Goal: Task Accomplishment & Management: Use online tool/utility

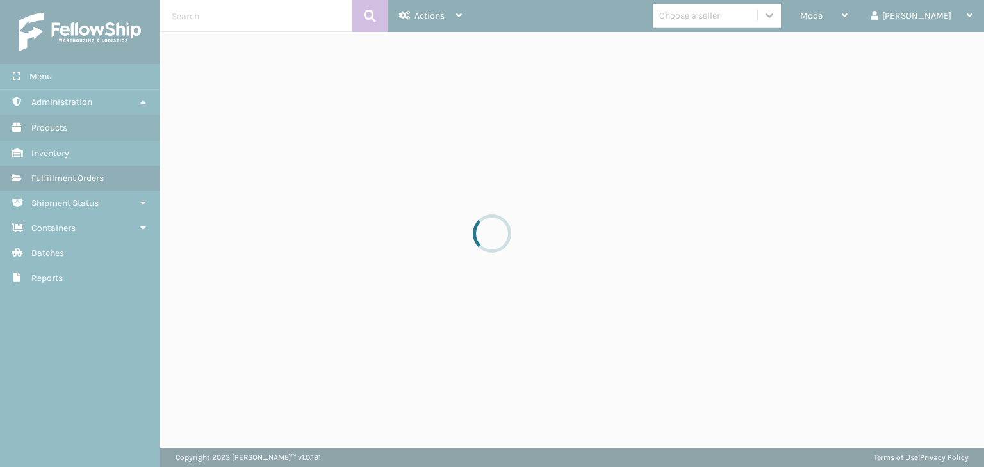
click at [858, 16] on div at bounding box center [492, 233] width 984 height 467
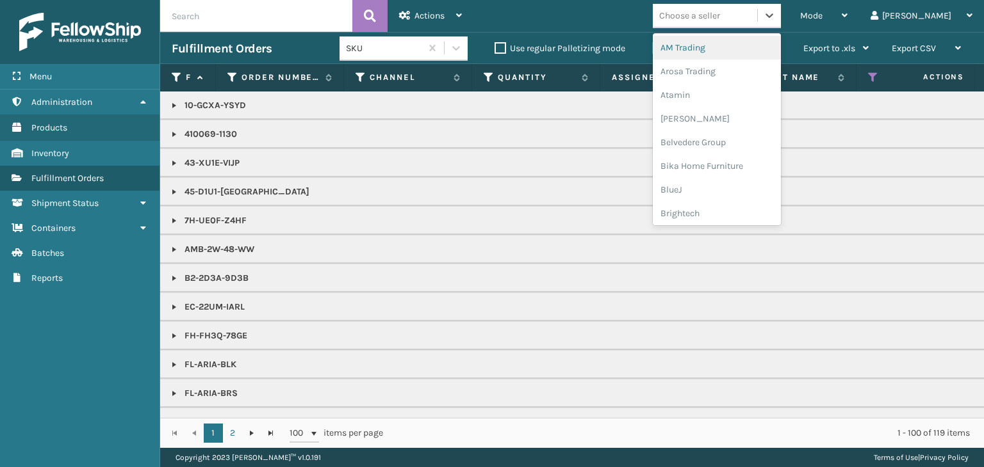
click at [720, 9] on div "Choose a seller" at bounding box center [689, 15] width 61 height 13
type input "BR"
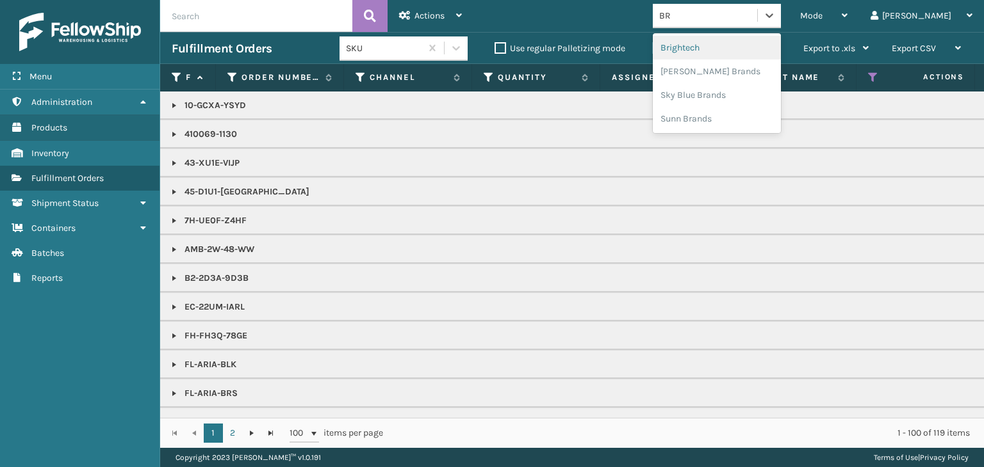
click at [722, 42] on div "Brightech" at bounding box center [717, 48] width 128 height 24
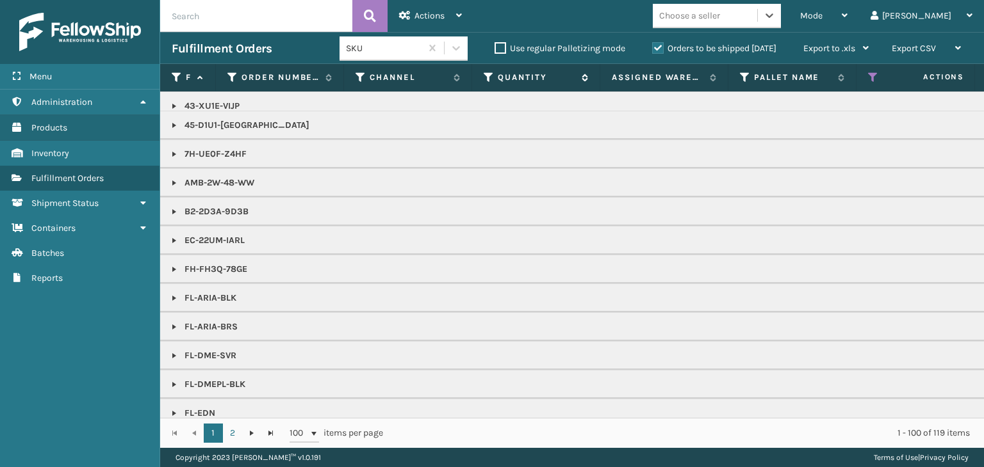
scroll to position [256, 0]
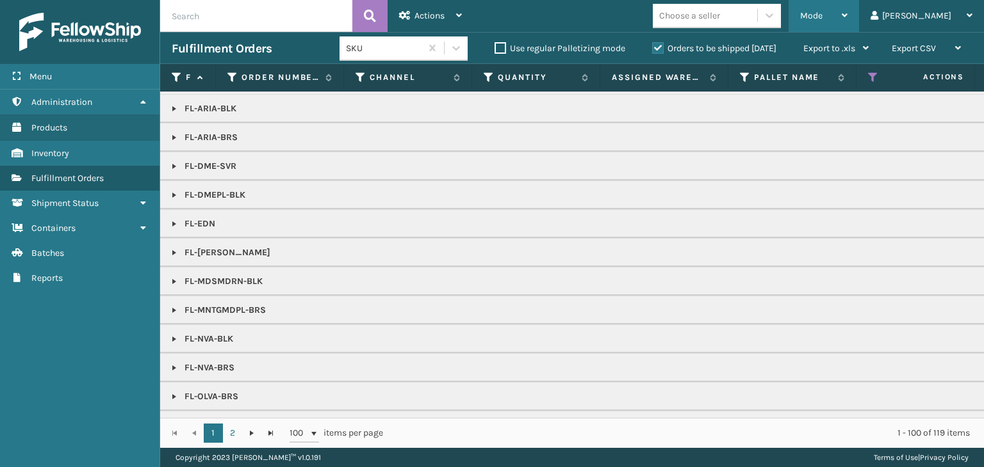
click at [822, 19] on span "Mode" at bounding box center [811, 15] width 22 height 11
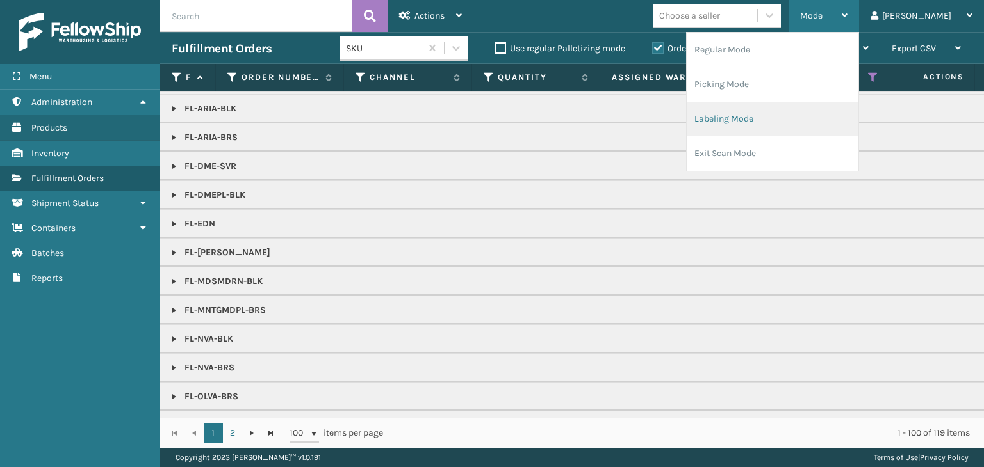
click at [829, 113] on li "Labeling Mode" at bounding box center [772, 119] width 172 height 35
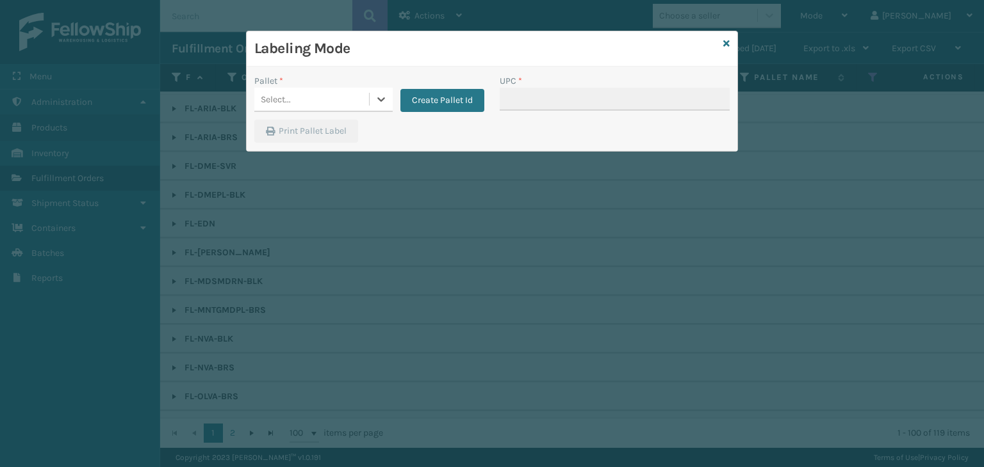
click at [273, 93] on div "Select..." at bounding box center [276, 99] width 30 height 13
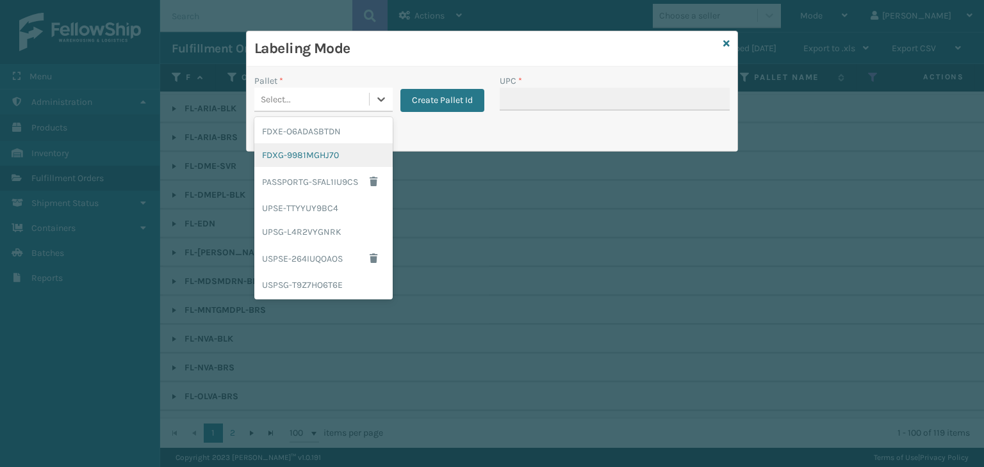
click at [305, 159] on div "FDXG-9981MGHJ70" at bounding box center [323, 155] width 138 height 24
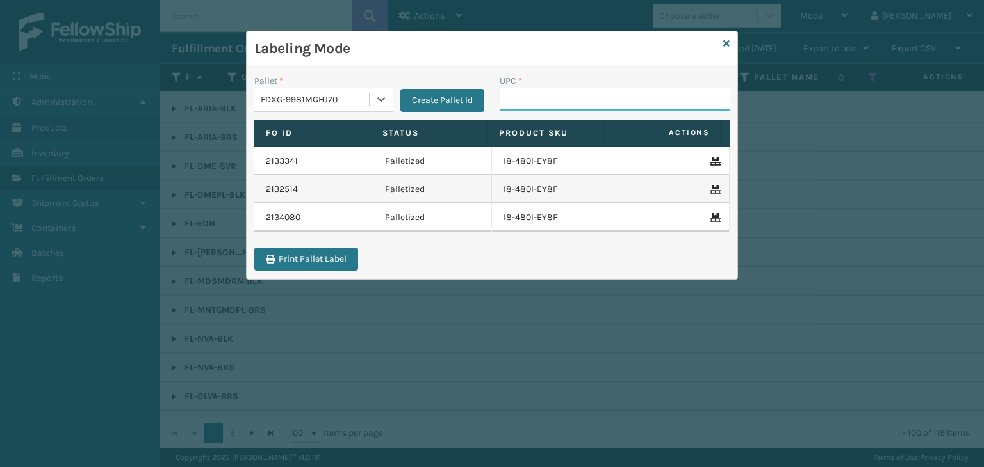
drag, startPoint x: 520, startPoint y: 98, endPoint x: 506, endPoint y: 90, distance: 16.0
click at [520, 98] on input "UPC *" at bounding box center [614, 99] width 230 height 23
click at [724, 44] on icon at bounding box center [726, 43] width 6 height 9
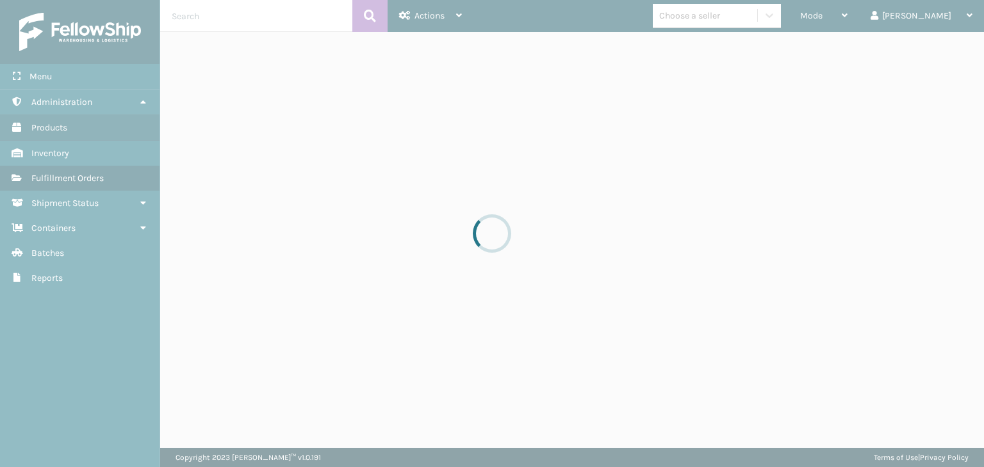
click at [851, 17] on div at bounding box center [492, 233] width 984 height 467
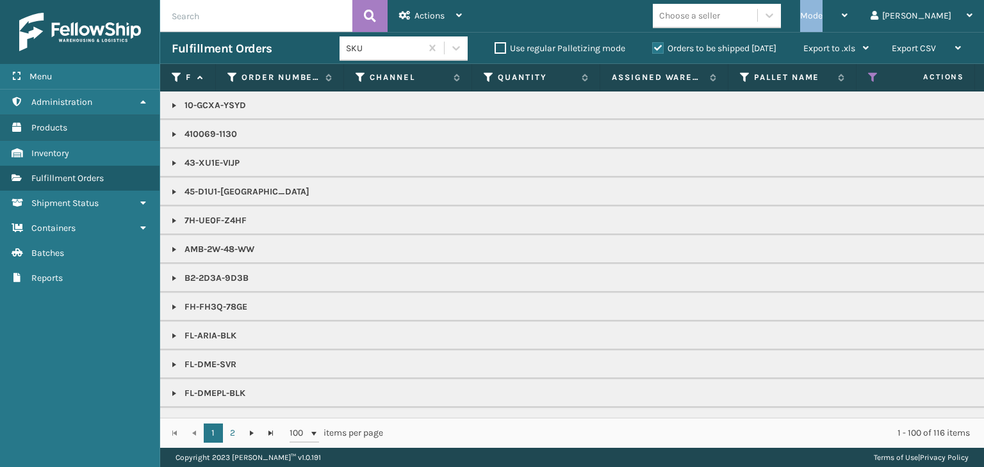
click at [822, 17] on span "Mode" at bounding box center [811, 15] width 22 height 11
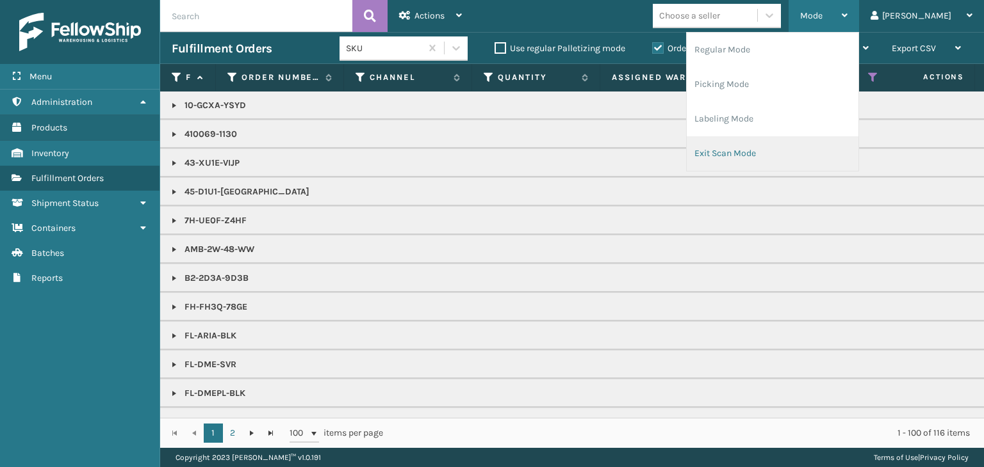
click at [799, 146] on li "Exit Scan Mode" at bounding box center [772, 153] width 172 height 35
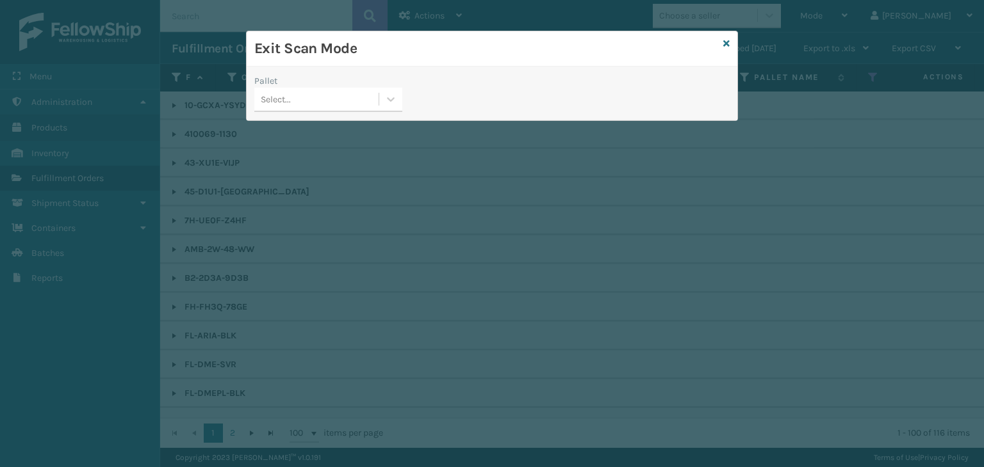
click at [288, 108] on div "Select..." at bounding box center [316, 99] width 124 height 21
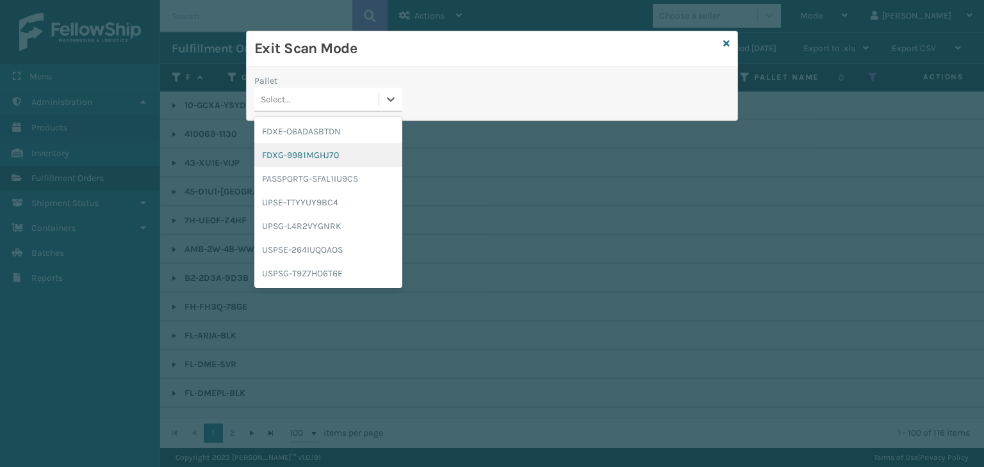
click at [304, 163] on div "FDXG-9981MGHJ70" at bounding box center [328, 155] width 148 height 24
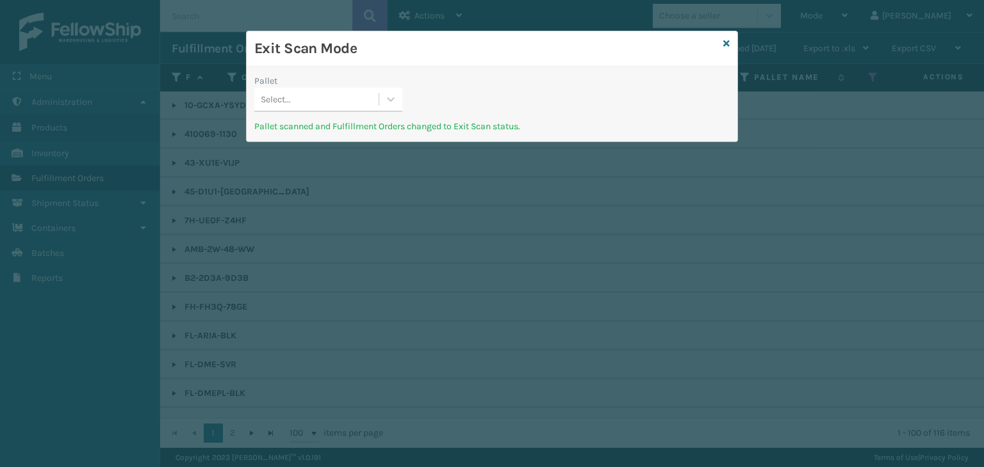
drag, startPoint x: 270, startPoint y: 93, endPoint x: 283, endPoint y: 101, distance: 15.5
click at [271, 93] on div "Select..." at bounding box center [276, 99] width 30 height 13
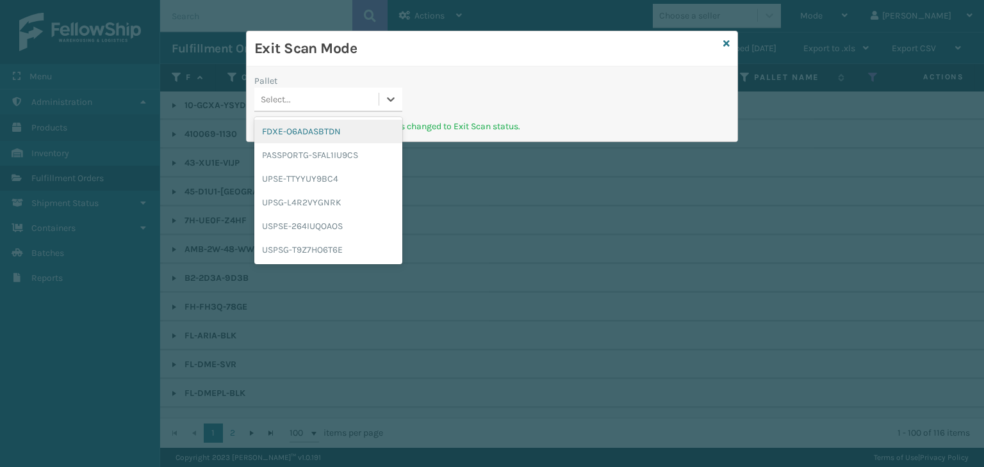
click at [305, 131] on div "FDXE-O6ADASBTDN" at bounding box center [328, 132] width 148 height 24
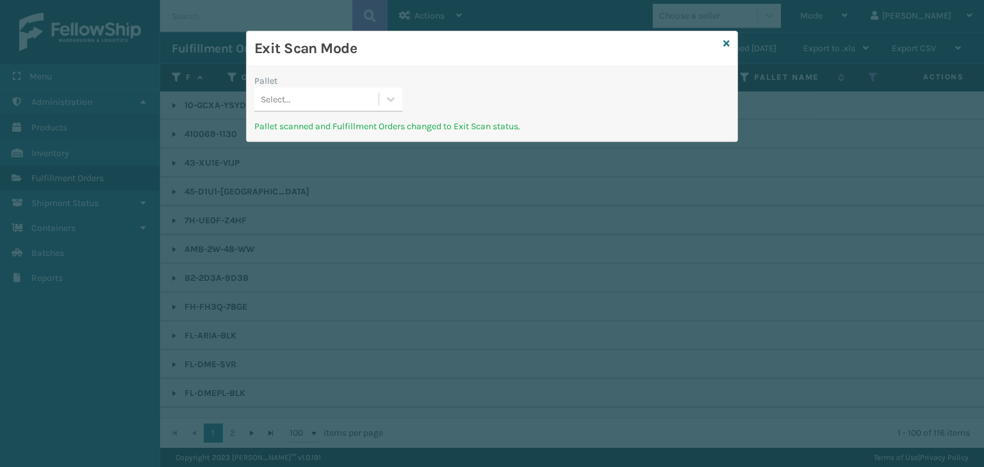
click at [290, 95] on div "Select..." at bounding box center [316, 99] width 124 height 21
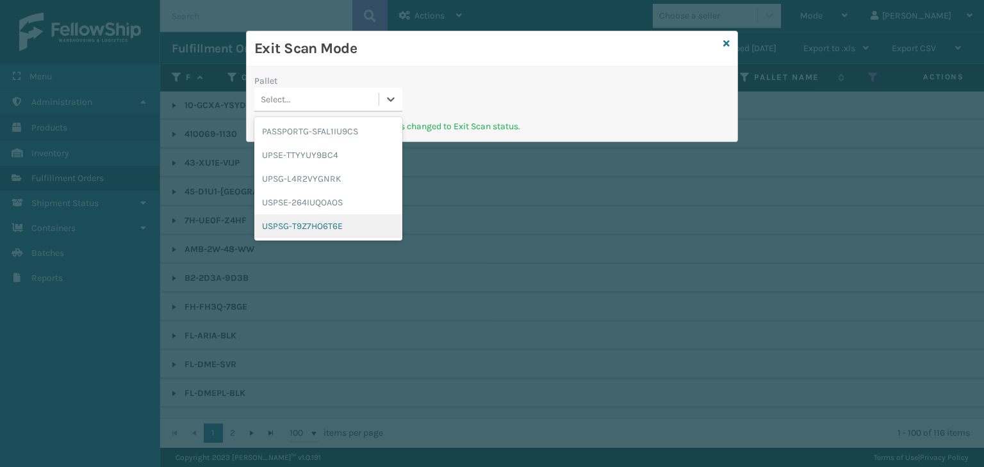
click at [316, 226] on div "USPSG-T9Z7HO6T6E" at bounding box center [328, 227] width 148 height 24
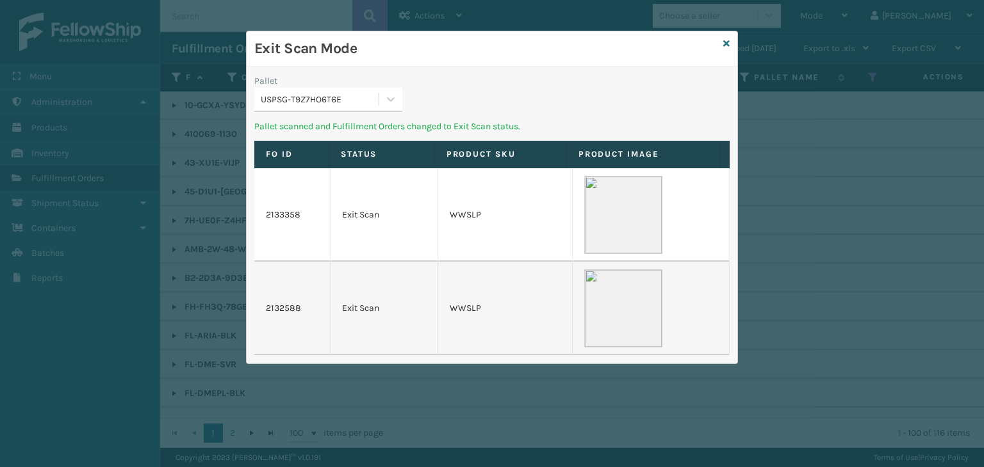
click at [325, 94] on div "USPSG-T9Z7HO6T6E" at bounding box center [320, 99] width 119 height 13
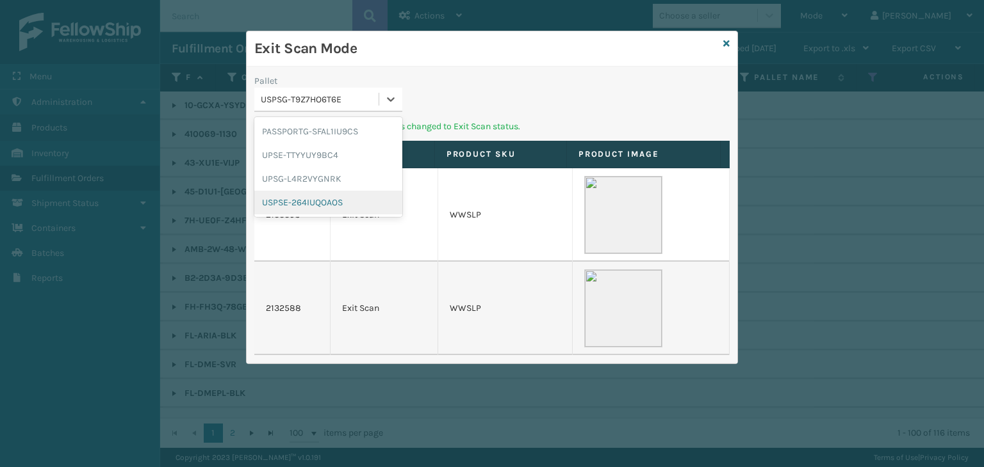
click at [327, 205] on div "USPSE-264IUQOAOS" at bounding box center [328, 203] width 148 height 24
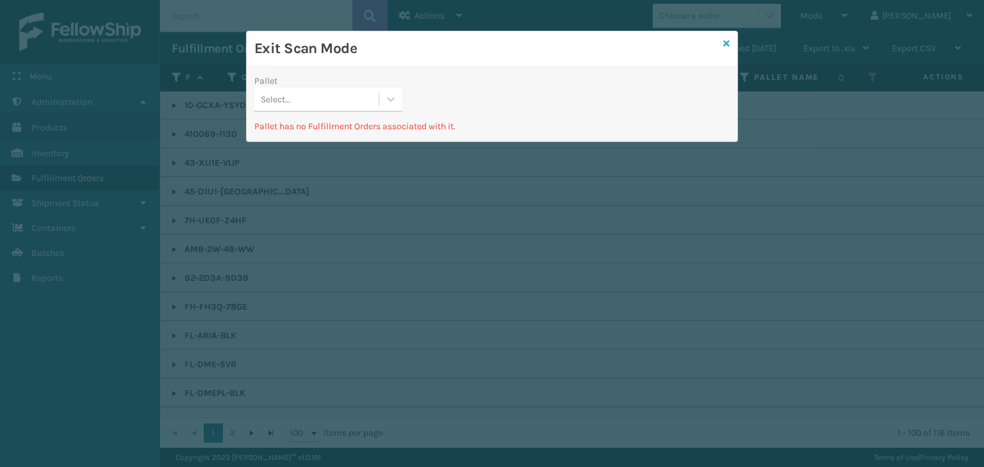
click at [726, 44] on icon at bounding box center [726, 43] width 6 height 9
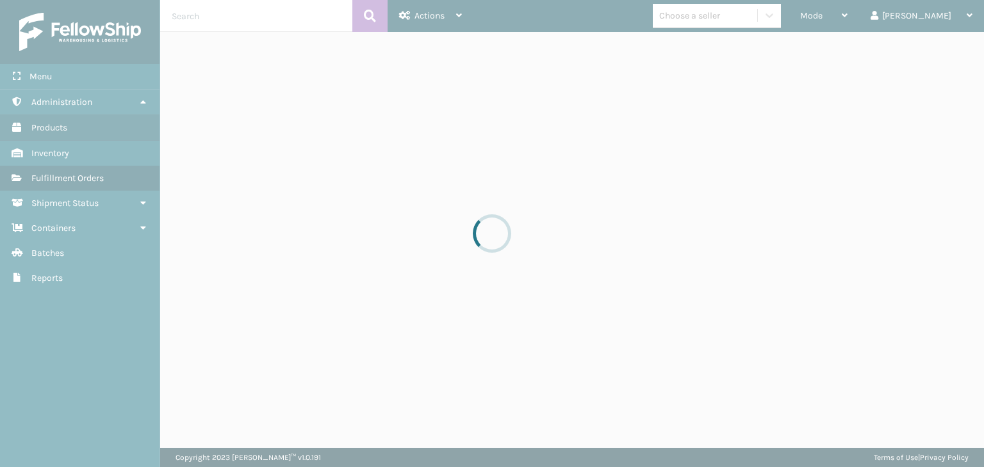
click at [866, 12] on div at bounding box center [492, 233] width 984 height 467
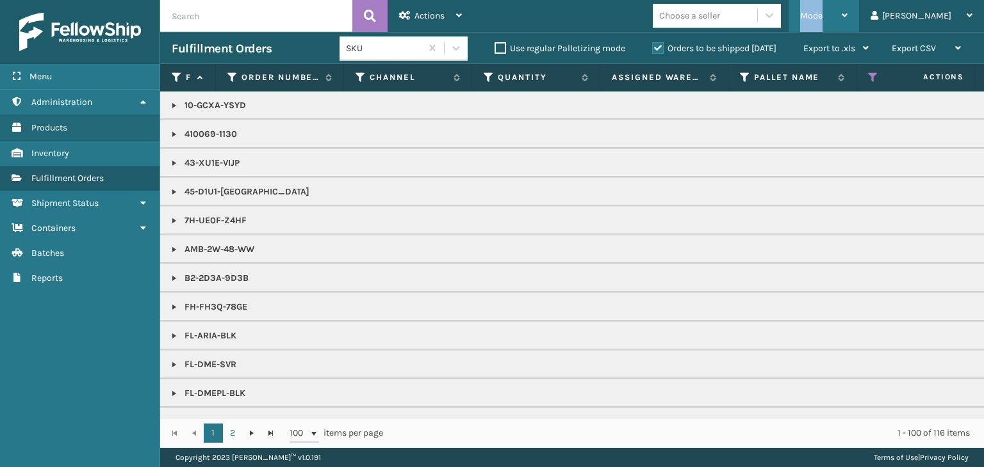
click at [822, 12] on span "Mode" at bounding box center [811, 15] width 22 height 11
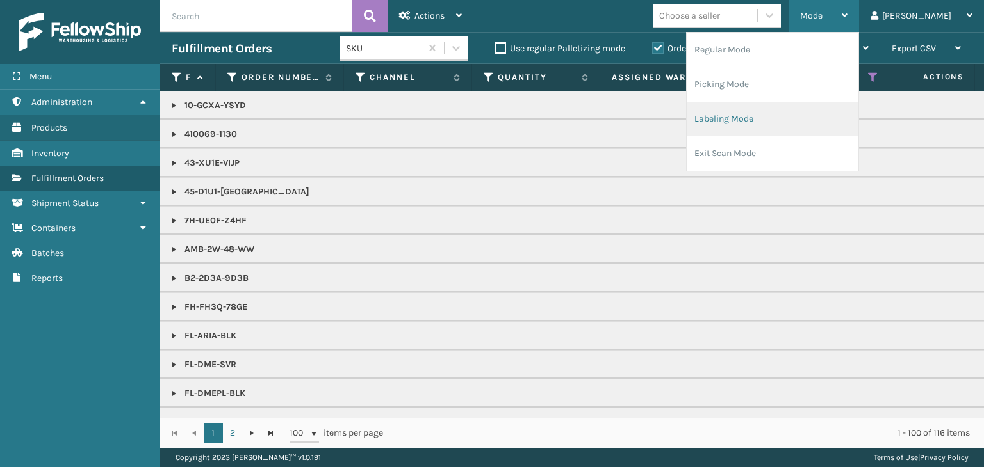
click at [810, 128] on li "Labeling Mode" at bounding box center [772, 119] width 172 height 35
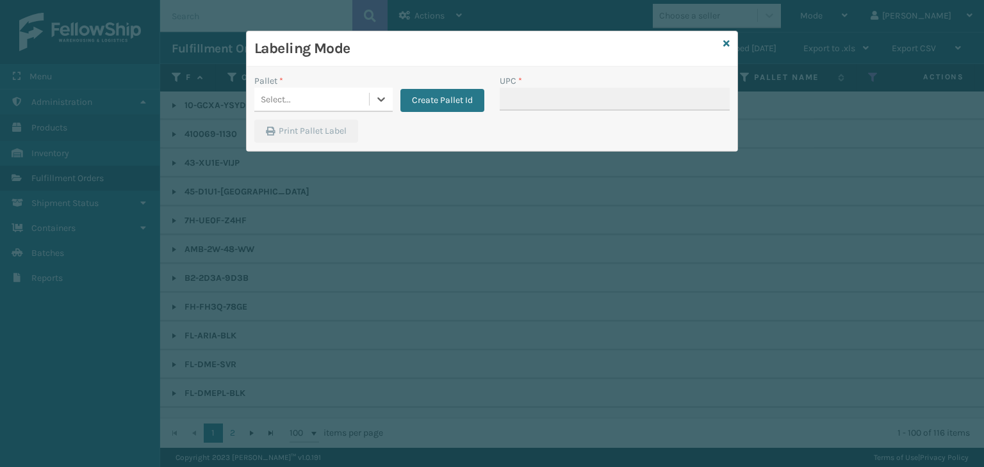
click at [325, 100] on div "Select..." at bounding box center [311, 99] width 115 height 21
click at [431, 103] on button "Create Pallet Id" at bounding box center [442, 100] width 84 height 23
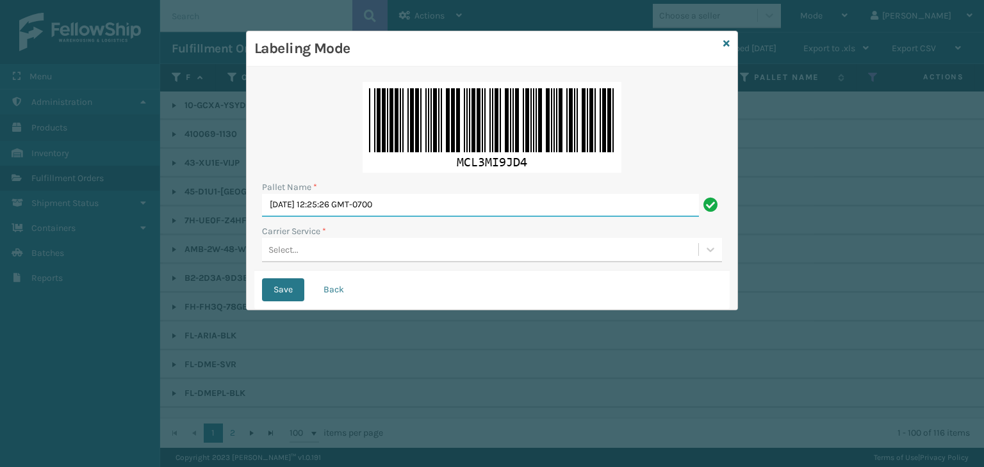
drag, startPoint x: 425, startPoint y: 208, endPoint x: 0, endPoint y: 268, distance: 429.3
click at [0, 261] on div "Labeling Mode Pallet Name * Sun Oct 12 2025 12:25:26 GMT-0700 Carrier Service *…" at bounding box center [492, 233] width 984 height 467
paste input "FEDZ557704"
type input "FEDZ557704"
click at [348, 259] on div "Select..." at bounding box center [480, 249] width 436 height 21
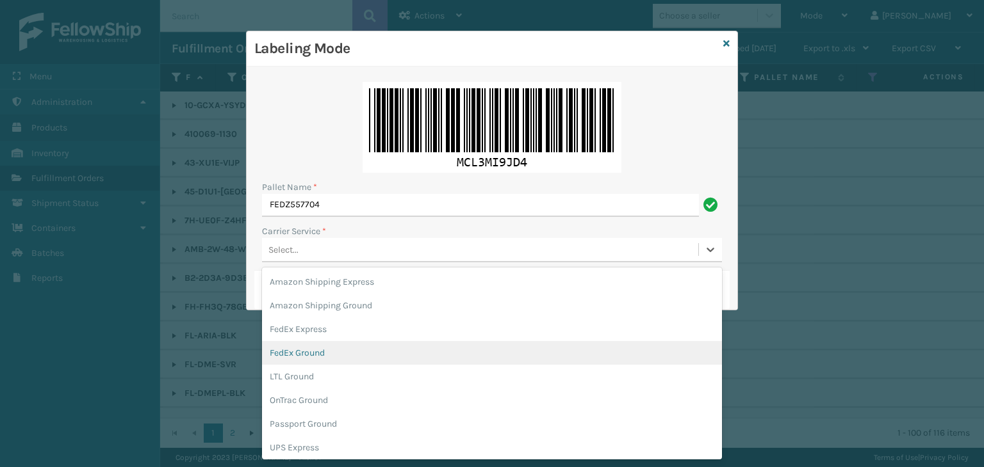
click at [338, 358] on div "FedEx Ground" at bounding box center [492, 353] width 460 height 24
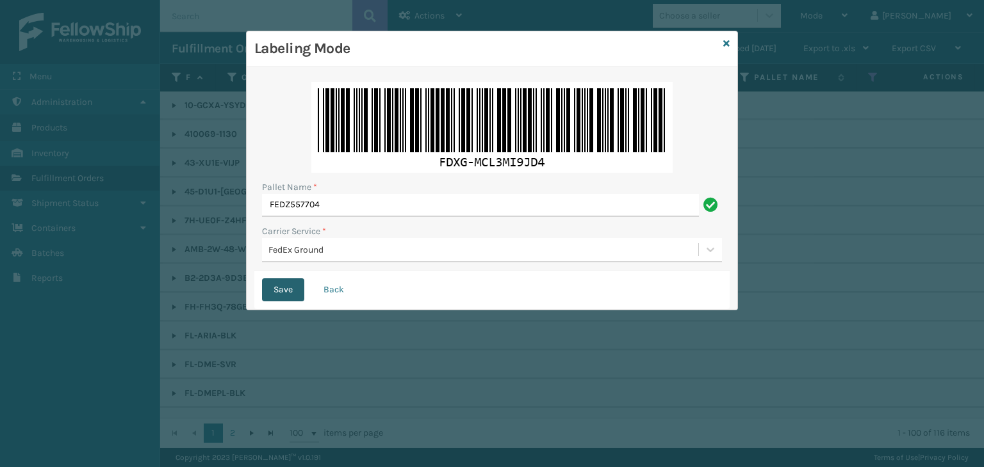
click at [283, 296] on button "Save" at bounding box center [283, 290] width 42 height 23
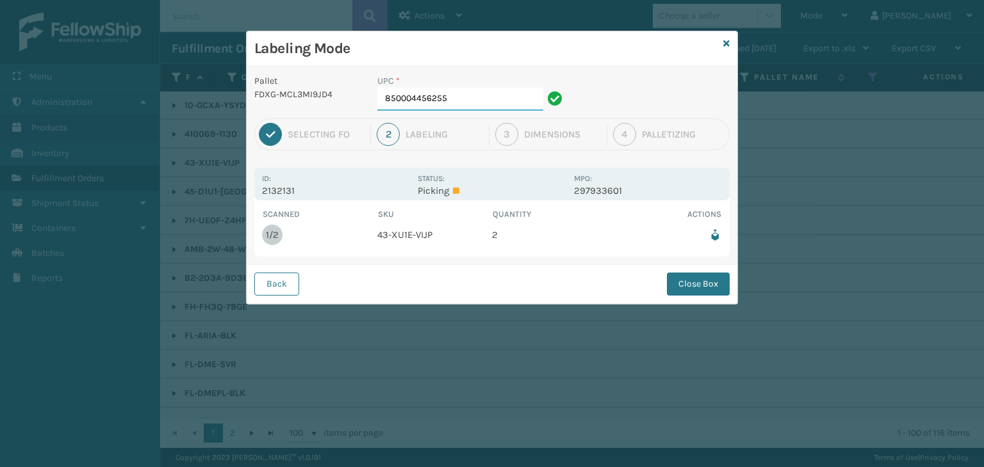
click at [492, 102] on input "850004456255" at bounding box center [460, 99] width 166 height 23
click at [704, 289] on button "Close Box" at bounding box center [698, 284] width 63 height 23
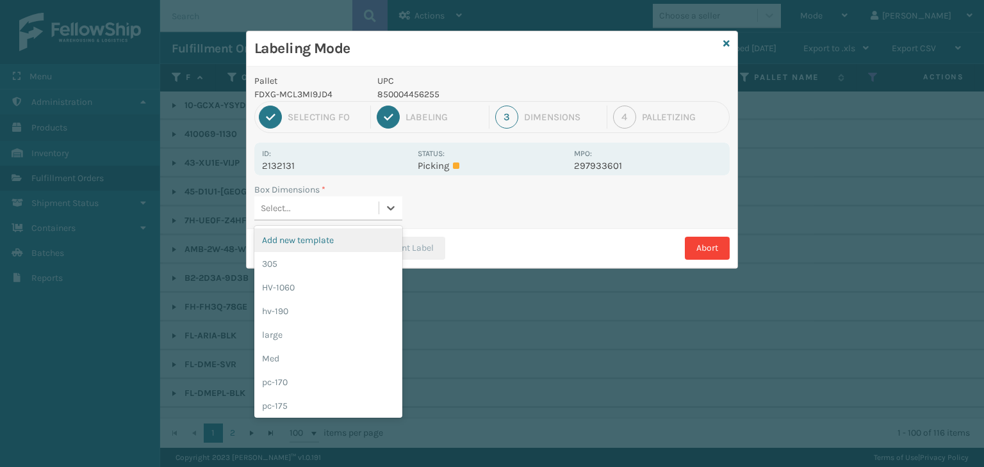
click at [370, 209] on div "Select..." at bounding box center [316, 208] width 124 height 21
click at [330, 359] on div "Med" at bounding box center [328, 359] width 148 height 24
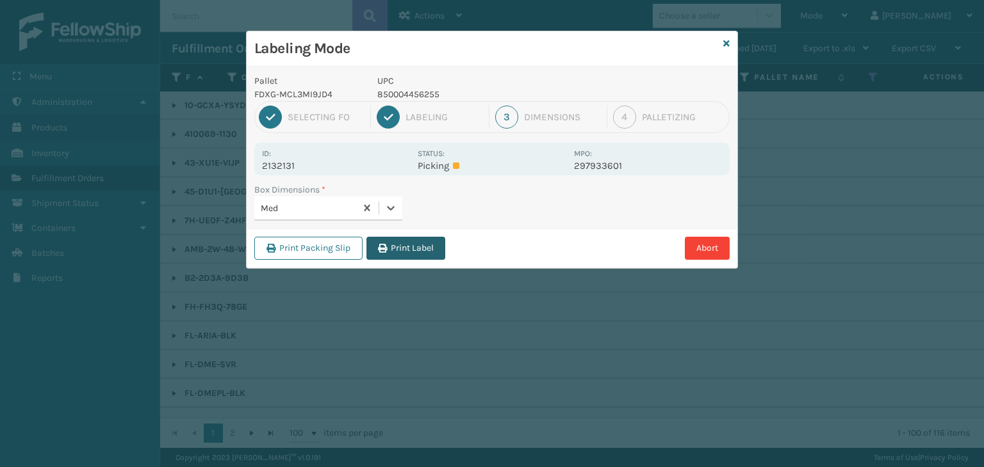
click at [405, 254] on button "Print Label" at bounding box center [405, 248] width 79 height 23
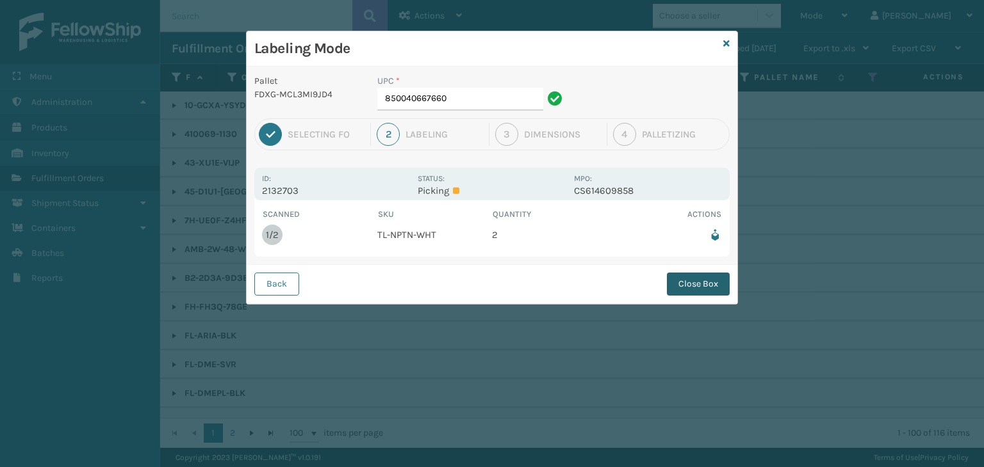
click at [699, 290] on button "Close Box" at bounding box center [698, 284] width 63 height 23
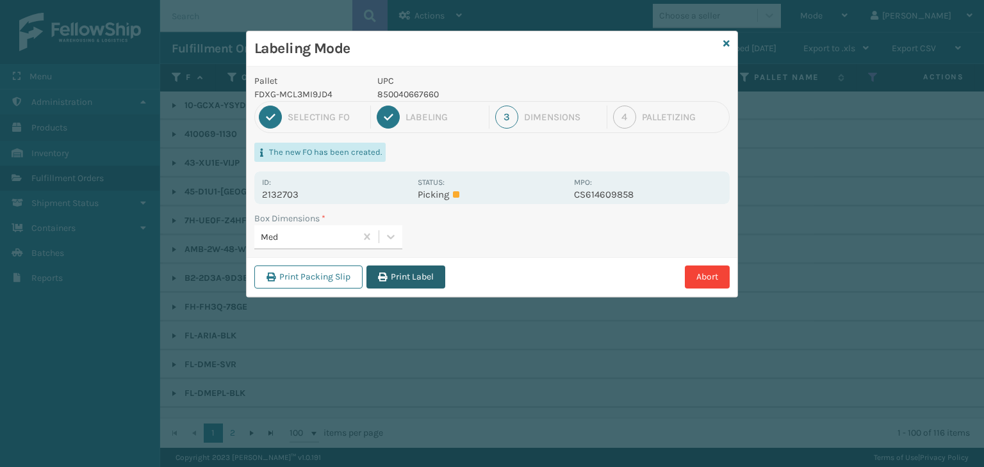
click at [435, 282] on button "Print Label" at bounding box center [405, 277] width 79 height 23
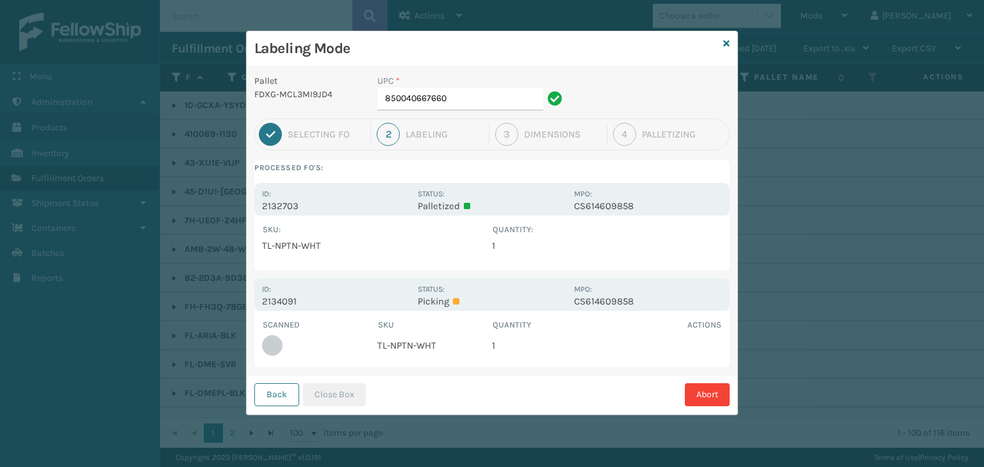
click at [722, 39] on div "Labeling Mode" at bounding box center [492, 48] width 491 height 35
click at [726, 41] on icon at bounding box center [726, 43] width 6 height 9
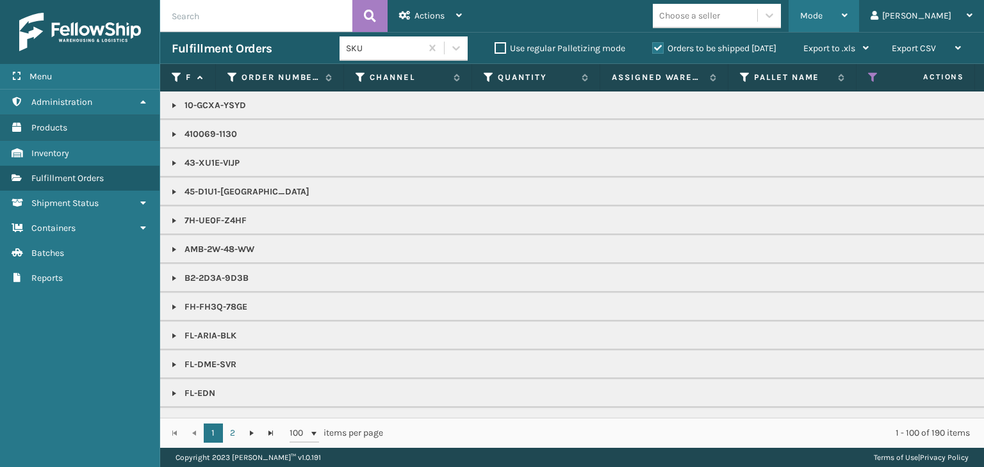
click at [847, 17] on div "Mode" at bounding box center [823, 16] width 47 height 32
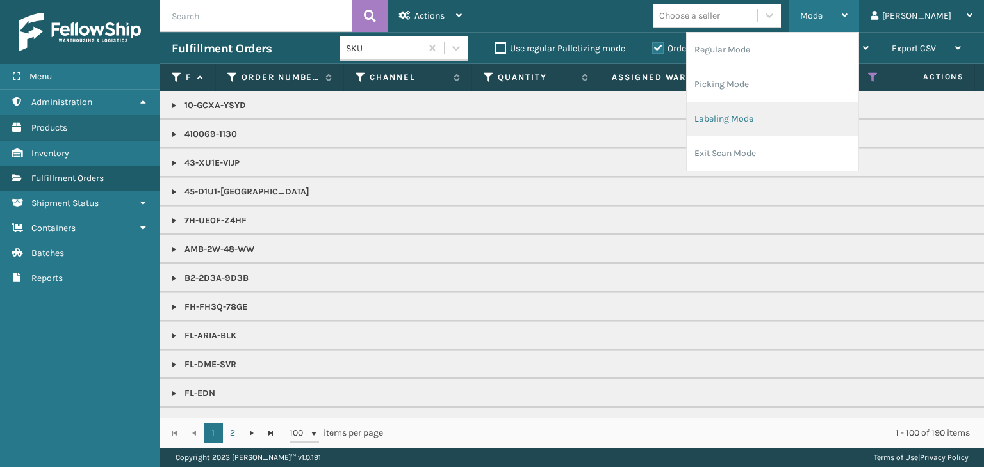
click at [809, 124] on li "Labeling Mode" at bounding box center [772, 119] width 172 height 35
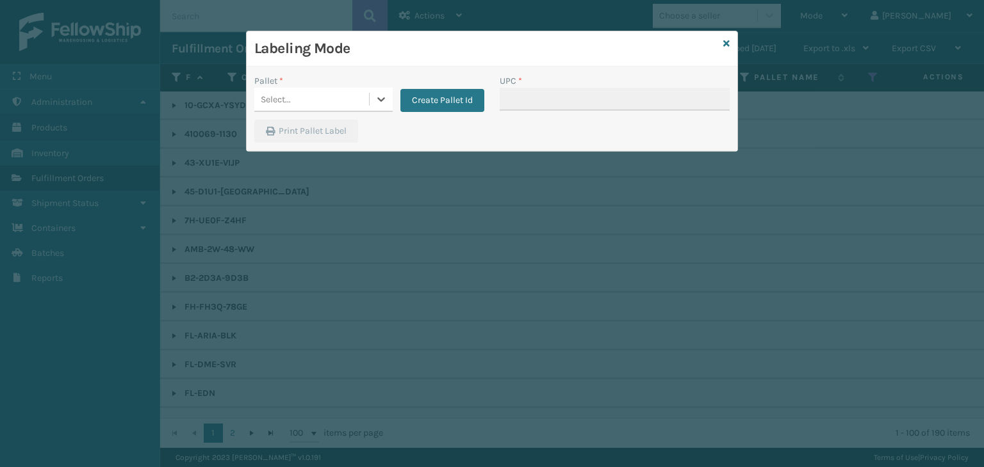
click at [312, 95] on div "Select..." at bounding box center [311, 99] width 115 height 21
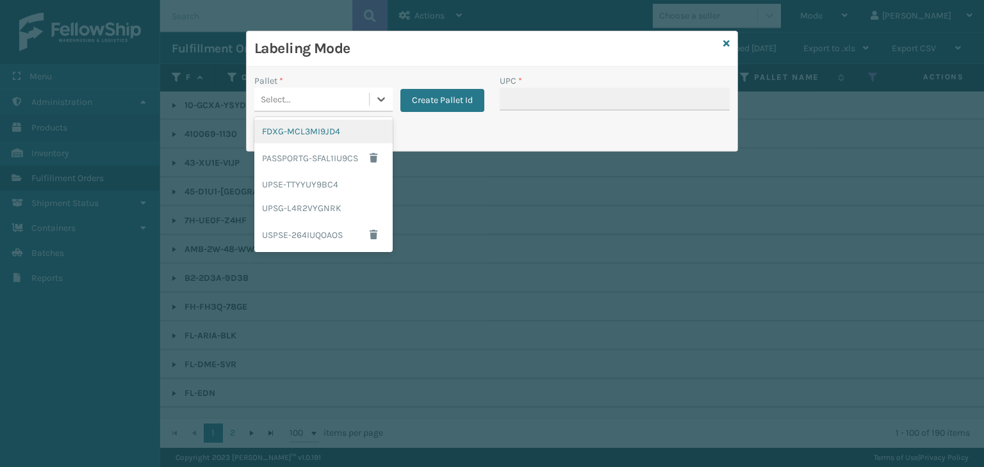
drag, startPoint x: 328, startPoint y: 126, endPoint x: 353, endPoint y: 131, distance: 25.4
click at [353, 131] on div "FDXG-MCL3MI9JD4" at bounding box center [323, 132] width 138 height 24
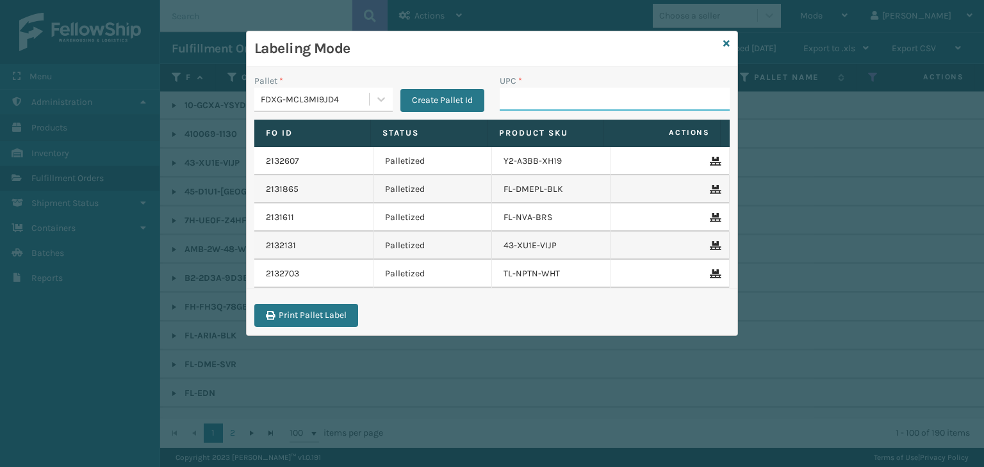
drag, startPoint x: 543, startPoint y: 107, endPoint x: 557, endPoint y: 113, distance: 15.5
click at [543, 107] on input "UPC *" at bounding box center [614, 99] width 230 height 23
type input "850012"
click at [728, 42] on icon at bounding box center [726, 43] width 6 height 9
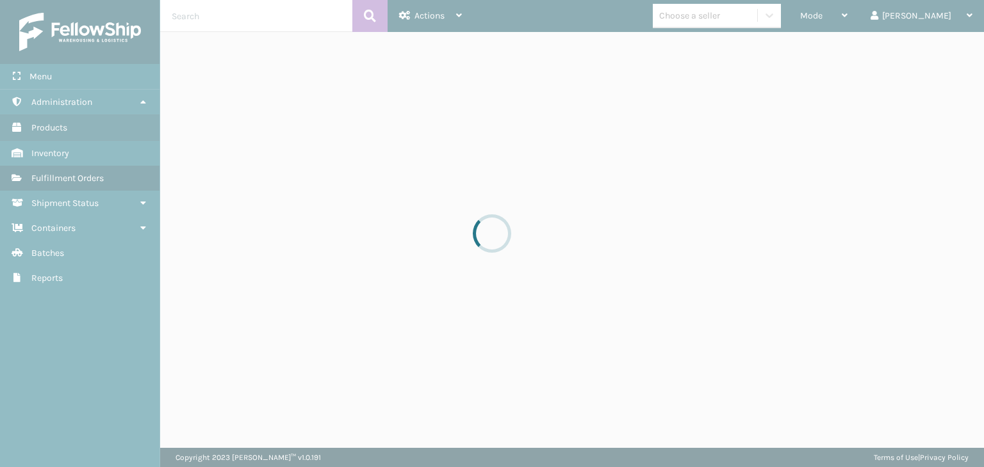
click at [724, 28] on div at bounding box center [492, 233] width 984 height 467
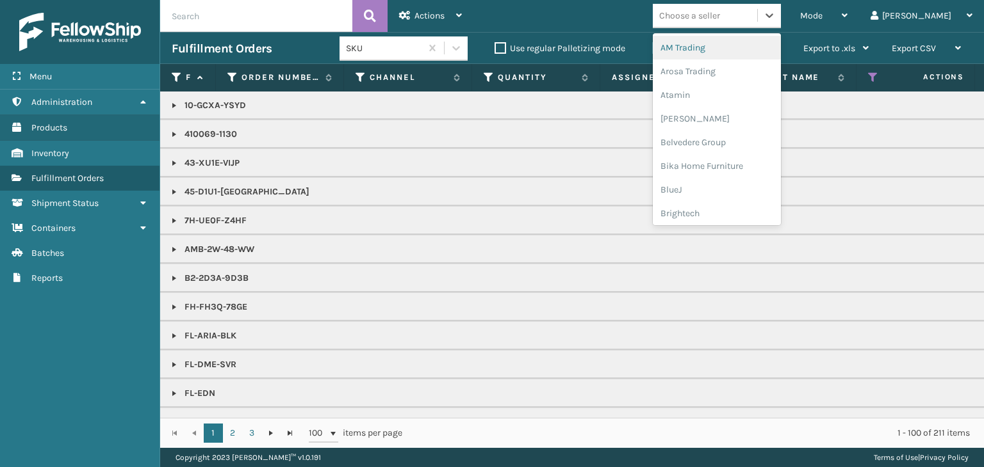
click at [724, 26] on div "Choose a seller" at bounding box center [705, 15] width 104 height 21
type input "BR"
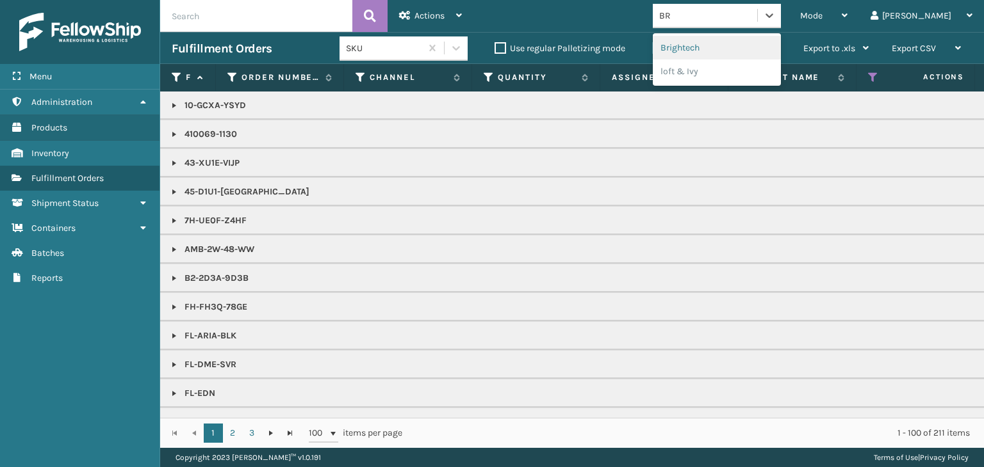
click at [737, 44] on div "Brightech" at bounding box center [717, 48] width 128 height 24
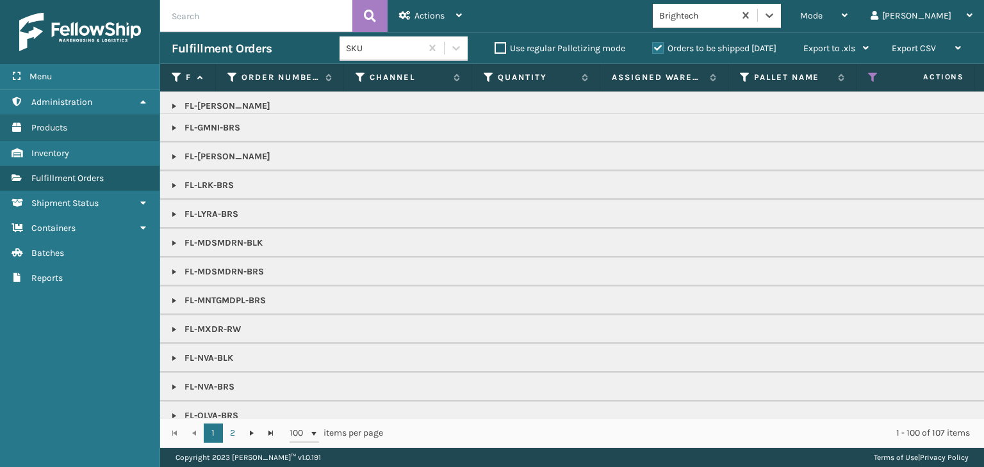
scroll to position [704, 0]
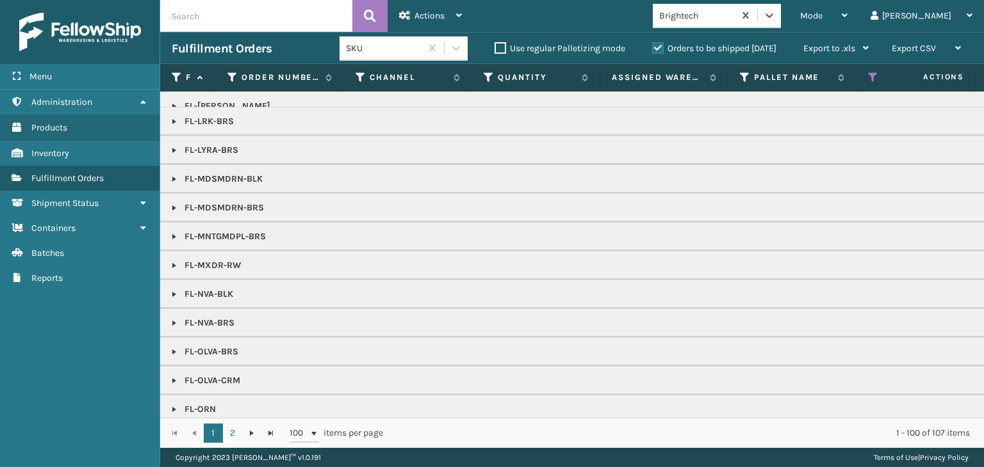
drag, startPoint x: 174, startPoint y: 321, endPoint x: 181, endPoint y: 314, distance: 10.0
click at [174, 321] on link at bounding box center [174, 323] width 10 height 10
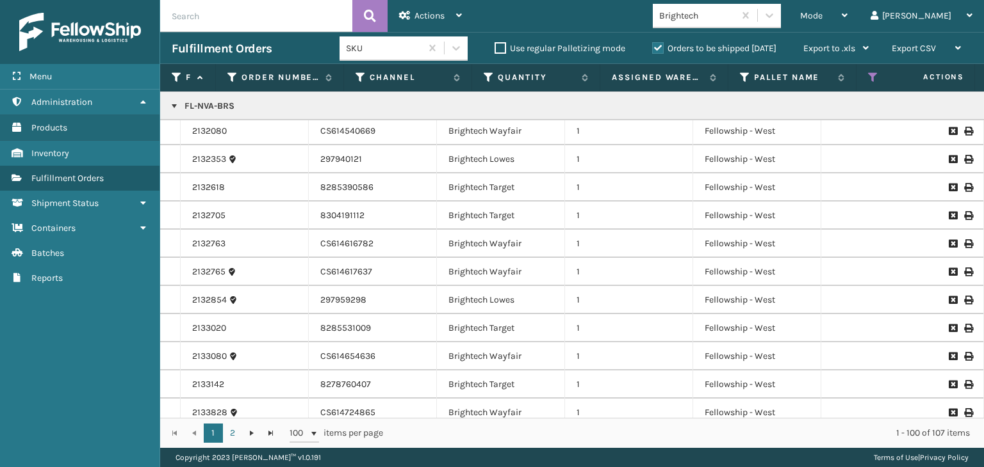
scroll to position [1089, 0]
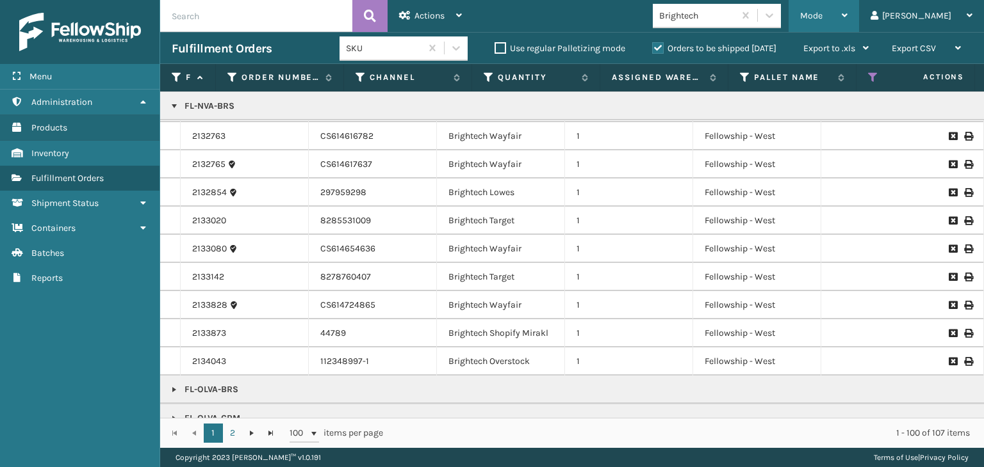
click at [822, 13] on span "Mode" at bounding box center [811, 15] width 22 height 11
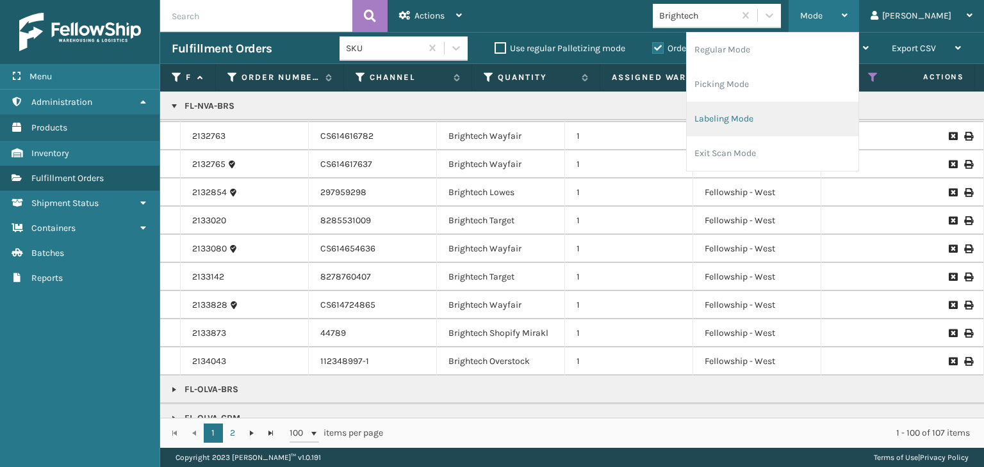
click at [827, 115] on li "Labeling Mode" at bounding box center [772, 119] width 172 height 35
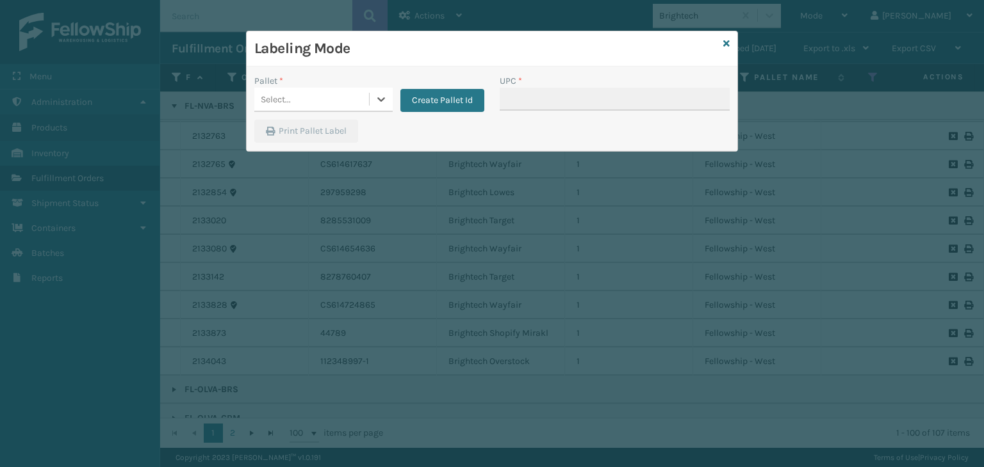
click at [325, 85] on div "Pallet *" at bounding box center [323, 80] width 138 height 13
click at [327, 101] on div "Select..." at bounding box center [311, 99] width 115 height 21
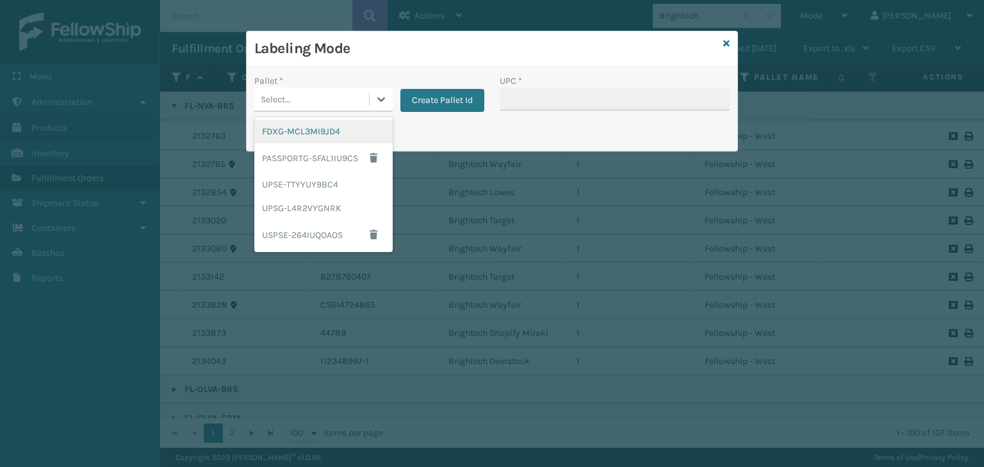
click at [348, 129] on div "FDXG-MCL3MI9JD4" at bounding box center [323, 132] width 138 height 24
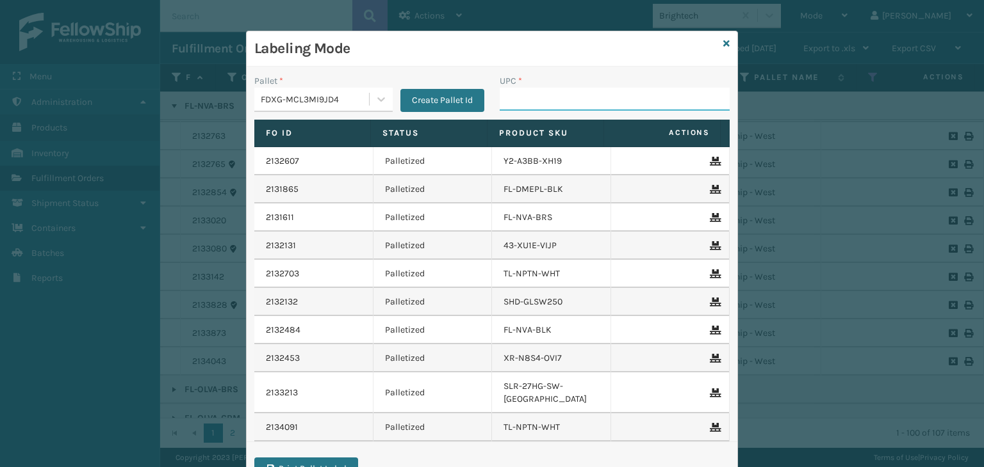
click at [515, 104] on input "UPC *" at bounding box center [614, 99] width 230 height 23
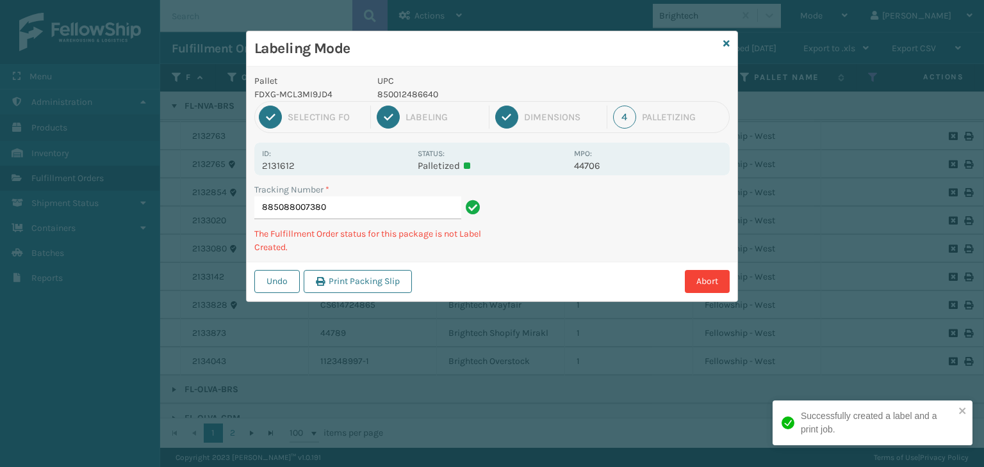
click at [433, 92] on p "850012486640" at bounding box center [471, 94] width 189 height 13
drag, startPoint x: 433, startPoint y: 92, endPoint x: 423, endPoint y: 106, distance: 17.9
click at [424, 106] on div "Pallet FDXG-MCL3MI9JD4 UPC 850012486640 1 Selecting FO 2 Labeling 3 Dimensions …" at bounding box center [492, 184] width 491 height 235
copy div "850012486640 1 Selecting FO 2 Labeling"
click at [416, 94] on p "850012486640" at bounding box center [471, 94] width 189 height 13
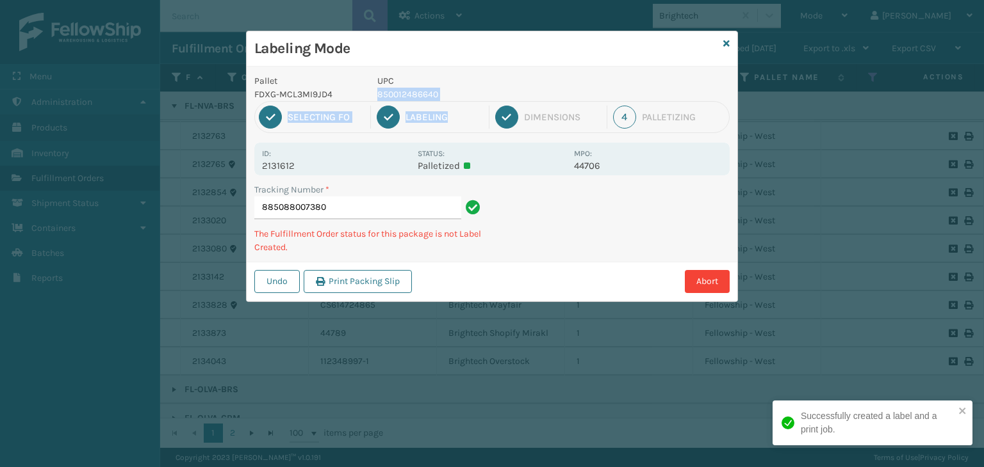
click at [416, 94] on p "850012486640" at bounding box center [471, 94] width 189 height 13
click at [415, 95] on p "850012486640" at bounding box center [471, 94] width 189 height 13
click at [414, 95] on p "850012486640" at bounding box center [471, 94] width 189 height 13
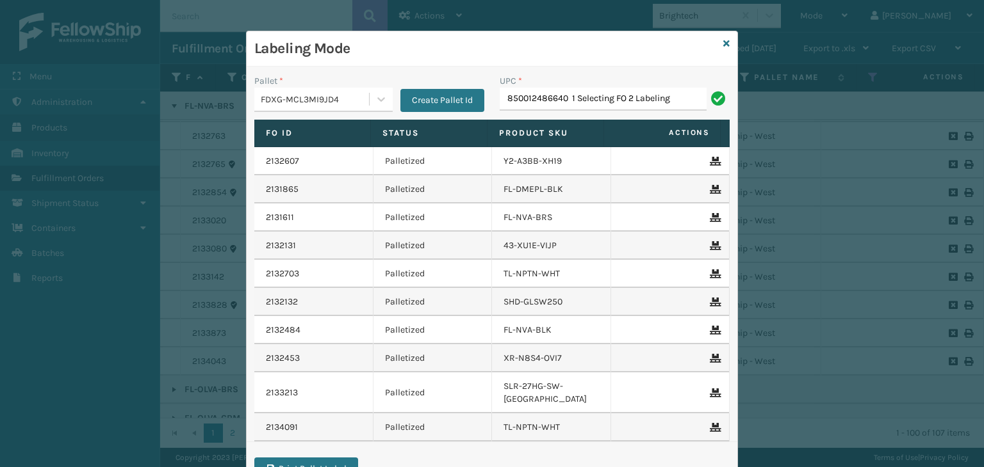
drag, startPoint x: 567, startPoint y: 95, endPoint x: 786, endPoint y: 106, distance: 219.2
click at [786, 106] on div "Labeling Mode Pallet * FDXG-MCL3MI9JD4 Create Pallet Id UPC * 850012486640 1 Se…" at bounding box center [492, 233] width 984 height 467
drag, startPoint x: 576, startPoint y: 100, endPoint x: 223, endPoint y: 149, distance: 356.9
click at [128, 85] on div "Labeling Mode Pallet * FDXG-MCL3MI9JD4 Create Pallet Id UPC * 850012486640 Fo I…" at bounding box center [492, 233] width 984 height 467
type input "850012486640"
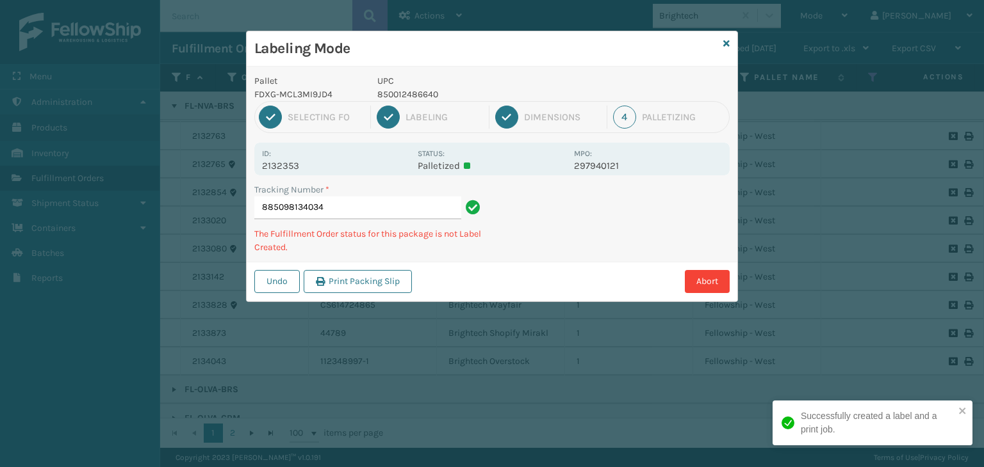
type input "885098134034850012486640"
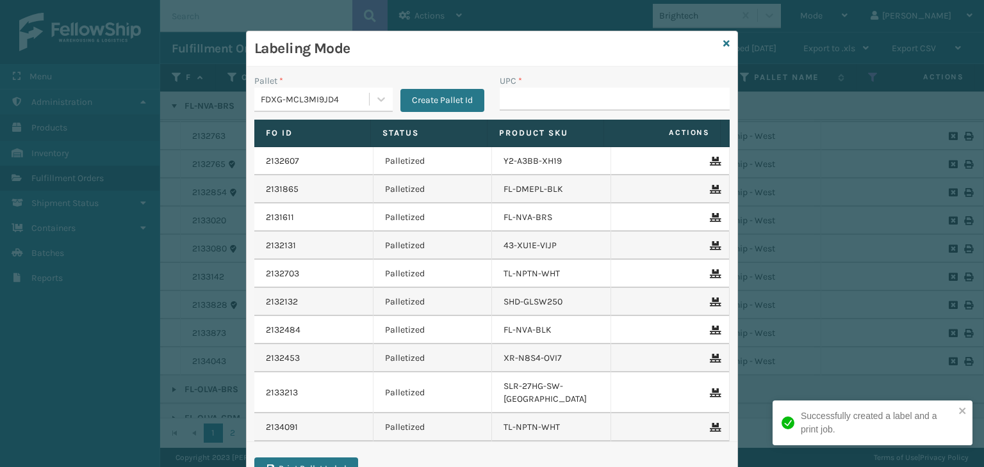
type input "850012486640"
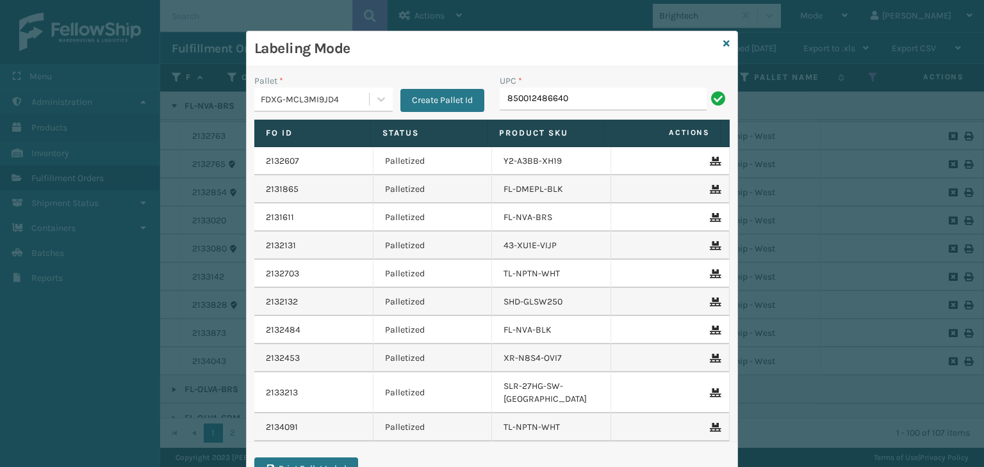
type input "850012486640"
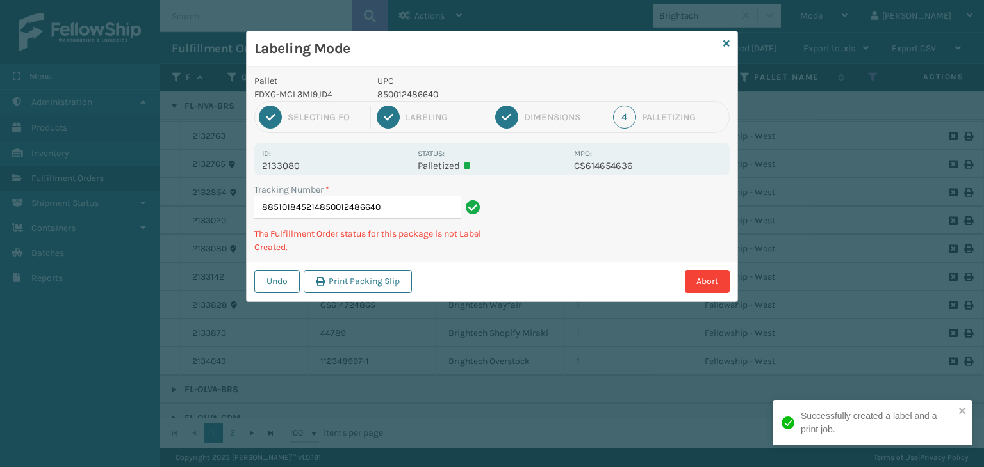
type input "885101845214850012486640850012486640"
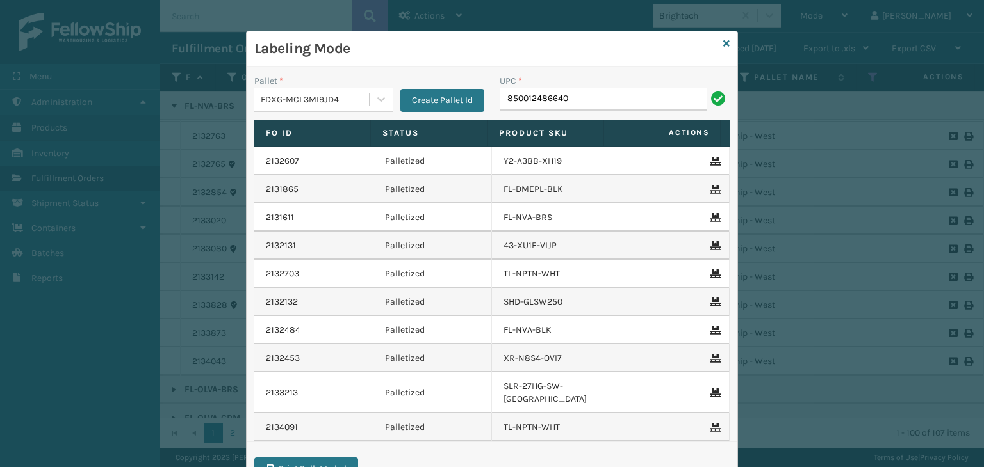
type input "850012486640"
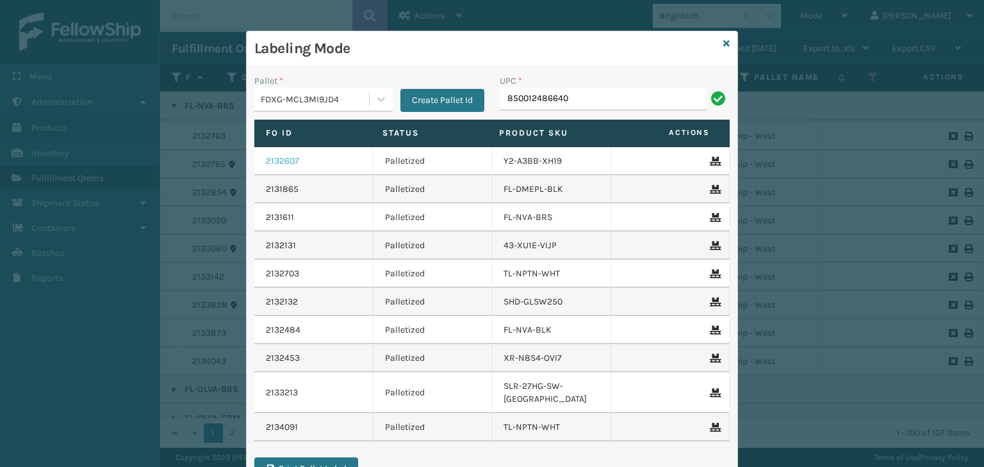
type input "850012486640"
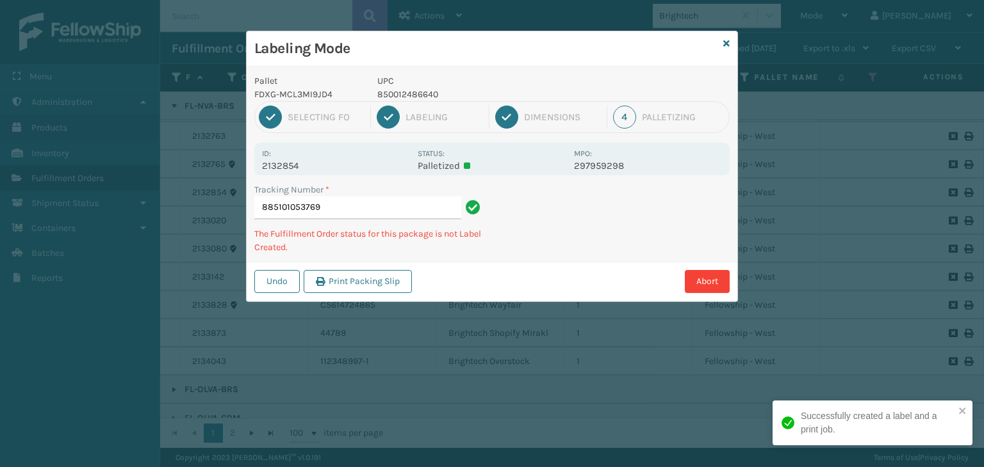
type input "885101053769850012486640"
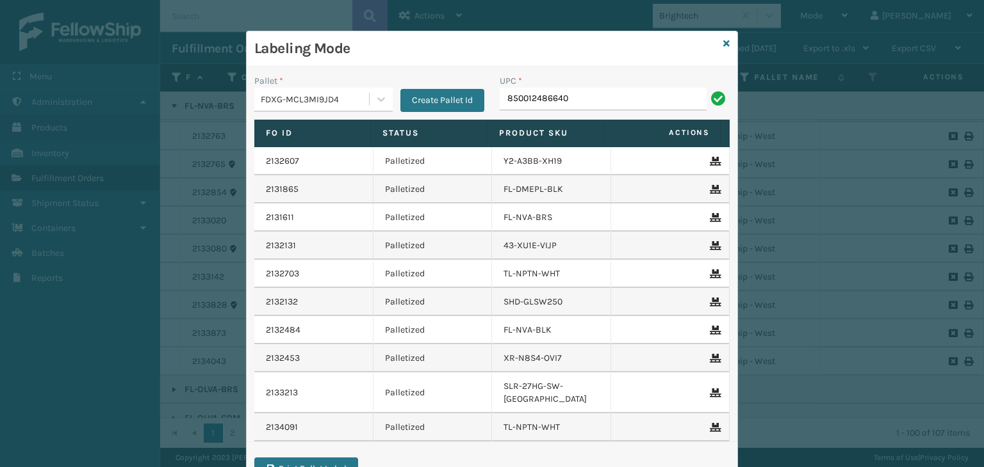
type input "850012486640"
type input "8500406"
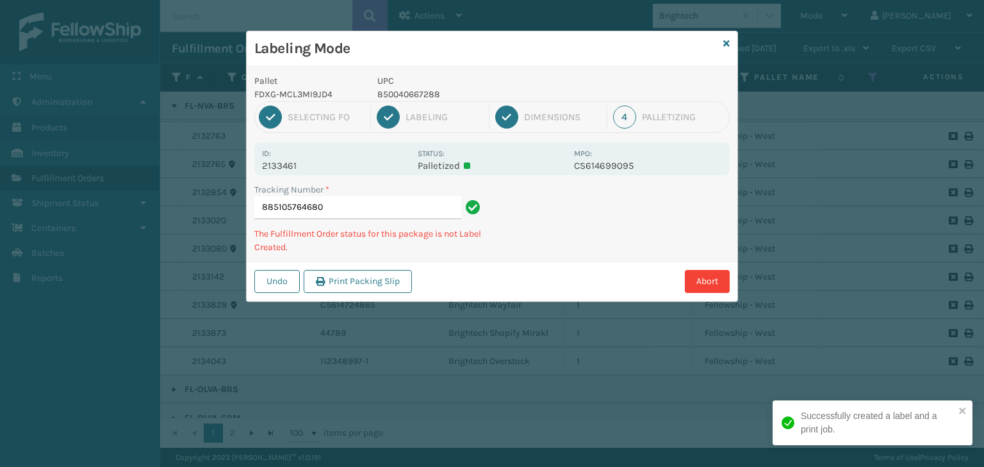
click at [422, 92] on p "850040667288" at bounding box center [471, 94] width 189 height 13
copy p "850040667288"
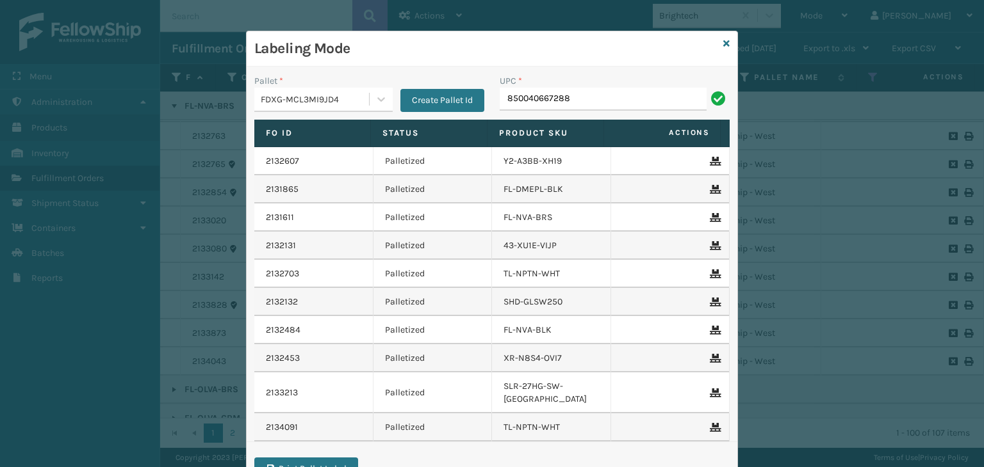
type input "850040667288"
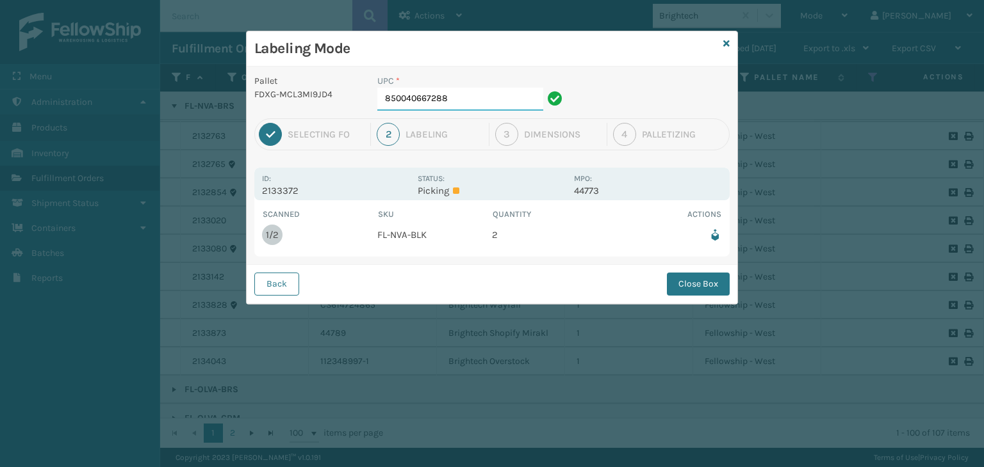
drag, startPoint x: 479, startPoint y: 109, endPoint x: 472, endPoint y: 141, distance: 32.8
click at [456, 116] on div "UPC * 850040667288" at bounding box center [471, 96] width 204 height 44
click at [699, 291] on button "Close Box" at bounding box center [698, 284] width 63 height 23
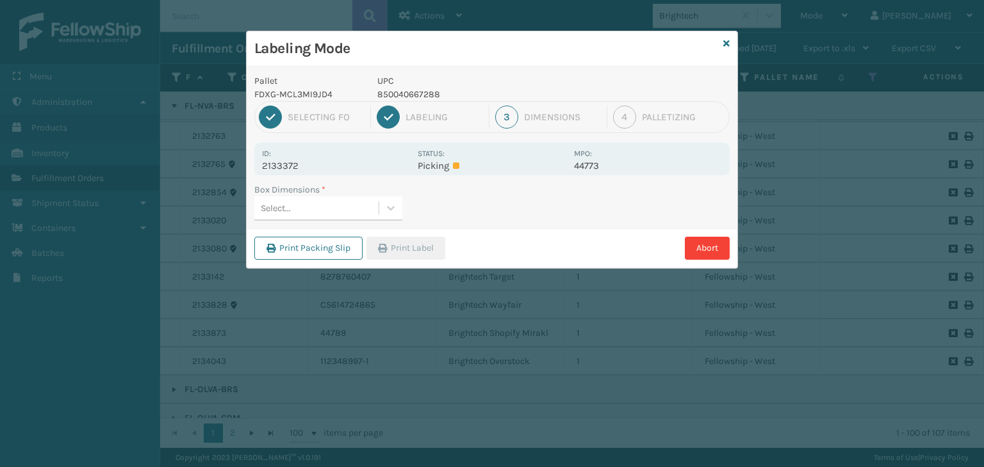
click at [375, 215] on div "Select..." at bounding box center [316, 208] width 124 height 21
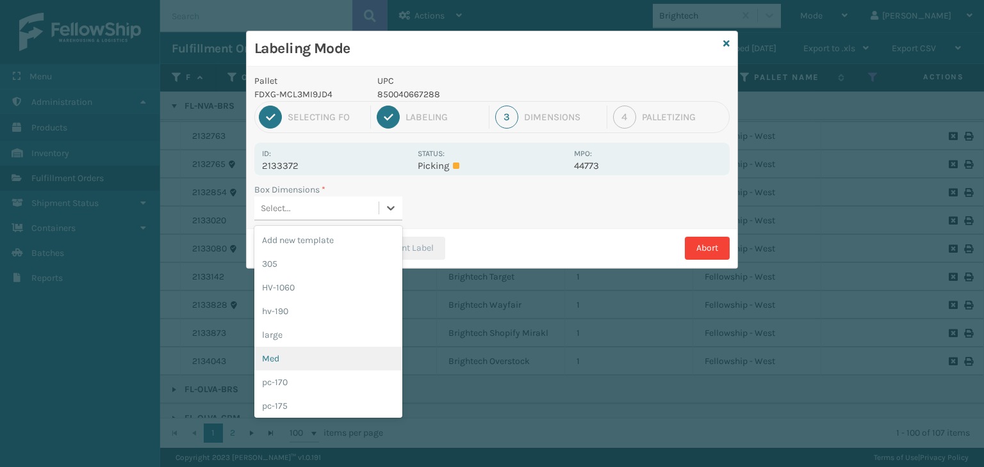
click at [302, 352] on div "Med" at bounding box center [328, 359] width 148 height 24
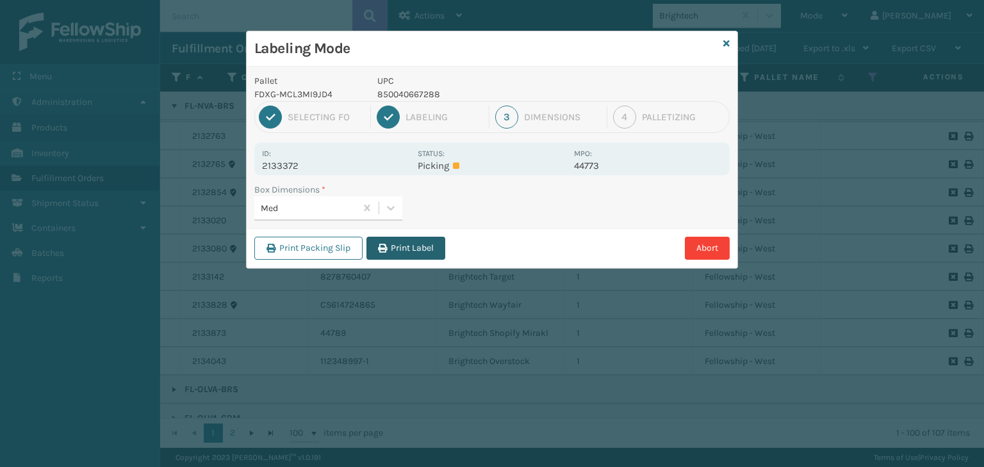
click at [387, 249] on button "Print Label" at bounding box center [405, 248] width 79 height 23
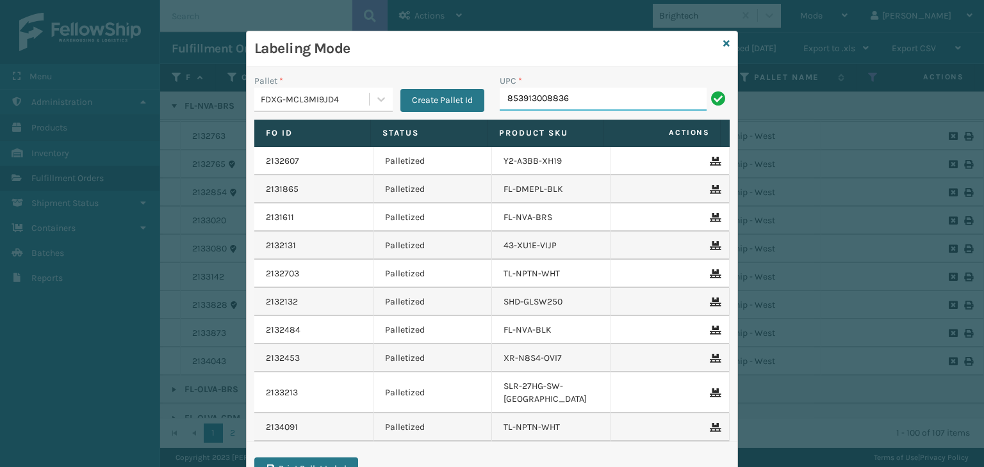
type input "853913008836"
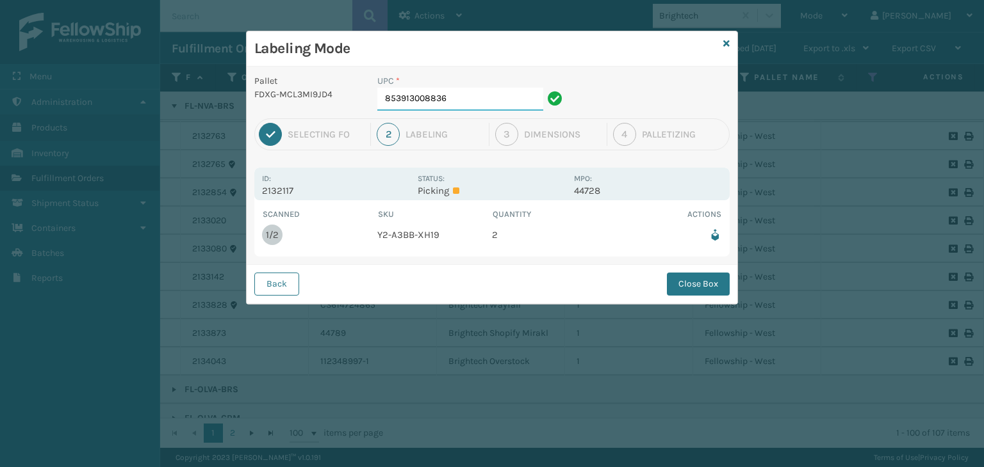
click at [477, 90] on input "853913008836" at bounding box center [460, 99] width 166 height 23
click at [681, 287] on button "Close Box" at bounding box center [698, 284] width 63 height 23
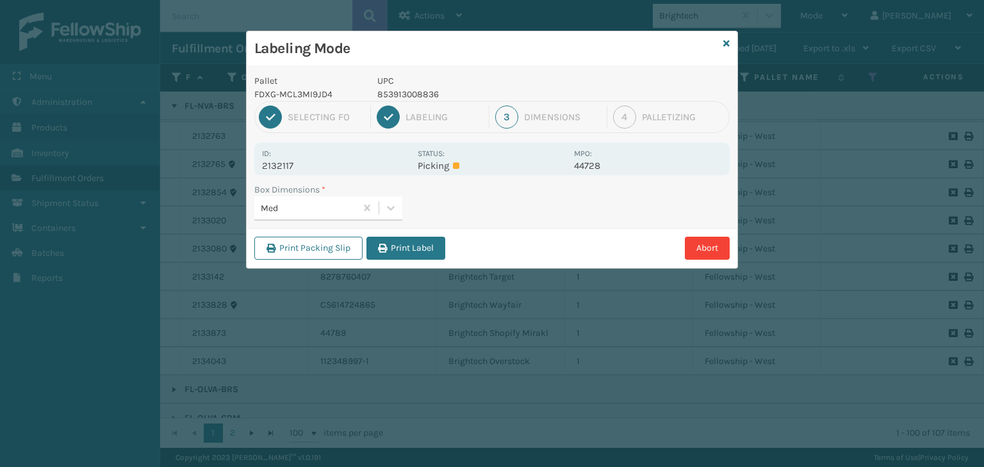
drag, startPoint x: 418, startPoint y: 248, endPoint x: 482, endPoint y: 256, distance: 64.6
click at [412, 247] on button "Print Label" at bounding box center [405, 248] width 79 height 23
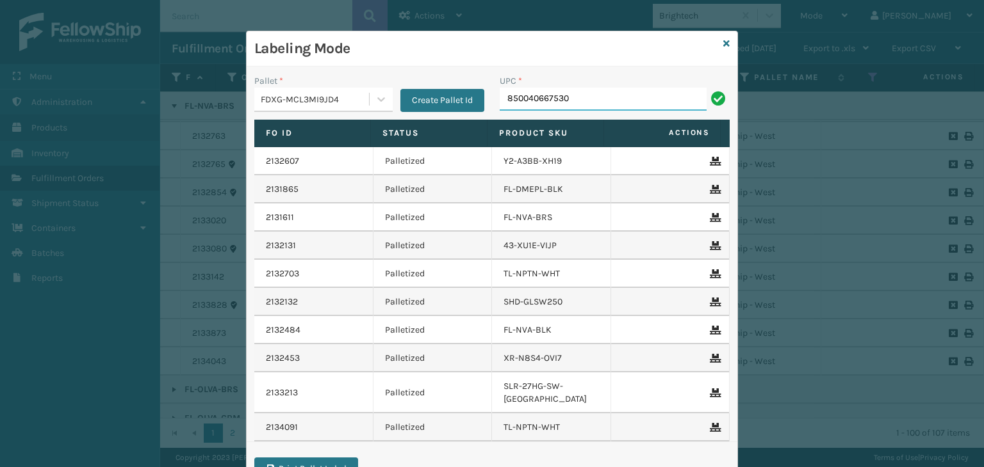
type input "850040667530"
type input "85001248636"
type input "850012486"
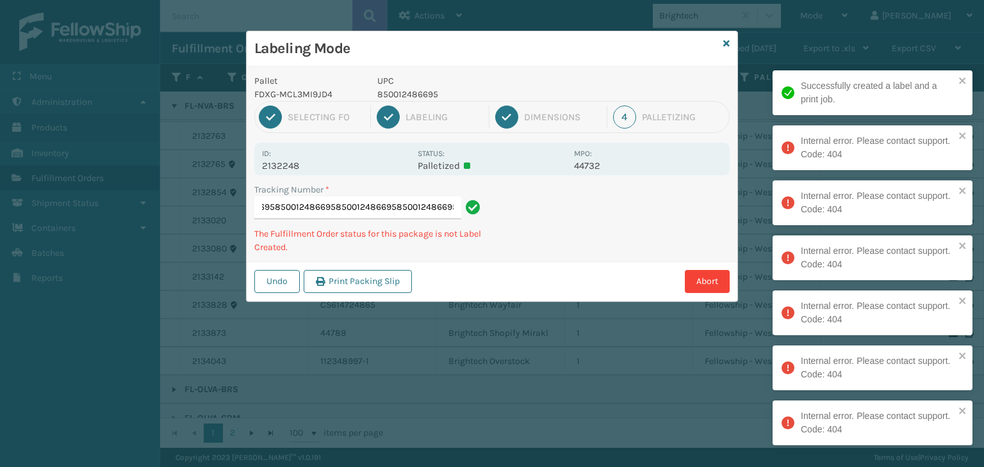
type input "8850972317748500124866958500124866958500124866958500124866958500124866958500124…"
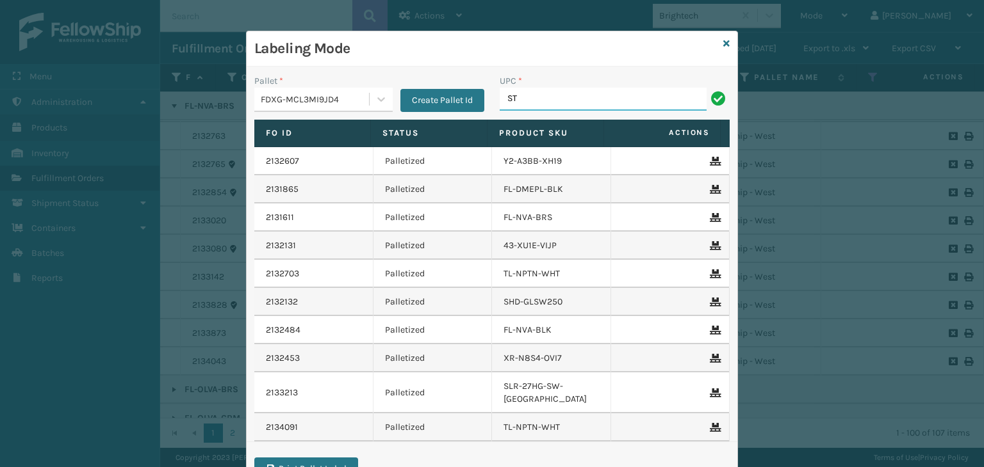
type input "ST3402"
drag, startPoint x: 584, startPoint y: 94, endPoint x: 117, endPoint y: 196, distance: 477.8
click at [117, 195] on div "Labeling Mode Pallet * FDXG-MCL3MI9JD4 Create Pallet Id UPC * ST3402 Fo Id Stat…" at bounding box center [492, 233] width 984 height 467
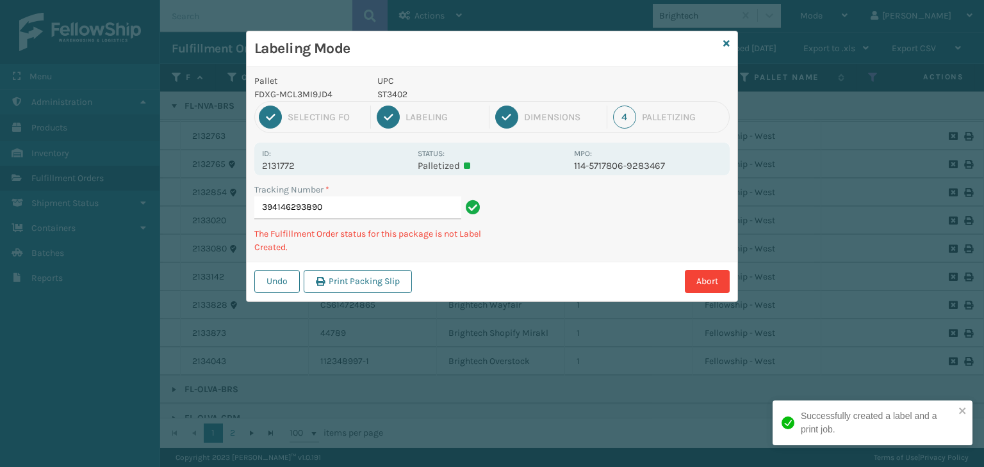
type input "394146293890ST3402"
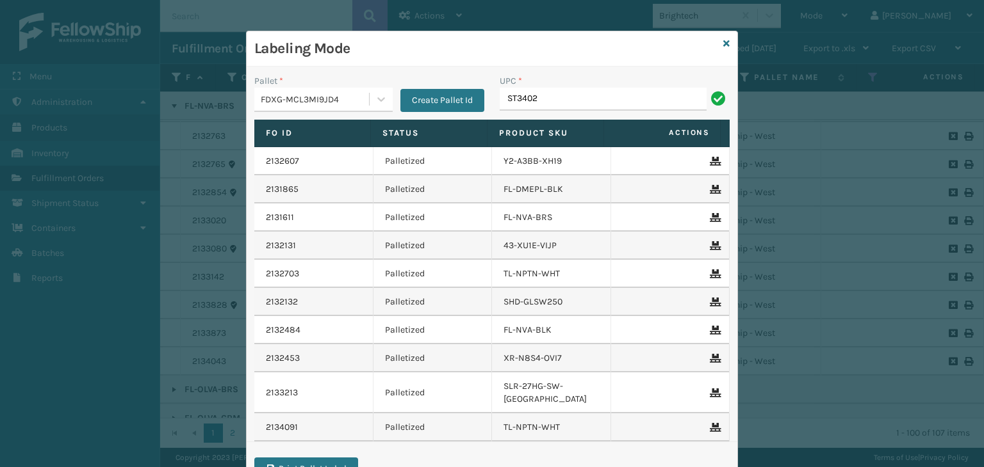
type input "ST3402"
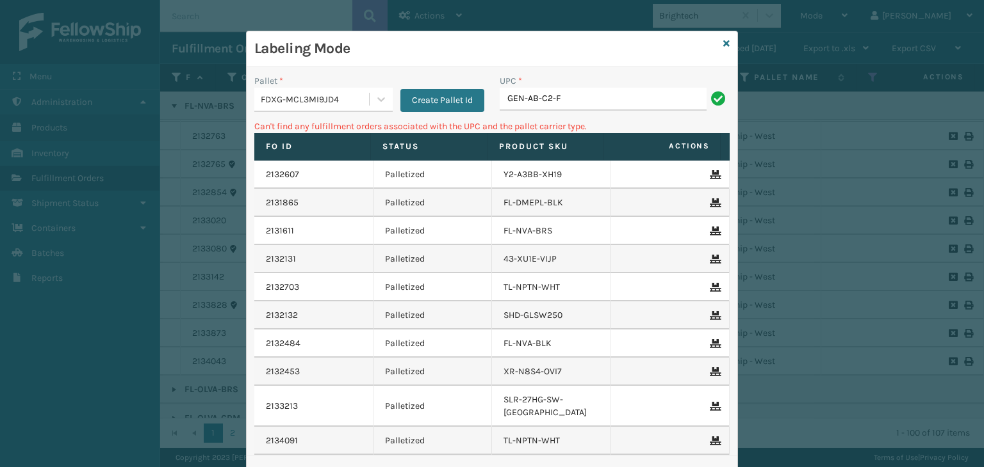
drag, startPoint x: 574, startPoint y: 93, endPoint x: 394, endPoint y: 130, distance: 183.7
click at [394, 130] on div "Pallet * FDXG-MCL3MI9JD4 Create Pallet Id UPC * GEN-AB-C2-F Can't find any fulf…" at bounding box center [492, 285] width 491 height 436
click at [584, 102] on input "GEN-AB-C2-F" at bounding box center [602, 99] width 207 height 23
click at [547, 96] on input "GEN-AB-C2-F" at bounding box center [602, 99] width 207 height 23
type input "GEN-AB-C-F"
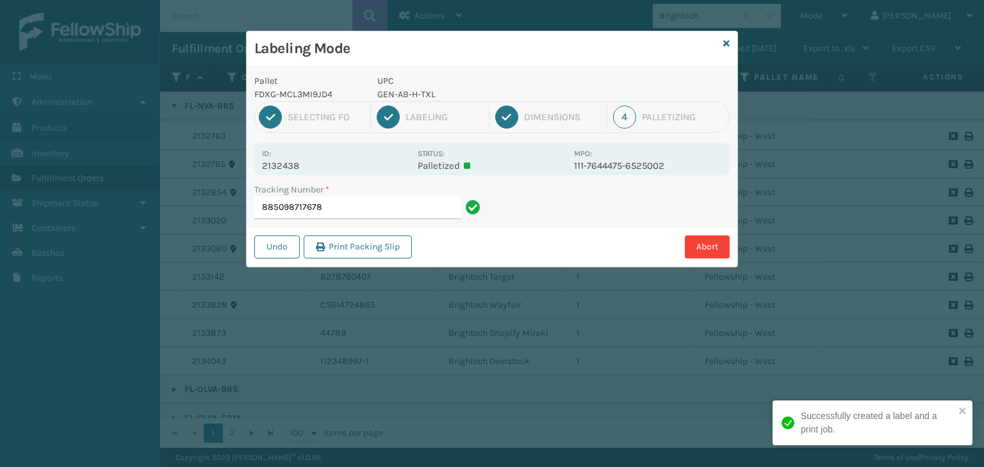
click at [400, 85] on p "UPC" at bounding box center [471, 80] width 189 height 13
click at [403, 90] on p "GEN-AB-H-TXL" at bounding box center [471, 94] width 189 height 13
copy p "GEN-AB-H-TXL"
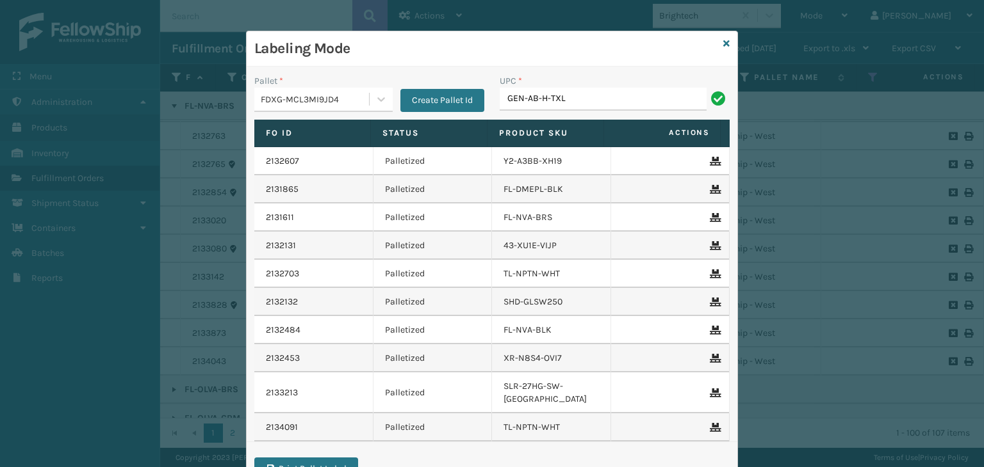
type input "GEN-AB-H-TXL"
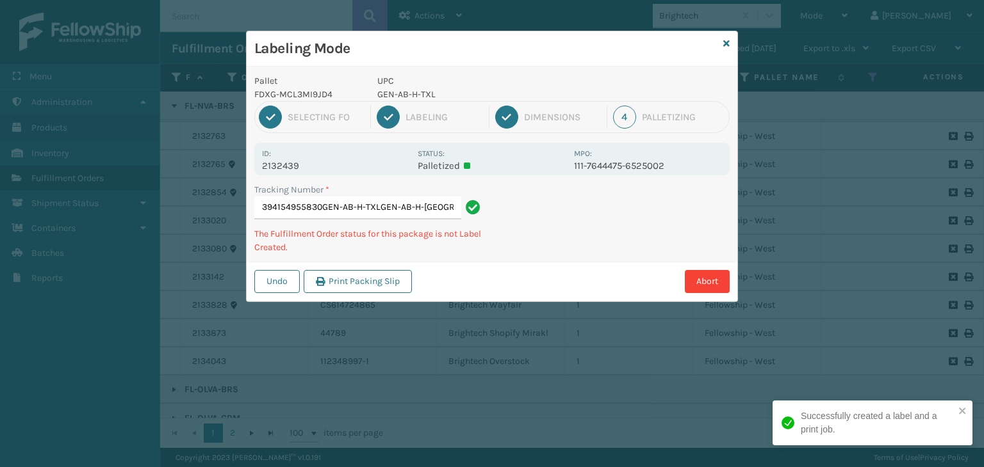
type input "394154955830GEN-AB-H-TXLGEN-AB-H-TXLGEN-AB-H-TXL"
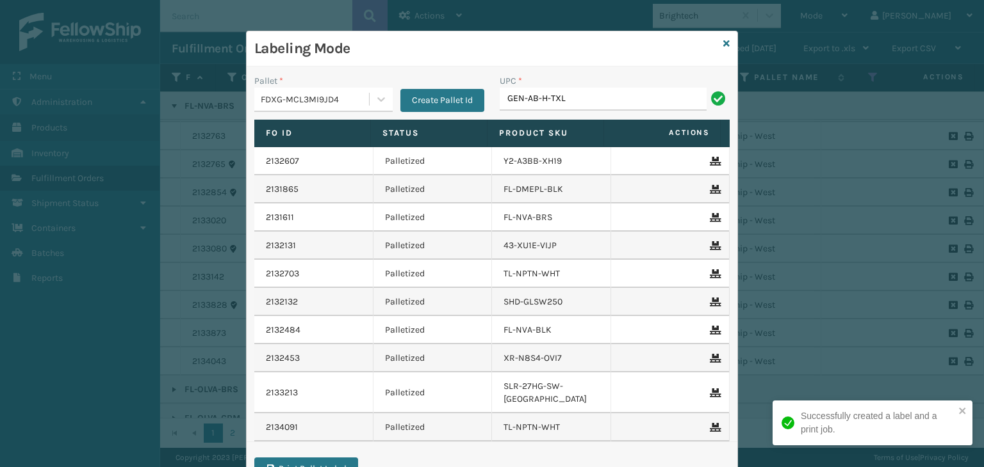
type input "GEN-AB-H-TXL"
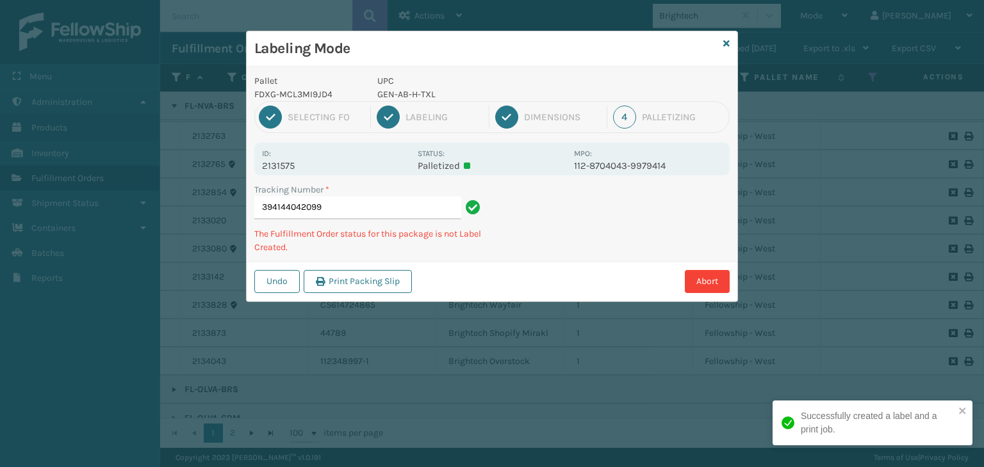
type input "394144042099GEN-AB-H-TXL"
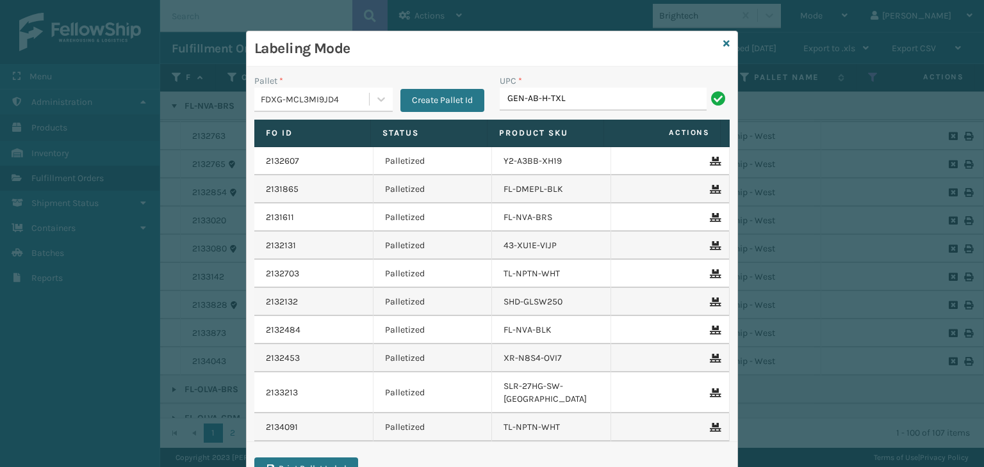
type input "GEN-AB-H-TXL"
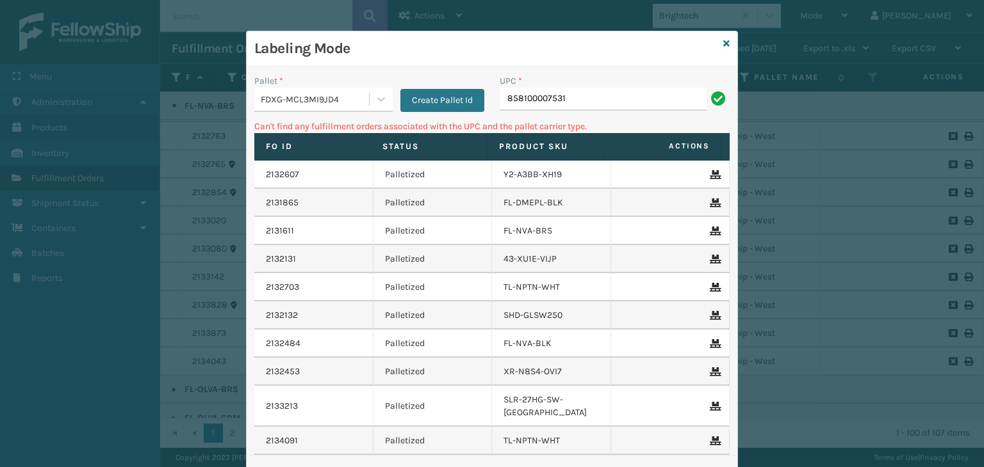
click at [316, 101] on div "FDXG-MCL3MI9JD4" at bounding box center [315, 99] width 109 height 13
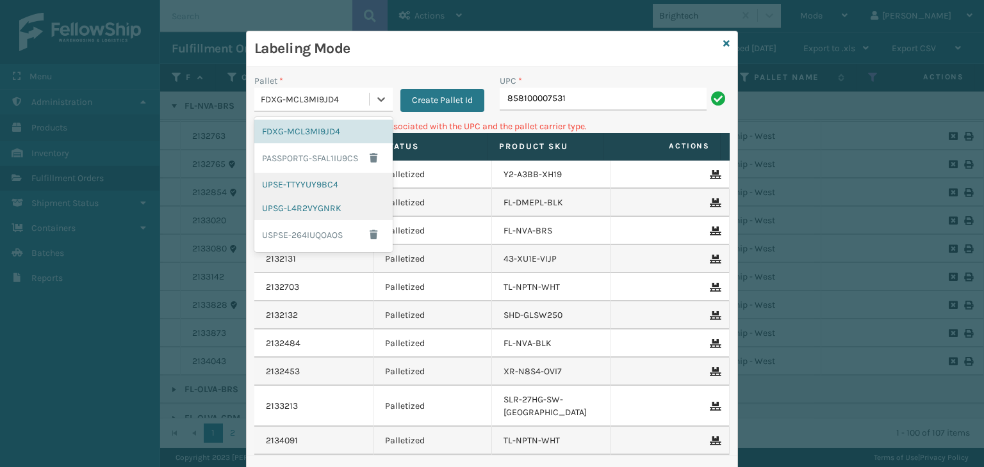
click at [305, 198] on div "UPSG-L4R2VYGNRK" at bounding box center [323, 209] width 138 height 24
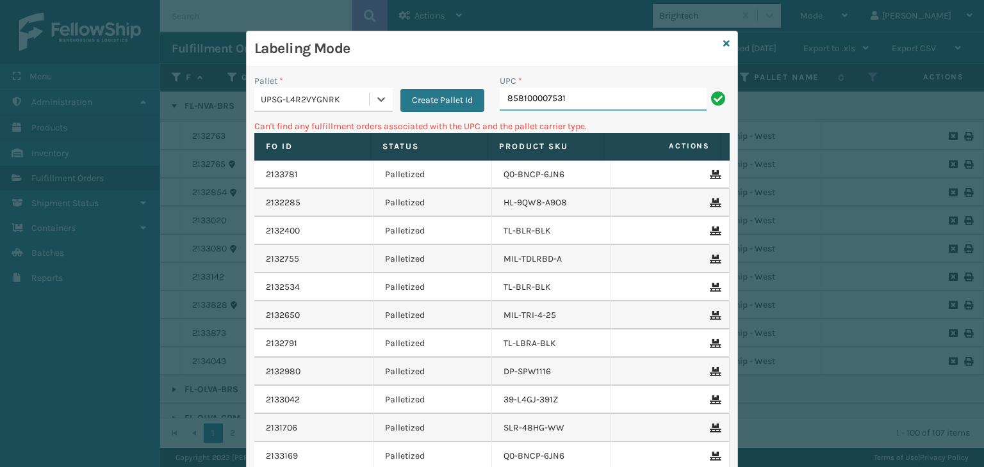
click at [587, 92] on input "858100007531" at bounding box center [602, 99] width 207 height 23
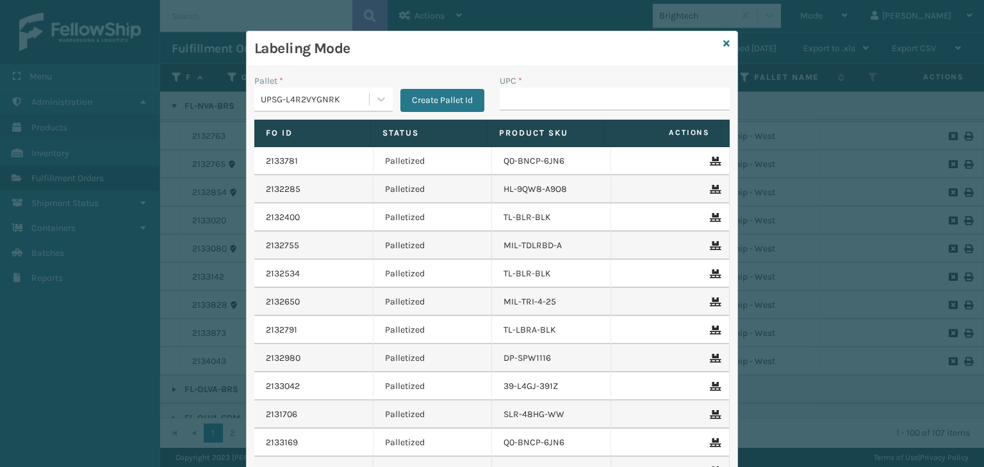
click at [337, 102] on div "UPSG-L4R2VYGNRK" at bounding box center [315, 99] width 109 height 13
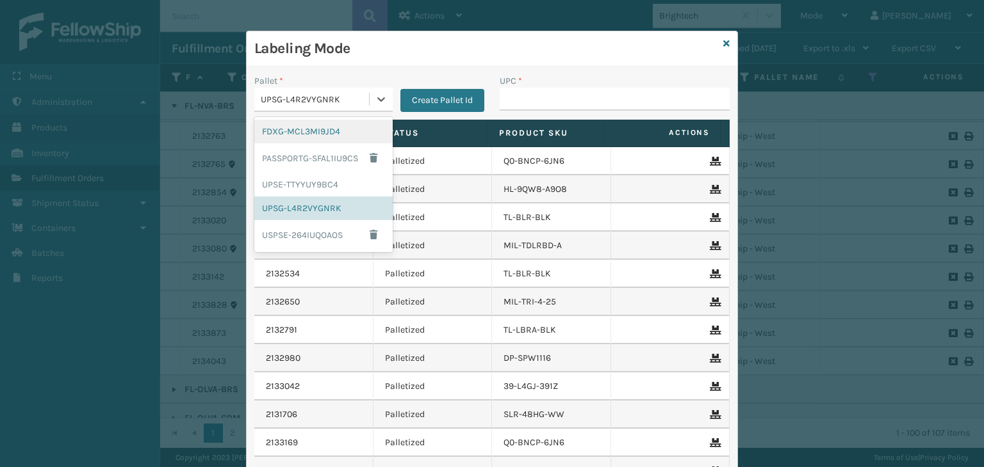
click at [334, 136] on div "FDXG-MCL3MI9JD4" at bounding box center [323, 132] width 138 height 24
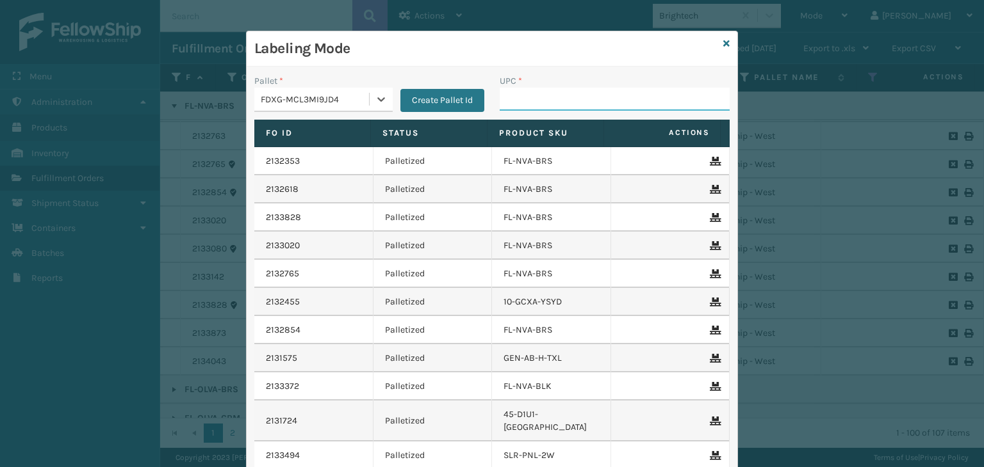
click at [565, 101] on input "UPC *" at bounding box center [614, 99] width 230 height 23
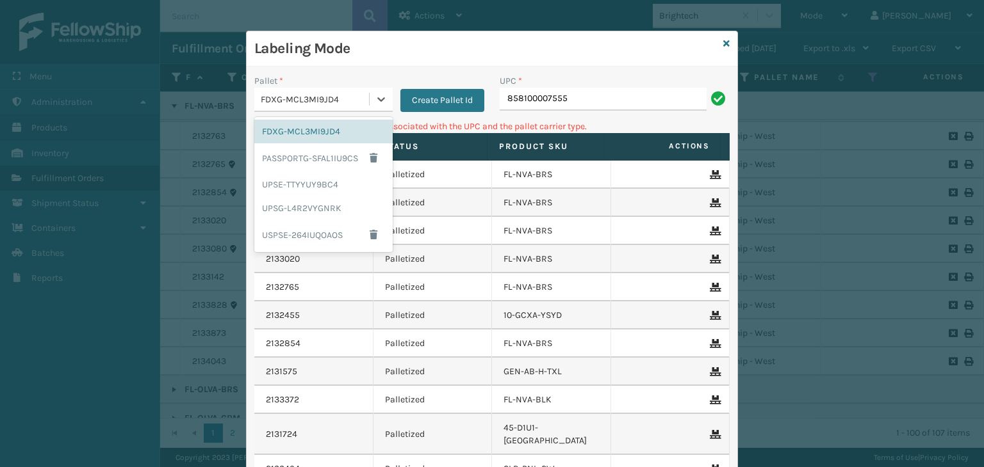
click at [272, 106] on div "FDXG-MCL3MI9JD4" at bounding box center [311, 99] width 115 height 21
click at [317, 203] on div "UPSG-L4R2VYGNRK" at bounding box center [323, 209] width 138 height 24
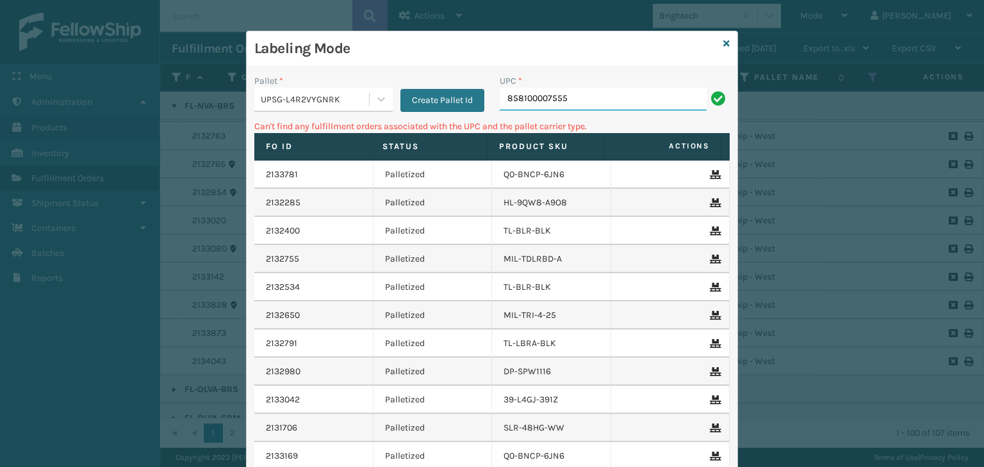
click at [588, 109] on input "858100007555" at bounding box center [602, 99] width 207 height 23
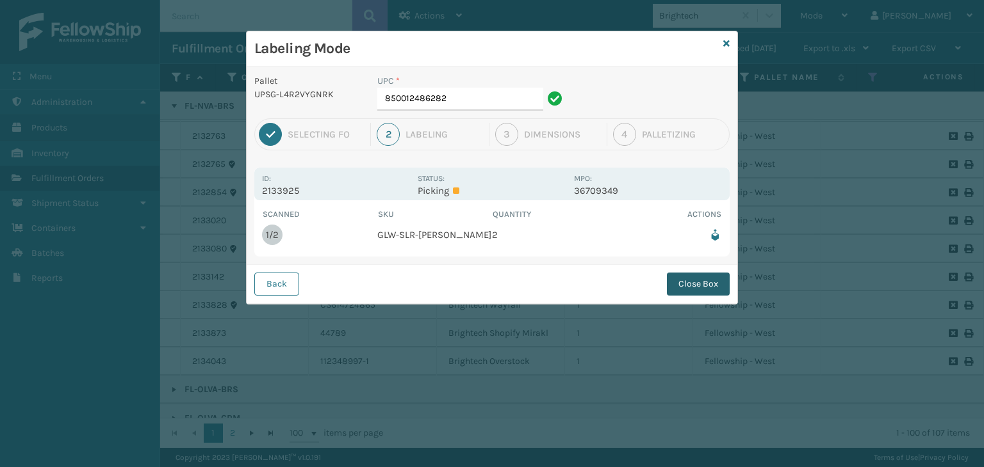
click at [692, 282] on button "Close Box" at bounding box center [698, 284] width 63 height 23
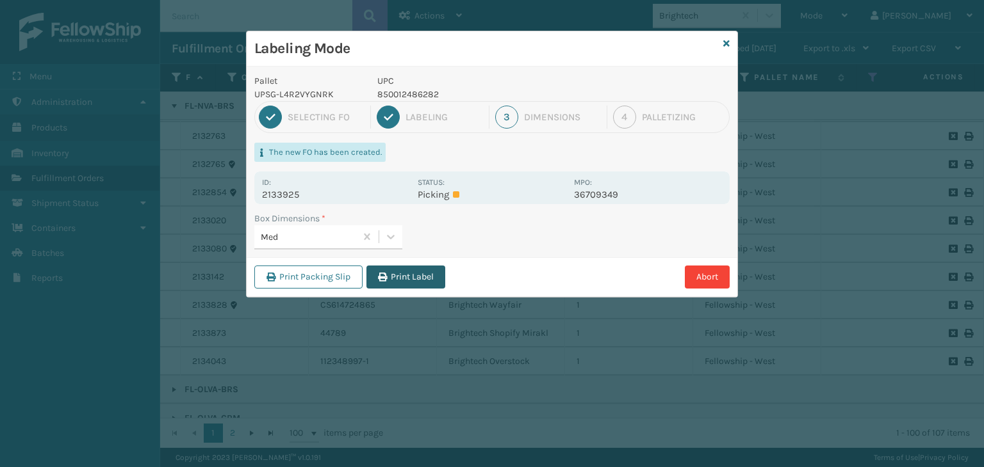
click at [421, 277] on button "Print Label" at bounding box center [405, 277] width 79 height 23
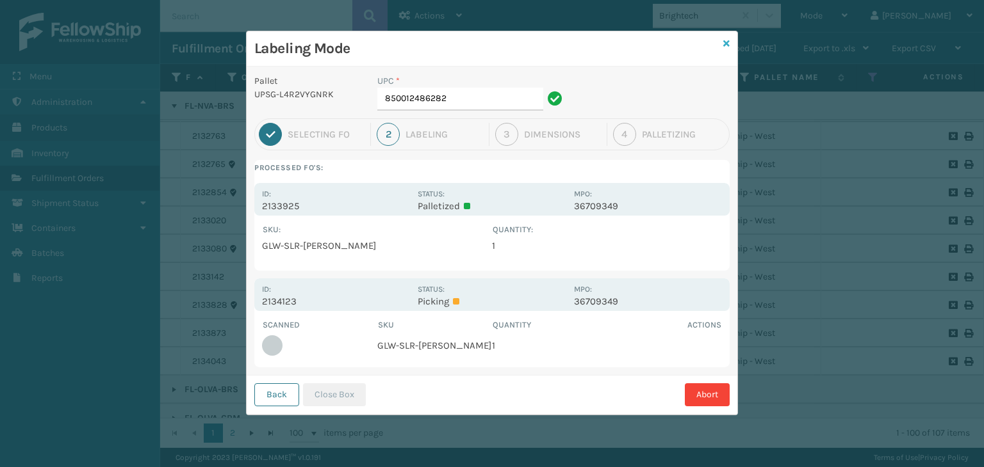
click at [727, 42] on icon at bounding box center [726, 43] width 6 height 9
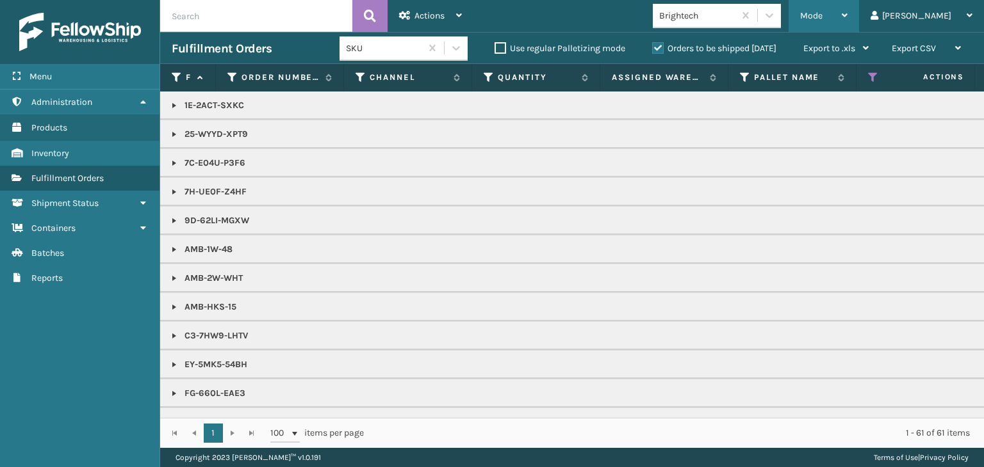
click at [822, 19] on span "Mode" at bounding box center [811, 15] width 22 height 11
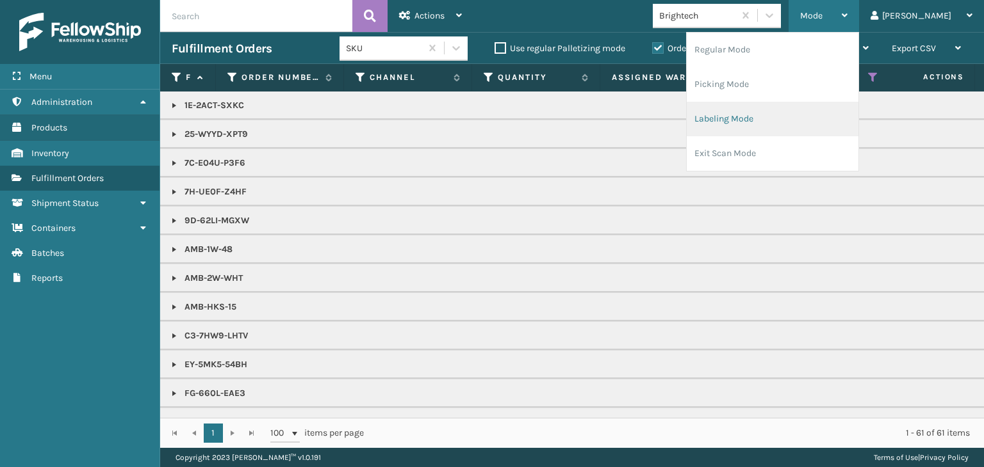
click at [820, 113] on li "Labeling Mode" at bounding box center [772, 119] width 172 height 35
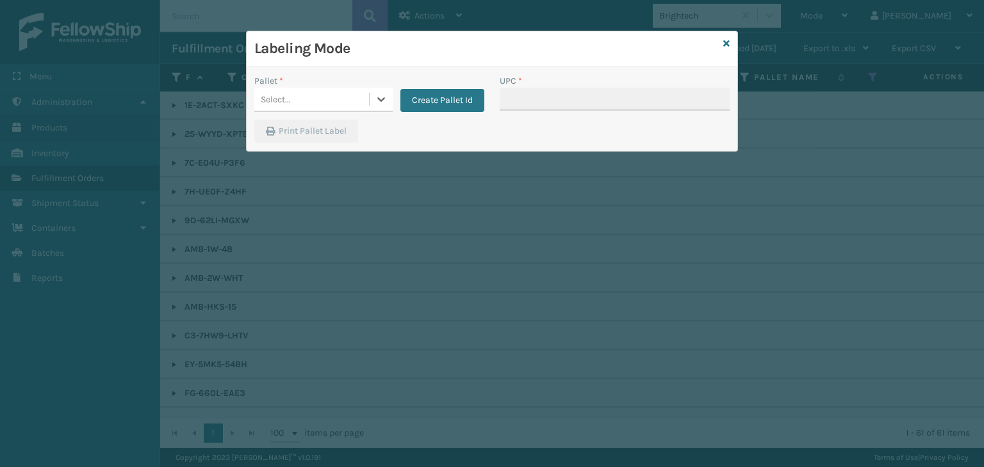
click at [303, 97] on div "Select..." at bounding box center [311, 99] width 115 height 21
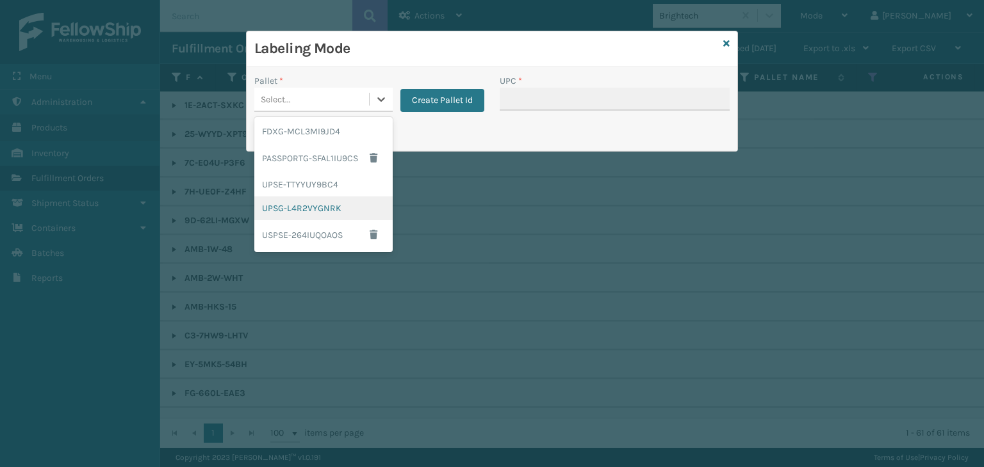
click at [309, 207] on div "UPSG-L4R2VYGNRK" at bounding box center [323, 209] width 138 height 24
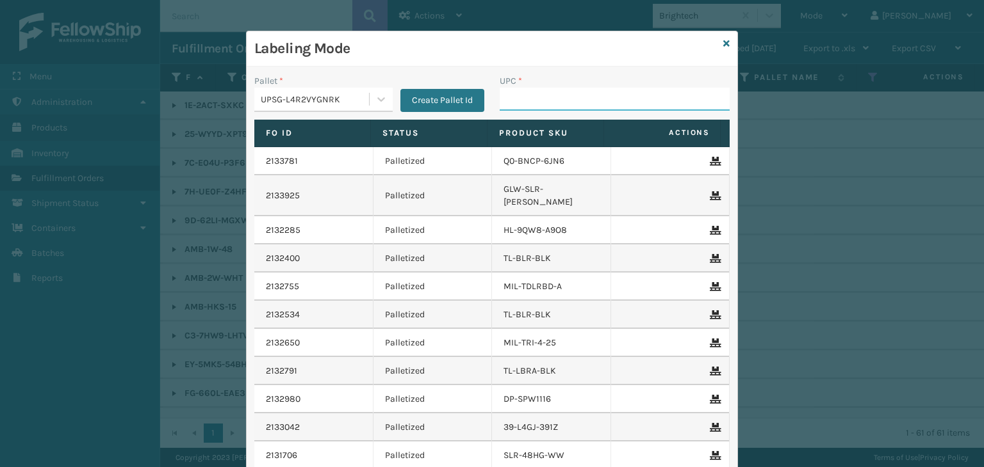
click at [535, 101] on input "UPC *" at bounding box center [614, 99] width 230 height 23
type input "858100007593"
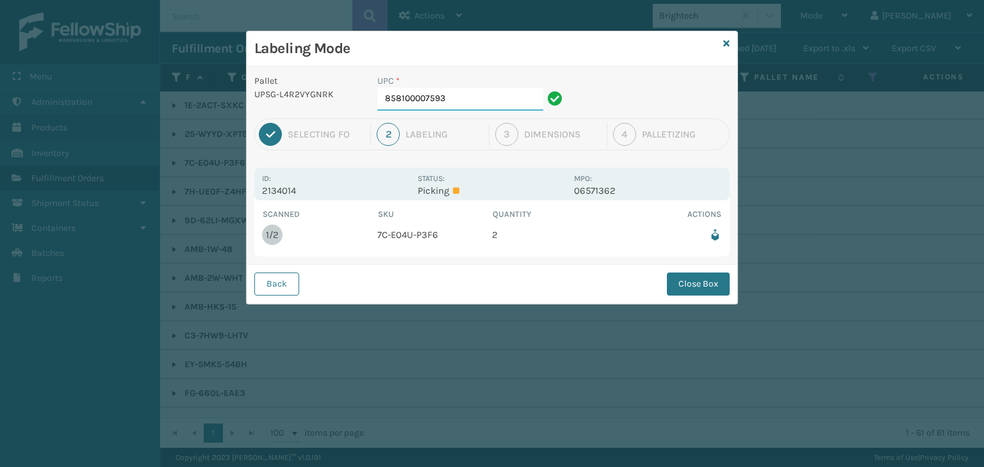
click at [472, 109] on input "858100007593" at bounding box center [460, 99] width 166 height 23
click at [695, 289] on button "Close Box" at bounding box center [698, 284] width 63 height 23
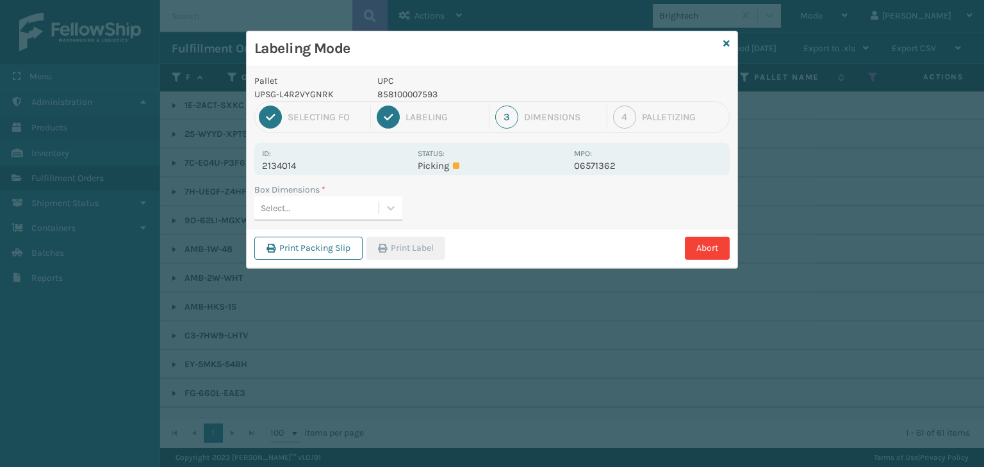
click at [276, 207] on div "Select..." at bounding box center [276, 208] width 30 height 13
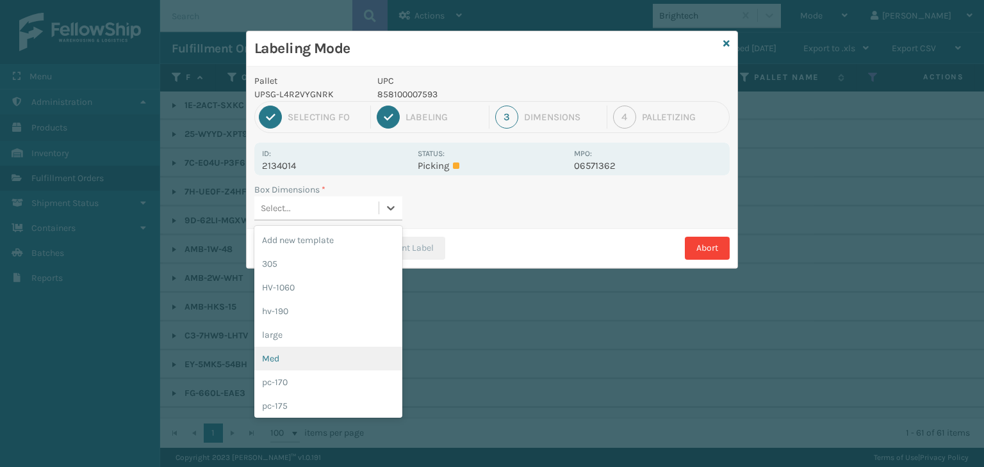
click at [300, 352] on div "Med" at bounding box center [328, 359] width 148 height 24
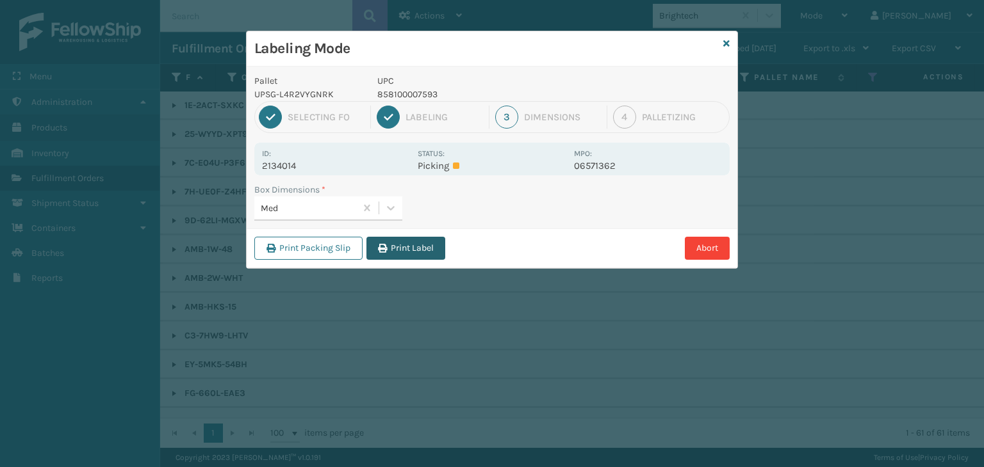
click at [441, 251] on button "Print Label" at bounding box center [405, 248] width 79 height 23
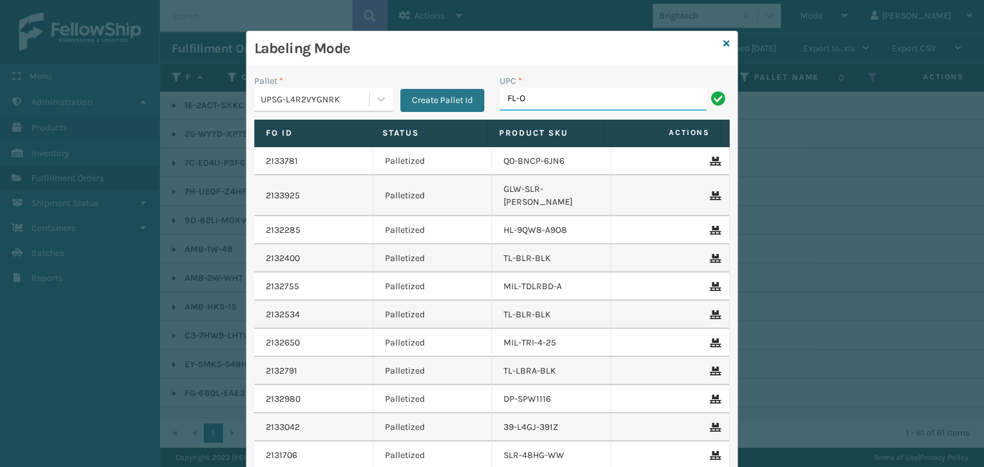
type input "FL-OLVA-CRM"
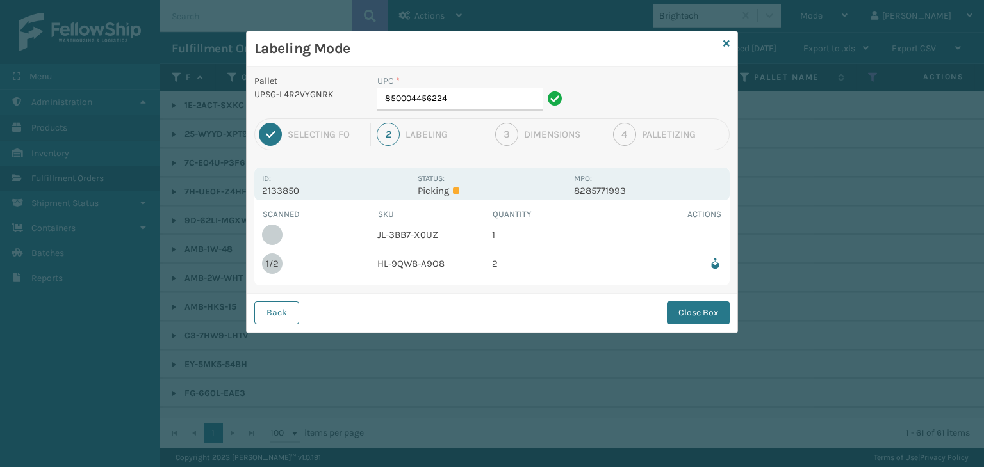
click at [469, 85] on div "UPC *" at bounding box center [471, 80] width 189 height 13
click at [471, 90] on input "850004456224" at bounding box center [460, 99] width 166 height 23
drag, startPoint x: 469, startPoint y: 90, endPoint x: 184, endPoint y: 79, distance: 285.1
click at [181, 78] on div "Labeling Mode Pallet UPSG-L4R2VYGNRK UPC * 850004456224 1 Selecting FO 2 Labeli…" at bounding box center [492, 233] width 984 height 467
drag, startPoint x: 464, startPoint y: 103, endPoint x: 169, endPoint y: 117, distance: 294.9
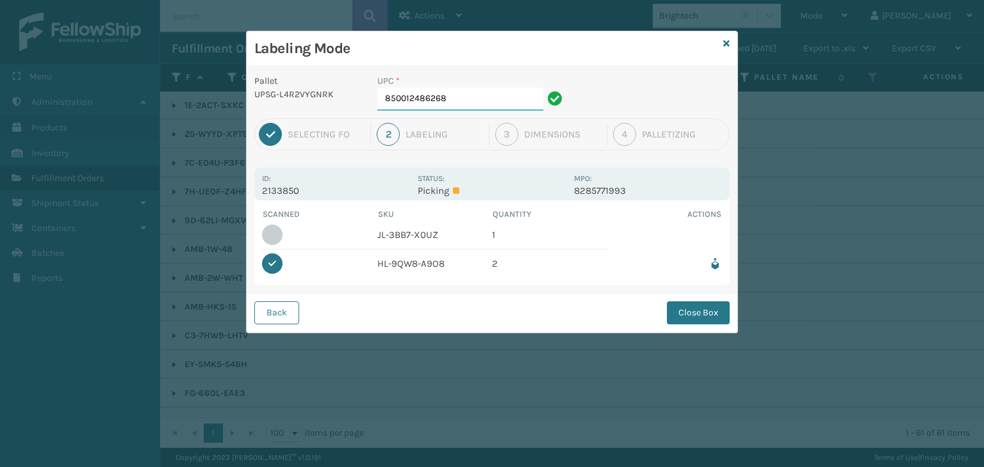
click at [169, 117] on div "Labeling Mode Pallet UPSG-L4R2VYGNRK UPC * 850012486268 1 Selecting FO 2 Labeli…" at bounding box center [492, 233] width 984 height 467
drag, startPoint x: 482, startPoint y: 100, endPoint x: 131, endPoint y: 83, distance: 350.7
click at [131, 83] on div "Labeling Mode Pallet UPSG-L4R2VYGNRK UPC * 850004456248 1 Selecting FO 2 Labeli…" at bounding box center [492, 233] width 984 height 467
type input "857899006497"
click at [690, 316] on button "Close Box" at bounding box center [698, 313] width 63 height 23
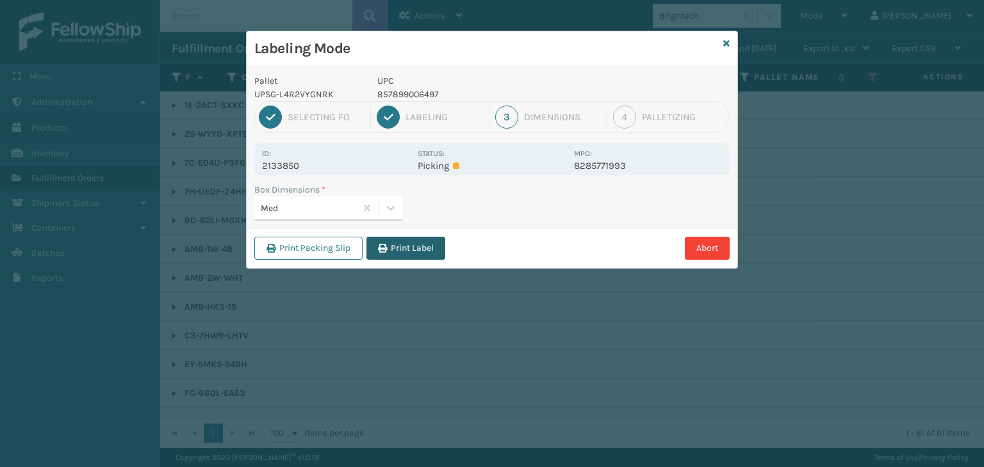
click at [416, 254] on button "Print Label" at bounding box center [405, 248] width 79 height 23
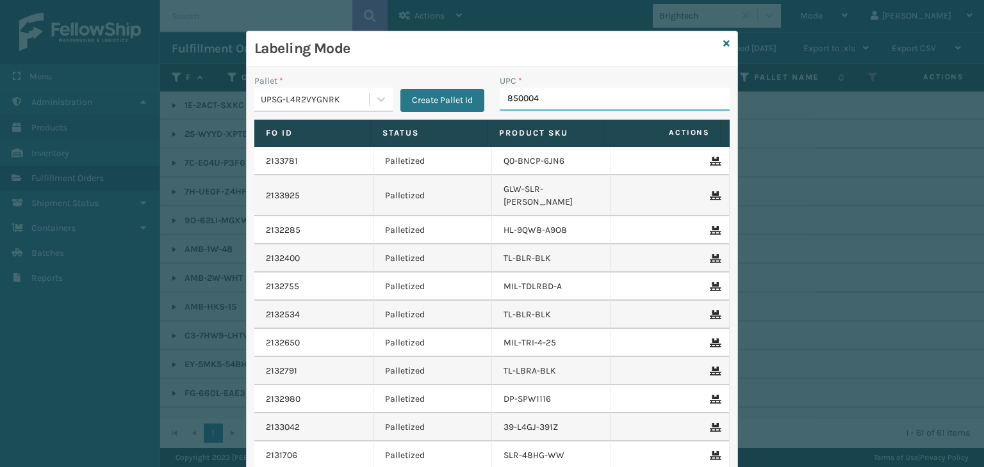
type input "8500044"
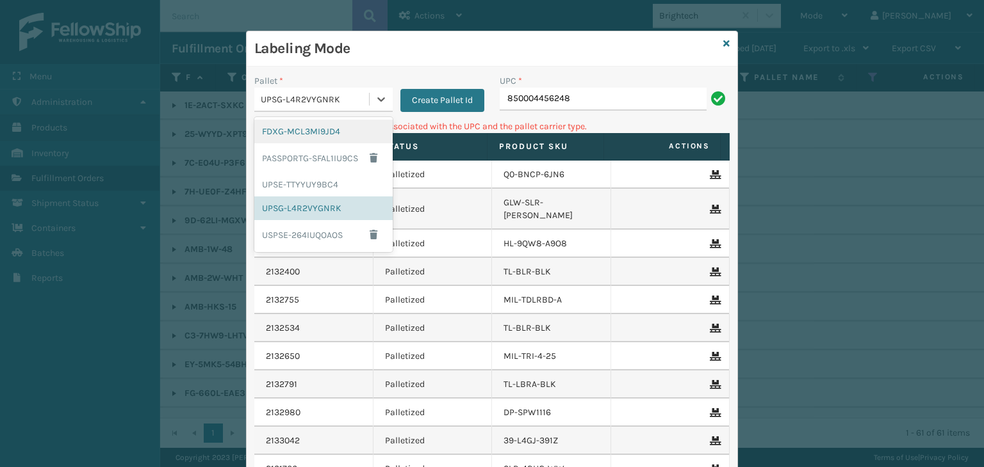
click at [355, 101] on div "UPSG-L4R2VYGNRK" at bounding box center [315, 99] width 109 height 13
click at [324, 134] on div "FDXG-MCL3MI9JD4" at bounding box center [323, 132] width 138 height 24
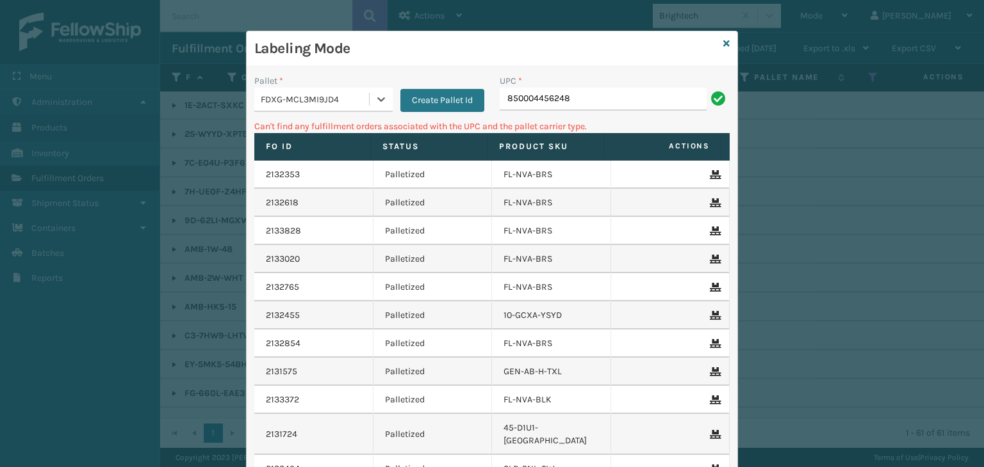
drag, startPoint x: 647, startPoint y: 75, endPoint x: 651, endPoint y: 109, distance: 34.7
click at [648, 95] on div "UPC * 850004456248" at bounding box center [614, 92] width 230 height 36
click at [635, 95] on input "850004456248" at bounding box center [602, 99] width 207 height 23
click at [347, 101] on div "FDXG-MCL3MI9JD4" at bounding box center [315, 99] width 109 height 13
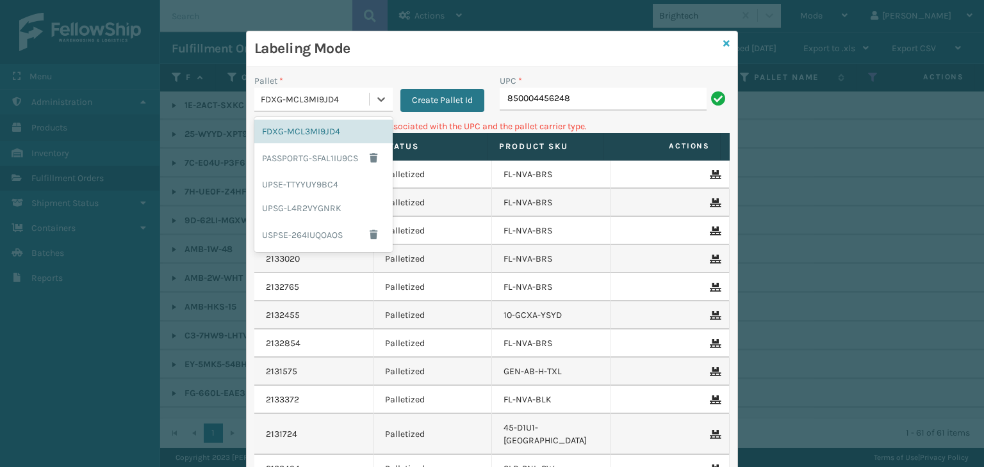
click at [723, 40] on icon at bounding box center [726, 43] width 6 height 9
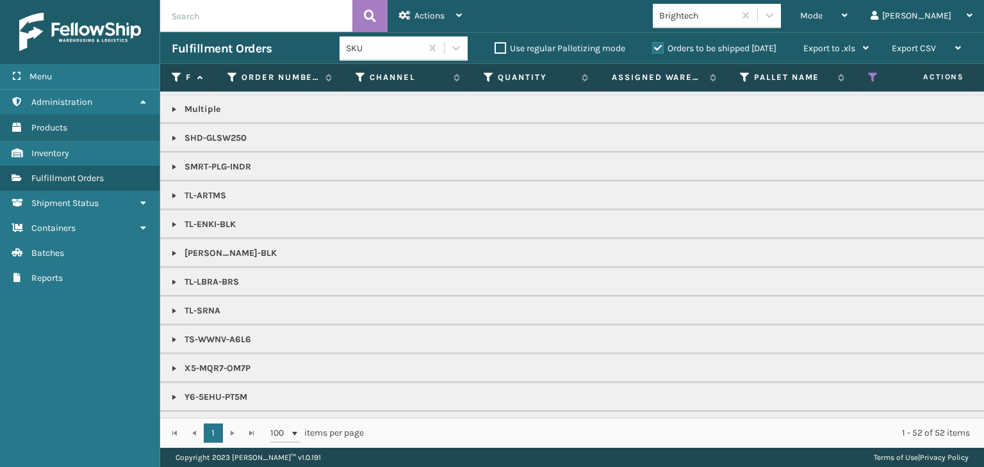
scroll to position [857, 0]
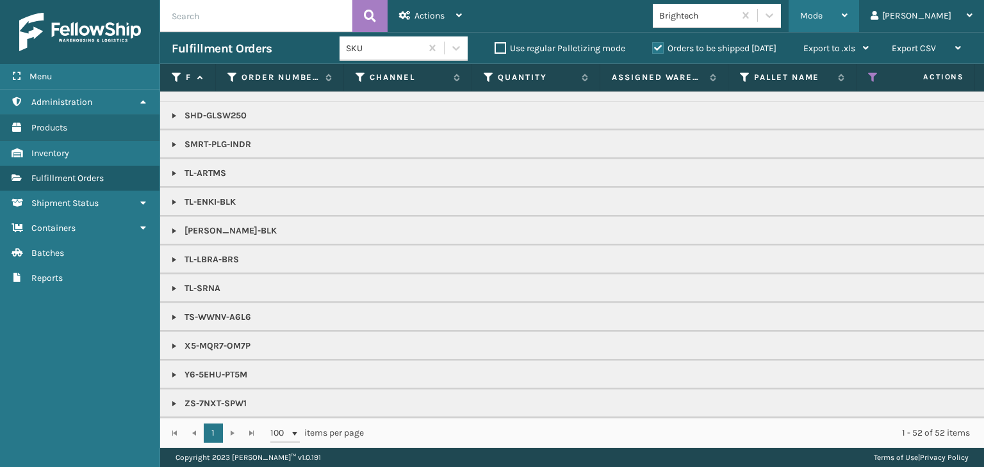
drag, startPoint x: 871, startPoint y: 18, endPoint x: 864, endPoint y: 32, distance: 15.8
click at [847, 18] on div "Mode" at bounding box center [823, 16] width 47 height 32
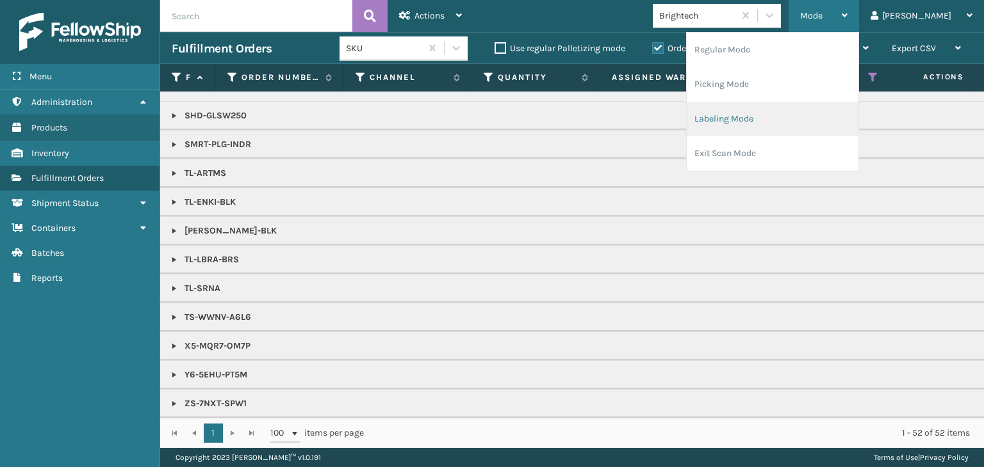
click at [825, 121] on li "Labeling Mode" at bounding box center [772, 119] width 172 height 35
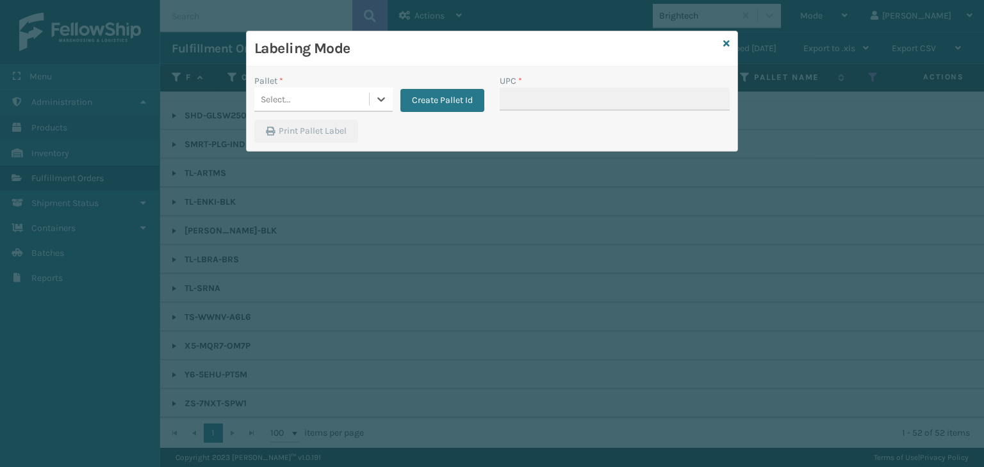
click at [326, 101] on div "Select..." at bounding box center [311, 99] width 115 height 21
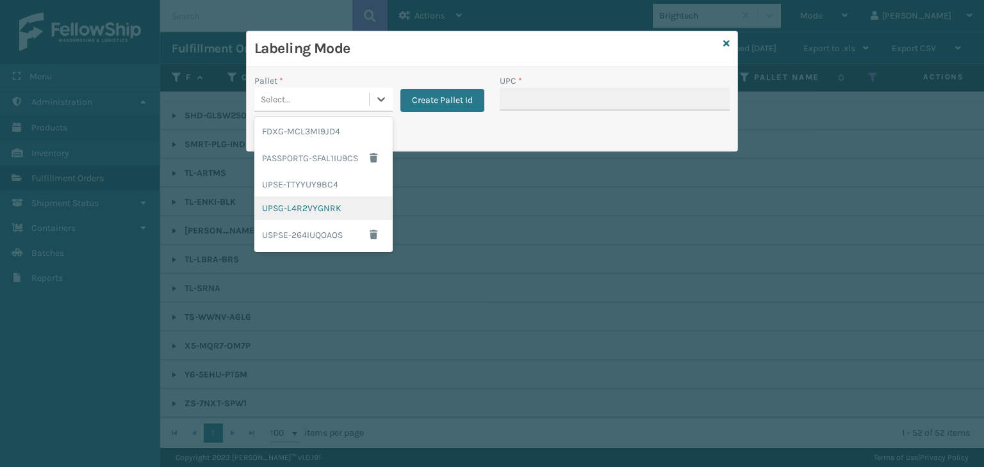
click at [322, 215] on div "UPSG-L4R2VYGNRK" at bounding box center [323, 209] width 138 height 24
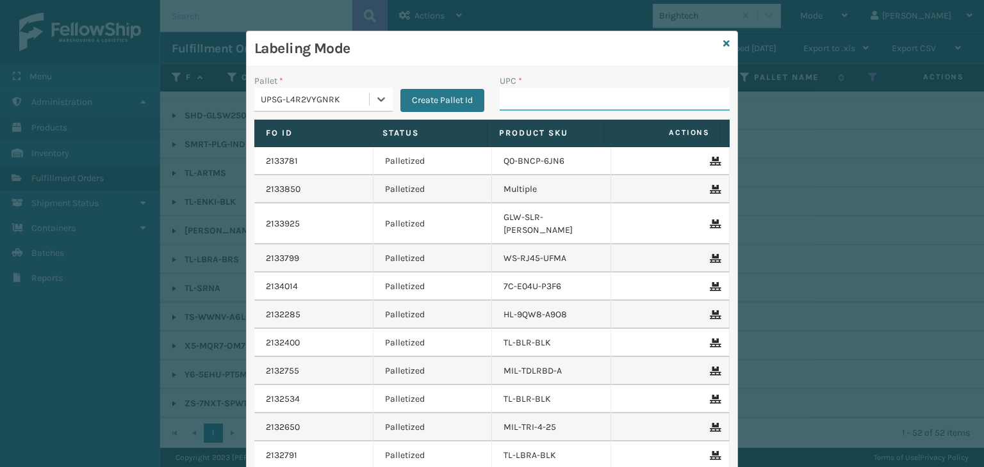
drag, startPoint x: 541, startPoint y: 92, endPoint x: 539, endPoint y: 83, distance: 9.2
click at [541, 92] on input "UPC *" at bounding box center [614, 99] width 230 height 23
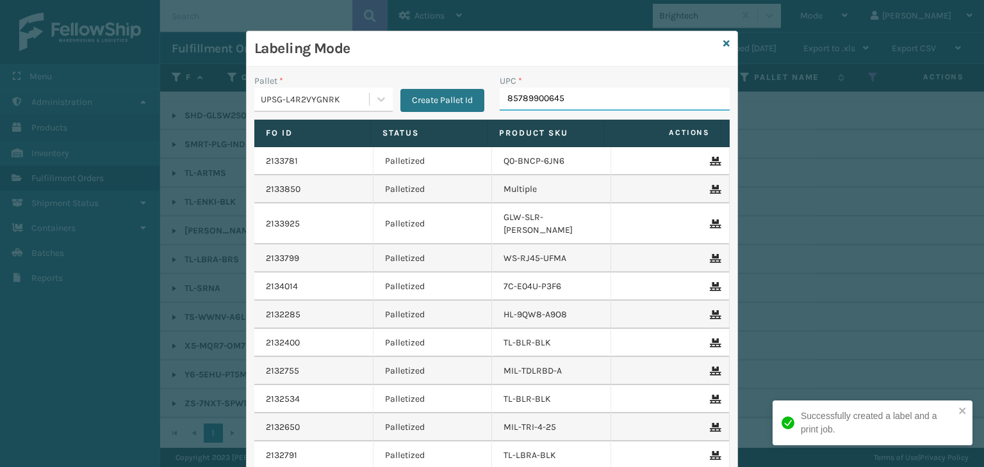
type input "857899006459"
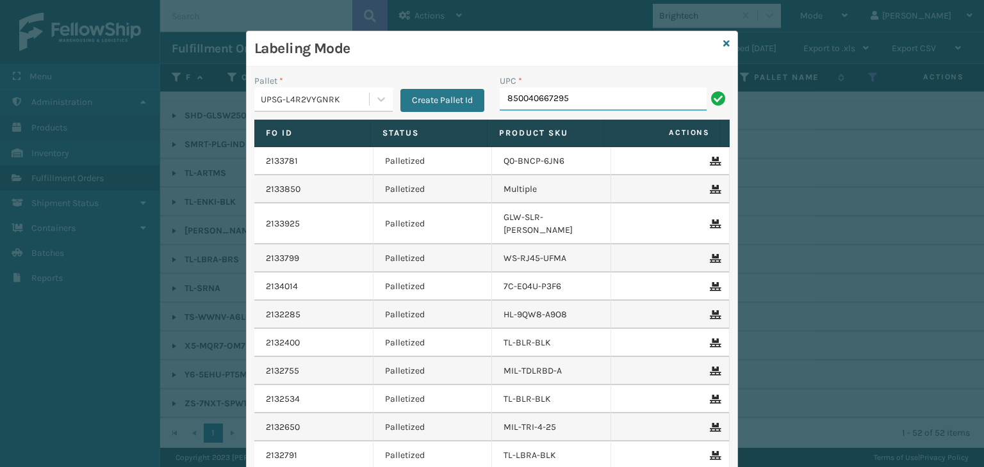
type input "850040667295"
type input "858100007920"
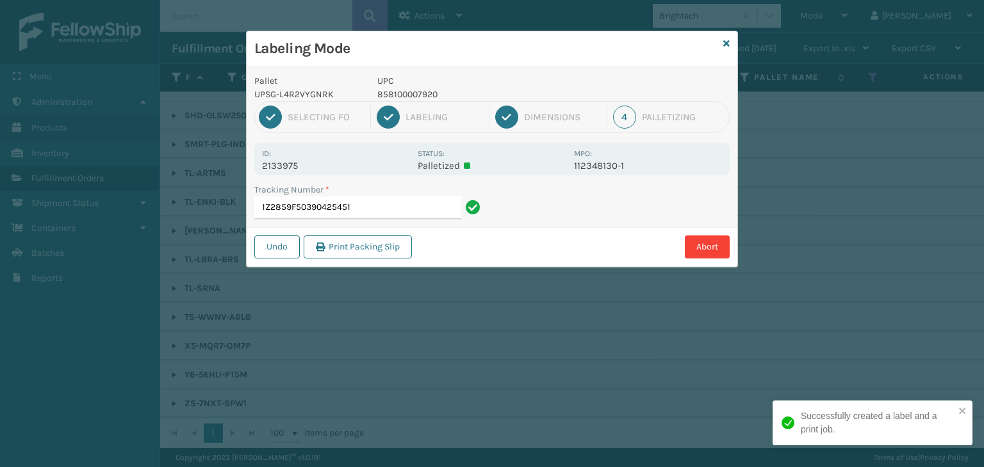
click at [419, 99] on p "858100007920" at bounding box center [471, 94] width 189 height 13
copy p "858100007920"
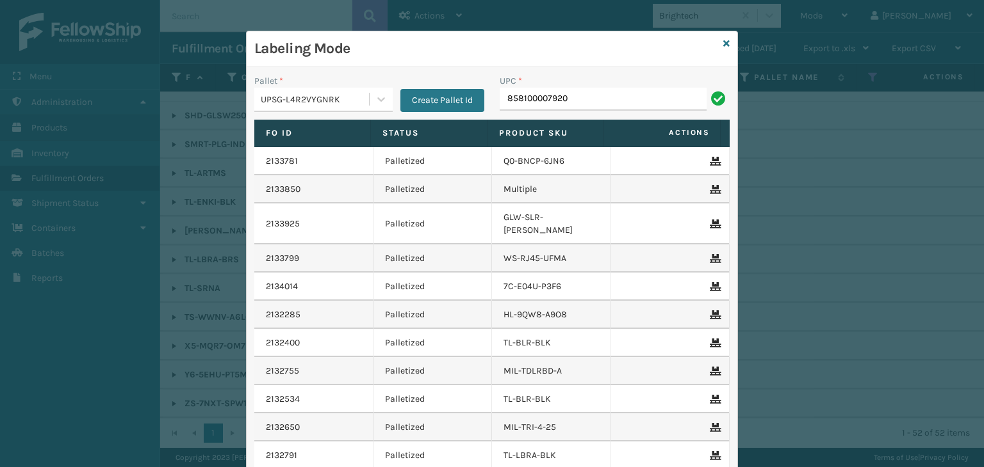
type input "858100007920"
click at [725, 43] on div "Labeling Mode" at bounding box center [492, 48] width 491 height 35
click at [723, 43] on icon at bounding box center [726, 43] width 6 height 9
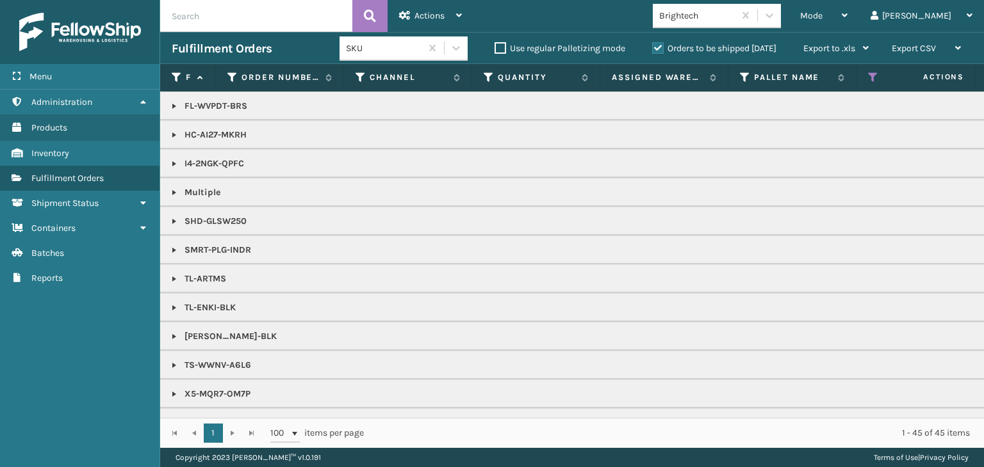
scroll to position [742, 0]
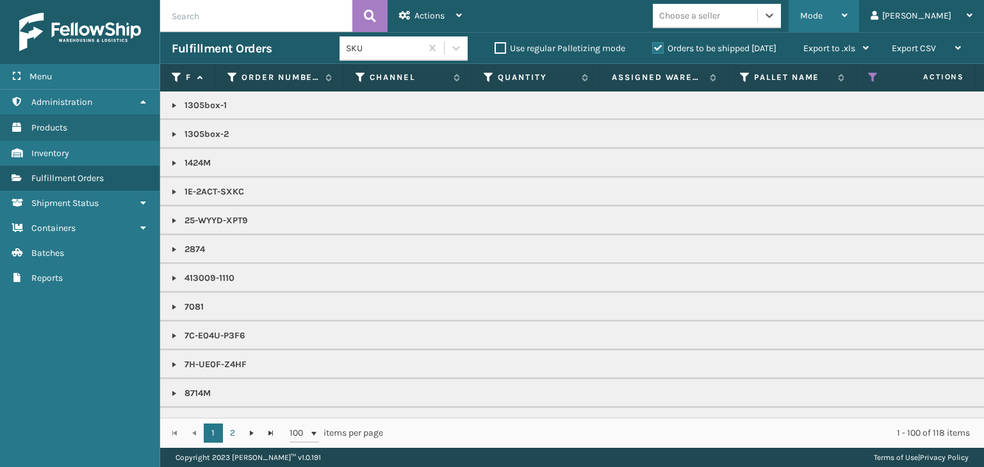
drag, startPoint x: 873, startPoint y: 19, endPoint x: 868, endPoint y: 28, distance: 9.8
click at [847, 19] on div "Mode" at bounding box center [823, 16] width 47 height 32
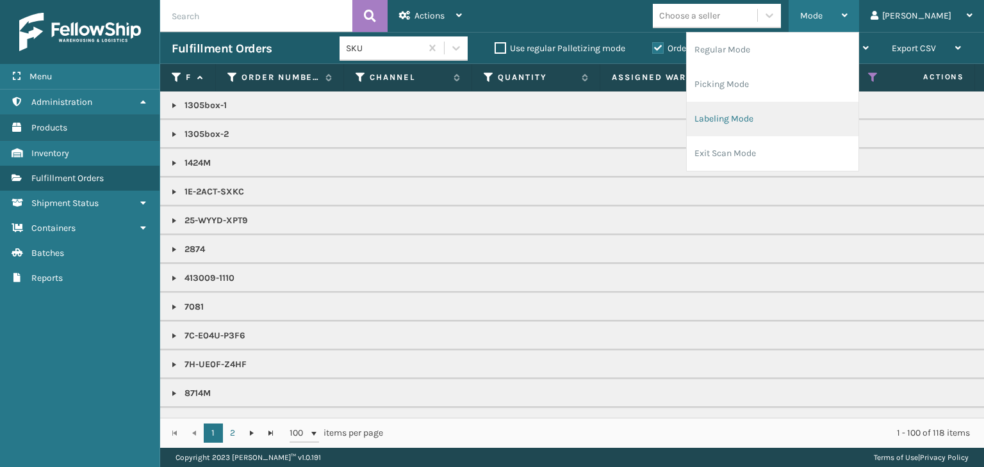
click at [829, 101] on li "Picking Mode" at bounding box center [772, 84] width 172 height 35
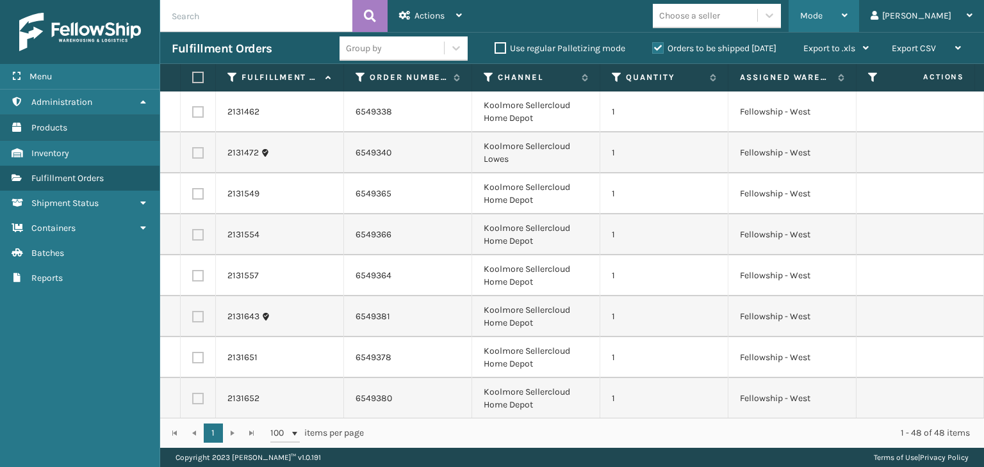
click at [847, 24] on div "Mode" at bounding box center [823, 16] width 47 height 32
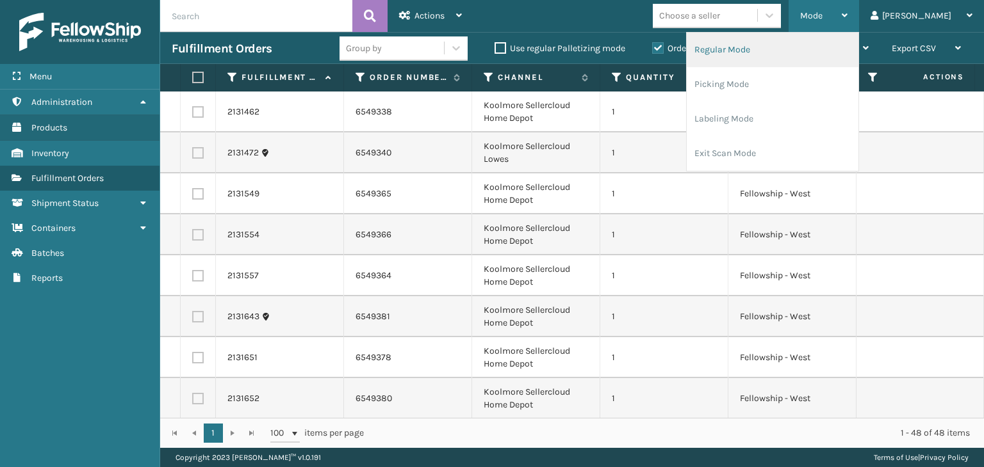
click at [845, 53] on li "Regular Mode" at bounding box center [772, 50] width 172 height 35
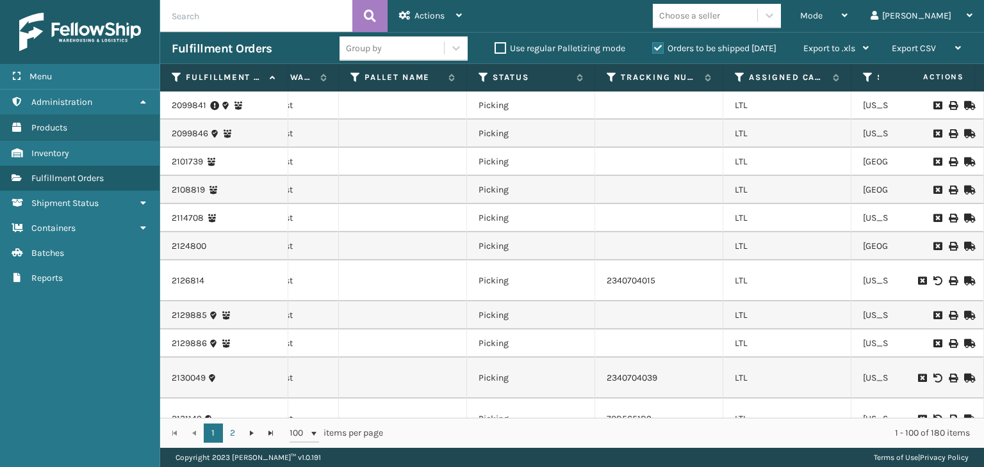
scroll to position [0, 492]
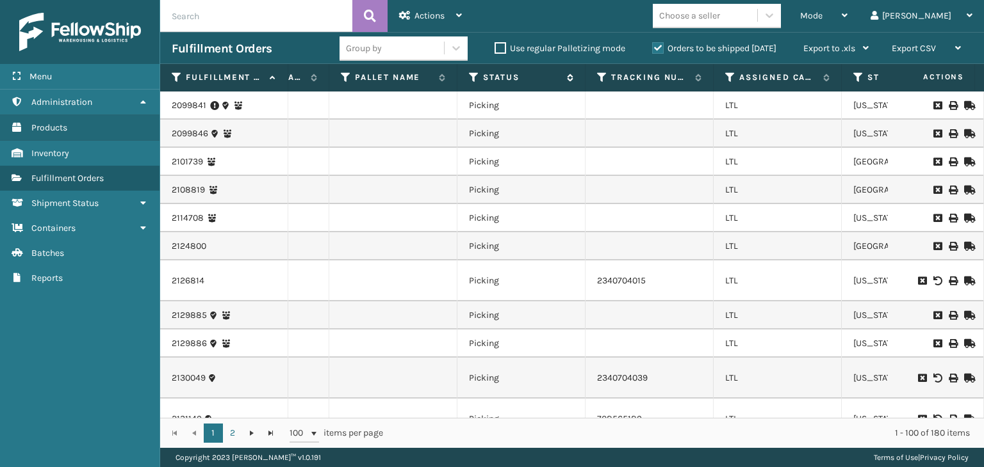
click at [470, 77] on icon at bounding box center [474, 78] width 10 height 12
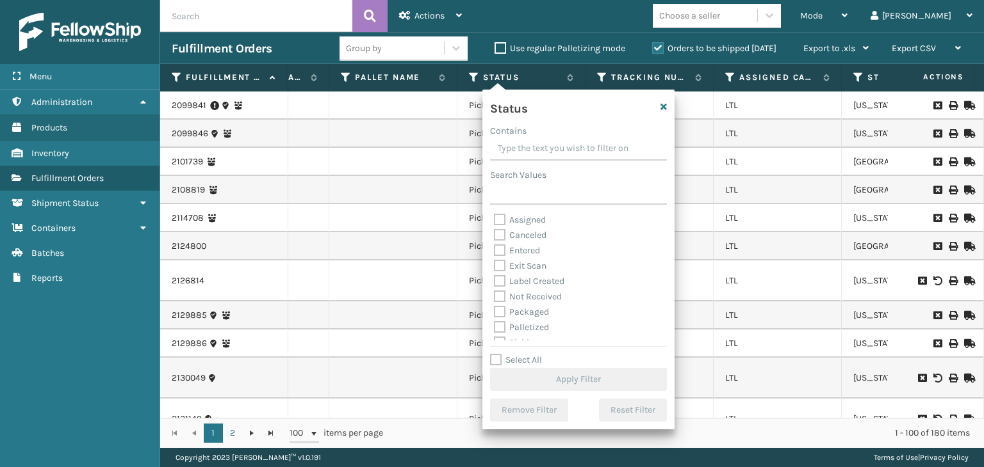
scroll to position [64, 0]
click at [540, 273] on div "Picking" at bounding box center [578, 279] width 169 height 15
click at [535, 277] on label "Picking" at bounding box center [516, 278] width 45 height 11
click at [494, 277] on input "Picking" at bounding box center [494, 276] width 1 height 8
checkbox input "true"
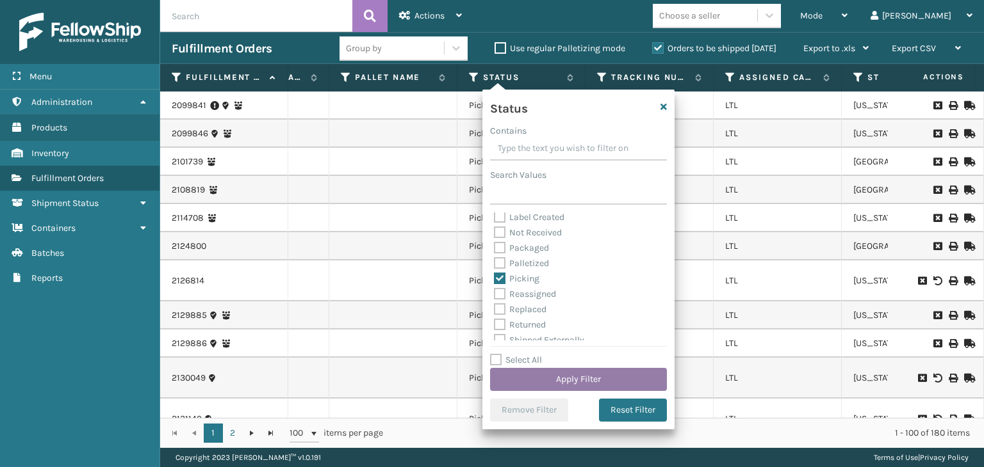
click at [558, 383] on button "Apply Filter" at bounding box center [578, 379] width 177 height 23
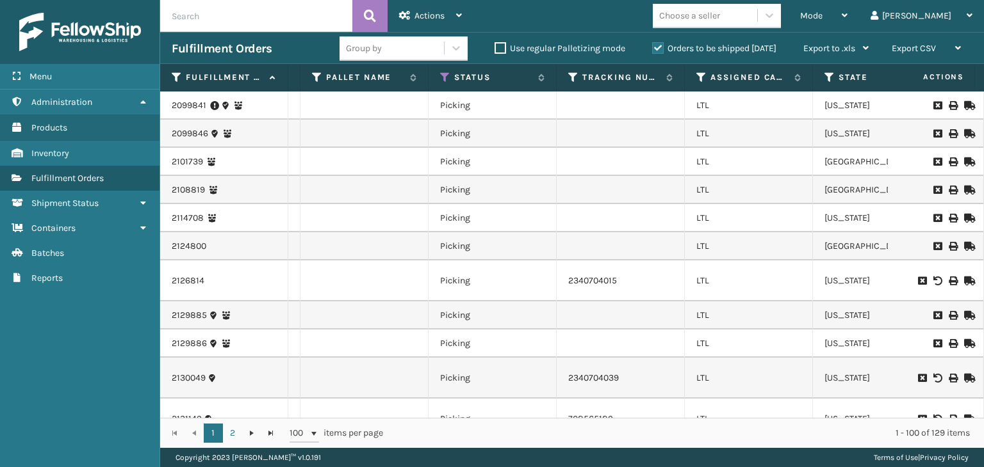
scroll to position [0, 761]
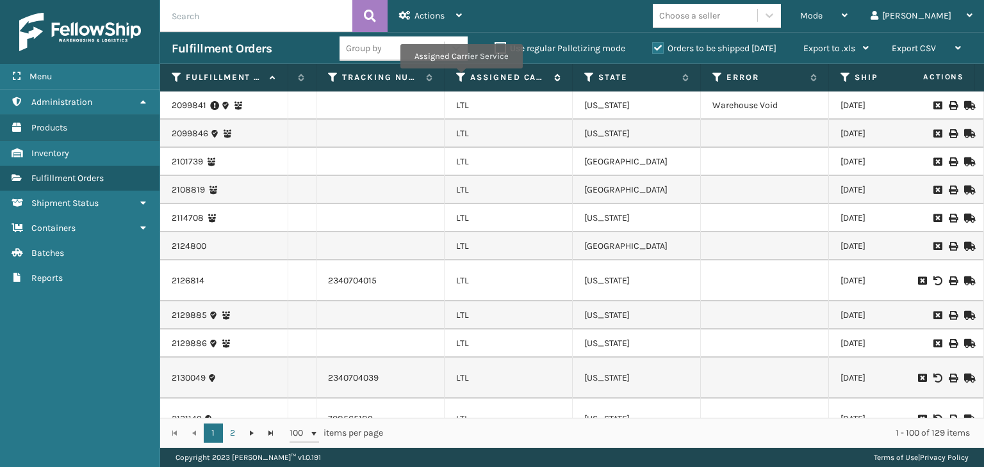
click at [460, 77] on icon at bounding box center [461, 78] width 10 height 12
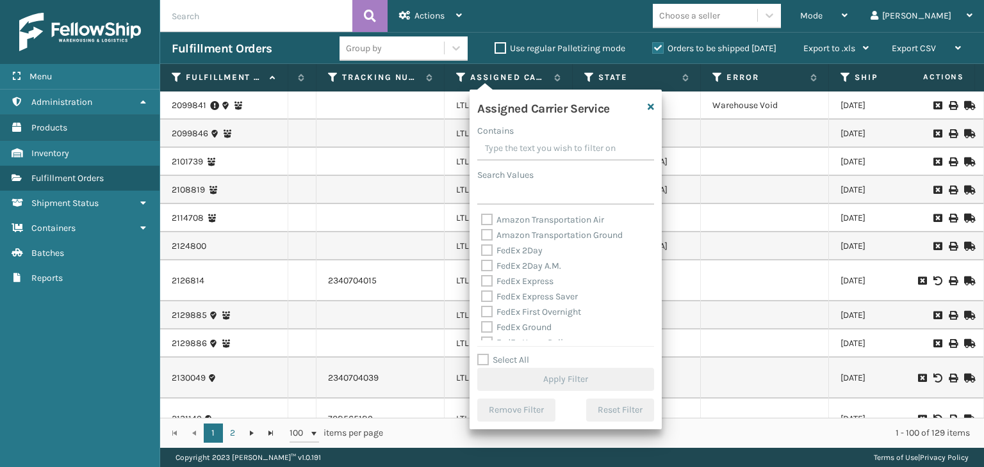
click at [505, 357] on label "Select All" at bounding box center [503, 360] width 52 height 11
click at [505, 354] on input "Select All" at bounding box center [573, 353] width 192 height 1
checkbox input "true"
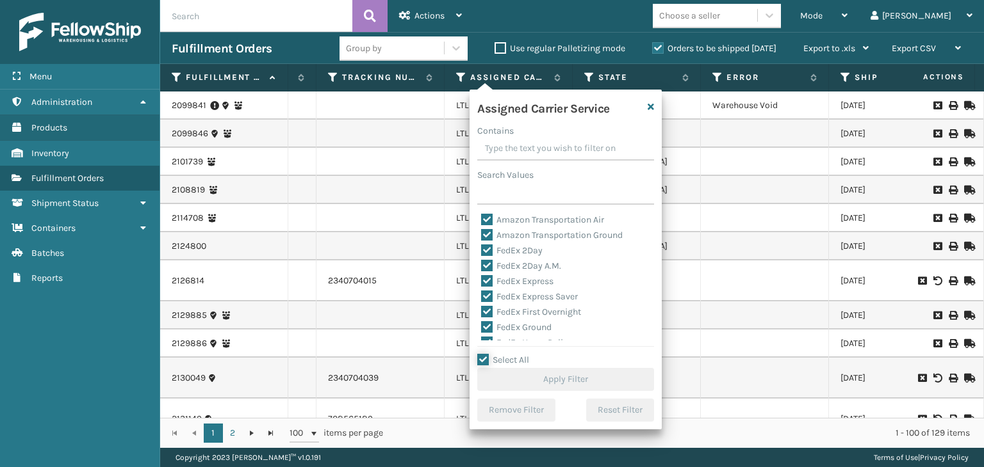
checkbox input "true"
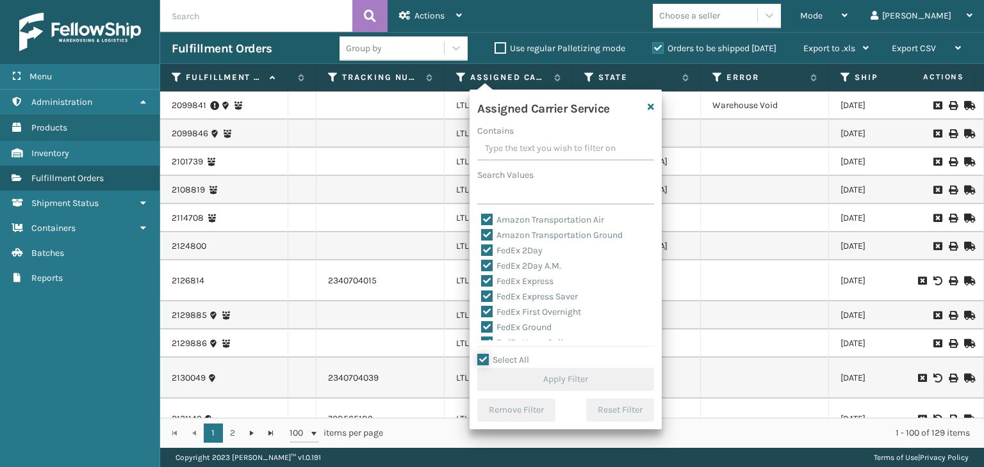
checkbox input "true"
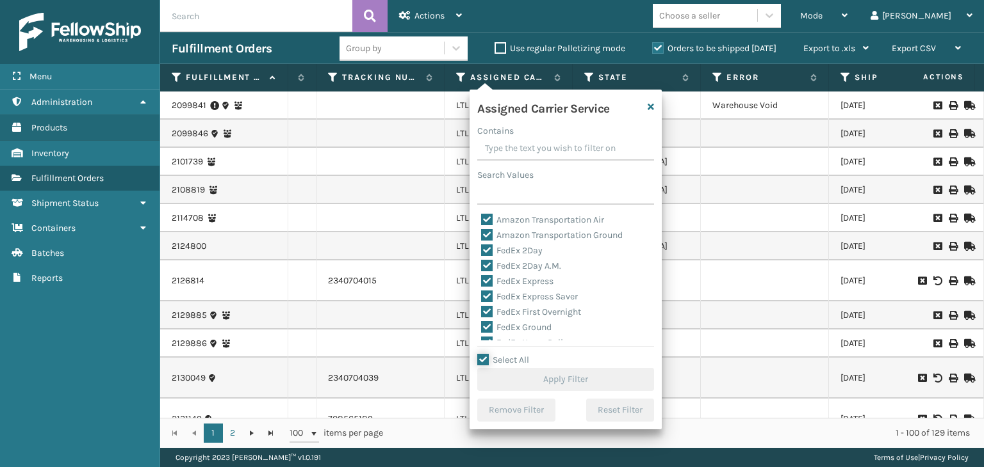
checkbox input "true"
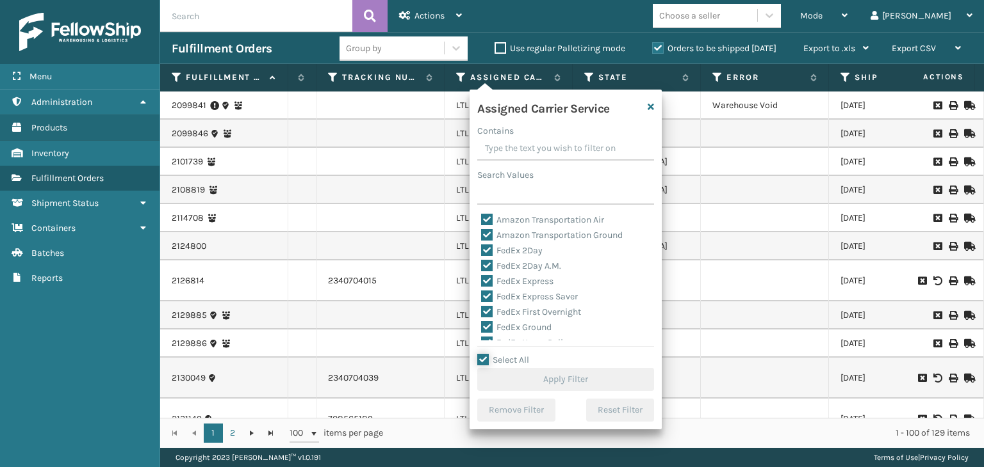
checkbox input "true"
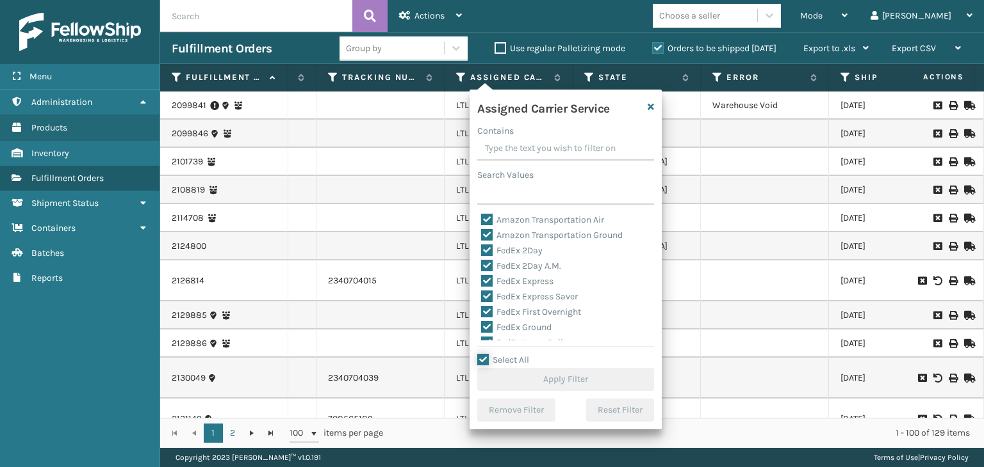
checkbox input "true"
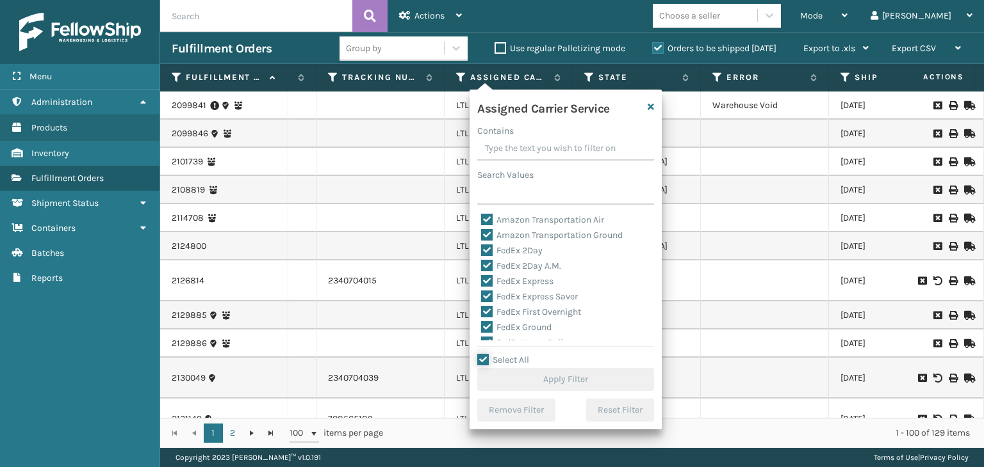
checkbox input "true"
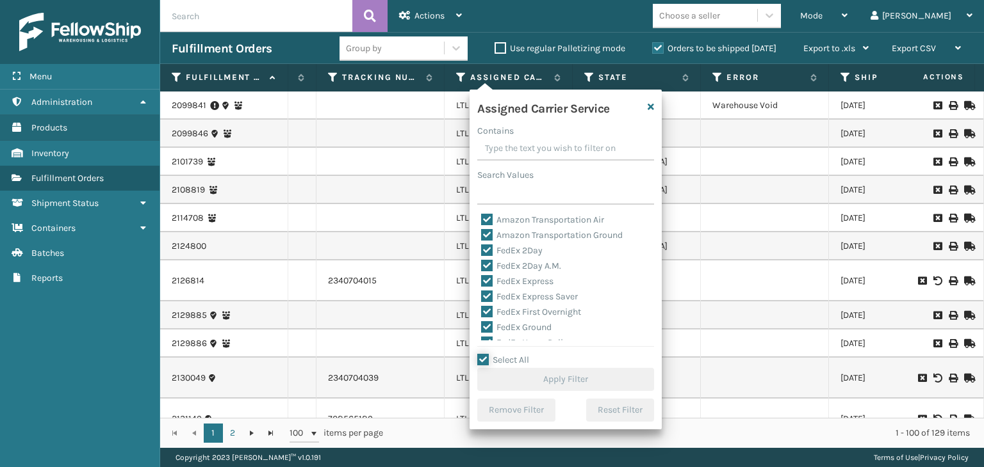
checkbox input "true"
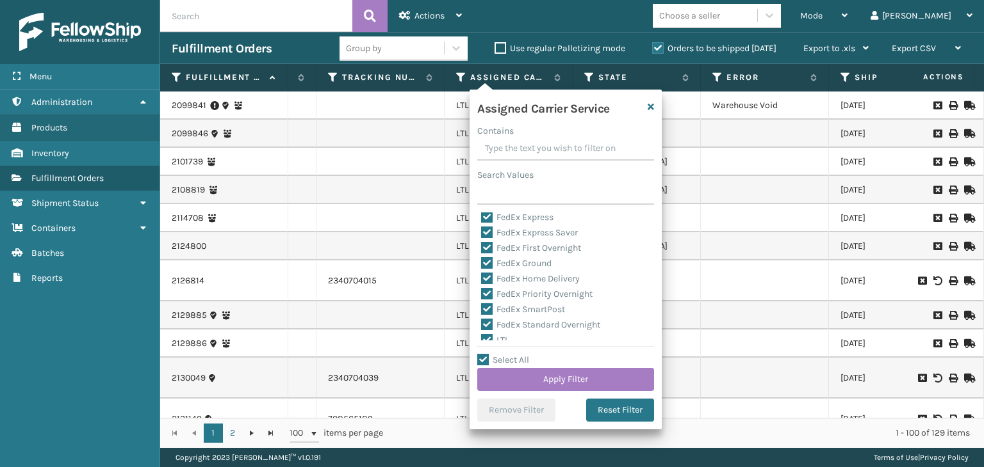
click at [499, 336] on label "LTL" at bounding box center [495, 340] width 28 height 11
click at [482, 336] on input "LTL" at bounding box center [481, 337] width 1 height 8
checkbox input "false"
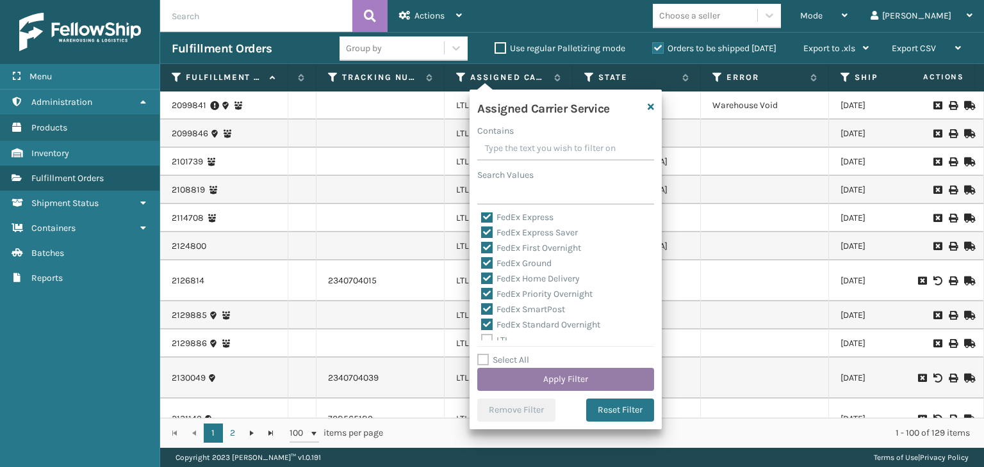
click at [533, 377] on button "Apply Filter" at bounding box center [565, 379] width 177 height 23
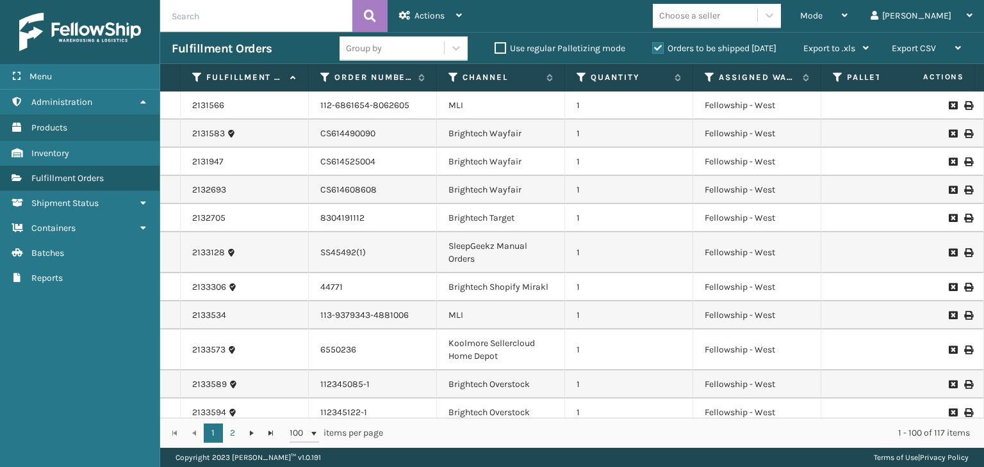
click at [847, 13] on div "Mode" at bounding box center [823, 16] width 47 height 32
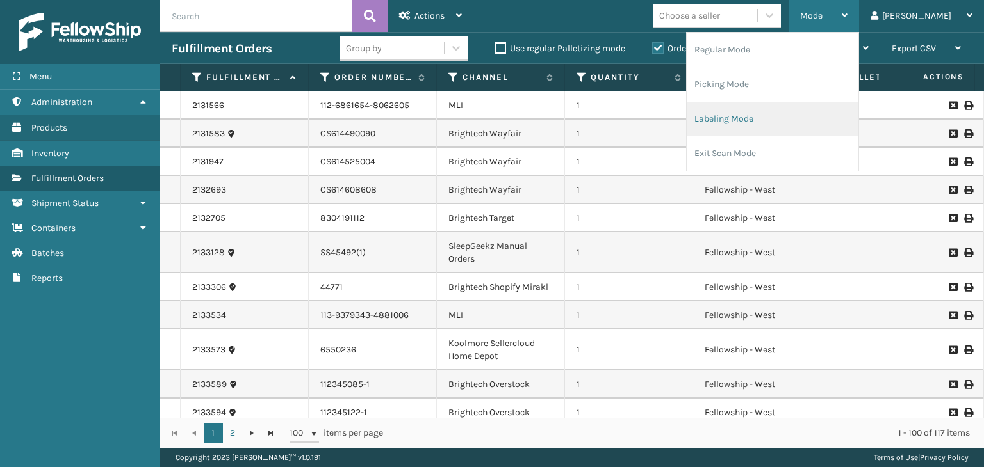
click at [830, 124] on li "Labeling Mode" at bounding box center [772, 119] width 172 height 35
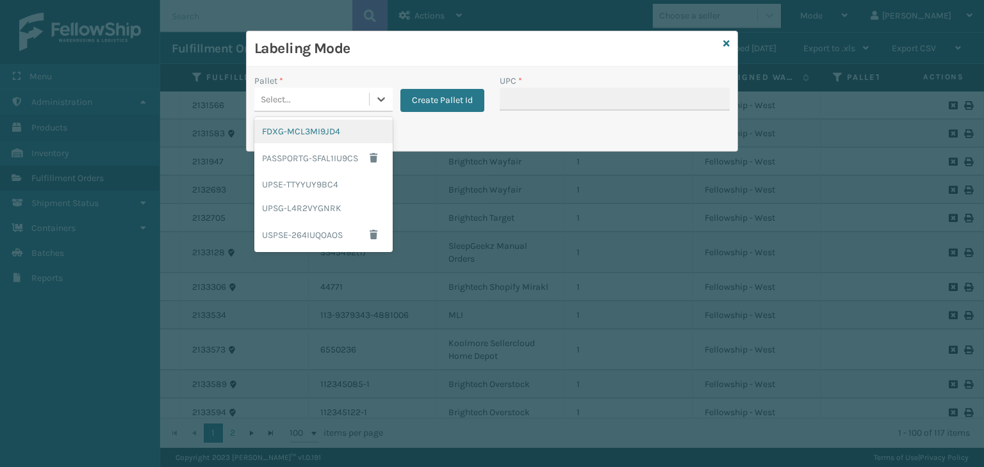
click at [327, 90] on div "Select..." at bounding box center [311, 99] width 115 height 21
click at [296, 206] on div "UPSG-L4R2VYGNRK" at bounding box center [323, 209] width 138 height 24
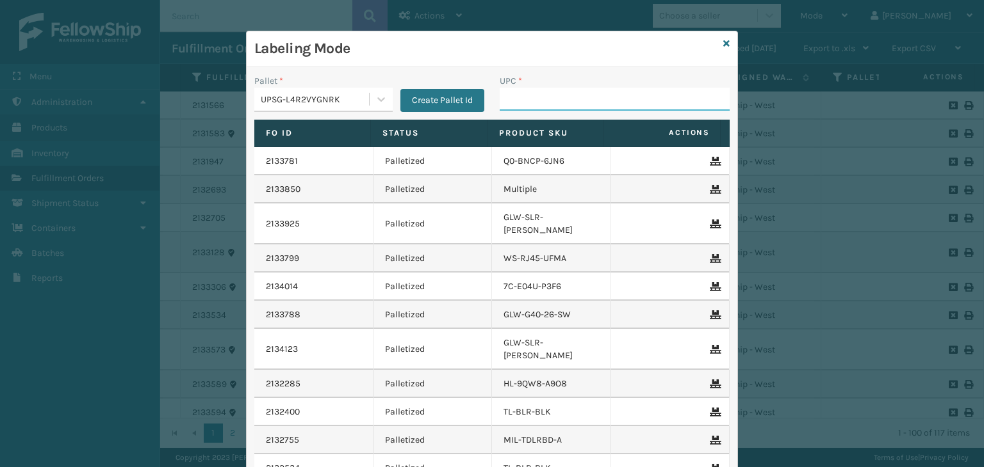
drag, startPoint x: 535, startPoint y: 93, endPoint x: 551, endPoint y: 83, distance: 18.7
click at [535, 93] on input "UPC *" at bounding box center [614, 99] width 230 height 23
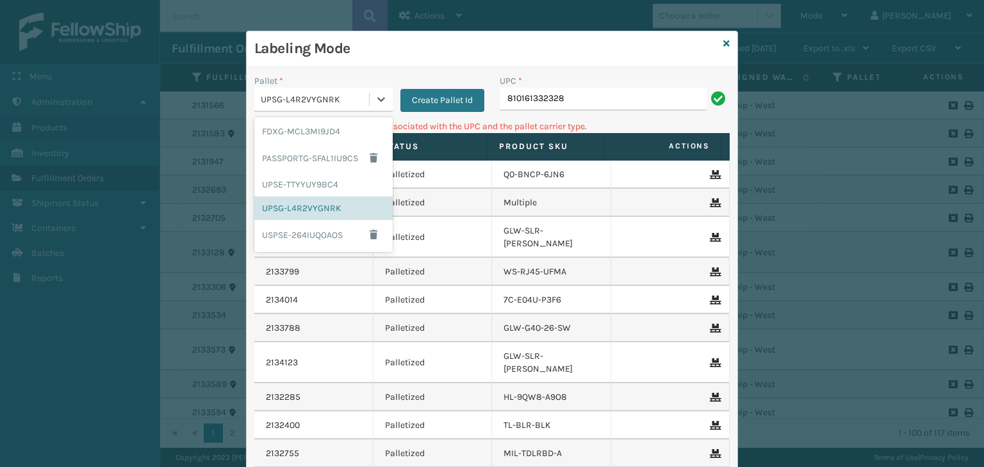
click at [309, 103] on div "UPSG-L4R2VYGNRK" at bounding box center [315, 99] width 109 height 13
click at [312, 126] on div "FDXG-MCL3MI9JD4" at bounding box center [323, 132] width 138 height 24
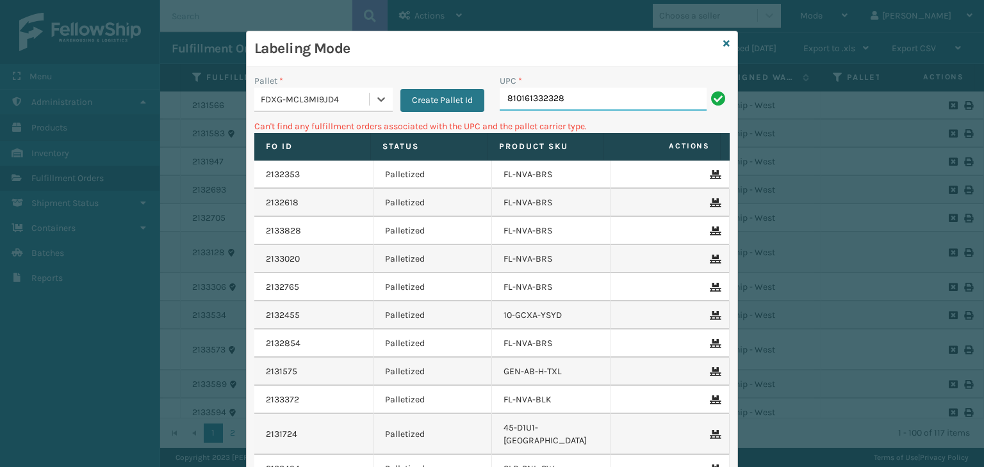
click at [613, 101] on input "810161332328" at bounding box center [602, 99] width 207 height 23
click at [723, 44] on icon at bounding box center [726, 43] width 6 height 9
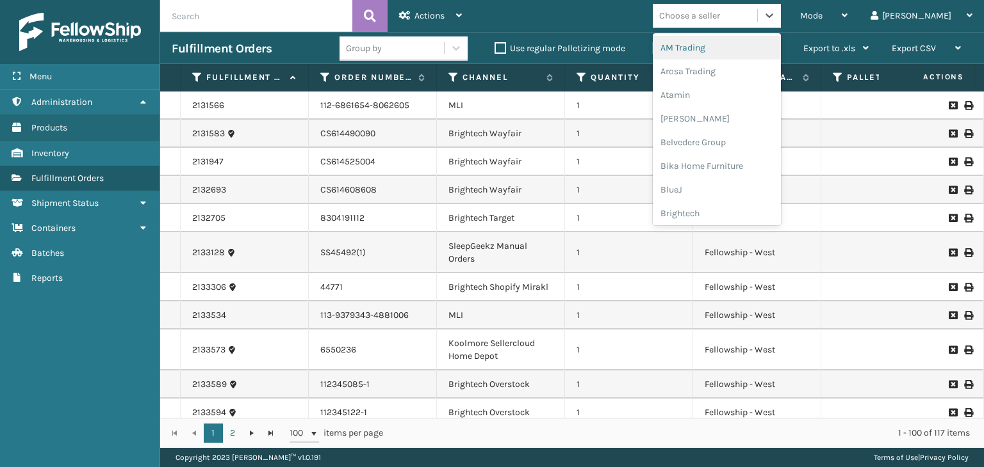
click at [718, 19] on div "Choose a seller" at bounding box center [689, 15] width 61 height 13
type input "LI"
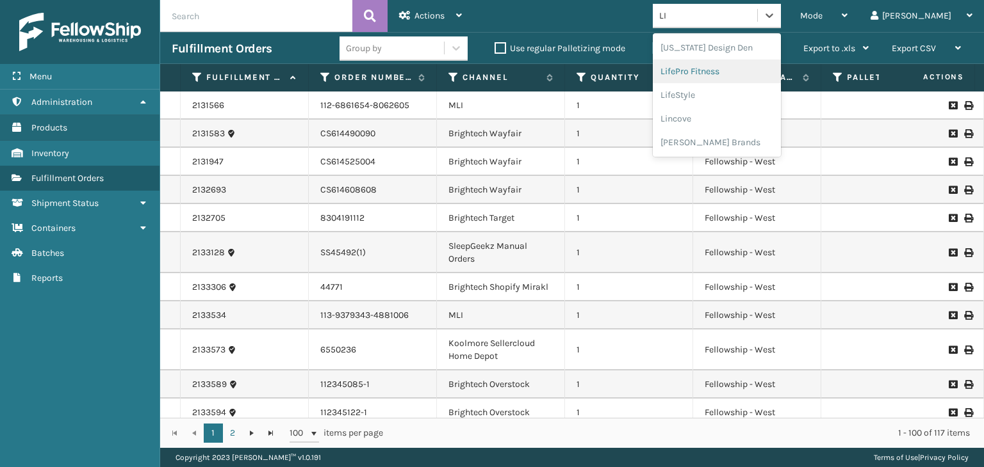
click at [750, 65] on div "LifePro Fitness" at bounding box center [717, 72] width 128 height 24
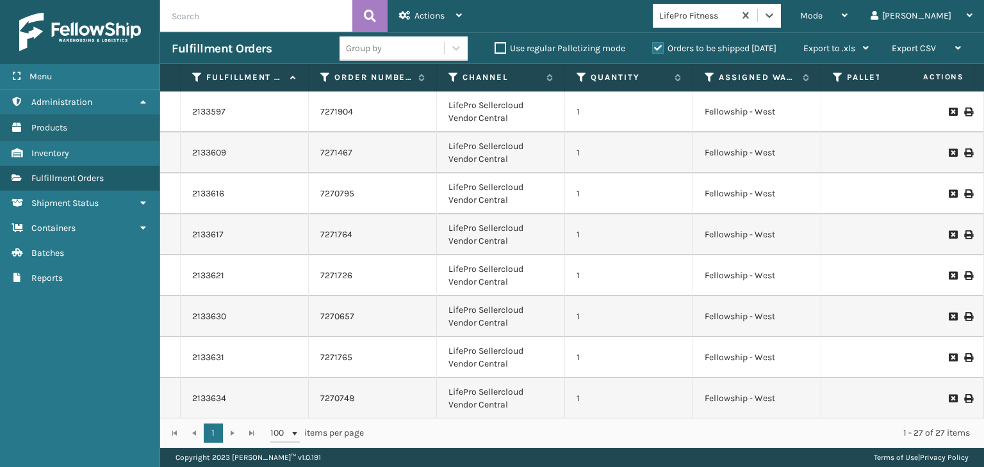
click at [397, 51] on div "Group by" at bounding box center [391, 48] width 104 height 21
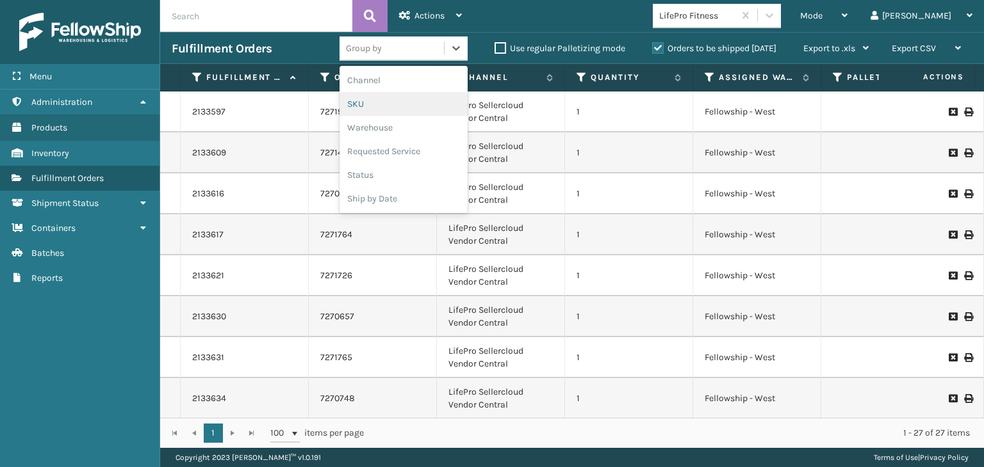
click at [396, 104] on div "SKU" at bounding box center [403, 104] width 128 height 24
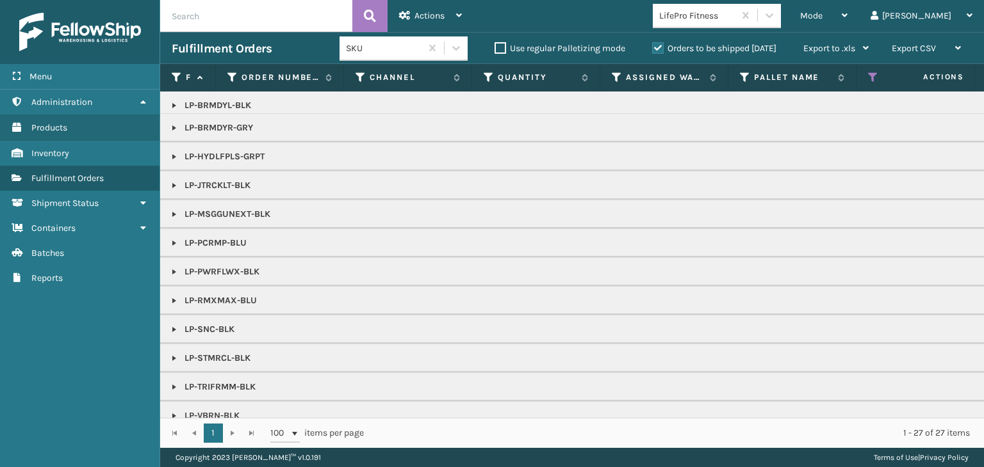
scroll to position [0, 0]
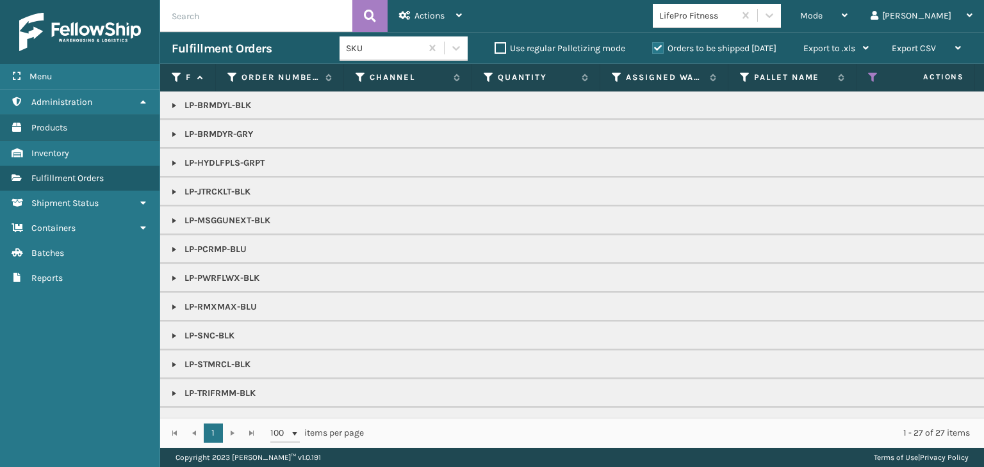
drag, startPoint x: 175, startPoint y: 247, endPoint x: 180, endPoint y: 254, distance: 9.2
click at [175, 247] on link at bounding box center [174, 250] width 10 height 10
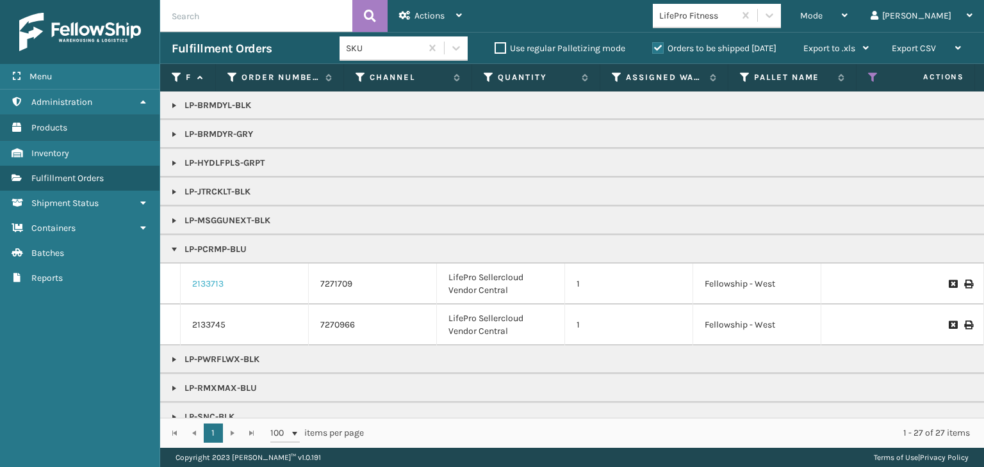
click at [211, 282] on link "2133713" at bounding box center [207, 284] width 31 height 13
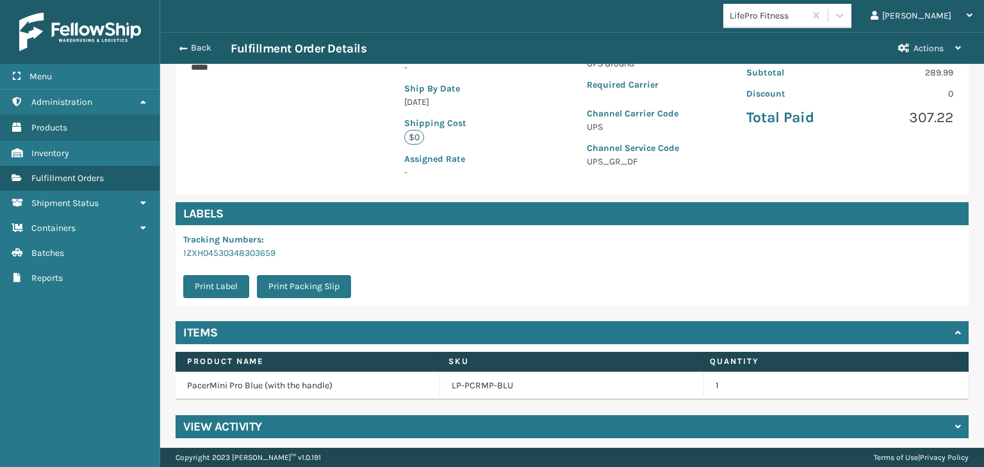
scroll to position [266, 0]
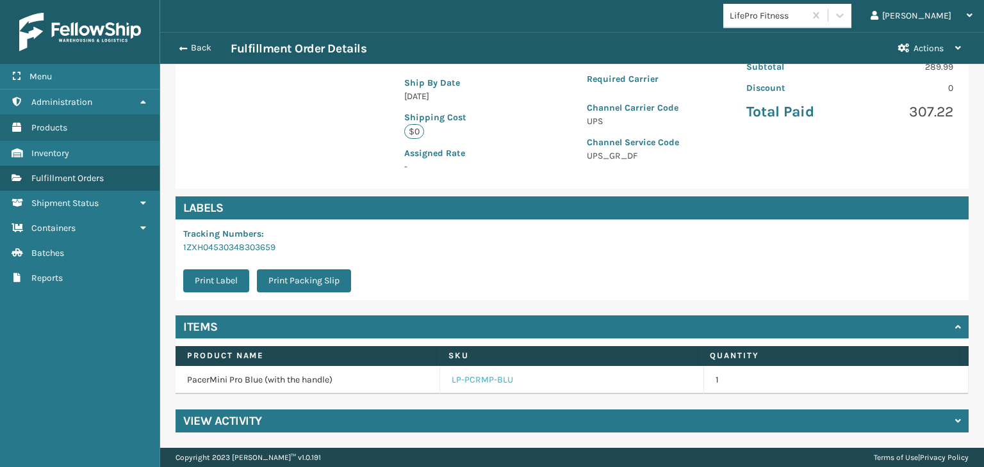
click at [473, 380] on link "LP-PCRMP-BLU" at bounding box center [481, 380] width 61 height 13
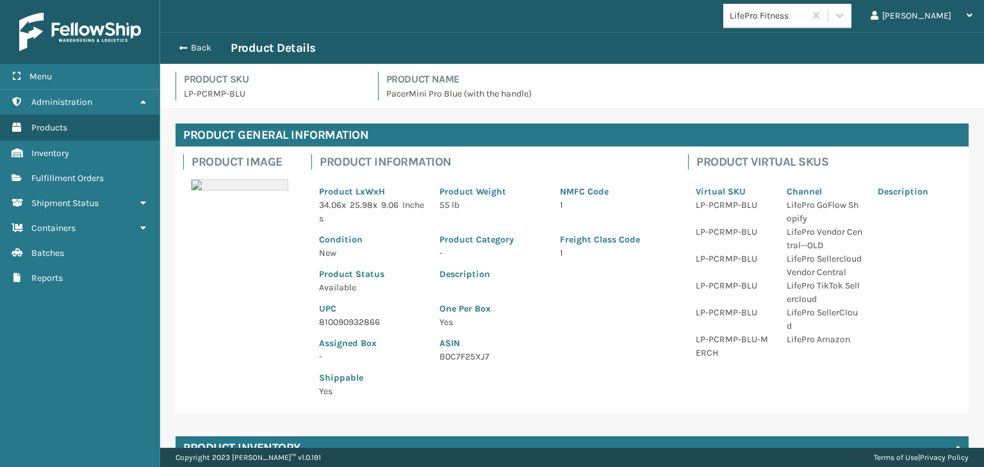
click at [337, 322] on p "810090932866" at bounding box center [371, 322] width 105 height 13
copy p "810090932866"
click at [207, 49] on button "Back" at bounding box center [201, 48] width 59 height 12
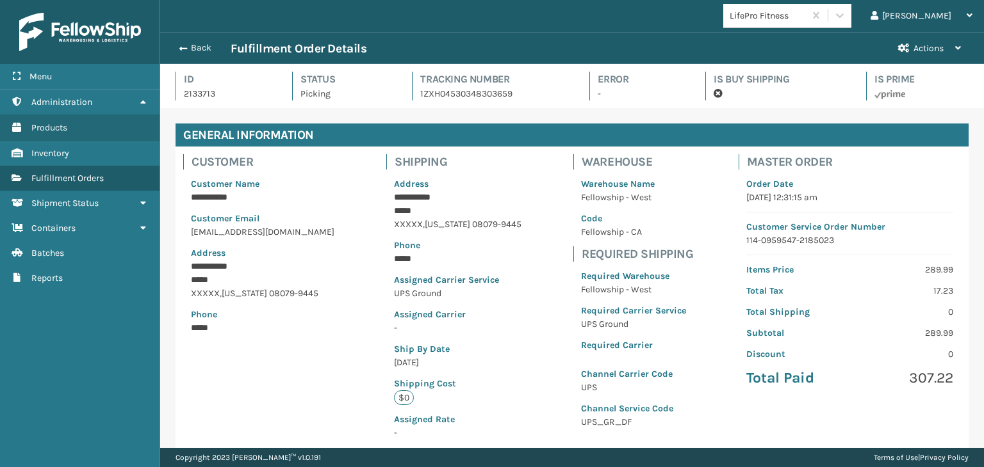
click at [207, 49] on button "Back" at bounding box center [201, 48] width 59 height 12
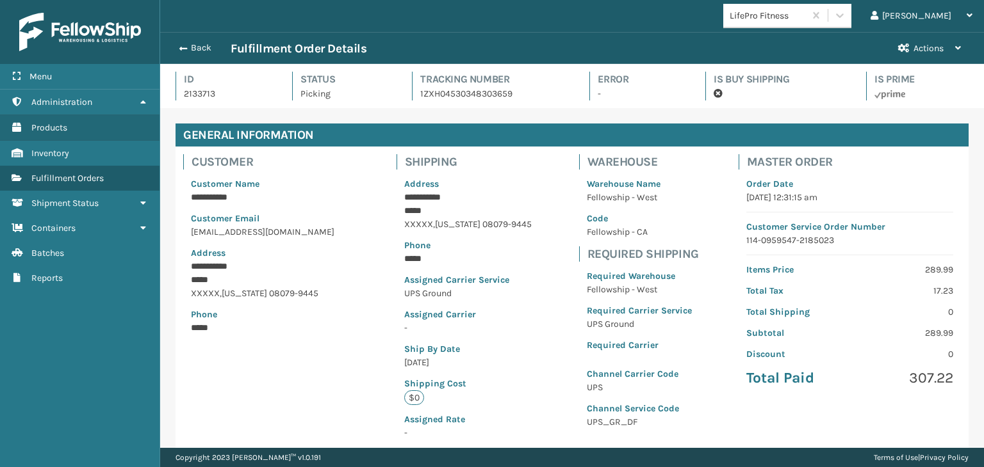
scroll to position [31, 823]
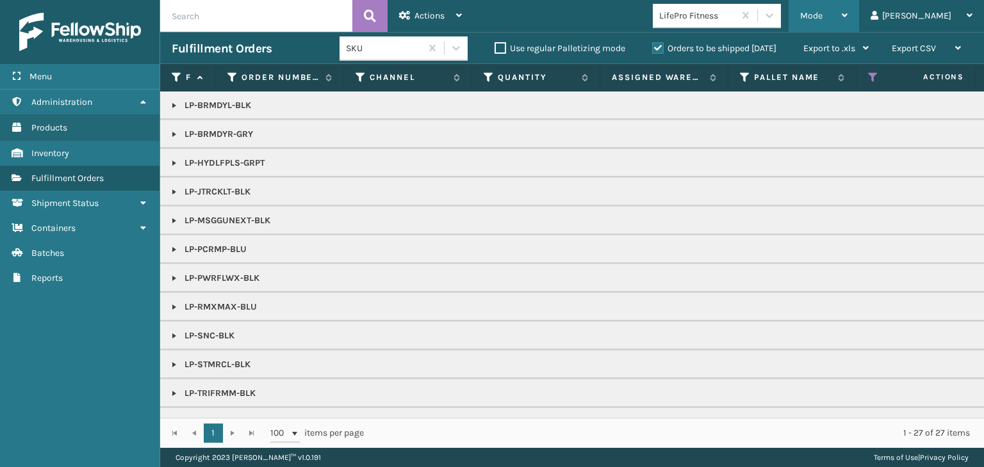
click at [822, 12] on span "Mode" at bounding box center [811, 15] width 22 height 11
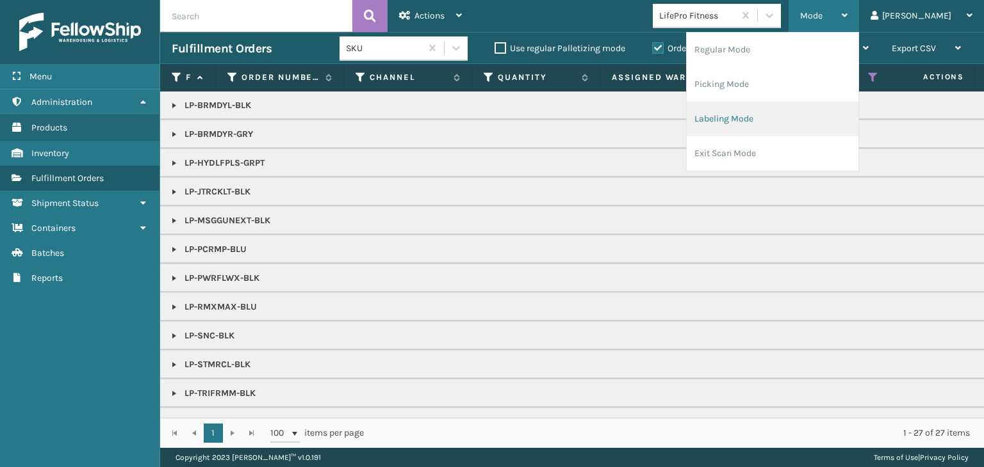
click at [833, 103] on li "Labeling Mode" at bounding box center [772, 119] width 172 height 35
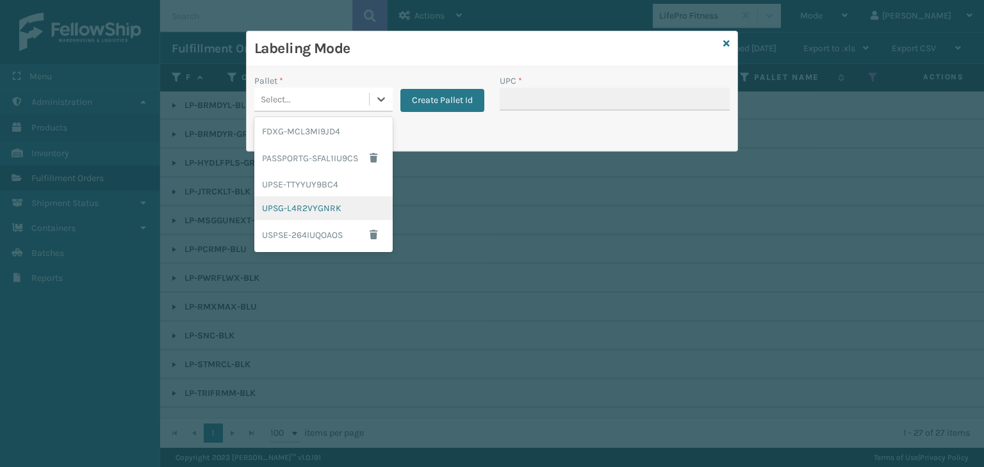
click at [320, 203] on div "UPSG-L4R2VYGNRK" at bounding box center [323, 209] width 138 height 24
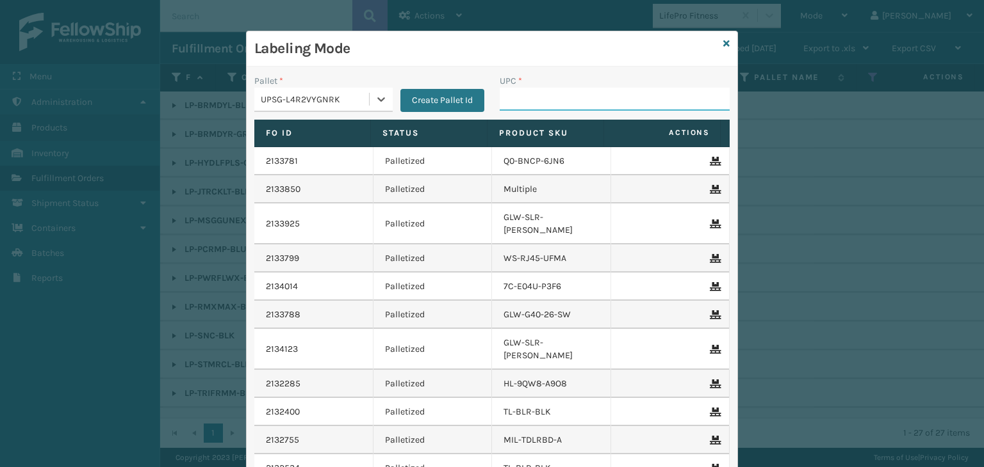
click at [617, 88] on input "UPC *" at bounding box center [614, 99] width 230 height 23
paste input "810090932866"
type input "810090932866"
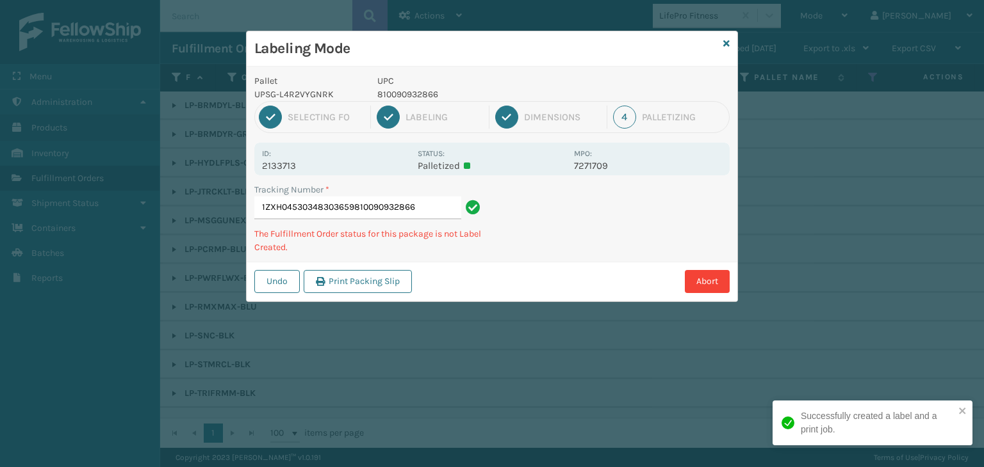
type input "1ZXH04530348303659810090932866810090932866"
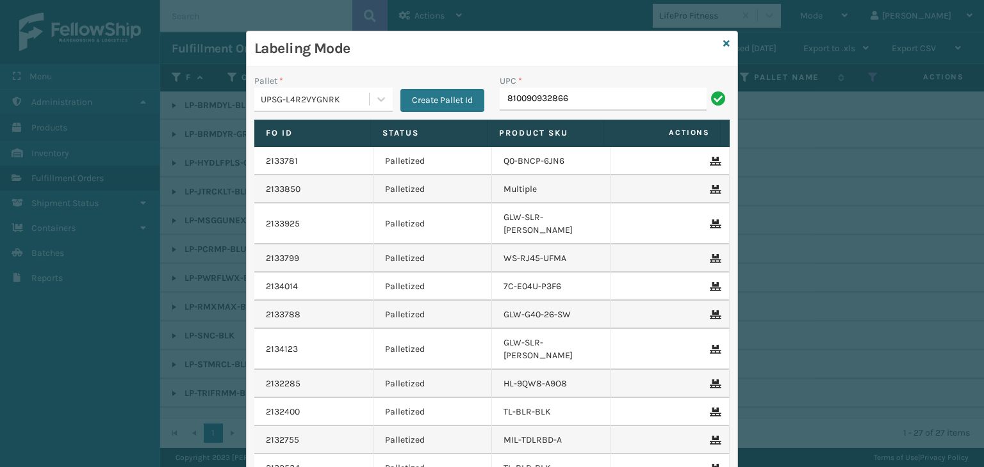
type input "810090932866"
type input "LP-VBRN-BLK"
drag, startPoint x: 307, startPoint y: 93, endPoint x: 324, endPoint y: 159, distance: 68.2
click at [184, 83] on div "Labeling Mode Pallet * UPSG-L4R2VYGNRK Create Pallet Id UPC * LP-VBRN-BLK Fo Id…" at bounding box center [492, 233] width 984 height 467
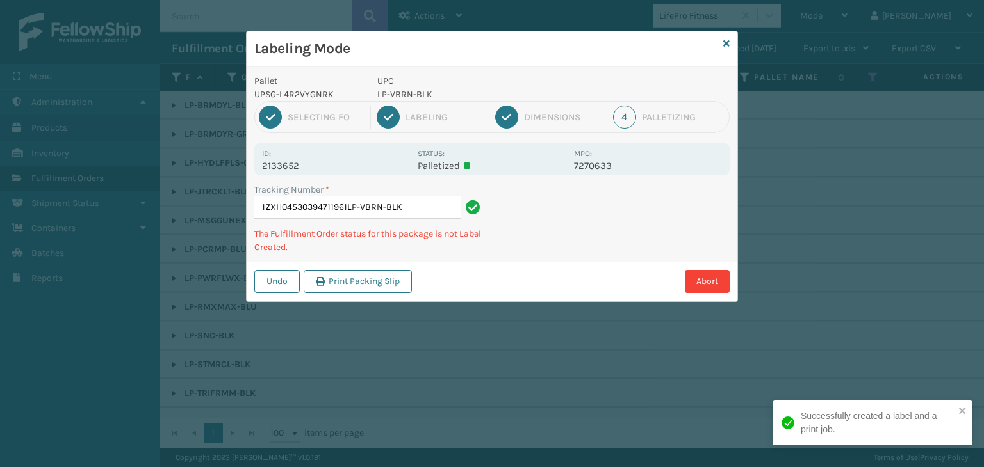
type input "1ZXH04530394711961LP-VBRN-BLKLP-VBRN-BLK"
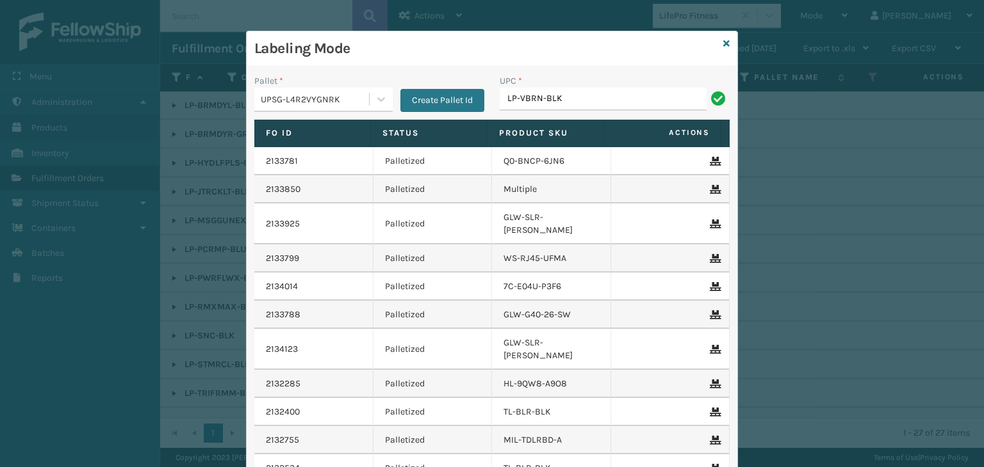
type input "LP-VBRN-BLK"
click at [723, 44] on icon at bounding box center [726, 43] width 6 height 9
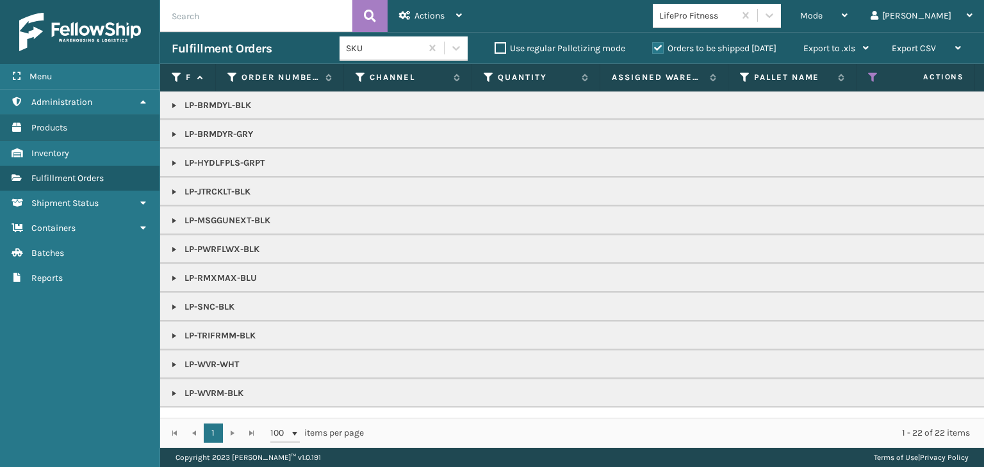
click at [176, 248] on link at bounding box center [174, 250] width 10 height 10
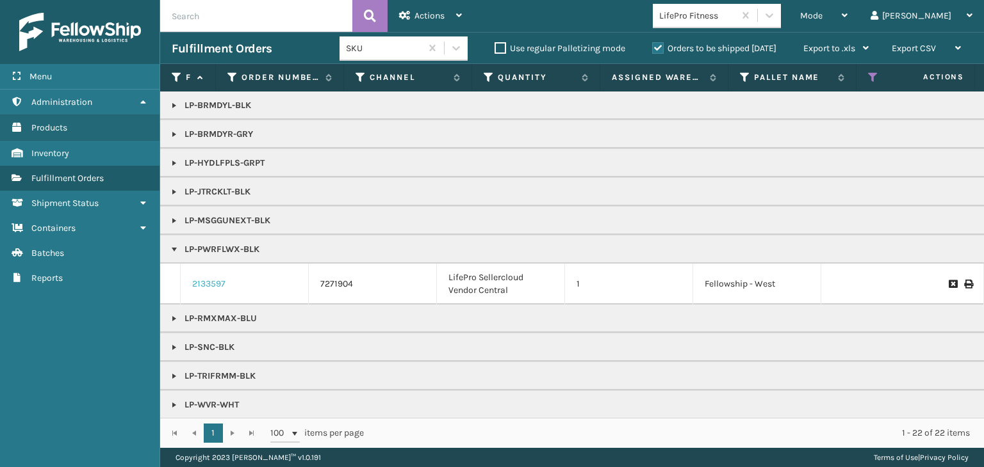
click at [207, 280] on link "2133597" at bounding box center [208, 284] width 33 height 13
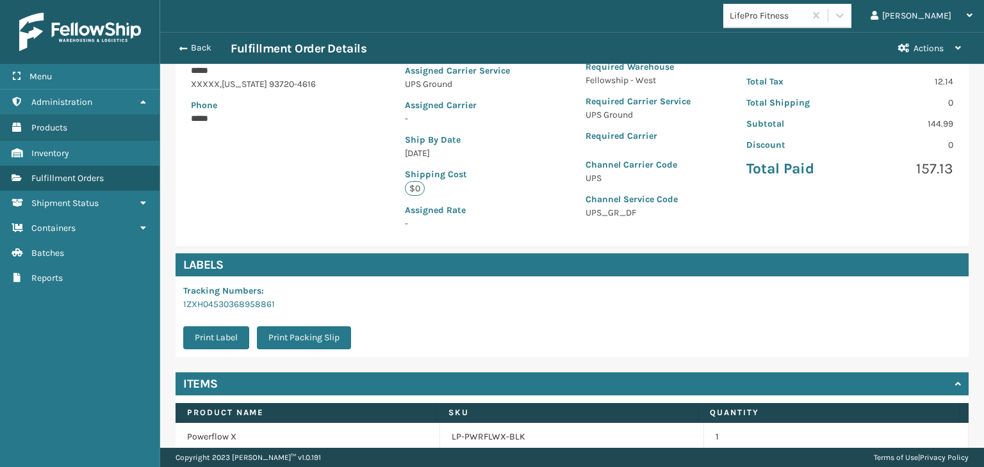
scroll to position [256, 0]
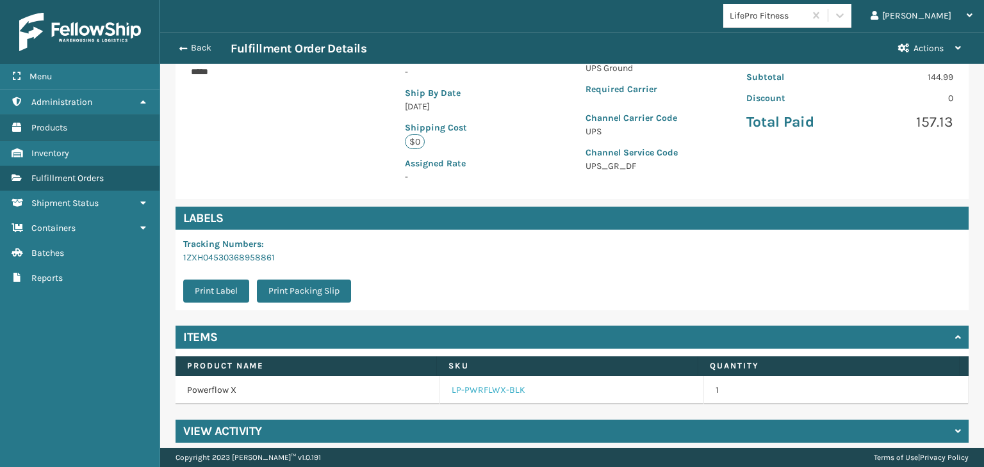
click at [468, 390] on link "LP-PWRFLWX-BLK" at bounding box center [488, 390] width 74 height 13
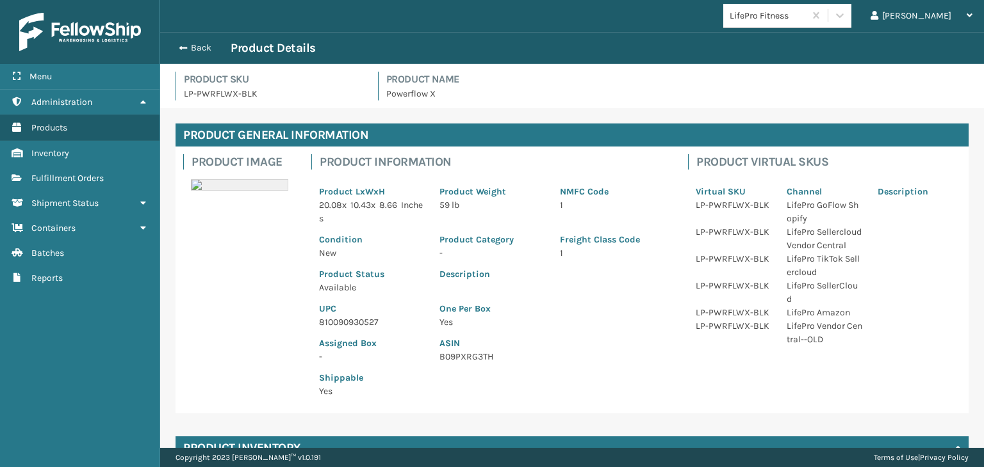
click at [376, 316] on p "810090930527" at bounding box center [371, 322] width 105 height 13
copy p "810090930527"
click at [198, 49] on button "Back" at bounding box center [201, 48] width 59 height 12
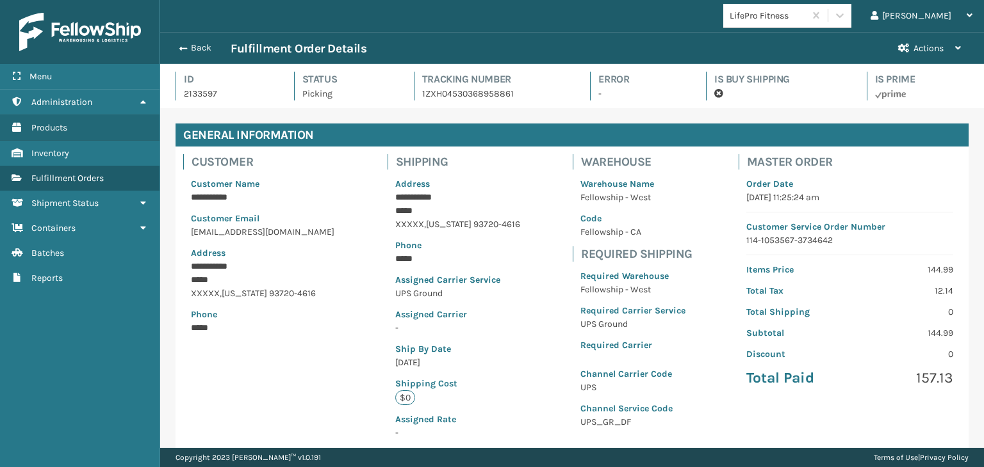
click at [198, 49] on button "Back" at bounding box center [201, 48] width 59 height 12
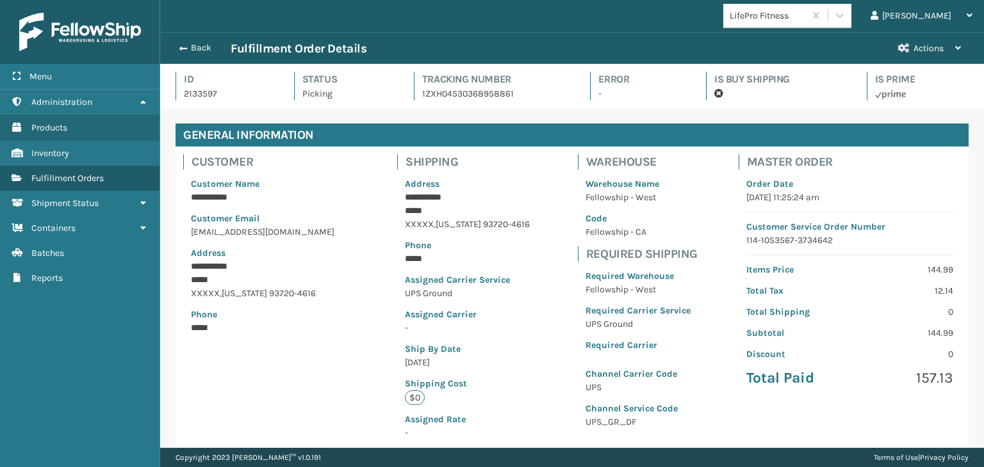
scroll to position [31, 823]
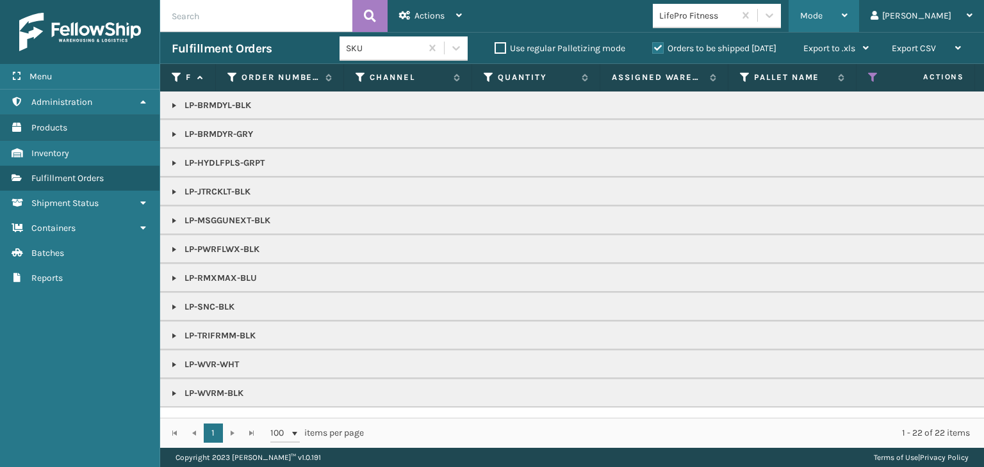
click at [822, 19] on span "Mode" at bounding box center [811, 15] width 22 height 11
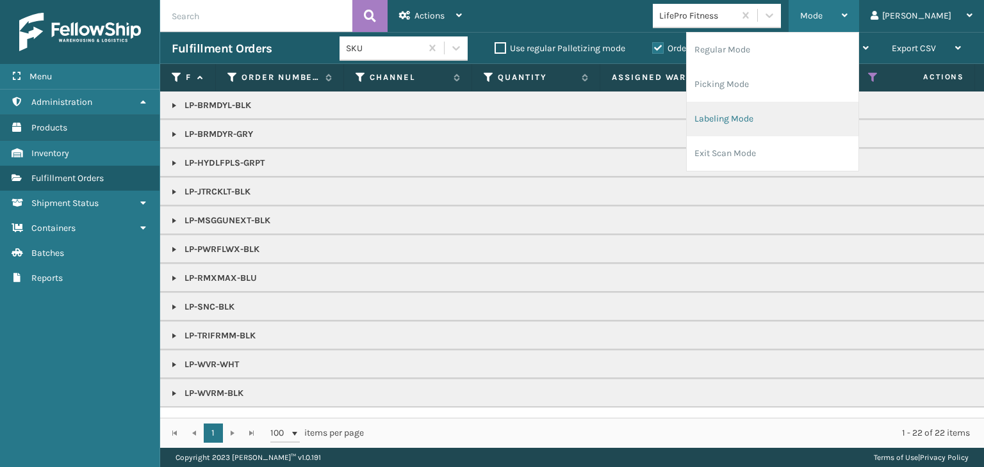
click at [804, 118] on li "Labeling Mode" at bounding box center [772, 119] width 172 height 35
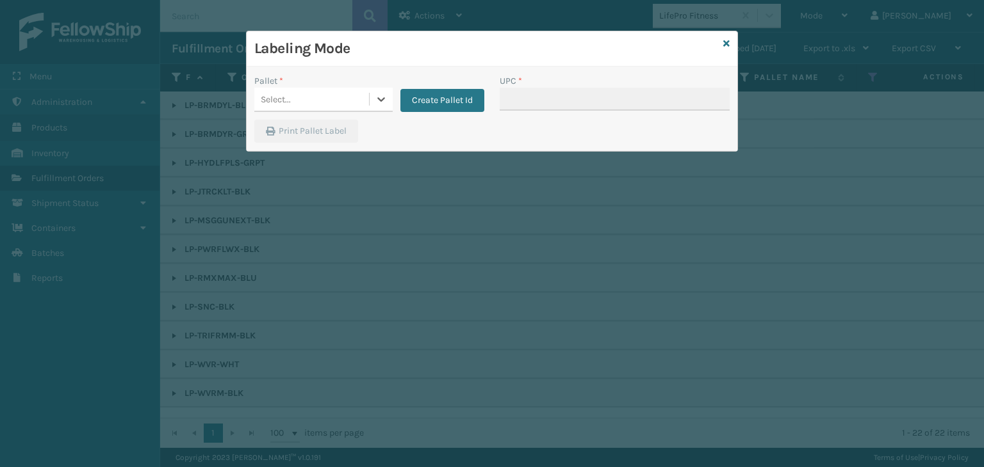
click at [312, 106] on div "Select..." at bounding box center [311, 99] width 115 height 21
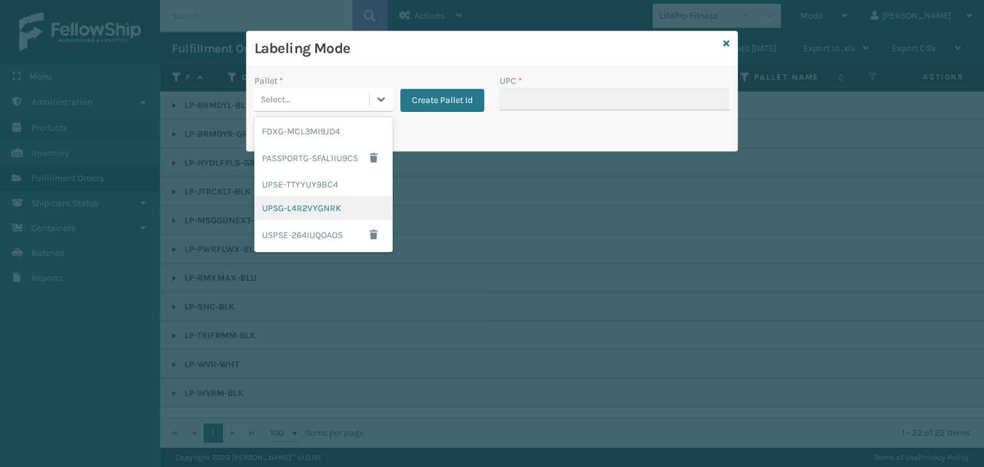
click at [320, 203] on div "UPSG-L4R2VYGNRK" at bounding box center [323, 209] width 138 height 24
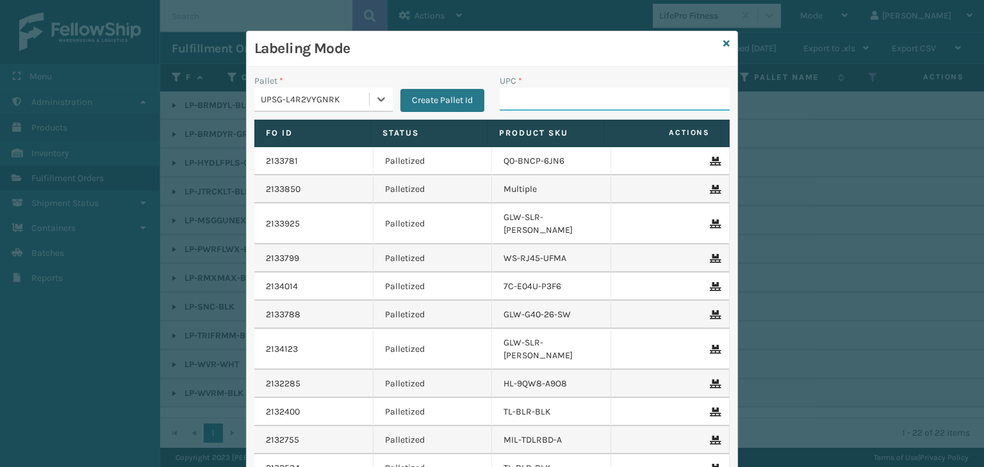
drag, startPoint x: 525, startPoint y: 96, endPoint x: 542, endPoint y: 100, distance: 17.7
click at [525, 96] on input "UPC *" at bounding box center [614, 99] width 230 height 23
paste input "810090930527"
type input "810090930527"
type input "81009093371"
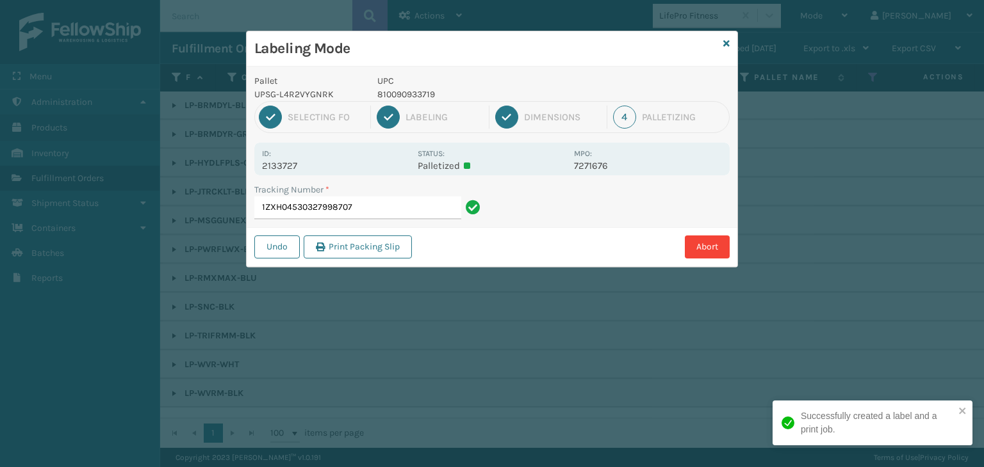
click at [414, 97] on p "810090933719" at bounding box center [471, 94] width 189 height 13
copy p "810090933719"
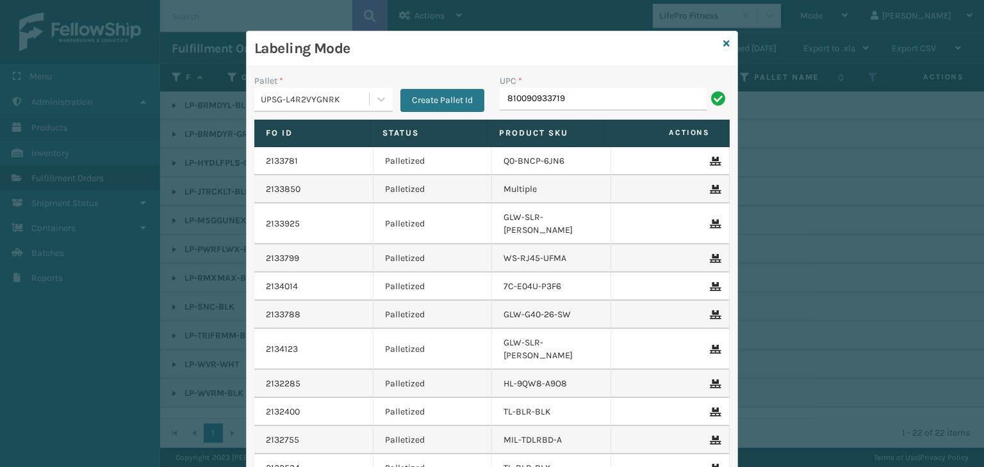
type input "810090933719"
paste input "810090933719"
type input "810090933719"
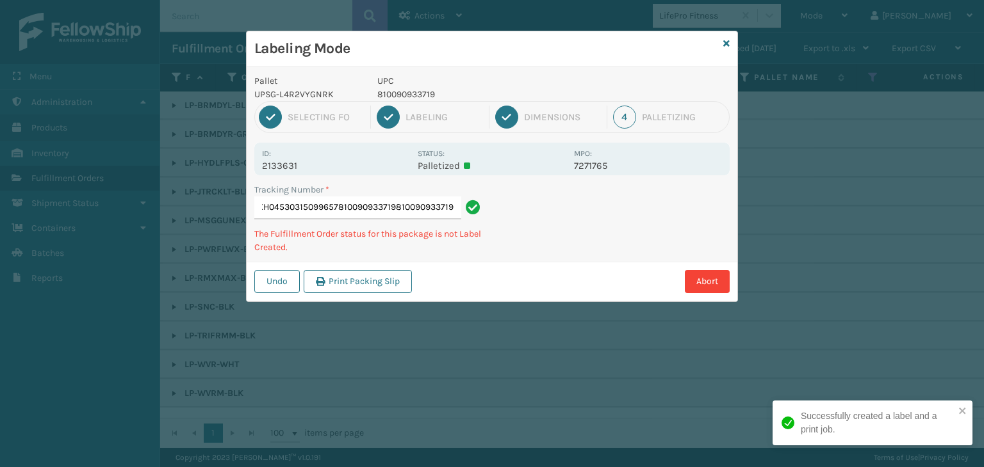
type input "1ZXH04530315099657810090933719810090933719810090933719"
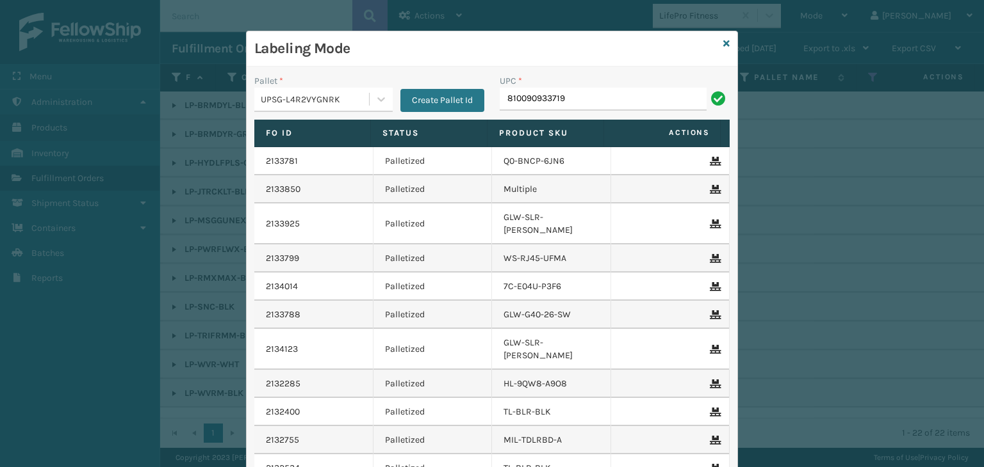
type input "810090933719"
paste input "810090933719"
type input "810090933719"
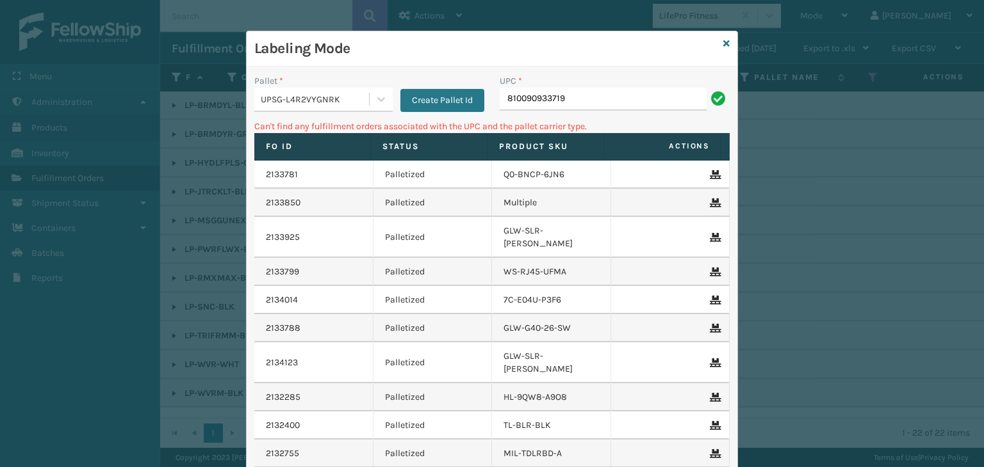
click at [291, 101] on div "UPSG-L4R2VYGNRK" at bounding box center [315, 99] width 109 height 13
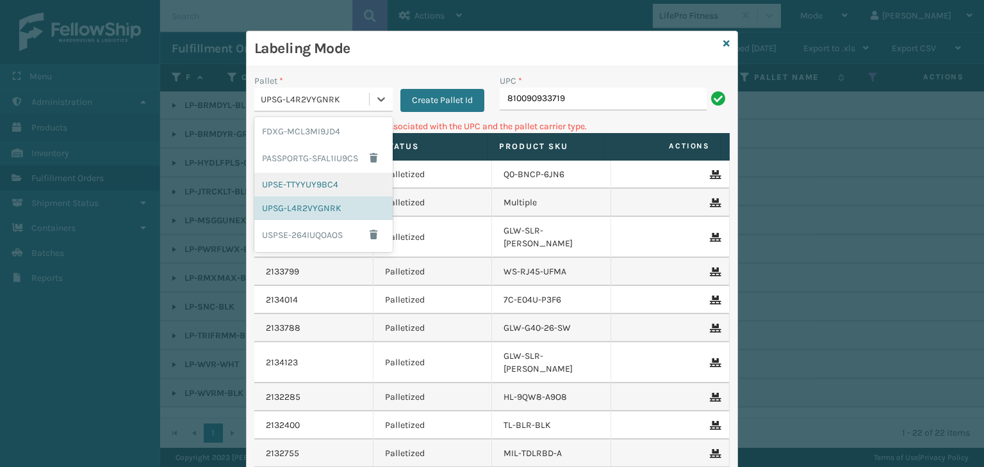
drag, startPoint x: 279, startPoint y: 178, endPoint x: 519, endPoint y: 135, distance: 243.9
click at [289, 177] on div "UPSE-TTYYUY9BC4" at bounding box center [323, 185] width 138 height 24
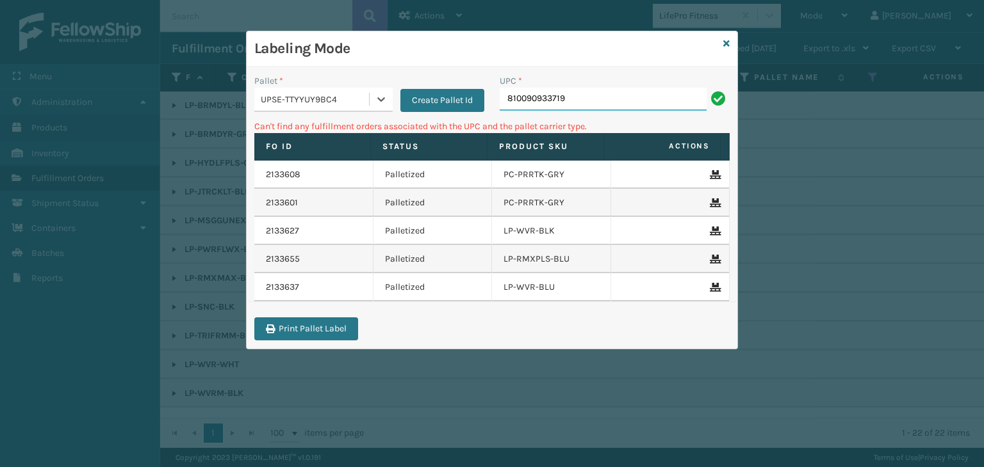
click at [581, 107] on input "810090933719" at bounding box center [602, 99] width 207 height 23
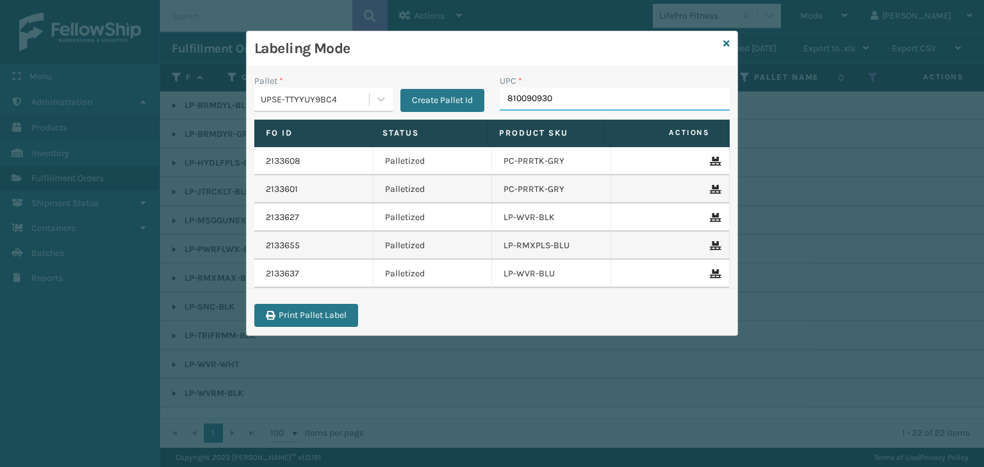
type input "8100909308"
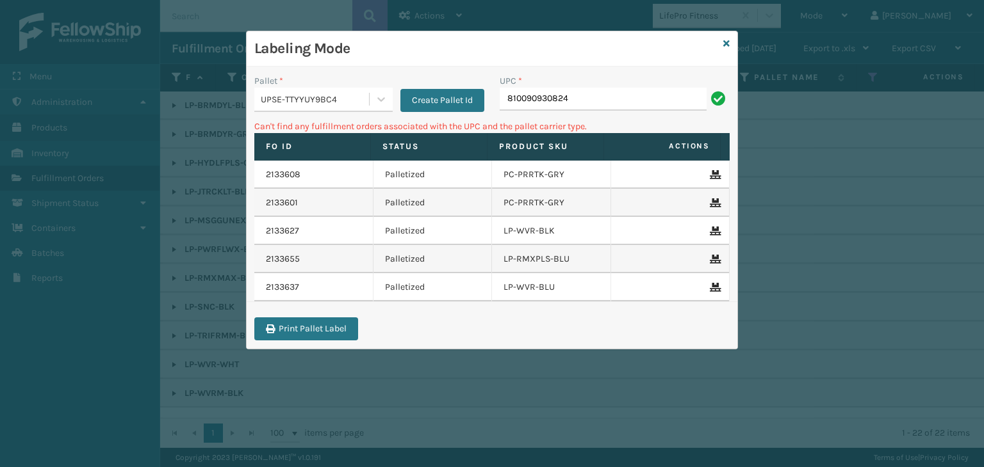
click at [328, 100] on div "UPSE-TTYYUY9BC4" at bounding box center [315, 99] width 109 height 13
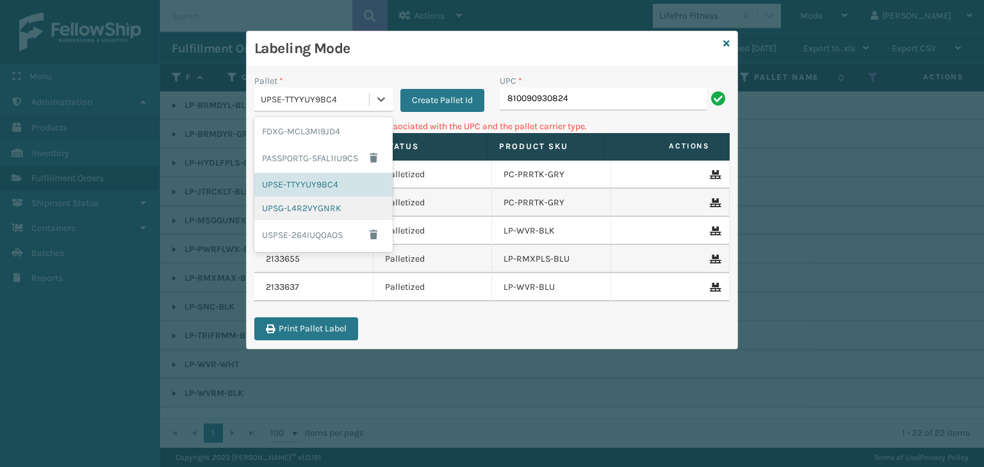
click at [321, 207] on div "UPSG-L4R2VYGNRK" at bounding box center [323, 209] width 138 height 24
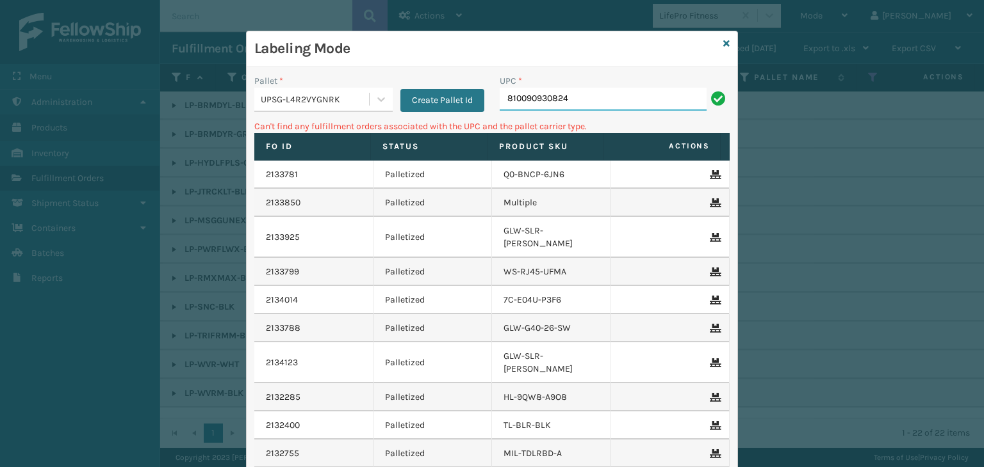
click at [621, 104] on input "810090930824" at bounding box center [602, 99] width 207 height 23
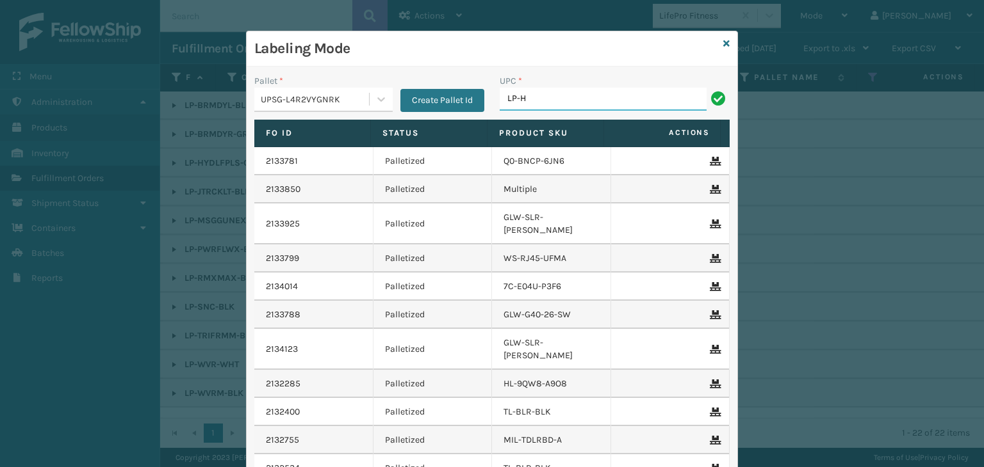
type input "LP-HYDLFPLS-GRPT"
drag, startPoint x: 610, startPoint y: 98, endPoint x: 125, endPoint y: 102, distance: 485.4
click at [125, 102] on div "Labeling Mode Pallet * UPSG-L4R2VYGNRK Create Pallet Id UPC * LP-HYDLFPLS-GRPT …" at bounding box center [492, 233] width 984 height 467
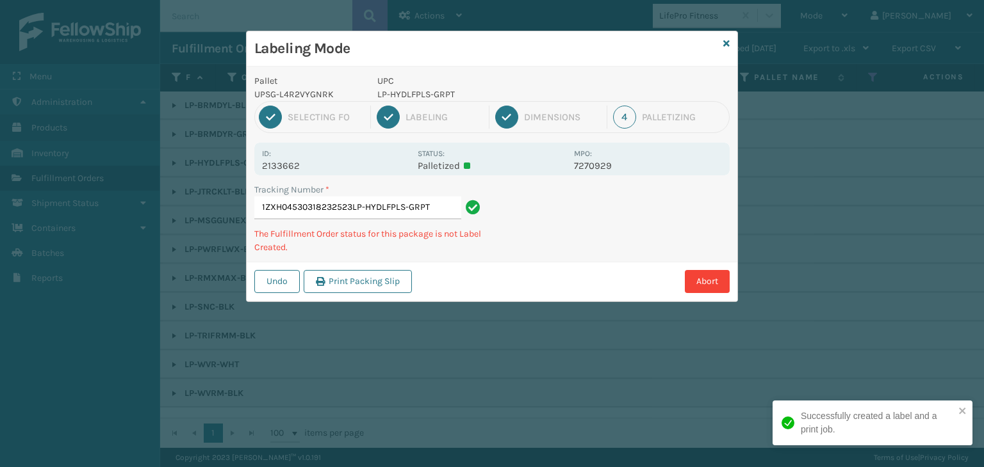
type input "1ZXH04530318232523LP-HYDLFPLS-GRPTLP-HYDLFPLS-GRPT"
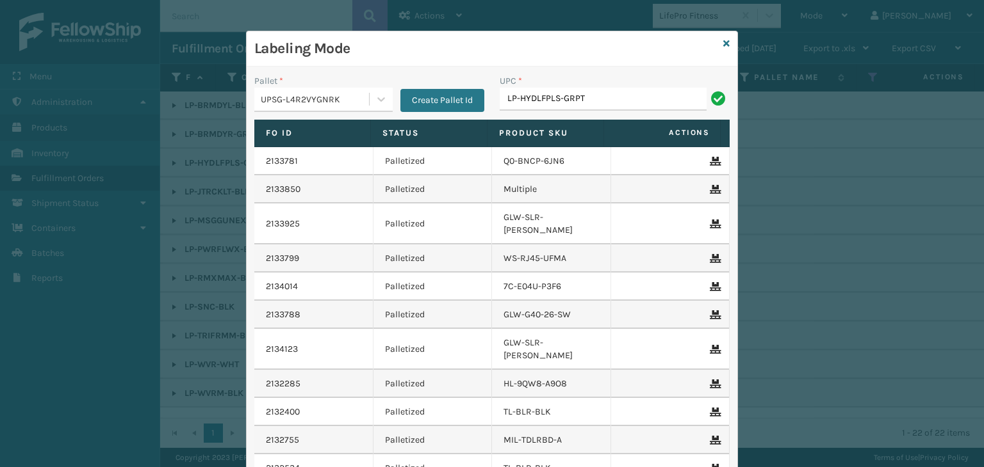
type input "LP-HYDLFPLS-GRPT"
type input "LP-MSGGUNEXT-BLK"
drag, startPoint x: 597, startPoint y: 102, endPoint x: 200, endPoint y: 108, distance: 397.1
click at [200, 108] on div "Labeling Mode Pallet * UPSG-L4R2VYGNRK Create Pallet Id UPC * LP-MSGGUNEXT-BLK …" at bounding box center [492, 233] width 984 height 467
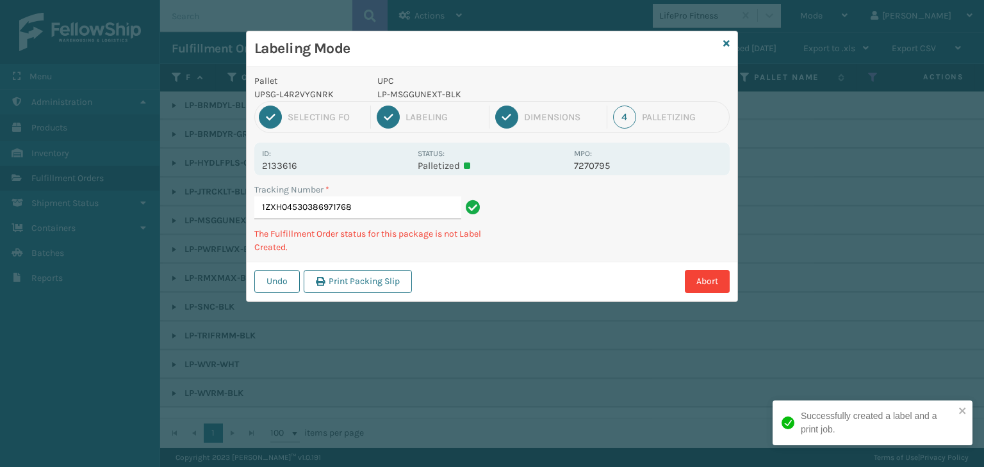
type input "1ZXH04530386971768LP-MSGGUNEXT-BLK"
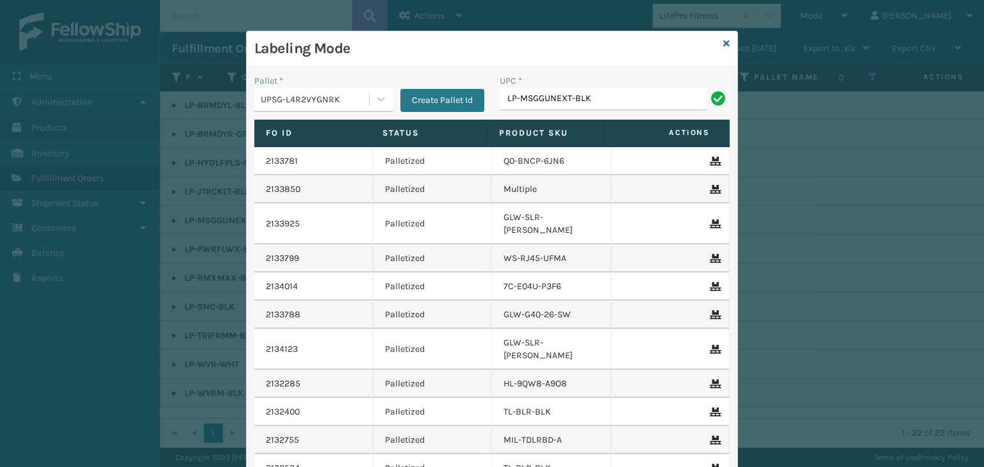
type input "LP-MSGGUNEXT-BLK"
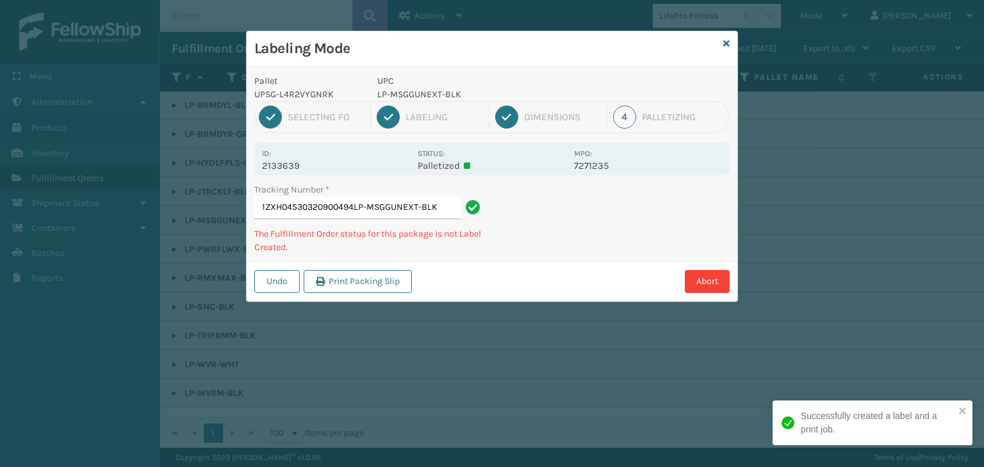
type input "1ZXH04530320900494LP-MSGGUNEXT-BLKLP-MSGGUNEXT-BLK"
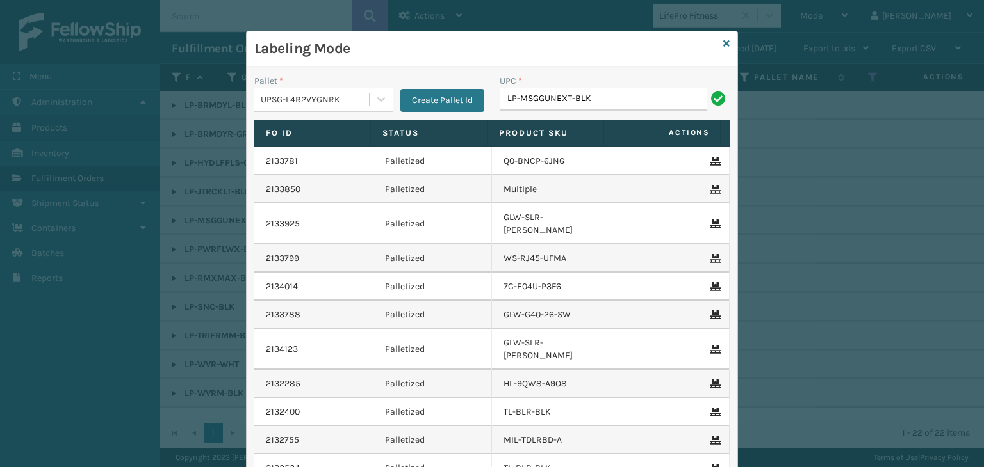
type input "LP-MSGGUNEXT-BLK"
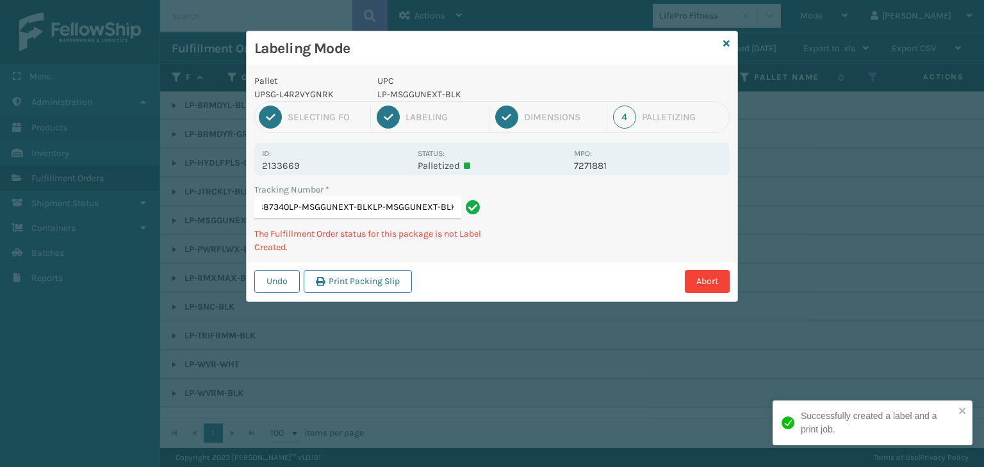
type input "1ZXH04530358887340LP-MSGGUNEXT-BLKLP-MSGGUNEXT-BLKLP-MSGGUNEXT-BLK"
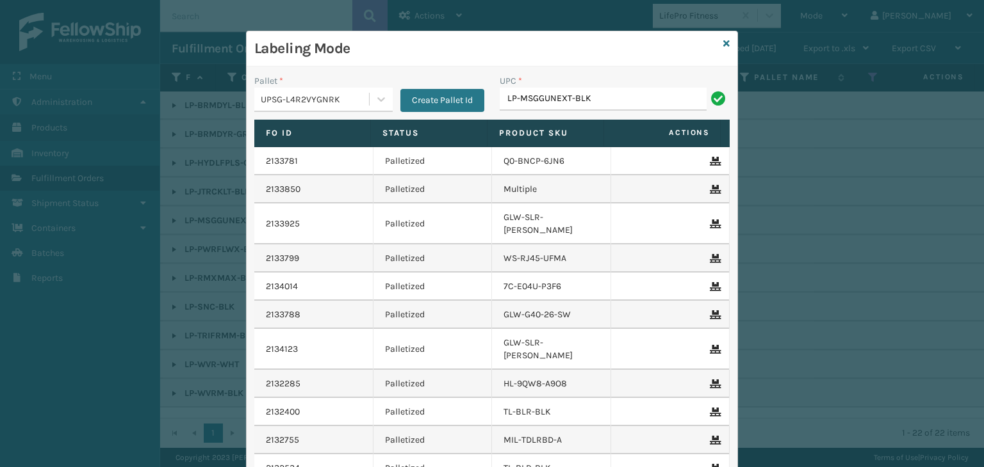
type input "LP-MSGGUNEXT-BLK"
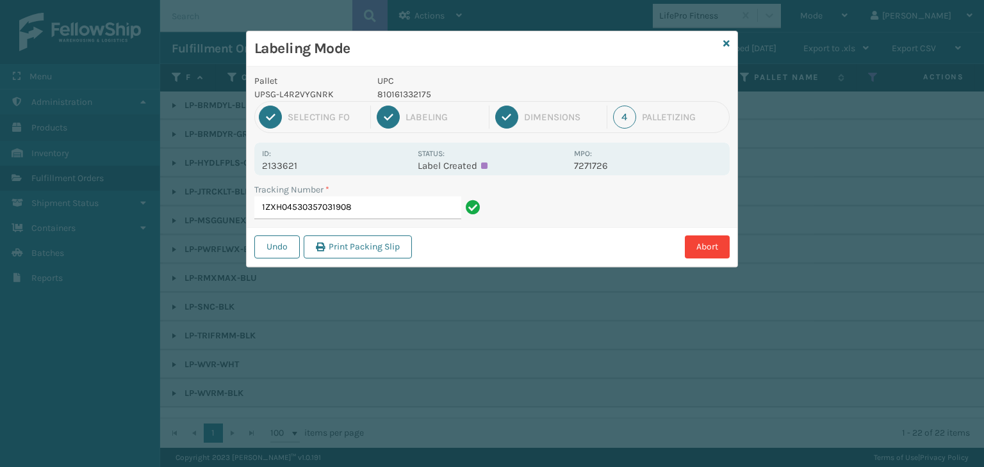
click at [412, 90] on p "810161332175" at bounding box center [471, 94] width 189 height 13
copy p "810161332175"
click at [387, 211] on input "1ZXH04530357031908" at bounding box center [357, 208] width 207 height 23
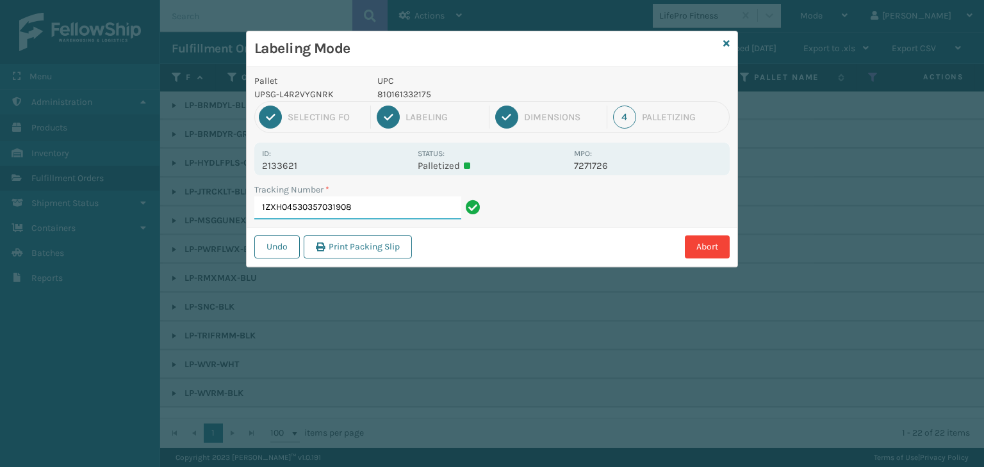
paste input "810161332175"
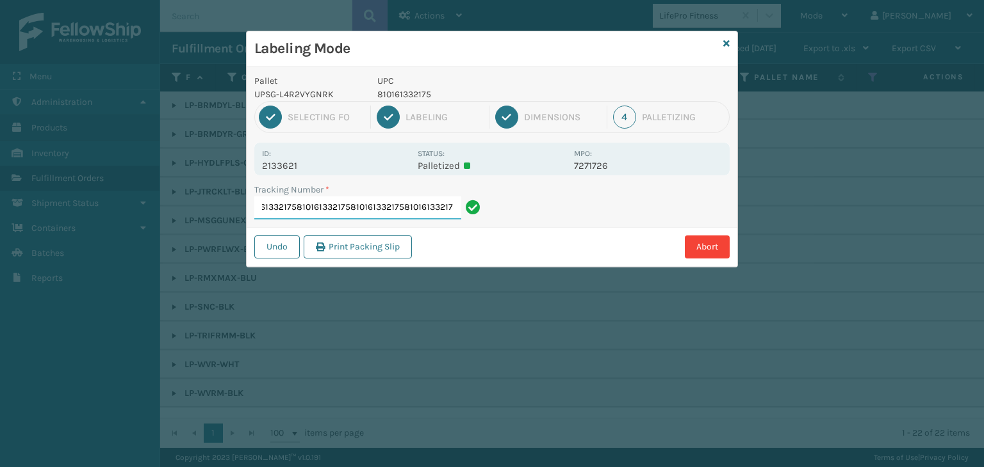
paste input "810161332175"
type input "1ZXH045303570319088101613321758101613321758101613321758101613321758101613321758…"
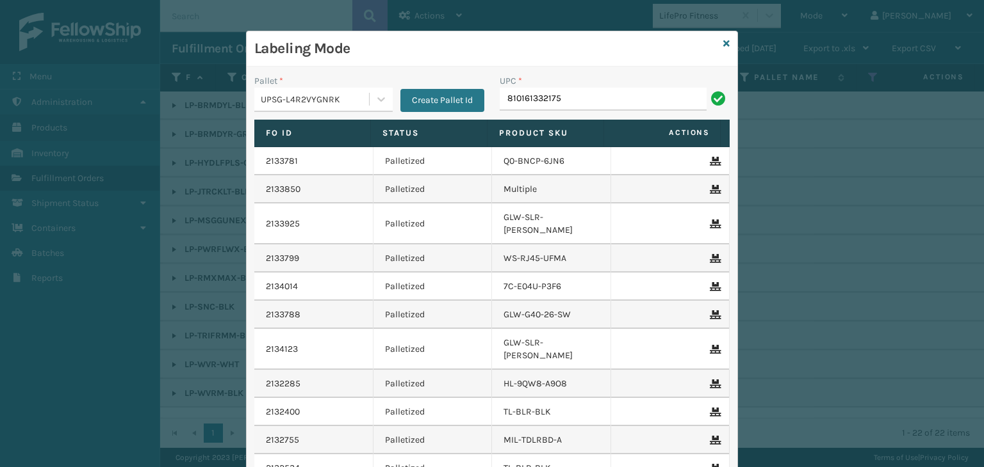
type input "810161332175"
type input "68888027090"
type input "810090934341"
type input "8100909"
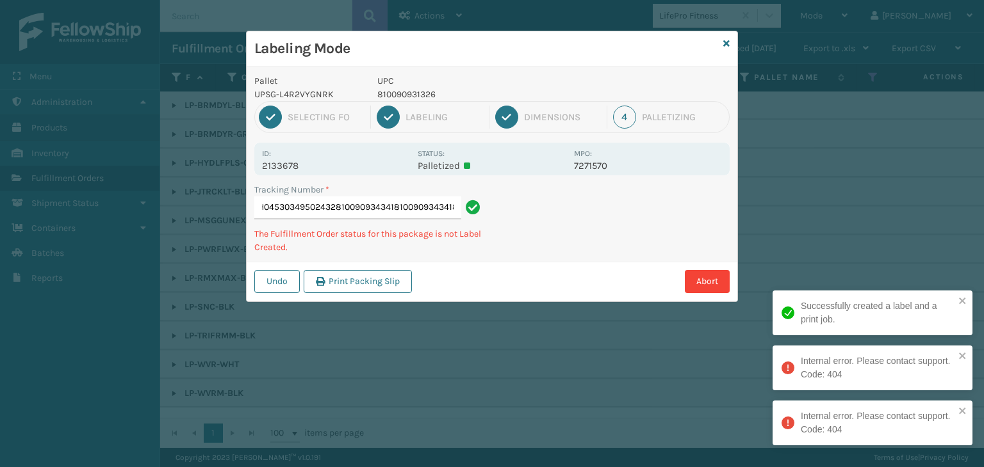
type input "1ZXH04530349502432810090934341810090934341810090934341"
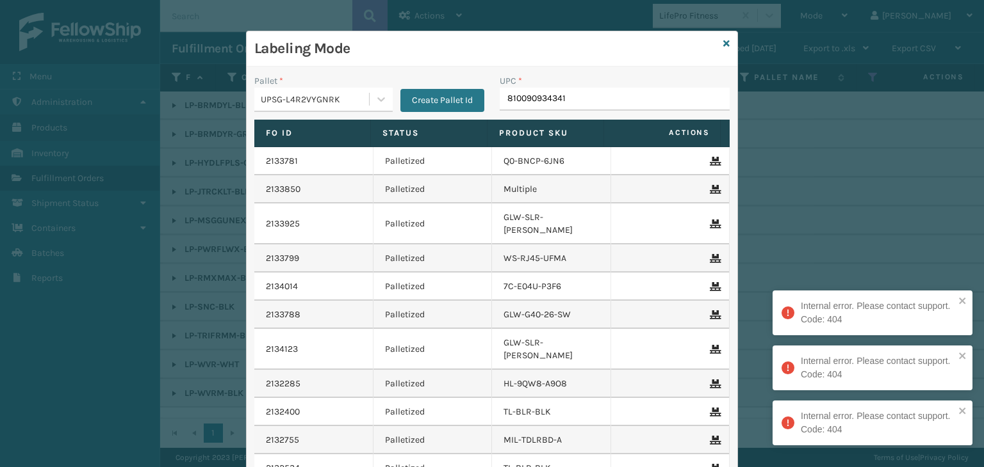
type input "810090934341"
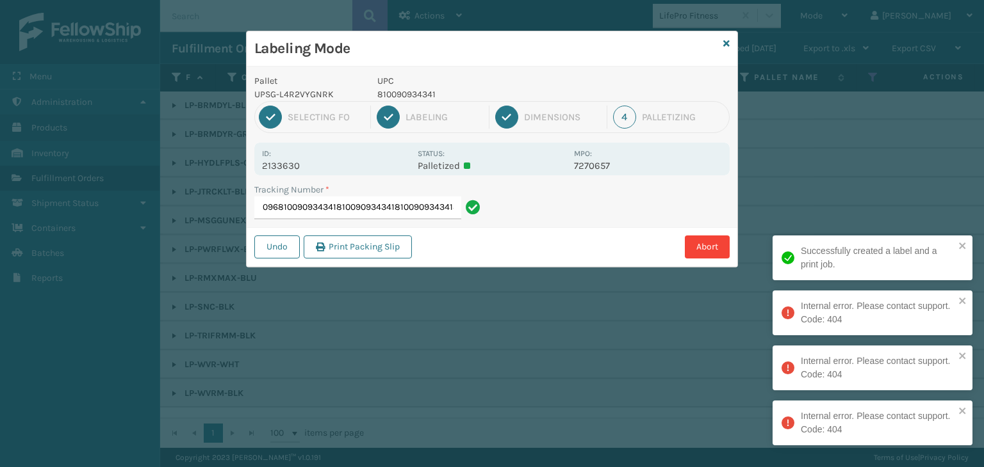
type input "1ZXH04530319751096810090934341810090934341810090934341810090934341"
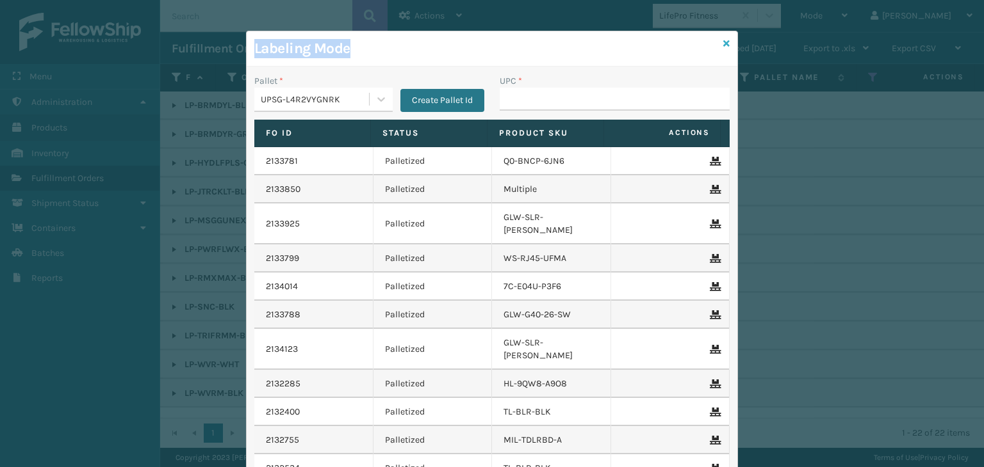
click at [718, 42] on div "Labeling Mode Pallet * UPSG-L4R2VYGNRK Create Pallet Id UPC * Fo Id Status Prod…" at bounding box center [492, 291] width 492 height 521
click at [723, 42] on icon at bounding box center [726, 43] width 6 height 9
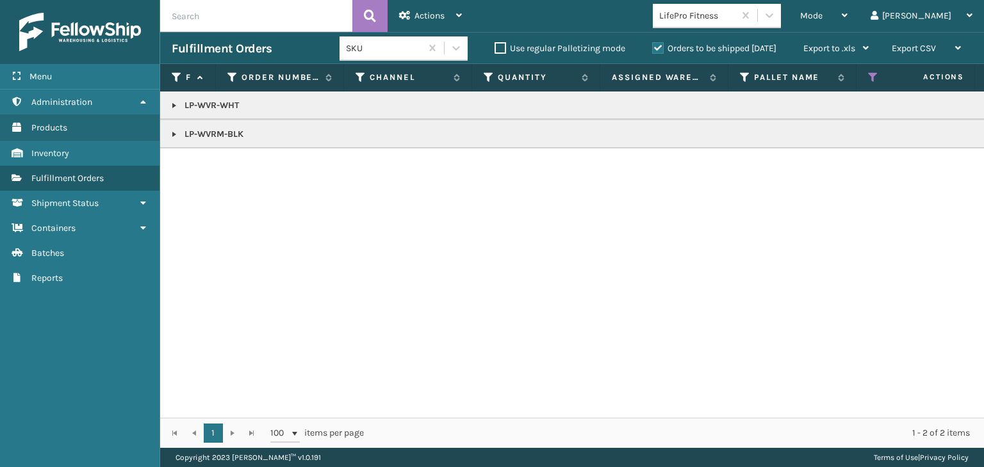
click at [174, 101] on link at bounding box center [174, 106] width 10 height 10
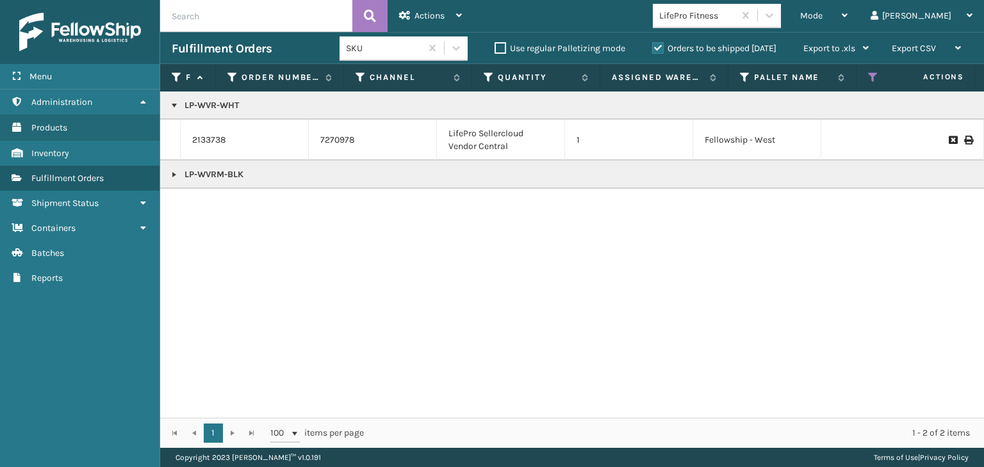
click at [178, 172] on link at bounding box center [174, 175] width 10 height 10
click at [847, 16] on div "Mode" at bounding box center [823, 16] width 47 height 32
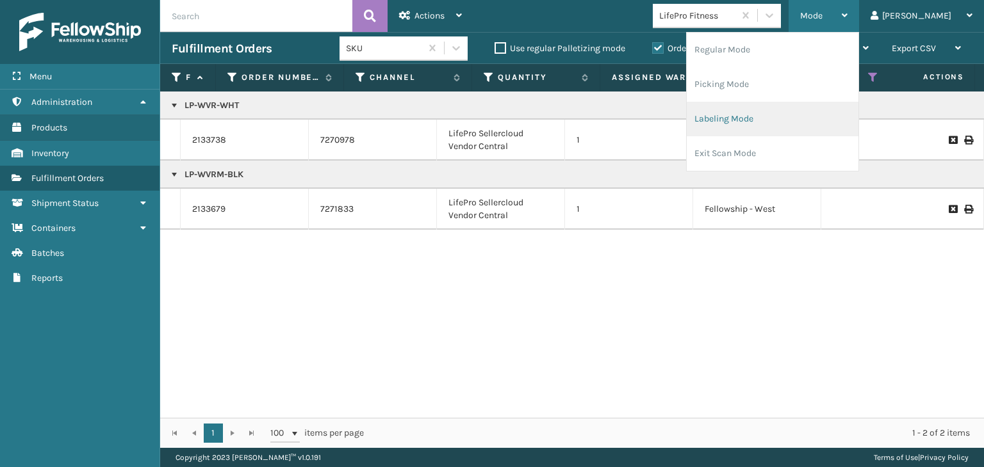
click at [799, 135] on li "Labeling Mode" at bounding box center [772, 119] width 172 height 35
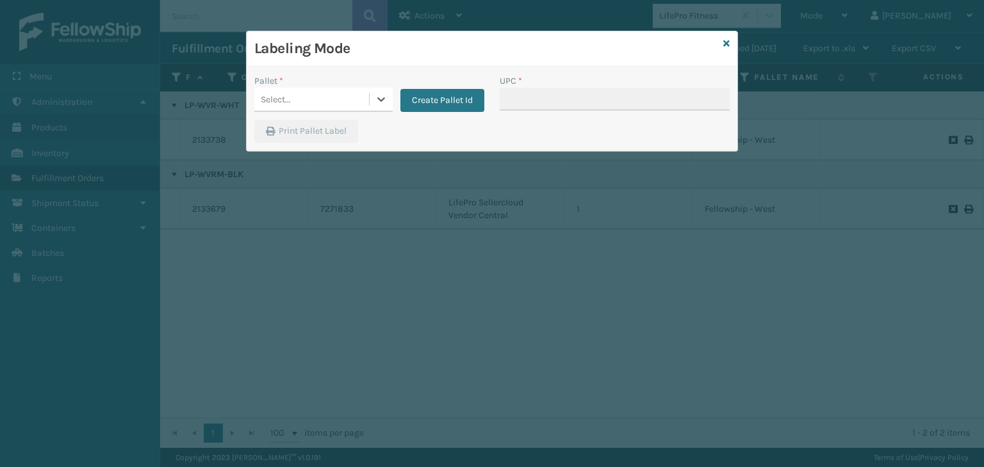
click at [310, 97] on div "Select..." at bounding box center [311, 99] width 115 height 21
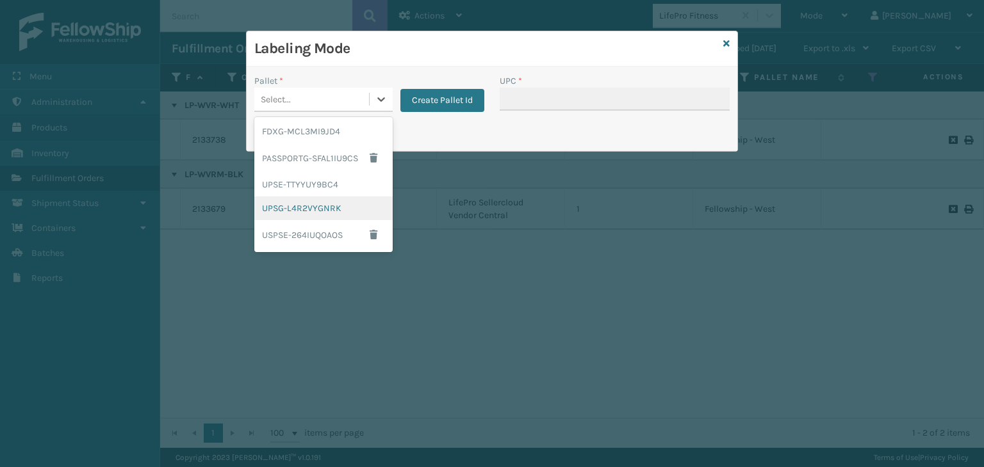
click at [312, 208] on div "UPSG-L4R2VYGNRK" at bounding box center [323, 209] width 138 height 24
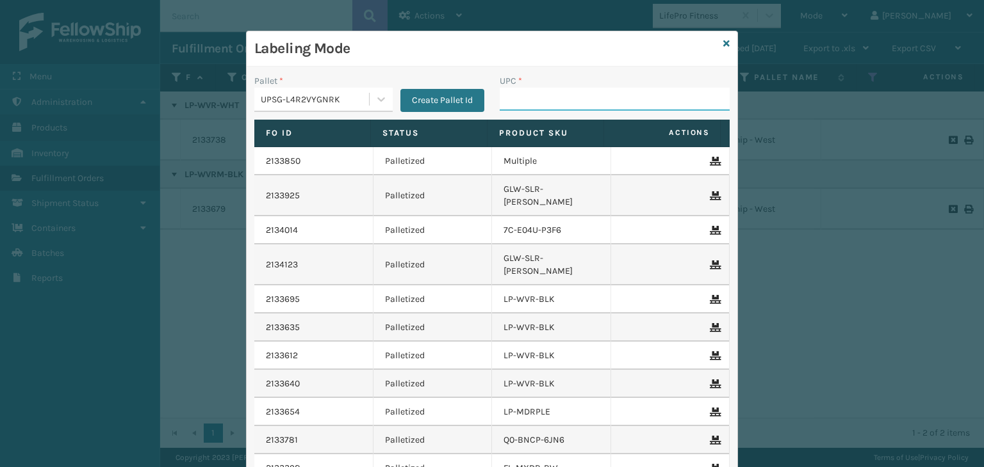
drag, startPoint x: 545, startPoint y: 90, endPoint x: 538, endPoint y: 94, distance: 8.0
click at [545, 90] on input "UPC *" at bounding box center [614, 99] width 230 height 23
type input "8428931"
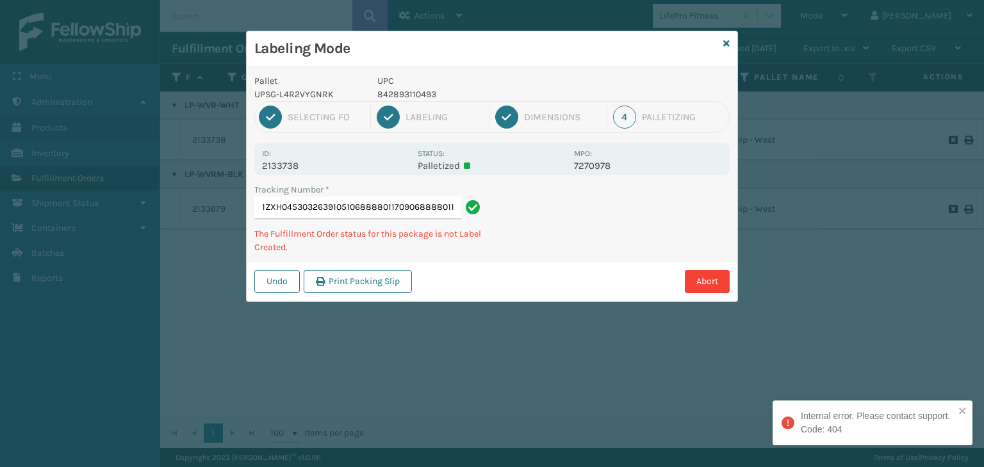
type input "1ZXH04530326391051068888011709068888011709"
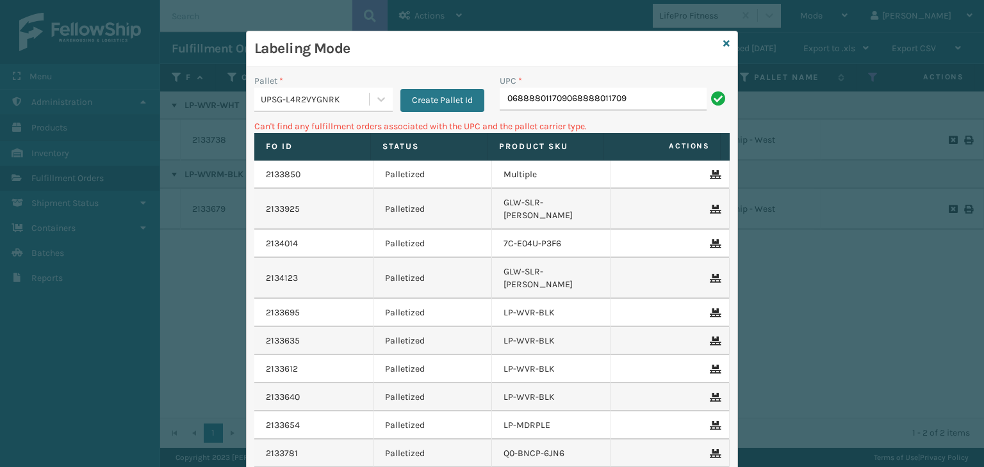
drag, startPoint x: 573, startPoint y: 97, endPoint x: 657, endPoint y: 100, distance: 83.9
click at [657, 100] on input "068888011709068888011709" at bounding box center [602, 99] width 207 height 23
type input "06888801170906"
click at [325, 95] on div "UPSG-L4R2VYGNRK" at bounding box center [315, 99] width 109 height 13
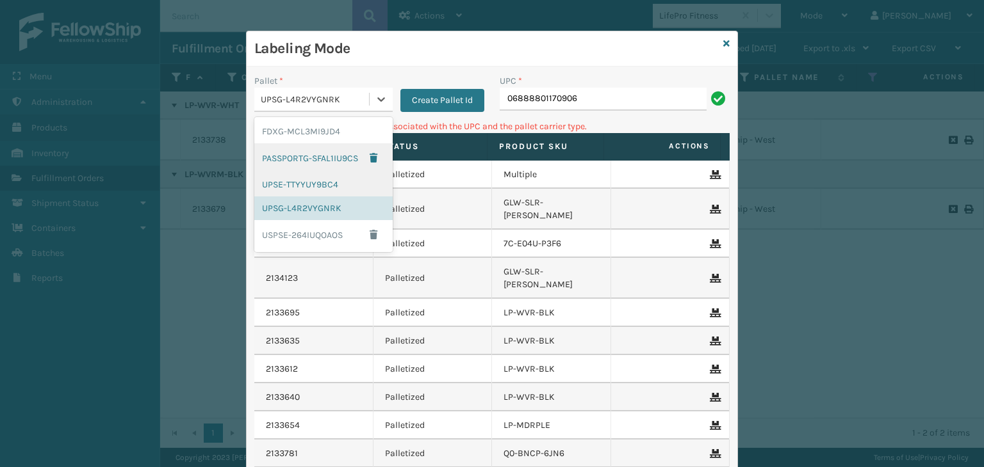
click at [304, 182] on div "UPSE-TTYYUY9BC4" at bounding box center [323, 185] width 138 height 24
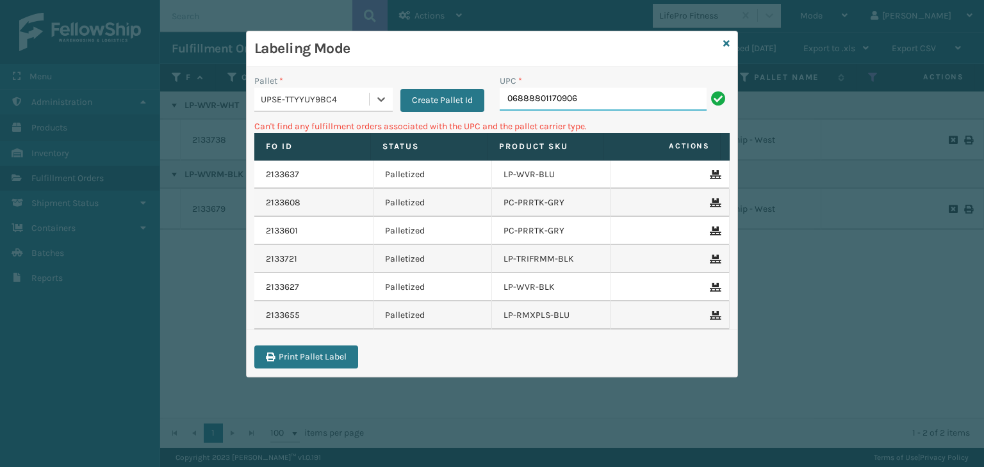
click at [592, 101] on input "06888801170906" at bounding box center [602, 99] width 207 height 23
click at [342, 102] on div "UPSE-TTYYUY9BC4" at bounding box center [315, 99] width 109 height 13
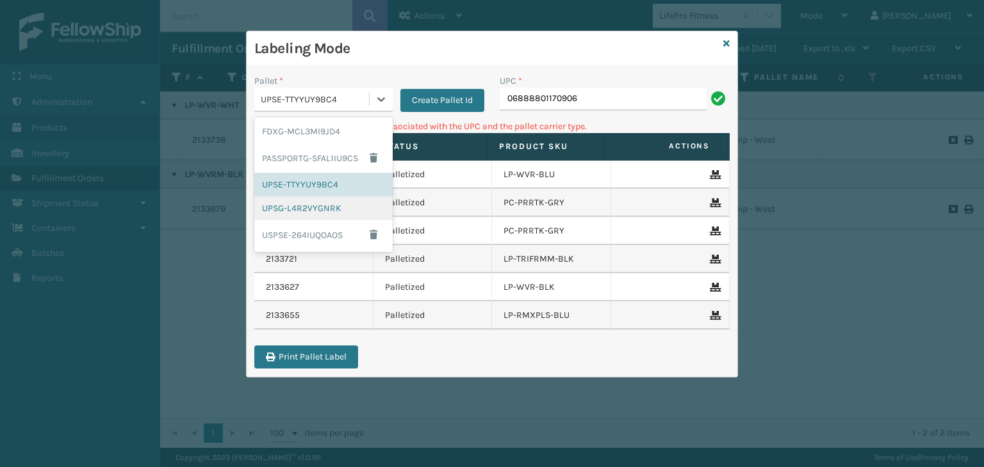
click at [339, 208] on div "UPSG-L4R2VYGNRK" at bounding box center [323, 209] width 138 height 24
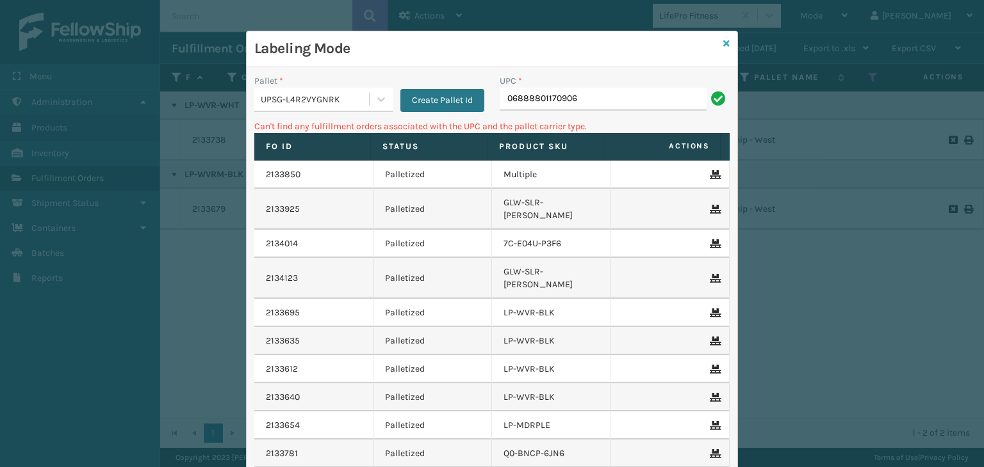
click at [723, 41] on icon at bounding box center [726, 43] width 6 height 9
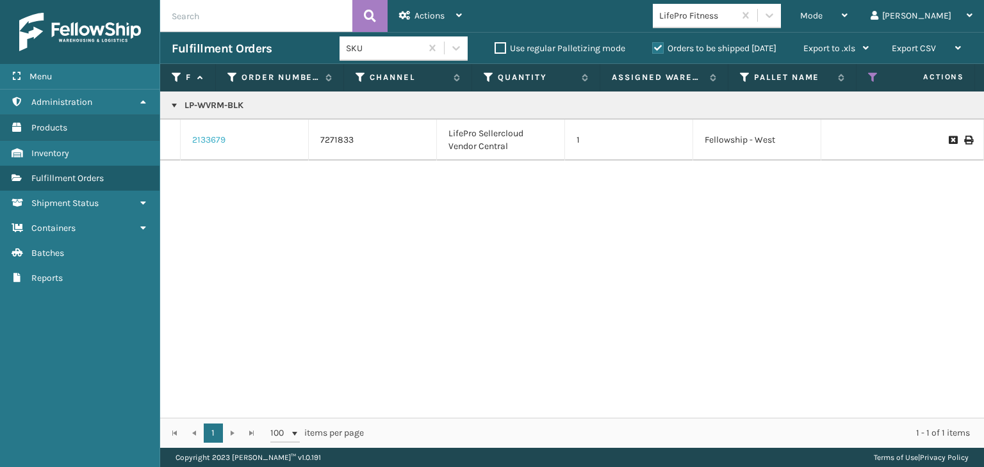
click at [214, 144] on link "2133679" at bounding box center [208, 140] width 33 height 13
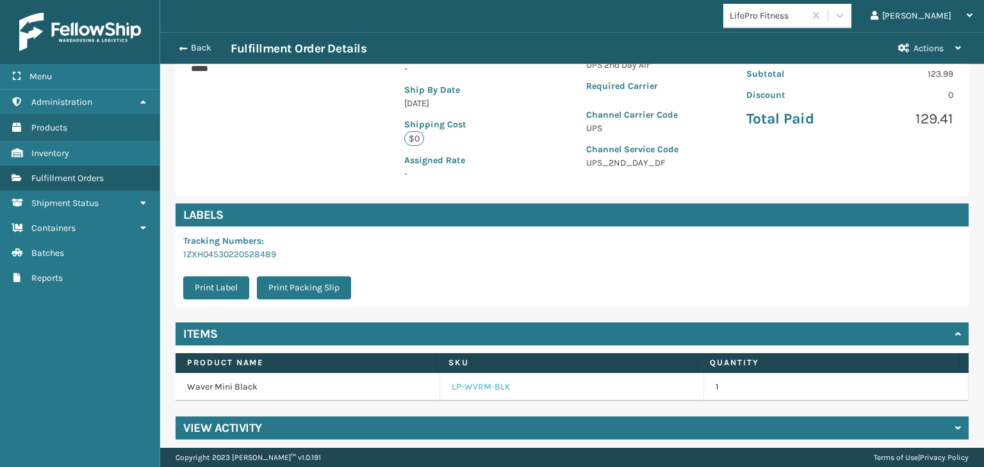
scroll to position [266, 0]
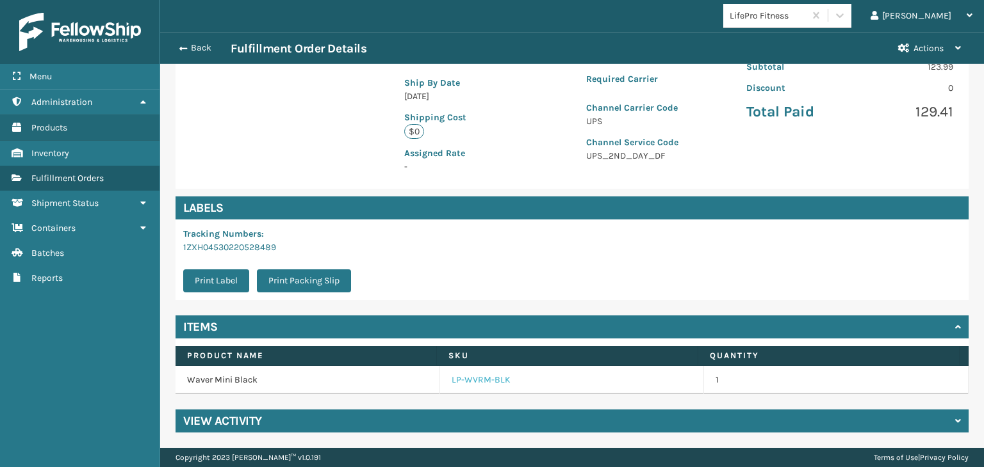
click at [467, 384] on link "LP-WVRM-BLK" at bounding box center [480, 380] width 59 height 13
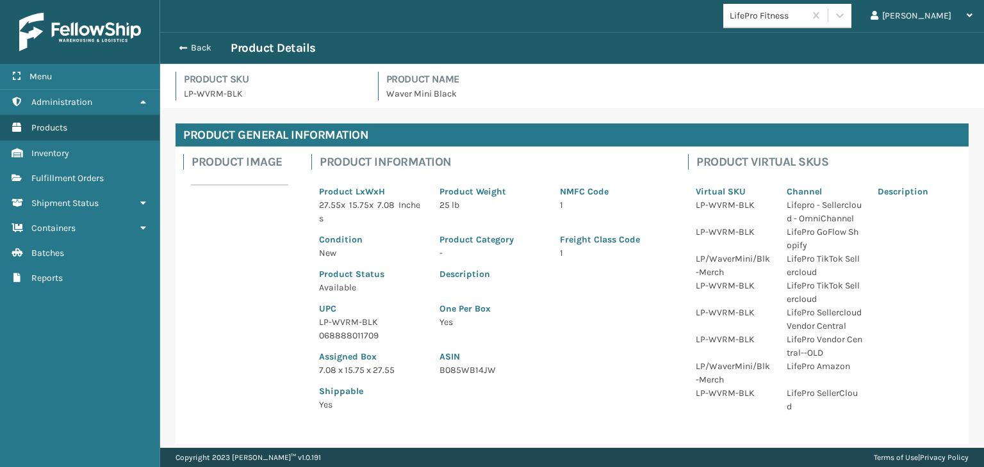
click at [355, 323] on p "LP-WVRM-BLK" at bounding box center [371, 322] width 105 height 13
copy p "LP-WVRM-BLK"
click at [202, 51] on button "Back" at bounding box center [201, 48] width 59 height 12
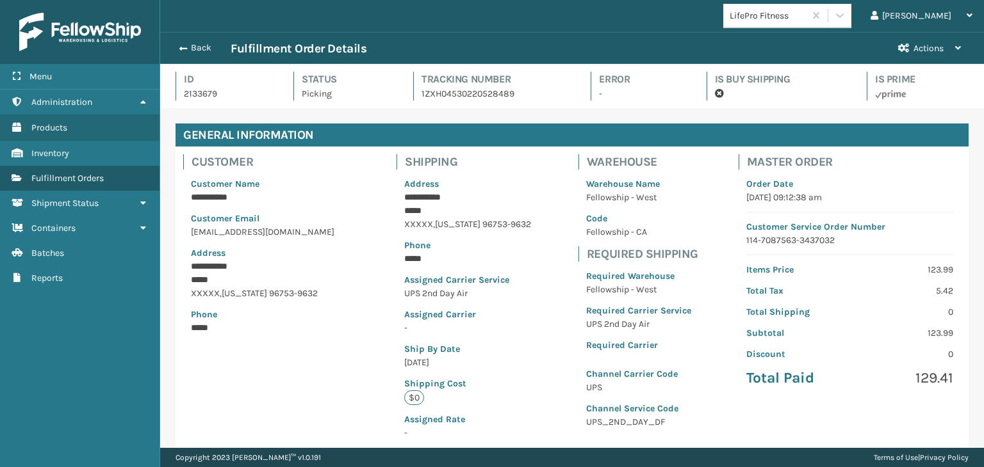
scroll to position [31, 823]
click at [202, 51] on button "Back" at bounding box center [201, 48] width 59 height 12
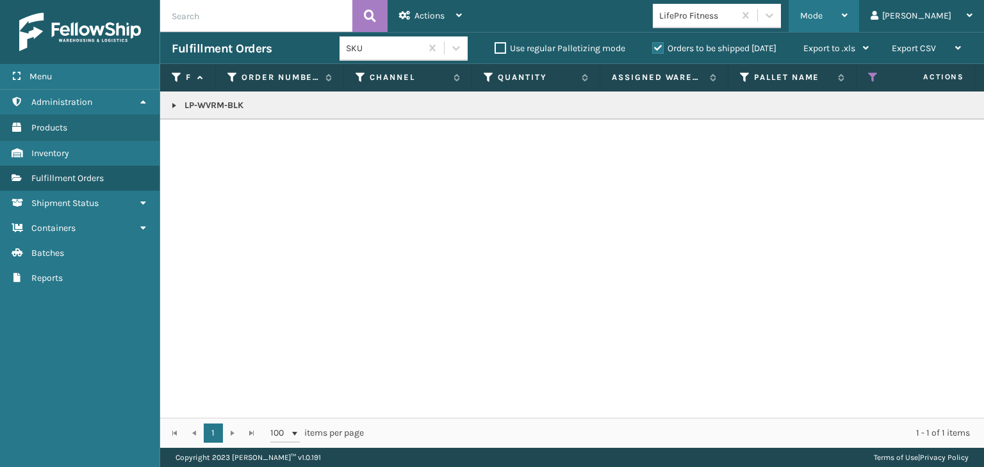
click at [847, 22] on div "Mode" at bounding box center [823, 16] width 47 height 32
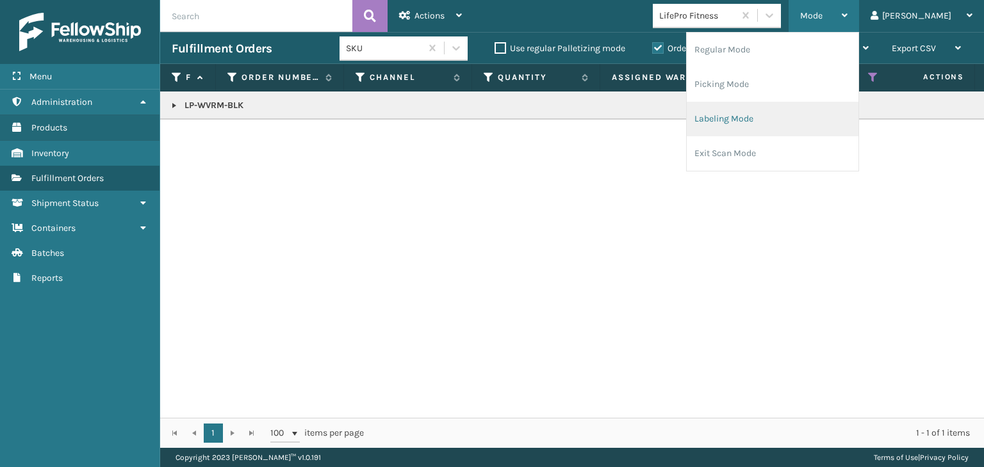
click at [798, 116] on li "Labeling Mode" at bounding box center [772, 119] width 172 height 35
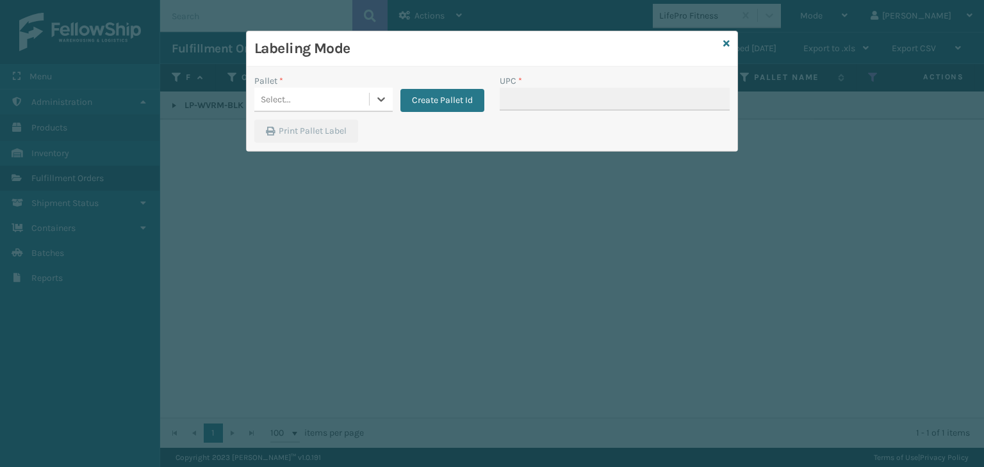
click at [366, 98] on div "Select..." at bounding box center [311, 99] width 115 height 21
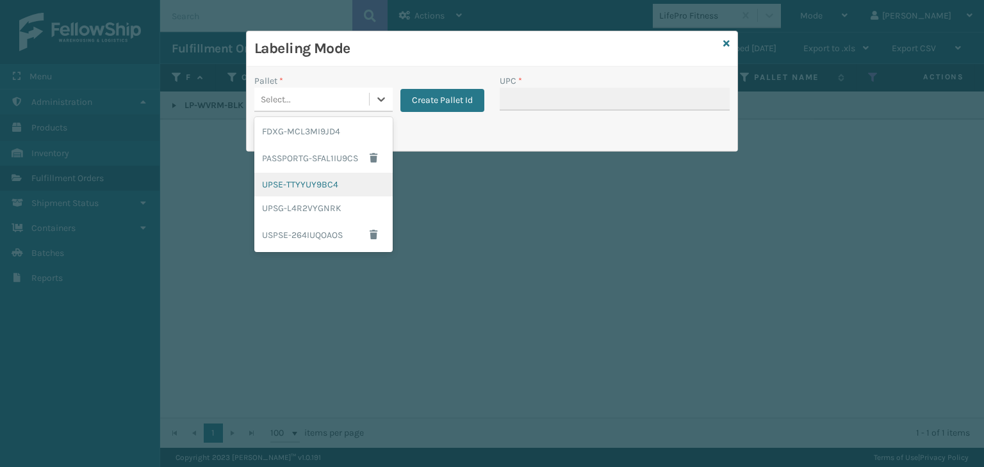
click at [370, 186] on div "UPSE-TTYYUY9BC4" at bounding box center [323, 185] width 138 height 24
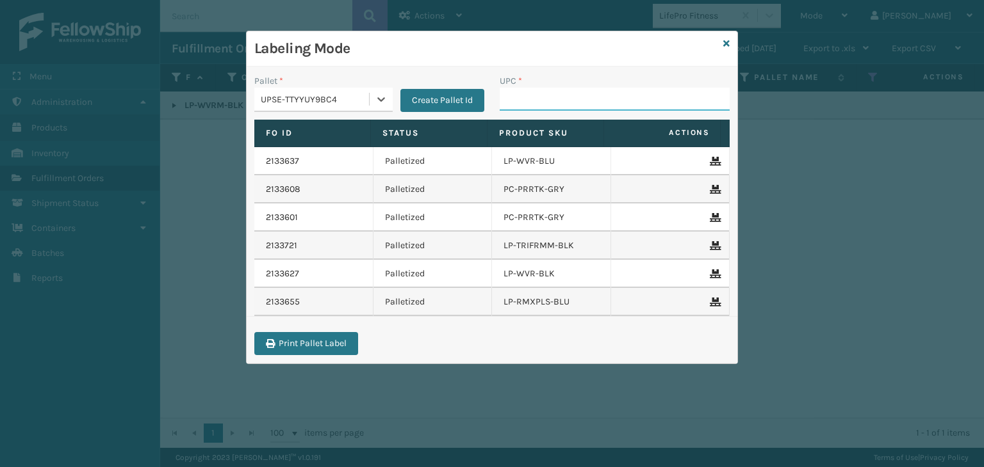
click at [517, 105] on input "UPC *" at bounding box center [614, 99] width 230 height 23
paste input "LP-WVRM-BLK"
type input "LP-WVRM-BLK"
click at [727, 47] on icon at bounding box center [726, 43] width 6 height 9
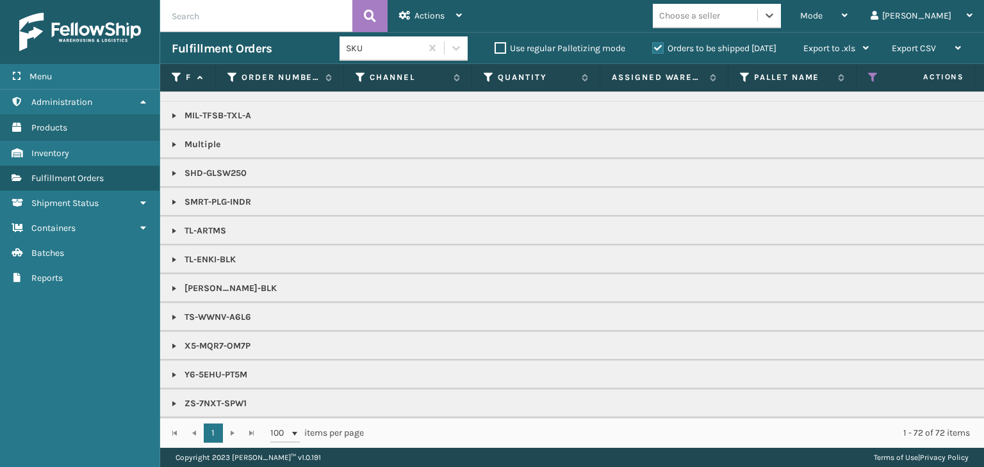
scroll to position [911, 0]
click at [822, 16] on span "Mode" at bounding box center [811, 15] width 22 height 11
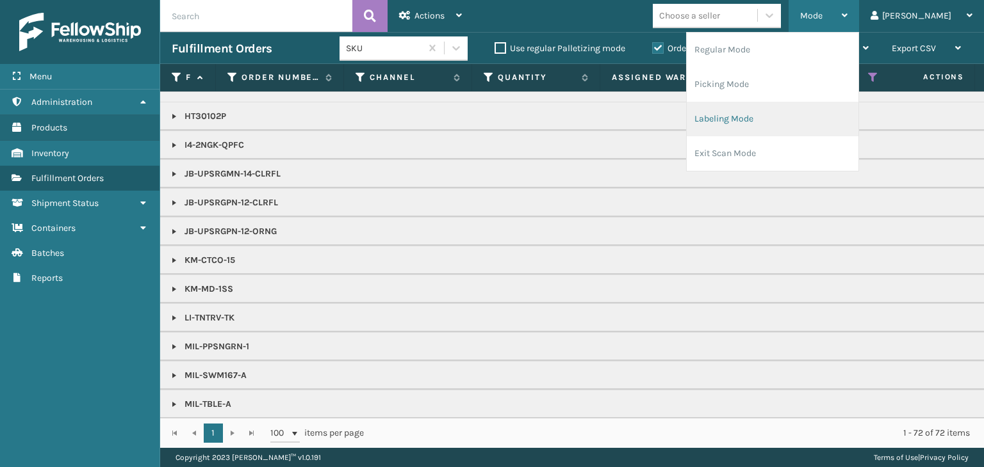
click at [797, 124] on li "Labeling Mode" at bounding box center [772, 119] width 172 height 35
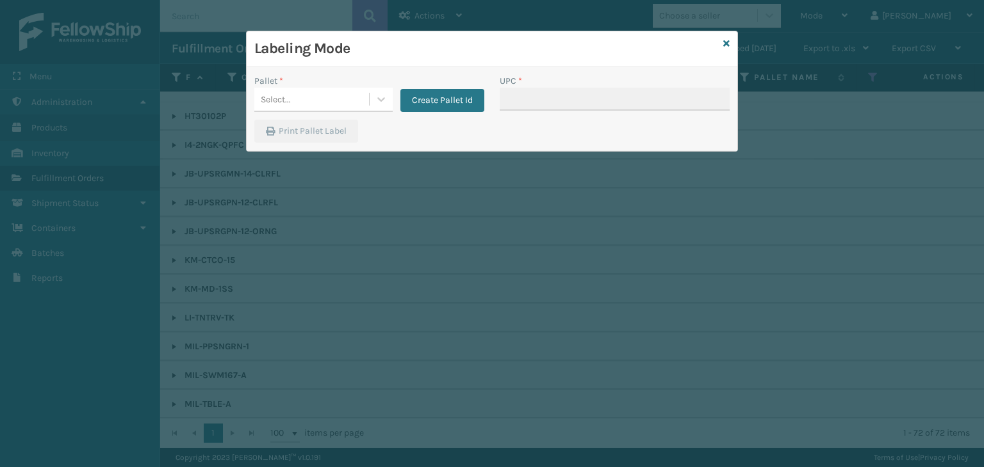
click at [729, 43] on div "Labeling Mode" at bounding box center [492, 48] width 491 height 35
click at [726, 42] on icon at bounding box center [726, 43] width 6 height 9
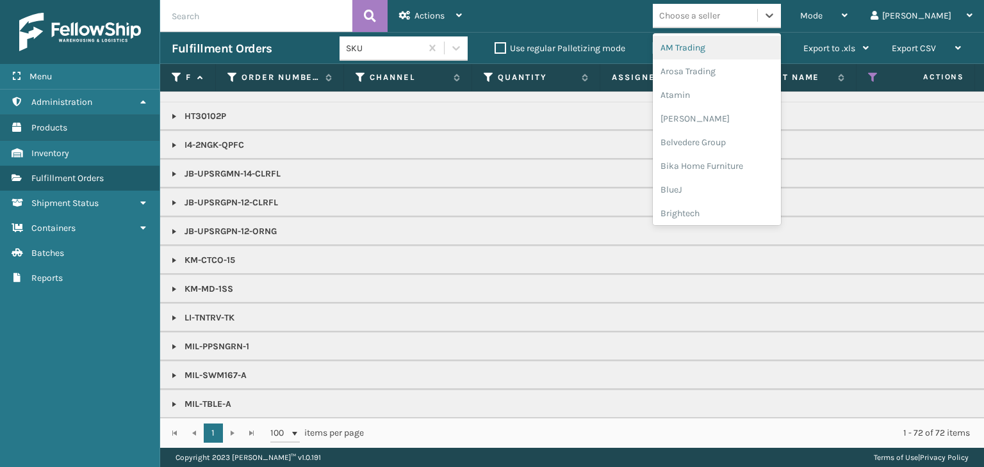
click at [721, 24] on div "Choose a seller" at bounding box center [705, 15] width 104 height 21
type input "EMS"
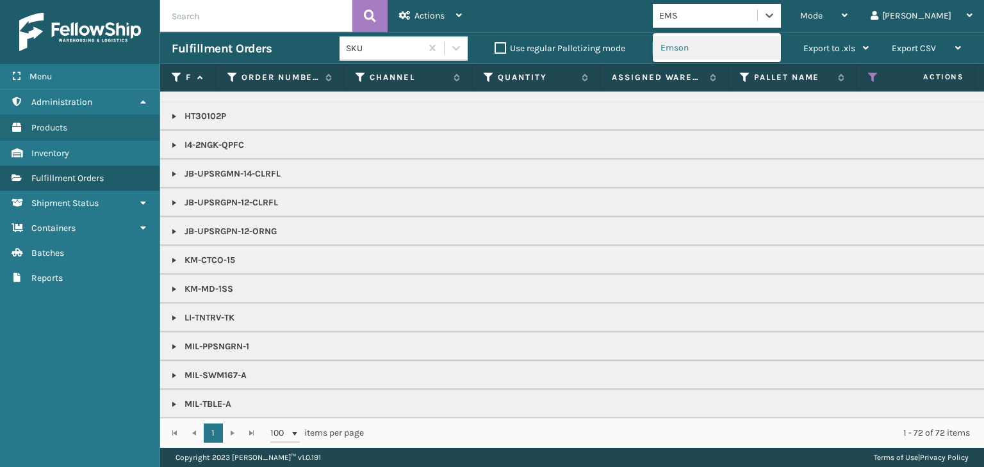
click at [727, 38] on div "Emson" at bounding box center [717, 48] width 128 height 24
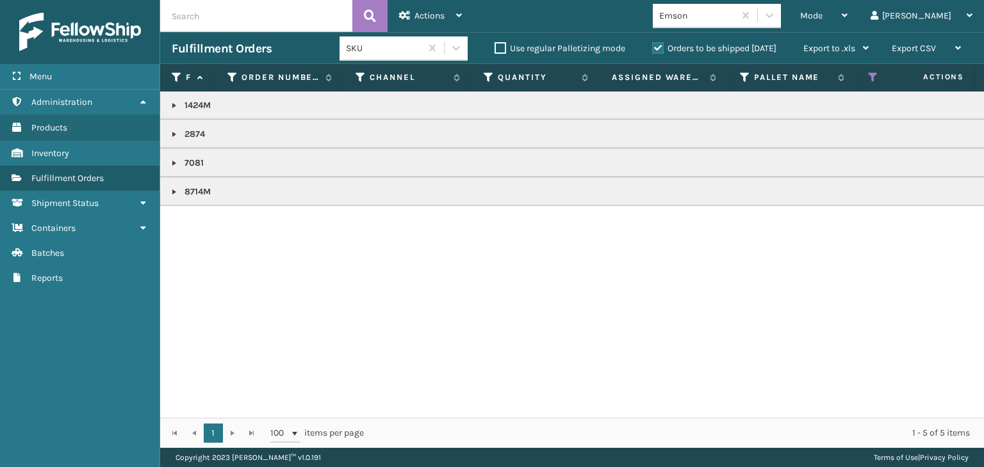
click at [172, 103] on link at bounding box center [174, 106] width 10 height 10
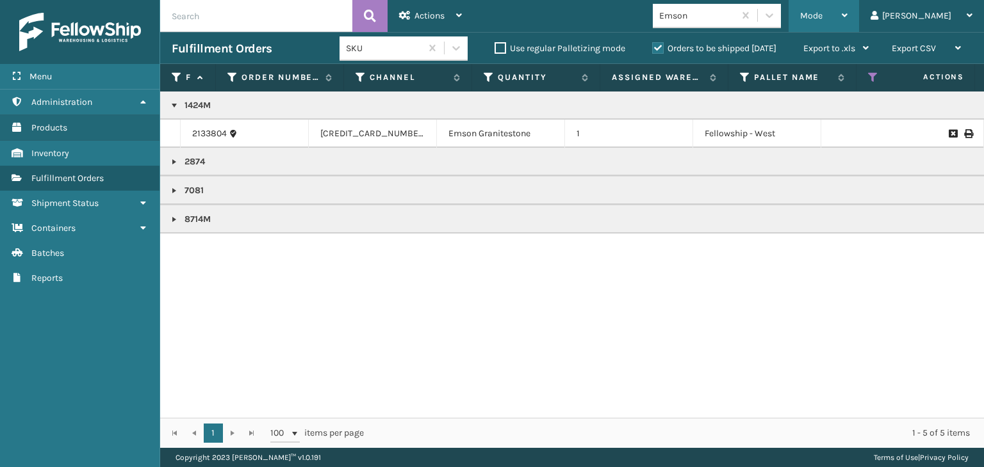
click at [822, 20] on span "Mode" at bounding box center [811, 15] width 22 height 11
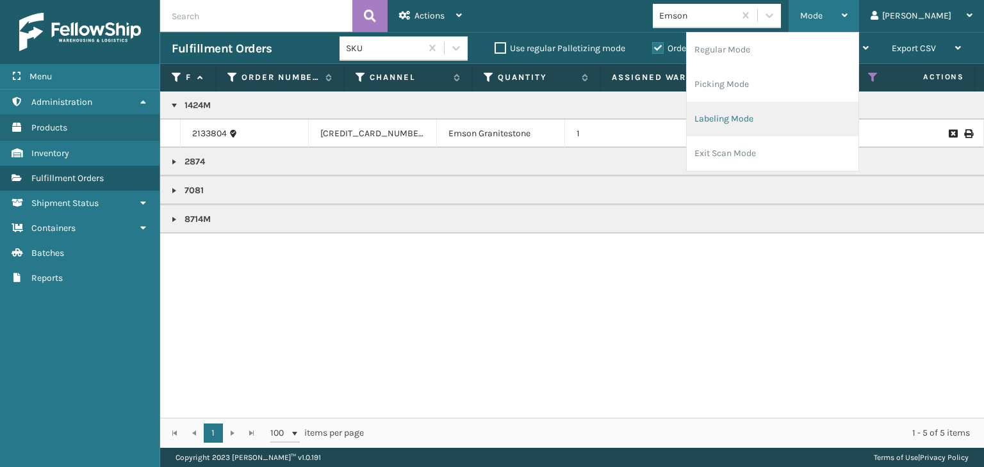
click at [814, 117] on li "Labeling Mode" at bounding box center [772, 119] width 172 height 35
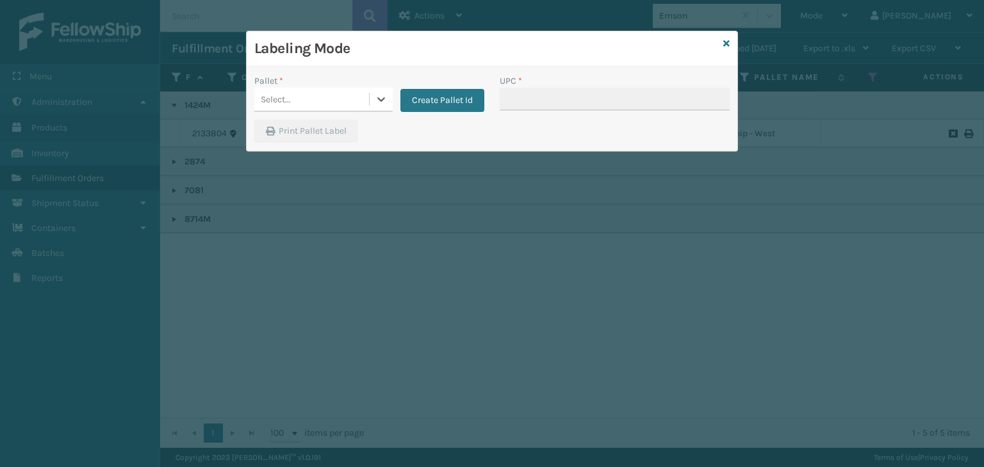
click at [280, 108] on div "Select..." at bounding box center [311, 99] width 115 height 21
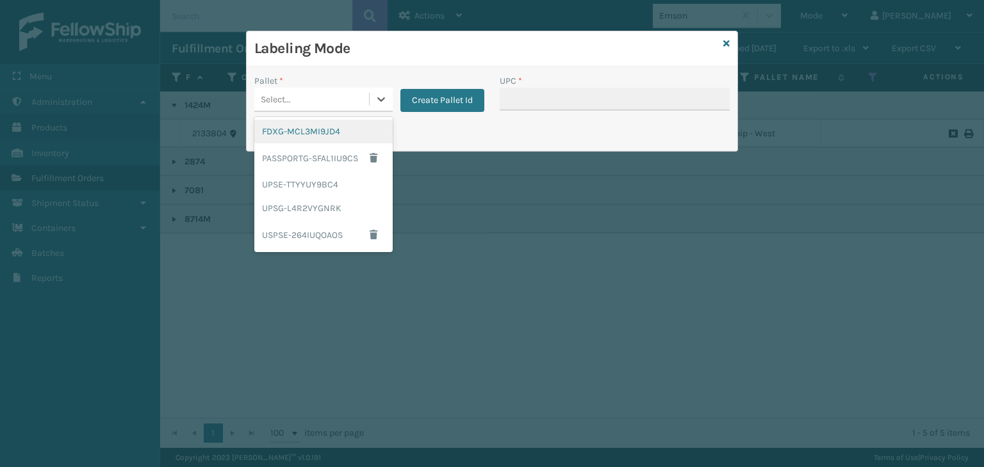
drag, startPoint x: 300, startPoint y: 134, endPoint x: 585, endPoint y: 95, distance: 287.6
click at [302, 134] on div "FDXG-MCL3MI9JD4" at bounding box center [323, 132] width 138 height 24
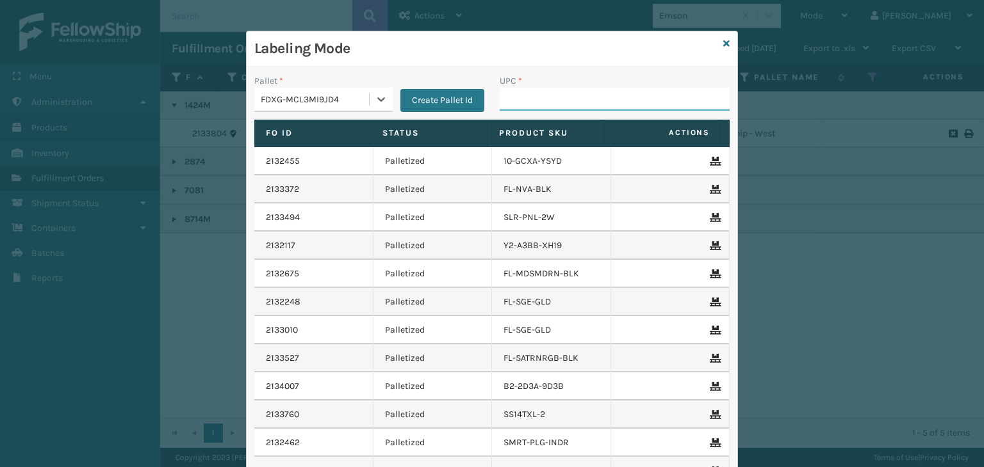
click at [585, 95] on input "UPC *" at bounding box center [614, 99] width 230 height 23
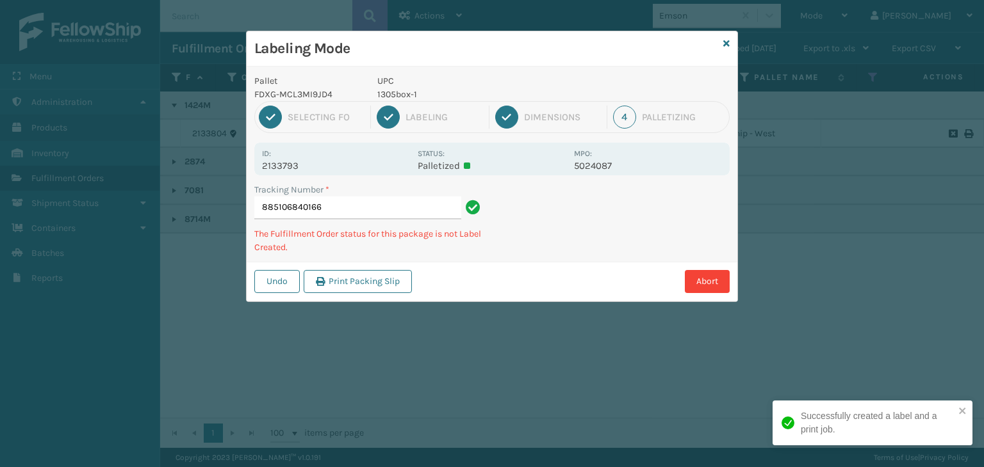
click at [403, 92] on p "1305box-1" at bounding box center [471, 94] width 189 height 13
click at [403, 83] on p "UPC" at bounding box center [471, 80] width 189 height 13
click at [407, 97] on p "1305box-1" at bounding box center [471, 94] width 189 height 13
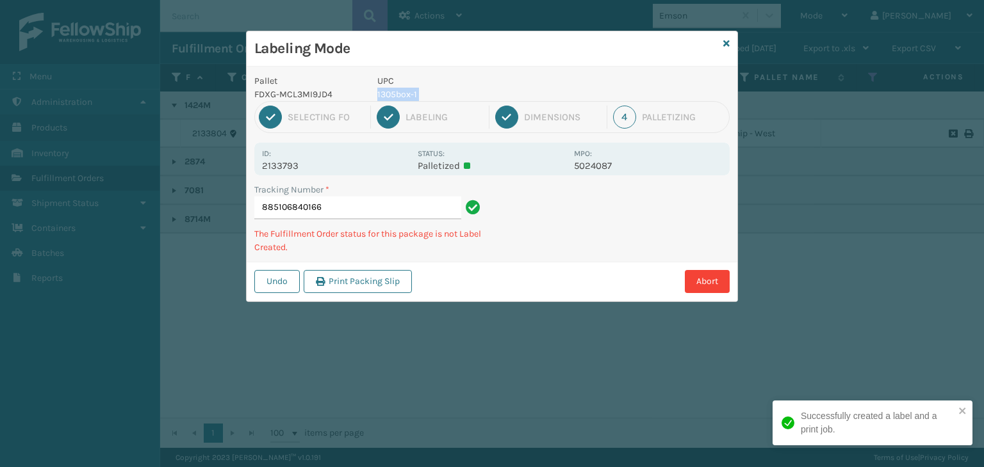
click at [407, 97] on p "1305box-1" at bounding box center [471, 94] width 189 height 13
copy p "1305box-1"
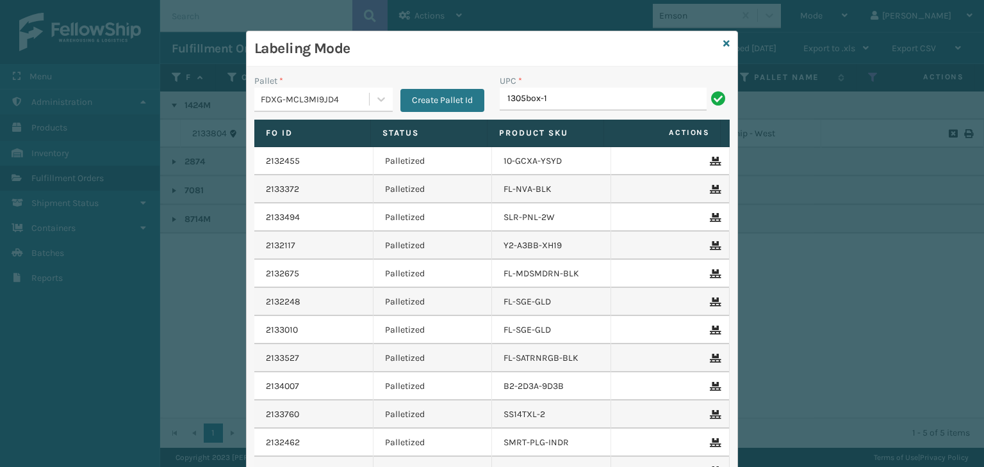
type input "1305box-1"
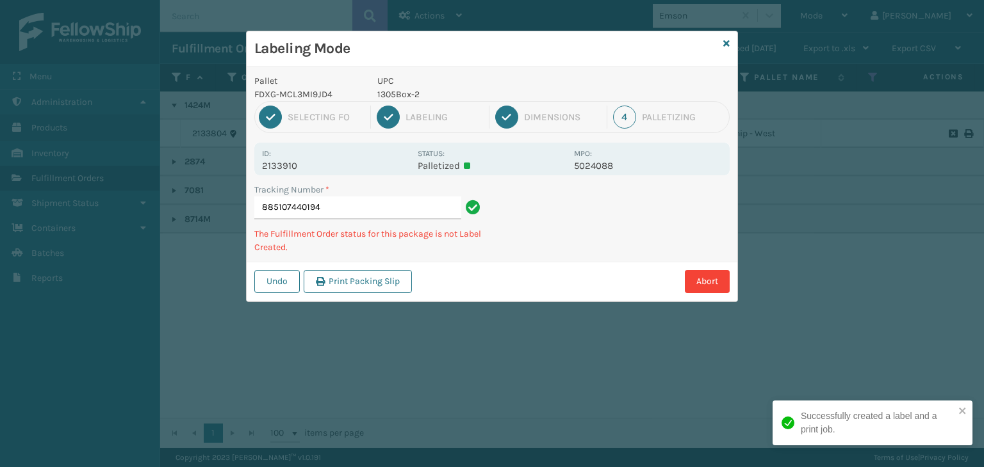
click at [397, 93] on p "1305Box-2" at bounding box center [471, 94] width 189 height 13
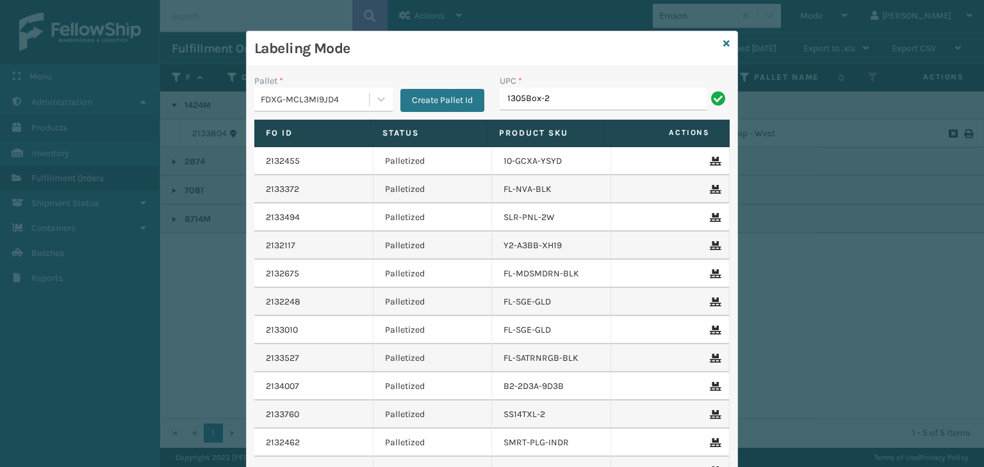
type input "1305Box-2"
type input "ht30102p"
click at [725, 43] on div "Labeling Mode" at bounding box center [492, 48] width 491 height 35
click at [724, 44] on icon at bounding box center [726, 43] width 6 height 9
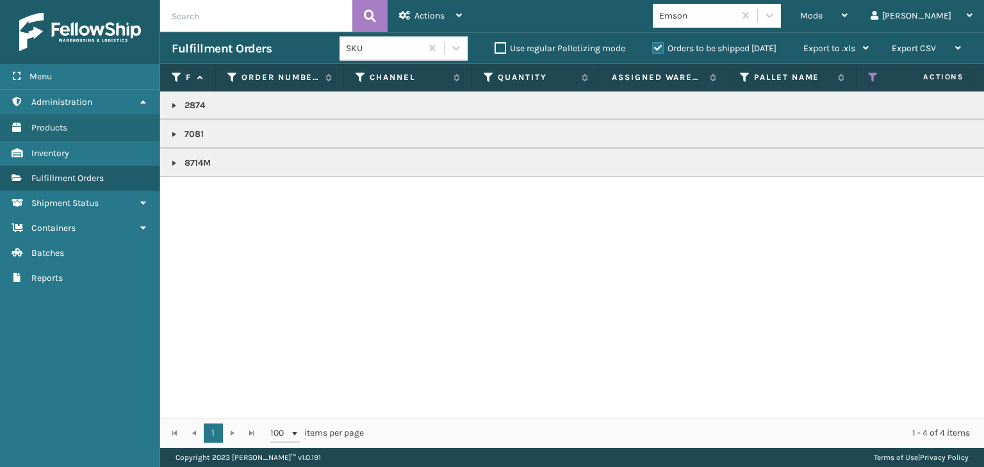
click at [171, 134] on link at bounding box center [174, 134] width 10 height 10
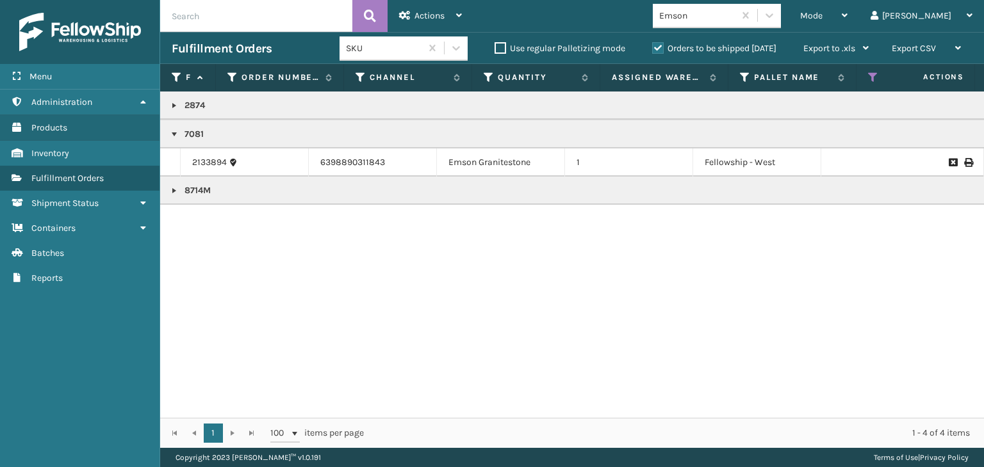
click at [179, 187] on link at bounding box center [174, 191] width 10 height 10
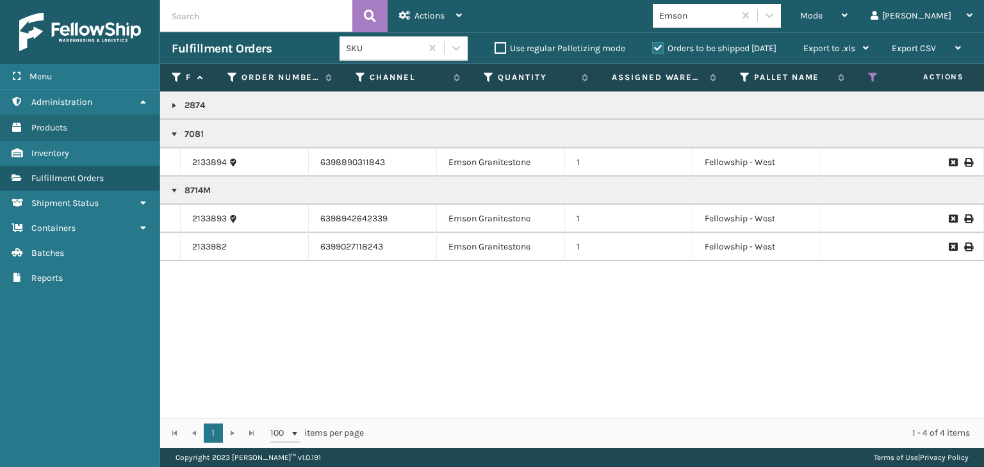
click at [174, 106] on link at bounding box center [174, 106] width 10 height 10
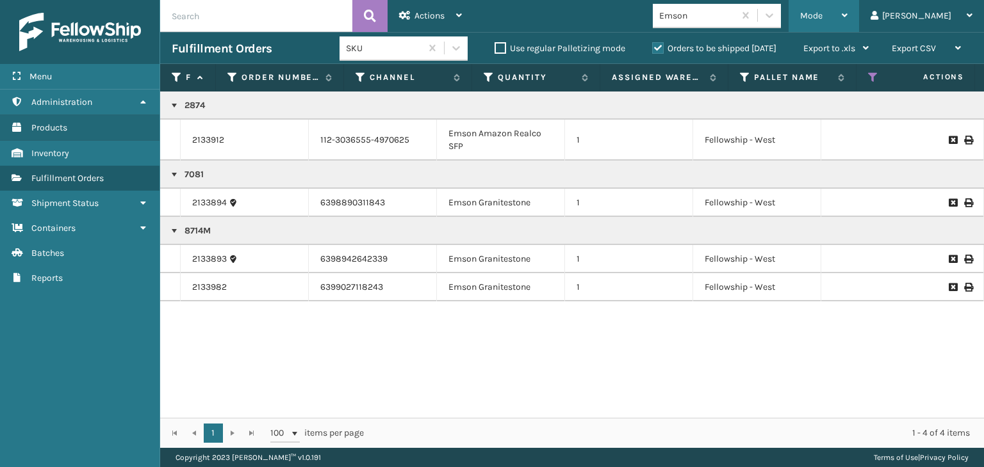
click at [822, 19] on span "Mode" at bounding box center [811, 15] width 22 height 11
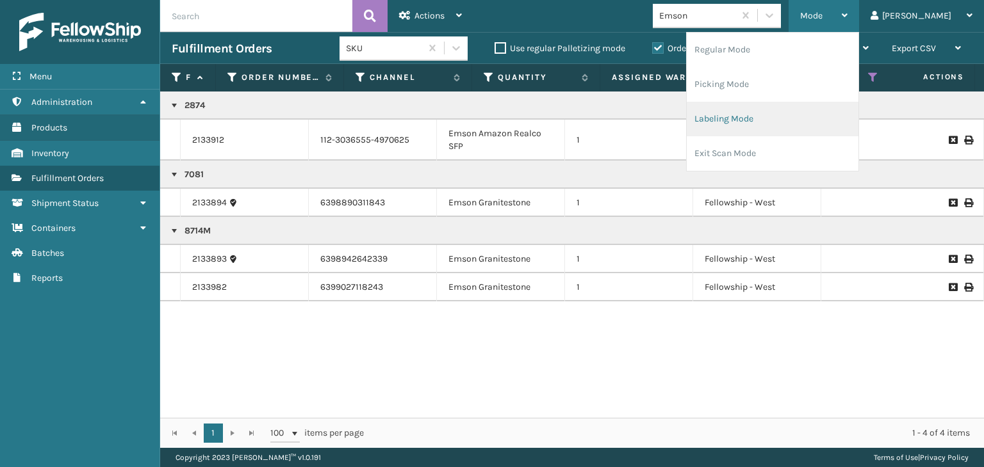
click at [770, 129] on li "Labeling Mode" at bounding box center [772, 119] width 172 height 35
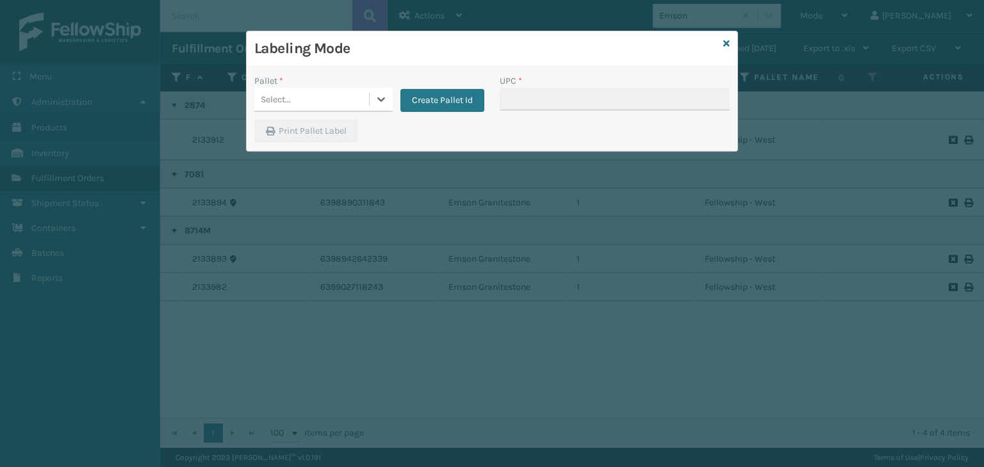
click at [290, 111] on div "Pallet * 0 results available. Select is focused ,type to refine list, press Dow…" at bounding box center [369, 96] width 245 height 45
click at [291, 108] on div "Select..." at bounding box center [311, 99] width 115 height 21
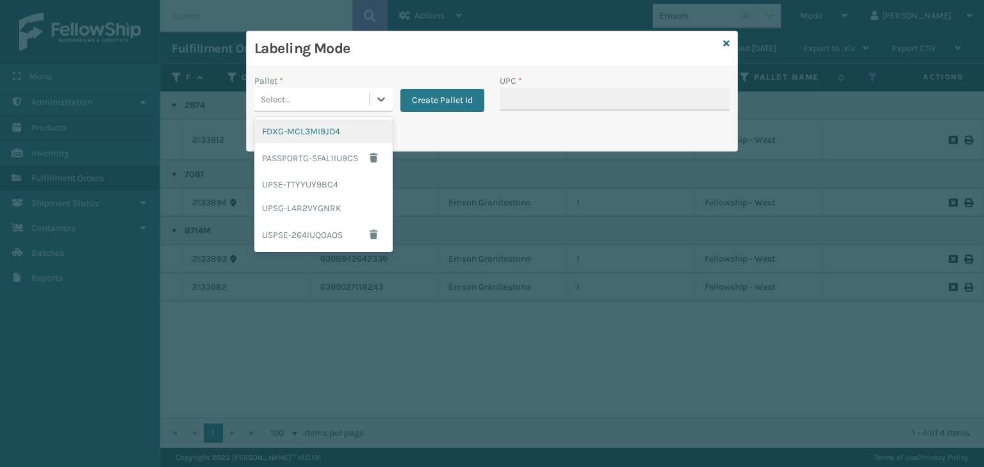
click at [292, 138] on div "FDXG-MCL3MI9JD4" at bounding box center [323, 132] width 138 height 24
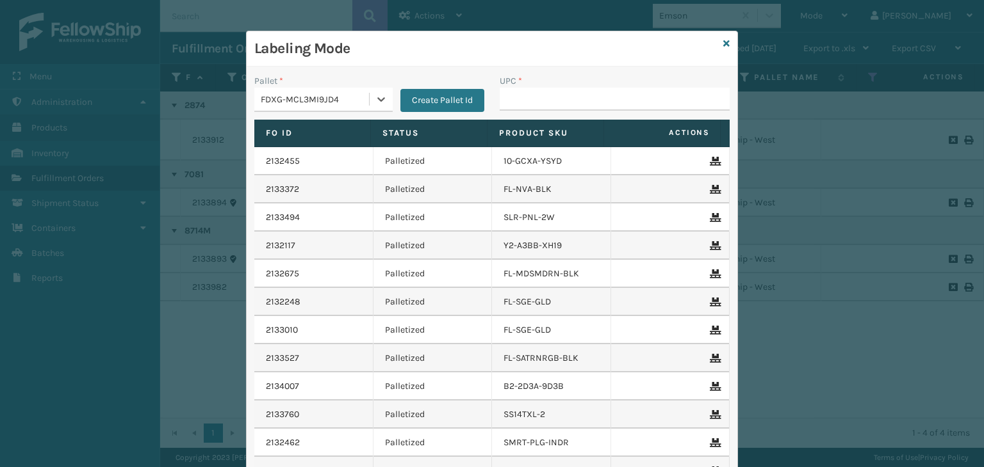
click at [493, 108] on div "UPC *" at bounding box center [614, 96] width 245 height 45
drag, startPoint x: 503, startPoint y: 101, endPoint x: 506, endPoint y: 93, distance: 7.7
click at [503, 101] on input "UPC *" at bounding box center [614, 99] width 230 height 23
type input "7081MU"
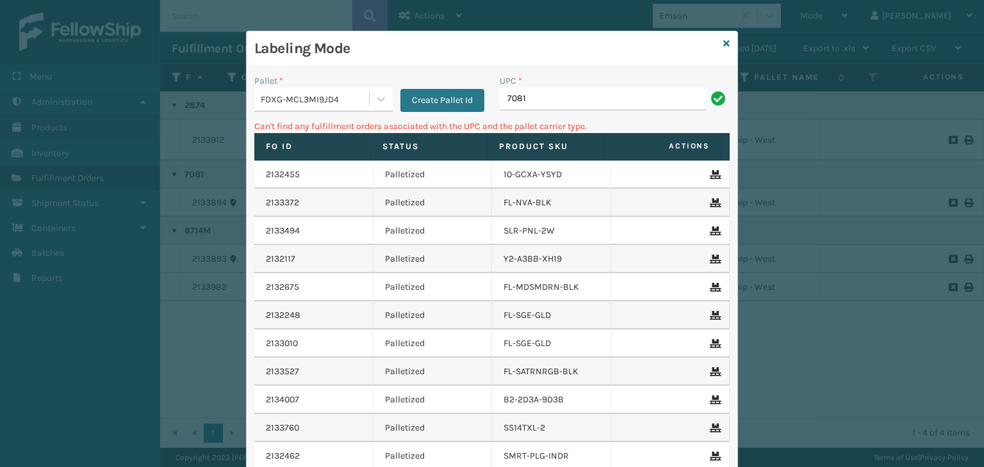
type input "7081"
click at [713, 43] on div "Labeling Mode" at bounding box center [492, 48] width 491 height 35
click at [723, 44] on icon at bounding box center [726, 43] width 6 height 9
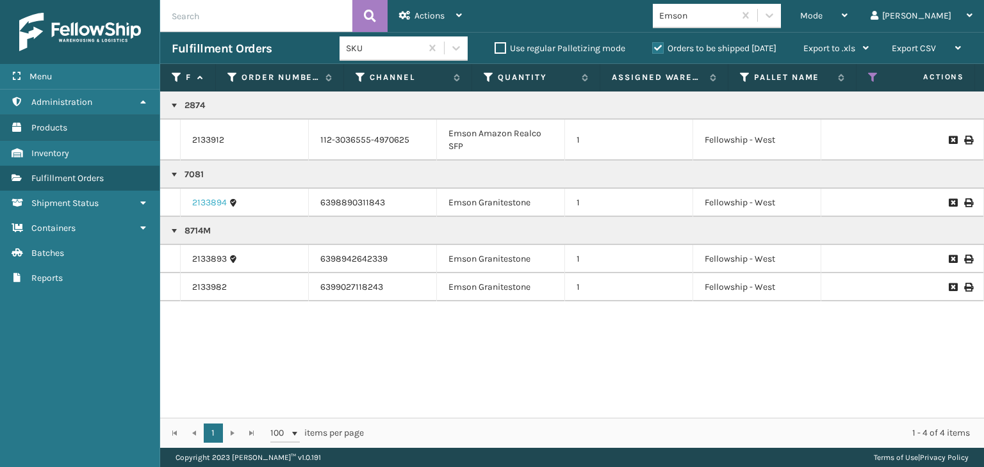
click at [205, 198] on link "2133894" at bounding box center [209, 203] width 35 height 13
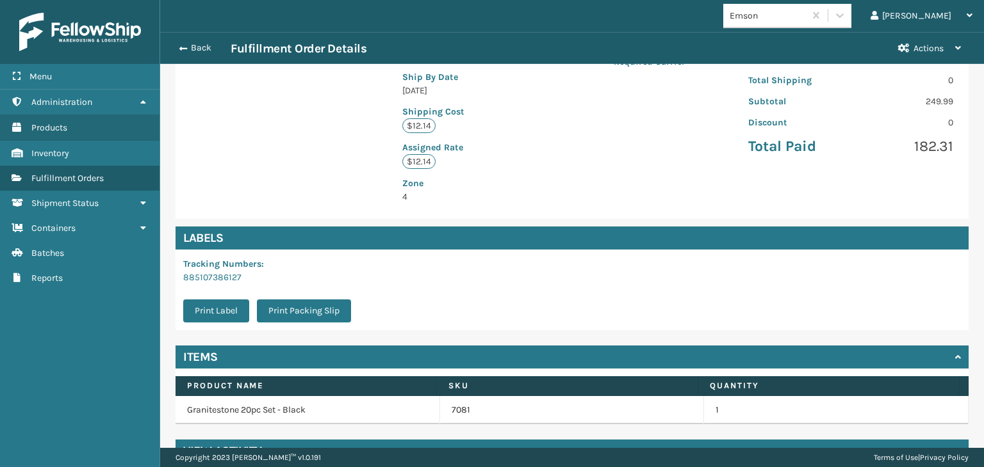
scroll to position [302, 0]
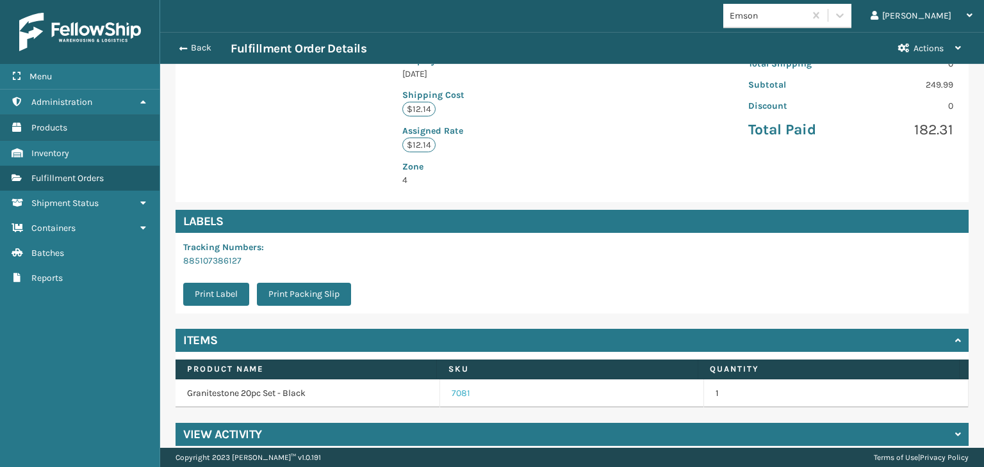
click at [451, 387] on link "7081" at bounding box center [460, 393] width 19 height 13
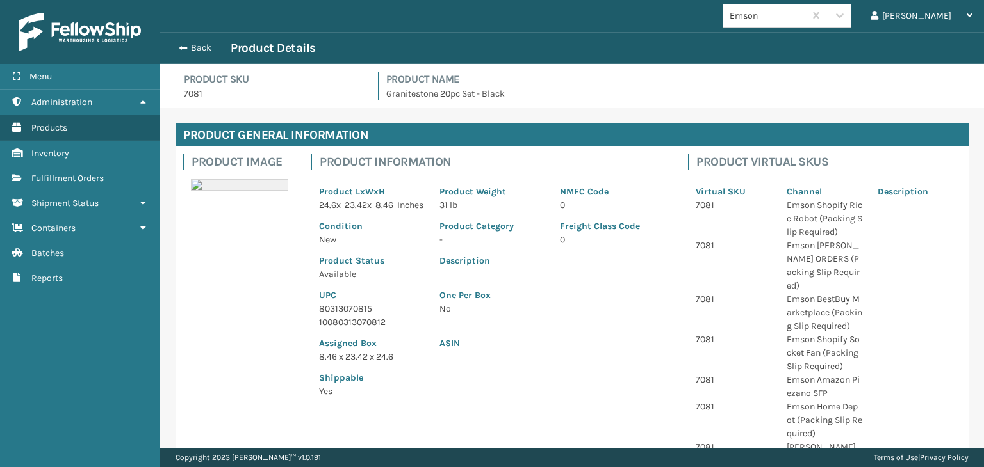
click at [366, 316] on p "80313070815" at bounding box center [371, 308] width 105 height 13
click at [218, 50] on button "Back" at bounding box center [201, 48] width 59 height 12
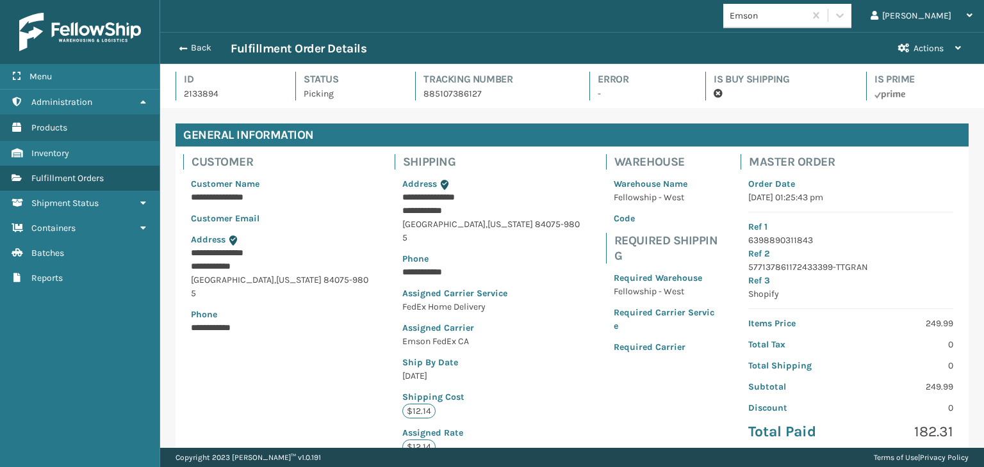
scroll to position [31, 823]
click at [215, 49] on button "Back" at bounding box center [201, 48] width 59 height 12
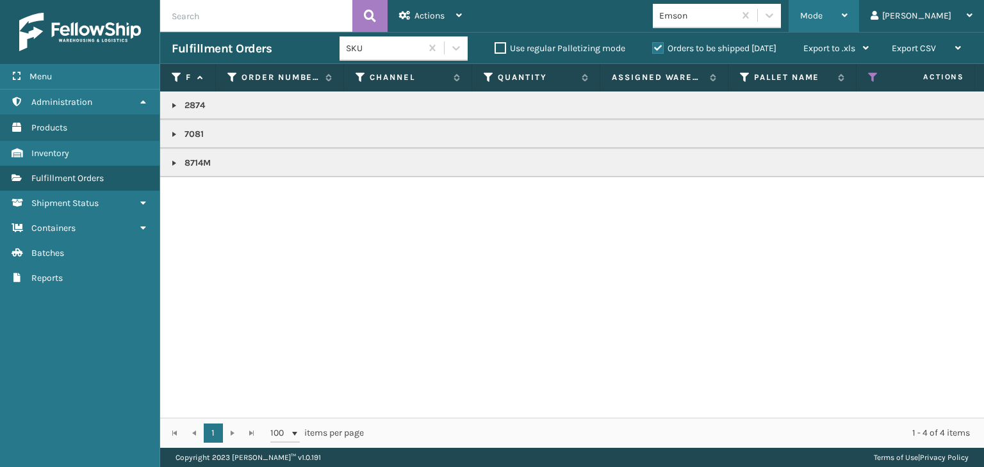
click at [847, 11] on icon at bounding box center [844, 15] width 6 height 9
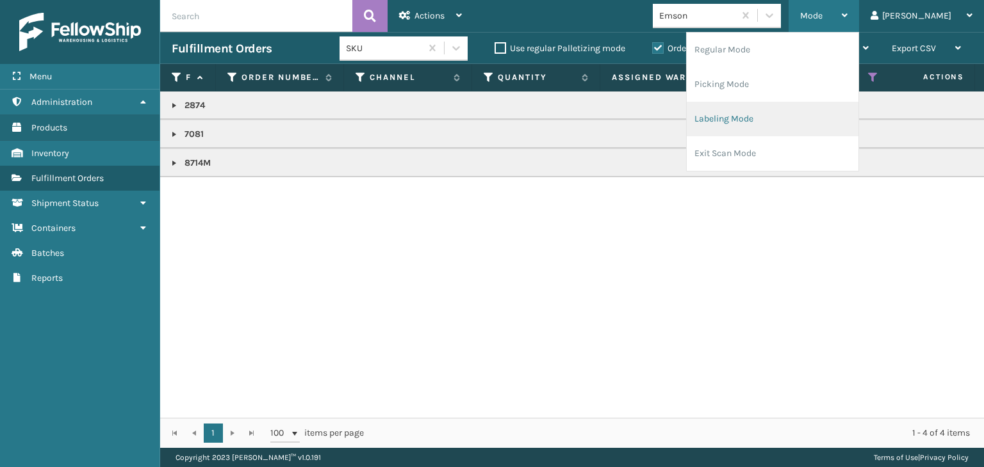
click at [842, 121] on li "Labeling Mode" at bounding box center [772, 119] width 172 height 35
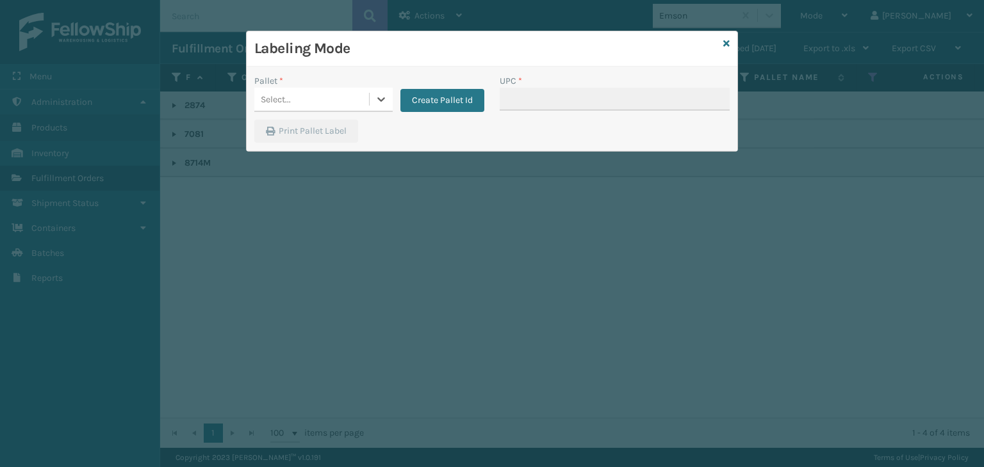
click at [289, 98] on div "Select..." at bounding box center [276, 99] width 30 height 13
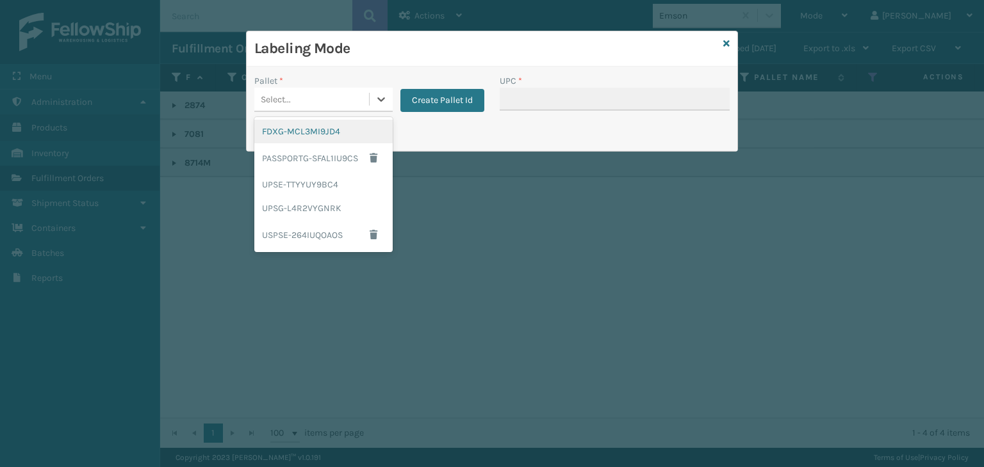
click at [287, 130] on div "FDXG-MCL3MI9JD4" at bounding box center [323, 132] width 138 height 24
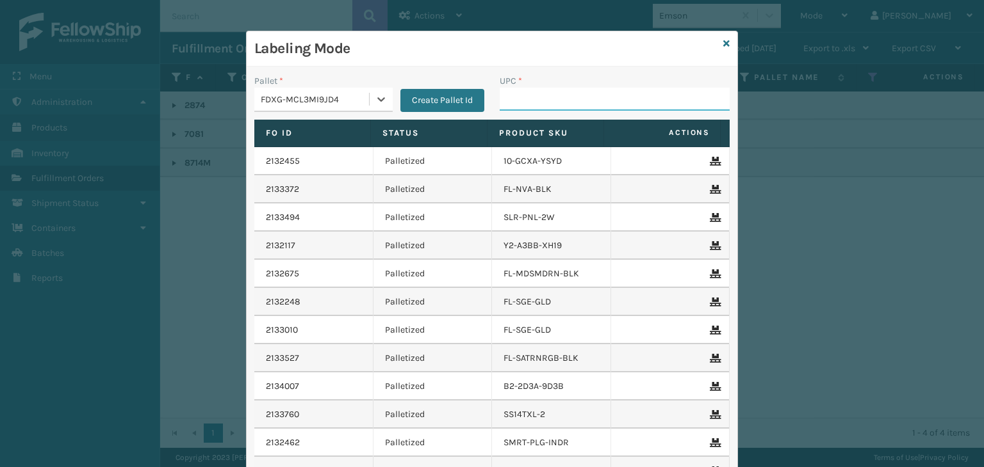
click at [514, 106] on input "UPC *" at bounding box center [614, 99] width 230 height 23
paste input "80313070815"
type input "80313070815"
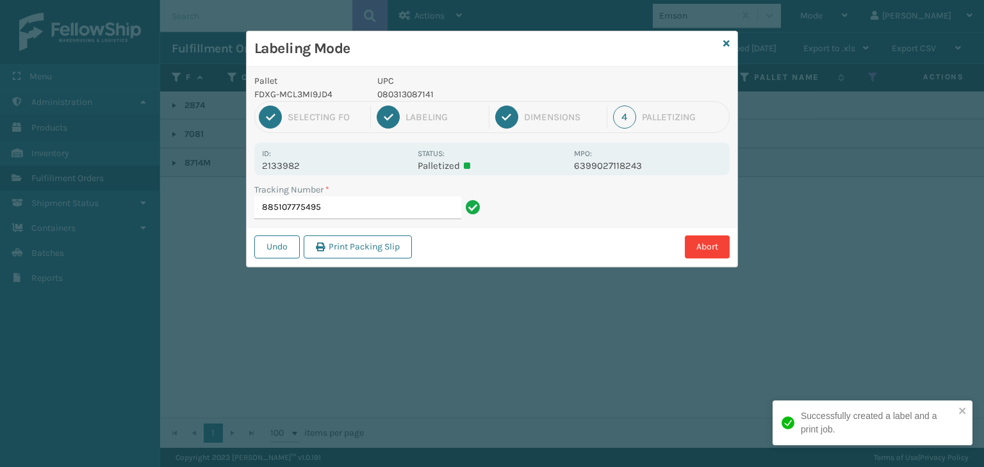
click at [420, 92] on p "080313087141" at bounding box center [471, 94] width 189 height 13
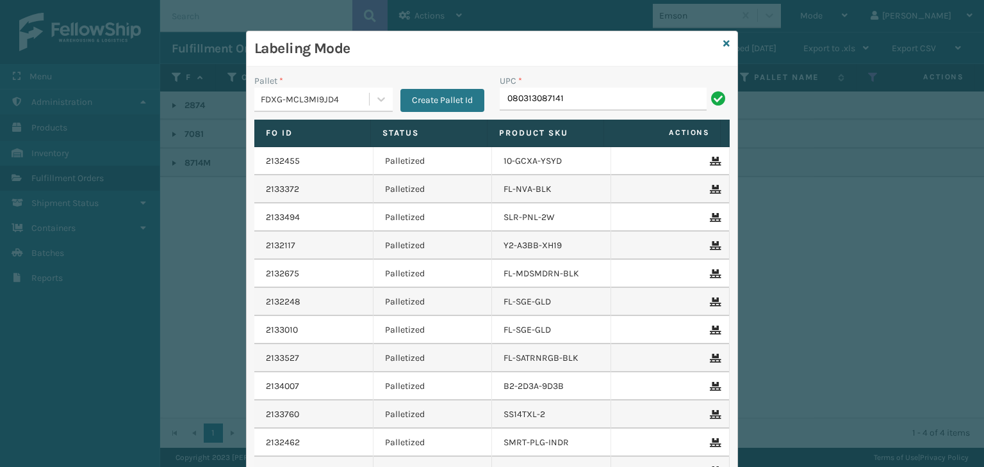
type input "080313087141"
click at [724, 45] on icon at bounding box center [726, 43] width 6 height 9
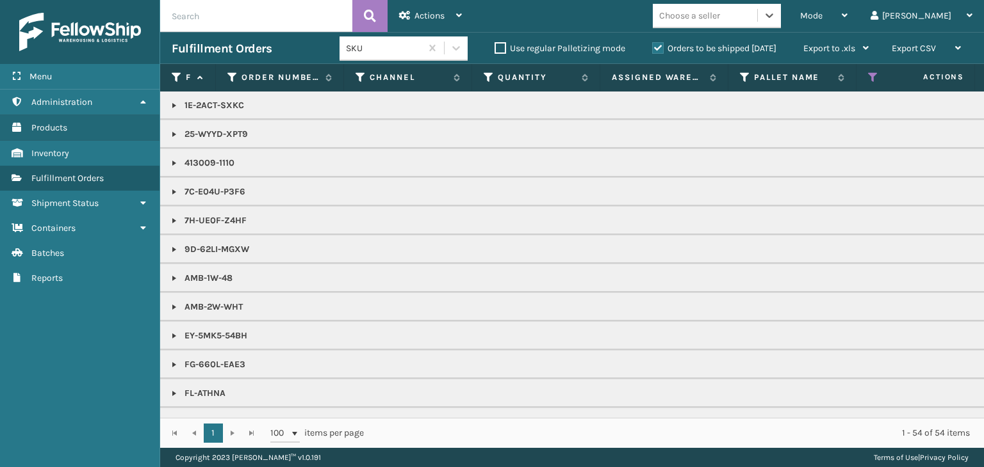
click at [757, 17] on div "Choose a seller" at bounding box center [705, 15] width 104 height 21
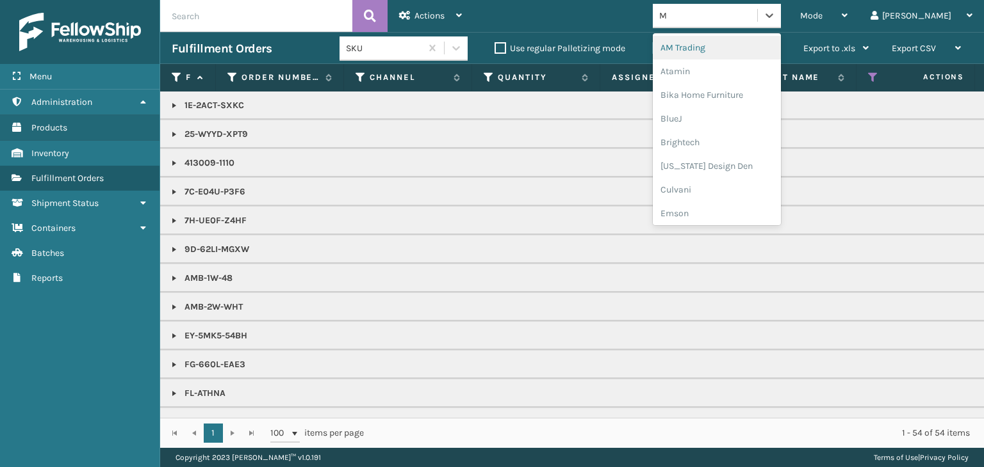
type input "MI"
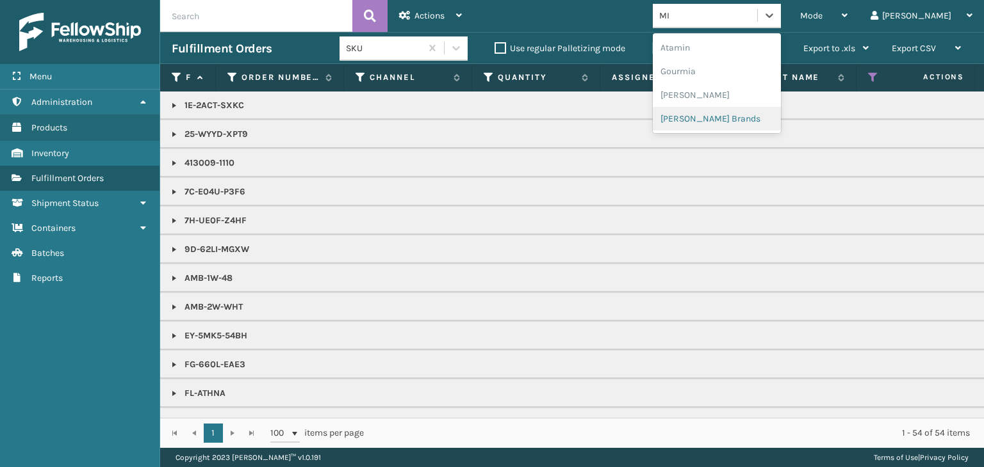
click at [735, 113] on div "Milliard Brands" at bounding box center [717, 119] width 128 height 24
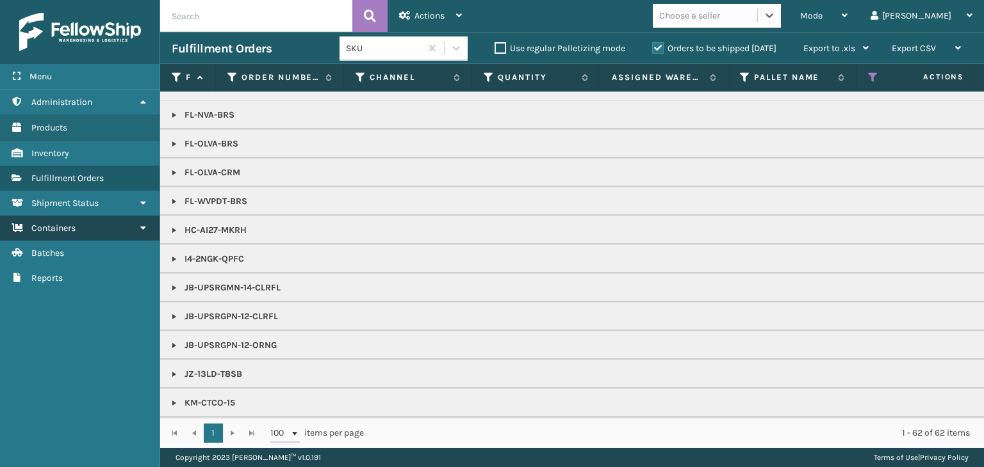
scroll to position [961, 0]
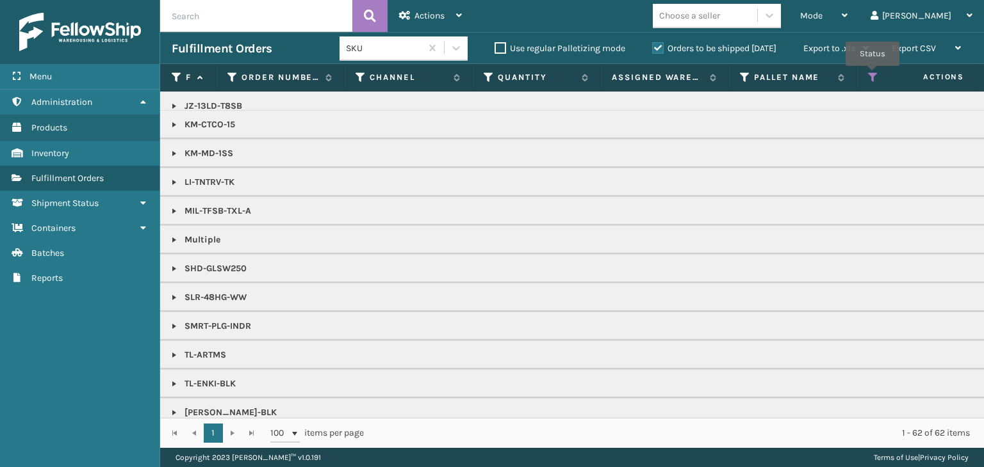
click at [872, 75] on icon at bounding box center [873, 78] width 10 height 12
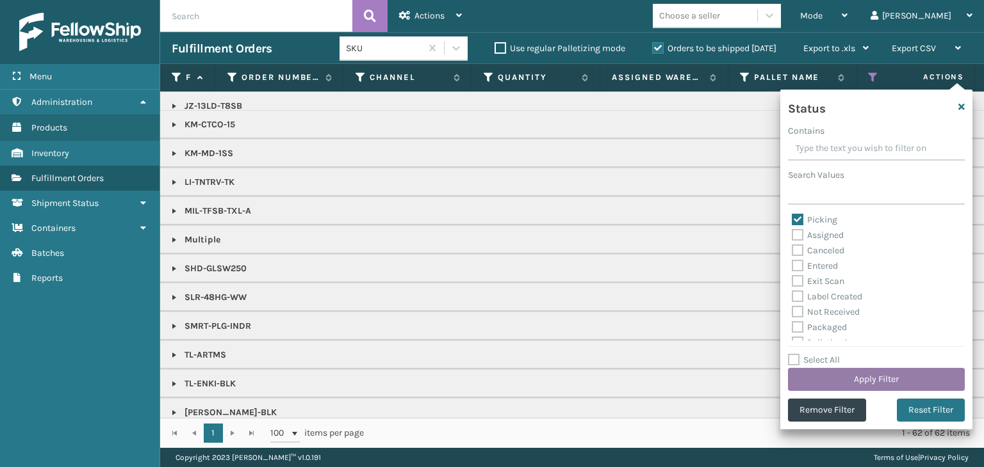
click at [891, 381] on button "Apply Filter" at bounding box center [876, 379] width 177 height 23
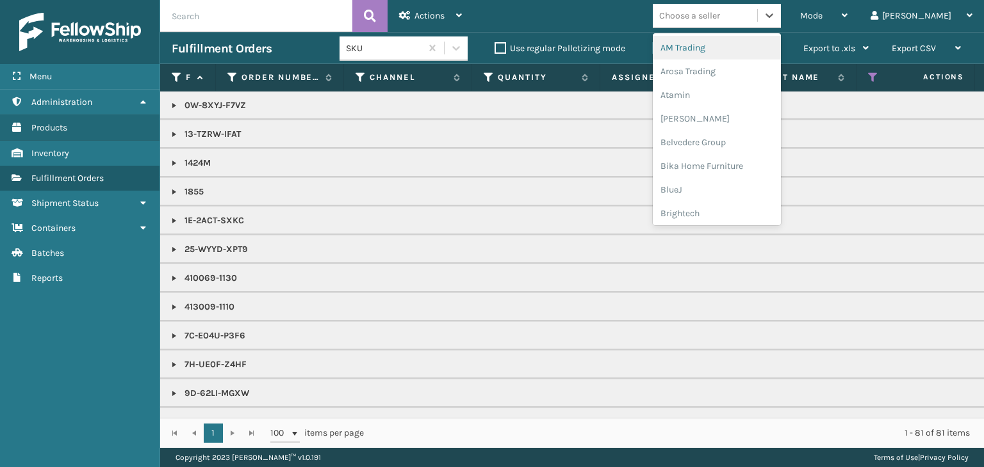
click at [720, 9] on div "Choose a seller" at bounding box center [689, 15] width 61 height 13
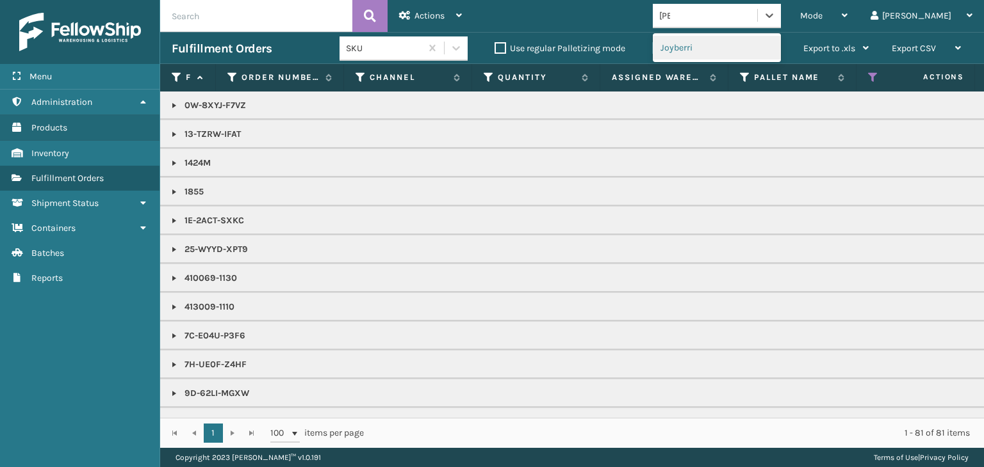
type input "JOY"
click at [727, 52] on div "Joyberri" at bounding box center [717, 48] width 128 height 24
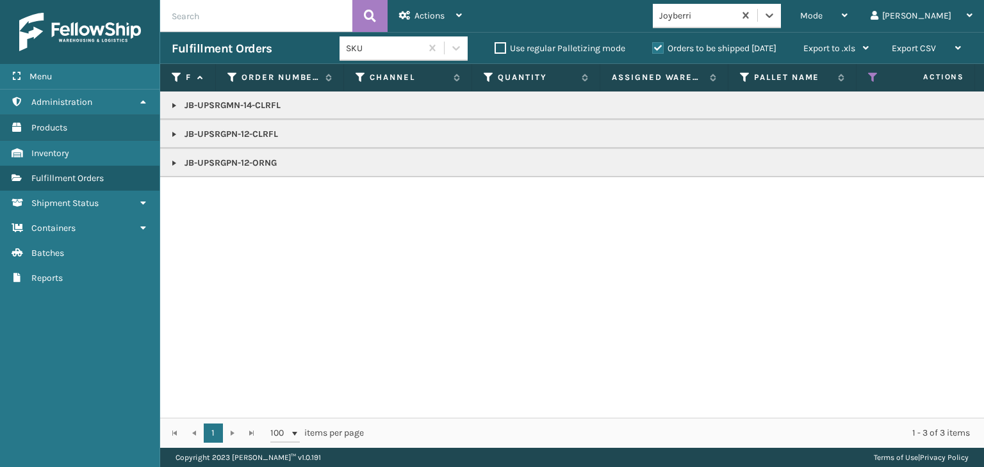
click at [171, 163] on link at bounding box center [174, 163] width 10 height 10
drag, startPoint x: 204, startPoint y: 206, endPoint x: 216, endPoint y: 216, distance: 16.0
click at [206, 206] on td "2133722" at bounding box center [245, 197] width 128 height 41
click at [210, 192] on link "2133722" at bounding box center [208, 197] width 33 height 13
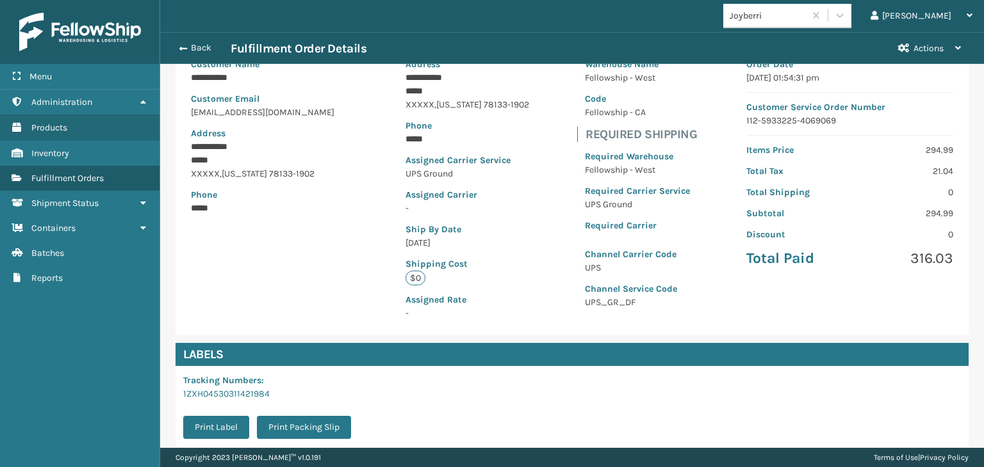
scroll to position [256, 0]
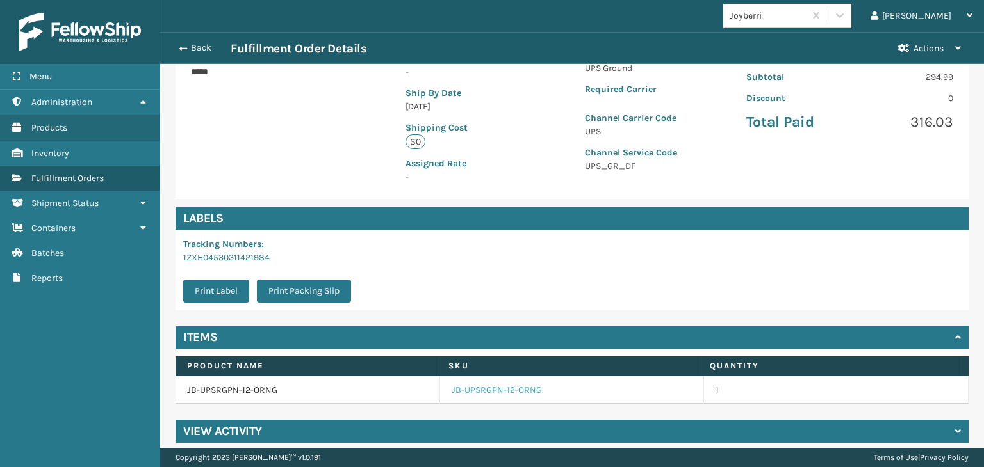
click at [475, 394] on link "JB-UPSRGPN-12-ORNG" at bounding box center [496, 390] width 90 height 13
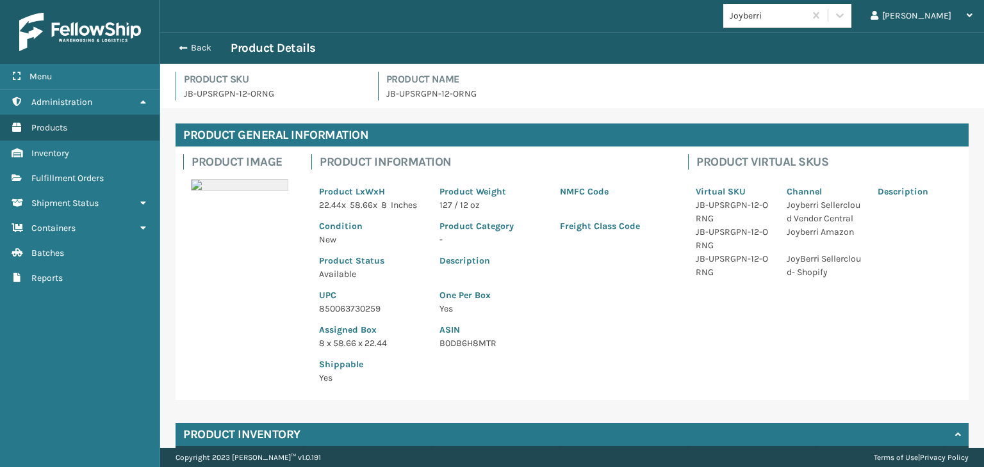
click at [361, 330] on div "Assigned Box 8 x 58.66 x 22.44" at bounding box center [371, 333] width 120 height 35
click at [362, 316] on p "850063730259" at bounding box center [371, 308] width 105 height 13
click at [215, 44] on button "Back" at bounding box center [201, 48] width 59 height 12
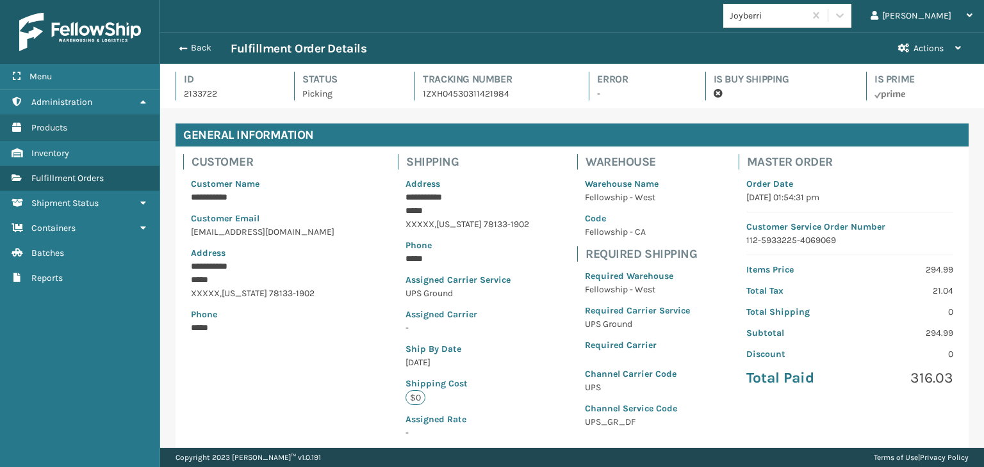
scroll to position [31, 823]
click at [214, 45] on button "Back" at bounding box center [201, 48] width 59 height 12
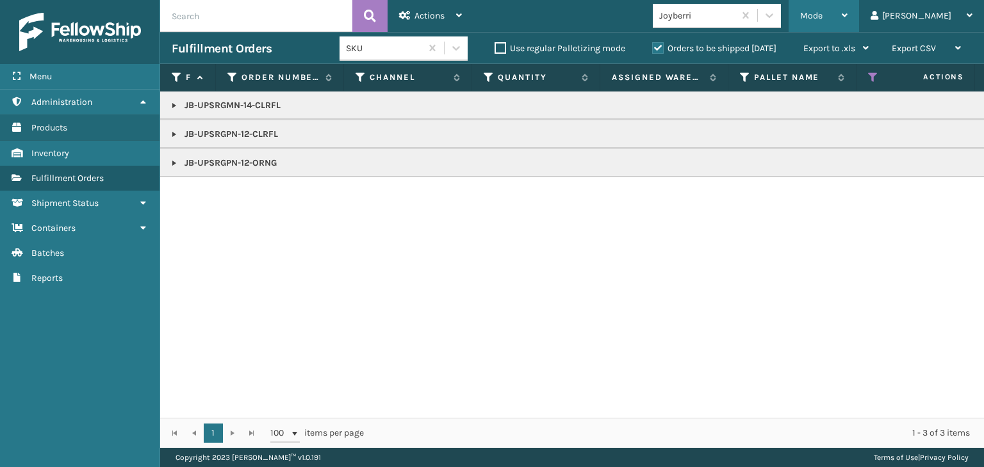
click at [847, 15] on div "Mode" at bounding box center [823, 16] width 47 height 32
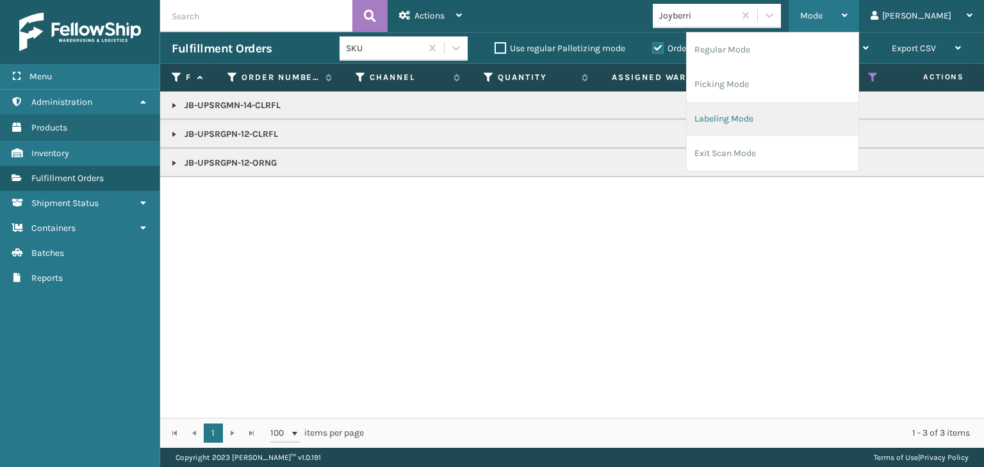
click at [805, 127] on li "Labeling Mode" at bounding box center [772, 119] width 172 height 35
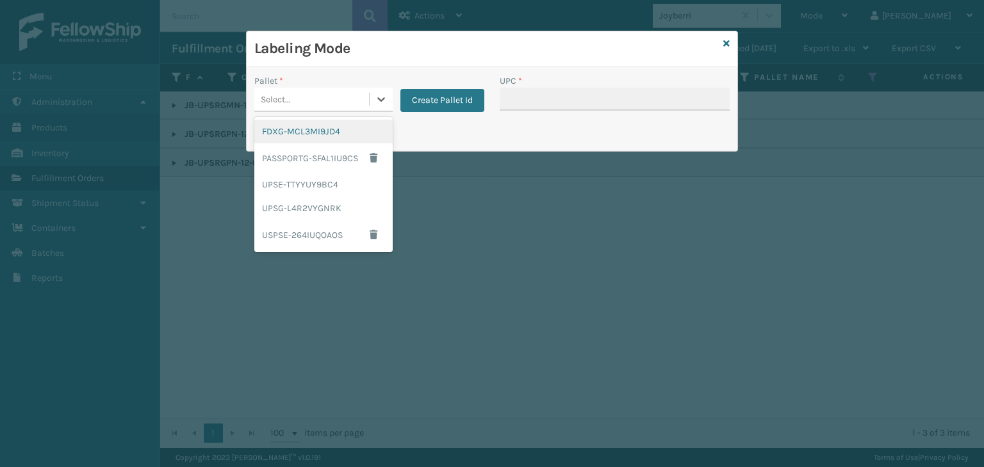
click at [317, 102] on div "Select..." at bounding box center [311, 99] width 115 height 21
click at [305, 211] on div "UPSG-L4R2VYGNRK" at bounding box center [323, 209] width 138 height 24
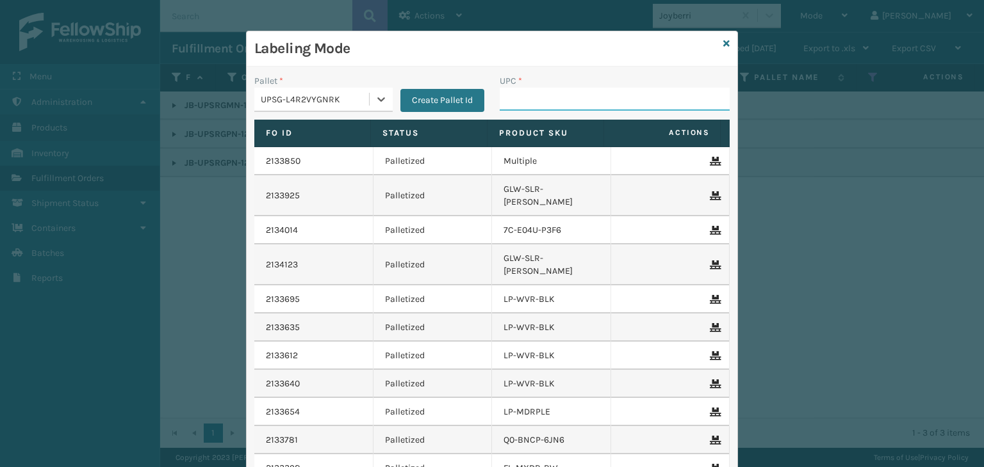
click at [553, 110] on input "UPC *" at bounding box center [614, 99] width 230 height 23
paste input "850063730259"
type input "850063730259"
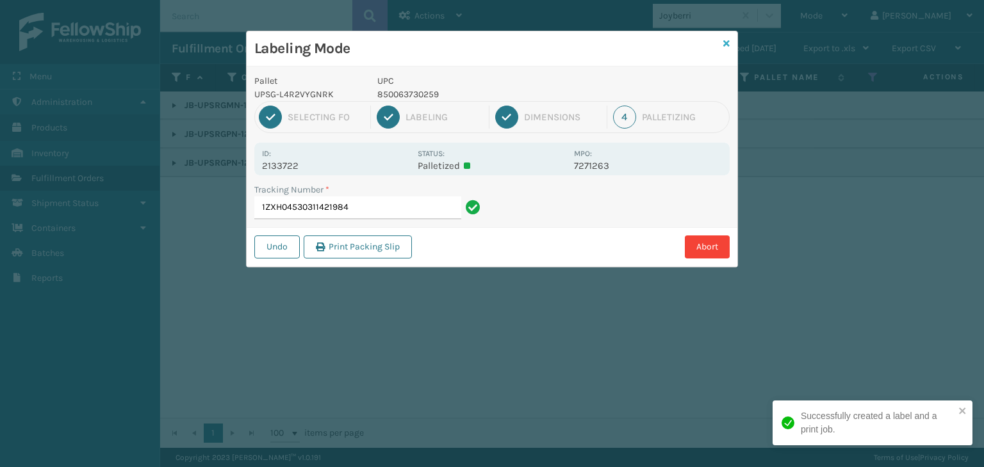
click at [726, 42] on icon at bounding box center [726, 43] width 6 height 9
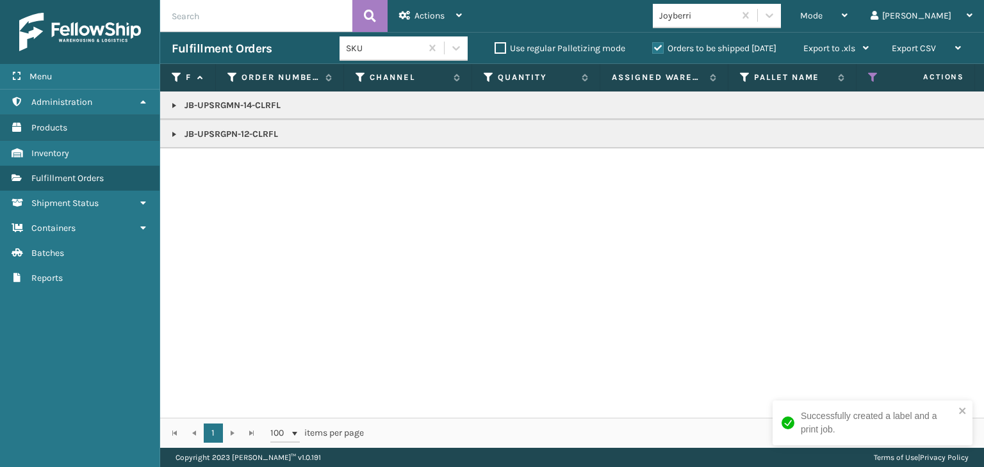
drag, startPoint x: 176, startPoint y: 103, endPoint x: 202, endPoint y: 113, distance: 27.6
click at [176, 103] on link at bounding box center [174, 106] width 10 height 10
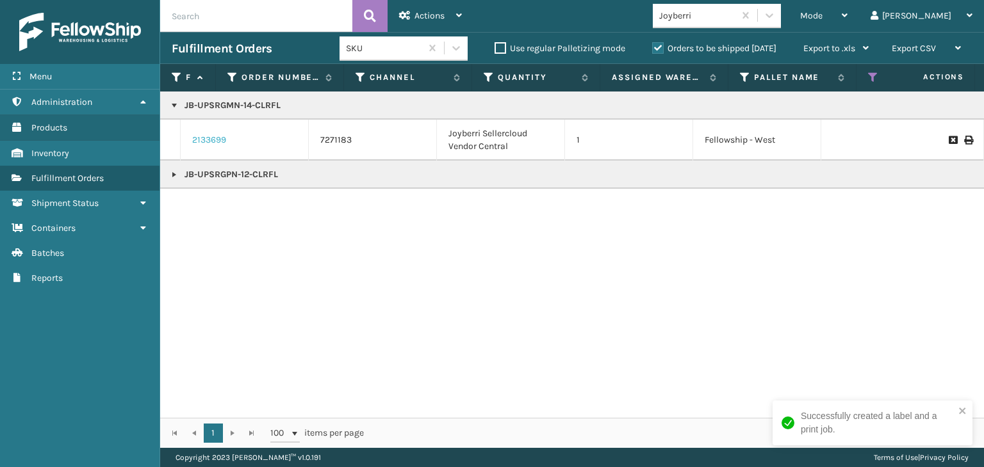
click at [219, 140] on link "2133699" at bounding box center [209, 140] width 34 height 13
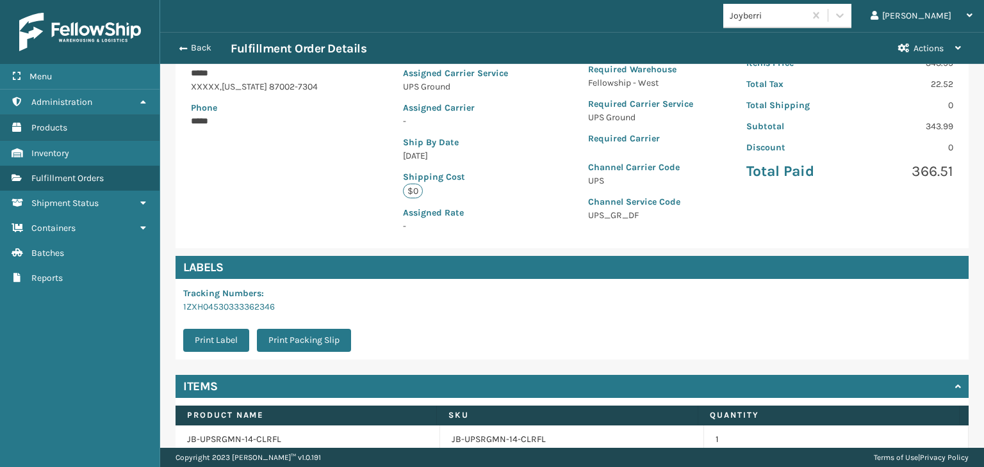
scroll to position [256, 0]
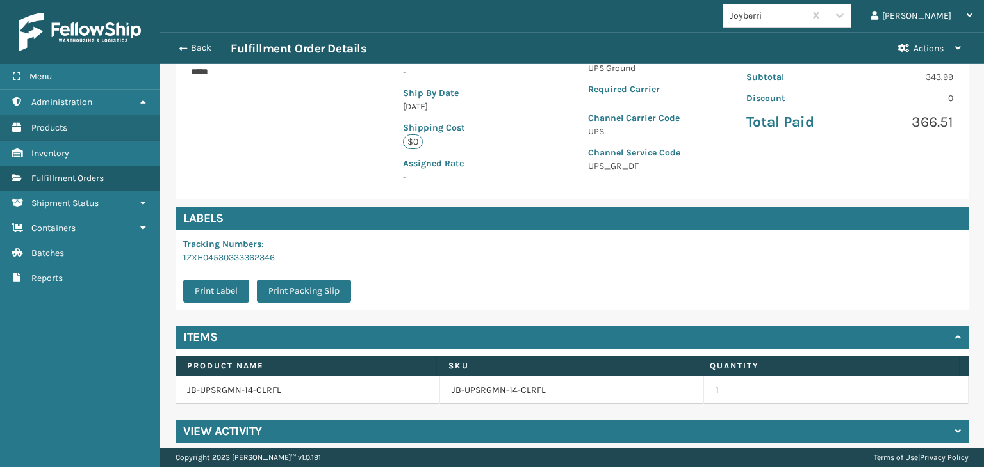
drag, startPoint x: 530, startPoint y: 389, endPoint x: 442, endPoint y: 374, distance: 89.6
click at [531, 389] on link "JB-UPSRGMN-14-CLRFL" at bounding box center [498, 390] width 94 height 13
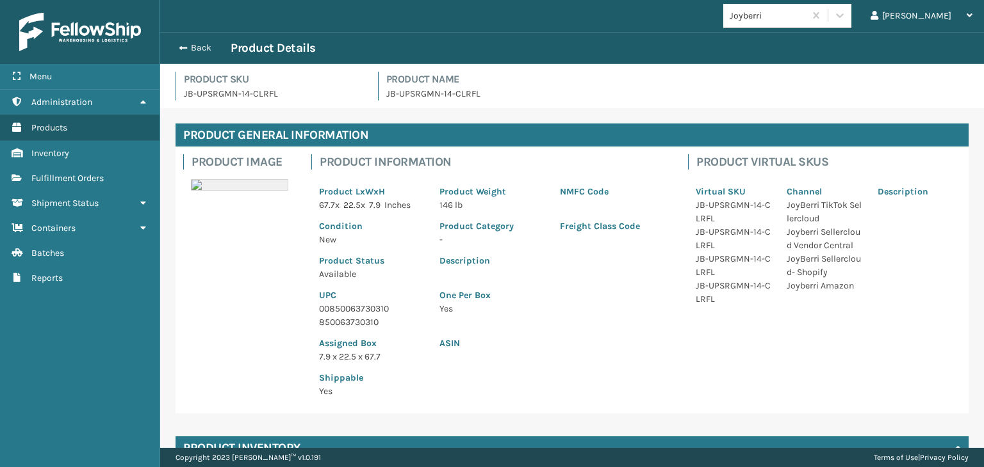
click at [356, 305] on p "00850063730310" at bounding box center [371, 308] width 105 height 13
click at [195, 40] on div "Back Product Details" at bounding box center [572, 47] width 800 height 15
click at [199, 49] on button "Back" at bounding box center [201, 48] width 59 height 12
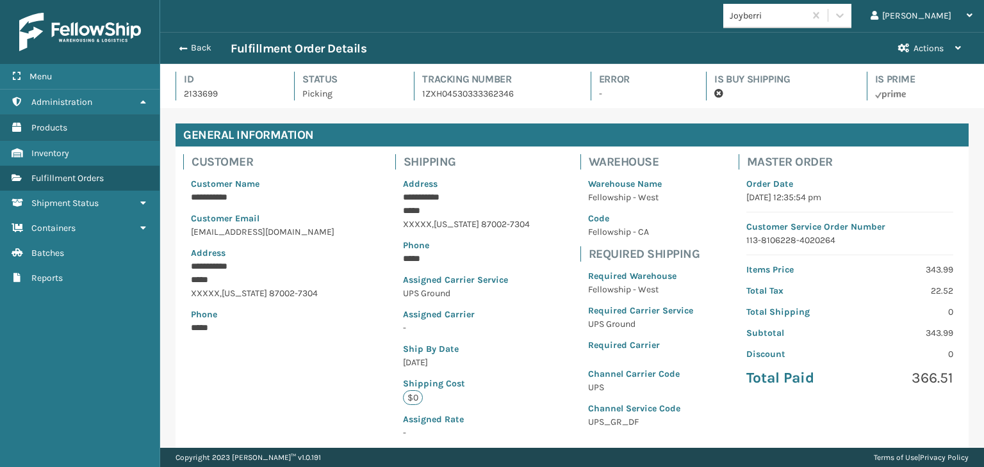
scroll to position [31, 823]
click at [199, 49] on button "Back" at bounding box center [201, 48] width 59 height 12
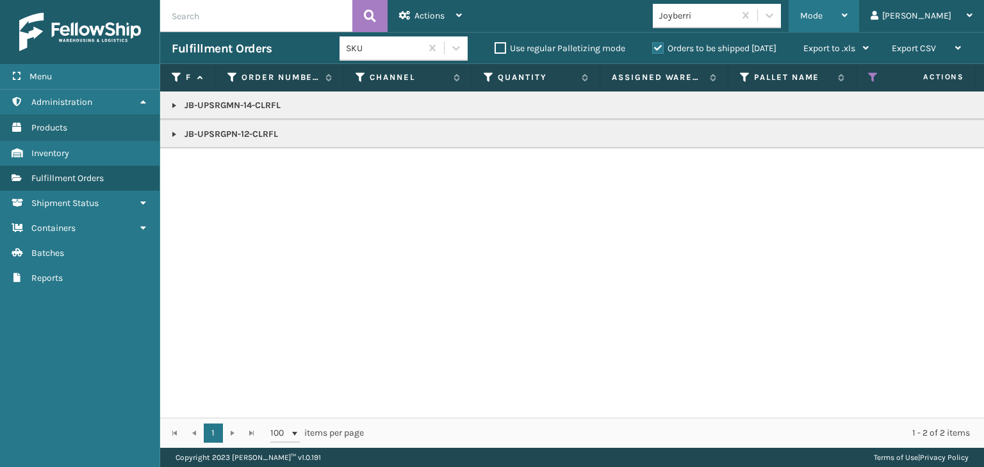
click at [847, 16] on div "Mode" at bounding box center [823, 16] width 47 height 32
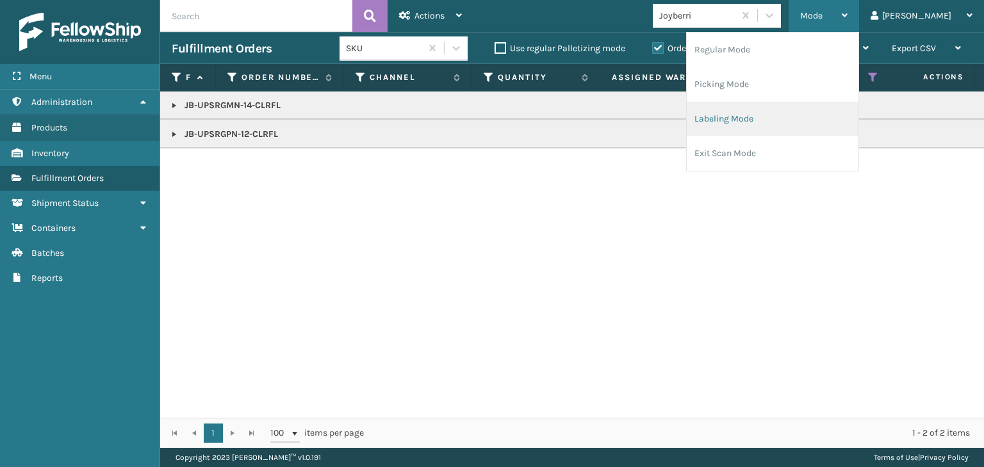
click at [825, 124] on li "Labeling Mode" at bounding box center [772, 119] width 172 height 35
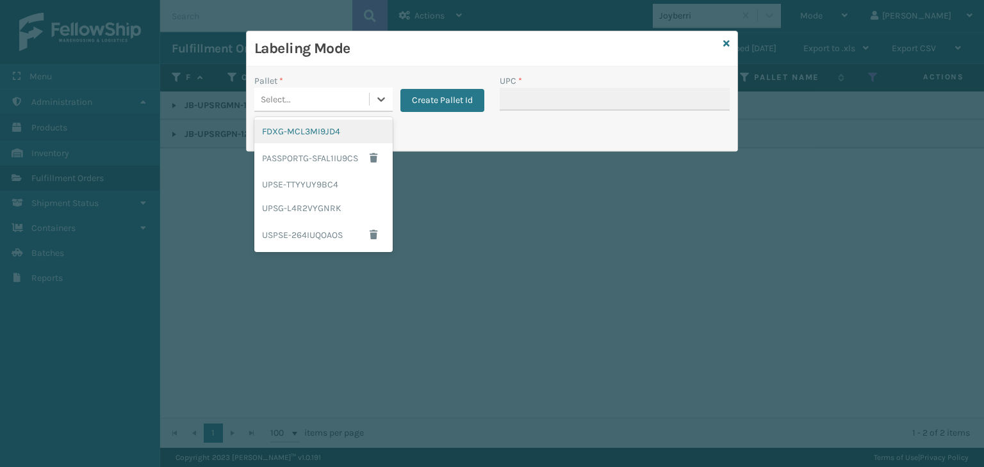
click at [289, 95] on div "Select..." at bounding box center [276, 99] width 30 height 13
click at [308, 206] on div "UPSG-L4R2VYGNRK" at bounding box center [323, 209] width 138 height 24
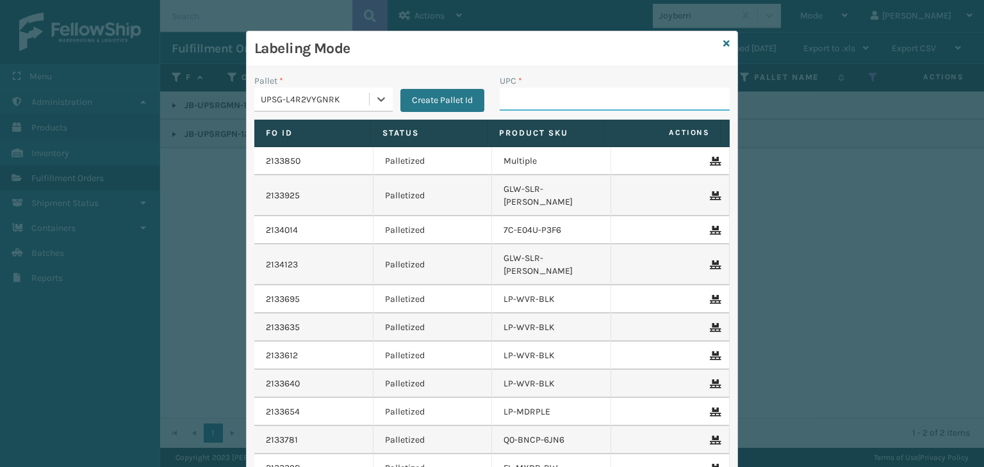
click at [540, 98] on input "UPC *" at bounding box center [614, 99] width 230 height 23
paste input "00850063730310"
type input "00850063730310"
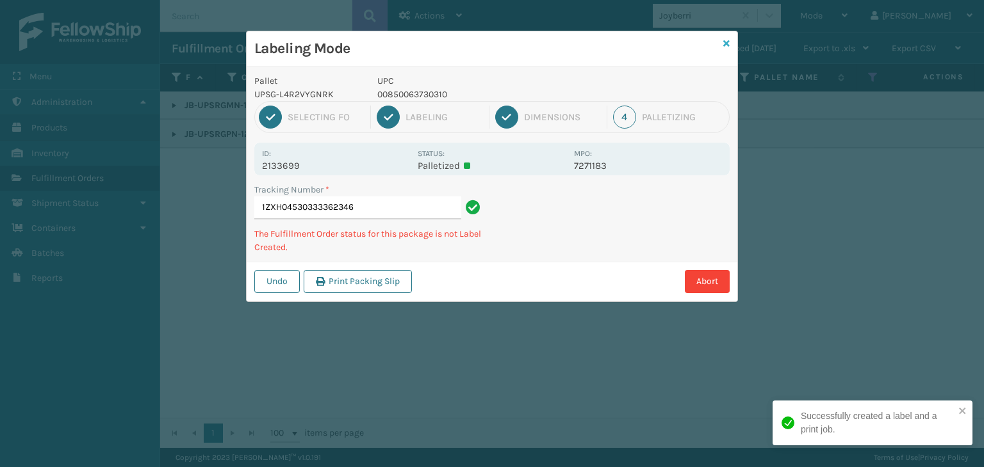
click at [726, 42] on icon at bounding box center [726, 43] width 6 height 9
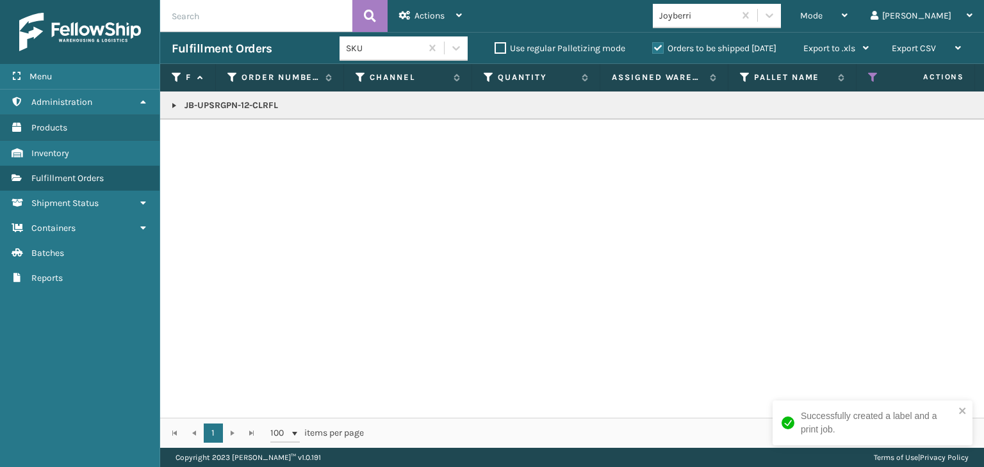
drag, startPoint x: 168, startPoint y: 102, endPoint x: 173, endPoint y: 111, distance: 10.6
click at [169, 102] on td "JB-UPSRGPN-12-CLRFL" at bounding box center [986, 106] width 1653 height 28
click at [174, 106] on link at bounding box center [174, 106] width 10 height 10
click at [223, 146] on link "2133677" at bounding box center [208, 140] width 33 height 13
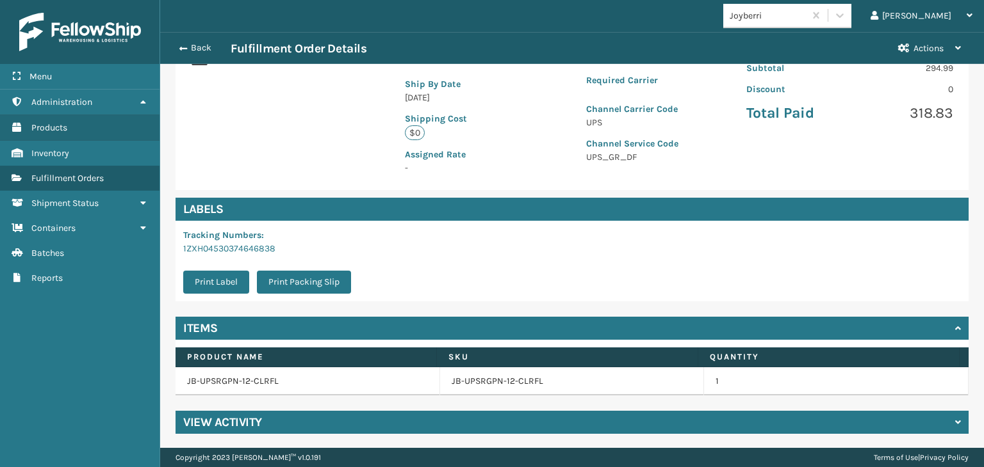
scroll to position [266, 0]
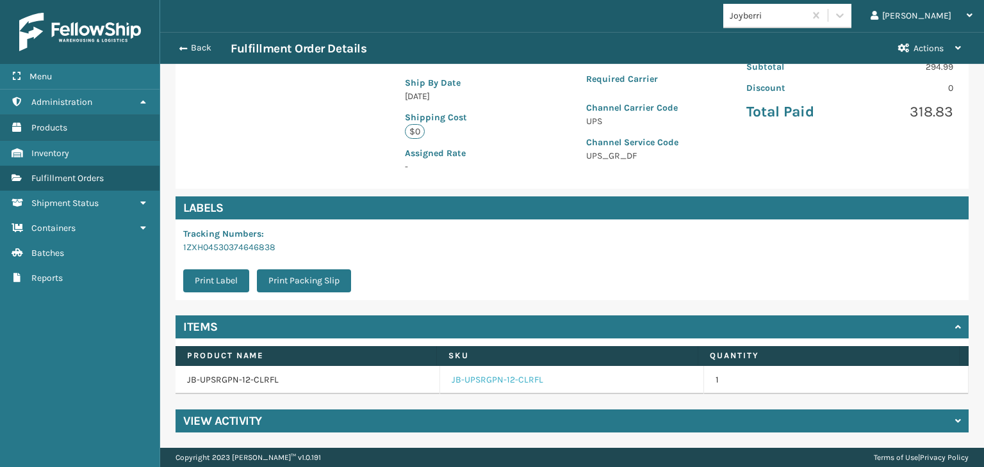
click at [469, 375] on link "JB-UPSRGPN-12-CLRFL" at bounding box center [497, 380] width 92 height 13
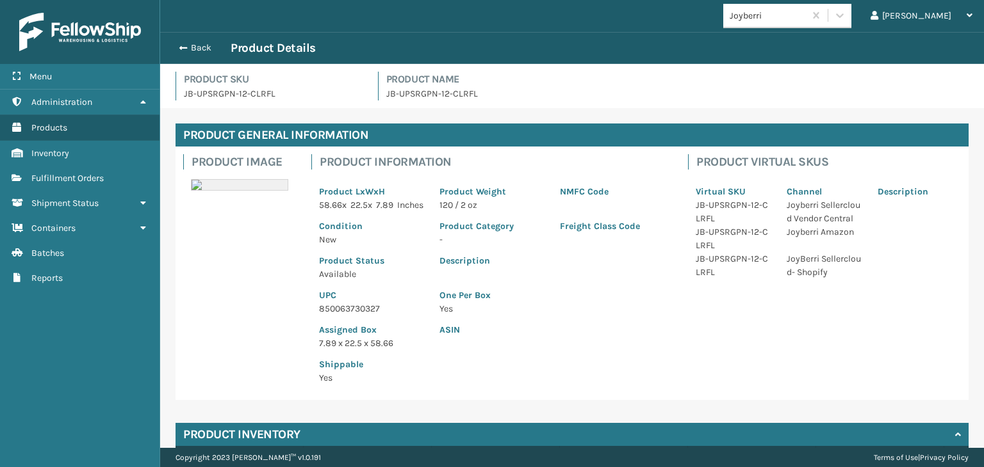
click at [332, 316] on p "850063730327" at bounding box center [371, 308] width 105 height 13
click at [213, 52] on button "Back" at bounding box center [201, 48] width 59 height 12
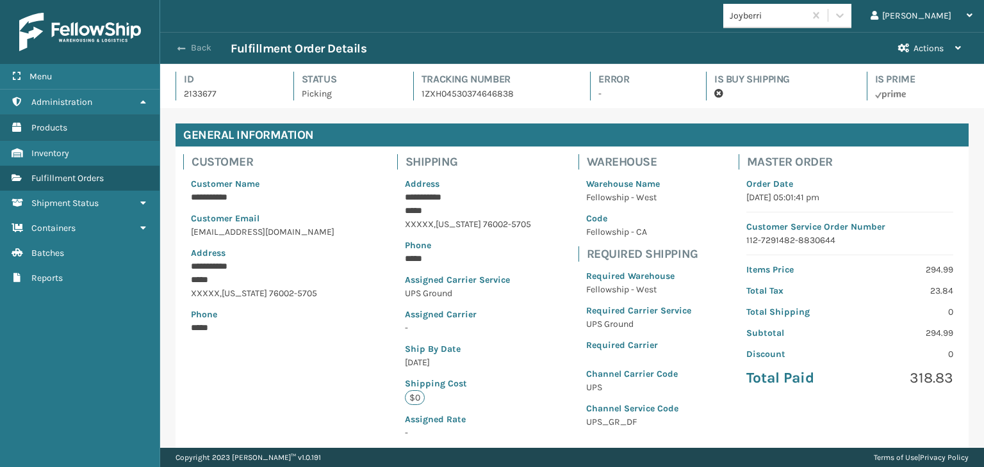
scroll to position [31, 823]
click at [205, 48] on button "Back" at bounding box center [201, 48] width 59 height 12
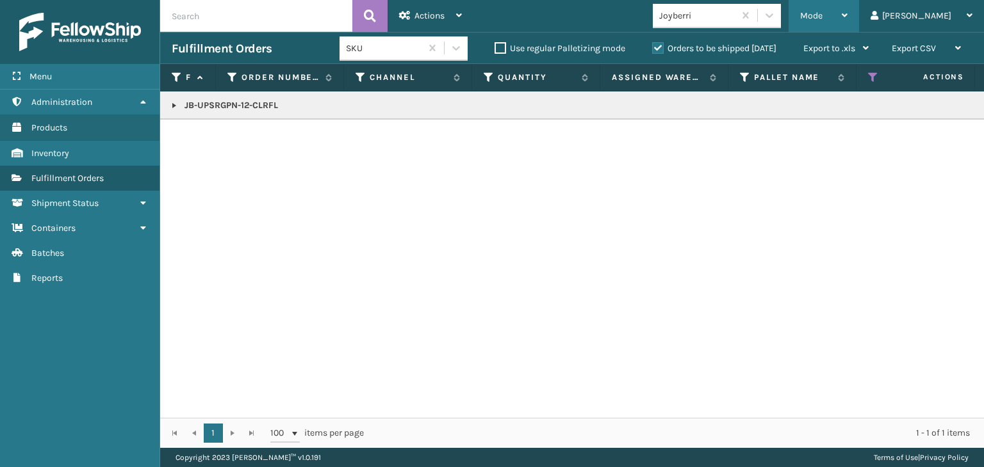
click at [838, 15] on div "Mode Regular Mode Picking Mode Labeling Mode Exit Scan Mode" at bounding box center [823, 16] width 70 height 32
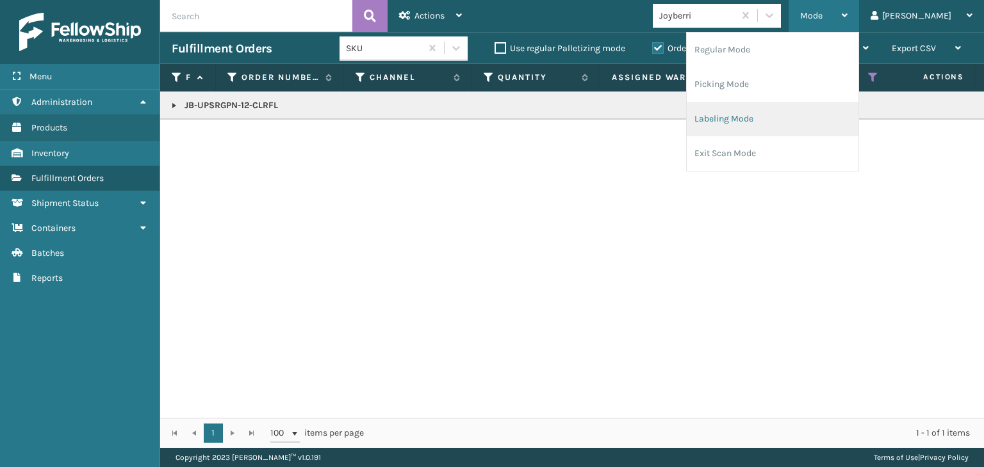
click at [825, 108] on li "Labeling Mode" at bounding box center [772, 119] width 172 height 35
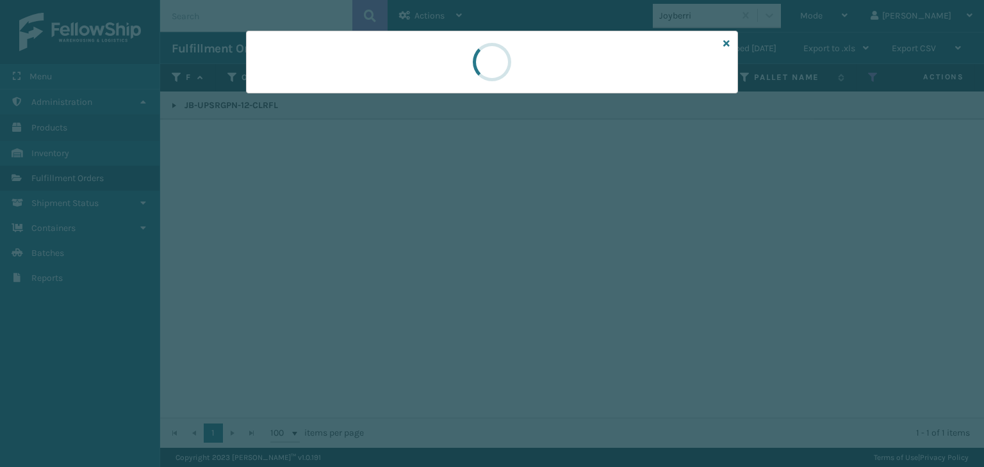
click at [313, 94] on div at bounding box center [492, 233] width 984 height 467
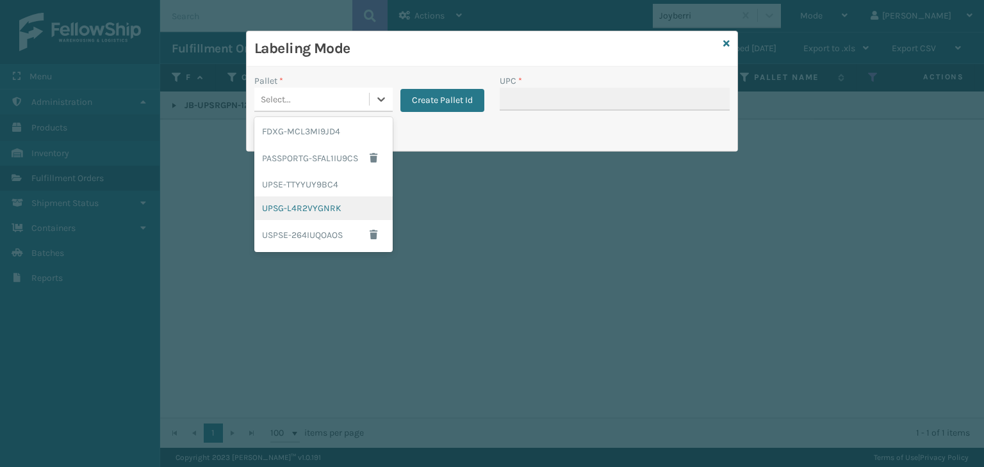
click at [311, 197] on div "UPSG-L4R2VYGNRK" at bounding box center [323, 209] width 138 height 24
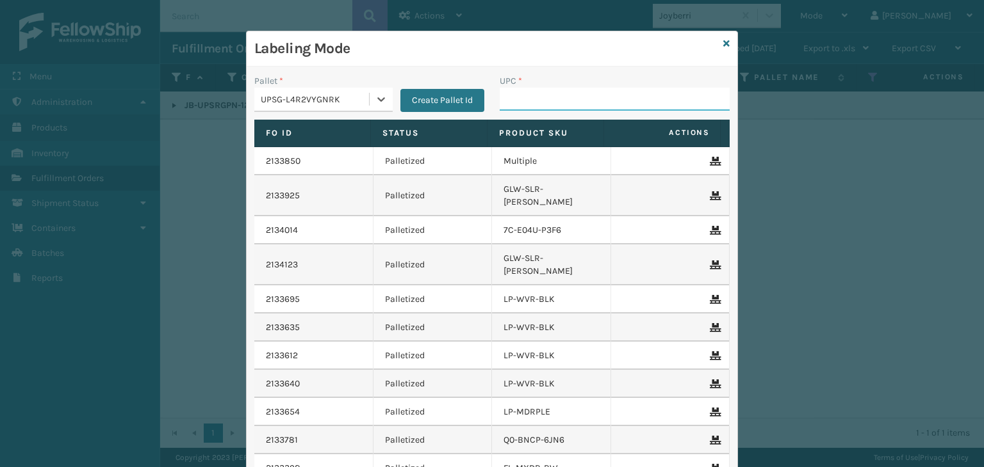
click at [511, 93] on input "UPC *" at bounding box center [614, 99] width 230 height 23
paste input "850063730327"
type input "850063730327"
type input "KM-CTCO-15"
type input "KM-MD-1SS"
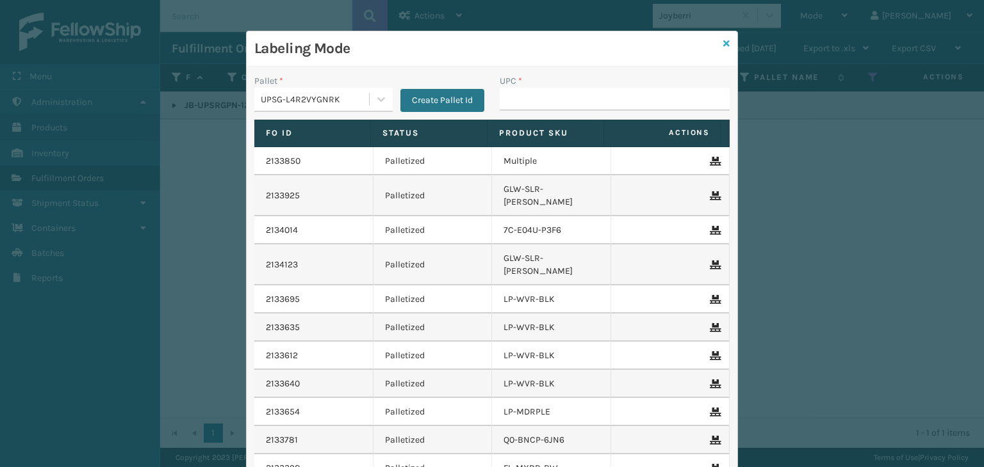
click at [723, 47] on icon at bounding box center [726, 43] width 6 height 9
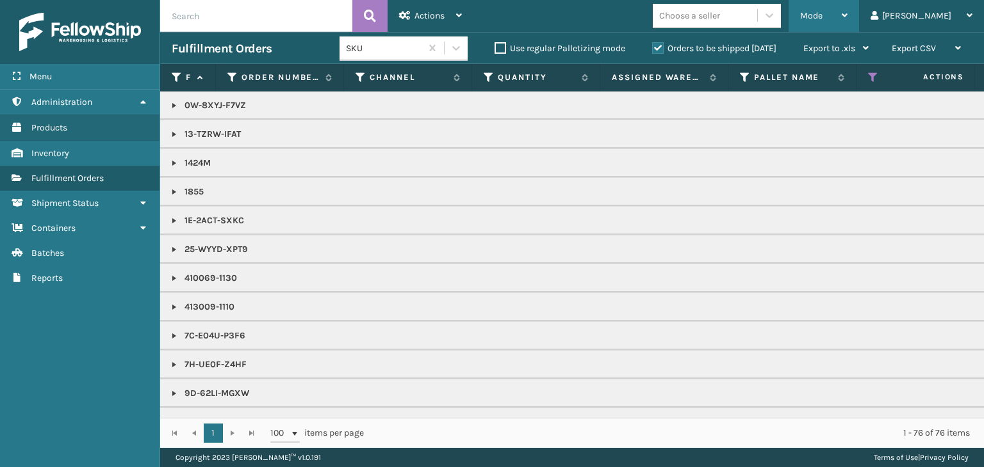
click at [847, 10] on div "Mode" at bounding box center [823, 16] width 47 height 32
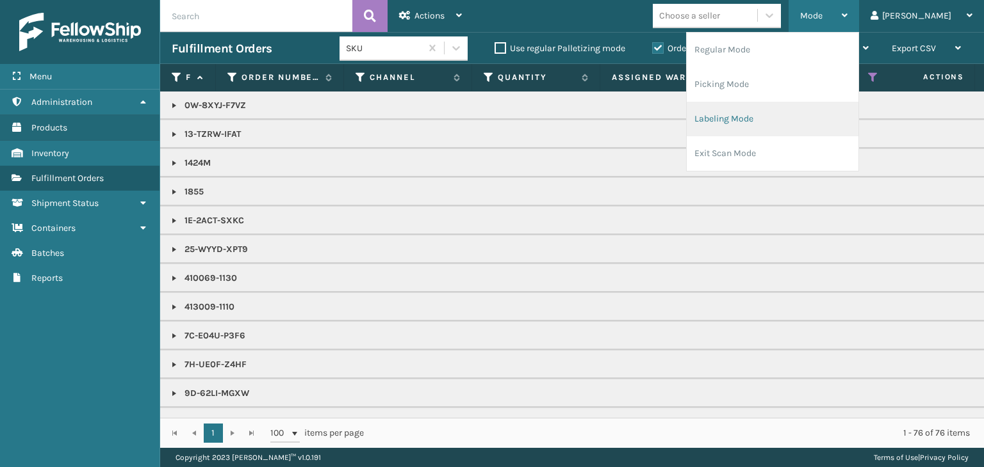
drag, startPoint x: 783, startPoint y: 105, endPoint x: 776, endPoint y: 101, distance: 8.0
click at [776, 102] on li "Labeling Mode" at bounding box center [772, 119] width 172 height 35
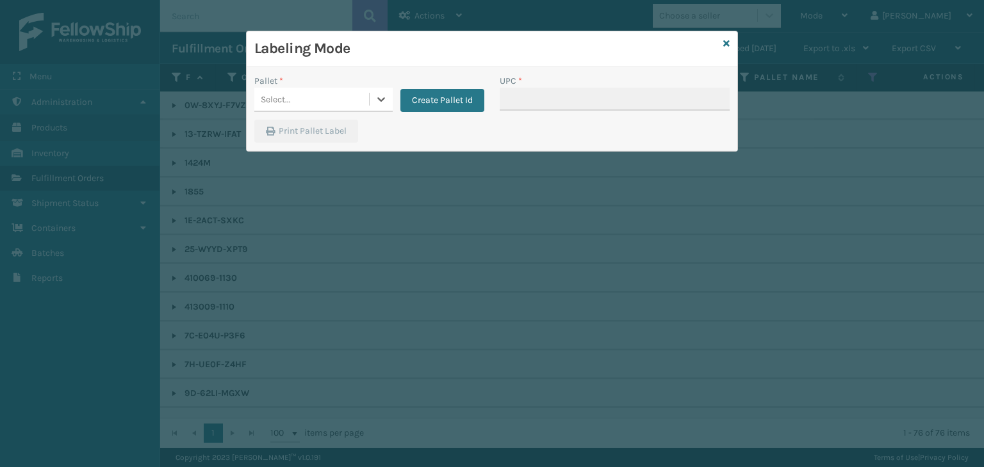
click at [295, 95] on div "Select..." at bounding box center [311, 99] width 115 height 21
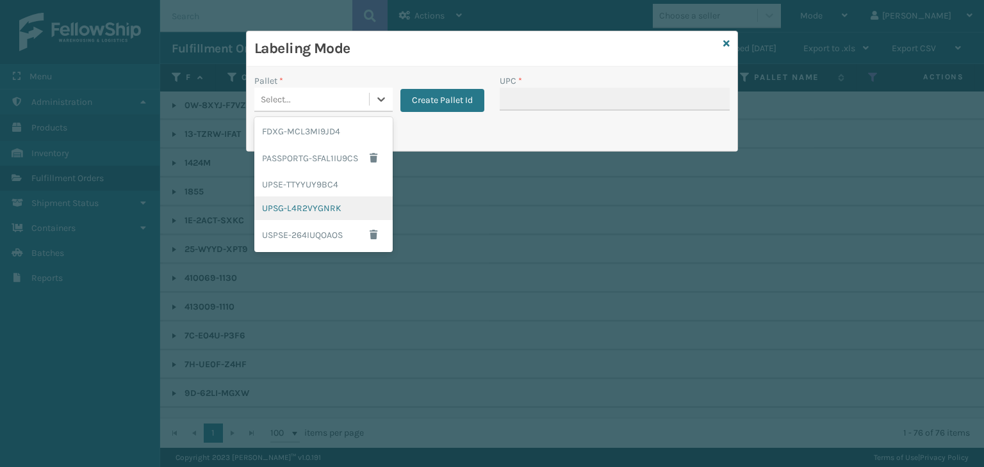
click at [299, 200] on div "UPSG-L4R2VYGNRK" at bounding box center [323, 209] width 138 height 24
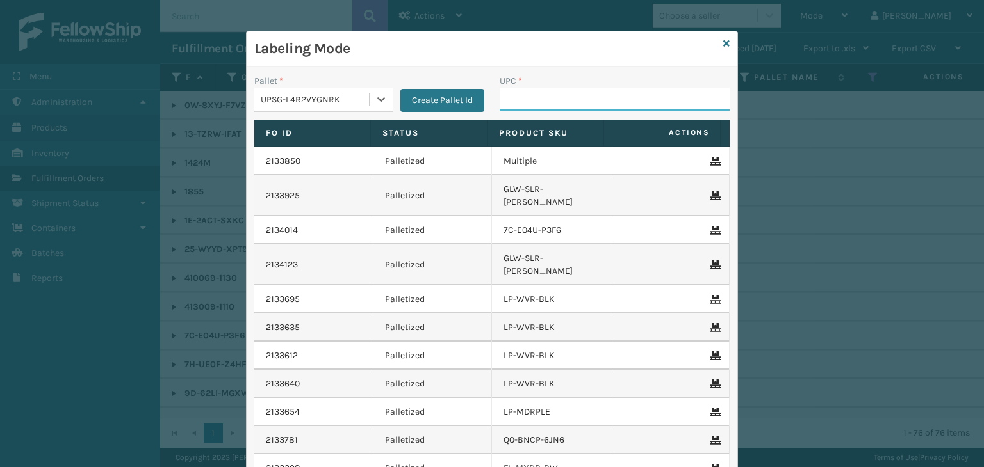
click at [564, 92] on input "UPC *" at bounding box center [614, 99] width 230 height 23
type input "804879485292"
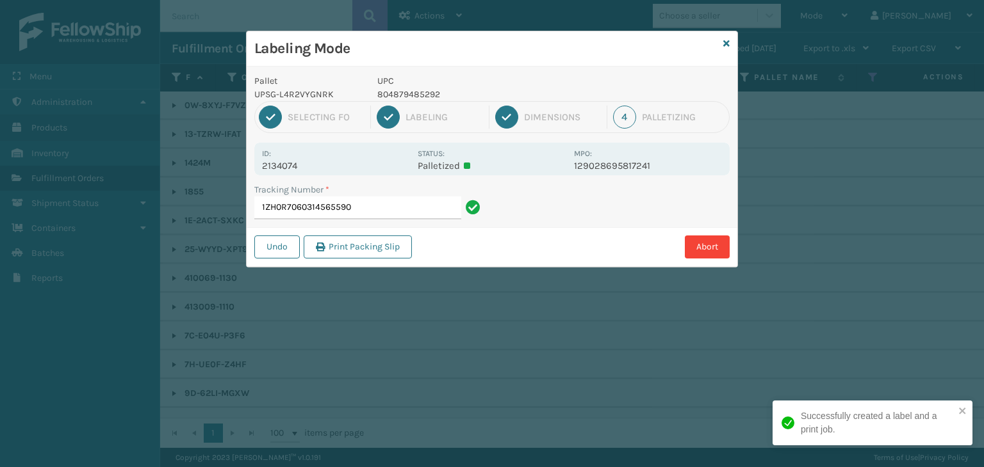
click at [382, 93] on p "804879485292" at bounding box center [471, 94] width 189 height 13
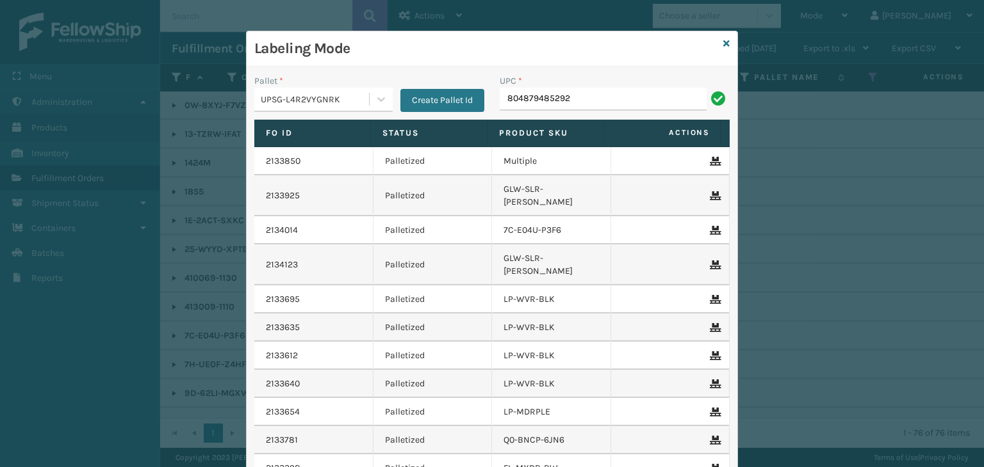
type input "804879485292"
type input "8499860"
click at [723, 47] on icon at bounding box center [726, 43] width 6 height 9
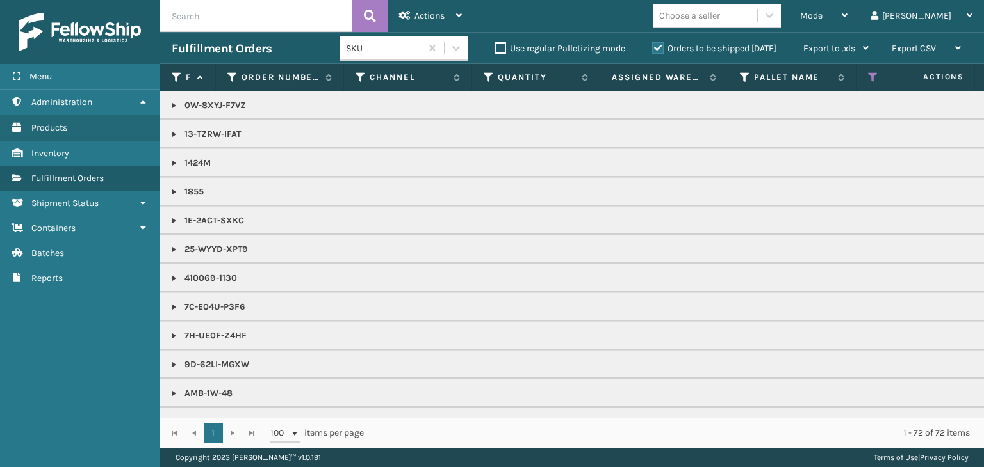
click at [730, 22] on div "Choose a seller" at bounding box center [705, 15] width 104 height 21
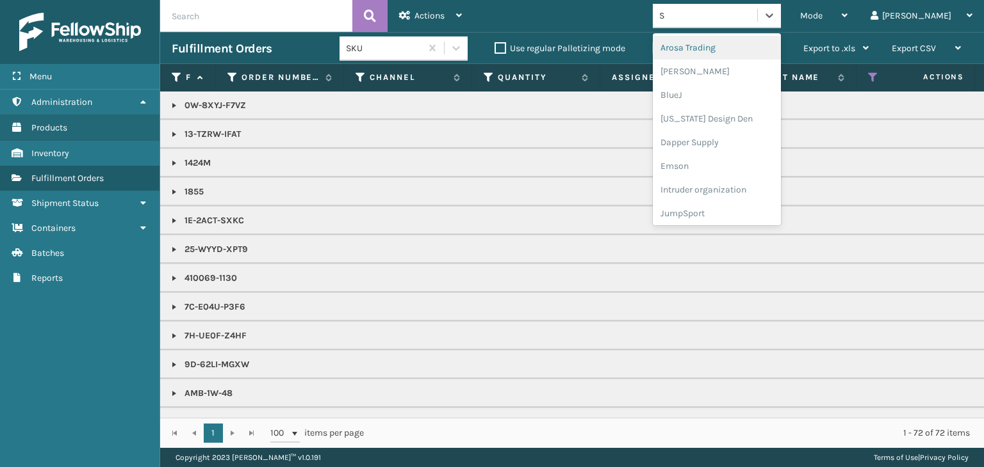
type input "SL"
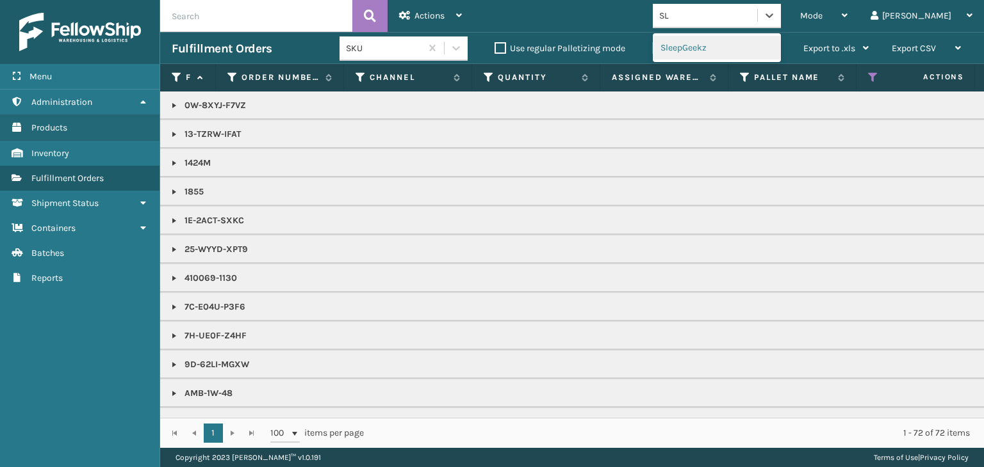
click at [745, 52] on div "SleepGeekz" at bounding box center [717, 48] width 128 height 24
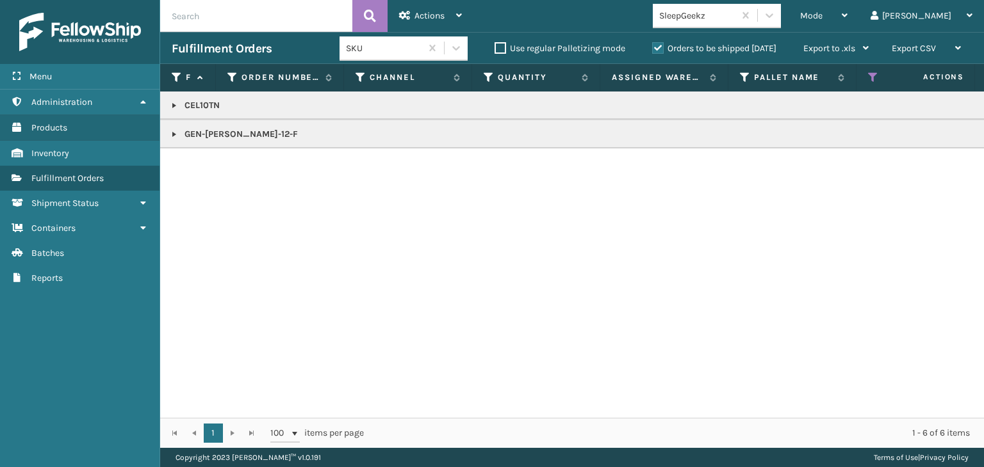
click at [207, 102] on p "CEL10TN" at bounding box center [987, 105] width 1630 height 13
click at [207, 132] on p "GEN-MATT-12-F" at bounding box center [987, 134] width 1630 height 13
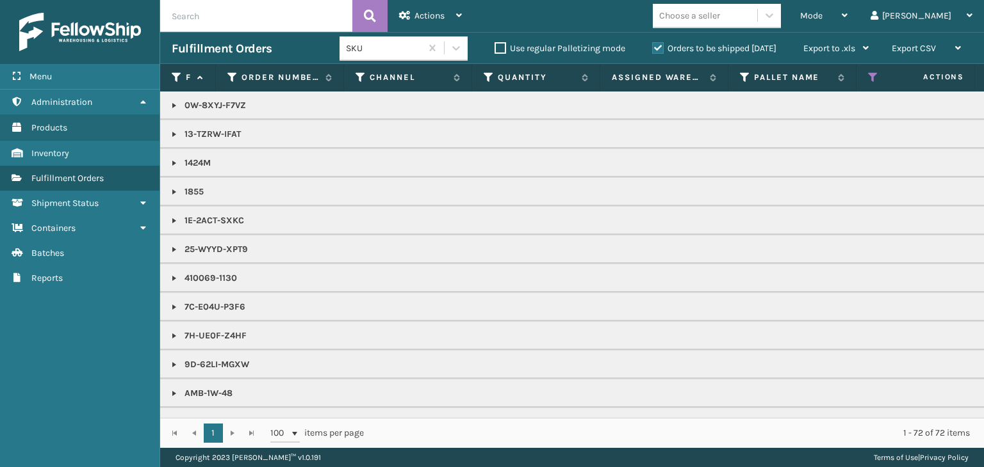
click at [505, 354] on td "9D-62LI-MGXW" at bounding box center [986, 364] width 1653 height 29
click at [368, 216] on p "1E-2ACT-SXKC" at bounding box center [987, 221] width 1630 height 13
click at [847, 22] on div "Mode" at bounding box center [823, 16] width 47 height 32
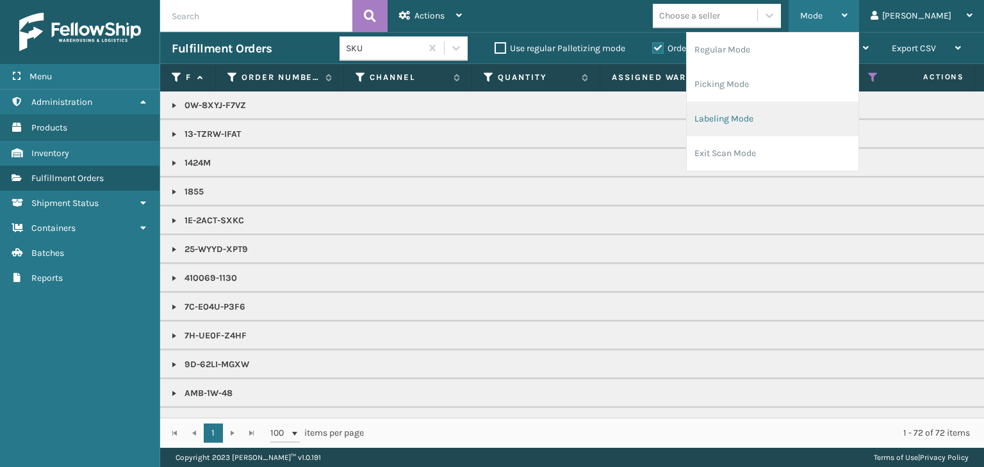
click at [797, 103] on li "Labeling Mode" at bounding box center [772, 119] width 172 height 35
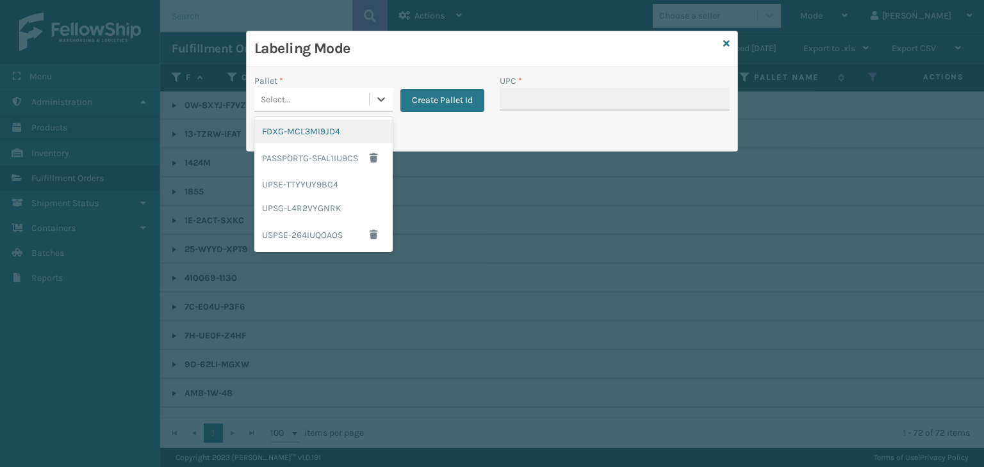
click at [320, 102] on div "Select..." at bounding box center [311, 99] width 115 height 21
click at [318, 134] on div "FDXG-MCL3MI9JD4" at bounding box center [323, 132] width 138 height 24
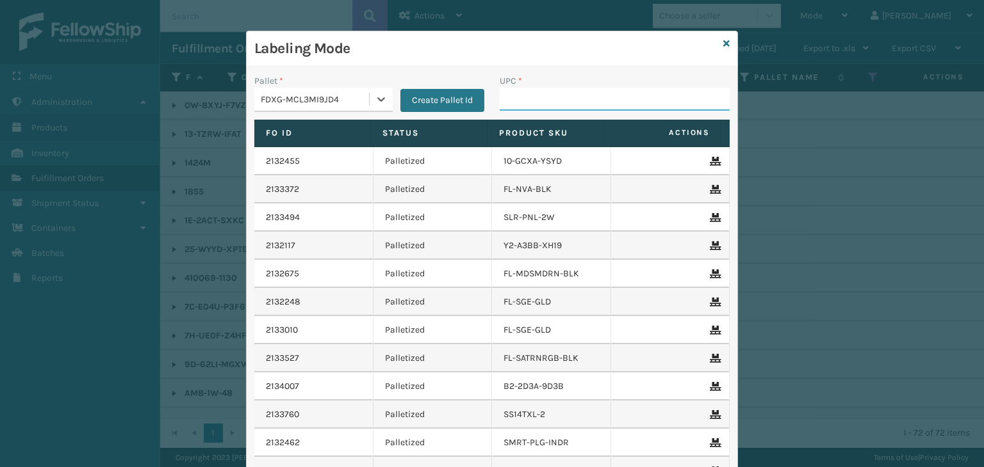
drag, startPoint x: 565, startPoint y: 95, endPoint x: 594, endPoint y: 88, distance: 29.7
click at [565, 95] on input "UPC *" at bounding box center [614, 99] width 230 height 23
type input "850012486763"
type input "8544030"
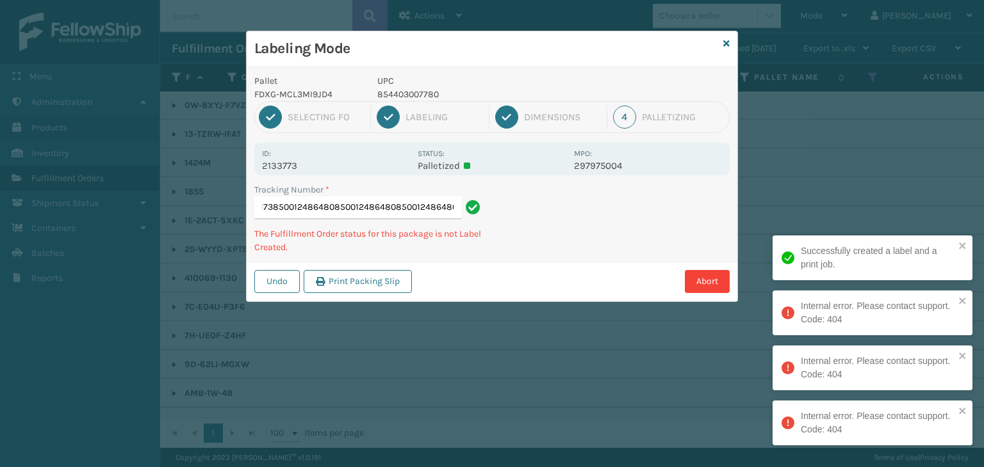
type input "885106756173850012486480850012486480850012486480850012486480"
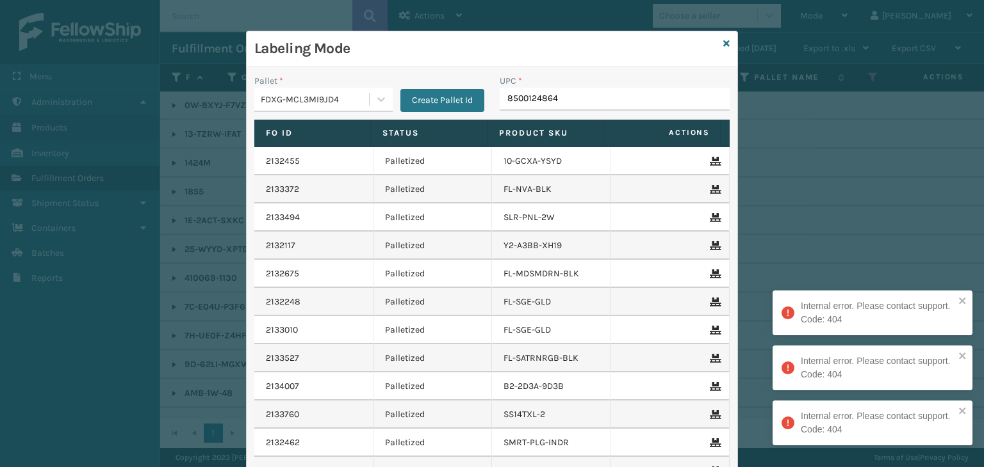
type input "85001248648"
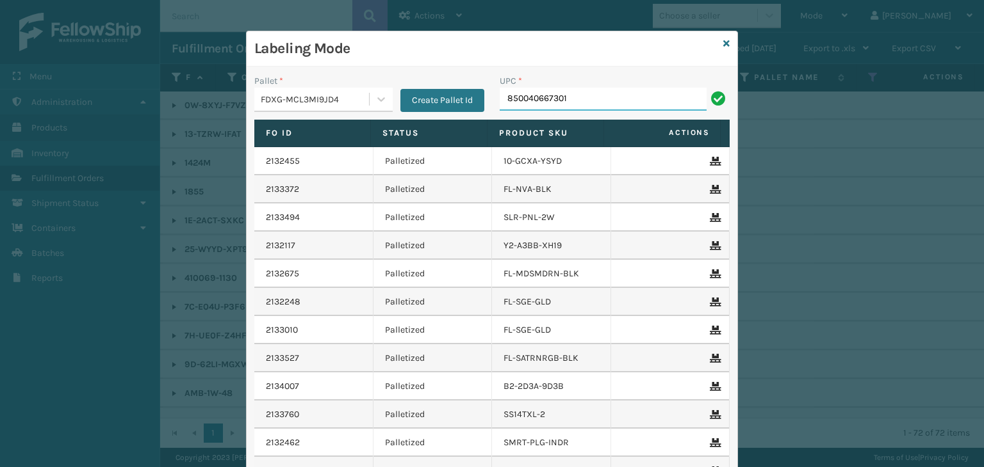
type input "850040667301"
type input "857899006459"
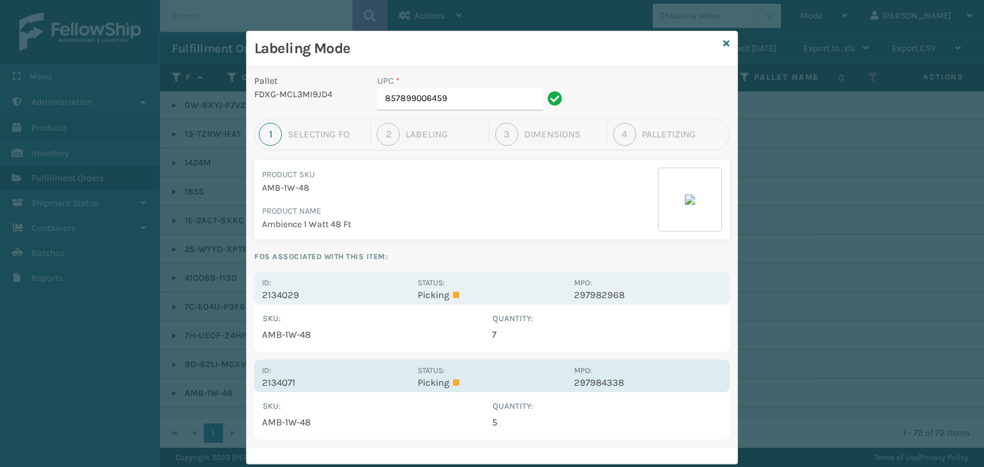
click at [491, 380] on p "Picking" at bounding box center [492, 383] width 148 height 12
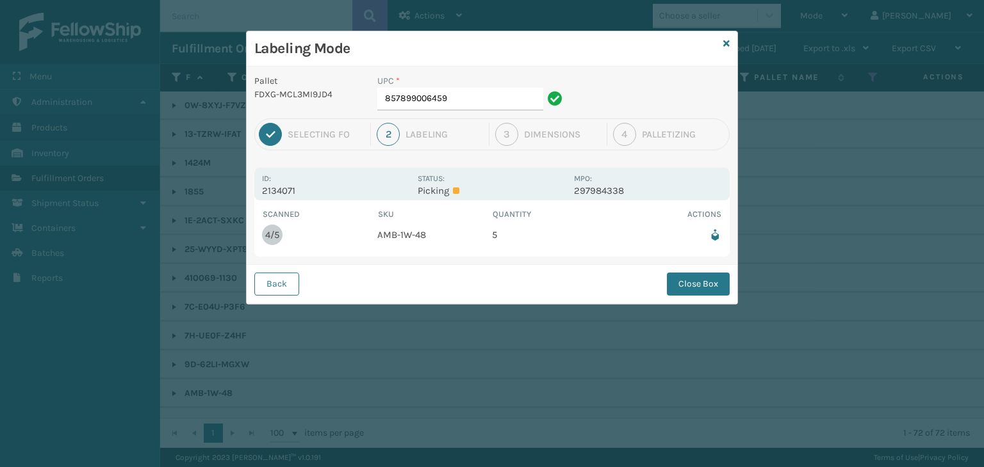
drag, startPoint x: 701, startPoint y: 273, endPoint x: 699, endPoint y: 282, distance: 9.2
click at [702, 273] on button "Close Box" at bounding box center [698, 284] width 63 height 23
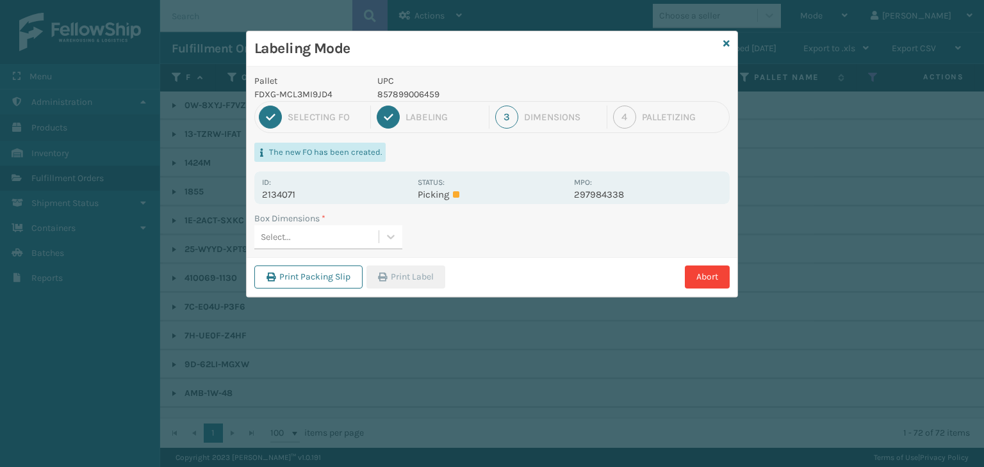
click at [343, 244] on div "Select..." at bounding box center [316, 237] width 124 height 21
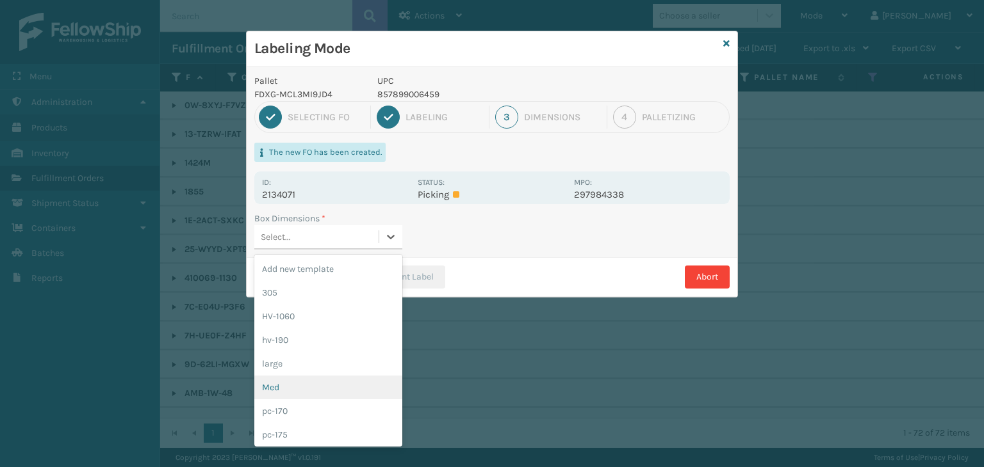
click at [309, 394] on div "Med" at bounding box center [328, 388] width 148 height 24
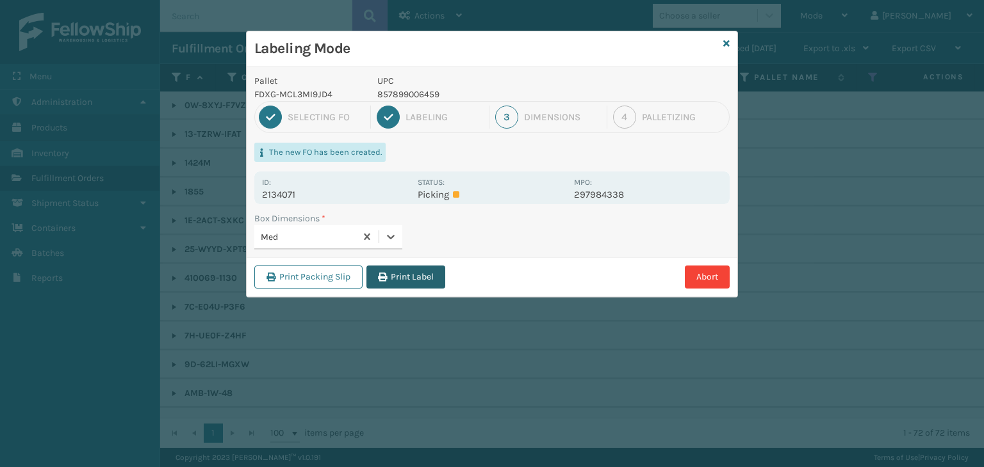
click at [416, 279] on button "Print Label" at bounding box center [405, 277] width 79 height 23
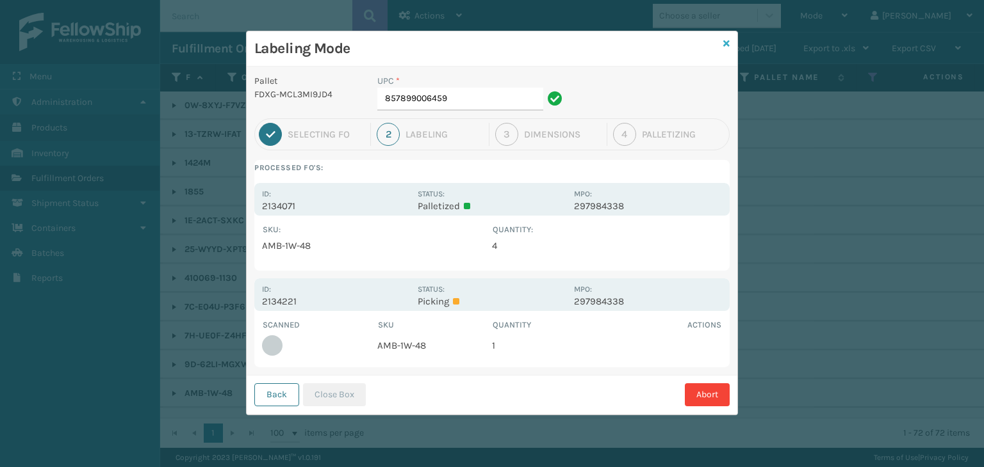
click at [726, 44] on icon at bounding box center [726, 43] width 6 height 9
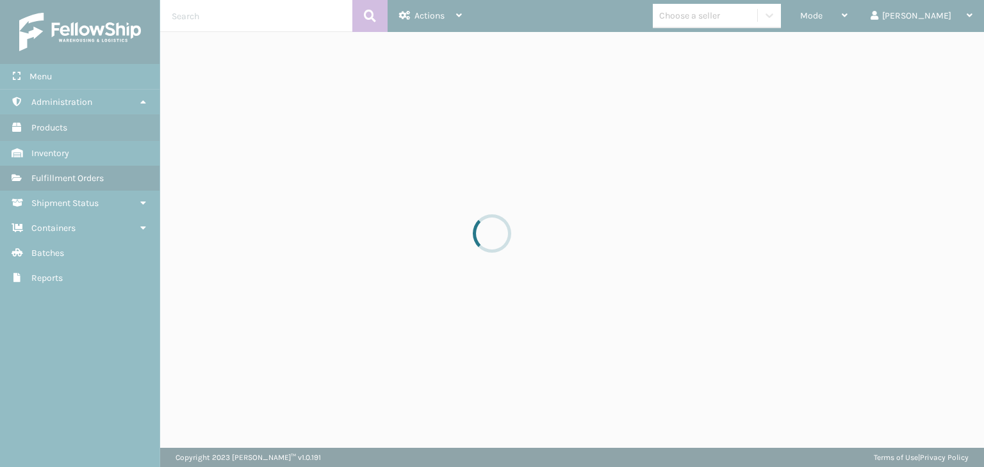
click at [822, 19] on span "Mode" at bounding box center [811, 15] width 22 height 11
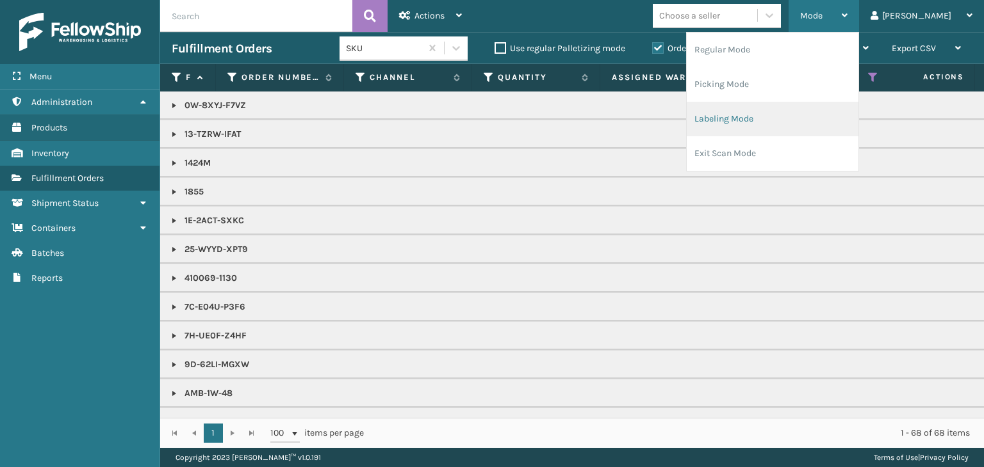
click at [795, 117] on li "Labeling Mode" at bounding box center [772, 119] width 172 height 35
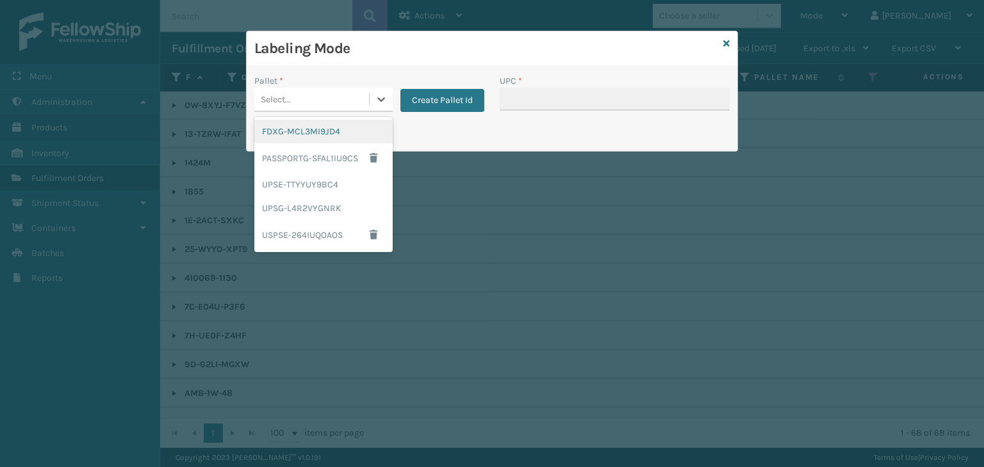
click at [351, 106] on div "Select..." at bounding box center [311, 99] width 115 height 21
click at [344, 129] on div "FDXG-MCL3MI9JD4" at bounding box center [323, 132] width 138 height 24
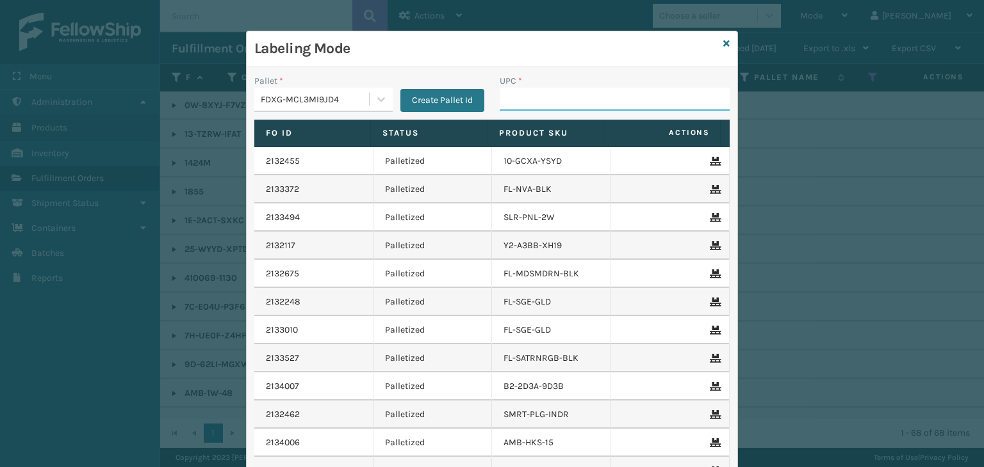
click at [518, 105] on input "UPC *" at bounding box center [614, 99] width 230 height 23
type input "8581000"
type input "8500124"
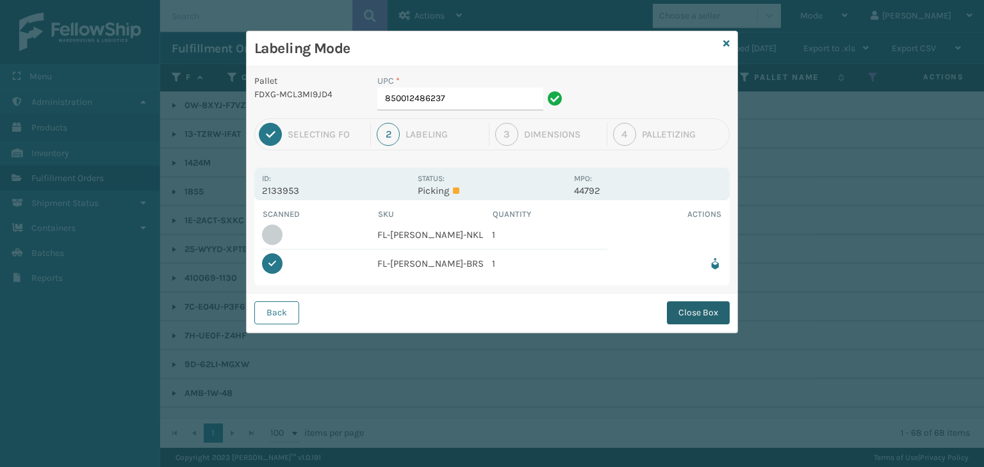
click at [710, 309] on button "Close Box" at bounding box center [698, 313] width 63 height 23
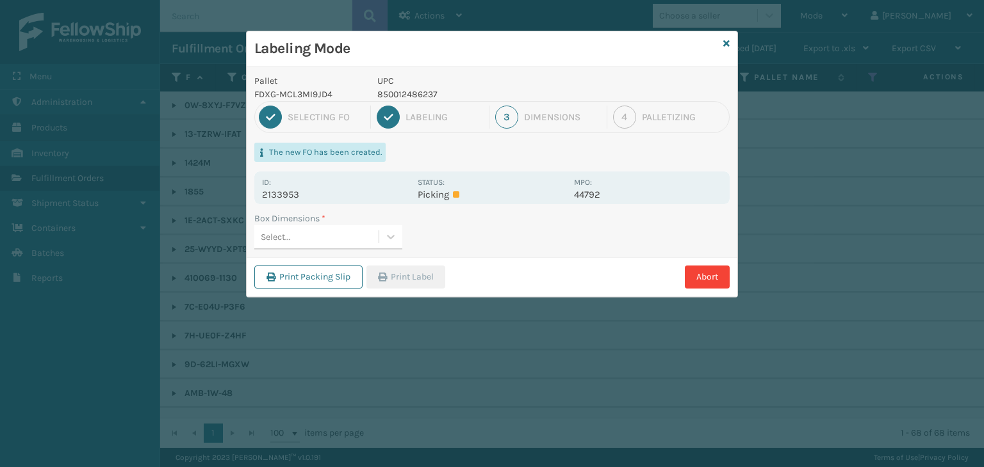
click at [305, 238] on div "Select..." at bounding box center [316, 237] width 124 height 21
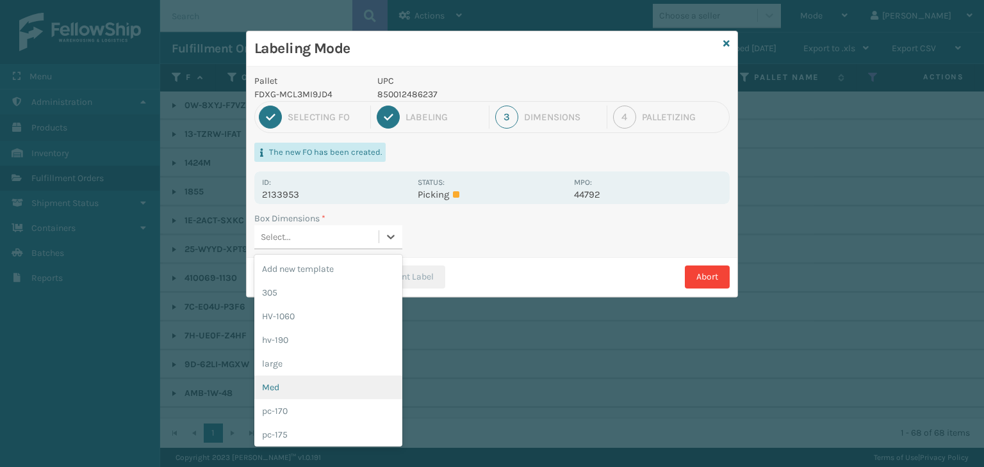
click at [307, 389] on div "Med" at bounding box center [328, 388] width 148 height 24
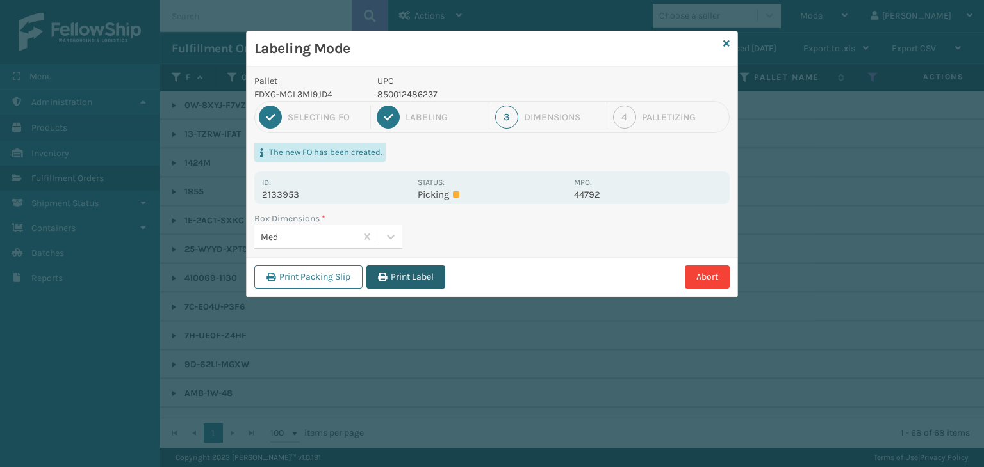
click at [425, 277] on button "Print Label" at bounding box center [405, 277] width 79 height 23
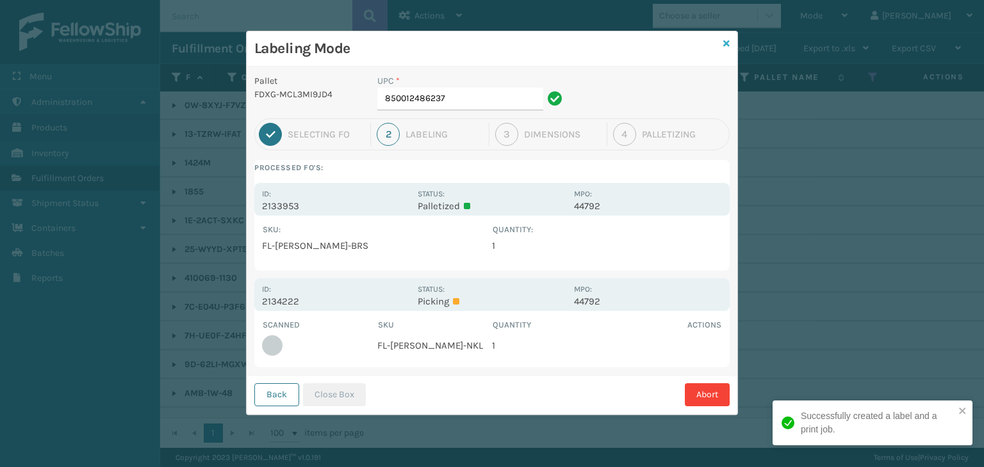
click at [726, 46] on icon at bounding box center [726, 43] width 6 height 9
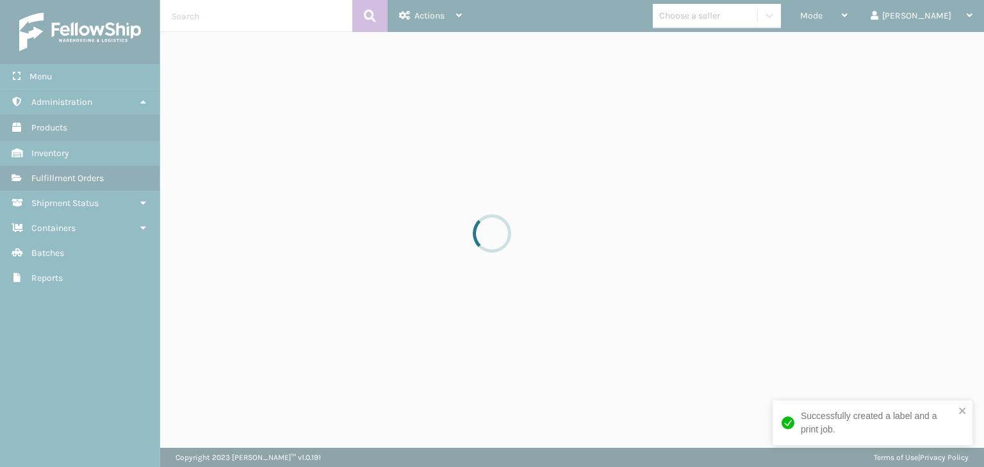
click at [847, 19] on div "Mode" at bounding box center [823, 16] width 47 height 32
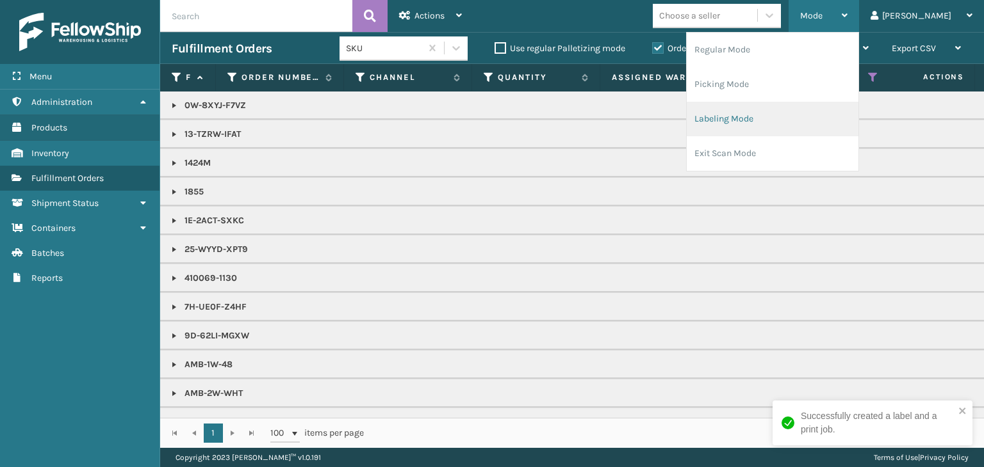
click at [830, 119] on li "Labeling Mode" at bounding box center [772, 119] width 172 height 35
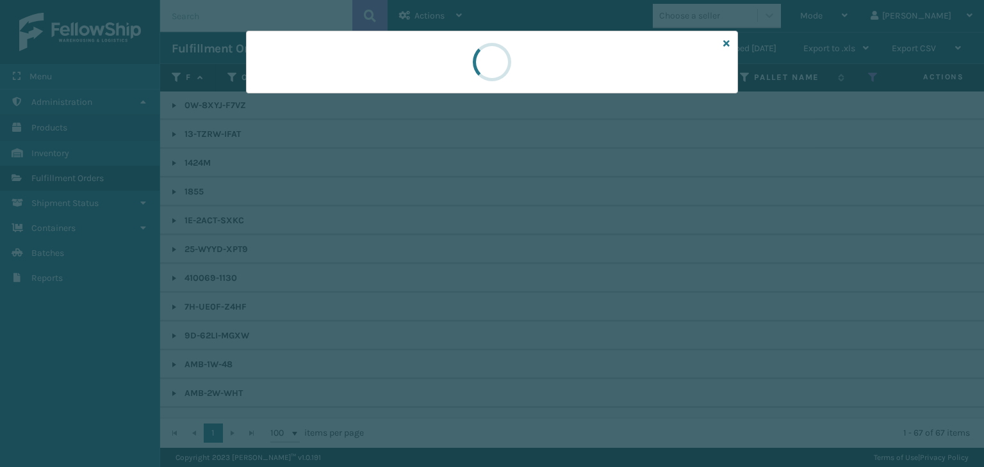
click at [333, 89] on div at bounding box center [492, 62] width 492 height 63
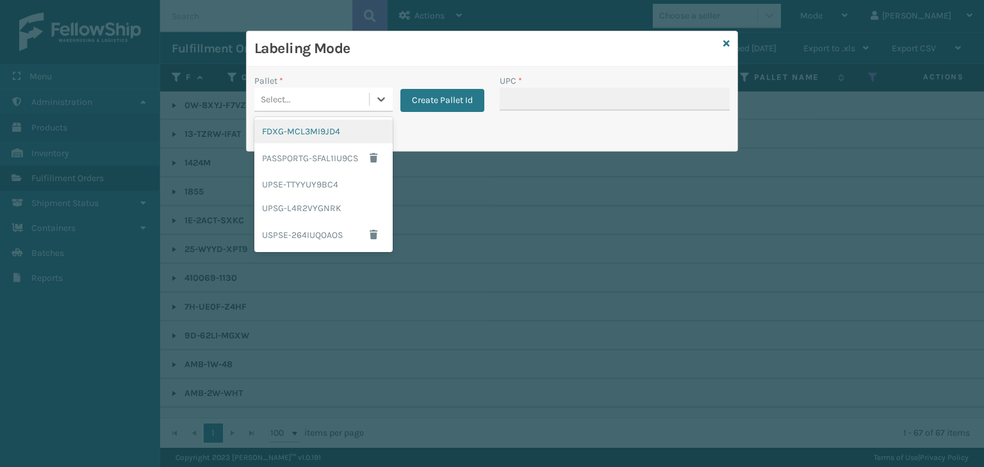
click at [333, 89] on div "Select..." at bounding box center [311, 99] width 115 height 21
click at [311, 125] on div "FDXG-MCL3MI9JD4" at bounding box center [323, 132] width 138 height 24
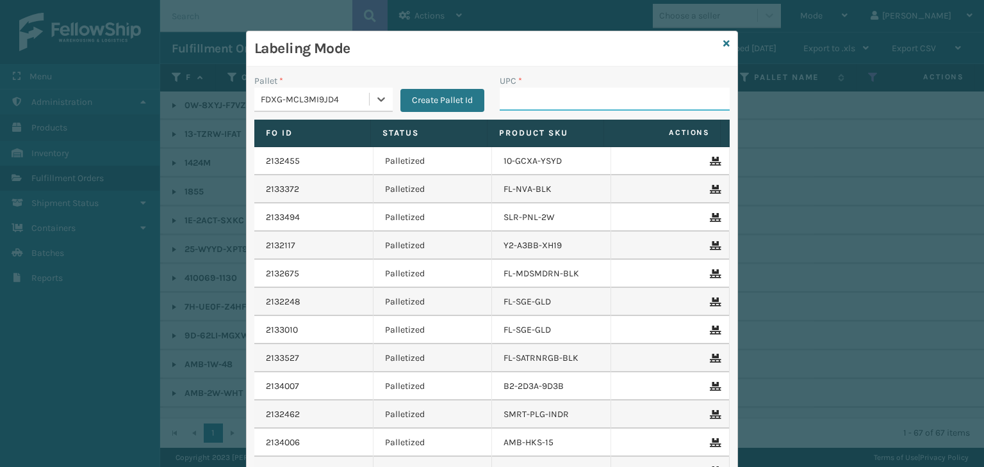
drag, startPoint x: 535, startPoint y: 108, endPoint x: 542, endPoint y: 102, distance: 9.1
click at [534, 108] on input "UPC *" at bounding box center [614, 99] width 230 height 23
type input "858100007869"
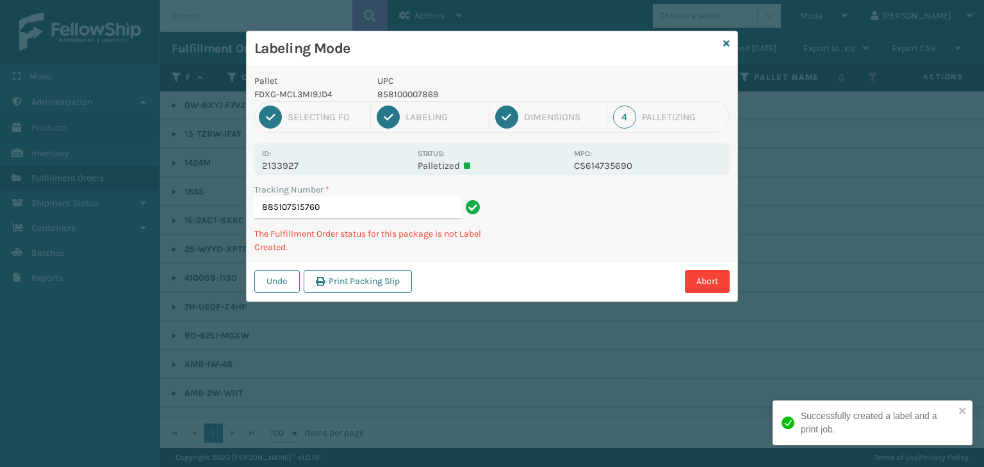
click at [435, 92] on p "858100007869" at bounding box center [471, 94] width 189 height 13
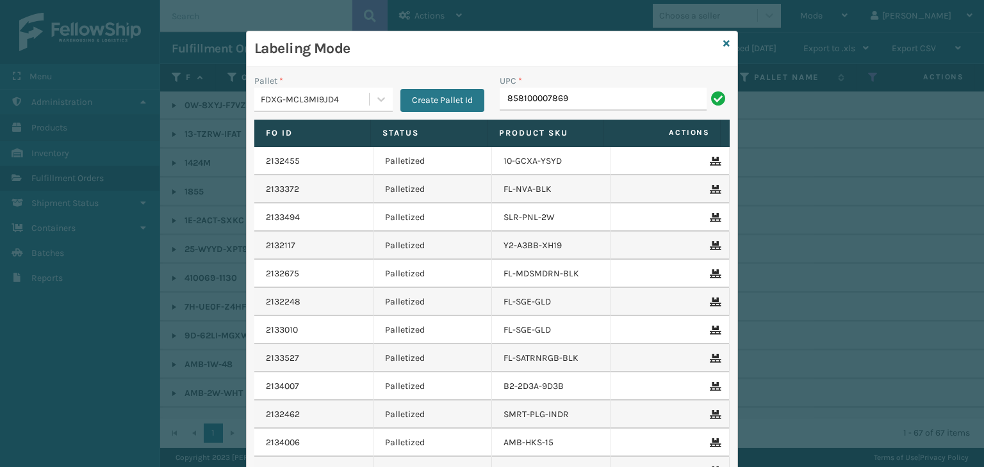
type input "858100007869"
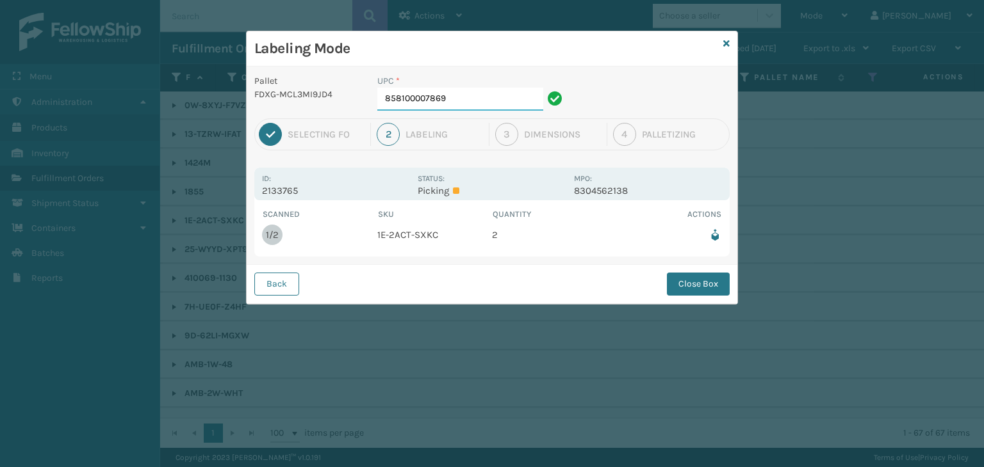
click at [484, 88] on input "858100007869" at bounding box center [460, 99] width 166 height 23
click at [697, 277] on button "Close Box" at bounding box center [698, 284] width 63 height 23
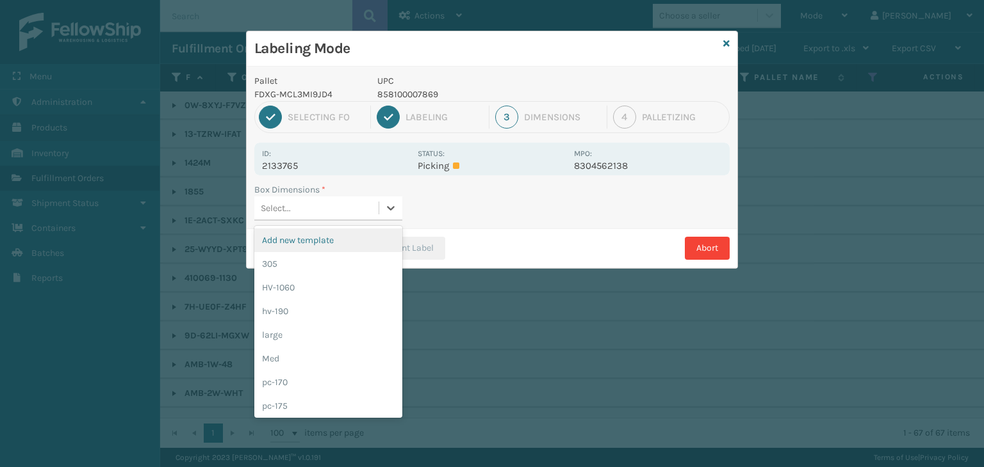
click at [341, 203] on div "Select..." at bounding box center [316, 208] width 124 height 21
click at [341, 344] on div "large" at bounding box center [328, 335] width 148 height 24
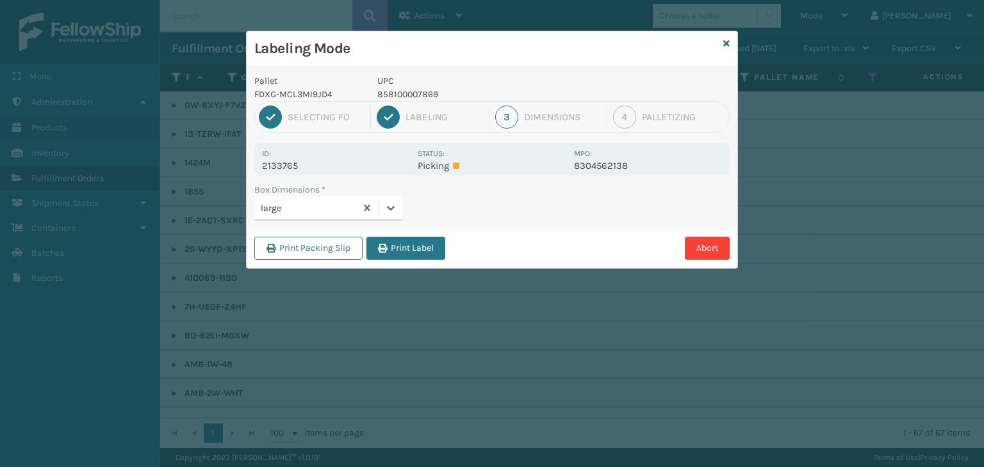
drag, startPoint x: 400, startPoint y: 245, endPoint x: 410, endPoint y: 243, distance: 11.2
click at [392, 243] on button "Print Label" at bounding box center [405, 248] width 79 height 23
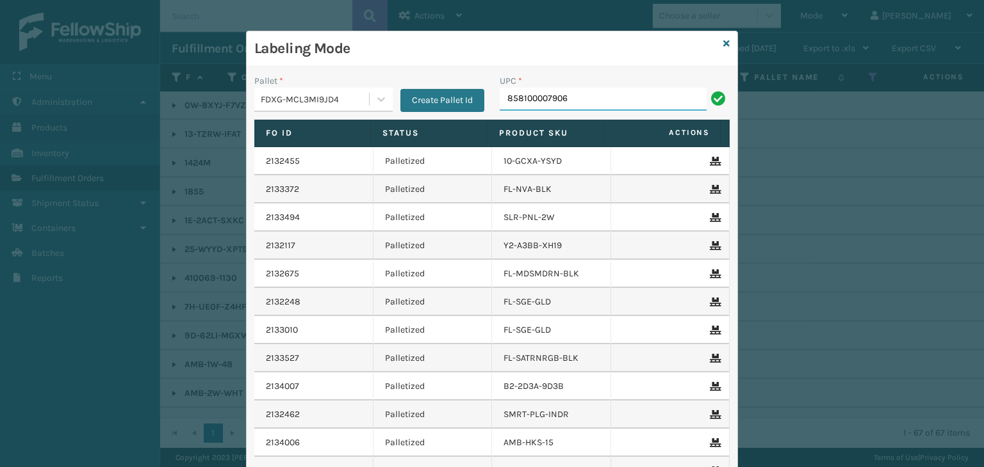
type input "858100007906"
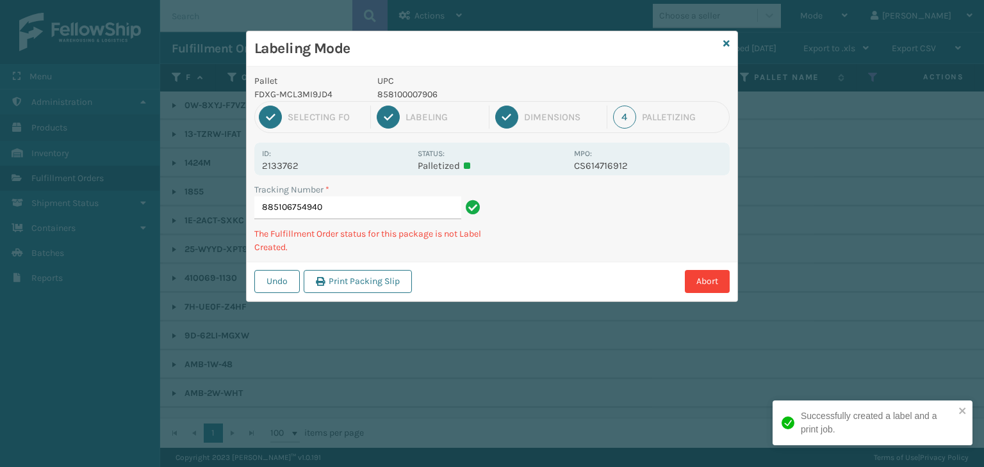
click at [406, 90] on p "858100007906" at bounding box center [471, 94] width 189 height 13
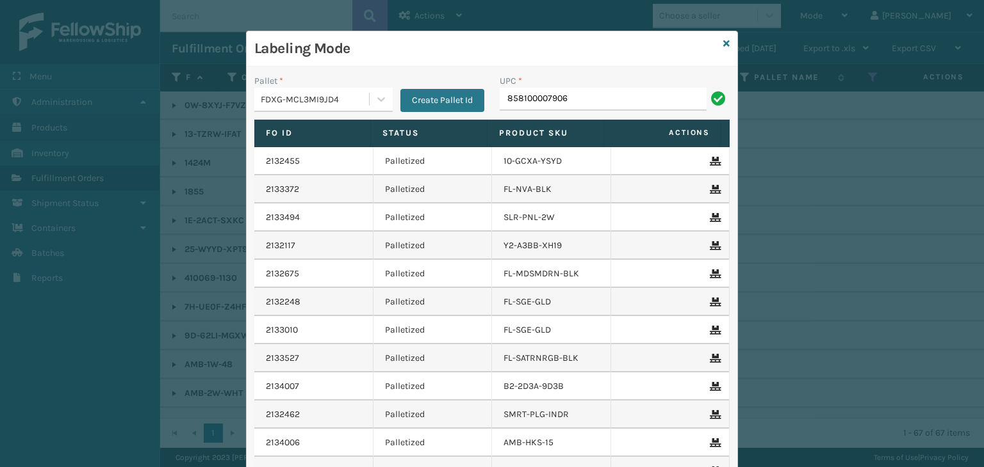
type input "858100007906"
type input "857899006459"
type input "8"
type input "857899006459"
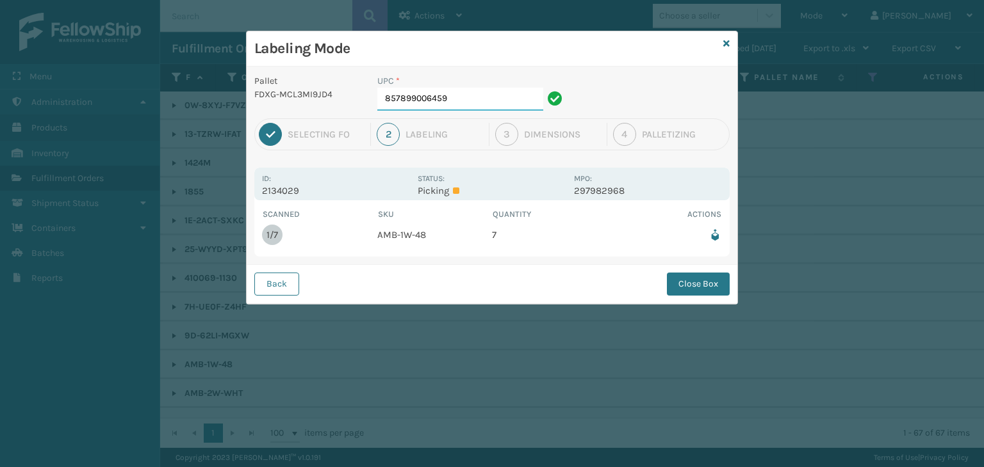
click at [465, 104] on input "857899006459" at bounding box center [460, 99] width 166 height 23
click at [713, 284] on button "Close Box" at bounding box center [698, 284] width 63 height 23
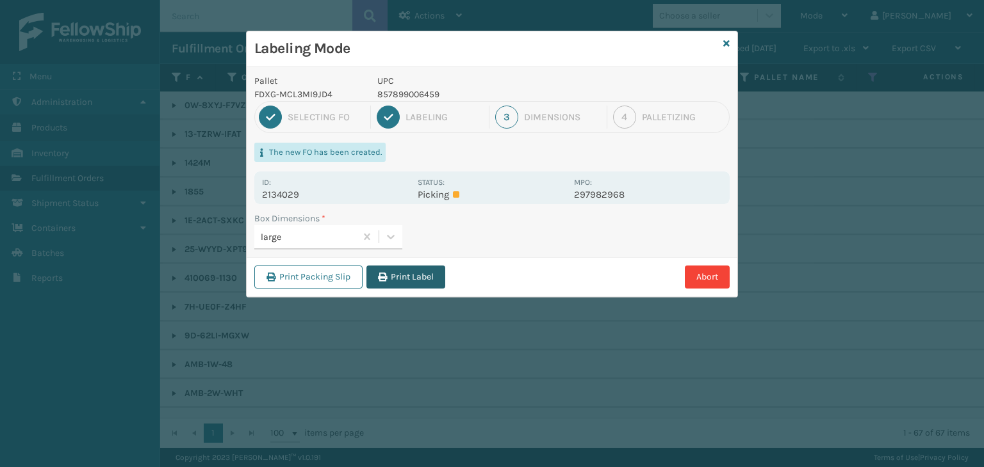
click at [430, 285] on button "Print Label" at bounding box center [405, 277] width 79 height 23
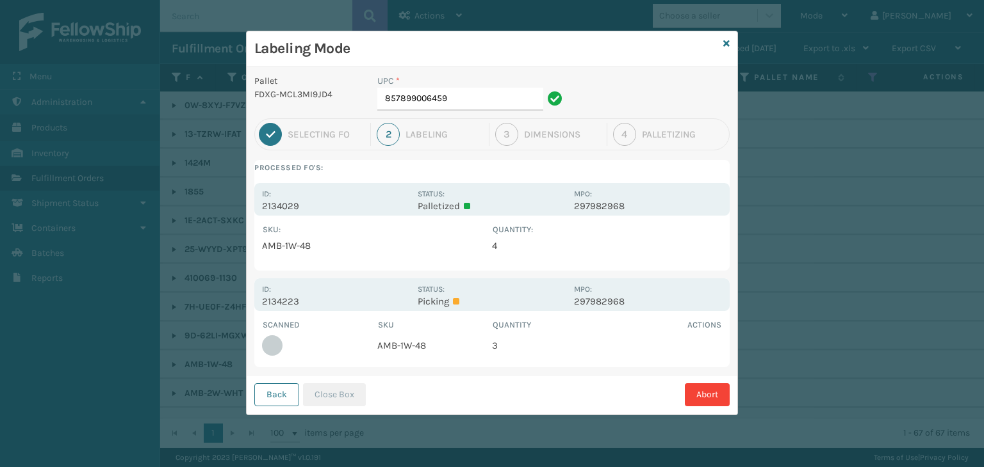
click at [733, 42] on div "Labeling Mode" at bounding box center [492, 48] width 491 height 35
click at [727, 40] on icon at bounding box center [726, 43] width 6 height 9
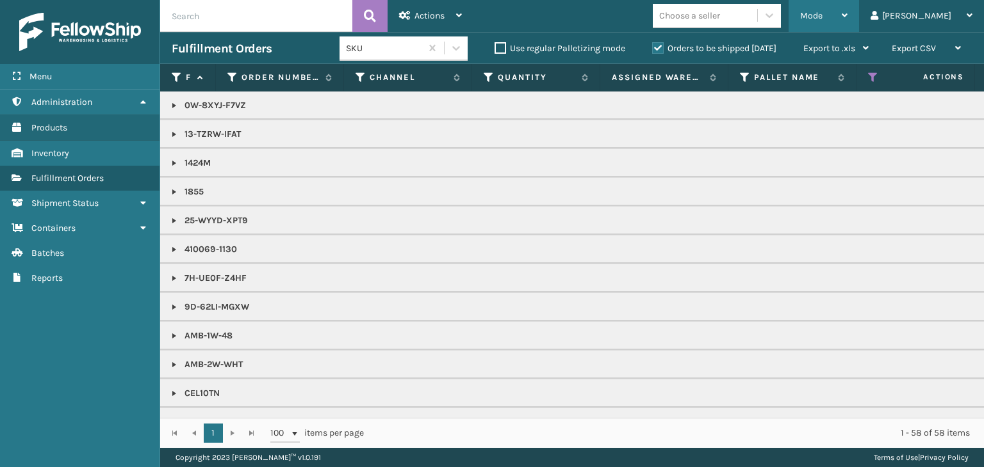
click at [822, 15] on span "Mode" at bounding box center [811, 15] width 22 height 11
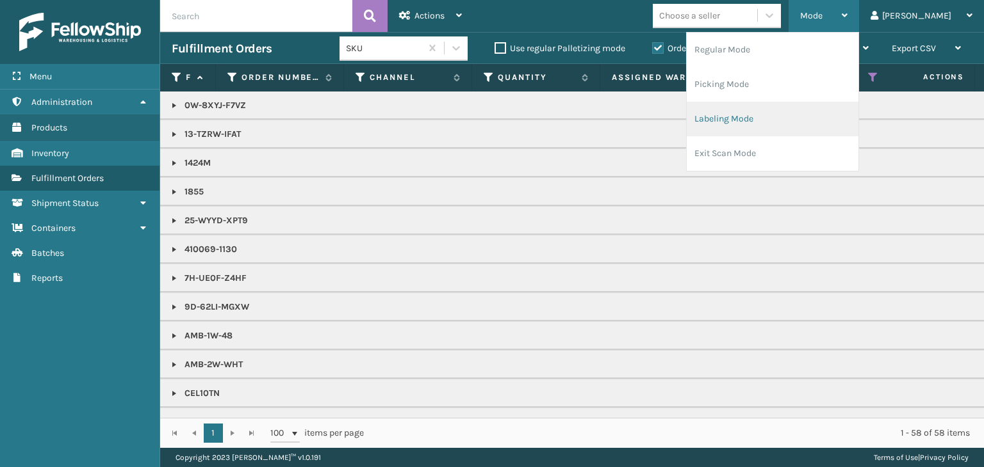
click at [804, 126] on li "Labeling Mode" at bounding box center [772, 119] width 172 height 35
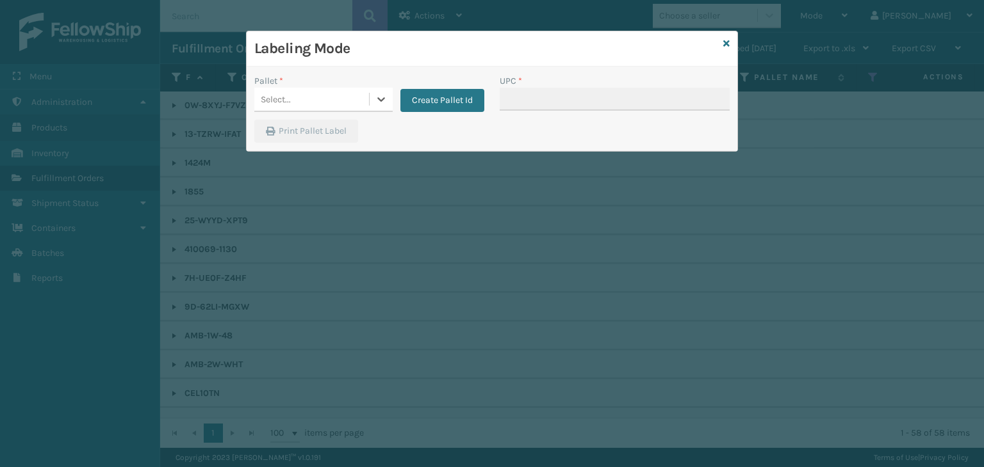
click at [333, 96] on div "Select..." at bounding box center [311, 99] width 115 height 21
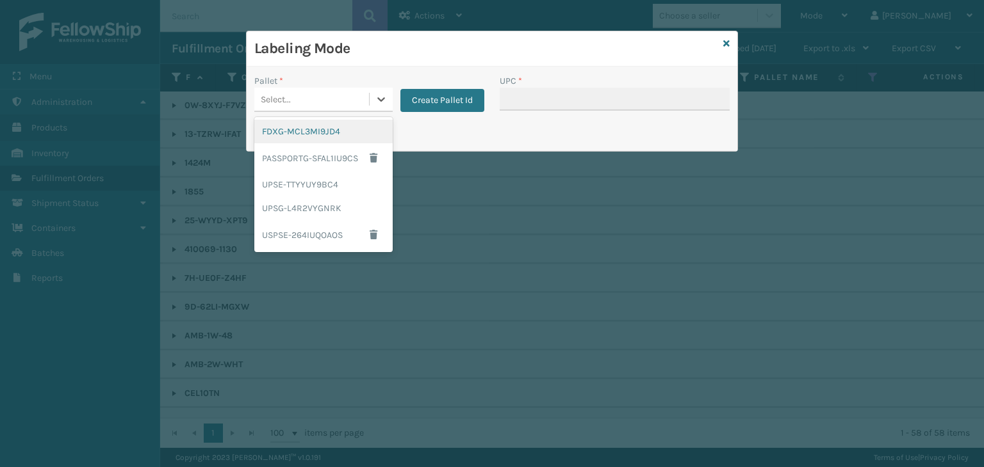
click at [325, 139] on div "FDXG-MCL3MI9JD4" at bounding box center [323, 132] width 138 height 24
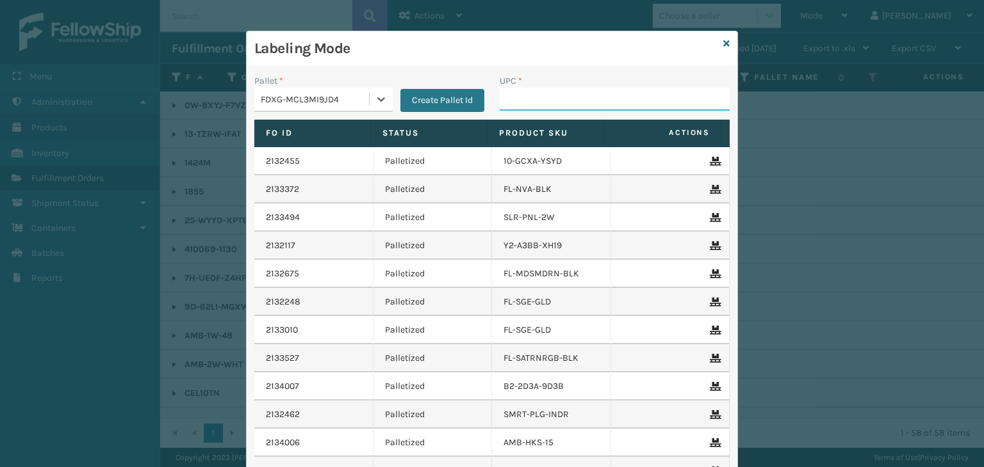
click at [567, 91] on input "UPC *" at bounding box center [614, 99] width 230 height 23
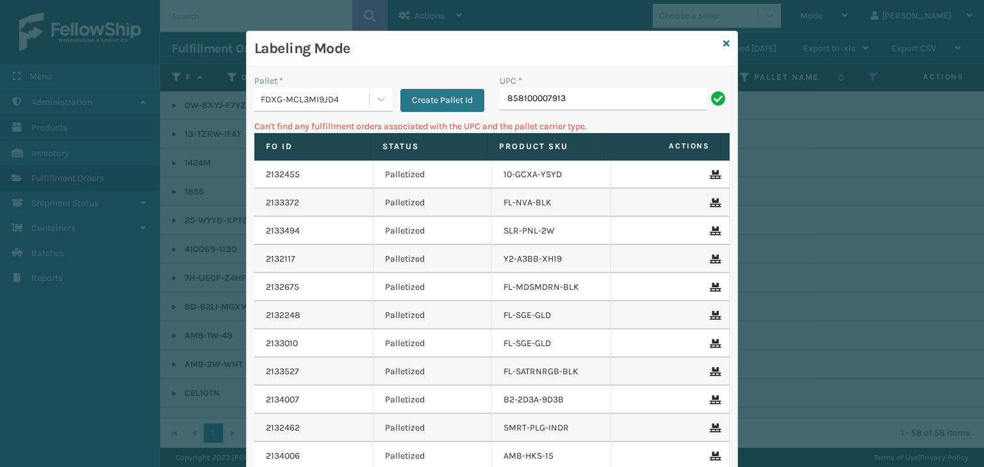
click at [325, 102] on div "FDXG-MCL3MI9JD4" at bounding box center [315, 99] width 109 height 13
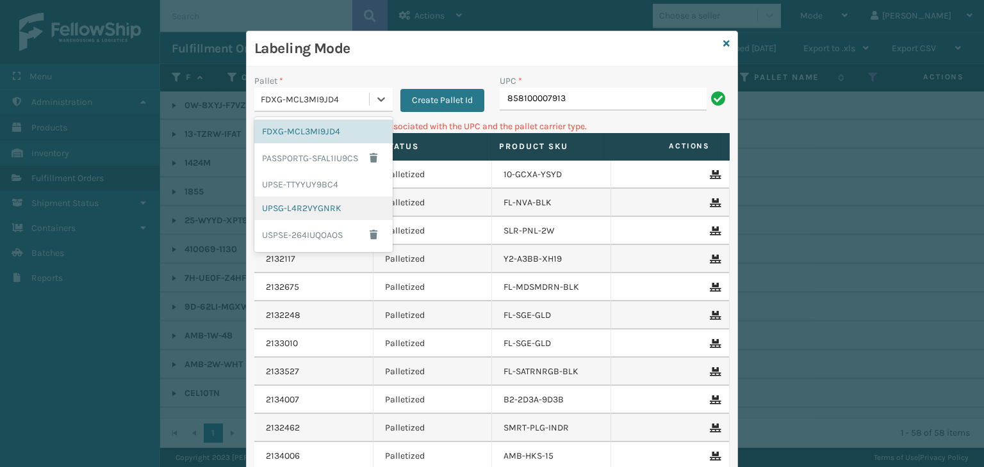
click at [299, 209] on div "UPSG-L4R2VYGNRK" at bounding box center [323, 209] width 138 height 24
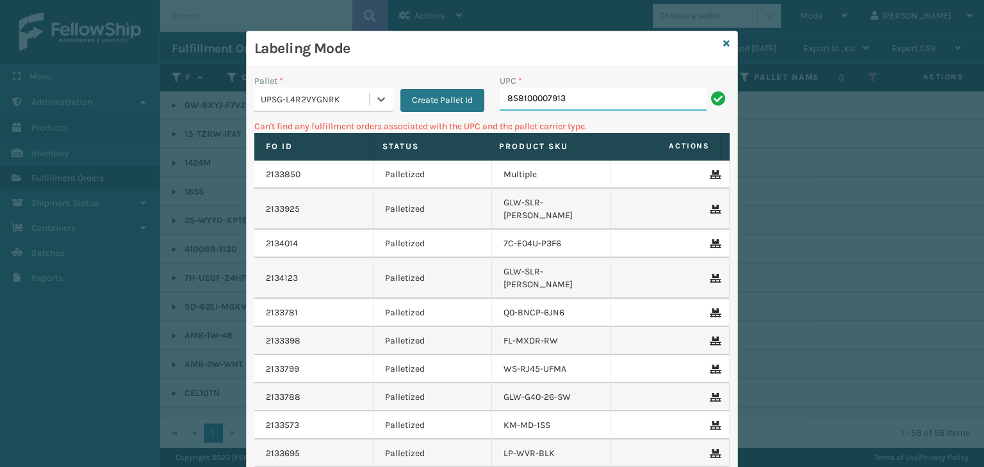
click at [578, 88] on input "858100007913" at bounding box center [602, 99] width 207 height 23
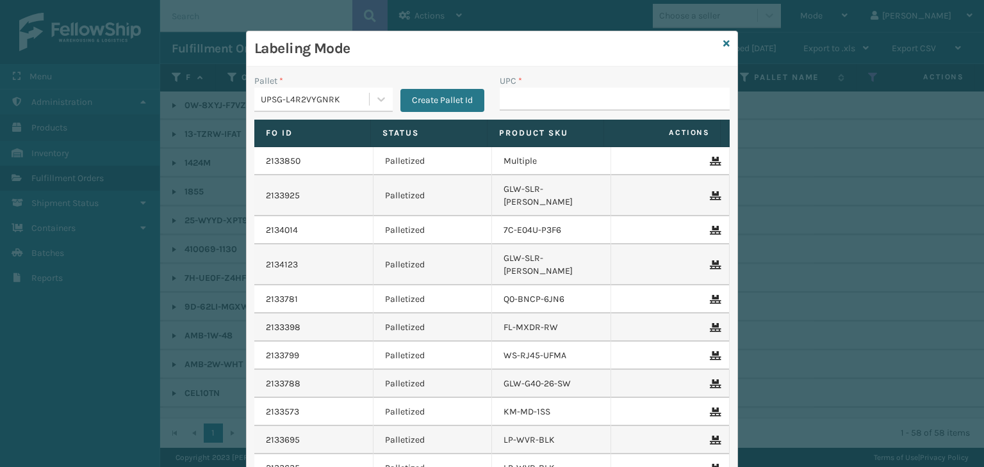
click at [305, 103] on div "UPSG-L4R2VYGNRK" at bounding box center [315, 99] width 109 height 13
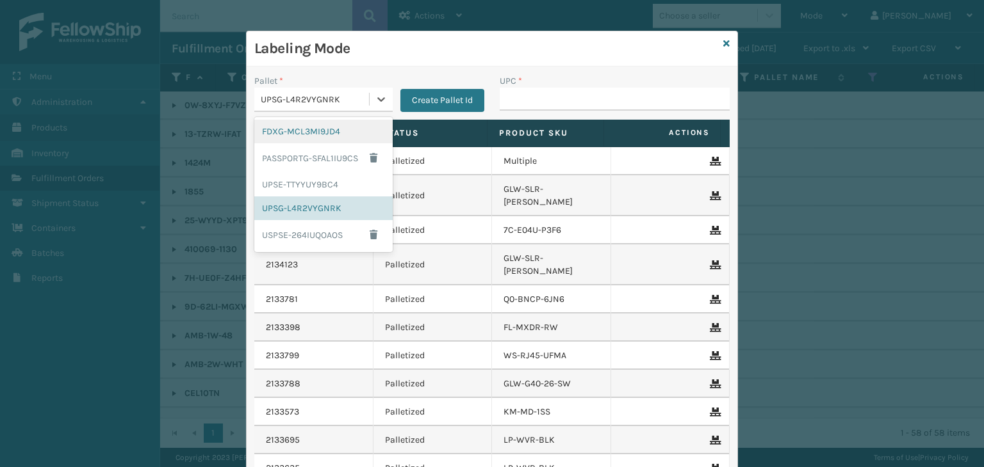
click at [319, 134] on div "FDXG-MCL3MI9JD4" at bounding box center [323, 132] width 138 height 24
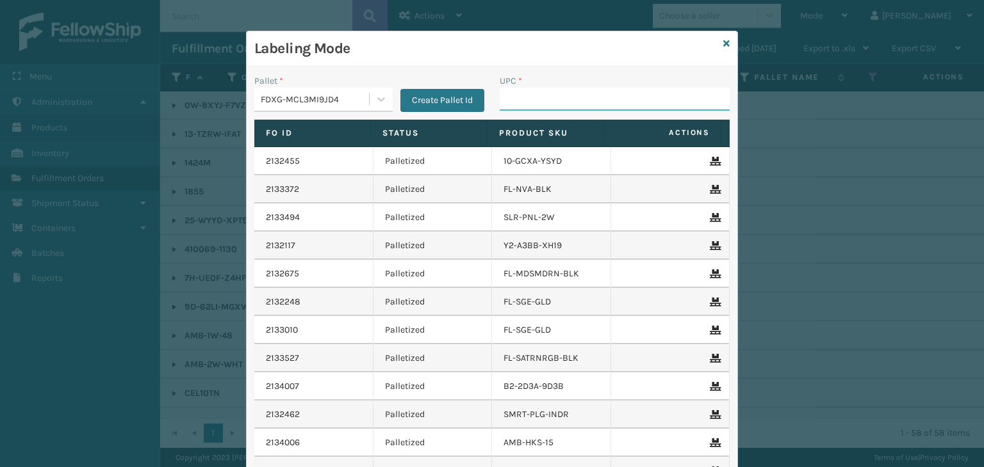
click at [514, 101] on input "UPC *" at bounding box center [614, 99] width 230 height 23
type input "850012486831"
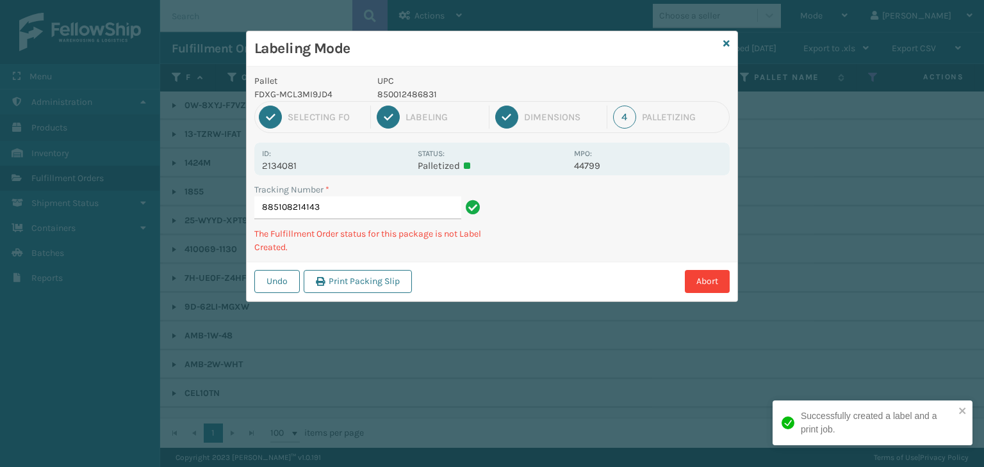
click at [419, 95] on p "850012486831" at bounding box center [471, 94] width 189 height 13
click at [418, 95] on p "850012486831" at bounding box center [471, 94] width 189 height 13
click at [289, 167] on p "2134081" at bounding box center [336, 166] width 148 height 12
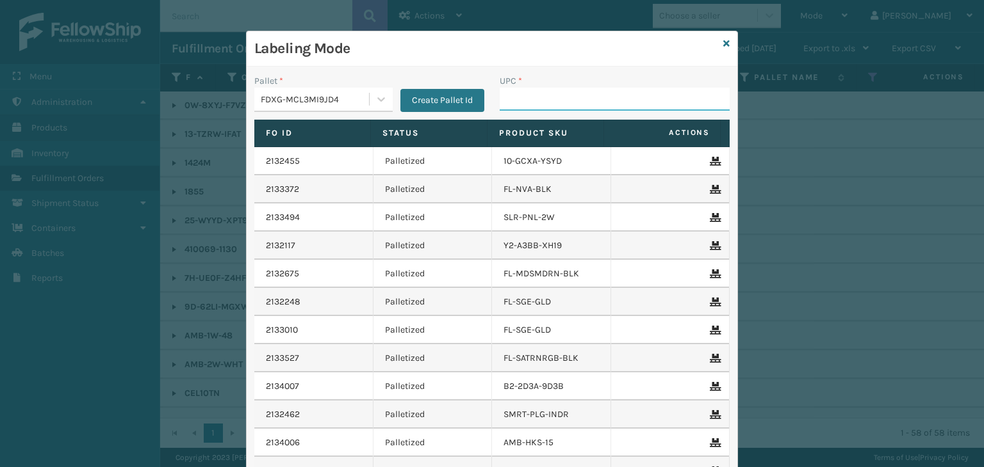
paste input "858100007906"
type input "858100007906"
click at [723, 43] on icon at bounding box center [726, 43] width 6 height 9
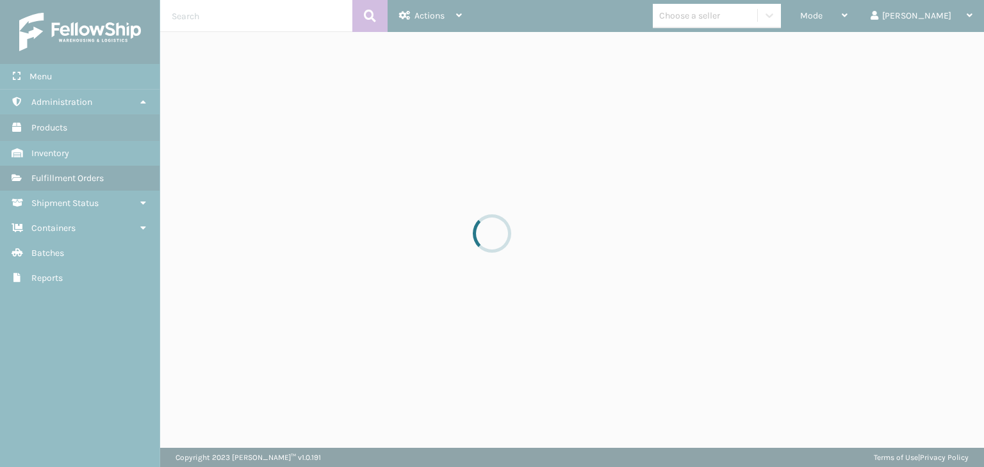
click at [729, 19] on div at bounding box center [492, 233] width 984 height 467
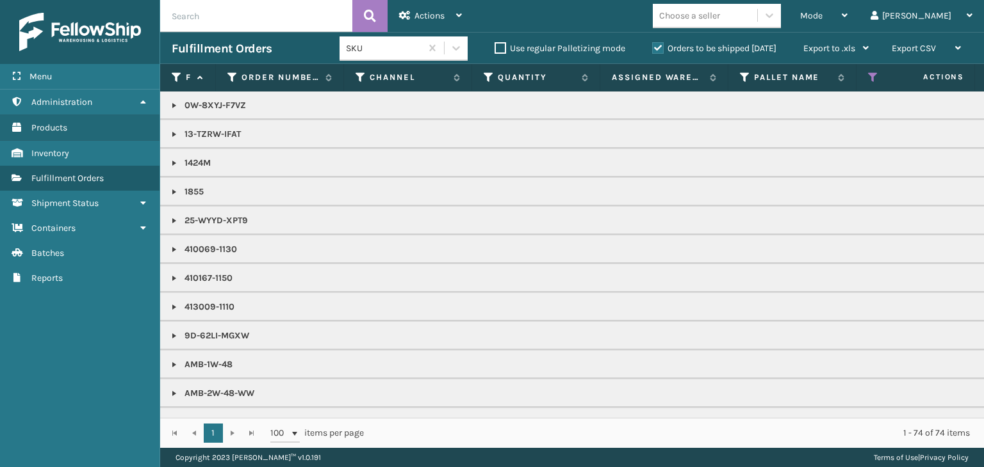
click at [720, 19] on div "Choose a seller" at bounding box center [689, 15] width 61 height 13
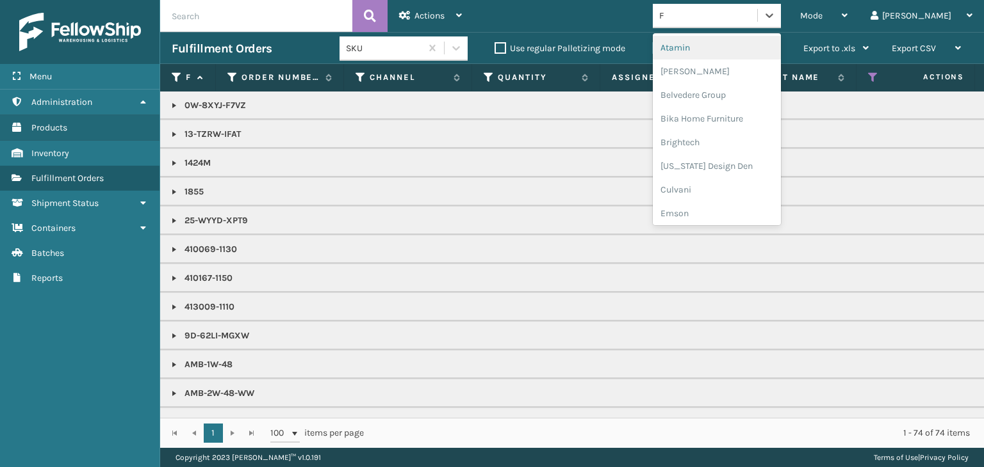
type input "FO"
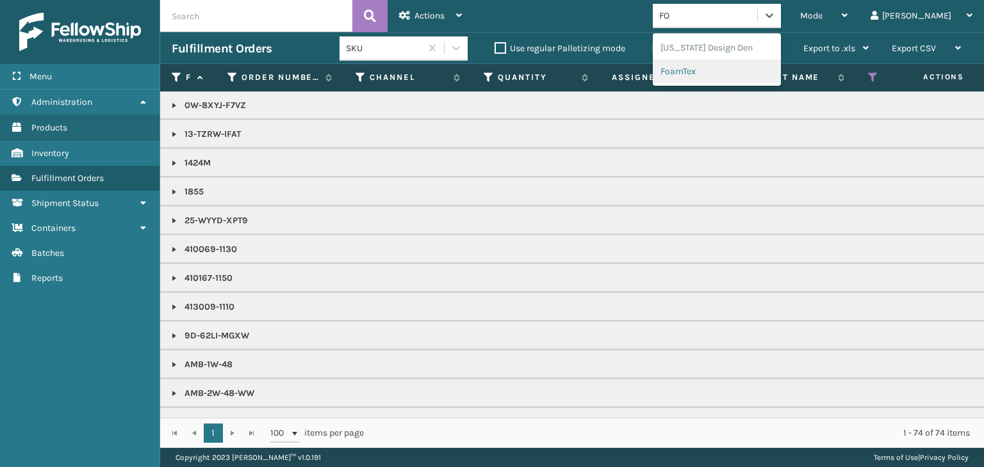
click at [742, 72] on div "FoamTex" at bounding box center [717, 72] width 128 height 24
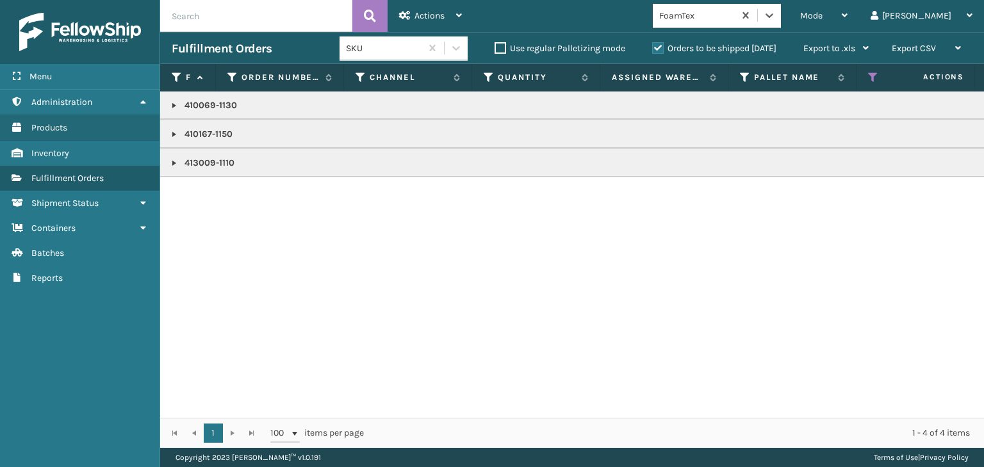
drag, startPoint x: 172, startPoint y: 106, endPoint x: 172, endPoint y: 115, distance: 9.0
click at [172, 106] on link at bounding box center [174, 106] width 10 height 10
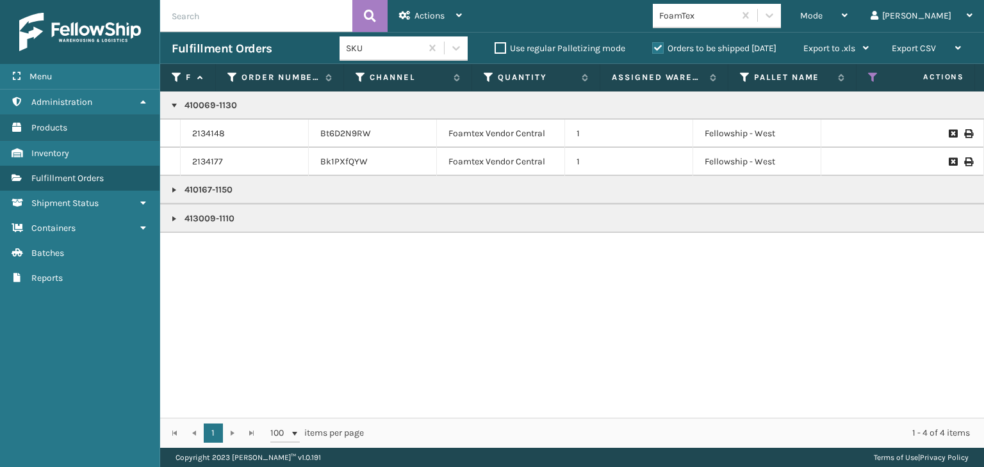
click at [174, 193] on link at bounding box center [174, 190] width 10 height 10
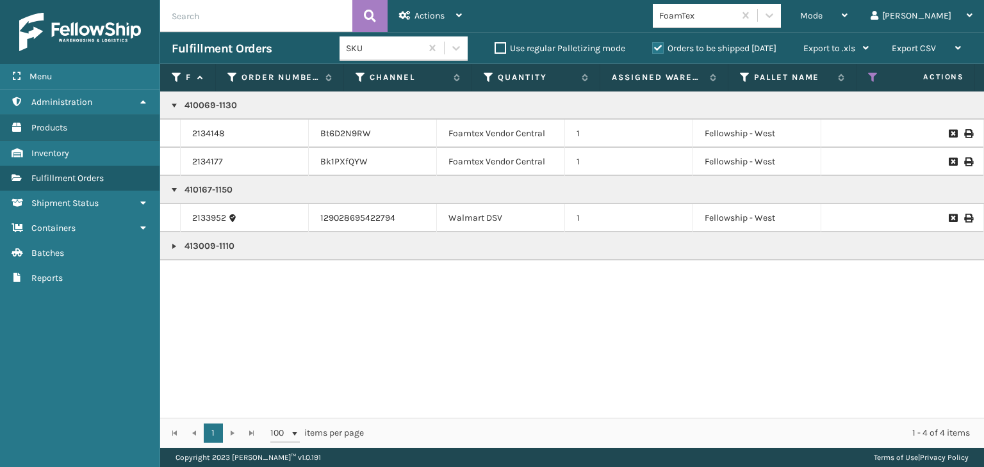
click at [172, 247] on link at bounding box center [174, 246] width 10 height 10
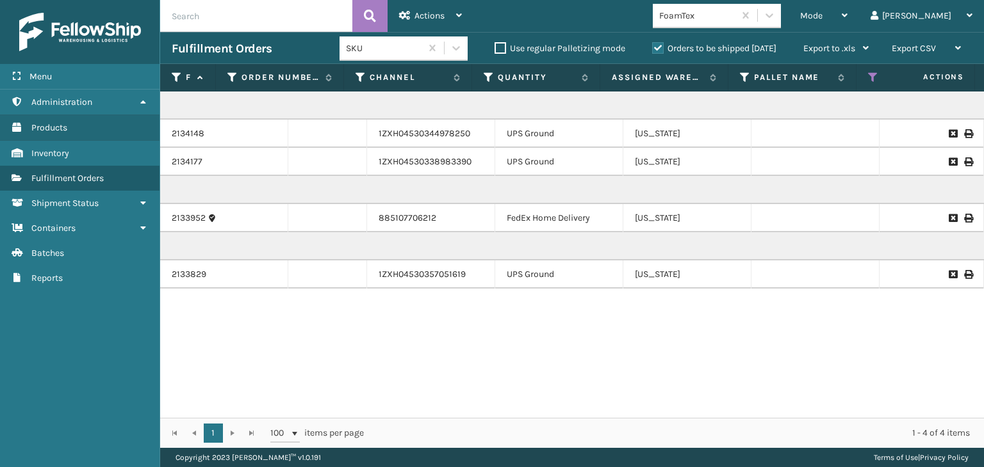
scroll to position [0, 745]
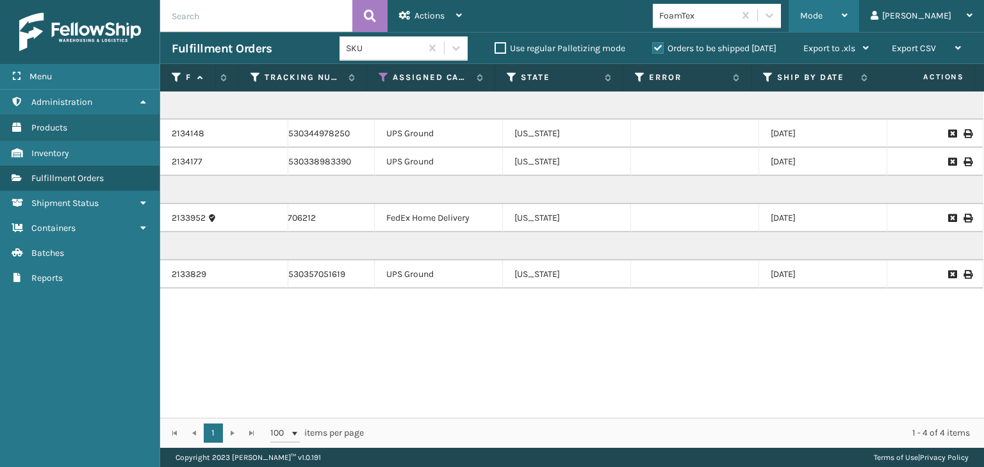
click at [847, 4] on div "Mode" at bounding box center [823, 16] width 47 height 32
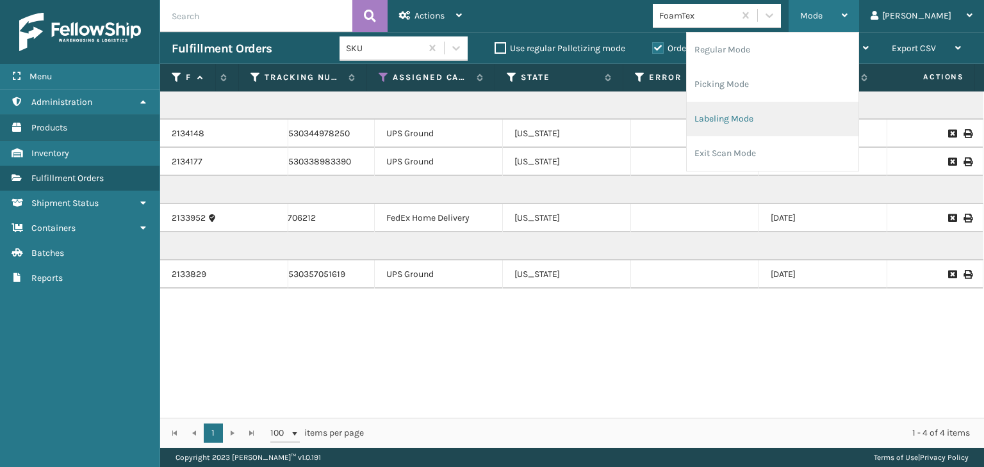
click at [799, 116] on li "Labeling Mode" at bounding box center [772, 119] width 172 height 35
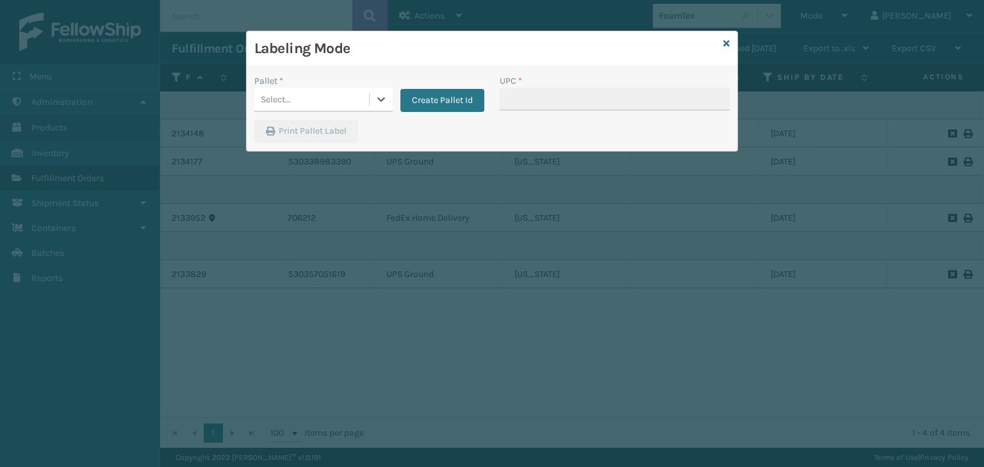
click at [309, 98] on div "Select..." at bounding box center [311, 99] width 115 height 21
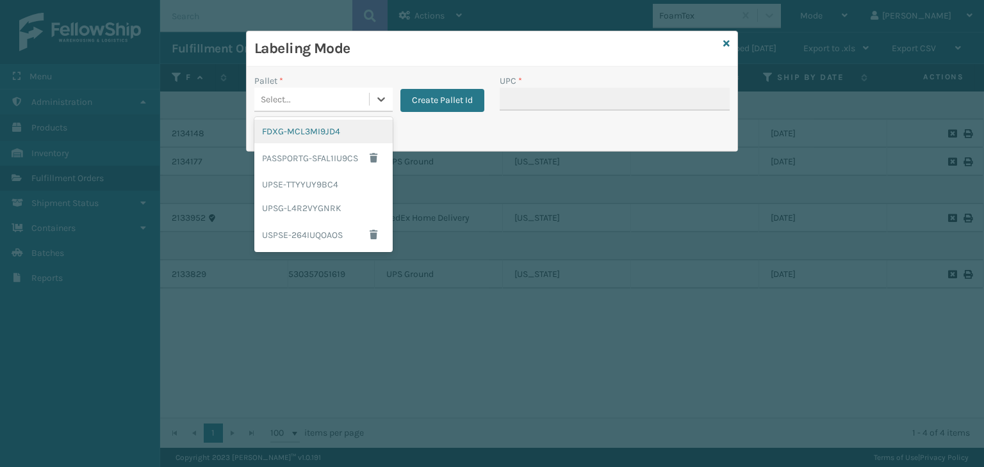
click at [312, 134] on div "FDXG-MCL3MI9JD4" at bounding box center [323, 132] width 138 height 24
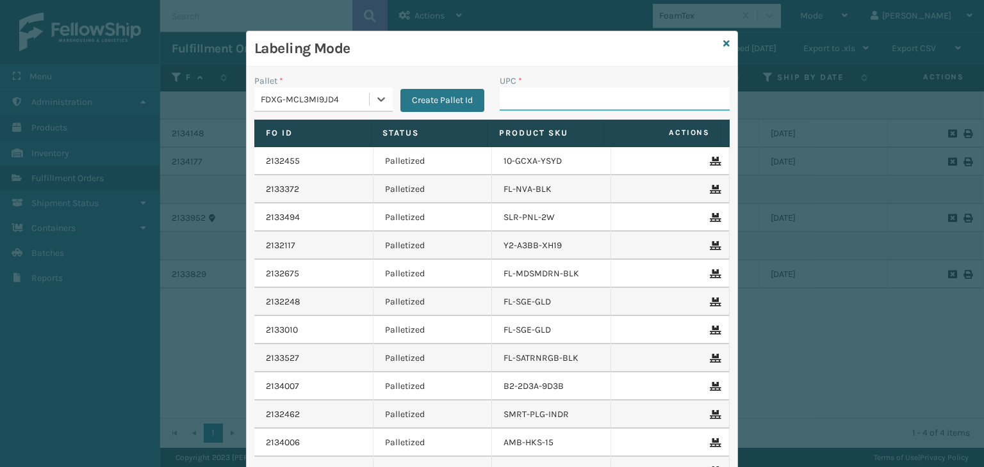
click at [533, 98] on input "UPC *" at bounding box center [614, 99] width 230 height 23
type input "850012486831"
type input "850012486183"
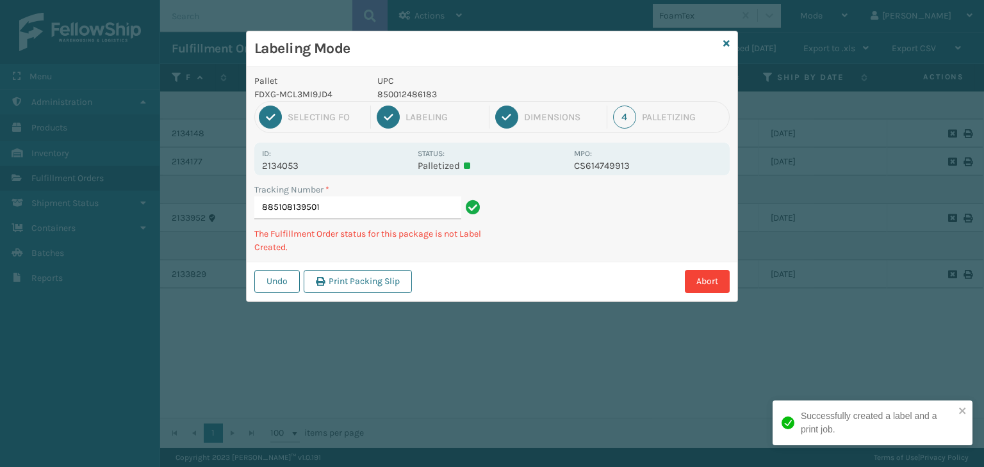
click at [419, 90] on p "850012486183" at bounding box center [471, 94] width 189 height 13
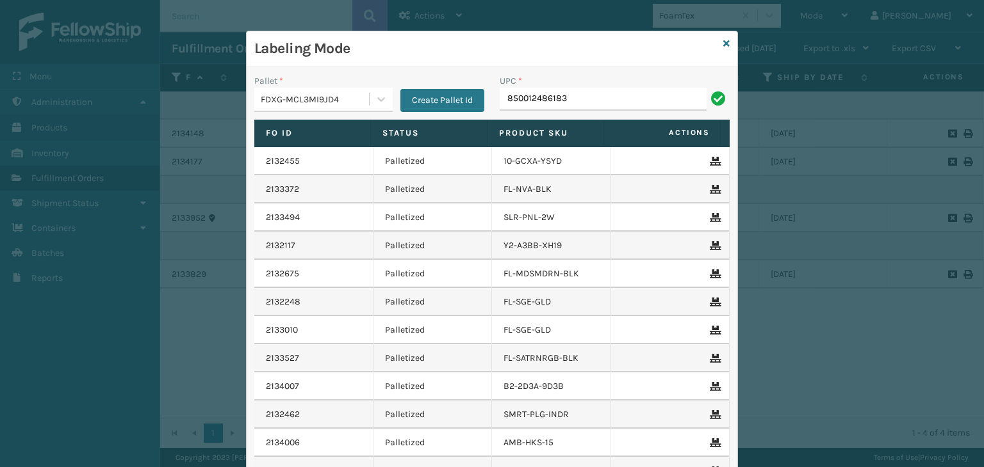
type input "850012486183"
type input "85004066794"
type input "853913008119"
type input "8500683"
type input "8581000"
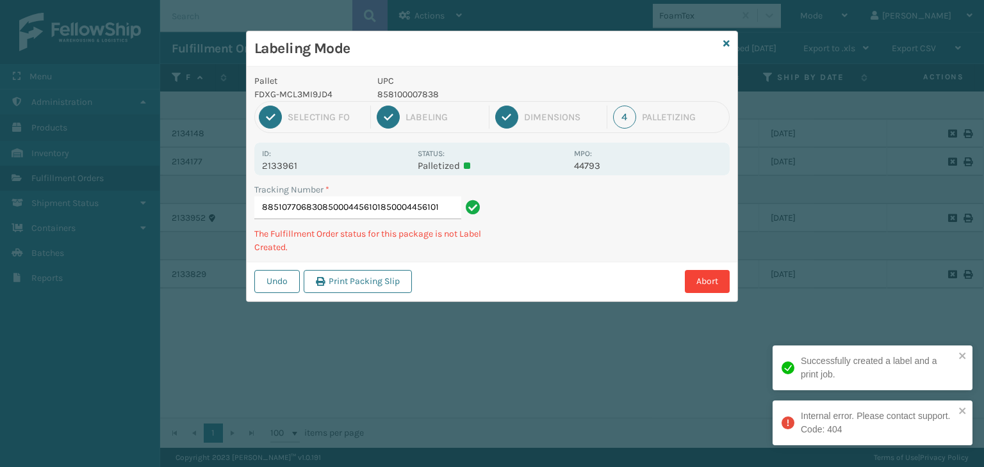
type input "885107706830850004456101850004456101"
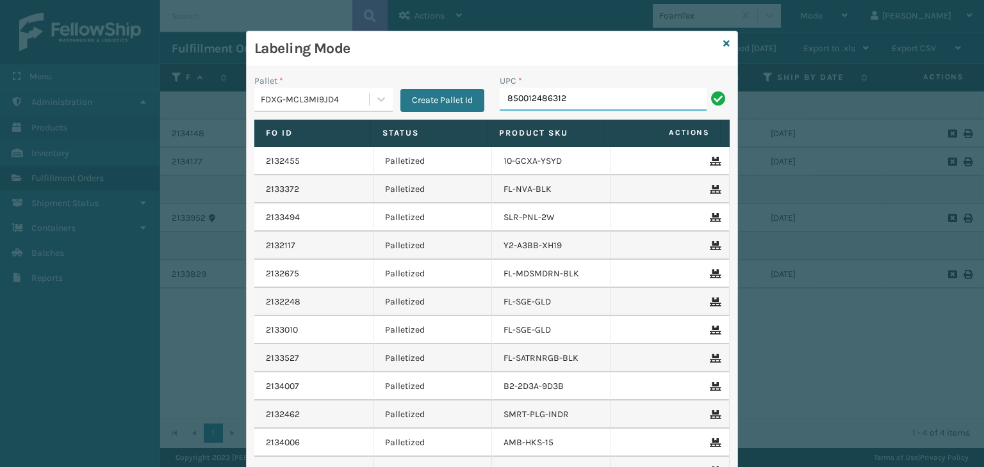
type input "850012486312"
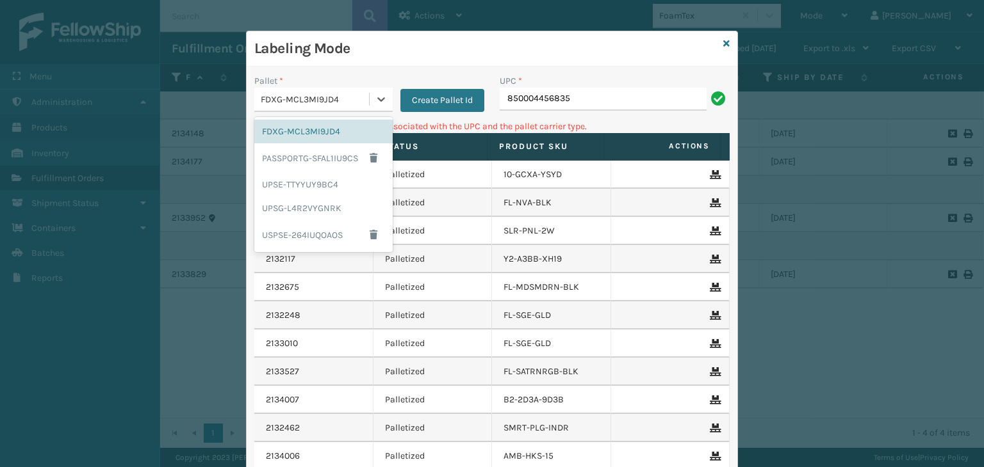
click at [348, 98] on div "FDXG-MCL3MI9JD4" at bounding box center [315, 99] width 109 height 13
click at [334, 197] on div "UPSG-L4R2VYGNRK" at bounding box center [323, 209] width 138 height 24
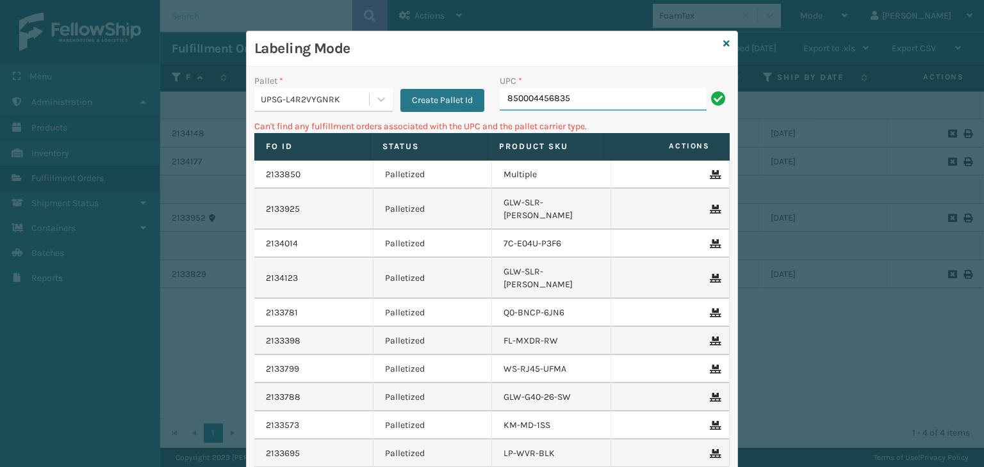
click at [579, 100] on input "850004456835" at bounding box center [602, 99] width 207 height 23
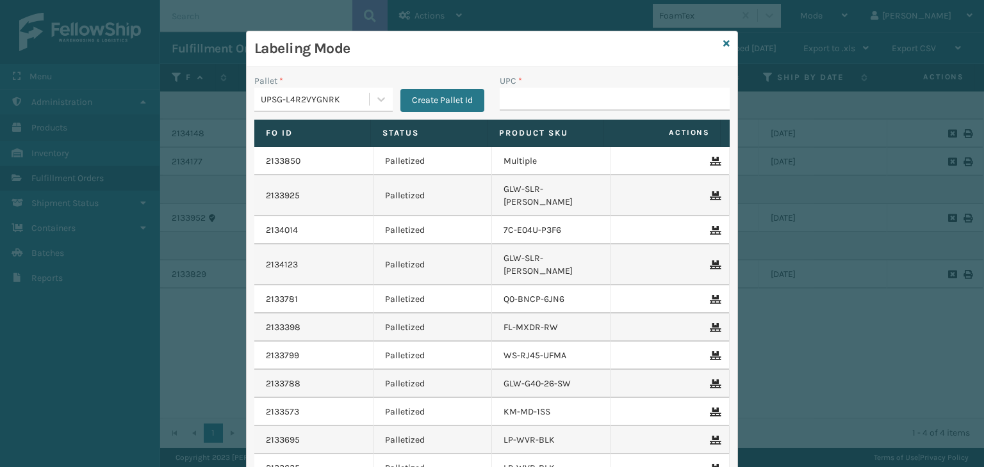
click at [309, 106] on div "UPSG-L4R2VYGNRK" at bounding box center [311, 99] width 115 height 21
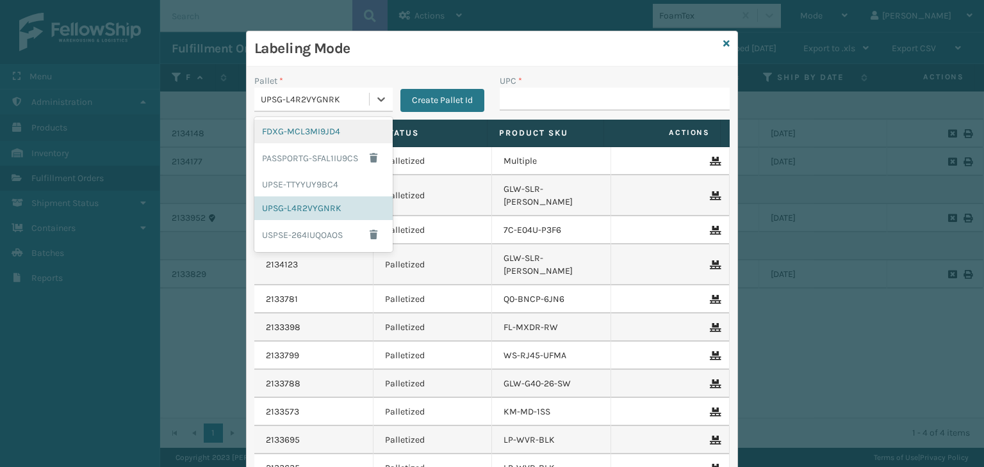
click at [314, 137] on div "FDXG-MCL3MI9JD4" at bounding box center [323, 132] width 138 height 24
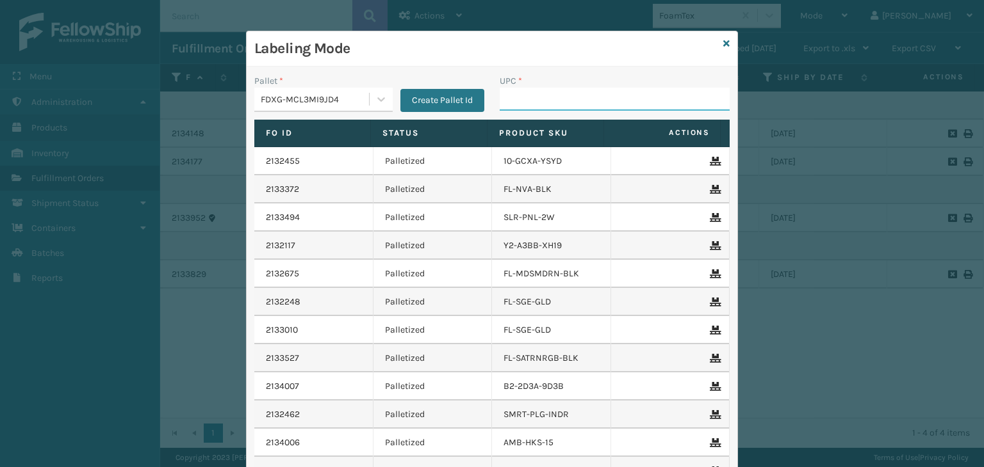
click at [520, 97] on input "UPC *" at bounding box center [614, 99] width 230 height 23
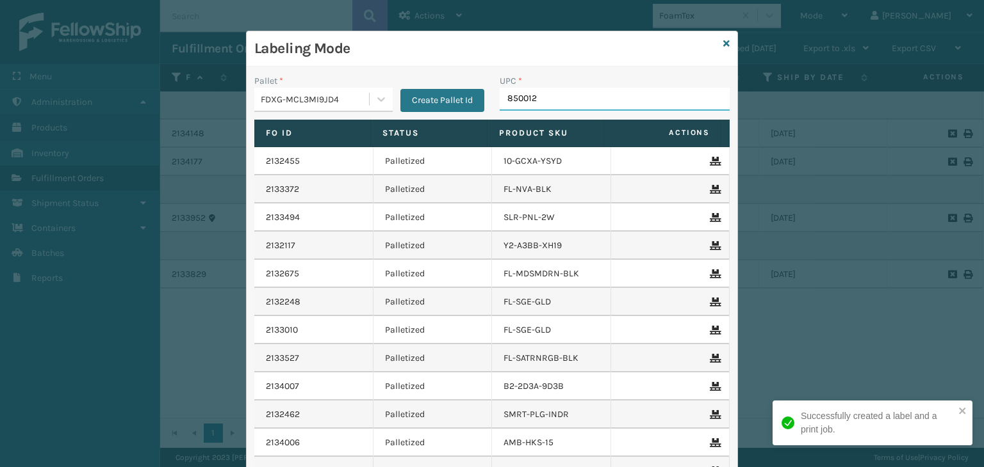
type input "8500124"
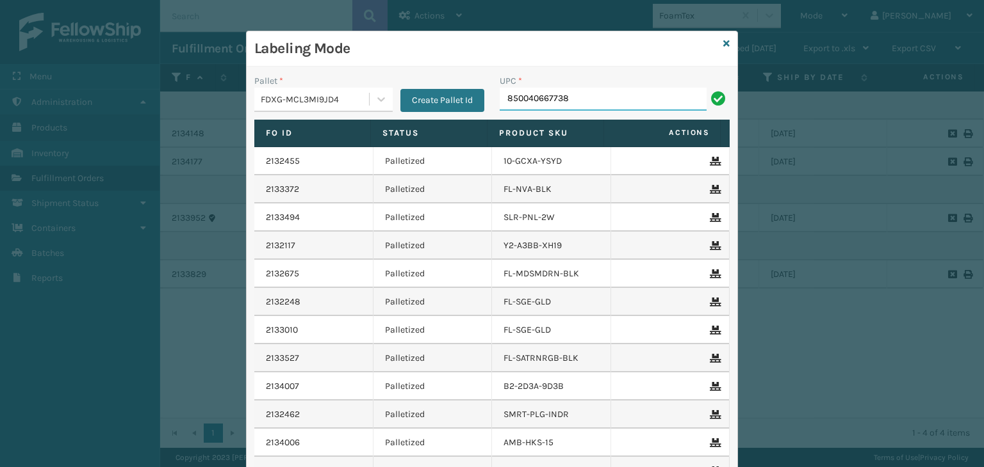
type input "850040667738"
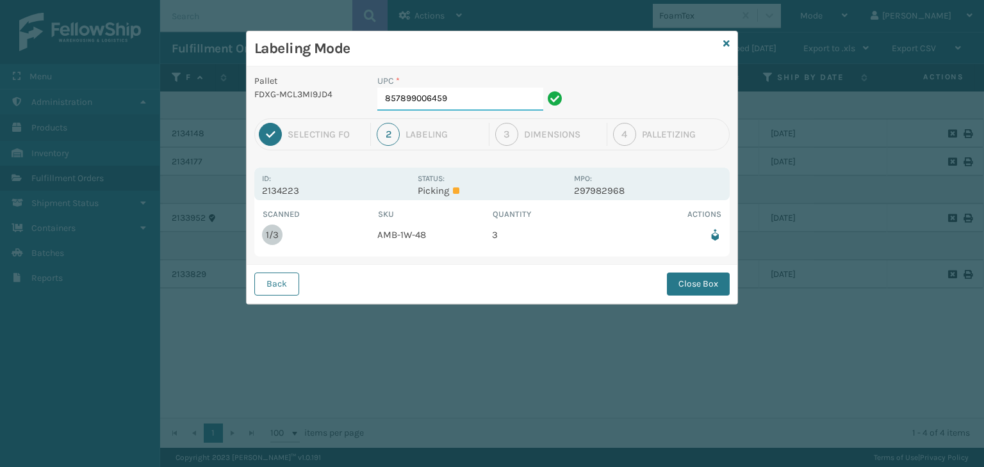
click at [471, 99] on input "857899006459" at bounding box center [460, 99] width 166 height 23
click at [699, 285] on button "Close Box" at bounding box center [698, 284] width 63 height 23
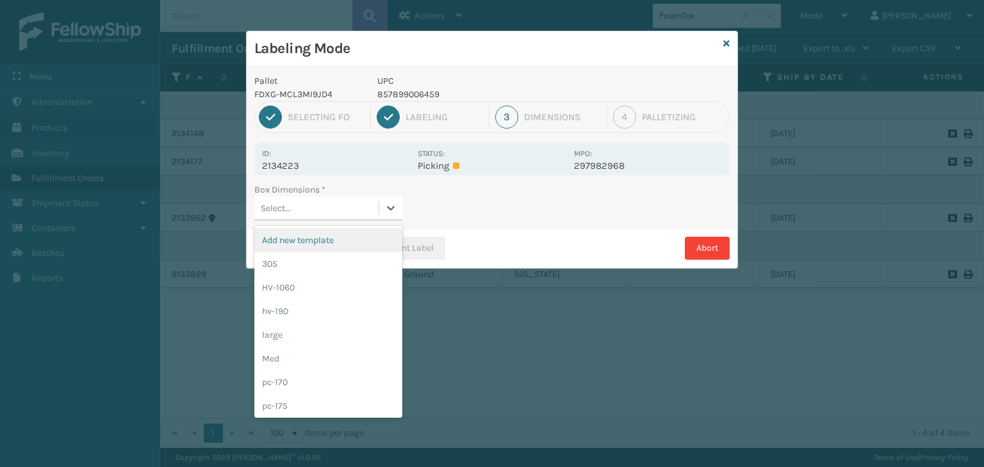
click at [307, 211] on div "Select..." at bounding box center [316, 208] width 124 height 21
drag, startPoint x: 286, startPoint y: 351, endPoint x: 474, endPoint y: 262, distance: 207.7
click at [291, 350] on div "Med" at bounding box center [328, 359] width 148 height 24
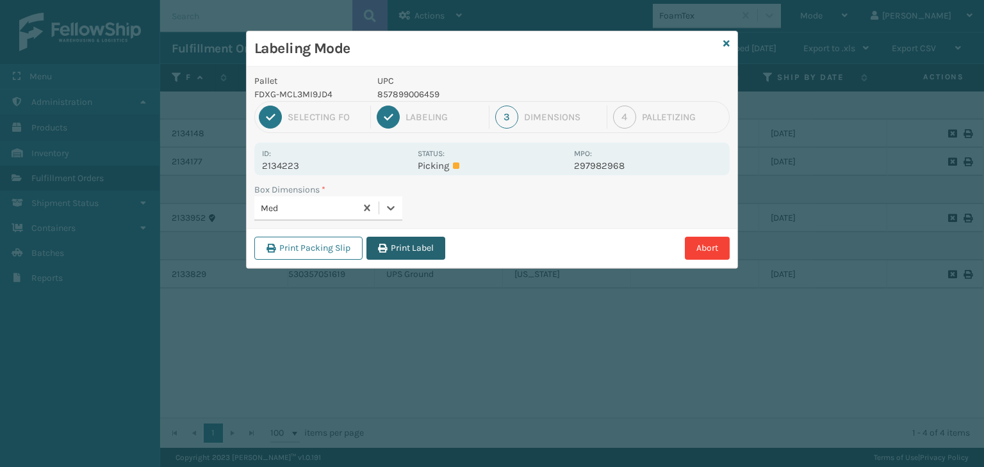
click at [418, 247] on button "Print Label" at bounding box center [405, 248] width 79 height 23
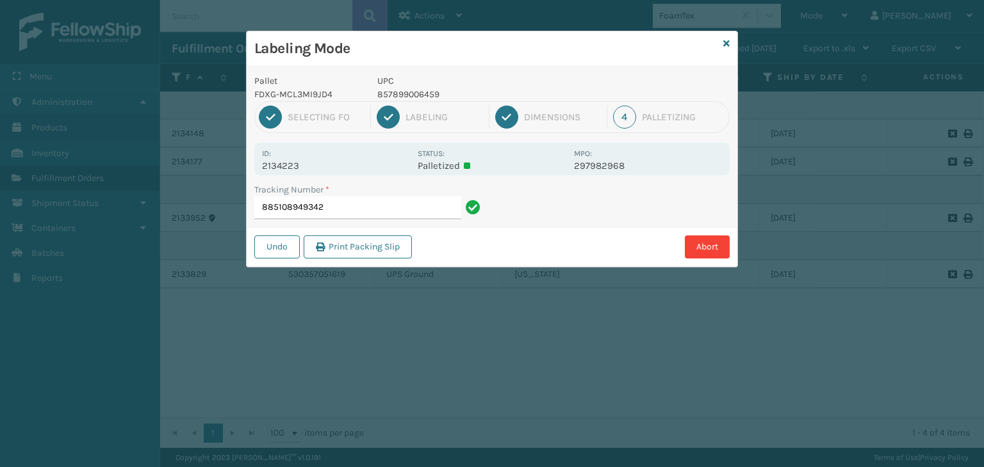
click at [278, 158] on div "Id: 2134223" at bounding box center [336, 159] width 148 height 25
click at [286, 168] on p "2134223" at bounding box center [336, 166] width 148 height 12
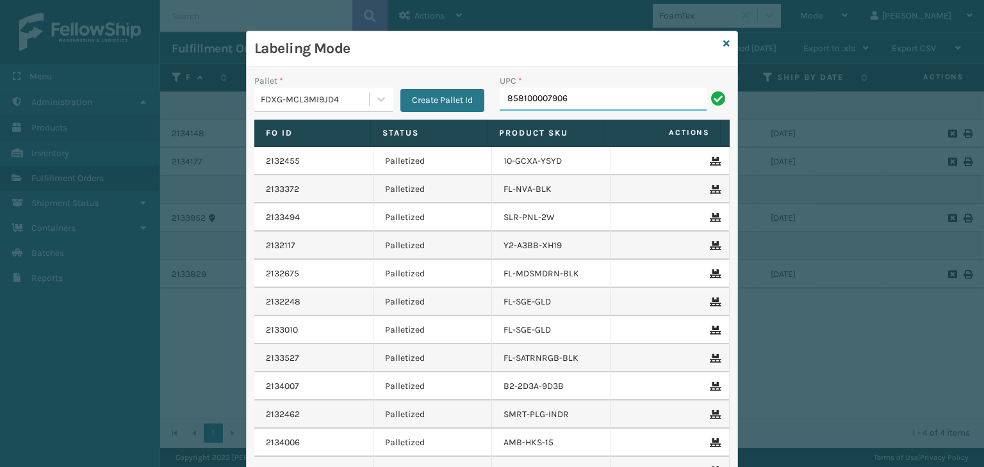
type input "858100007906"
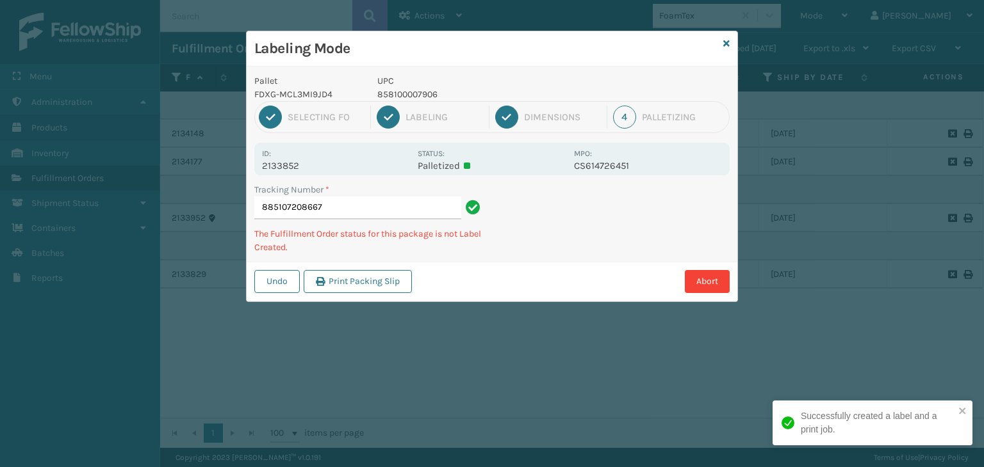
click at [412, 97] on p "858100007906" at bounding box center [471, 94] width 189 height 13
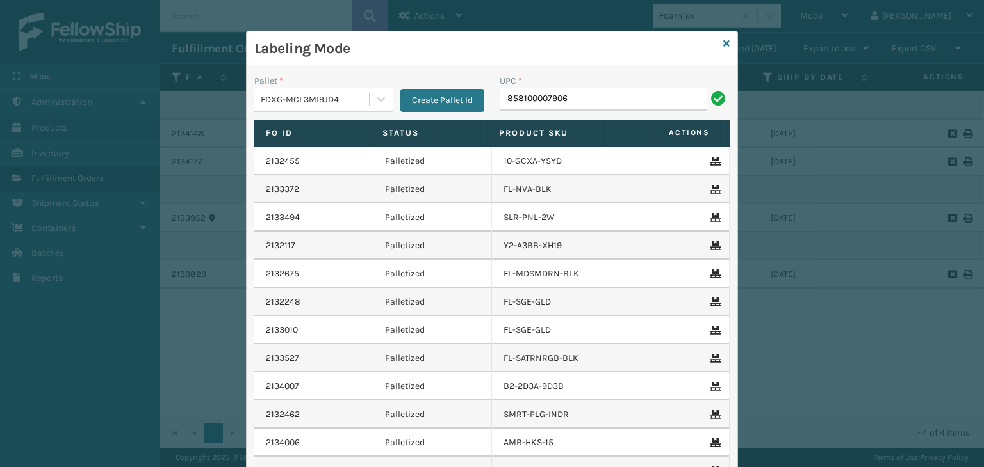
type input "858100007906"
click at [723, 46] on icon at bounding box center [726, 43] width 6 height 9
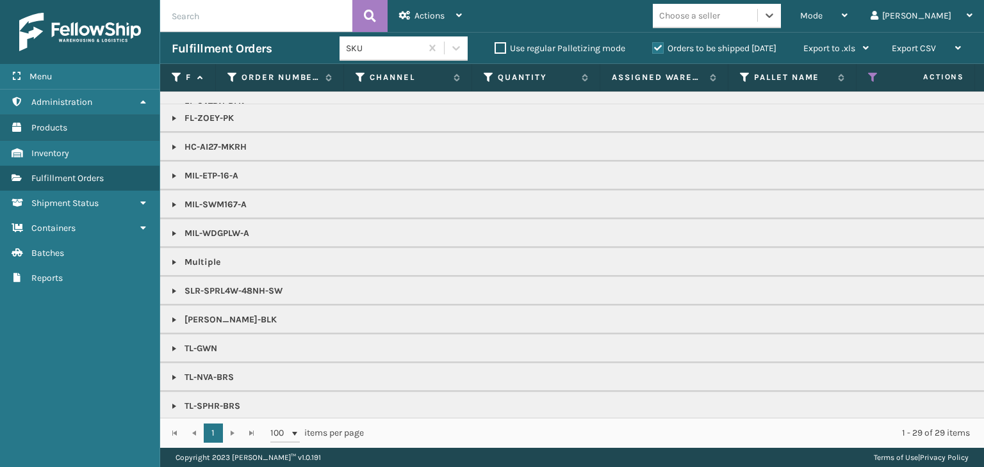
scroll to position [400, 0]
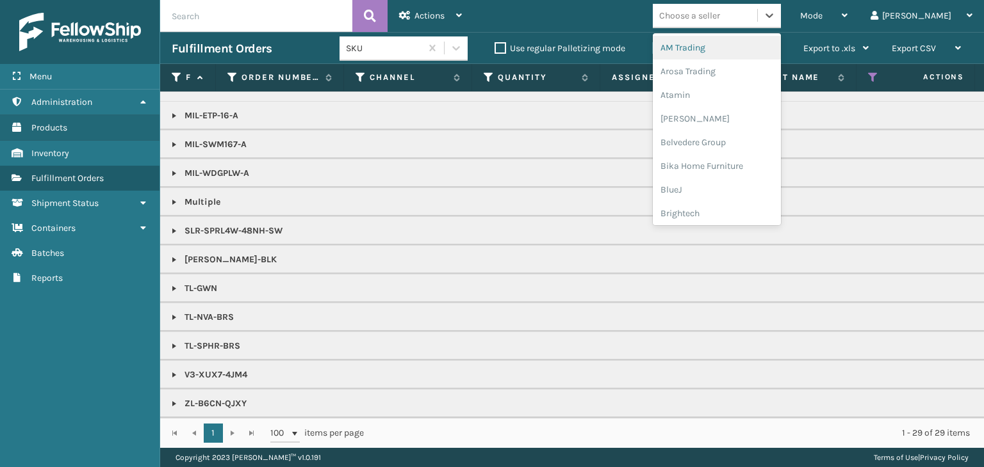
click at [720, 21] on div "Choose a seller" at bounding box center [689, 15] width 61 height 13
type input "BR"
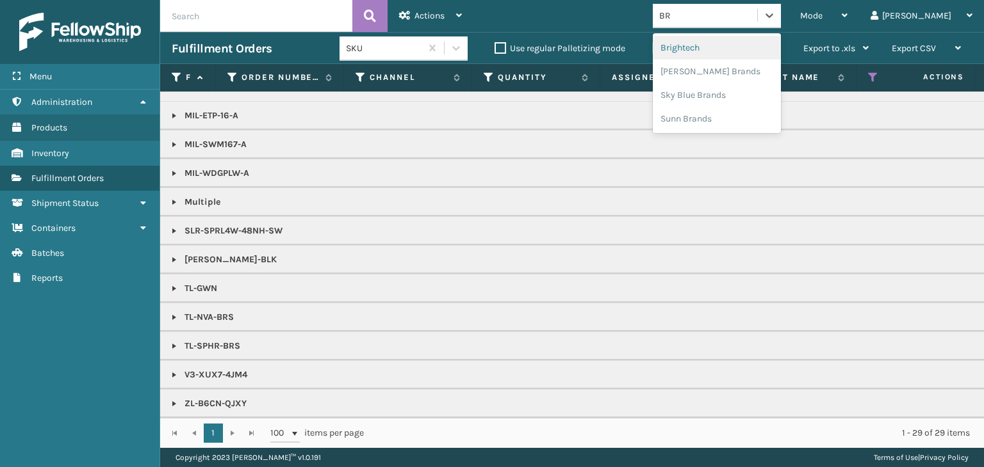
click at [734, 42] on div "Brightech" at bounding box center [717, 48] width 128 height 24
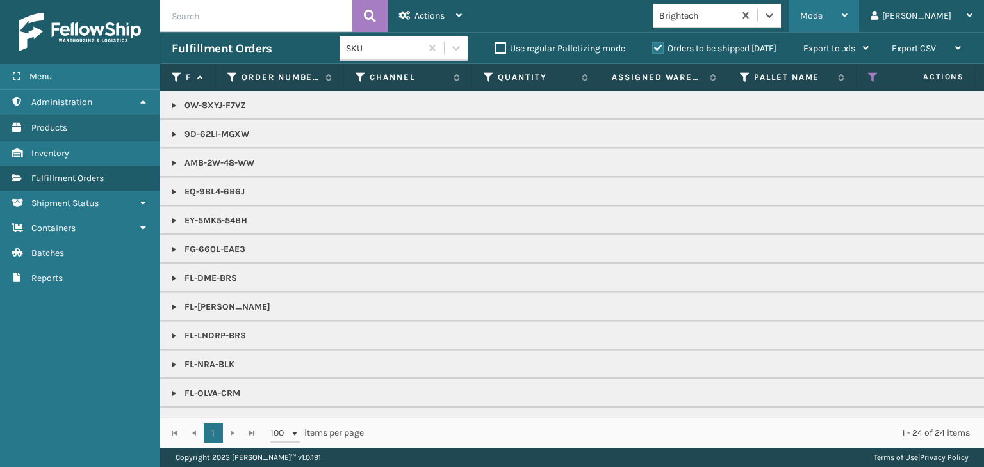
click at [847, 14] on div "Mode" at bounding box center [823, 16] width 47 height 32
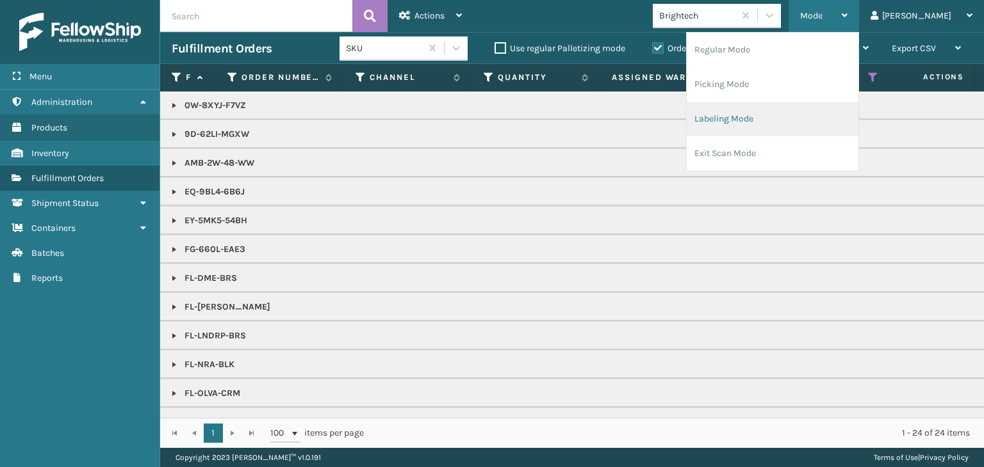
click at [811, 118] on li "Labeling Mode" at bounding box center [772, 119] width 172 height 35
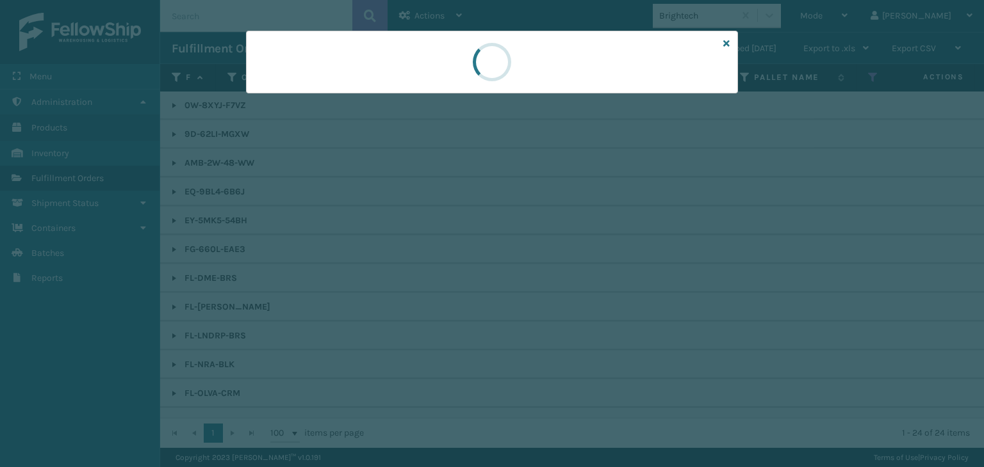
click at [284, 85] on div at bounding box center [492, 62] width 492 height 63
click at [287, 87] on div at bounding box center [492, 62] width 492 height 63
click at [286, 91] on div at bounding box center [492, 62] width 492 height 63
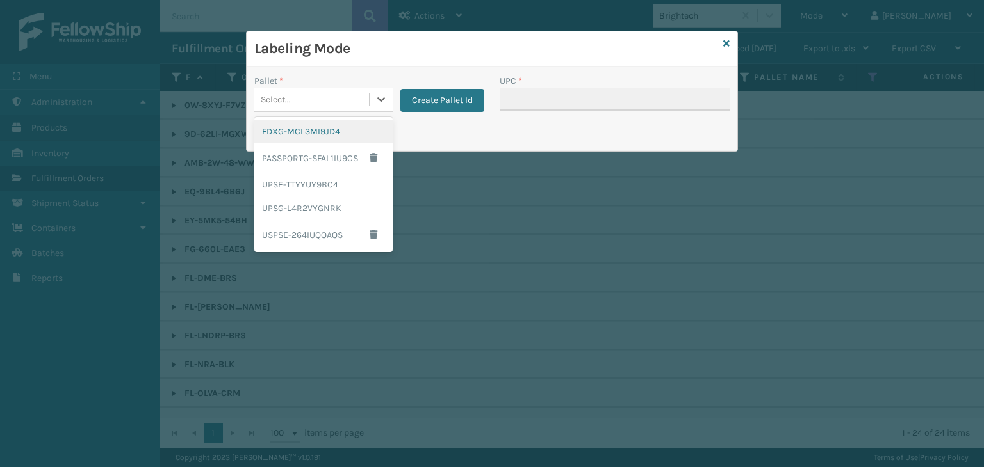
click at [286, 91] on div "Select..." at bounding box center [311, 99] width 115 height 21
click at [272, 126] on div "FDXG-MCL3MI9JD4" at bounding box center [323, 132] width 138 height 24
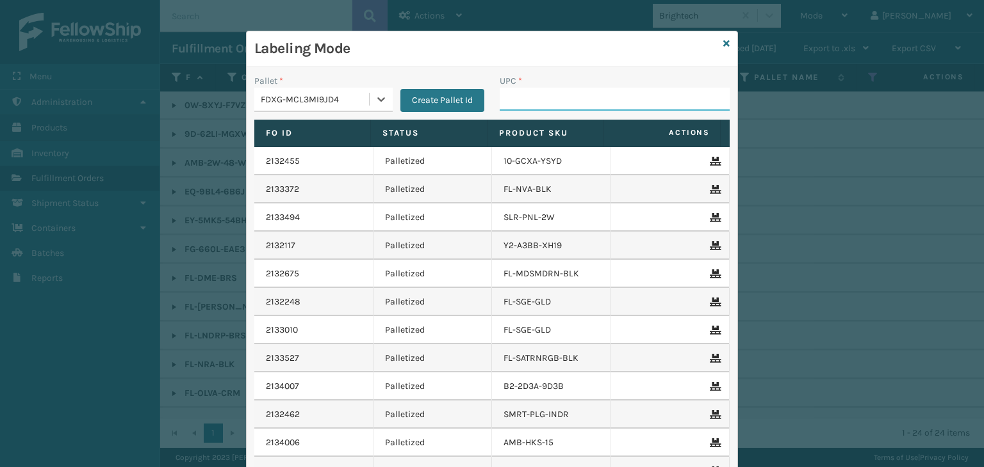
click at [592, 99] on input "UPC *" at bounding box center [614, 99] width 230 height 23
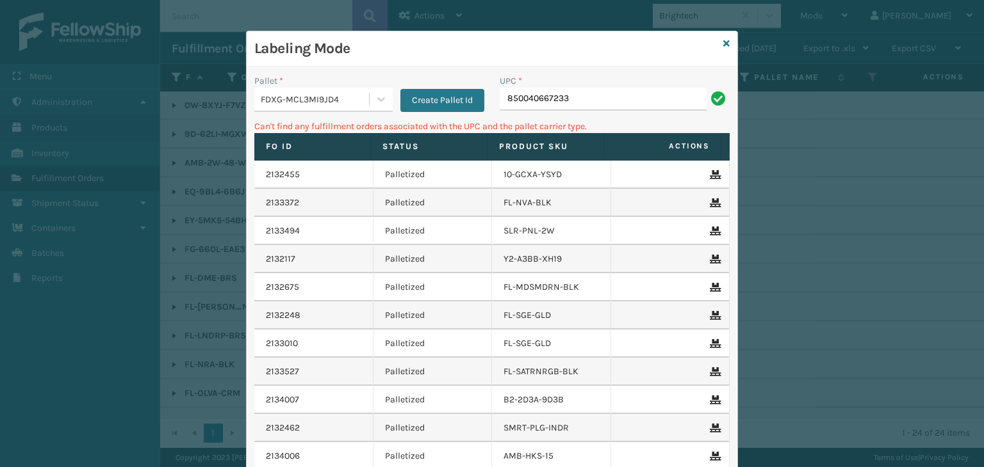
drag, startPoint x: 296, startPoint y: 91, endPoint x: 296, endPoint y: 106, distance: 14.7
click at [297, 90] on div "FDXG-MCL3MI9JD4" at bounding box center [311, 99] width 115 height 21
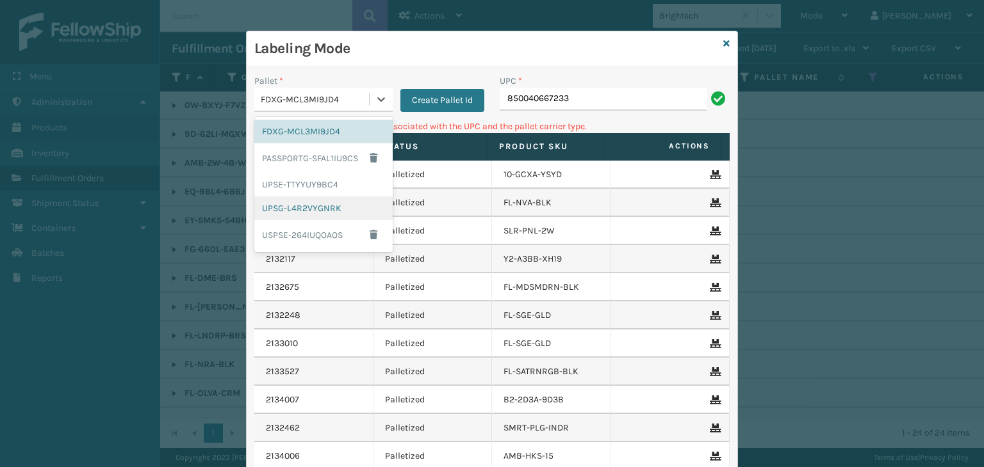
click at [303, 206] on div "UPSG-L4R2VYGNRK" at bounding box center [323, 209] width 138 height 24
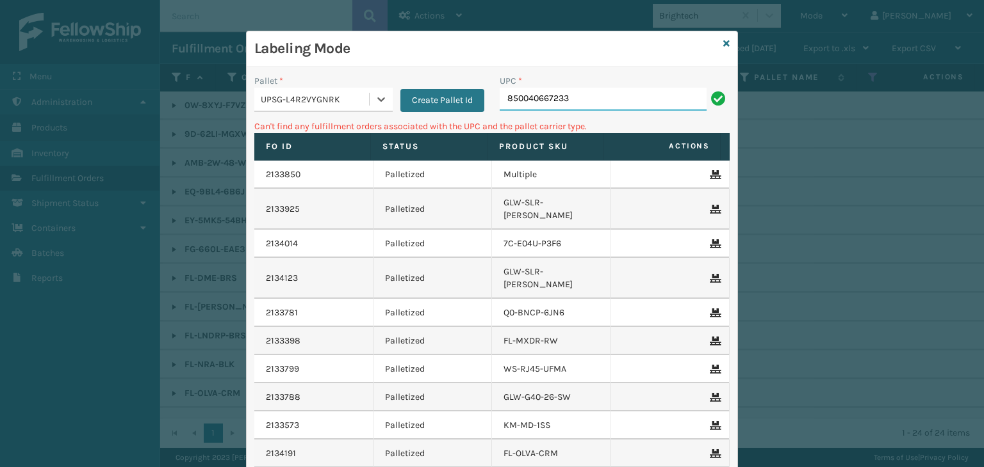
click at [592, 100] on input "850040667233" at bounding box center [602, 99] width 207 height 23
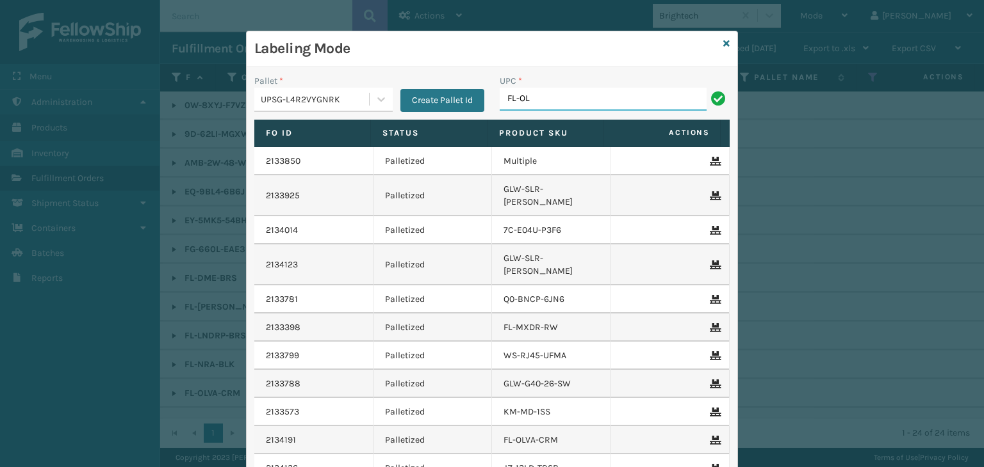
type input "FL-OLVA-CRM"
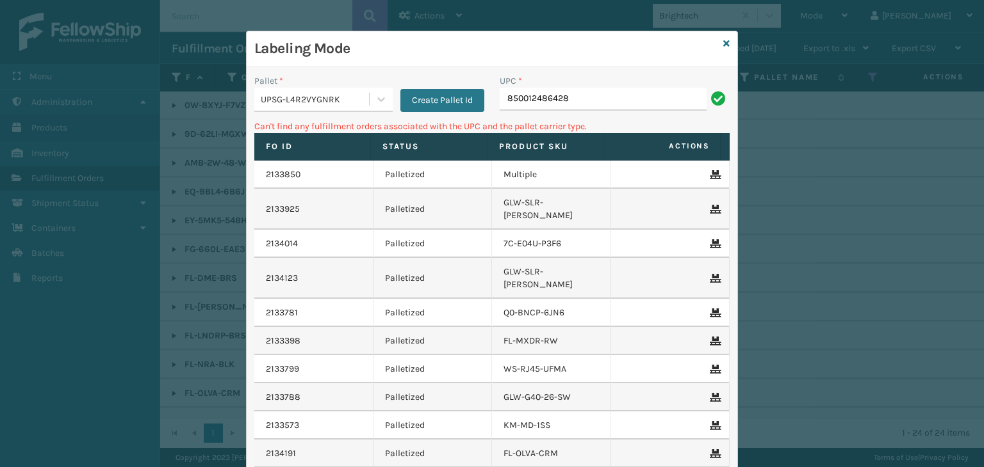
click at [303, 101] on div "UPSG-L4R2VYGNRK" at bounding box center [315, 99] width 109 height 13
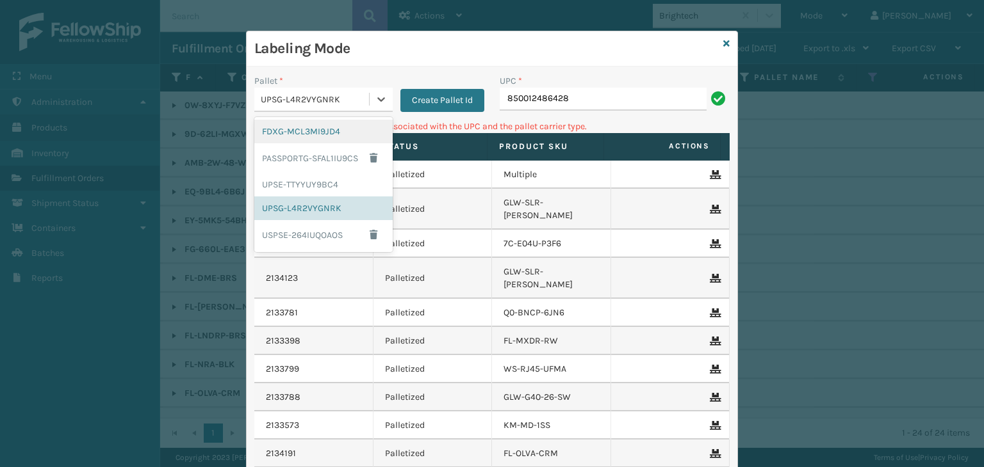
drag, startPoint x: 298, startPoint y: 127, endPoint x: 507, endPoint y: 124, distance: 209.4
click at [305, 128] on div "FDXG-MCL3MI9JD4" at bounding box center [323, 132] width 138 height 24
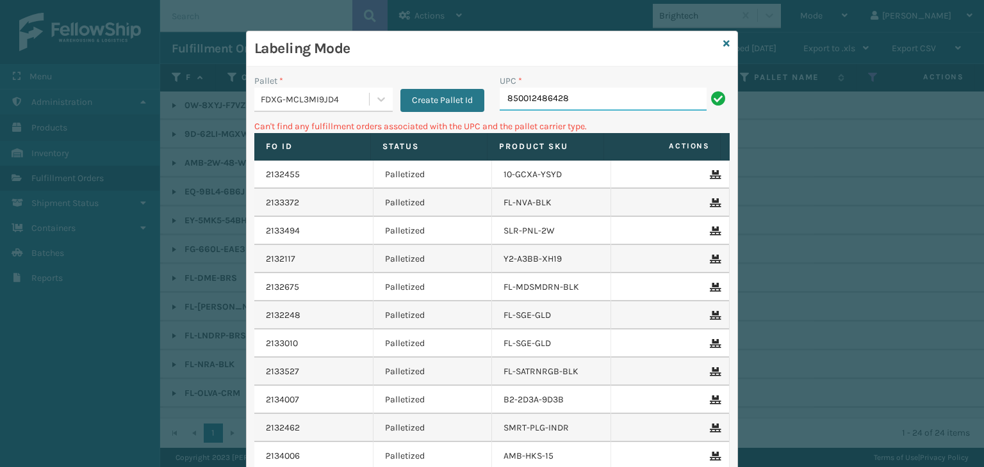
click at [572, 95] on input "850012486428" at bounding box center [602, 99] width 207 height 23
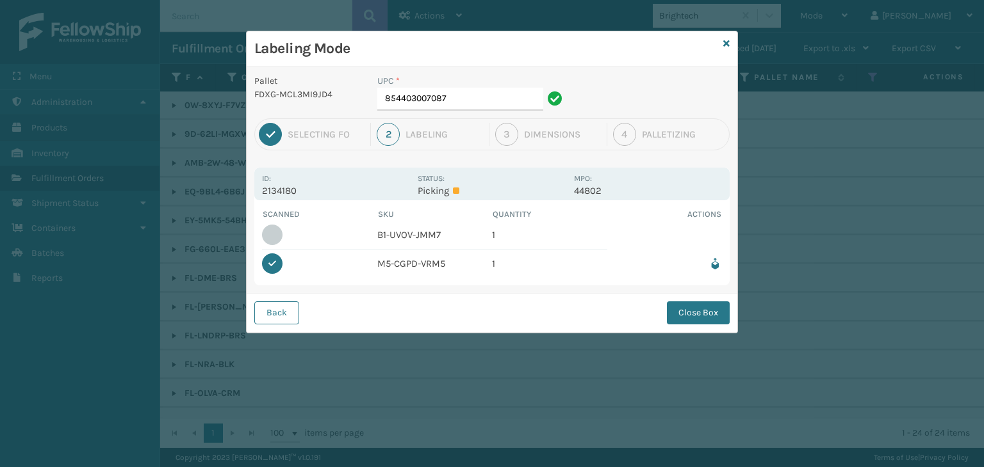
drag, startPoint x: 684, startPoint y: 302, endPoint x: 686, endPoint y: 295, distance: 8.1
click at [684, 302] on button "Close Box" at bounding box center [698, 313] width 63 height 23
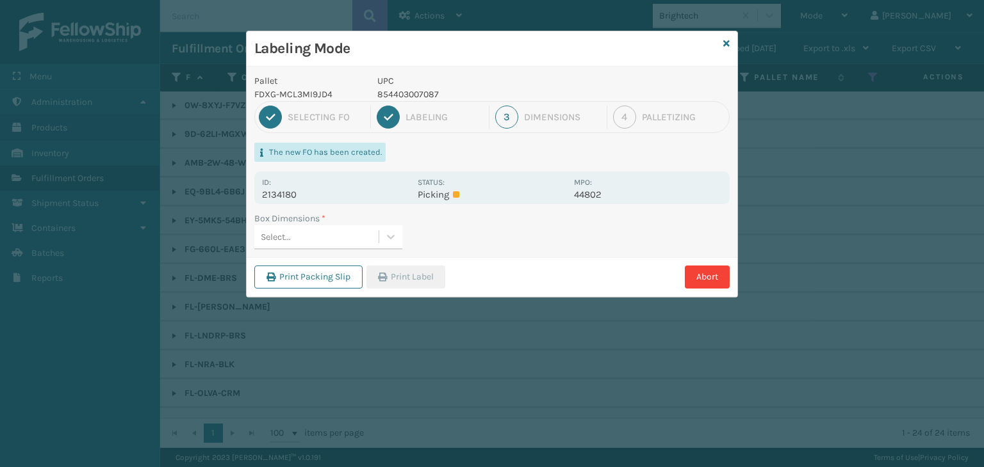
click at [330, 233] on div "Select..." at bounding box center [316, 237] width 124 height 21
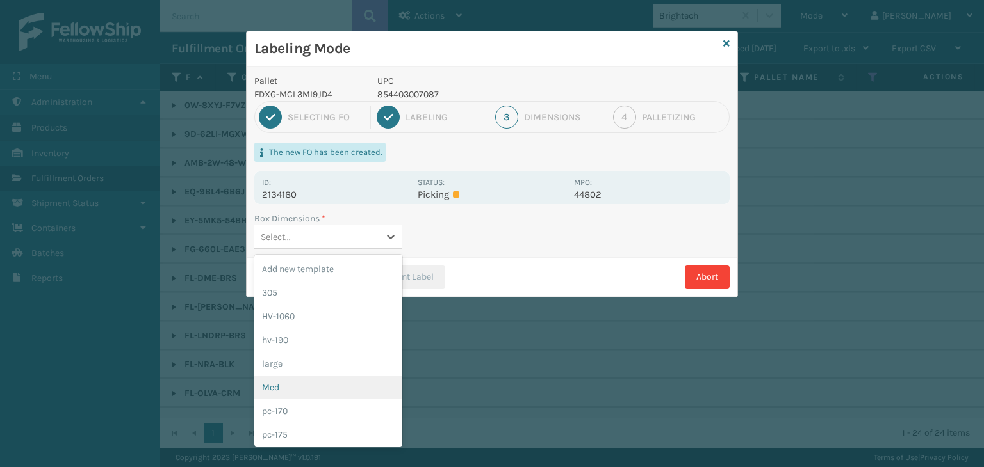
drag, startPoint x: 318, startPoint y: 377, endPoint x: 407, endPoint y: 282, distance: 130.9
click at [319, 377] on div "Med" at bounding box center [328, 388] width 148 height 24
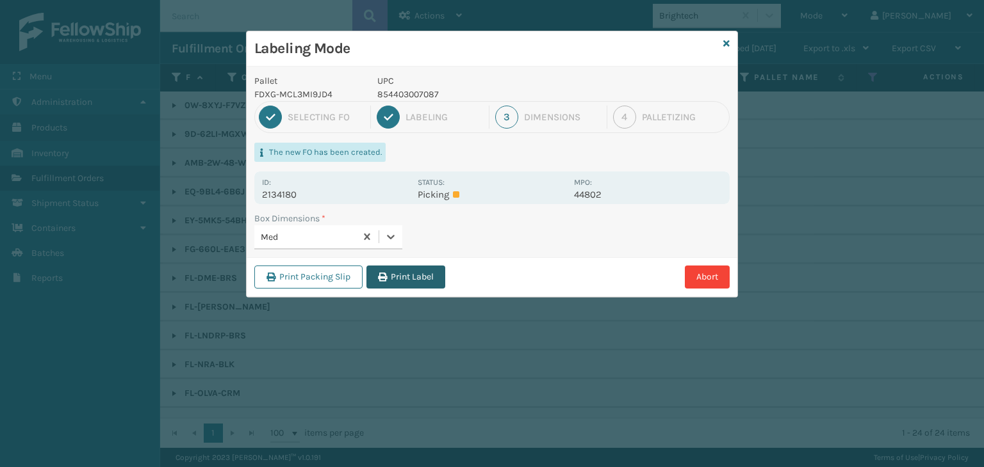
click at [412, 271] on button "Print Label" at bounding box center [405, 277] width 79 height 23
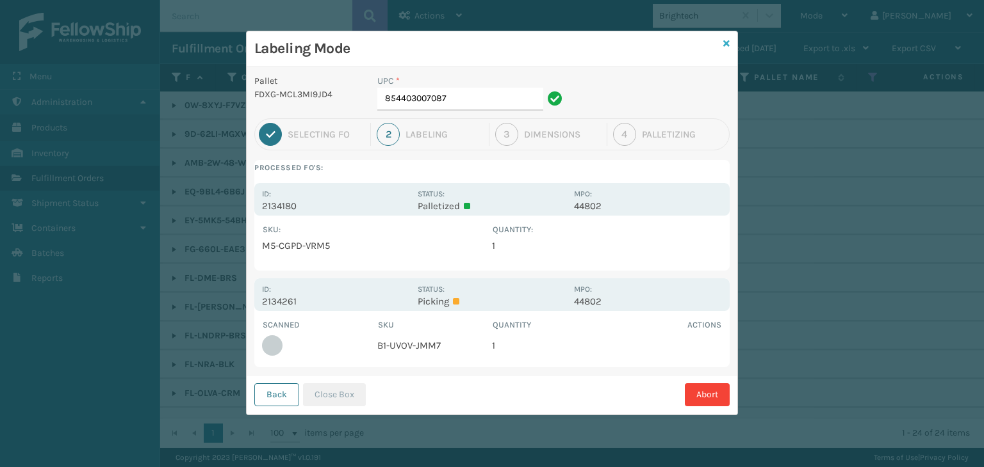
click at [728, 43] on icon at bounding box center [726, 43] width 6 height 9
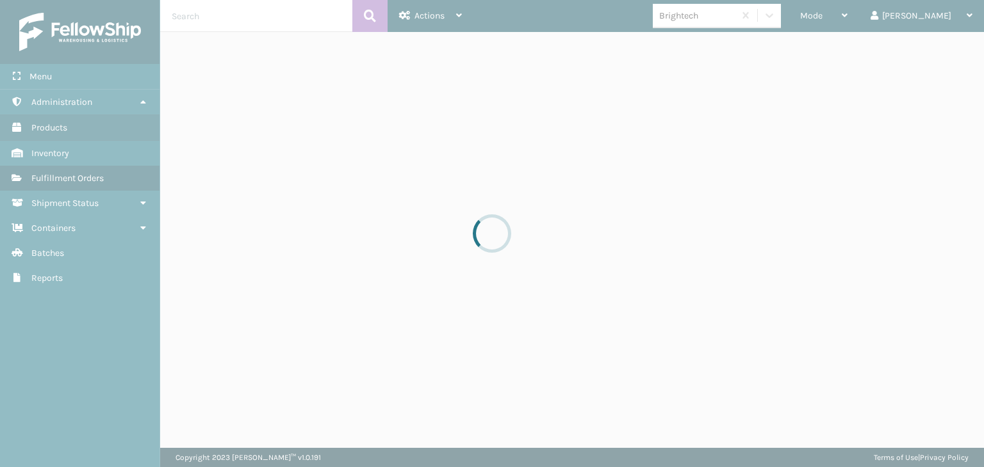
click at [822, 19] on span "Mode" at bounding box center [811, 15] width 22 height 11
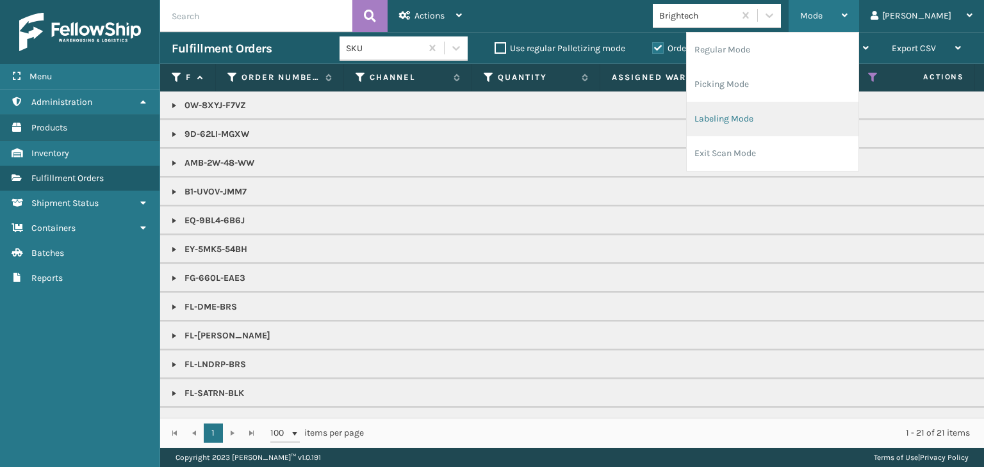
click at [813, 109] on li "Labeling Mode" at bounding box center [772, 119] width 172 height 35
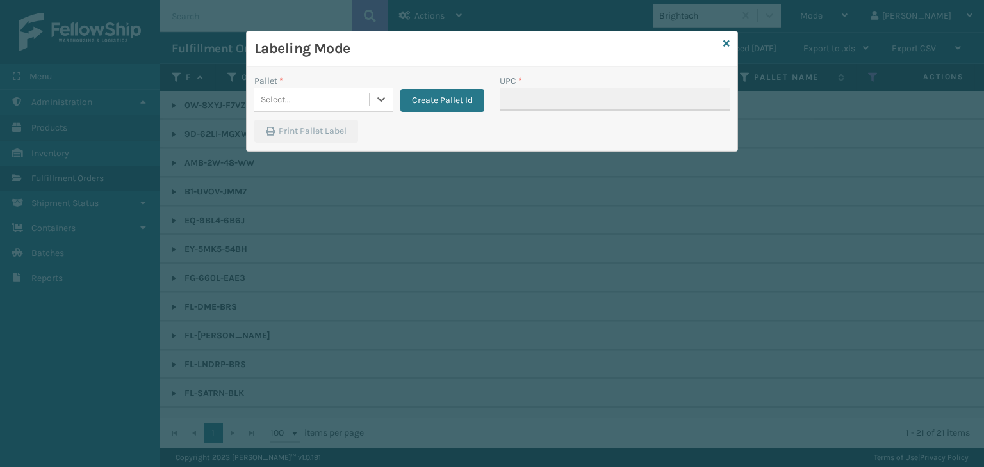
click at [333, 93] on div "Select..." at bounding box center [311, 99] width 115 height 21
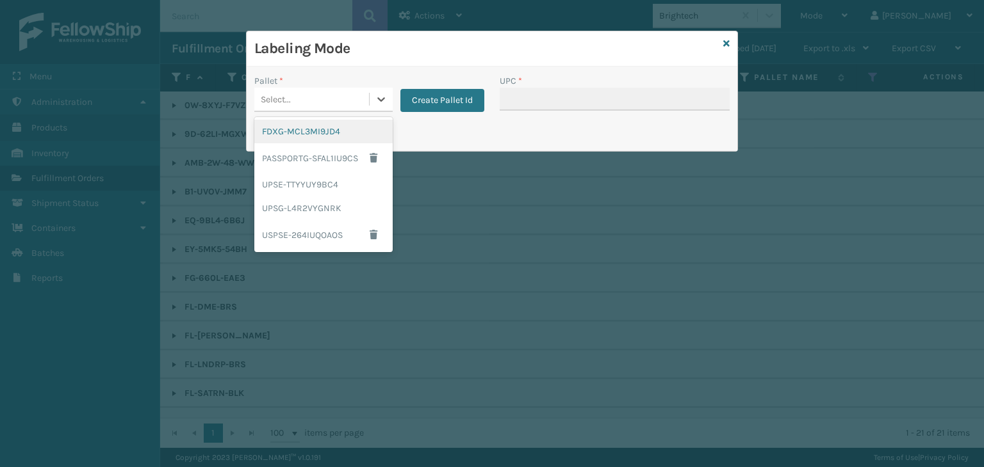
click at [334, 133] on div "FDXG-MCL3MI9JD4" at bounding box center [323, 132] width 138 height 24
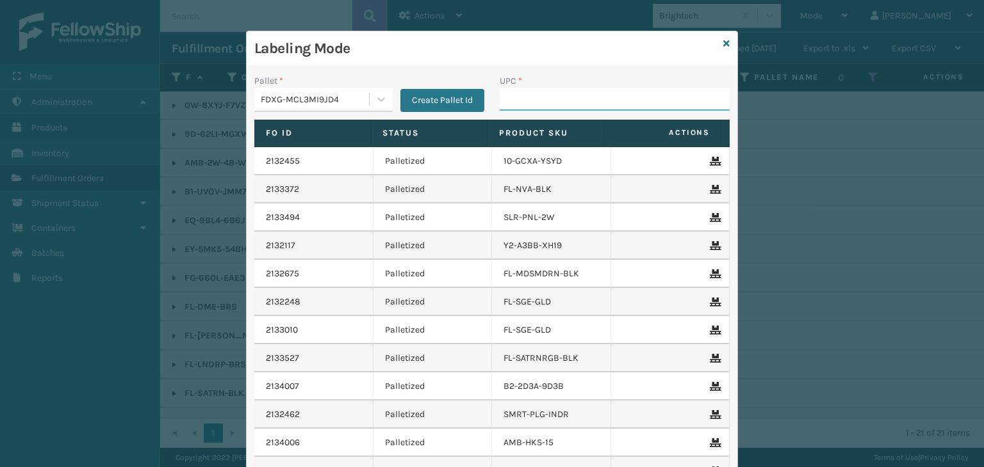
click at [603, 92] on input "UPC *" at bounding box center [614, 99] width 230 height 23
type input "8500124"
type input "8500044"
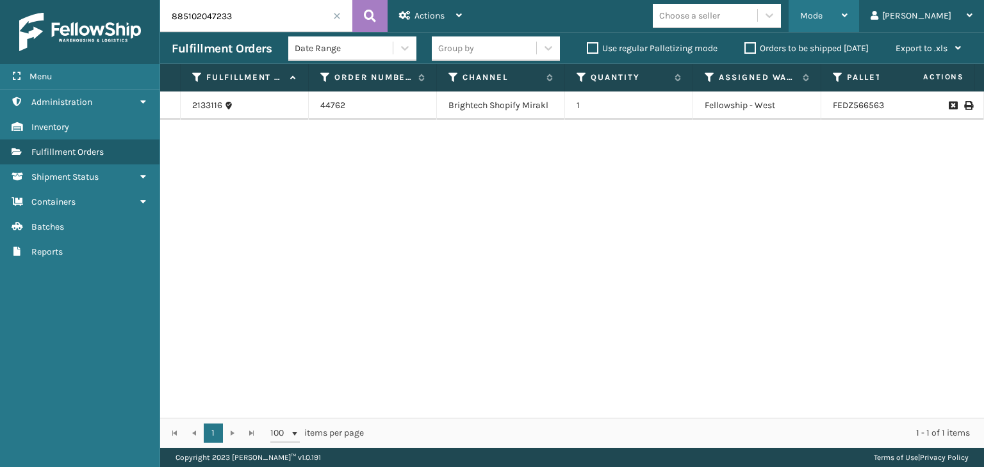
click at [847, 24] on div "Mode" at bounding box center [823, 16] width 47 height 32
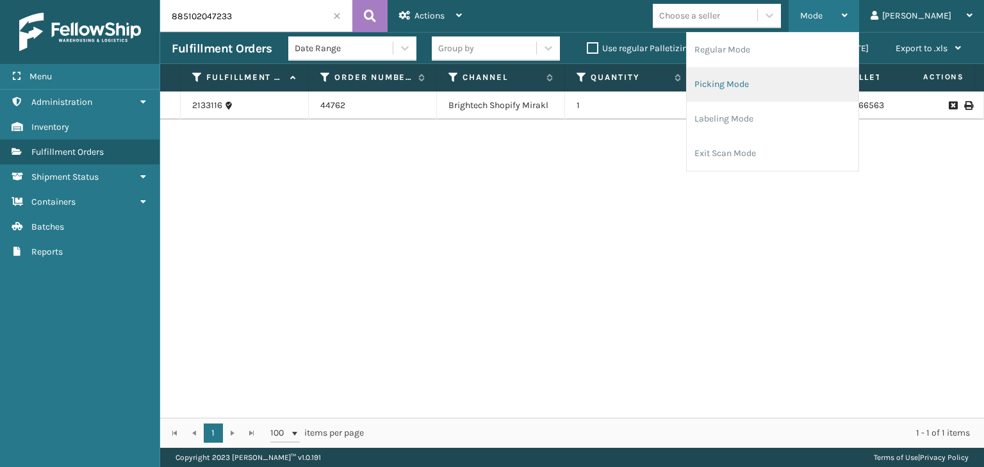
click at [841, 77] on li "Picking Mode" at bounding box center [772, 84] width 172 height 35
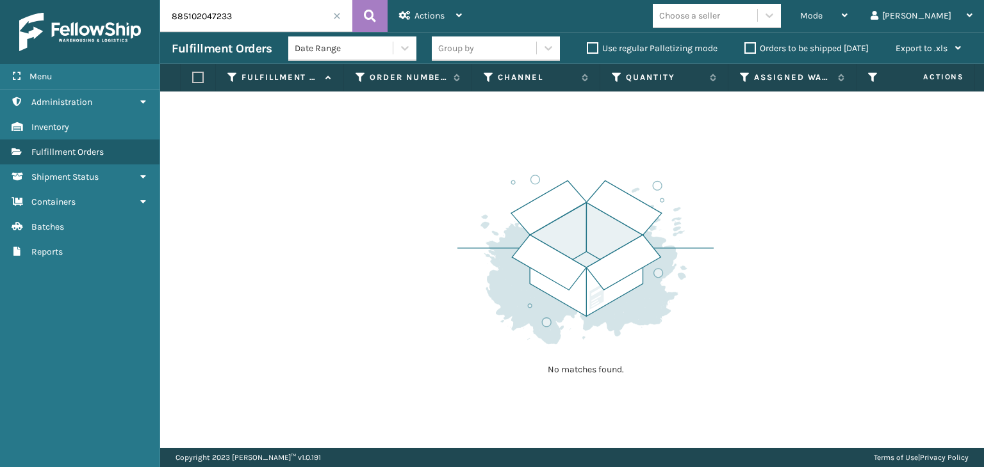
click at [338, 15] on span at bounding box center [337, 16] width 8 height 8
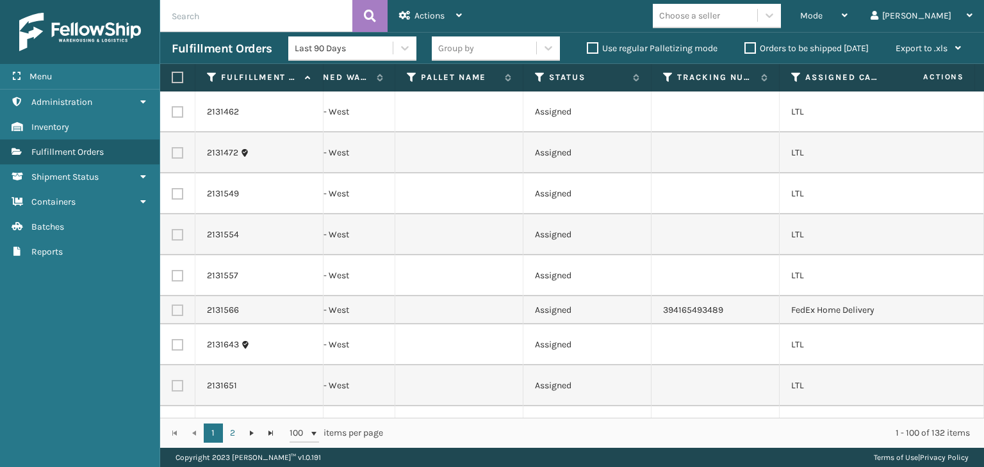
scroll to position [0, 488]
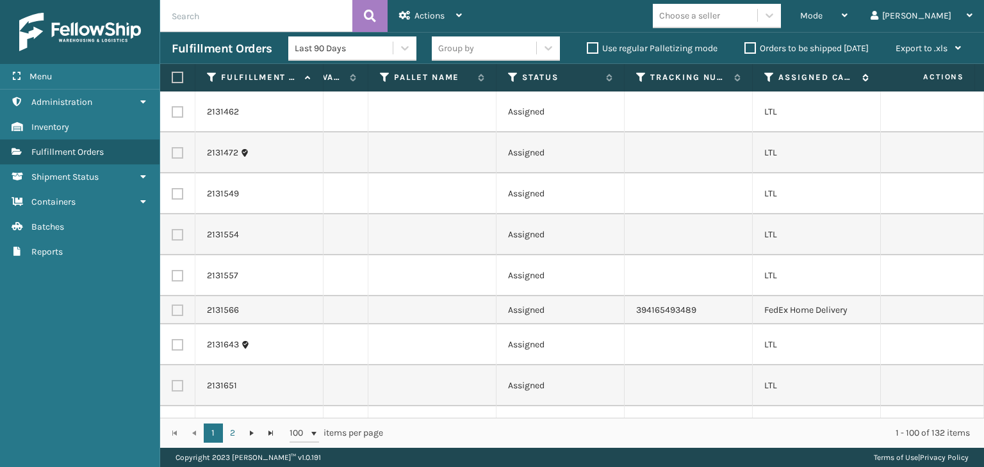
click at [768, 80] on icon at bounding box center [769, 78] width 10 height 12
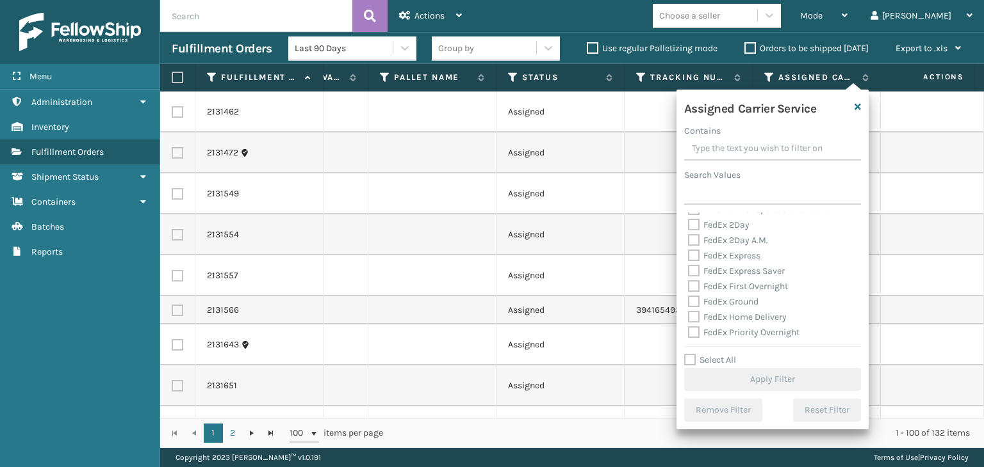
scroll to position [64, 0]
drag, startPoint x: 711, startPoint y: 359, endPoint x: 708, endPoint y: 339, distance: 19.6
click at [712, 359] on label "Select All" at bounding box center [710, 360] width 52 height 11
click at [712, 354] on input "Select All" at bounding box center [780, 353] width 192 height 1
checkbox input "true"
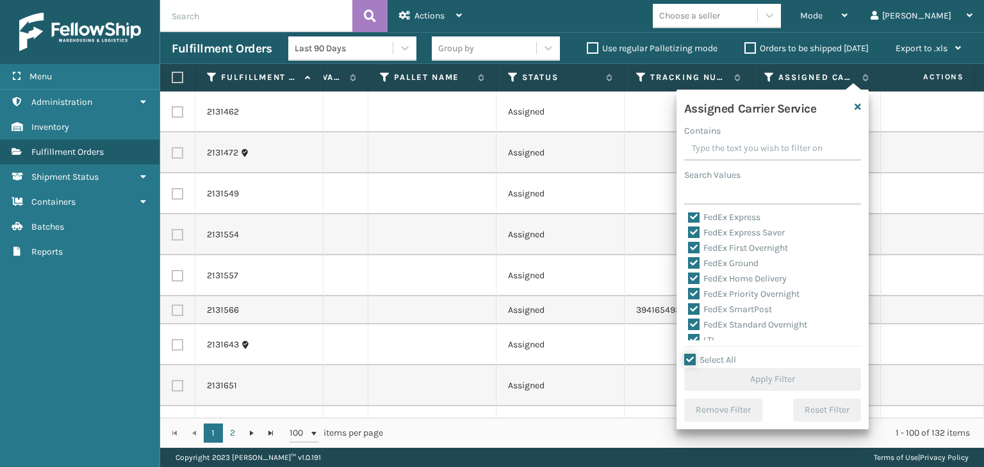
checkbox input "true"
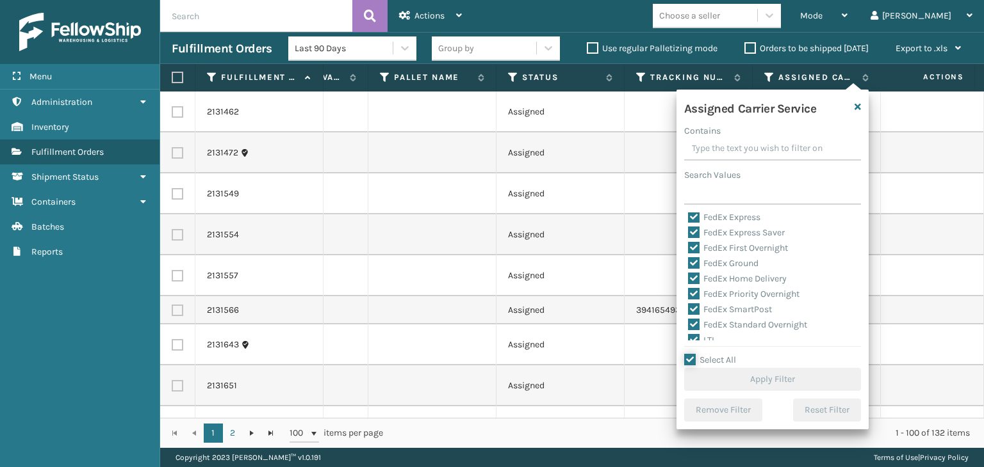
checkbox input "true"
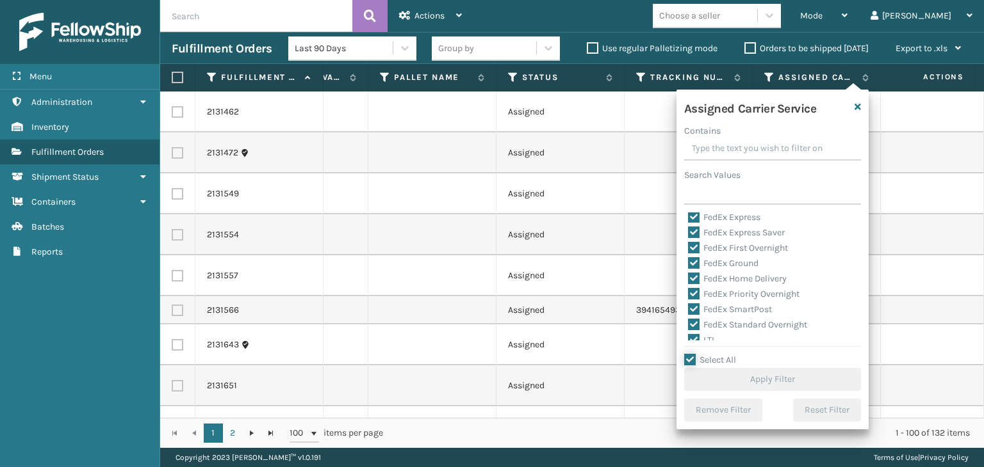
checkbox input "true"
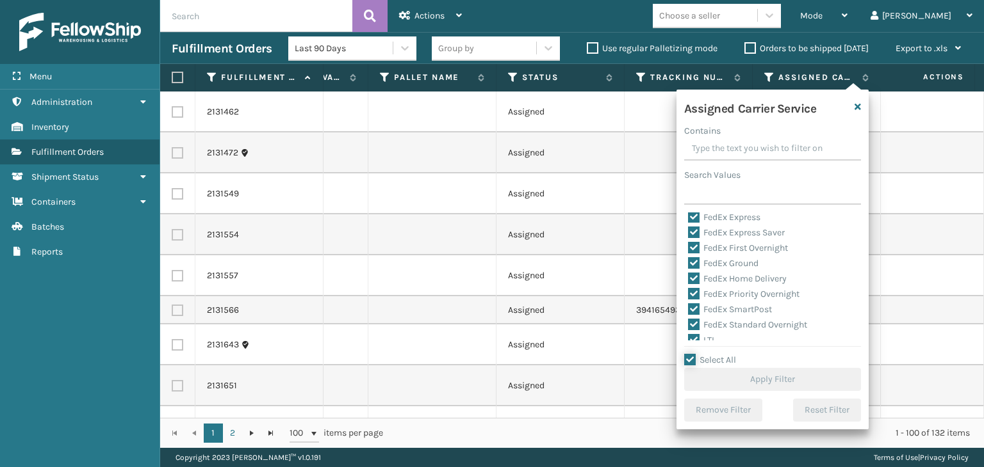
checkbox input "true"
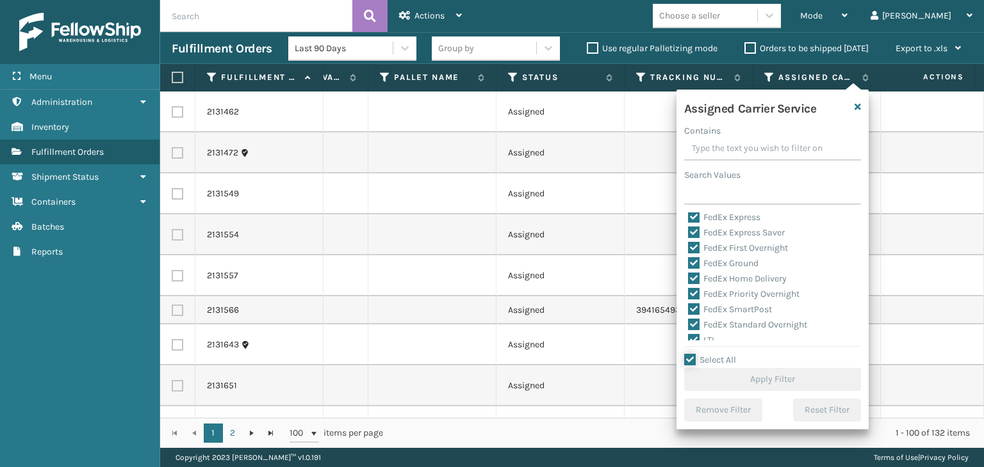
checkbox input "true"
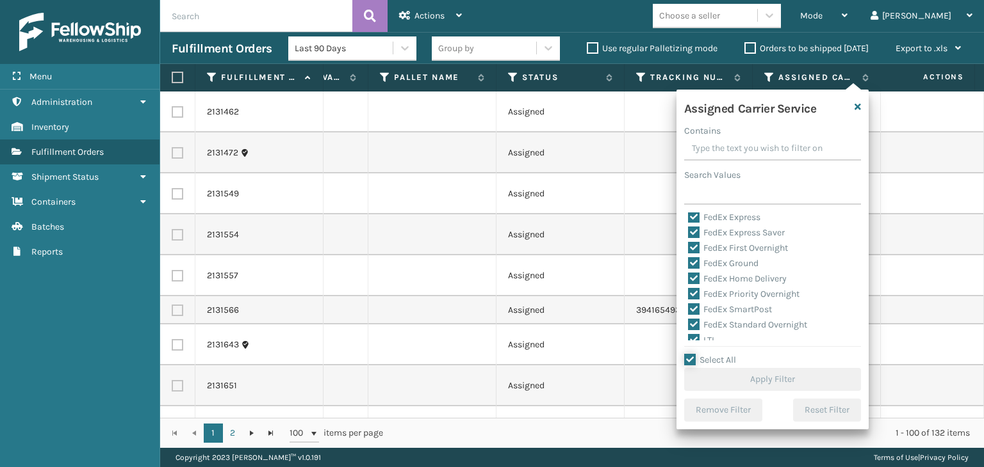
checkbox input "true"
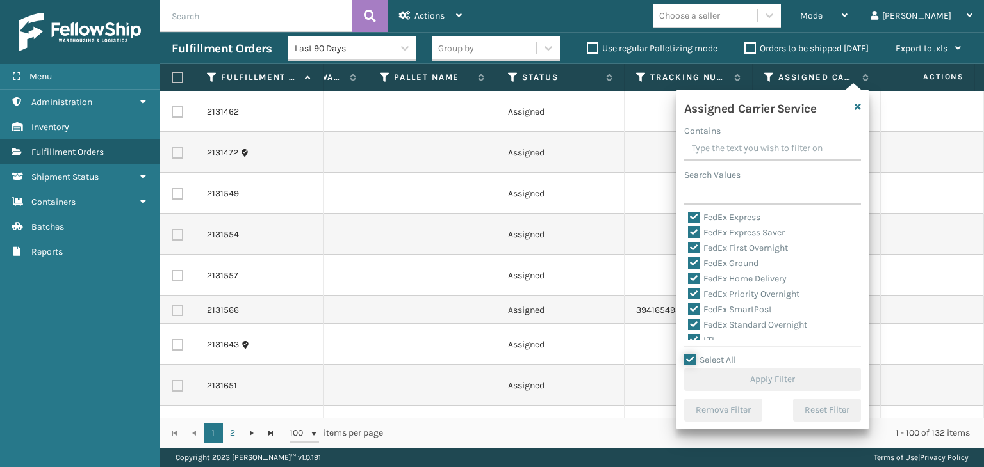
checkbox input "true"
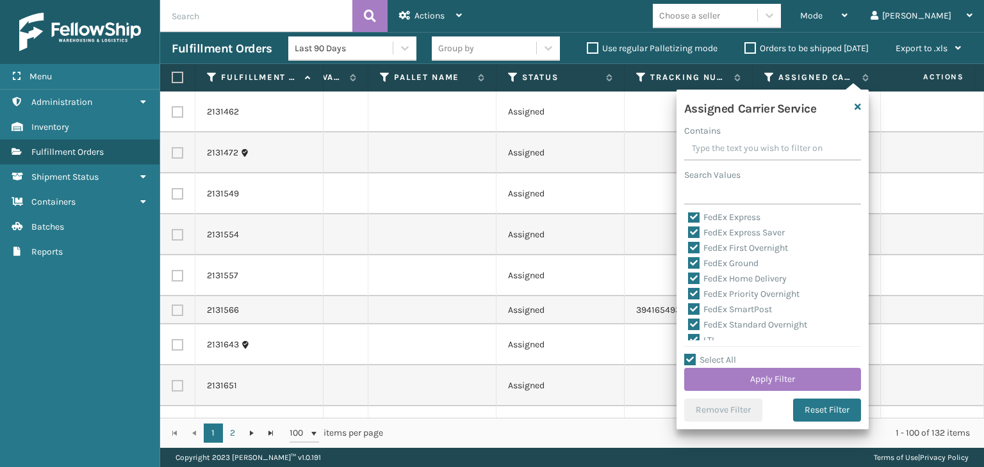
click at [706, 334] on div "LTL" at bounding box center [772, 340] width 169 height 15
click at [711, 340] on label "LTL" at bounding box center [702, 340] width 28 height 11
click at [688, 340] on input "LTL" at bounding box center [688, 337] width 1 height 8
checkbox input "false"
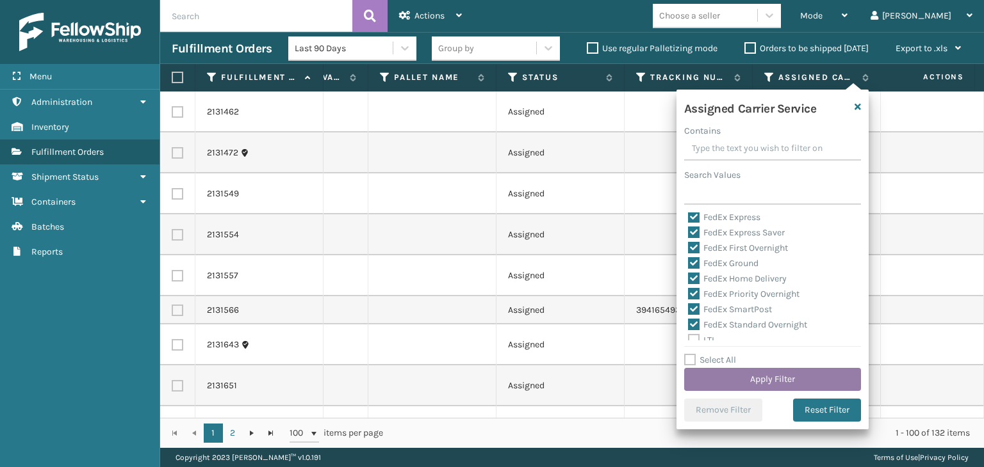
click at [740, 373] on button "Apply Filter" at bounding box center [772, 379] width 177 height 23
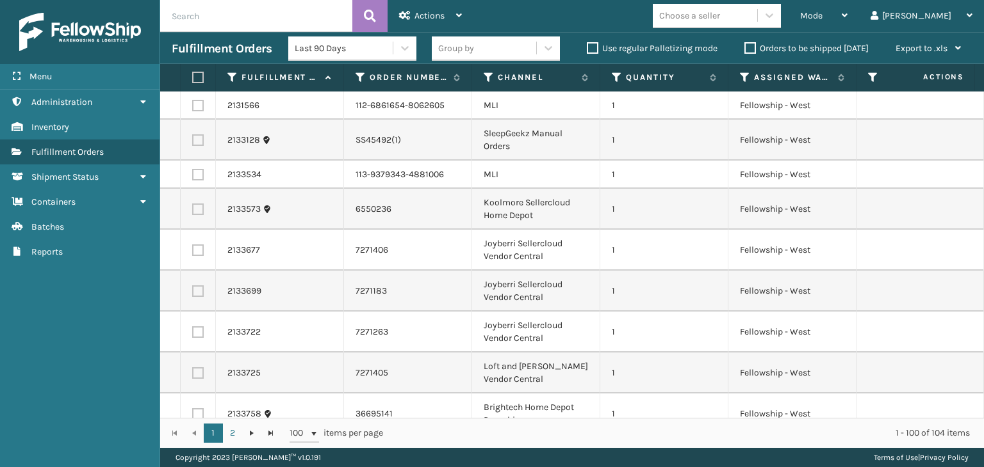
click at [243, 26] on input "text" at bounding box center [256, 16] width 192 height 32
paste input "EC-22UM-IARL"
type input "EC-22UM-IARL"
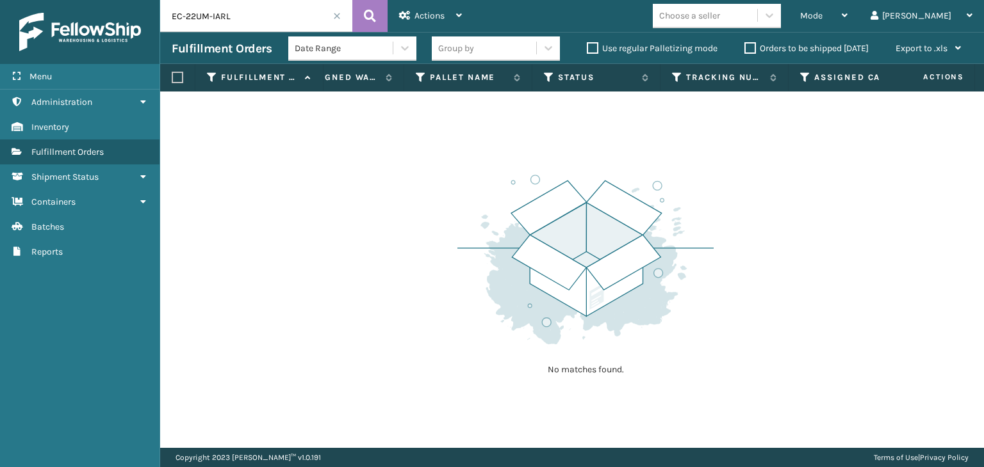
scroll to position [0, 451]
click at [548, 79] on icon at bounding box center [550, 78] width 10 height 12
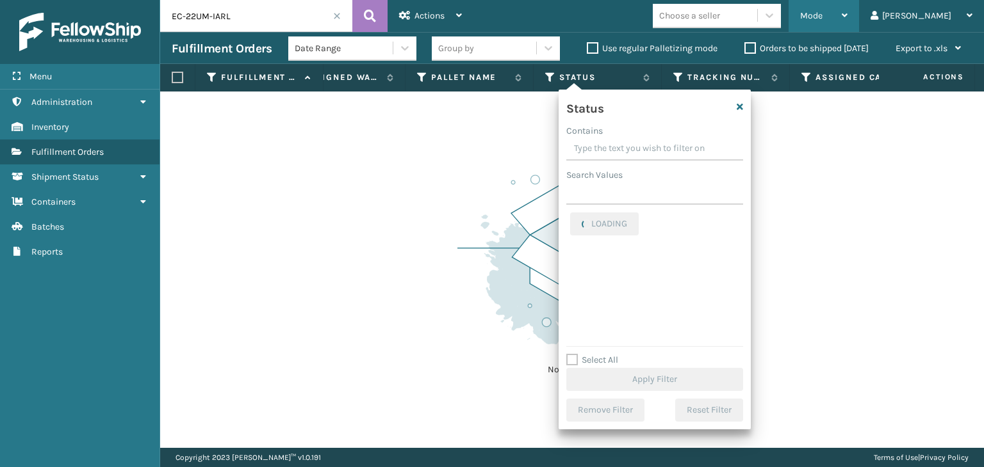
click at [847, 21] on div "Mode" at bounding box center [823, 16] width 47 height 32
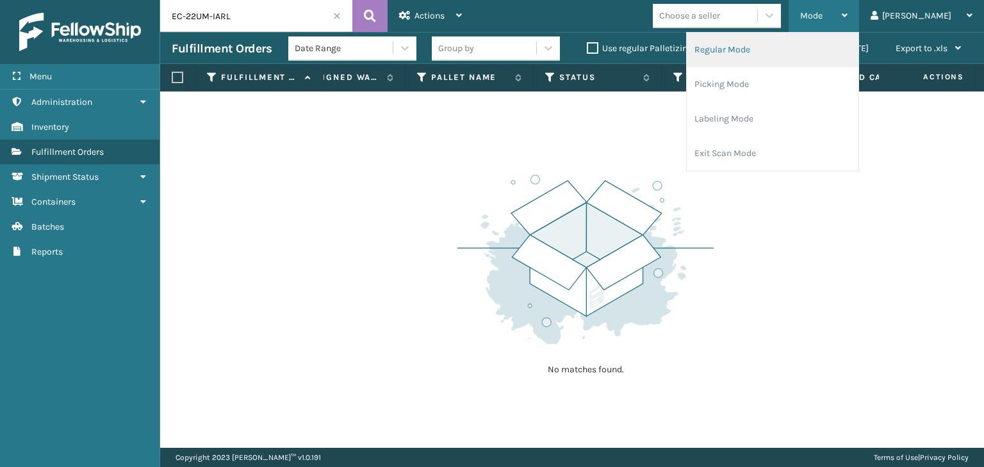
click at [838, 53] on li "Regular Mode" at bounding box center [772, 50] width 172 height 35
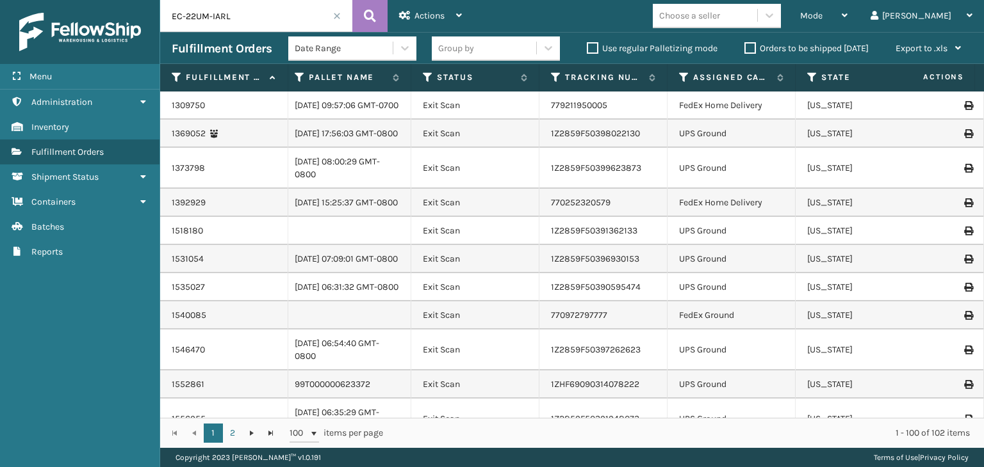
scroll to position [0, 539]
click at [429, 74] on icon at bounding box center [426, 78] width 10 height 12
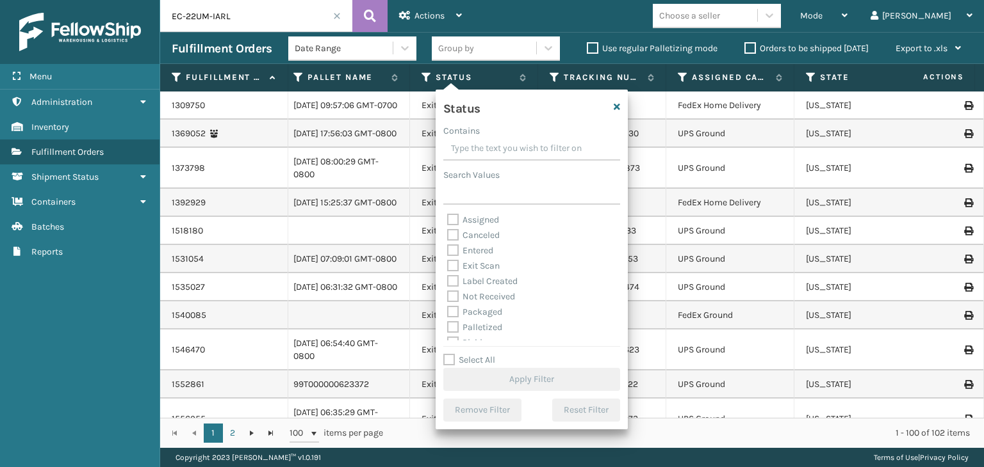
scroll to position [64, 0]
click at [484, 262] on label "Palletized" at bounding box center [474, 263] width 55 height 11
click at [448, 262] on input "Palletized" at bounding box center [447, 260] width 1 height 8
checkbox input "true"
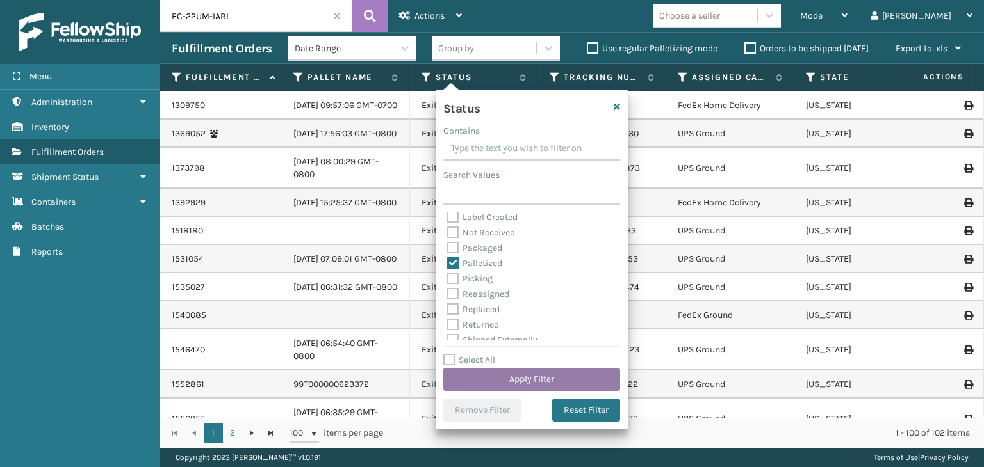
click at [556, 377] on button "Apply Filter" at bounding box center [531, 379] width 177 height 23
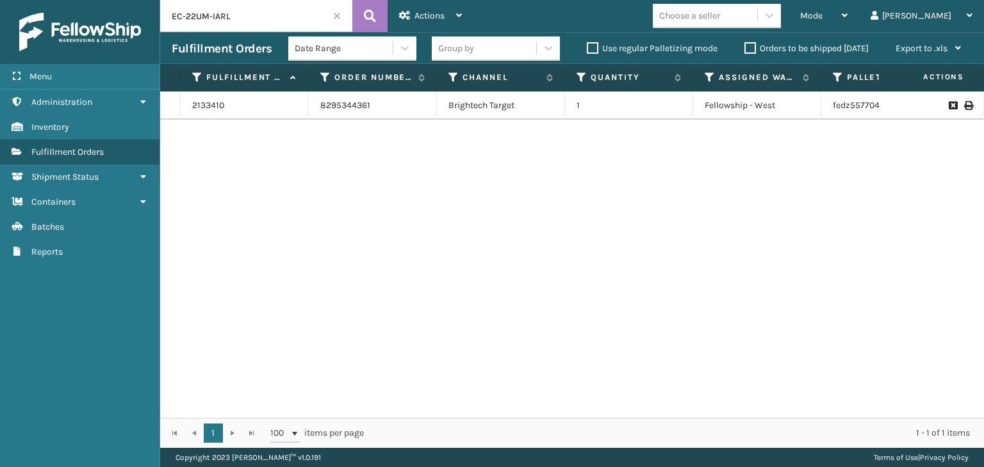
click at [964, 106] on icon at bounding box center [968, 105] width 8 height 9
click at [847, 17] on div "Mode" at bounding box center [823, 16] width 47 height 32
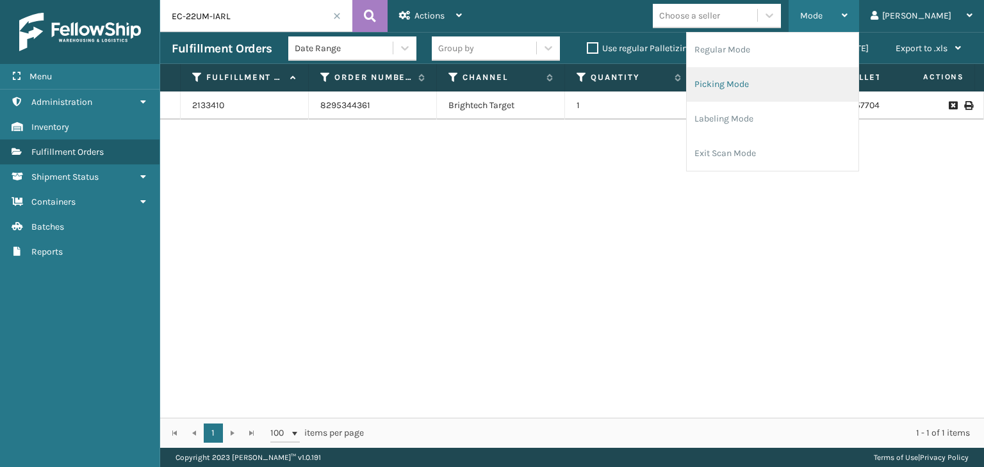
click at [822, 83] on li "Picking Mode" at bounding box center [772, 84] width 172 height 35
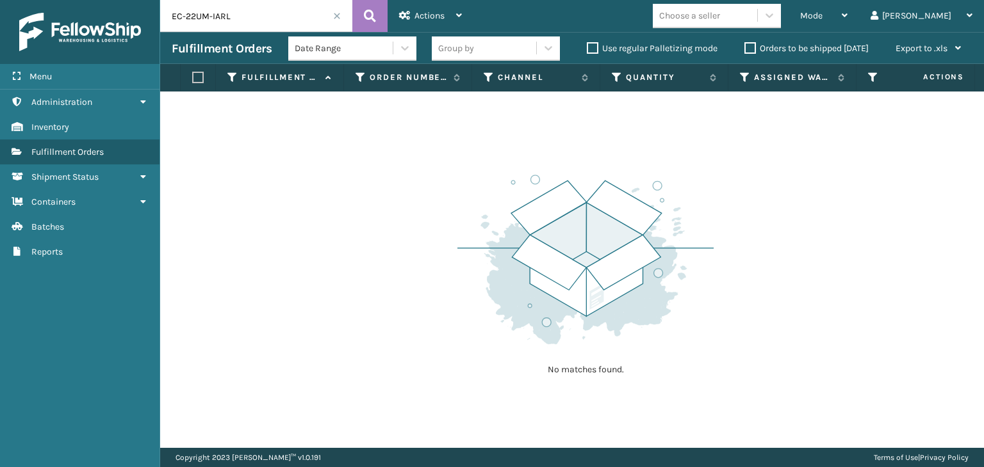
click at [334, 19] on span at bounding box center [337, 16] width 8 height 8
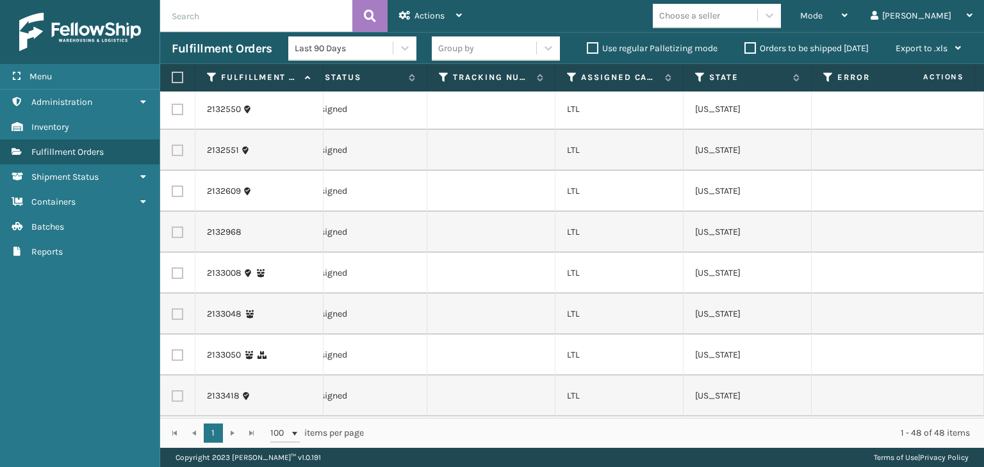
scroll to position [0, 686]
click at [566, 78] on icon at bounding box center [570, 78] width 10 height 12
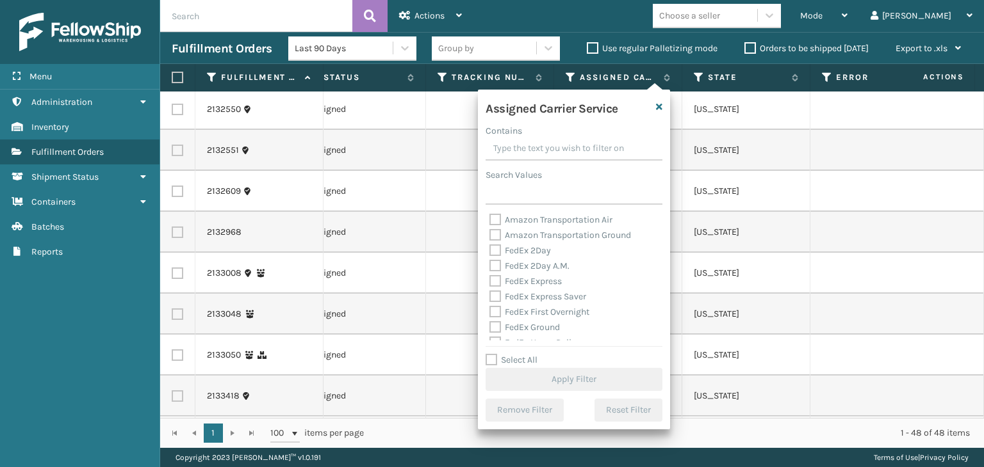
click at [527, 367] on div "Select All Apply Filter" at bounding box center [573, 372] width 177 height 38
click at [524, 357] on label "Select All" at bounding box center [511, 360] width 52 height 11
click at [524, 354] on input "Select All" at bounding box center [581, 353] width 192 height 1
checkbox input "true"
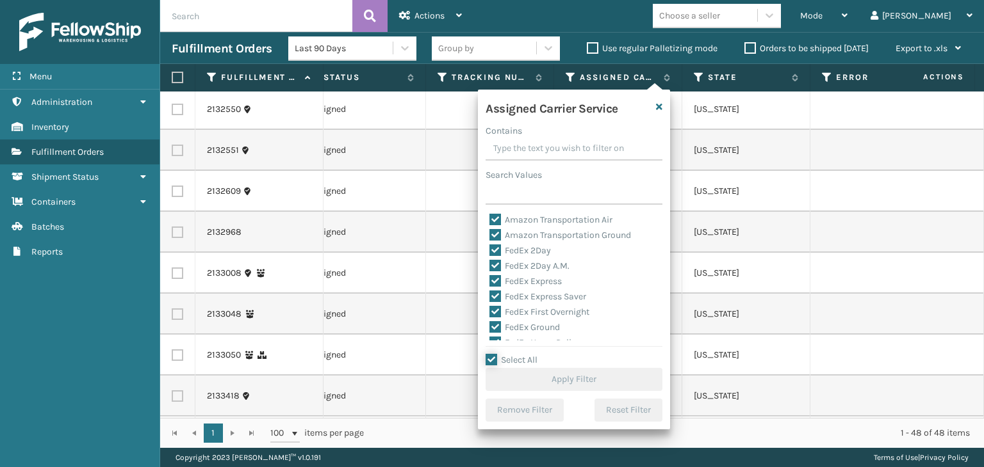
checkbox input "true"
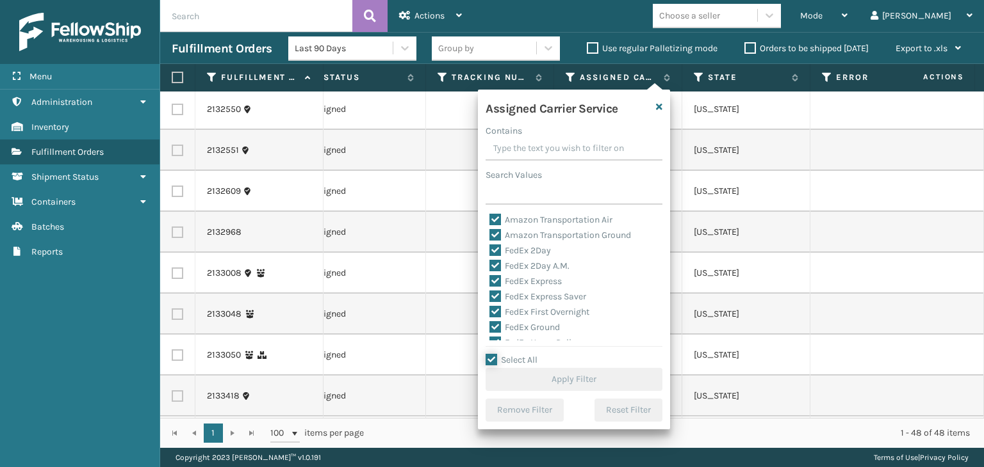
checkbox input "true"
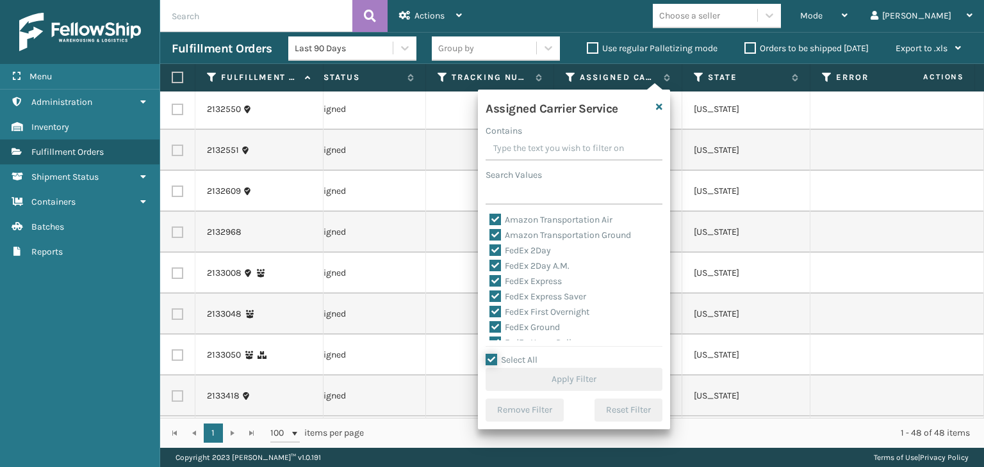
checkbox input "true"
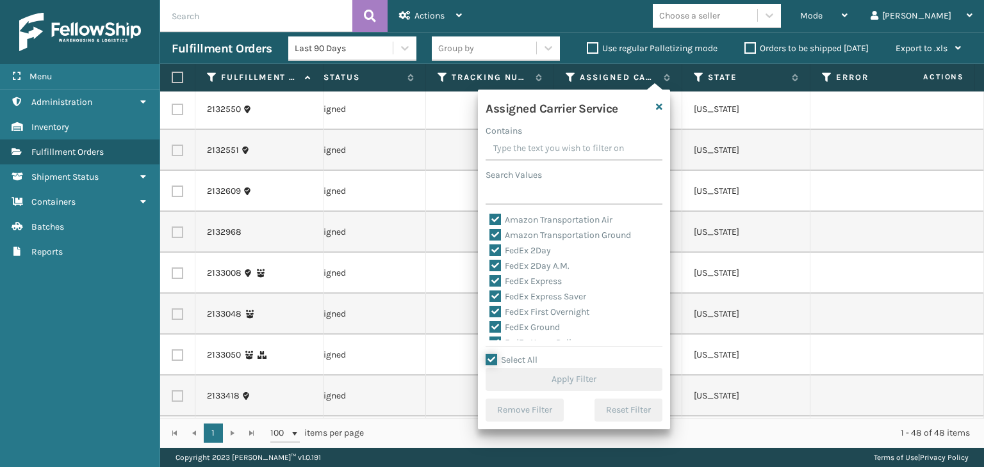
checkbox input "true"
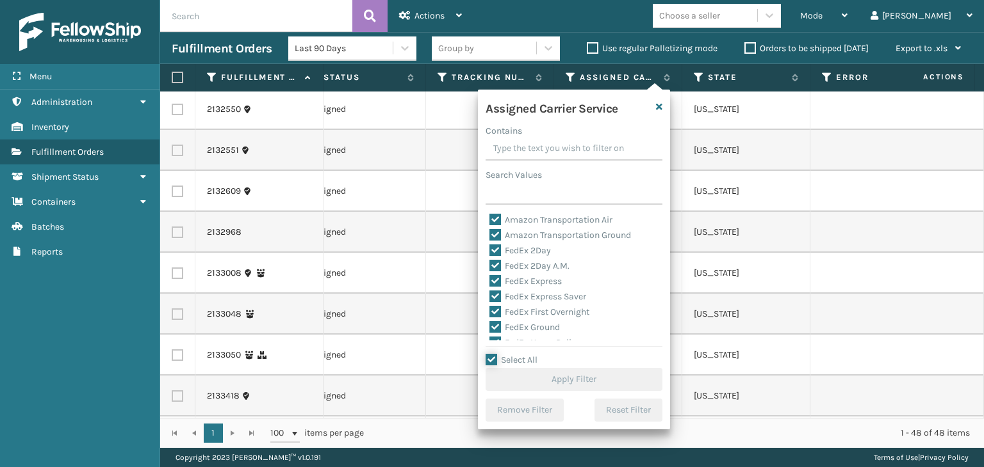
checkbox input "true"
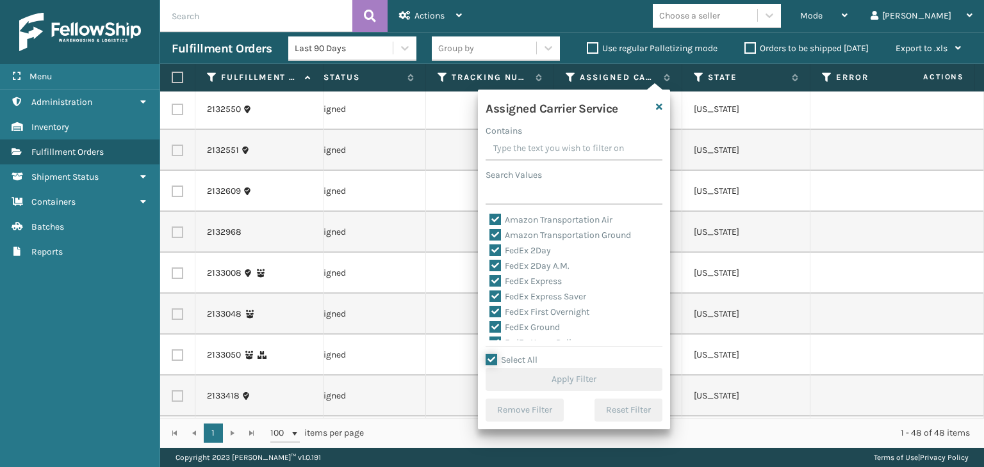
checkbox input "true"
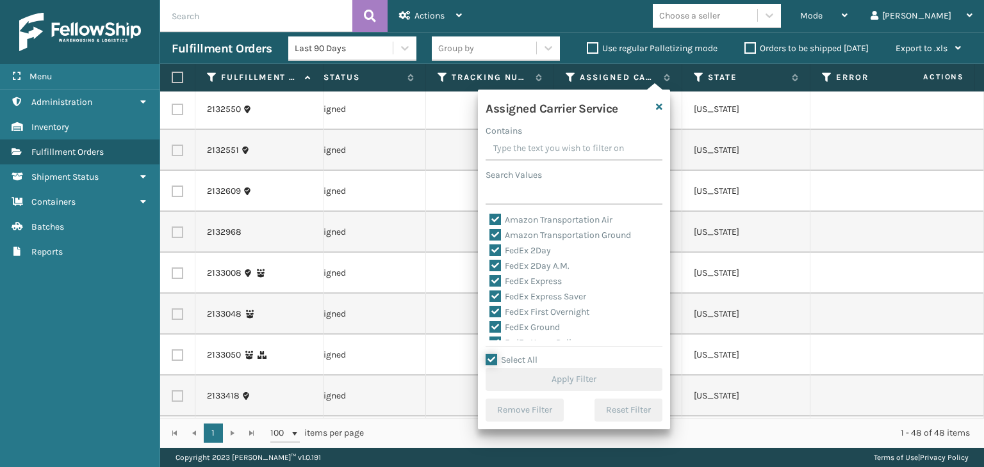
checkbox input "true"
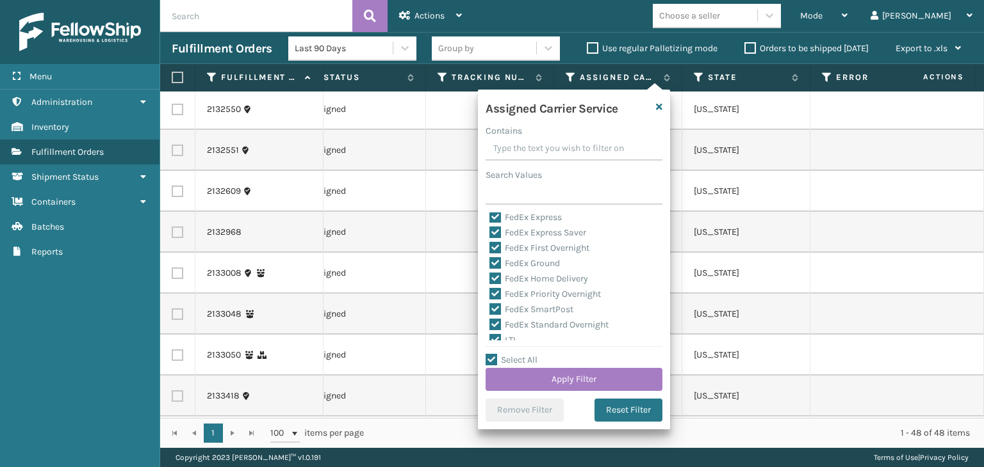
click at [509, 339] on label "LTL" at bounding box center [503, 340] width 28 height 11
click at [490, 339] on input "LTL" at bounding box center [489, 337] width 1 height 8
checkbox input "false"
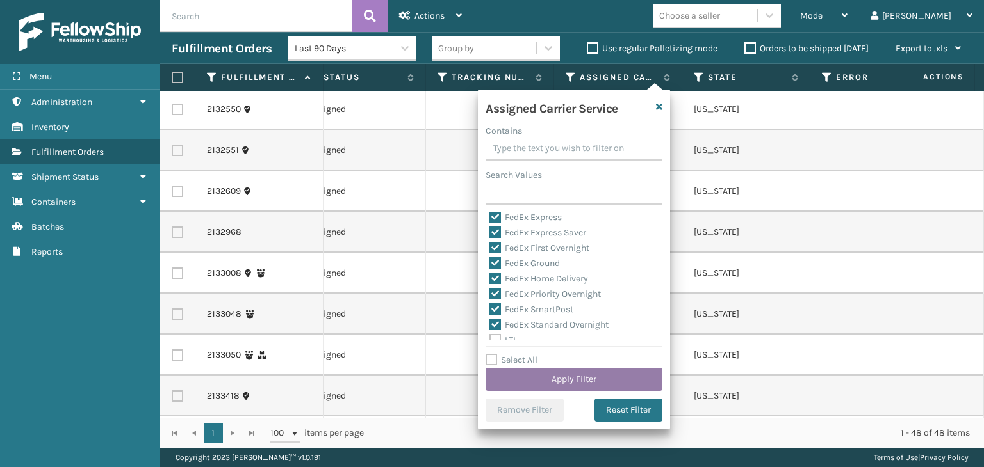
click at [544, 375] on button "Apply Filter" at bounding box center [573, 379] width 177 height 23
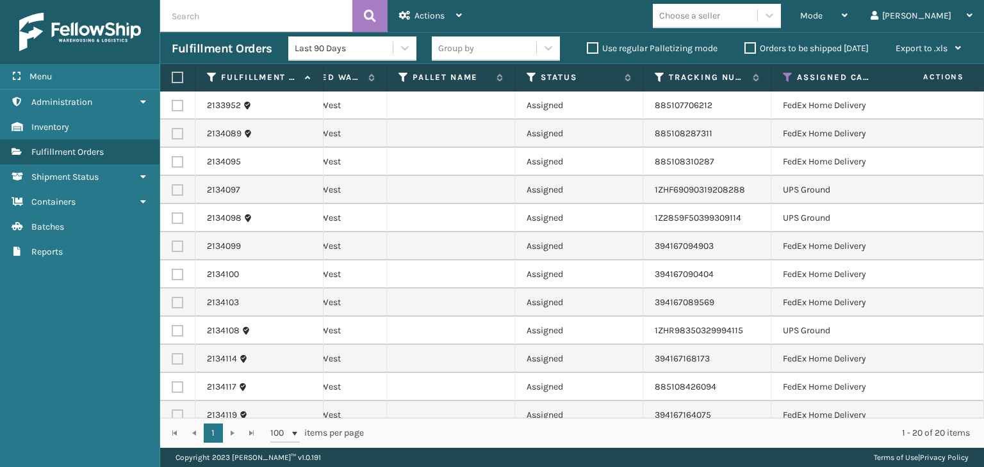
scroll to position [0, 520]
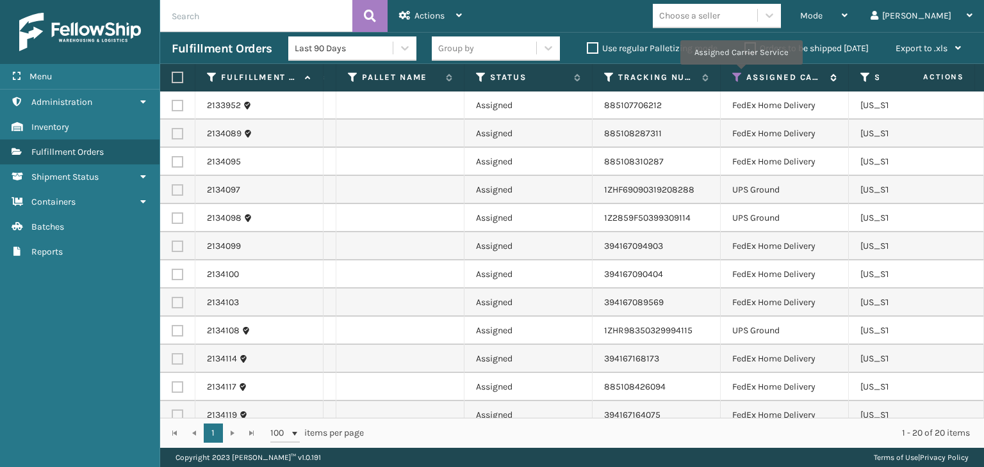
click at [740, 74] on icon at bounding box center [737, 78] width 10 height 12
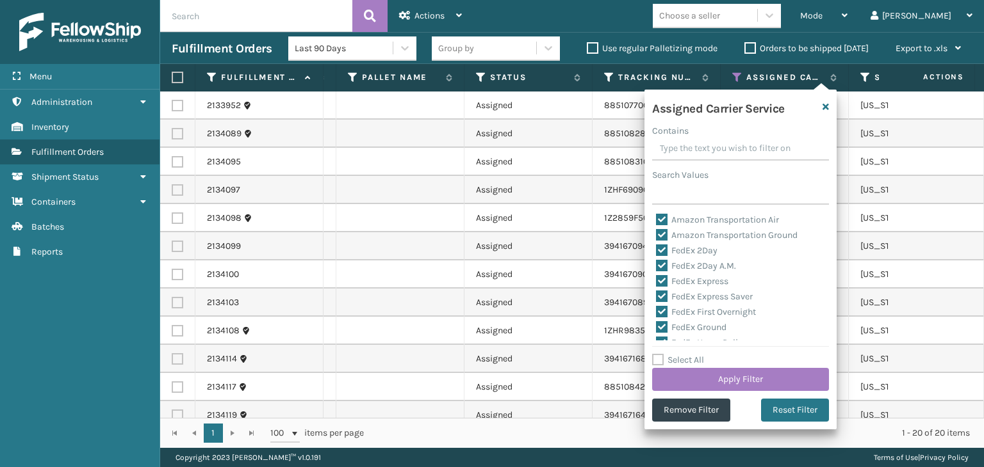
click at [760, 366] on div "Select All Apply Filter" at bounding box center [740, 372] width 177 height 38
click at [763, 371] on button "Apply Filter" at bounding box center [740, 379] width 177 height 23
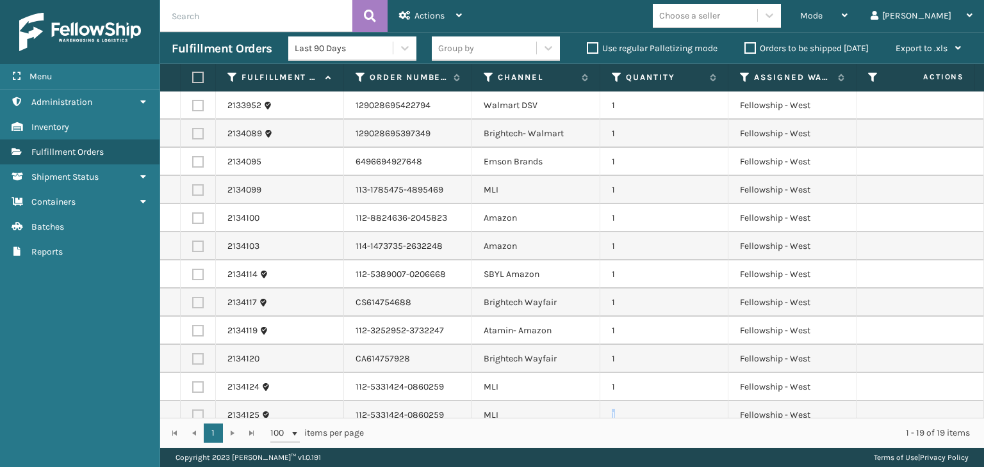
scroll to position [20, 0]
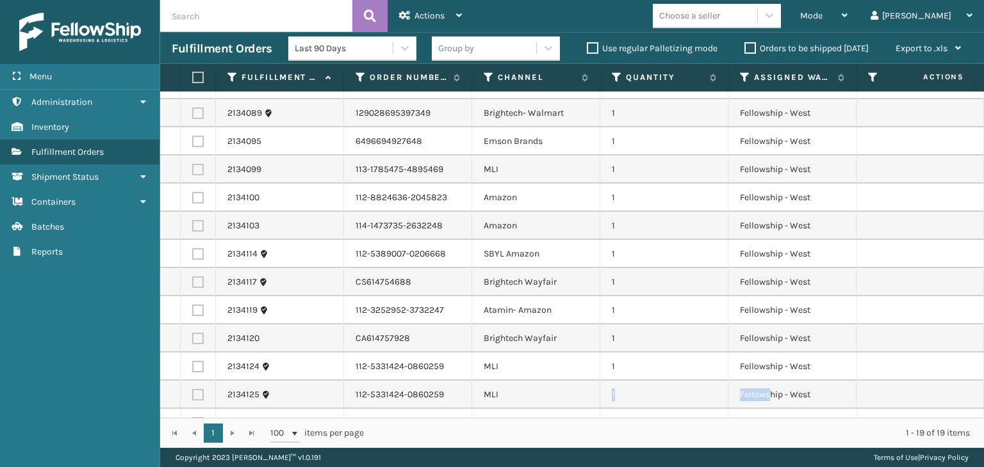
drag, startPoint x: 543, startPoint y: 408, endPoint x: 526, endPoint y: 431, distance: 28.8
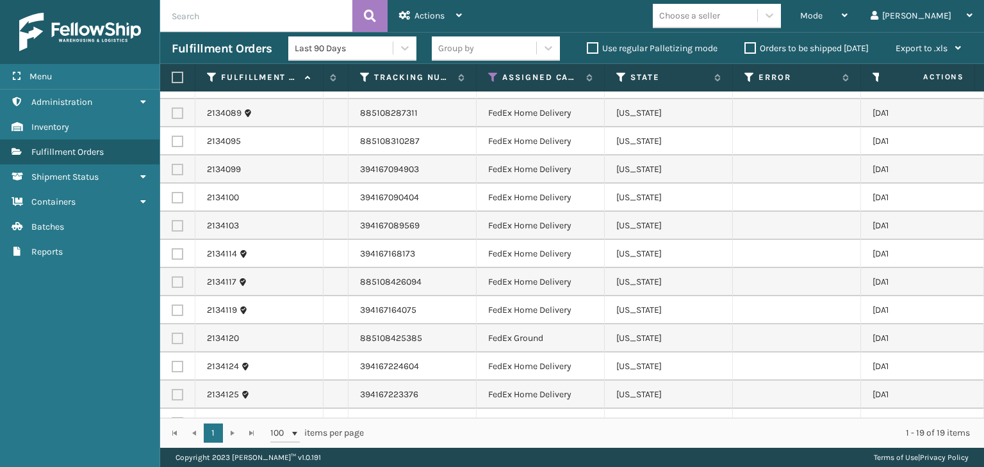
scroll to position [0, 745]
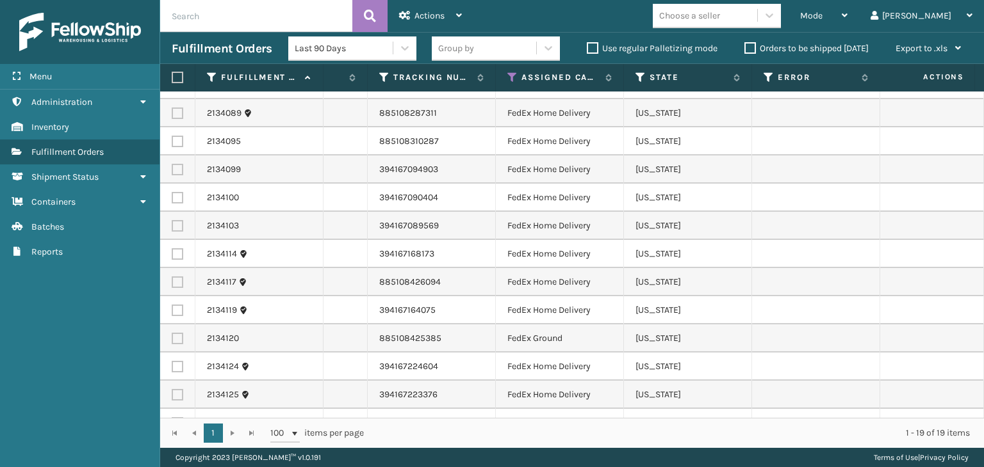
click at [505, 80] on th "Assigned Carrier Service" at bounding box center [560, 78] width 128 height 28
click at [508, 80] on icon at bounding box center [512, 78] width 10 height 12
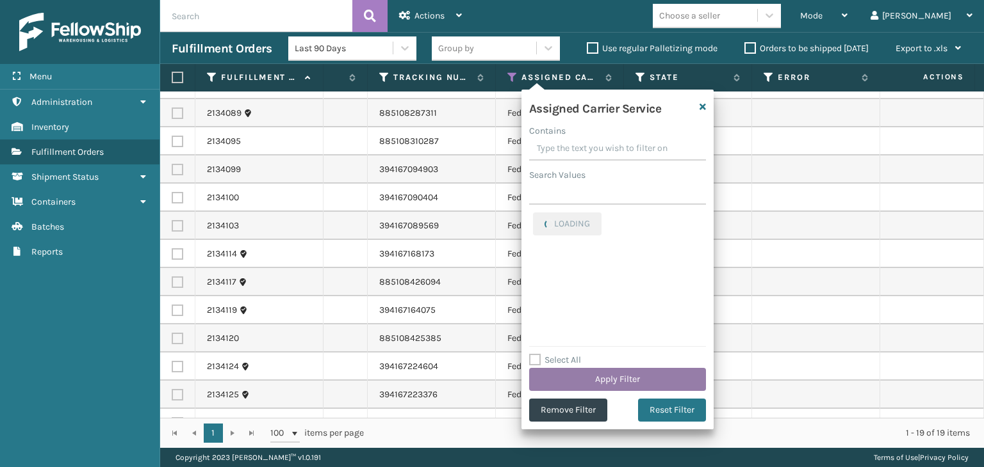
click at [592, 384] on button "Apply Filter" at bounding box center [617, 379] width 177 height 23
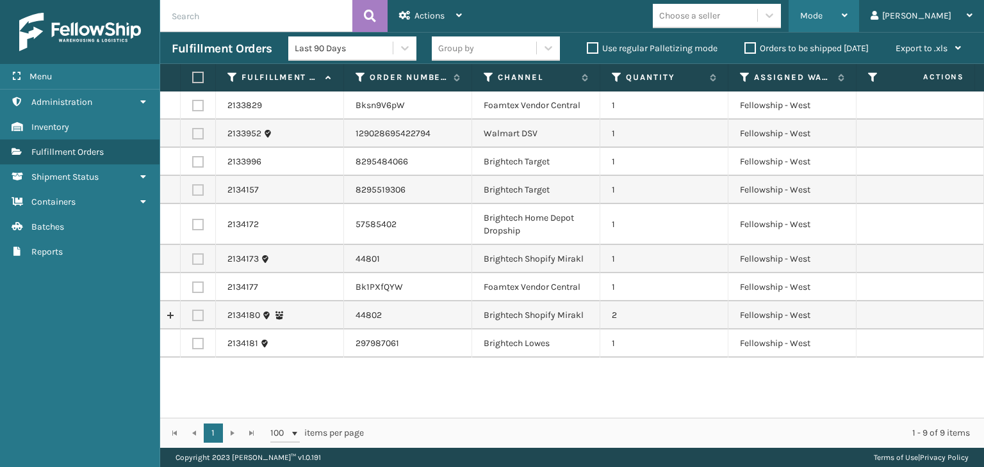
click at [822, 11] on span "Mode" at bounding box center [811, 15] width 22 height 11
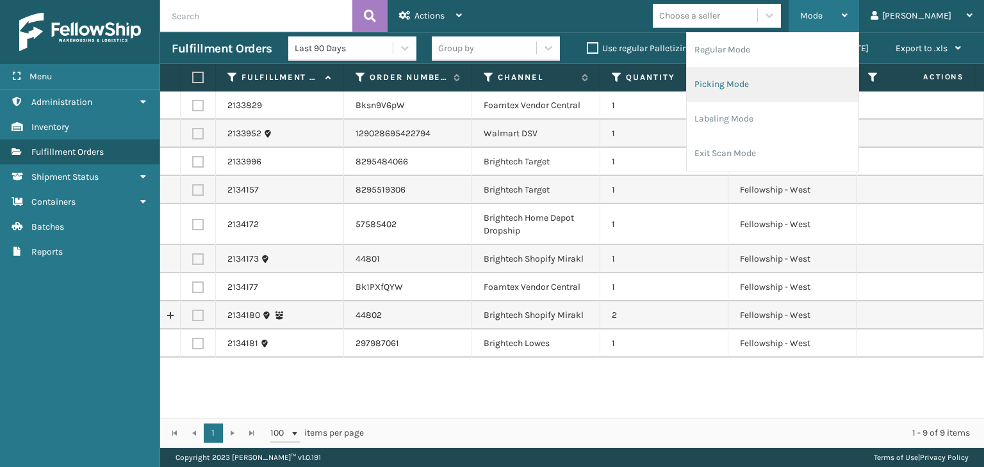
click at [797, 89] on li "Picking Mode" at bounding box center [772, 84] width 172 height 35
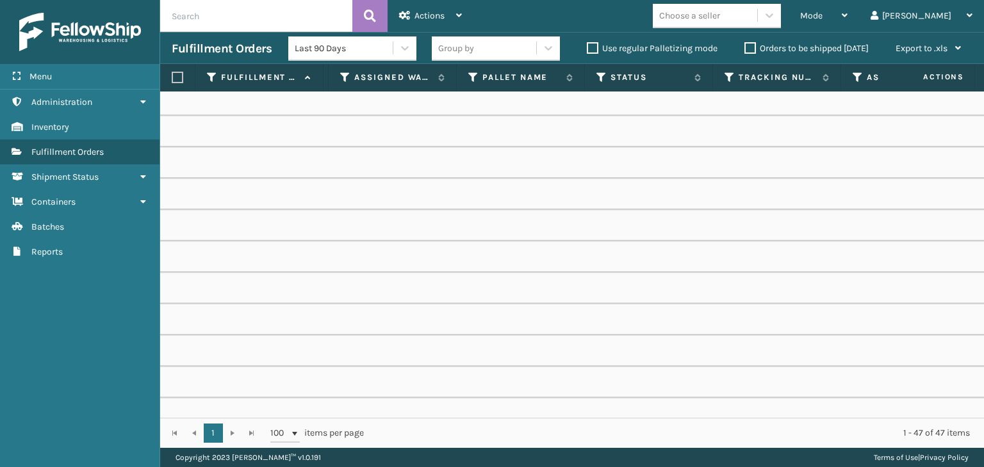
scroll to position [0, 538]
drag, startPoint x: 501, startPoint y: 418, endPoint x: 750, endPoint y: 377, distance: 253.0
click at [753, 401] on div "Fulfillment Order Id Order Number Channel Quantity Assigned Warehouse Pallet Na…" at bounding box center [571, 256] width 823 height 384
click at [732, 77] on icon at bounding box center [732, 78] width 10 height 12
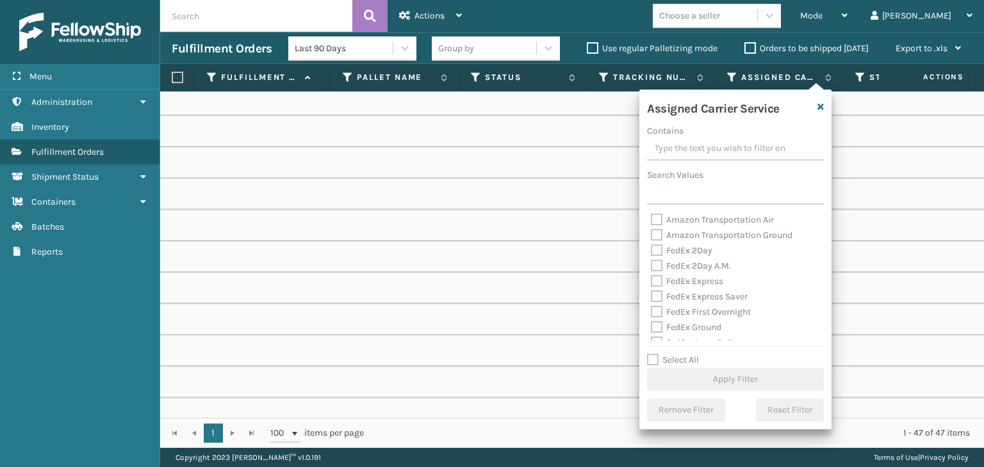
click at [671, 354] on div "Select All Apply Filter" at bounding box center [735, 372] width 177 height 38
click at [679, 360] on label "Select All" at bounding box center [673, 360] width 52 height 11
click at [679, 354] on input "Select All" at bounding box center [743, 353] width 192 height 1
checkbox input "true"
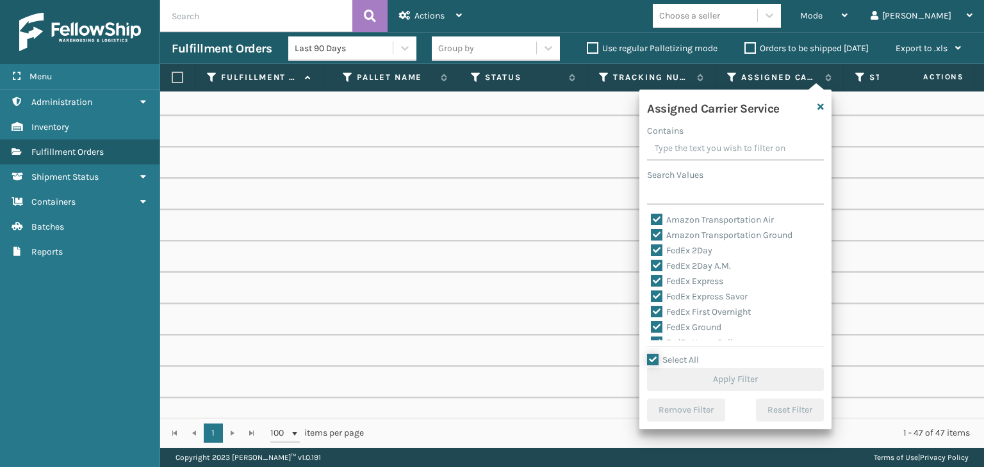
checkbox input "true"
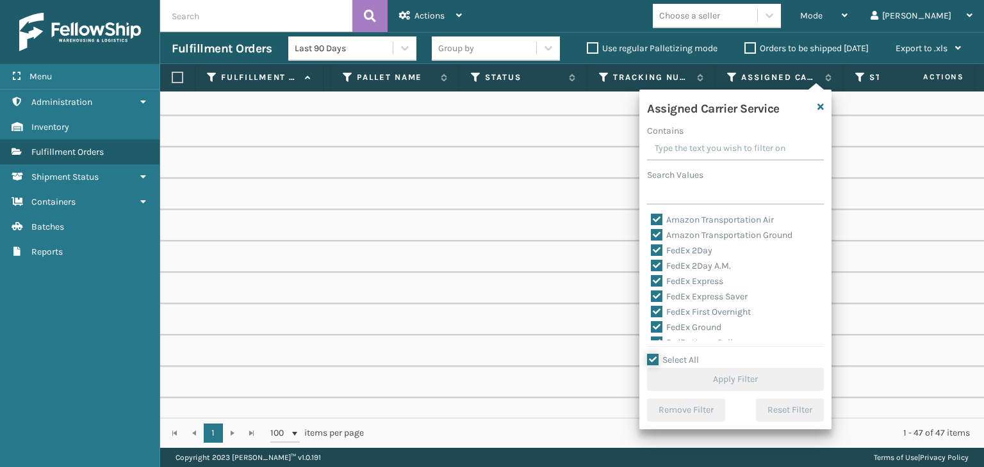
checkbox input "true"
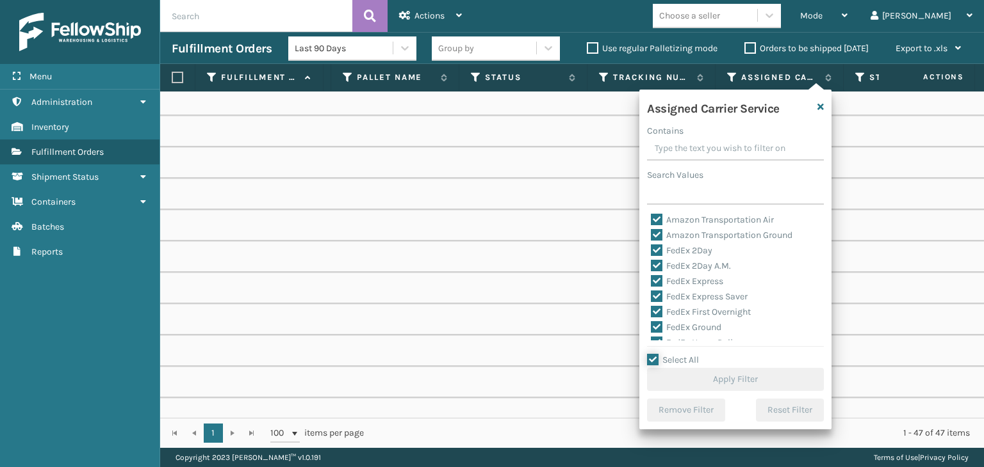
checkbox input "true"
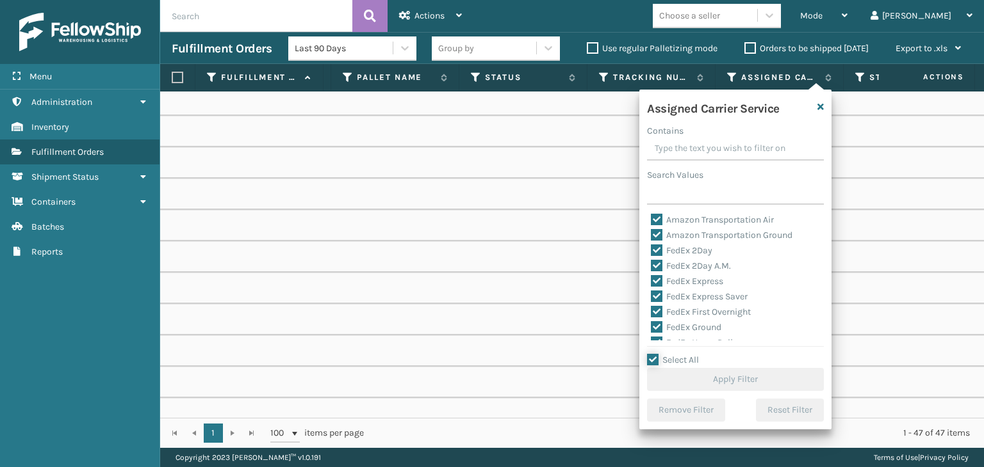
checkbox input "true"
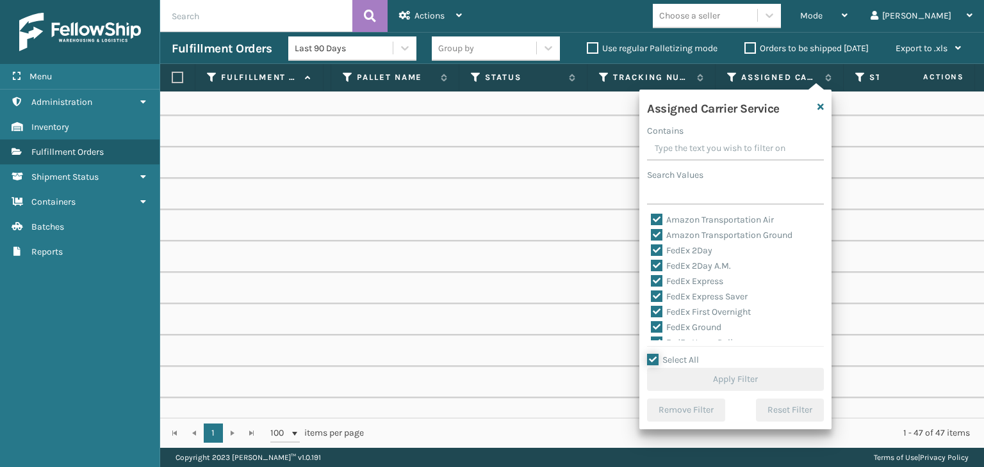
checkbox input "true"
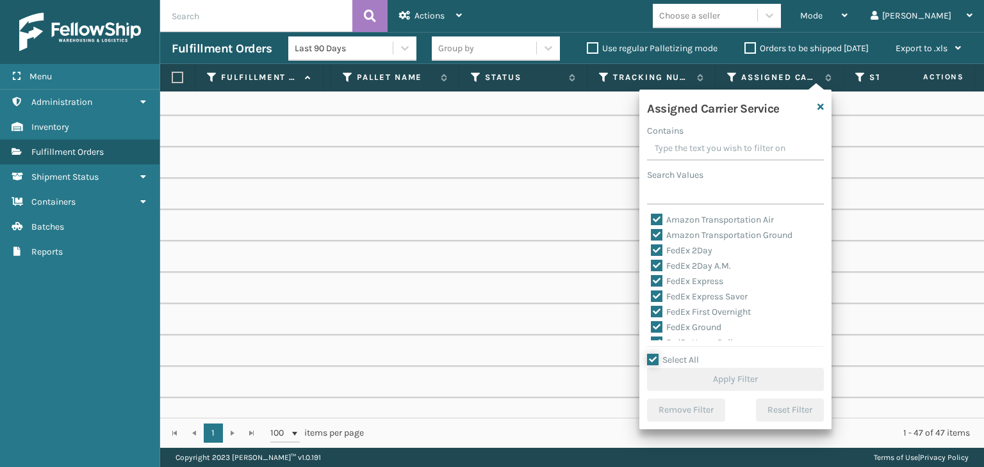
checkbox input "true"
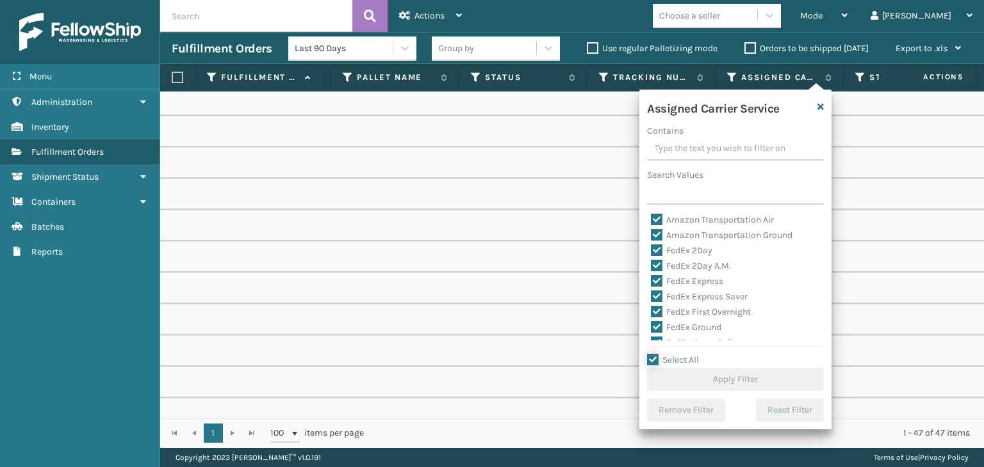
checkbox input "true"
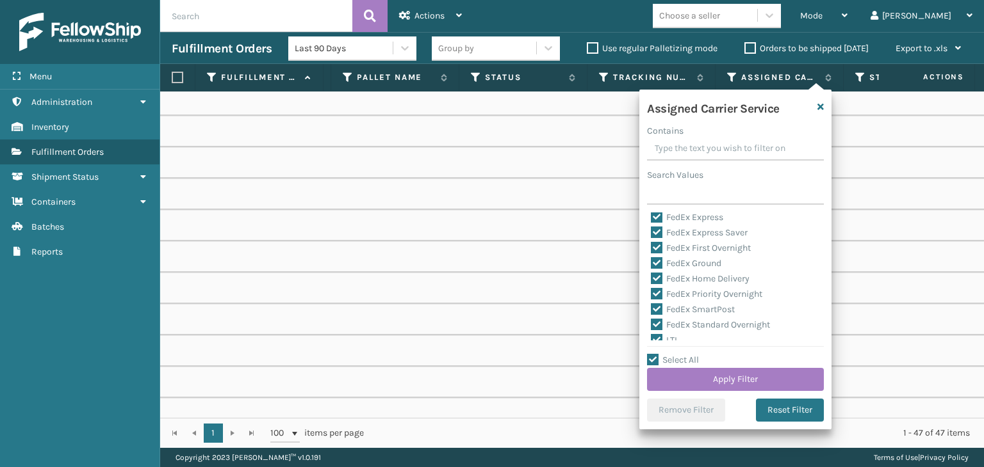
click at [667, 339] on label "LTL" at bounding box center [665, 340] width 28 height 11
click at [651, 339] on input "LTL" at bounding box center [651, 337] width 1 height 8
checkbox input "false"
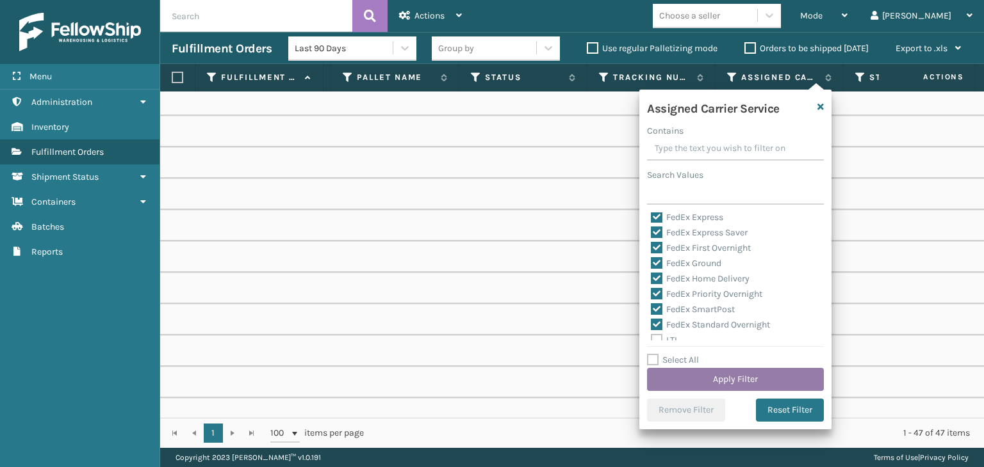
click at [702, 377] on button "Apply Filter" at bounding box center [735, 379] width 177 height 23
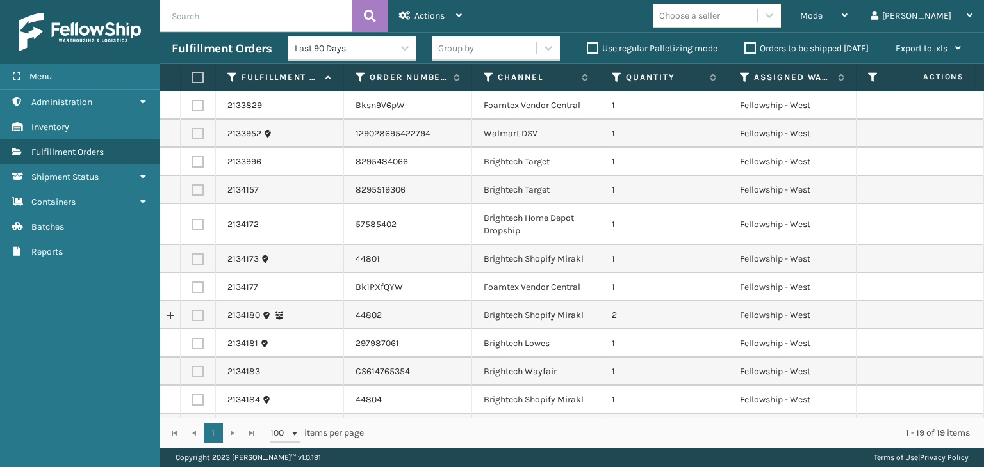
click at [480, 58] on div "Group by" at bounding box center [484, 48] width 104 height 21
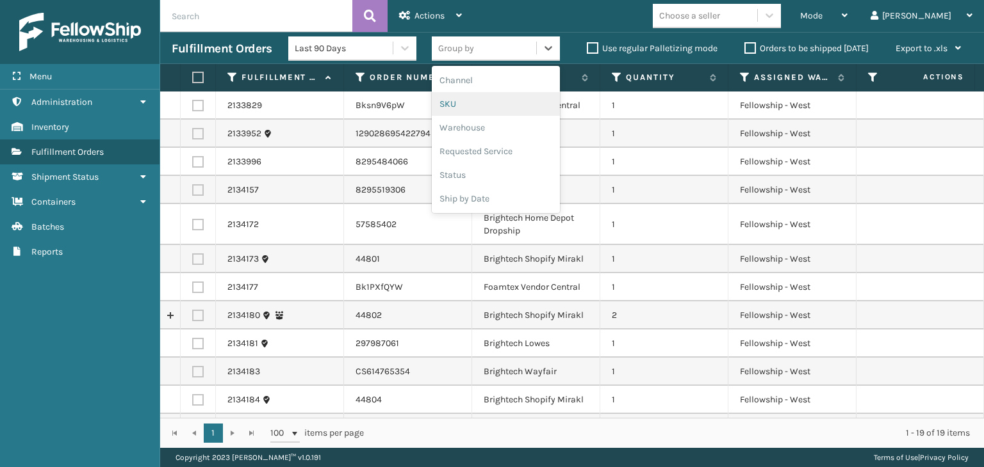
click at [478, 101] on div "SKU" at bounding box center [496, 104] width 128 height 24
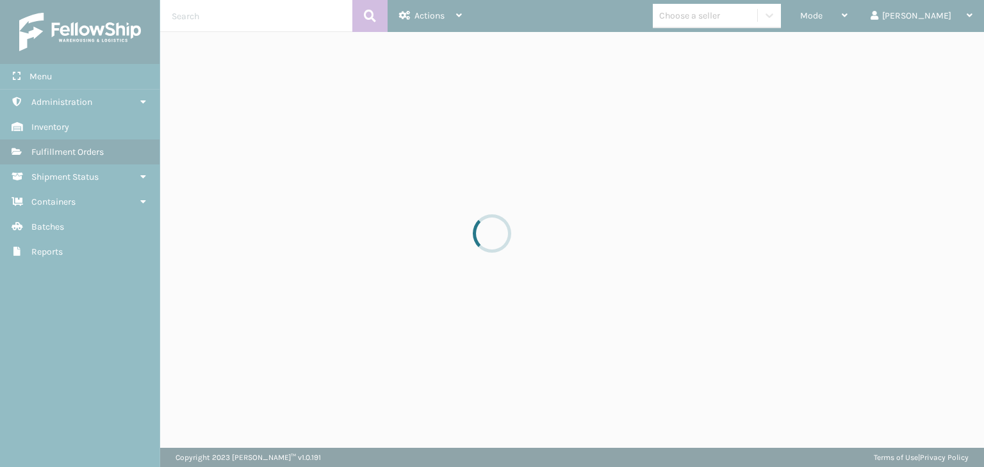
click at [740, 18] on div at bounding box center [492, 233] width 984 height 467
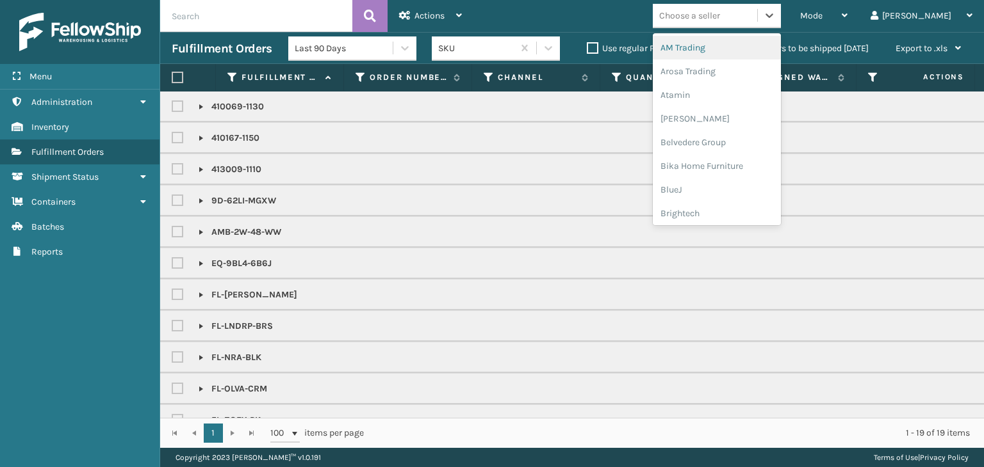
click at [720, 18] on div "Choose a seller" at bounding box center [689, 15] width 61 height 13
type input "BR"
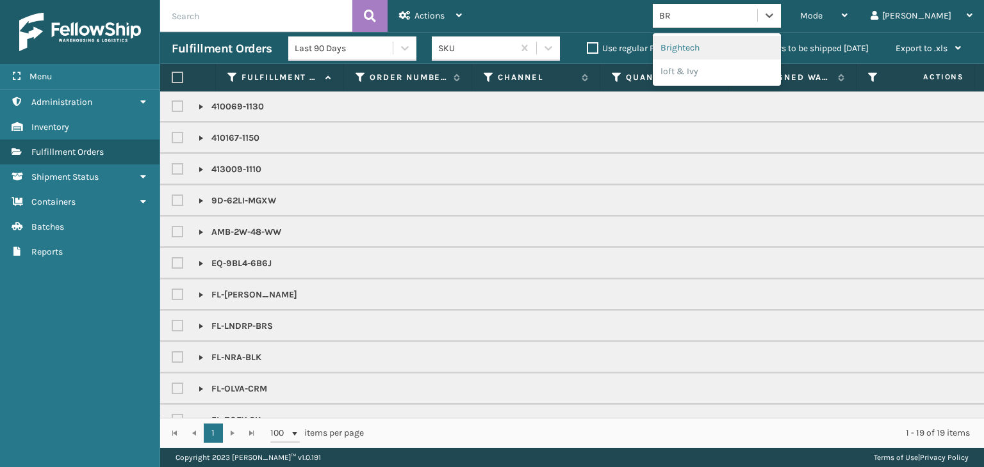
click at [766, 39] on div "Brightech" at bounding box center [717, 48] width 128 height 24
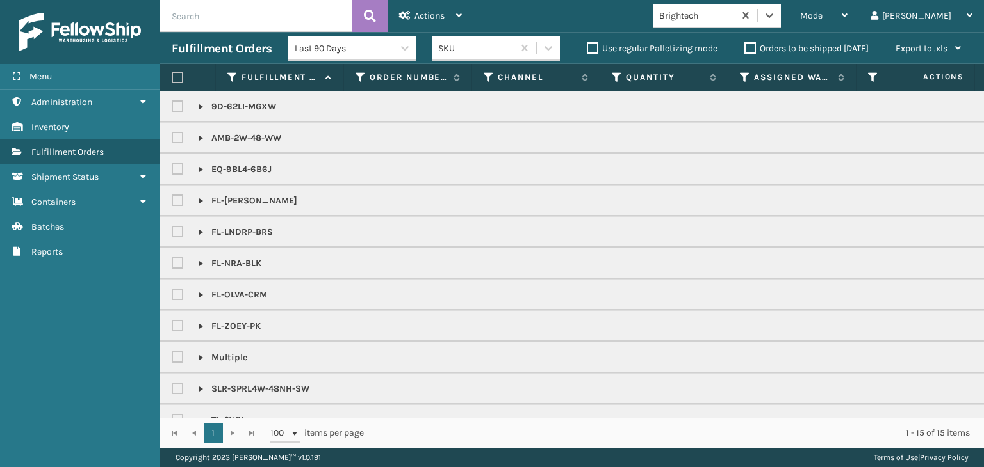
click at [175, 80] on label at bounding box center [178, 78] width 12 height 12
click at [172, 80] on input "checkbox" at bounding box center [172, 78] width 1 height 8
checkbox input "true"
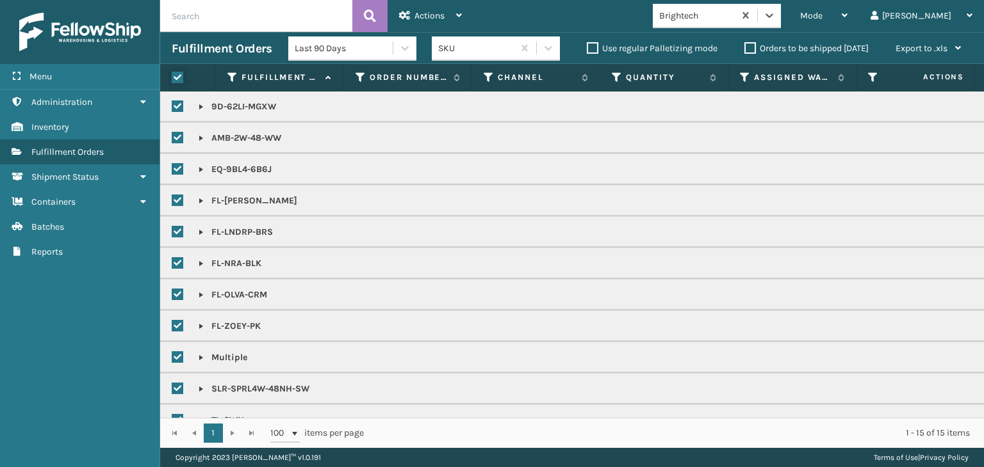
checkbox input "true"
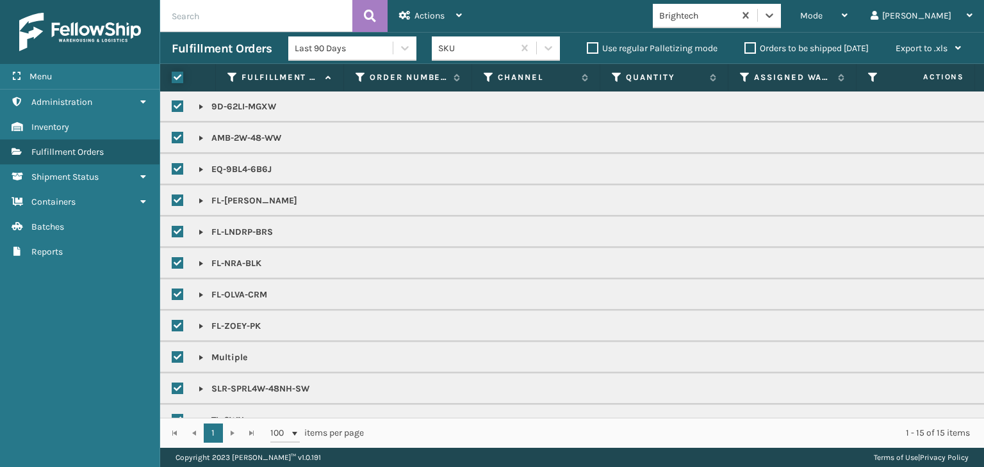
checkbox input "true"
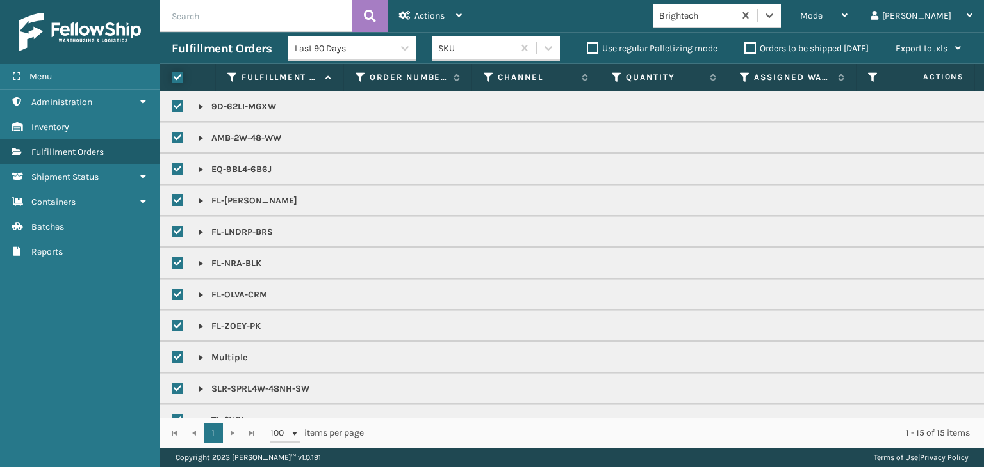
checkbox input "true"
click at [430, 11] on span "Actions" at bounding box center [429, 15] width 30 height 11
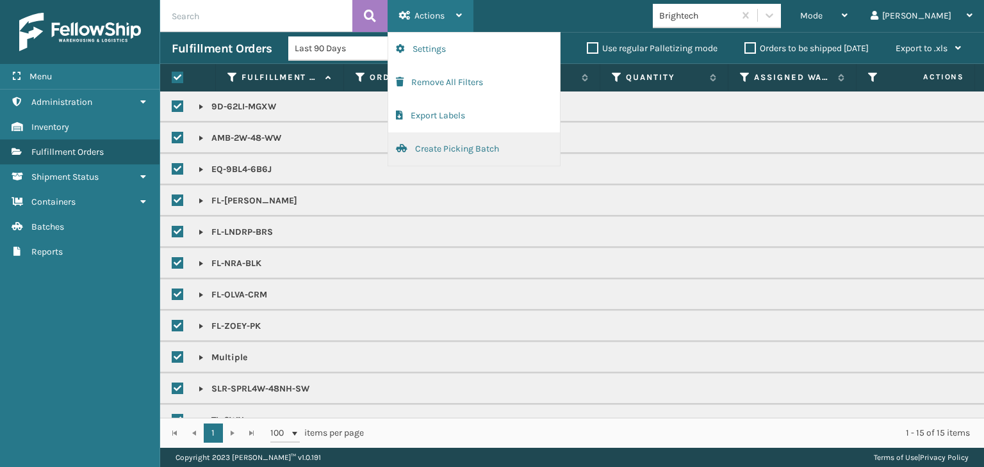
click at [482, 152] on button "Create Picking Batch" at bounding box center [474, 149] width 172 height 33
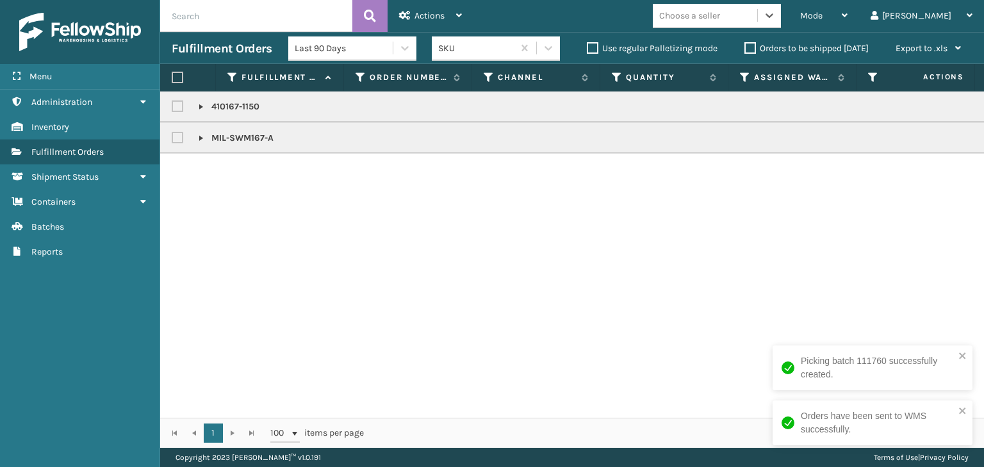
click at [771, 51] on label "Orders to be shipped [DATE]" at bounding box center [806, 48] width 124 height 11
click at [745, 49] on input "Orders to be shipped [DATE]" at bounding box center [744, 45] width 1 height 8
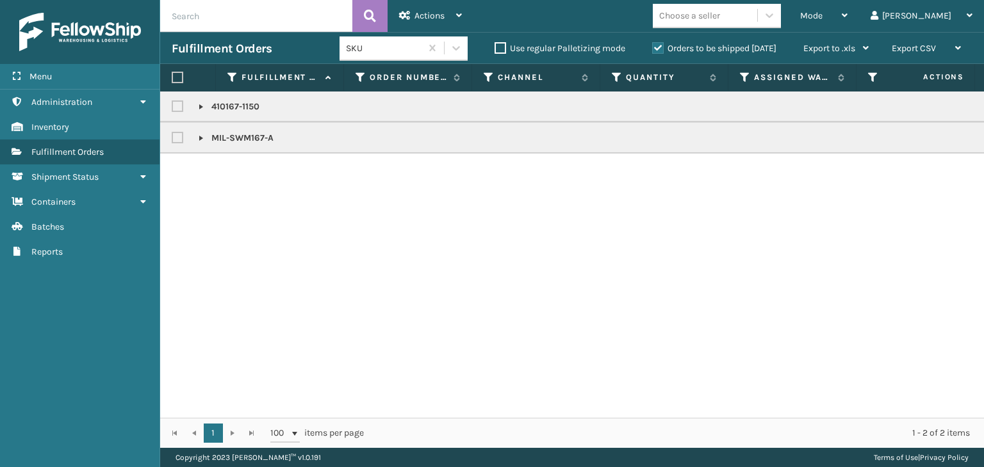
click at [291, 20] on input "text" at bounding box center [256, 16] width 192 height 32
click at [320, 19] on input "text" at bounding box center [256, 16] width 192 height 32
type input "FL-LYRA-BRS"
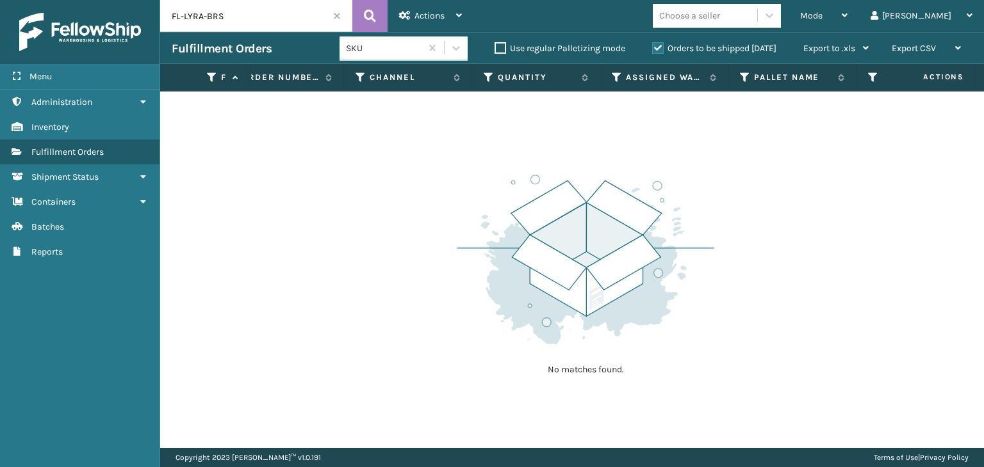
click at [699, 47] on label "Orders to be shipped [DATE]" at bounding box center [714, 48] width 124 height 11
click at [653, 47] on input "Orders to be shipped [DATE]" at bounding box center [652, 45] width 1 height 8
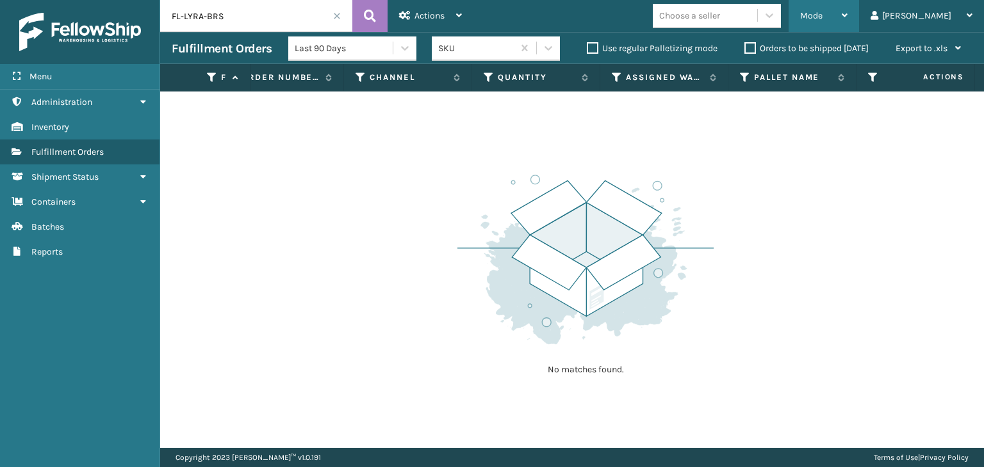
click at [822, 13] on span "Mode" at bounding box center [811, 15] width 22 height 11
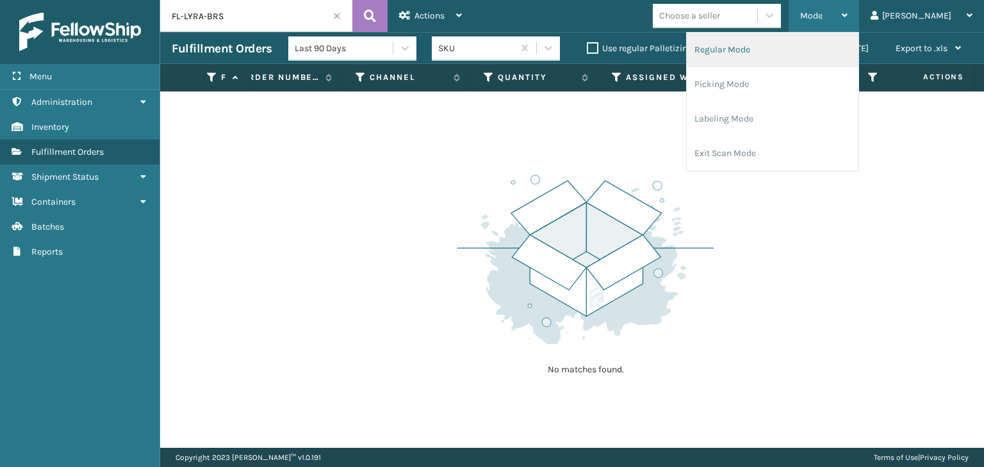
click at [836, 38] on li "Regular Mode" at bounding box center [772, 50] width 172 height 35
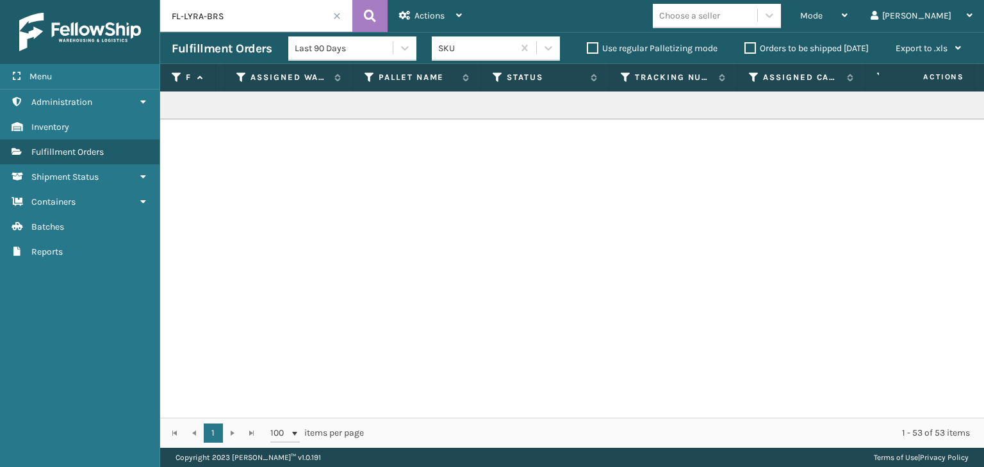
scroll to position [0, 377]
click at [493, 81] on icon at bounding box center [496, 78] width 10 height 12
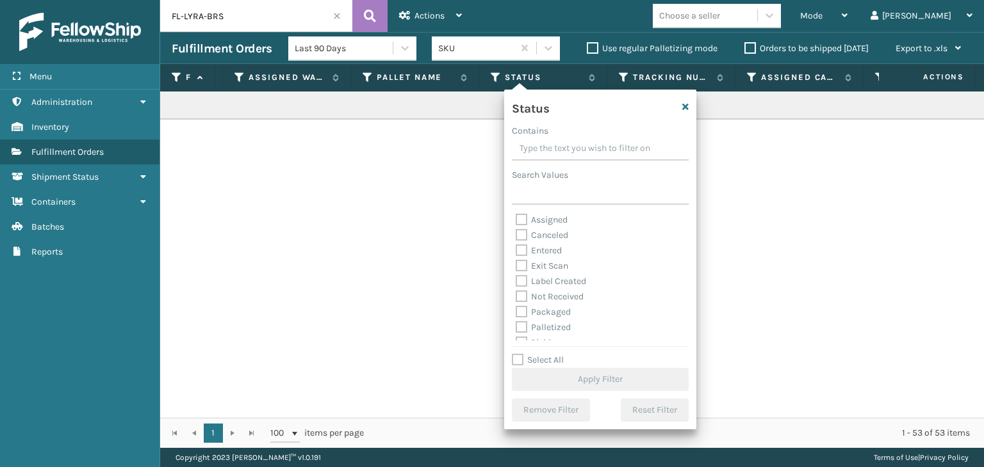
scroll to position [64, 0]
click at [547, 265] on label "Palletized" at bounding box center [542, 263] width 55 height 11
click at [516, 264] on input "Palletized" at bounding box center [515, 260] width 1 height 8
checkbox input "true"
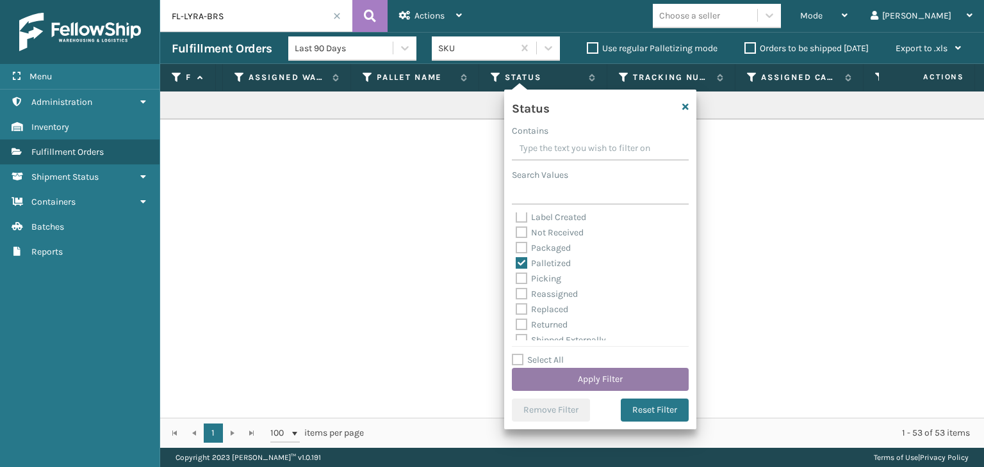
click at [586, 383] on button "Apply Filter" at bounding box center [600, 379] width 177 height 23
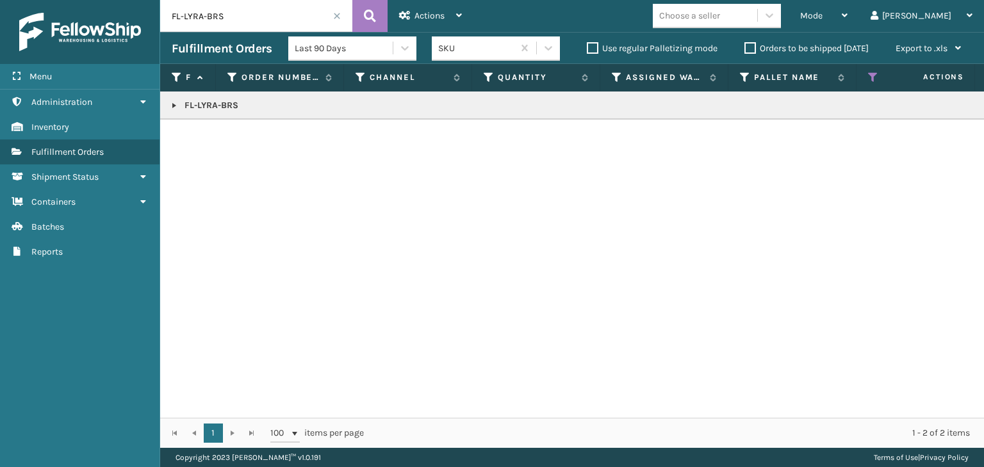
click at [177, 97] on td "FL-LYRA-BRS" at bounding box center [986, 106] width 1653 height 28
click at [177, 106] on link at bounding box center [174, 106] width 10 height 10
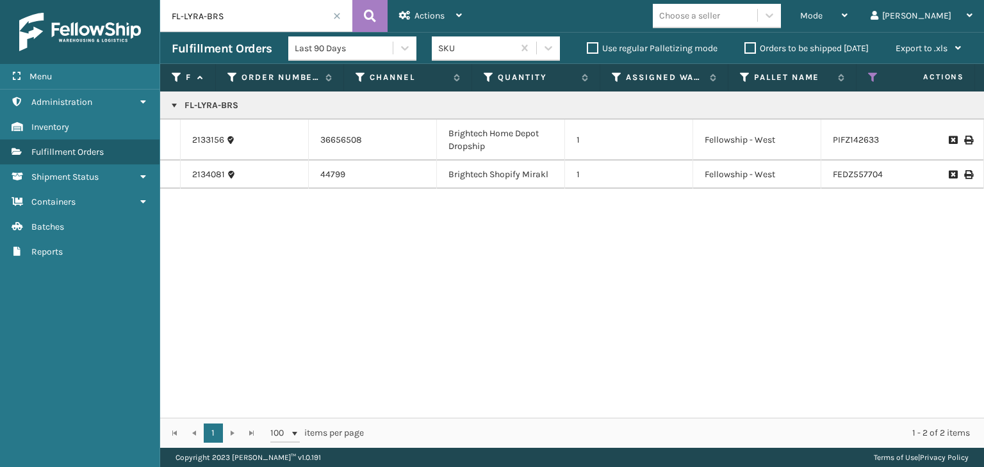
click at [964, 171] on icon at bounding box center [968, 174] width 8 height 9
drag, startPoint x: 240, startPoint y: 22, endPoint x: 0, endPoint y: -10, distance: 242.3
click at [0, 0] on html "Menu Administration Inventory Fulfillment Orders Shipment Status Containers Bat…" at bounding box center [492, 233] width 984 height 467
paste input "858100007906"
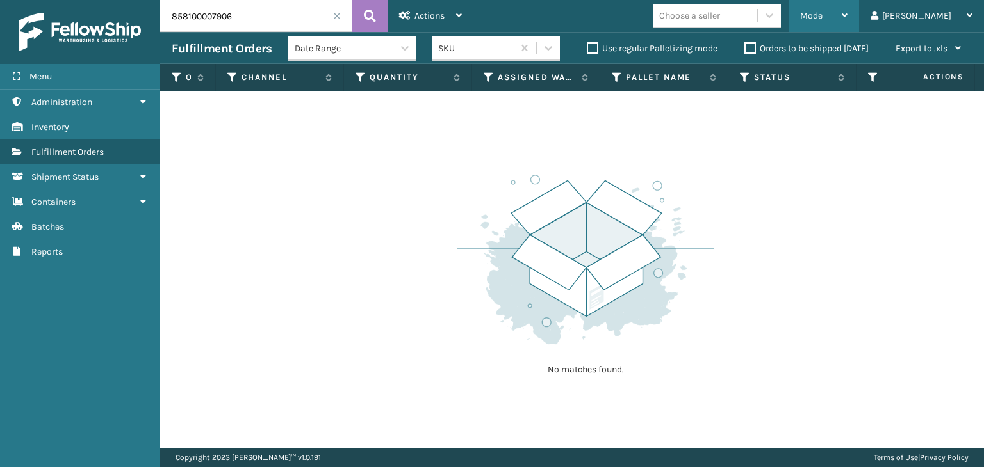
click at [847, 19] on div "Mode" at bounding box center [823, 16] width 47 height 32
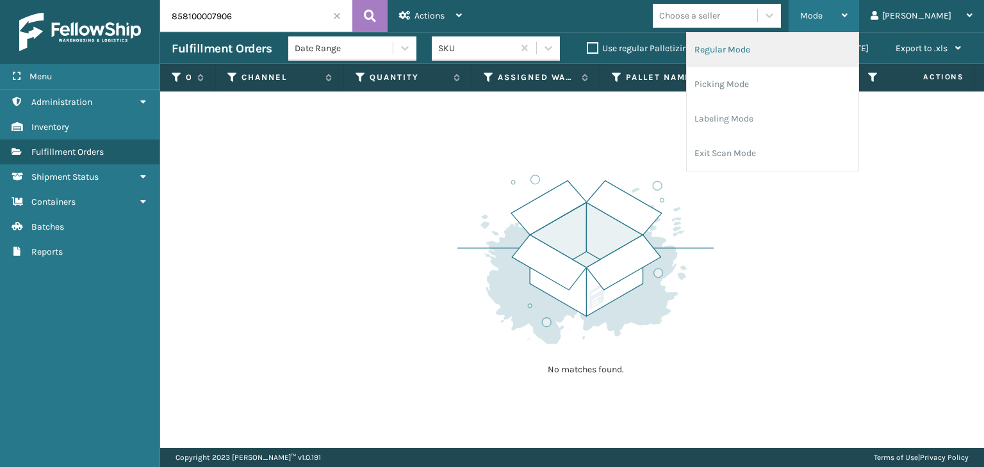
click at [850, 44] on li "Regular Mode" at bounding box center [772, 50] width 172 height 35
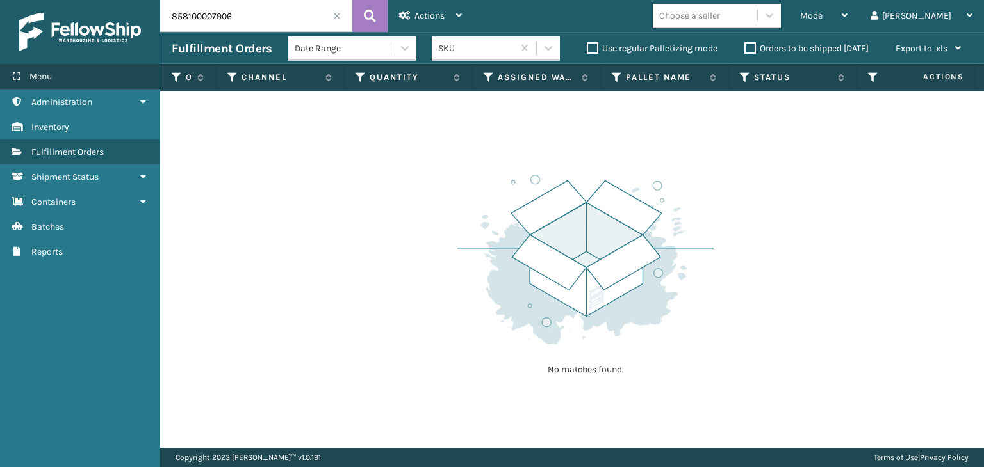
drag, startPoint x: 255, startPoint y: 28, endPoint x: 0, endPoint y: 82, distance: 261.1
click at [0, 0] on div "Menu Administration Inventory Fulfillment Orders Shipment Status Containers Bat…" at bounding box center [492, 0] width 984 height 0
click at [194, 264] on div "No matches found." at bounding box center [571, 270] width 823 height 357
drag, startPoint x: 237, startPoint y: 2, endPoint x: 238, endPoint y: 10, distance: 8.3
click at [232, 4] on input "858100007906" at bounding box center [256, 16] width 192 height 32
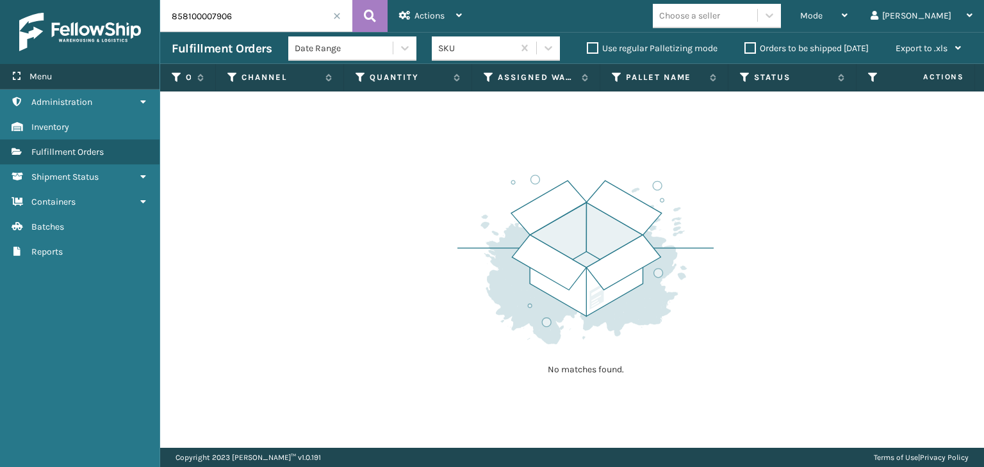
drag, startPoint x: 243, startPoint y: 12, endPoint x: 158, endPoint y: 83, distance: 110.9
click at [35, 0] on div "Menu Administration Inventory Fulfillment Orders Shipment Status Containers Bat…" at bounding box center [492, 0] width 984 height 0
paste input "FG-660L-EAE3"
type input "FG-660L-EAE3"
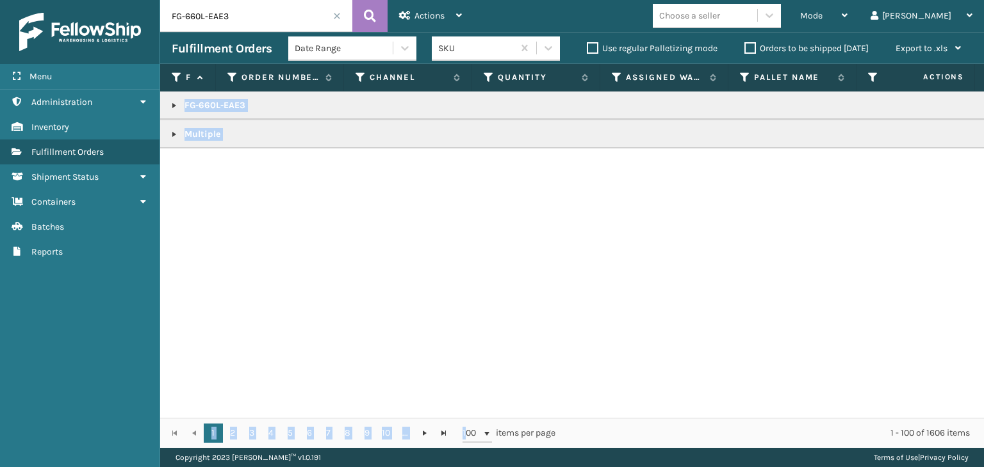
drag, startPoint x: 466, startPoint y: 419, endPoint x: 617, endPoint y: 412, distance: 151.3
click at [617, 412] on div "Fulfillment Order Id Order Number Channel Quantity Assigned Warehouse Pallet Na…" at bounding box center [571, 256] width 823 height 384
click at [489, 78] on icon at bounding box center [491, 78] width 10 height 12
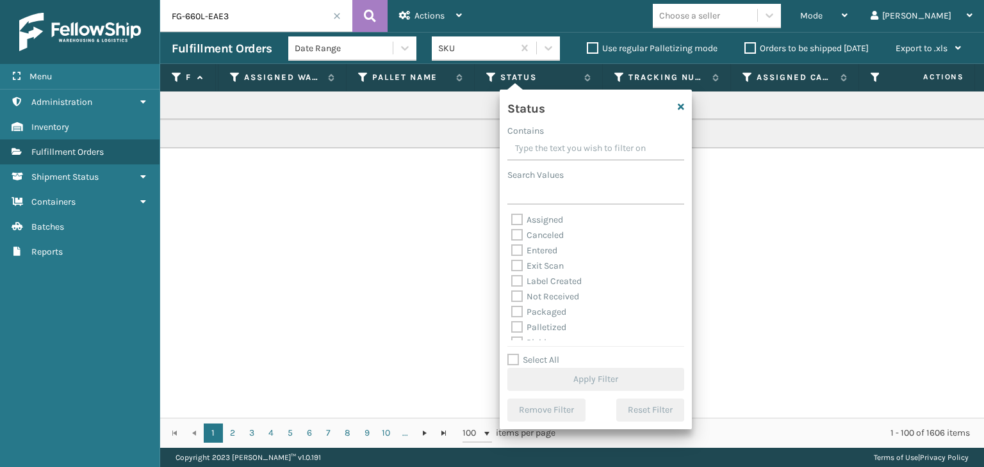
scroll to position [64, 0]
click at [540, 270] on div "Palletized" at bounding box center [595, 263] width 169 height 15
click at [540, 268] on label "Palletized" at bounding box center [538, 263] width 55 height 11
click at [512, 264] on input "Palletized" at bounding box center [511, 260] width 1 height 8
checkbox input "true"
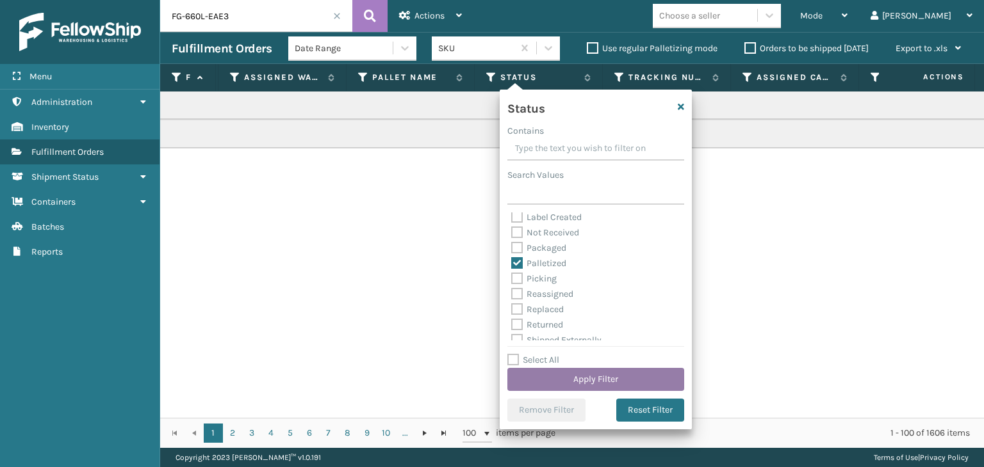
click at [575, 391] on button "Apply Filter" at bounding box center [595, 379] width 177 height 23
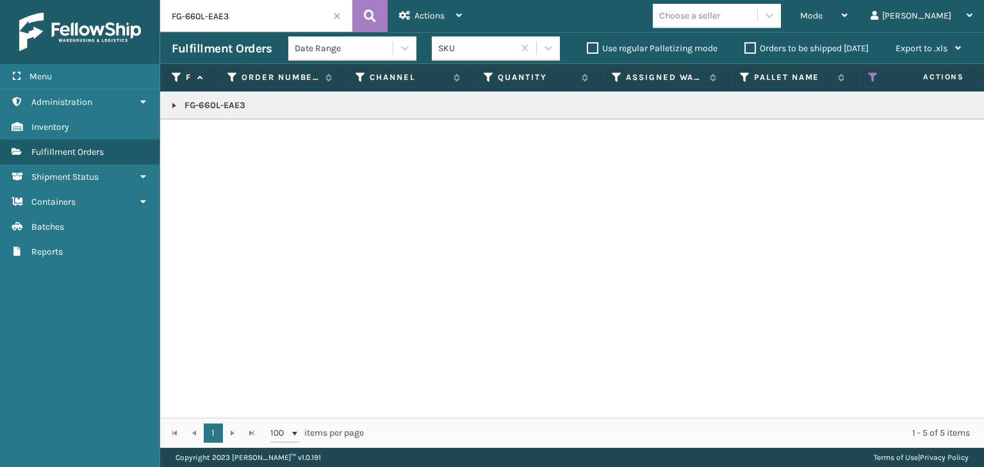
click at [173, 108] on link at bounding box center [174, 106] width 10 height 10
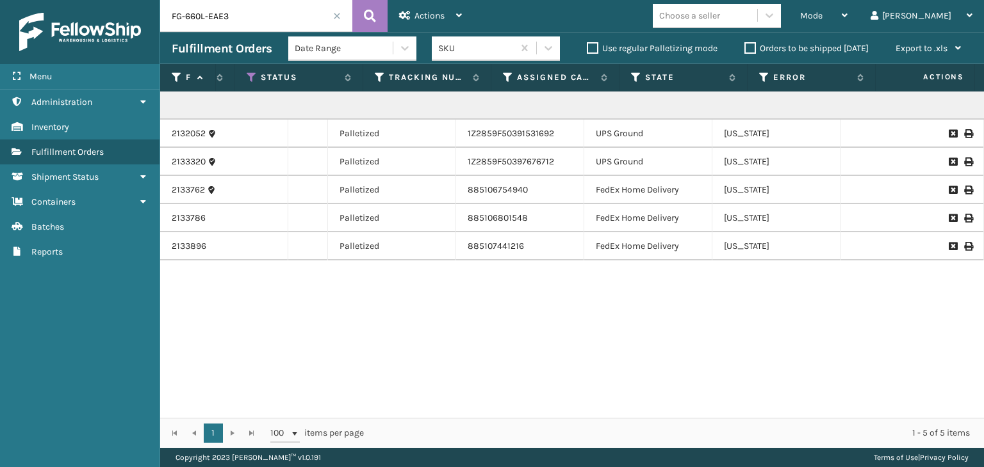
scroll to position [0, 0]
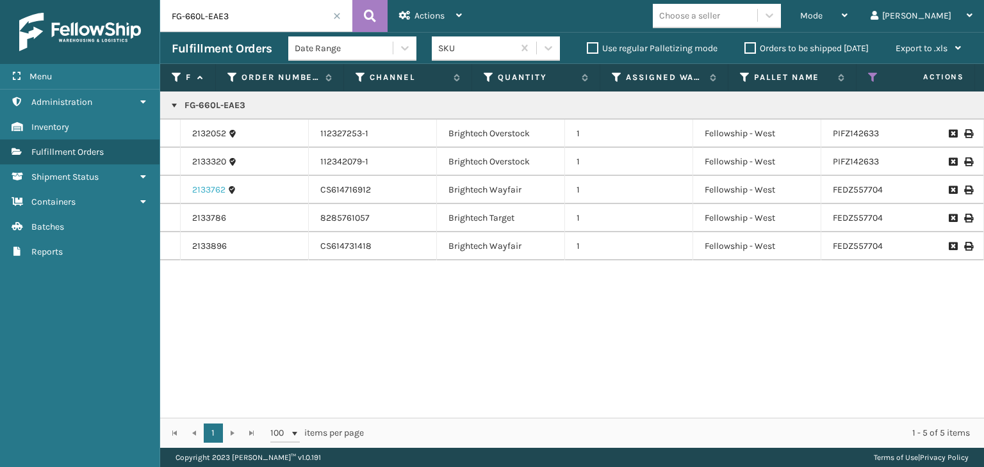
click at [216, 193] on link "2133762" at bounding box center [208, 190] width 33 height 13
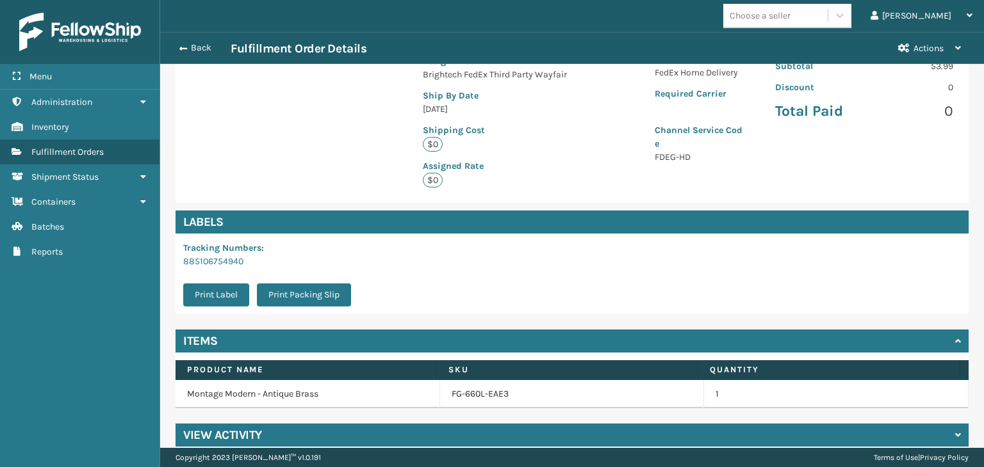
click at [257, 428] on h4 "View Activity" at bounding box center [222, 435] width 79 height 15
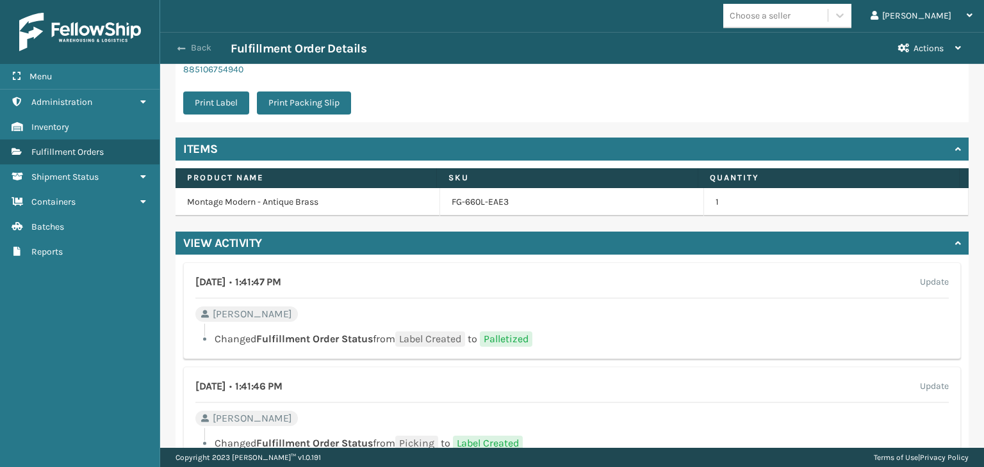
click at [187, 51] on button "Back" at bounding box center [201, 48] width 59 height 12
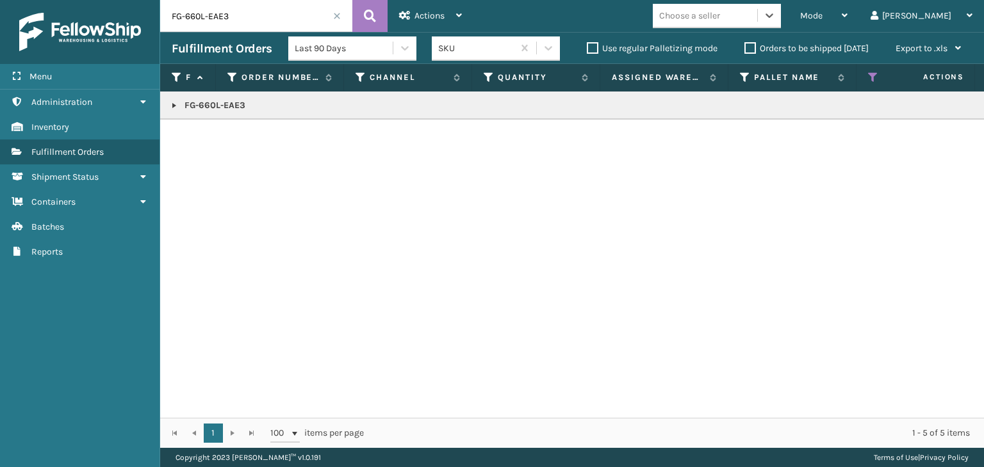
drag, startPoint x: 169, startPoint y: 106, endPoint x: 185, endPoint y: 114, distance: 18.0
click at [169, 106] on link at bounding box center [174, 106] width 10 height 10
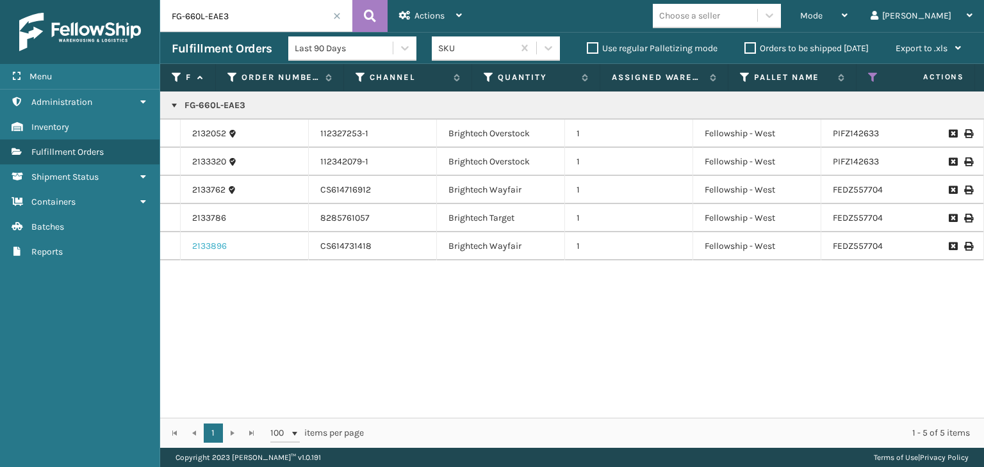
click at [215, 245] on link "2133896" at bounding box center [209, 246] width 35 height 13
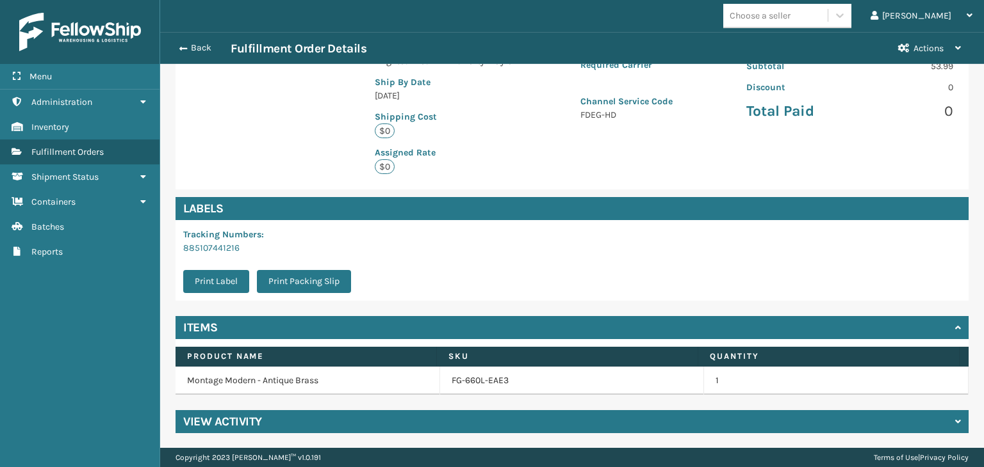
click at [266, 412] on div "View Activity" at bounding box center [571, 421] width 793 height 23
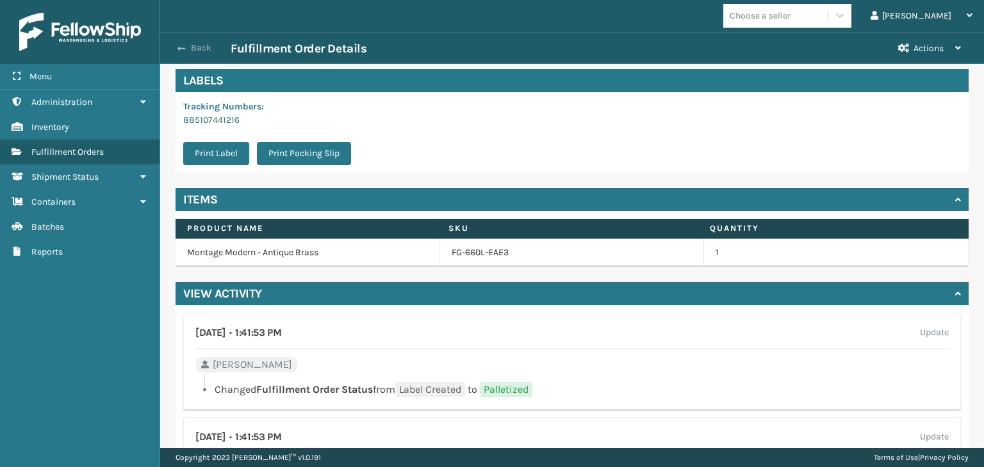
click at [204, 51] on button "Back" at bounding box center [201, 48] width 59 height 12
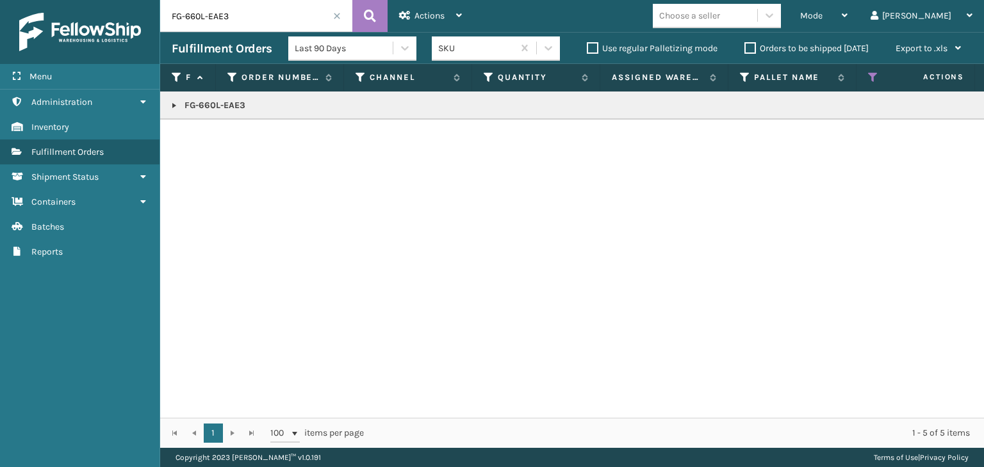
click at [177, 102] on link at bounding box center [174, 106] width 10 height 10
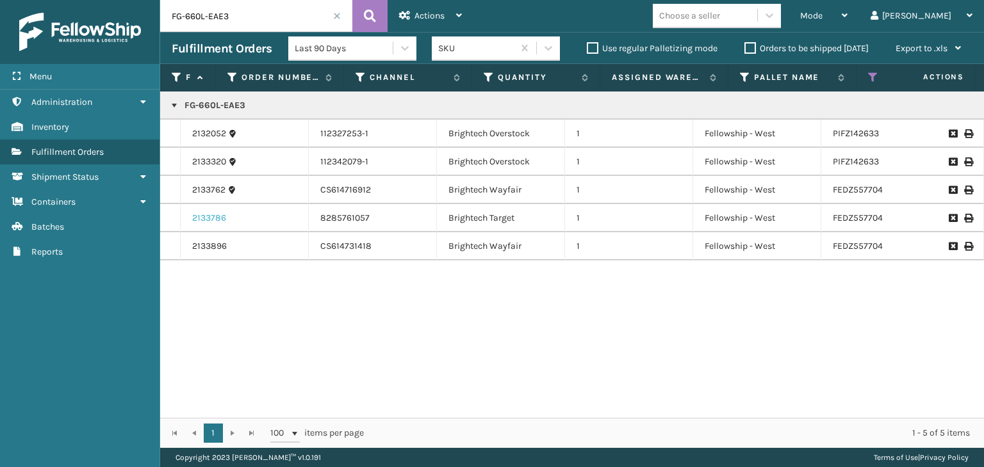
click at [215, 214] on link "2133786" at bounding box center [209, 218] width 34 height 13
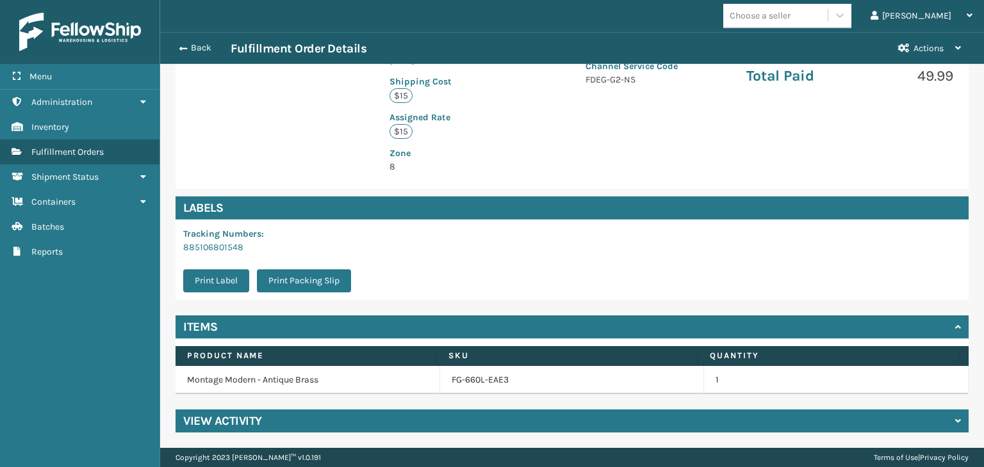
click at [241, 426] on h4 "View Activity" at bounding box center [222, 421] width 79 height 15
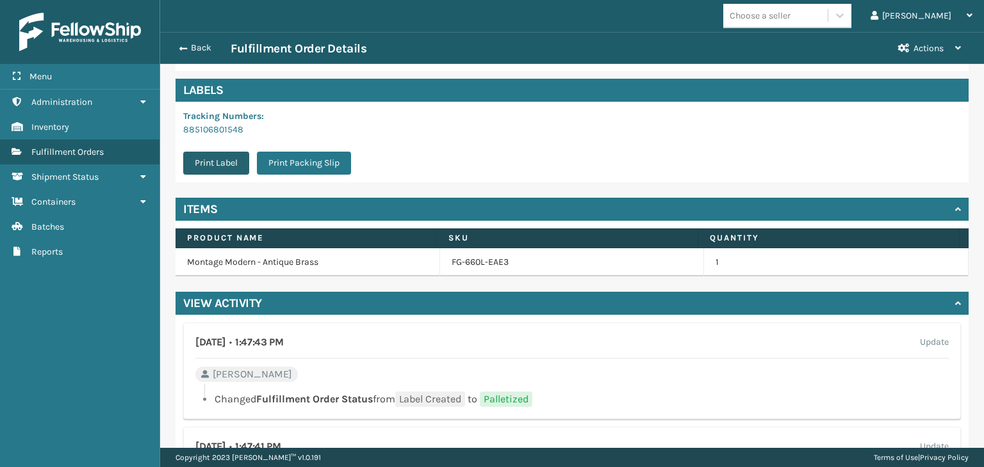
click at [232, 167] on button "Print Label" at bounding box center [216, 163] width 66 height 23
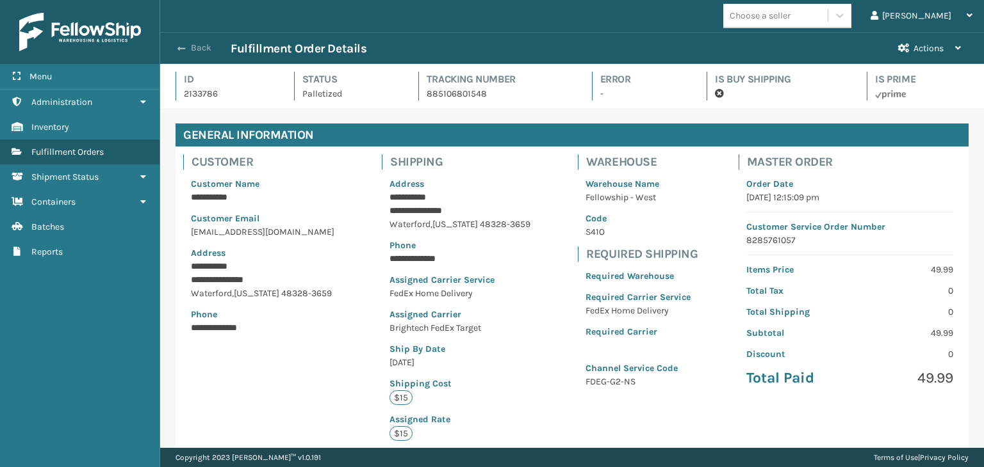
click at [189, 48] on button "Back" at bounding box center [201, 48] width 59 height 12
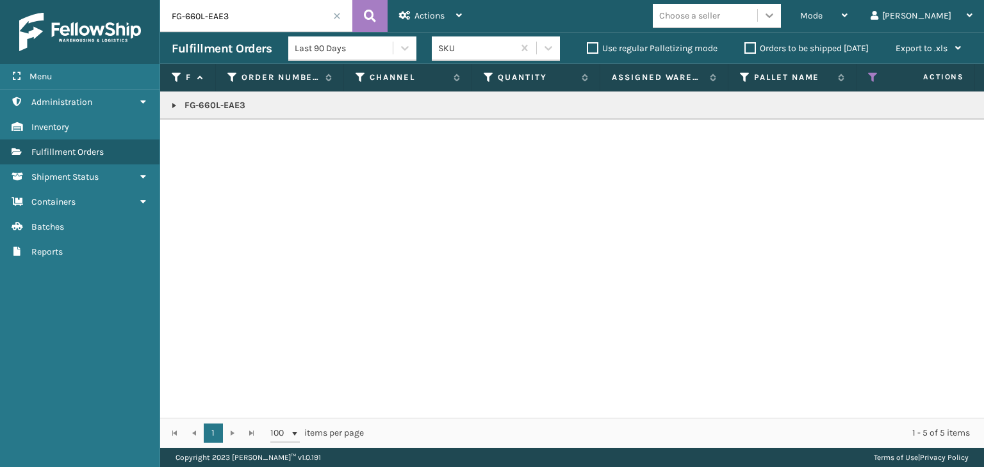
click at [781, 13] on div at bounding box center [769, 15] width 23 height 23
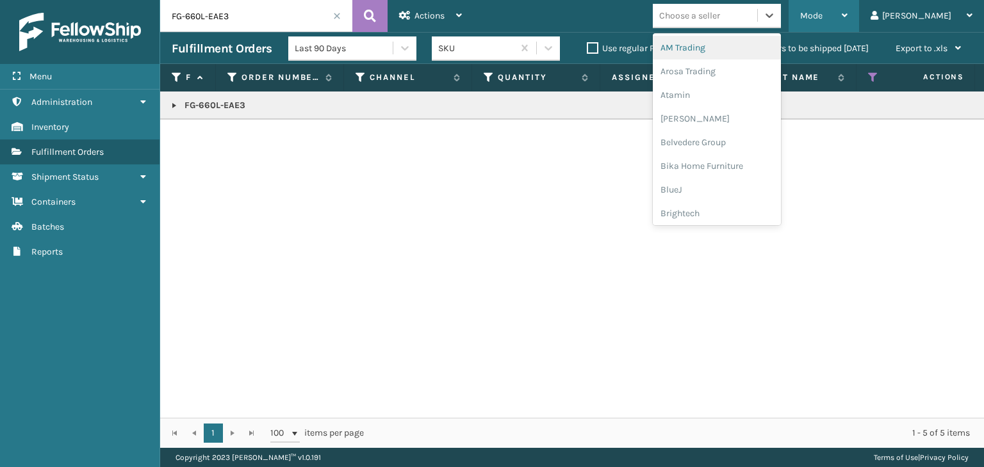
click at [847, 21] on div "Mode" at bounding box center [823, 16] width 47 height 32
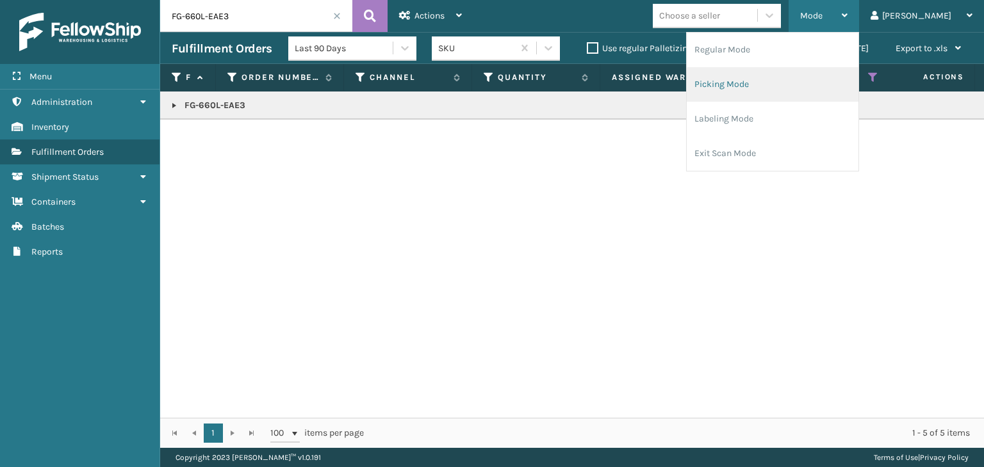
click at [855, 74] on li "Picking Mode" at bounding box center [772, 84] width 172 height 35
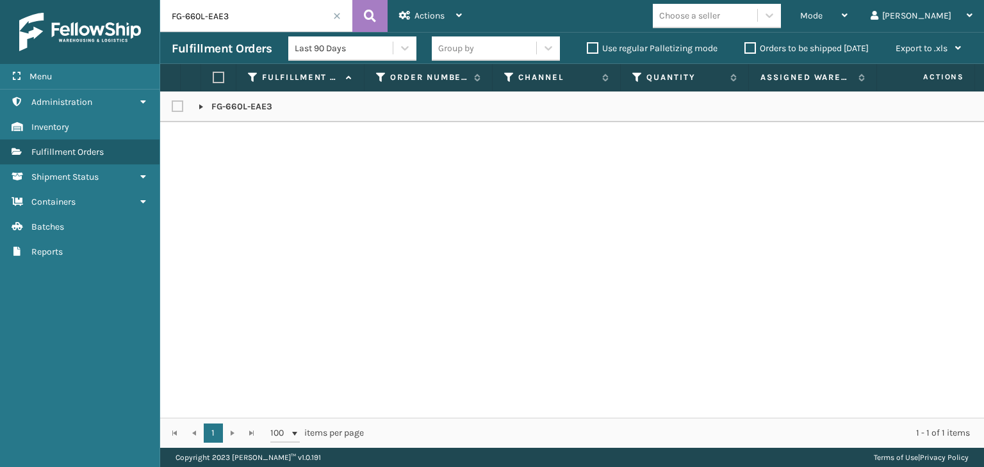
click at [338, 15] on span at bounding box center [337, 16] width 8 height 8
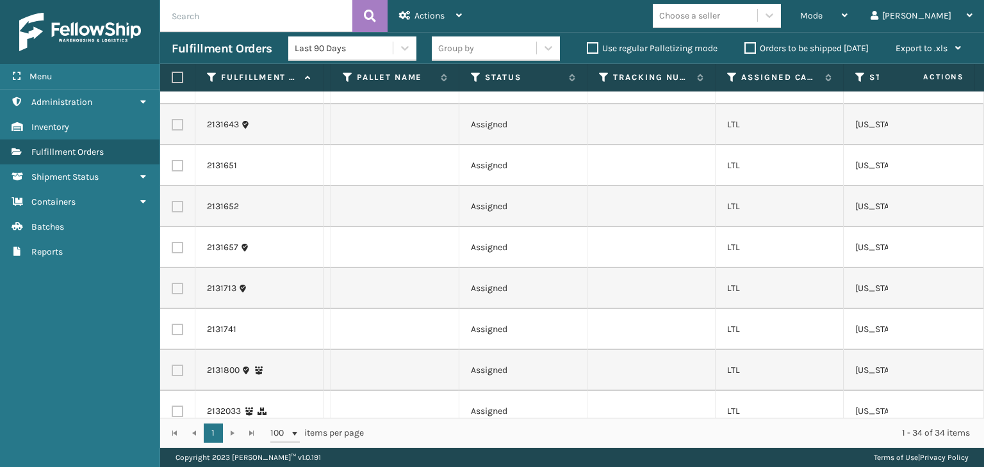
scroll to position [0, 528]
click at [727, 80] on icon at bounding box center [729, 78] width 10 height 12
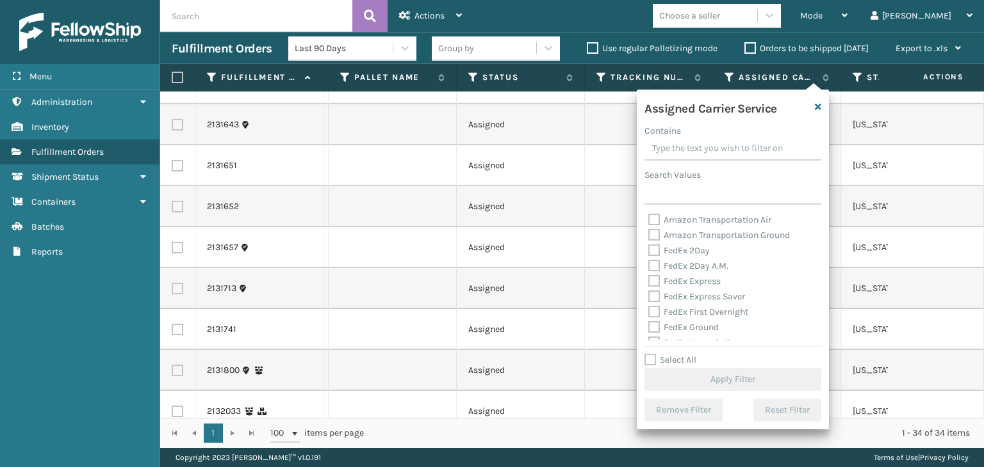
drag, startPoint x: 668, startPoint y: 360, endPoint x: 670, endPoint y: 330, distance: 29.6
click at [669, 360] on label "Select All" at bounding box center [670, 360] width 52 height 11
click at [669, 354] on input "Select All" at bounding box center [740, 353] width 192 height 1
checkbox input "true"
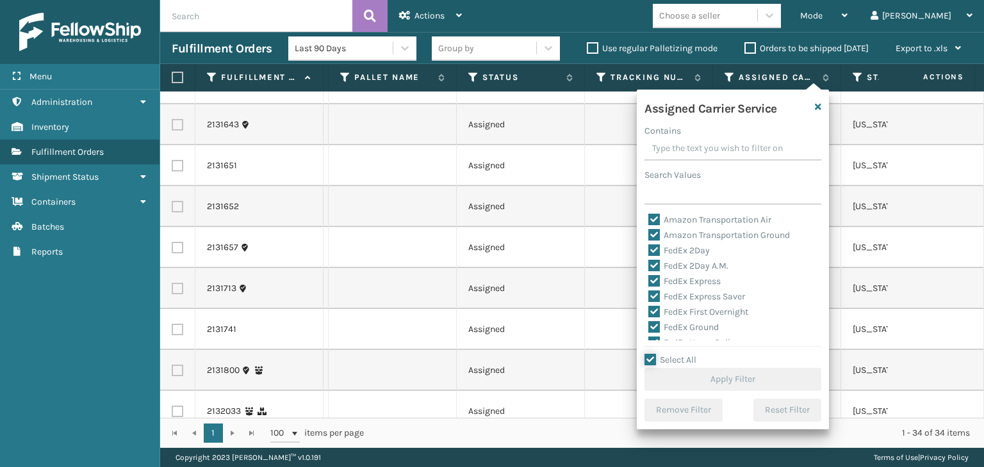
checkbox input "true"
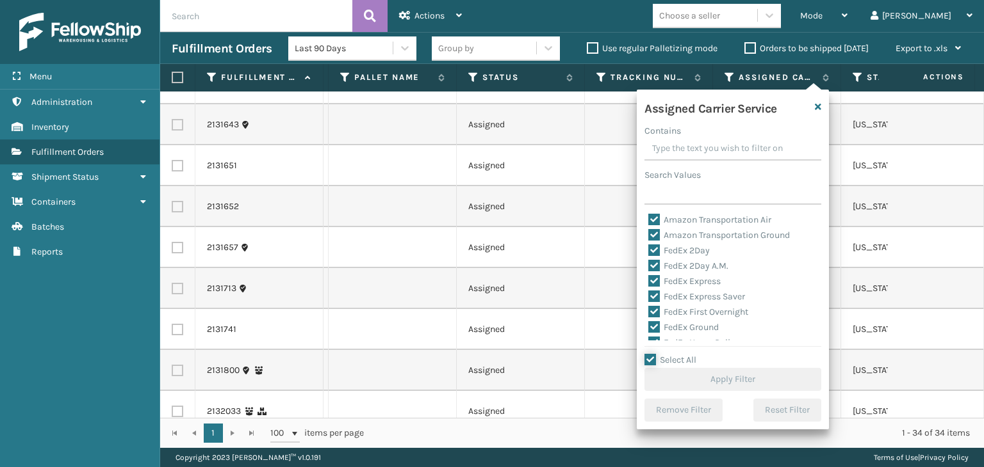
checkbox input "true"
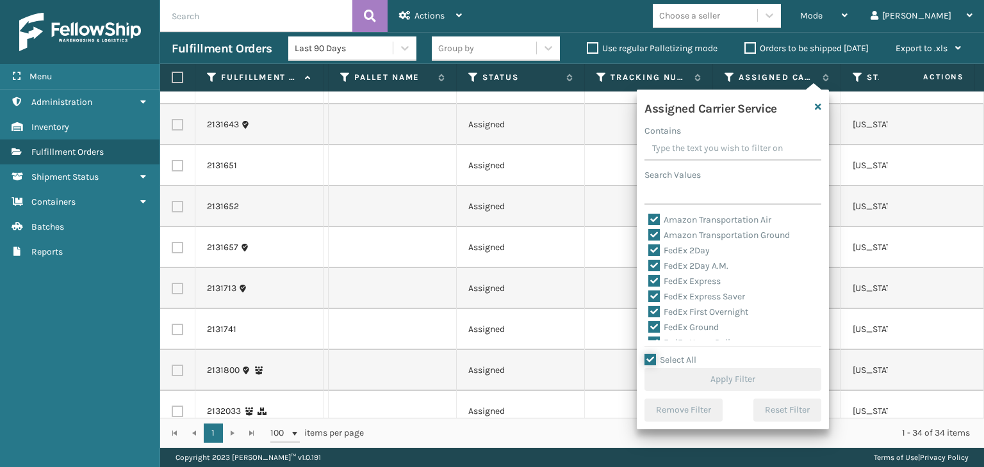
checkbox input "true"
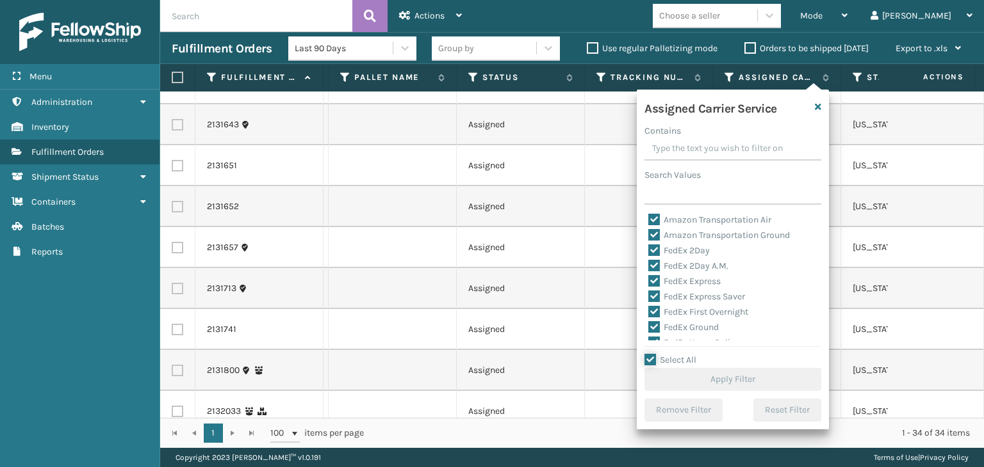
checkbox input "true"
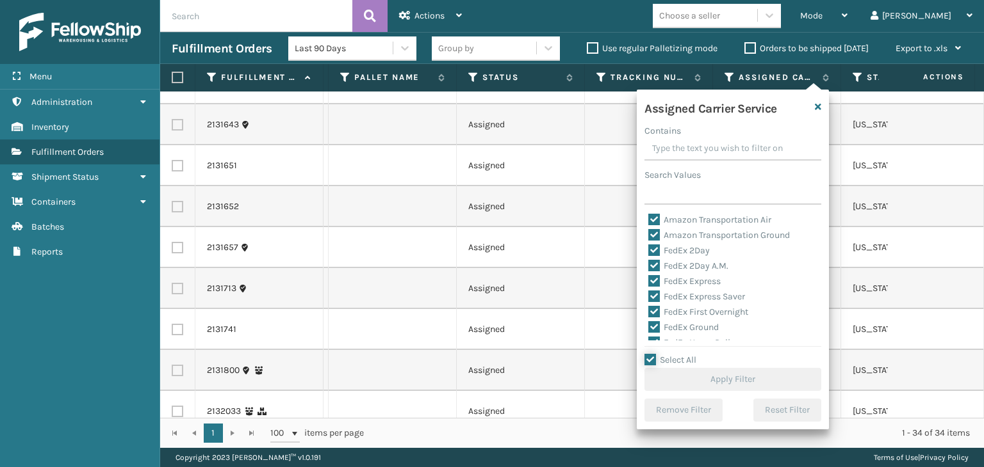
checkbox input "true"
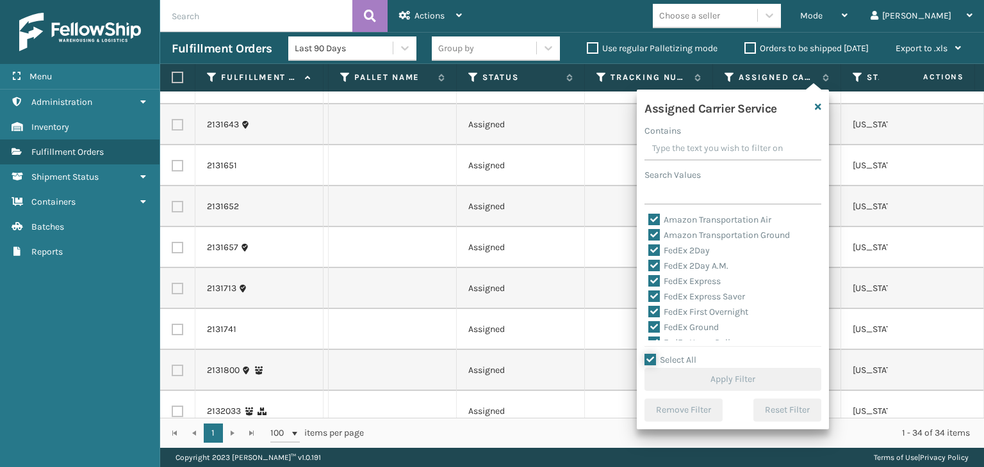
checkbox input "true"
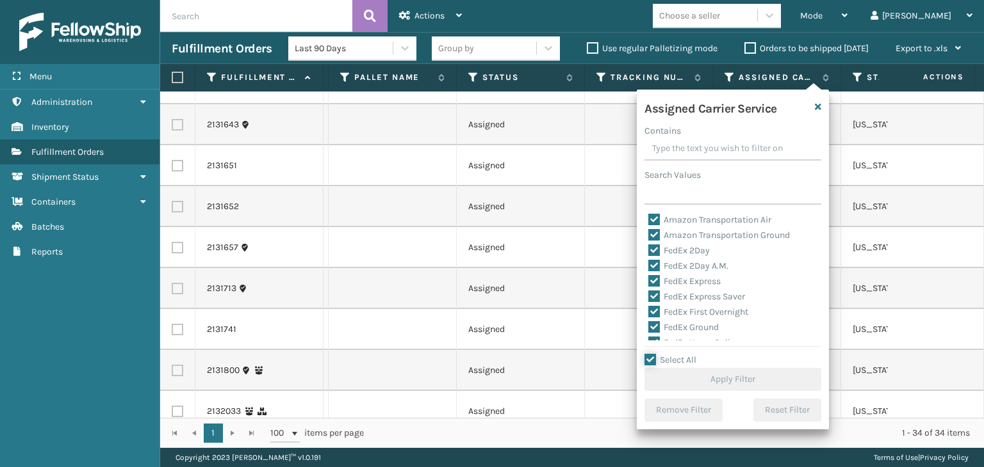
checkbox input "true"
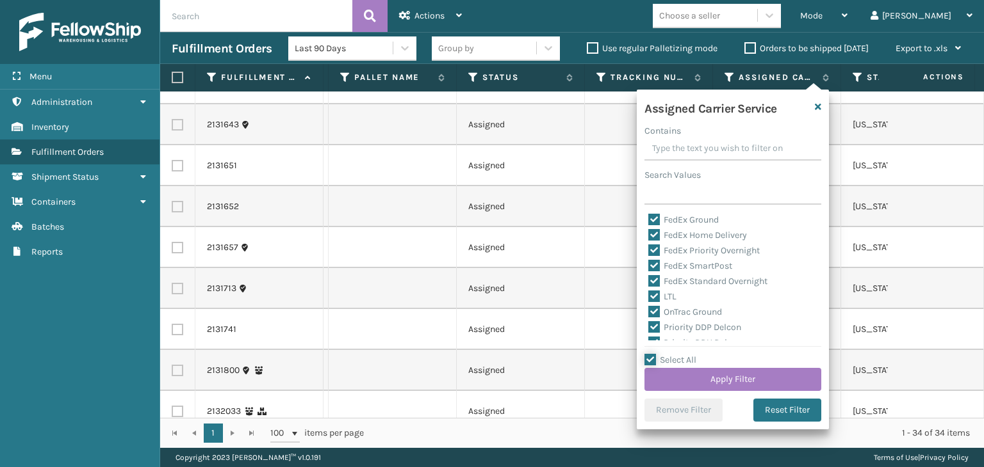
scroll to position [128, 0]
click at [665, 282] on div "LTL" at bounding box center [732, 276] width 169 height 15
click at [665, 278] on label "LTL" at bounding box center [662, 276] width 28 height 11
click at [649, 277] on input "LTL" at bounding box center [648, 273] width 1 height 8
checkbox input "false"
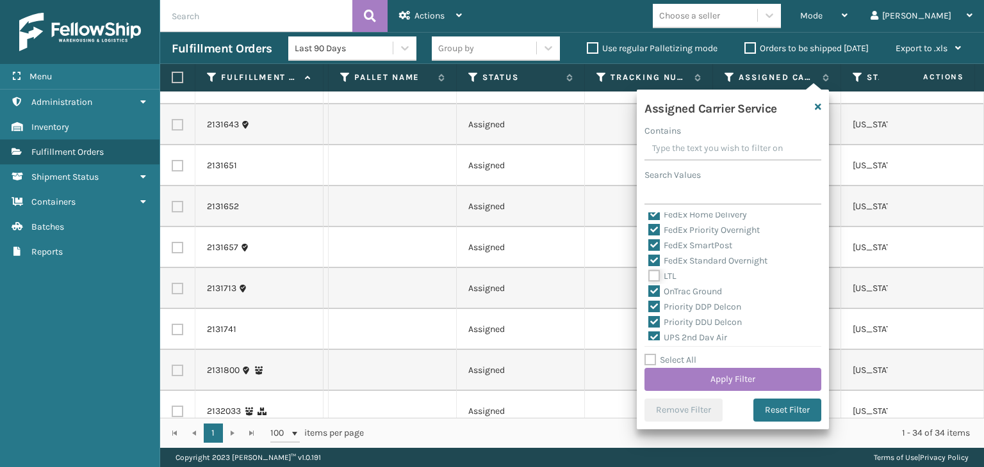
checkbox input "false"
click at [720, 370] on button "Apply Filter" at bounding box center [732, 379] width 177 height 23
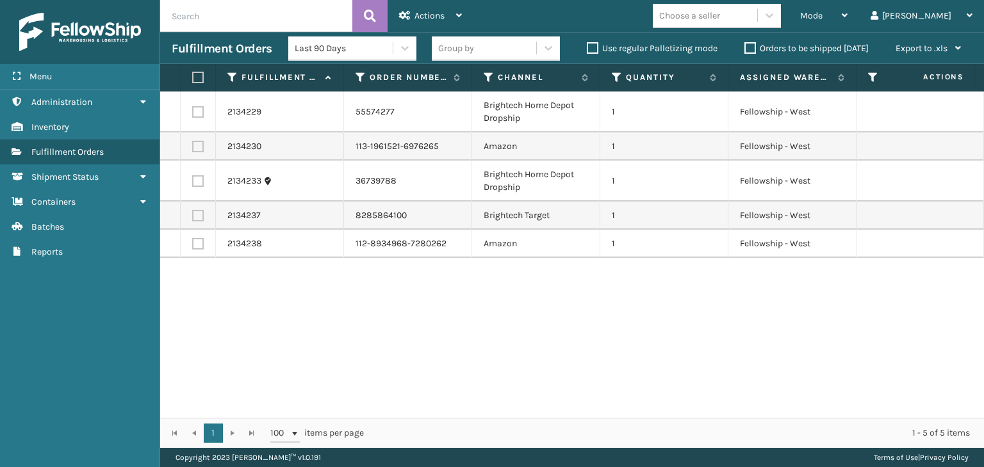
click at [469, 57] on div "Group by" at bounding box center [484, 48] width 104 height 21
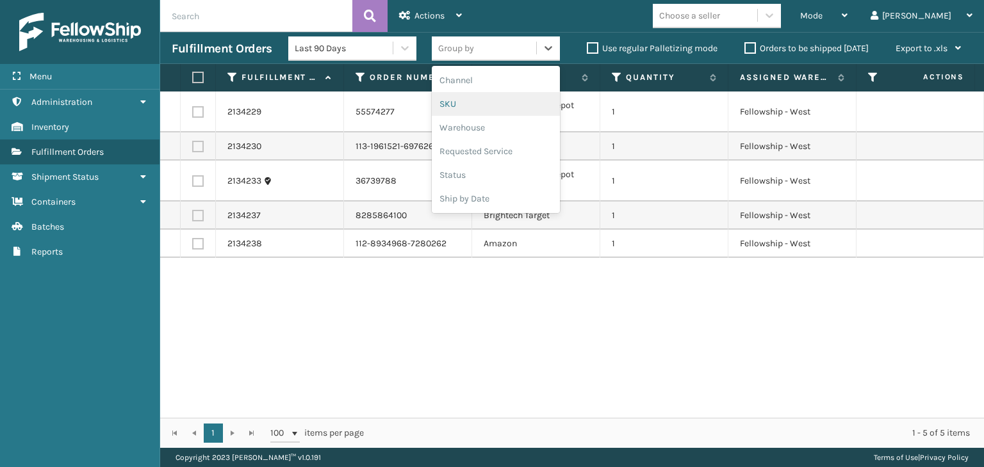
click at [476, 103] on div "SKU" at bounding box center [496, 104] width 128 height 24
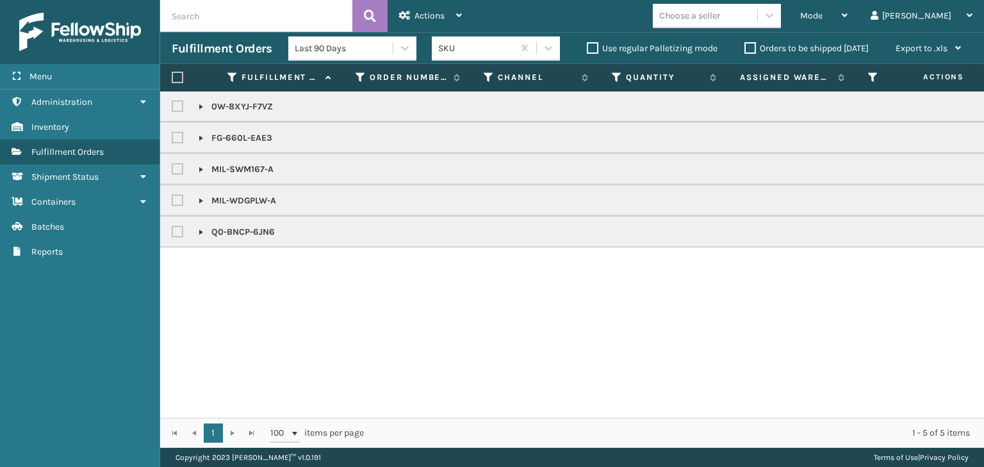
click at [818, 51] on label "Orders to be shipped [DATE]" at bounding box center [806, 48] width 124 height 11
click at [745, 49] on input "Orders to be shipped [DATE]" at bounding box center [744, 45] width 1 height 8
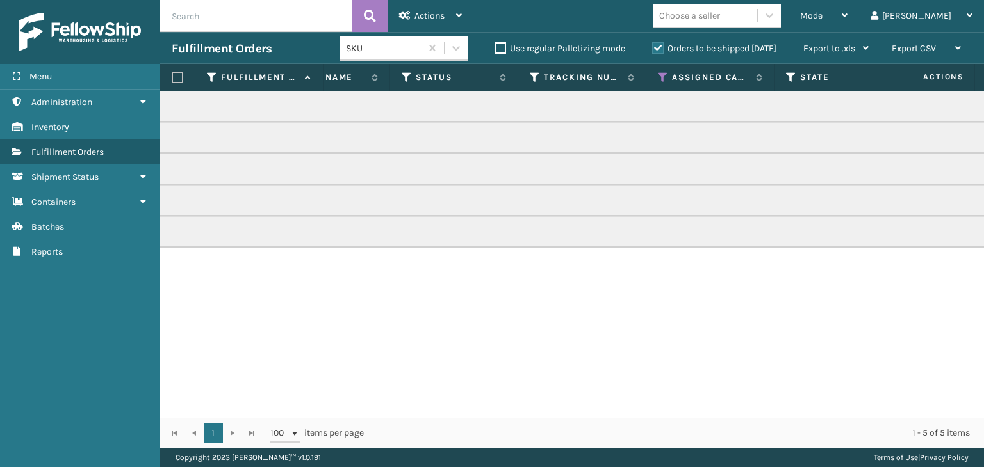
scroll to position [0, 600]
click at [654, 74] on icon at bounding box center [657, 78] width 10 height 12
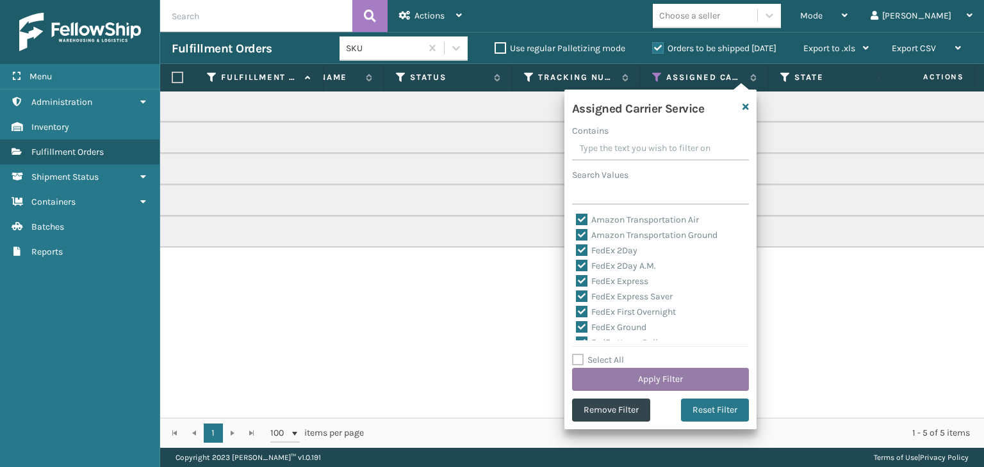
click at [661, 371] on button "Apply Filter" at bounding box center [660, 379] width 177 height 23
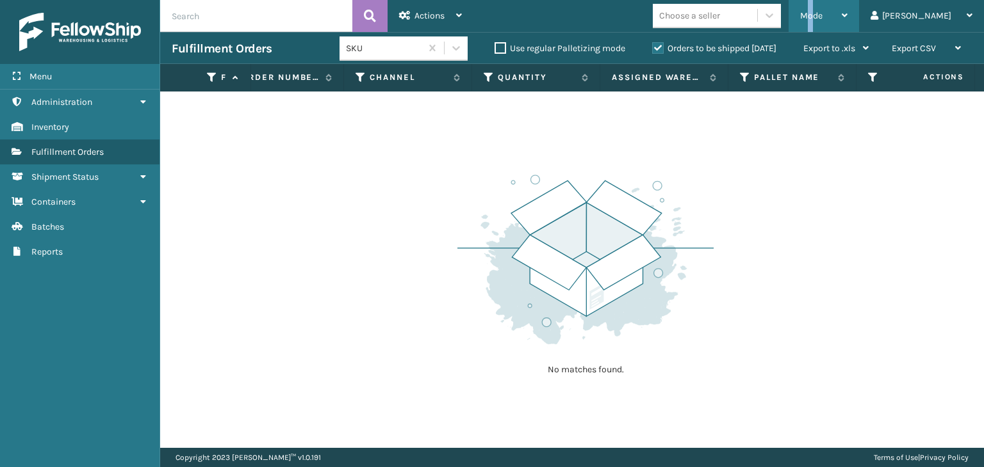
click at [822, 14] on span "Mode" at bounding box center [811, 15] width 22 height 11
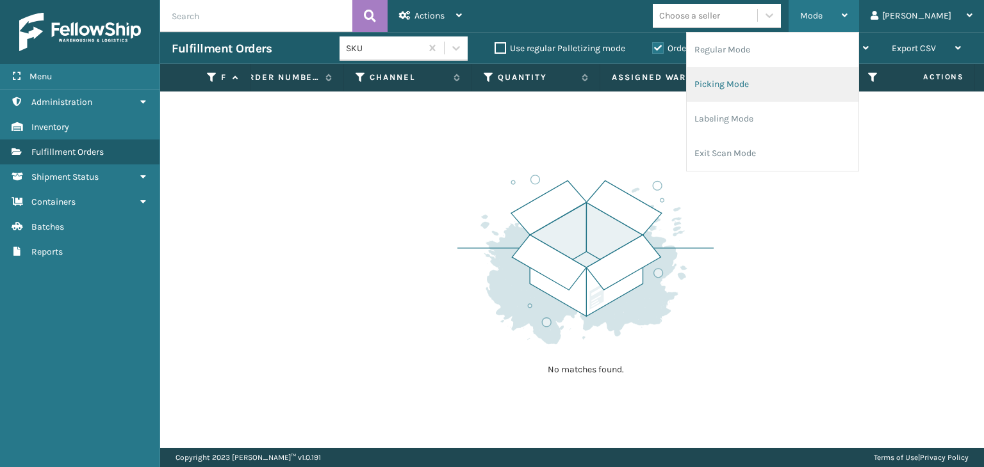
click at [852, 67] on li "Picking Mode" at bounding box center [772, 84] width 172 height 35
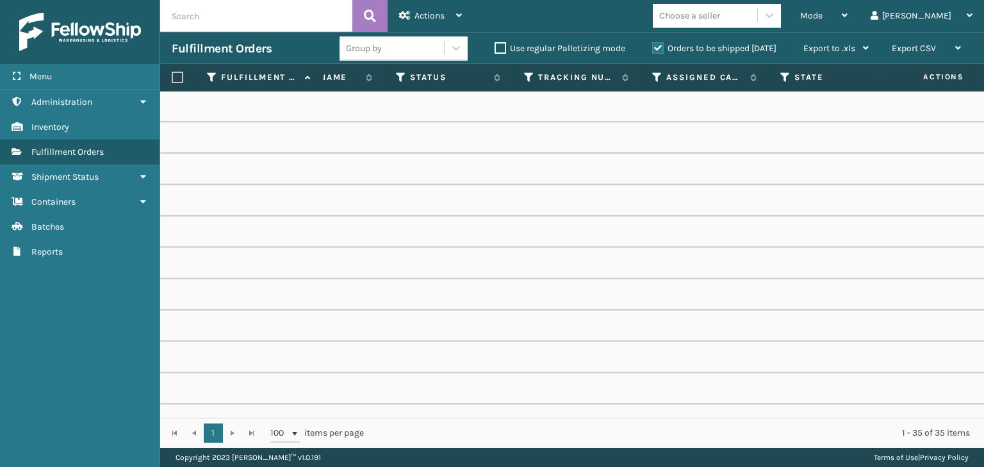
scroll to position [0, 648]
click at [696, 49] on label "Orders to be shipped [DATE]" at bounding box center [714, 48] width 124 height 11
click at [653, 49] on input "Orders to be shipped [DATE]" at bounding box center [652, 45] width 1 height 8
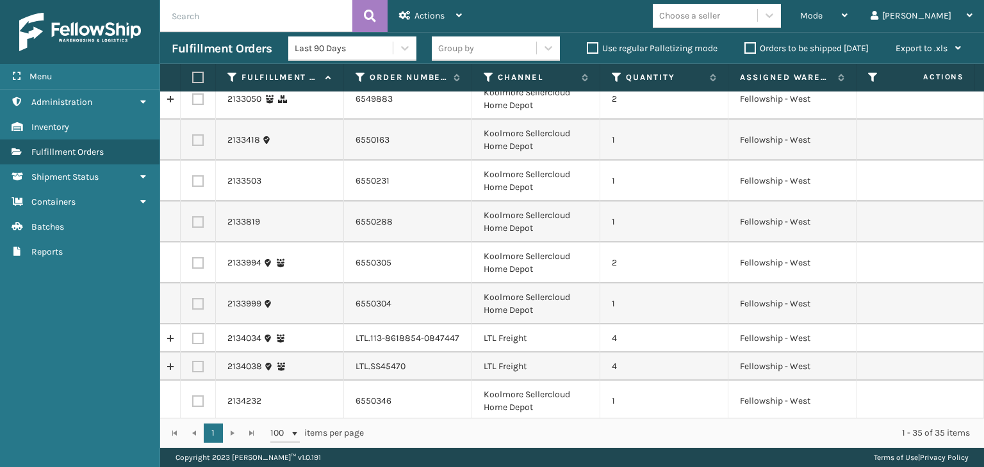
scroll to position [1014, 0]
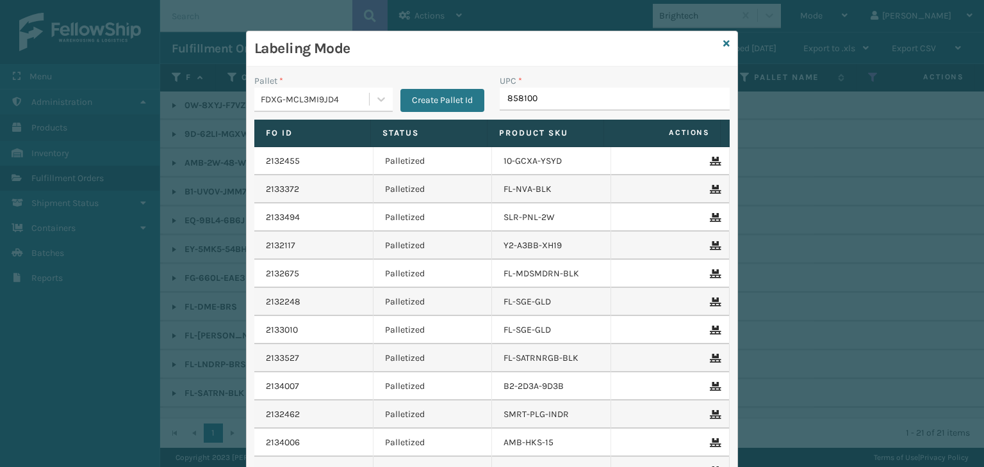
type input "8581000"
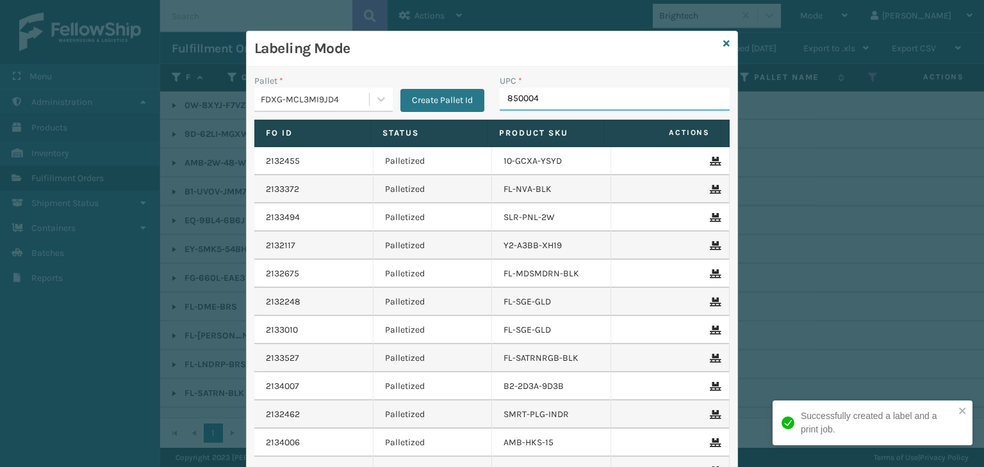
type input "8500044"
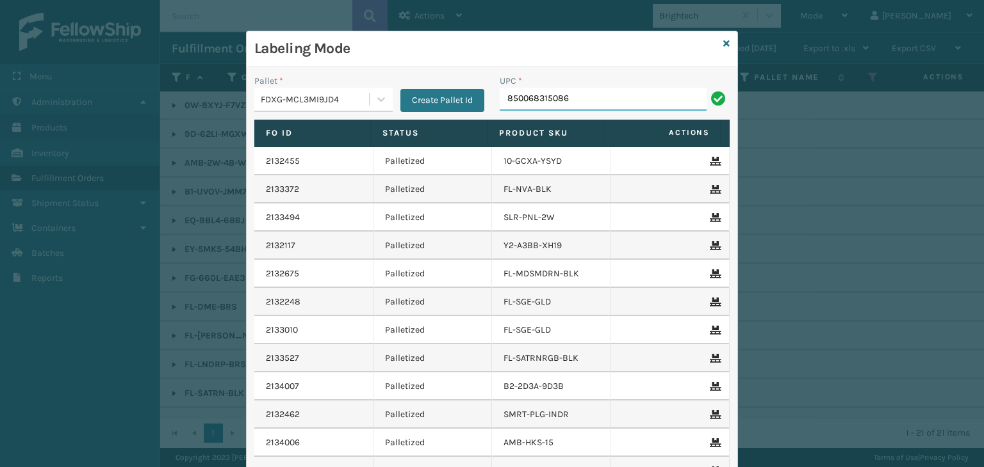
type input "850068315086"
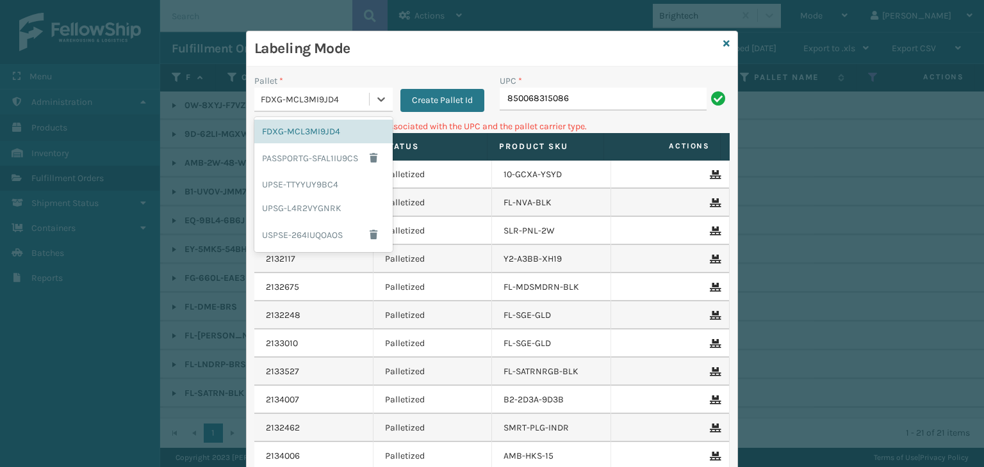
click at [316, 98] on div "FDXG-MCL3MI9JD4" at bounding box center [315, 99] width 109 height 13
drag, startPoint x: 303, startPoint y: 212, endPoint x: 580, endPoint y: 84, distance: 304.8
click at [315, 206] on div "UPSG-L4R2VYGNRK" at bounding box center [323, 209] width 138 height 24
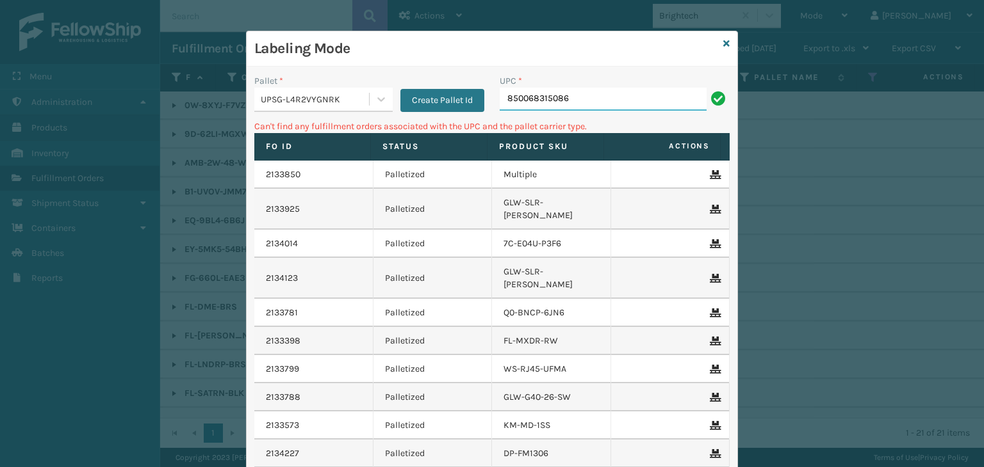
click at [583, 97] on input "850068315086" at bounding box center [602, 99] width 207 height 23
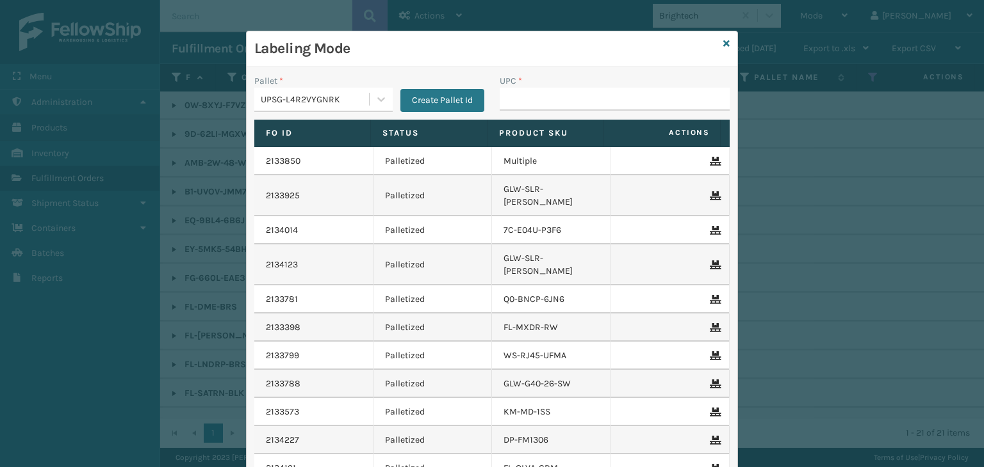
click at [306, 102] on div "UPSG-L4R2VYGNRK" at bounding box center [315, 99] width 109 height 13
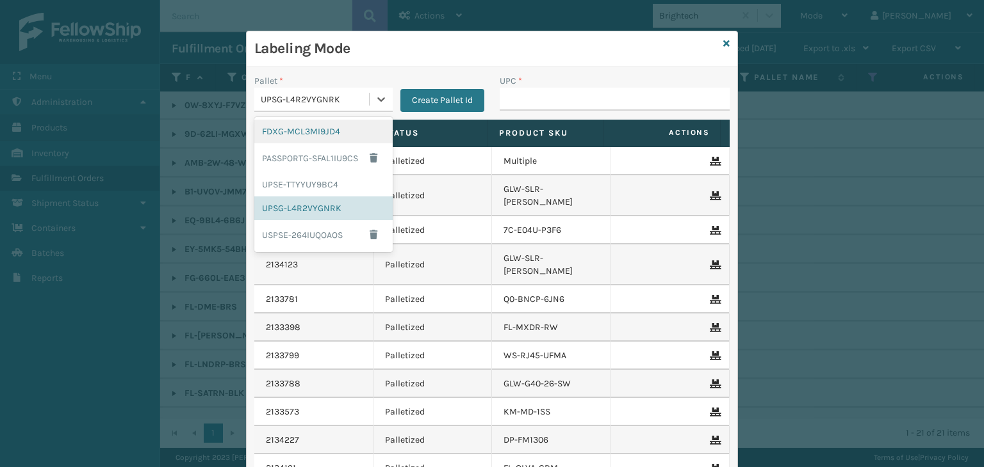
click at [295, 140] on div "FDXG-MCL3MI9JD4" at bounding box center [323, 132] width 138 height 24
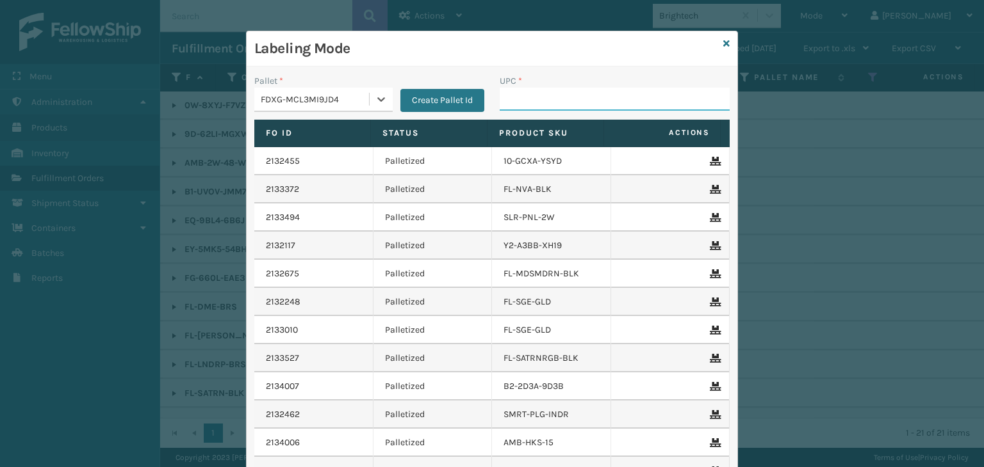
click at [558, 99] on input "UPC *" at bounding box center [614, 99] width 230 height 23
type input "8539130"
click at [723, 43] on icon at bounding box center [726, 43] width 6 height 9
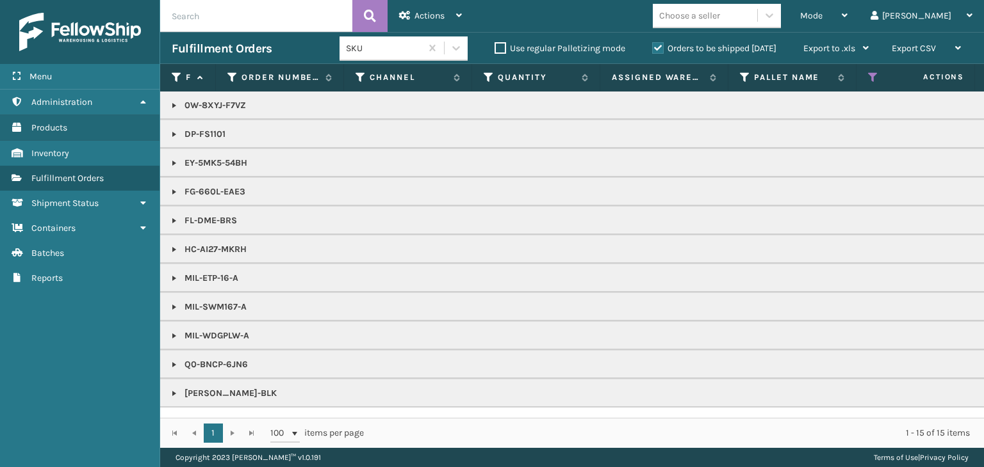
drag, startPoint x: 184, startPoint y: 136, endPoint x: 295, endPoint y: 136, distance: 110.1
click at [320, 120] on td "DP-FS1101" at bounding box center [986, 134] width 1653 height 29
click at [170, 280] on link at bounding box center [174, 278] width 10 height 10
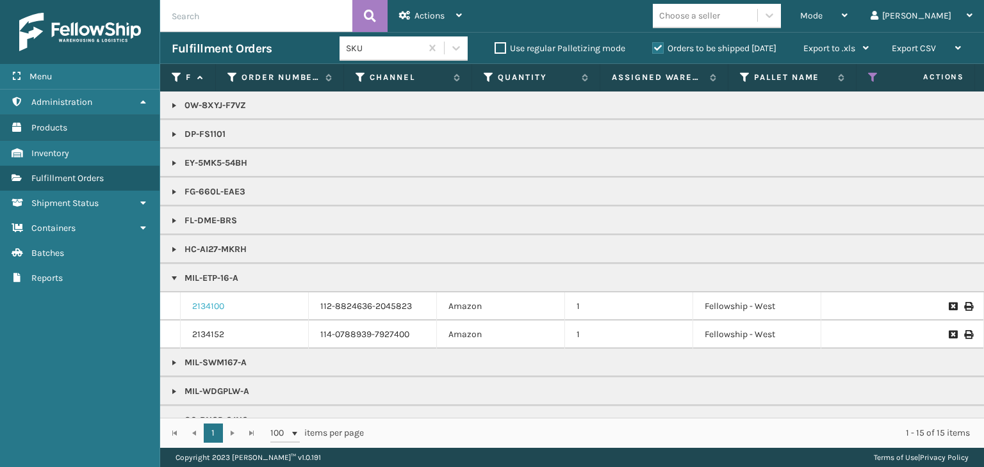
click at [195, 303] on link "2134100" at bounding box center [208, 306] width 32 height 13
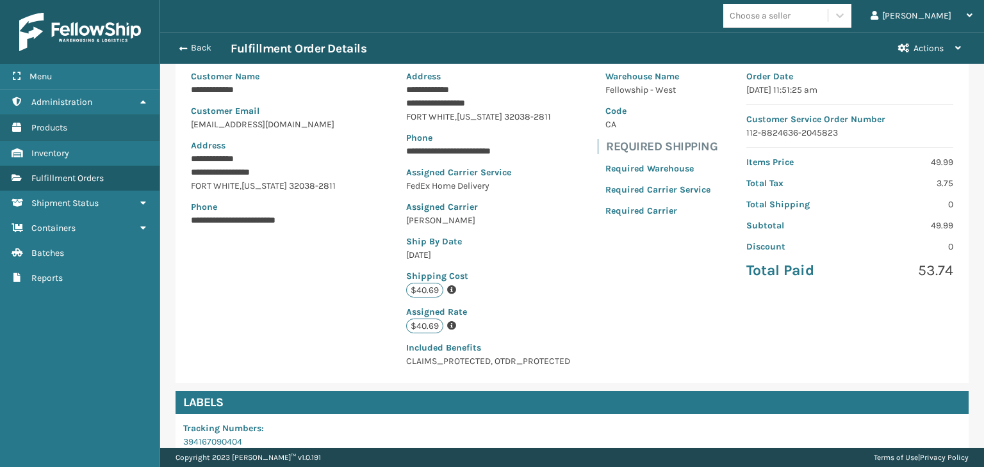
scroll to position [302, 0]
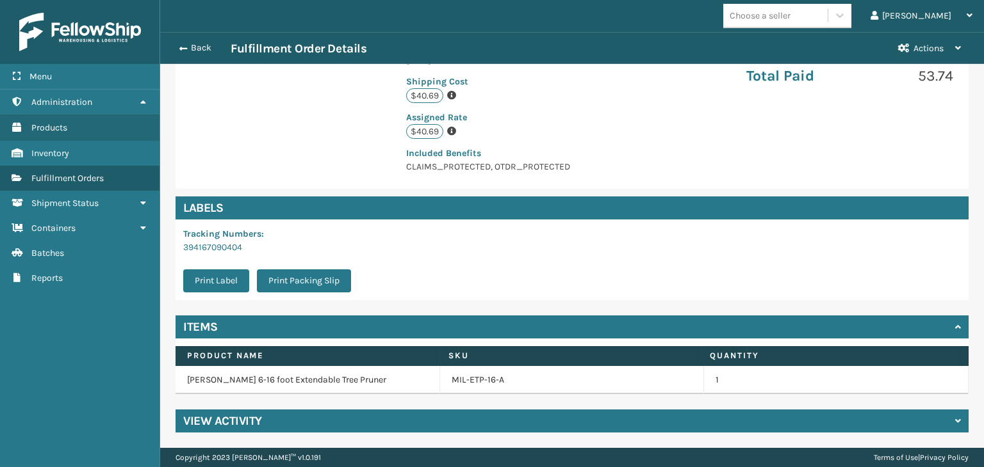
click at [479, 371] on td "MIL-ETP-16-A" at bounding box center [572, 380] width 264 height 28
click at [482, 385] on link "MIL-ETP-16-A" at bounding box center [477, 380] width 53 height 13
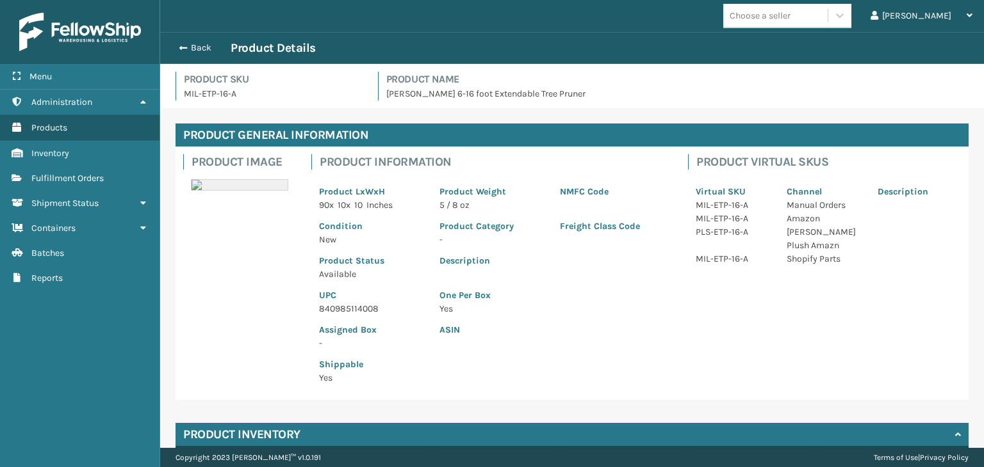
click at [348, 305] on p "840985114008" at bounding box center [371, 308] width 105 height 13
copy p "840985114008"
click at [195, 44] on button "Back" at bounding box center [201, 48] width 59 height 12
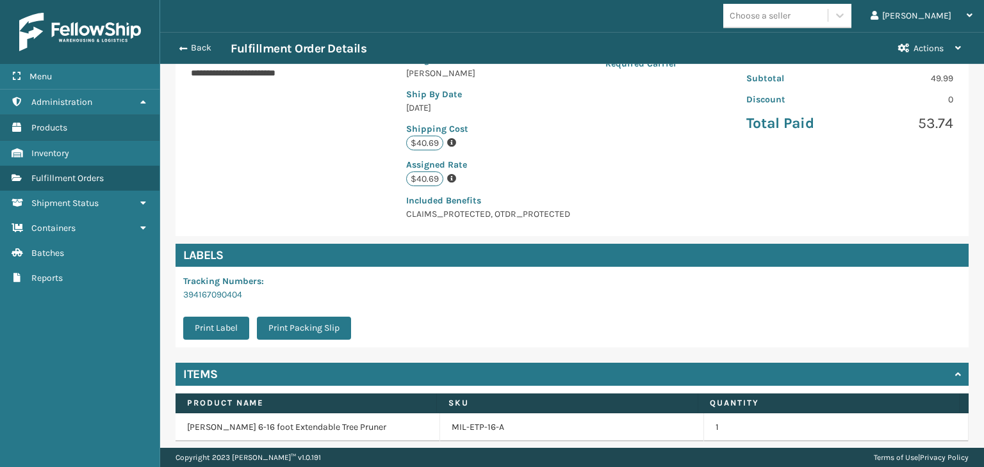
scroll to position [256, 0]
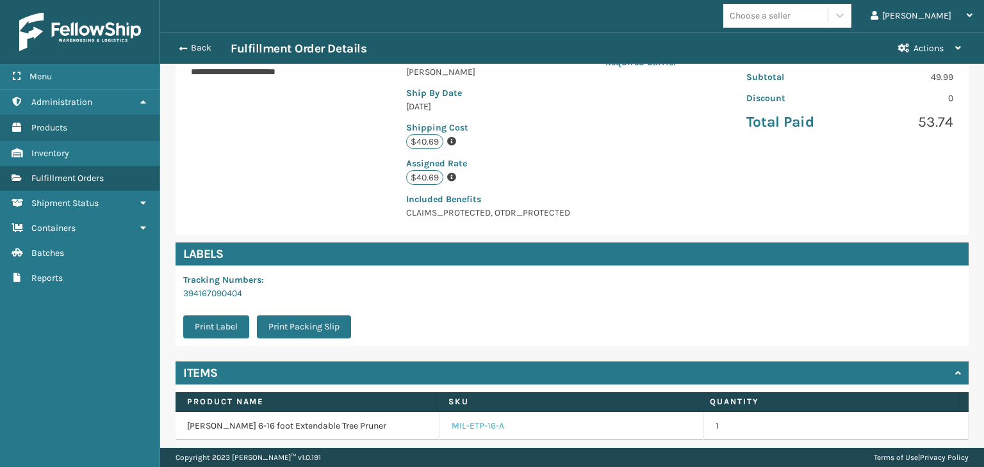
click at [471, 425] on link "MIL-ETP-16-A" at bounding box center [477, 426] width 53 height 13
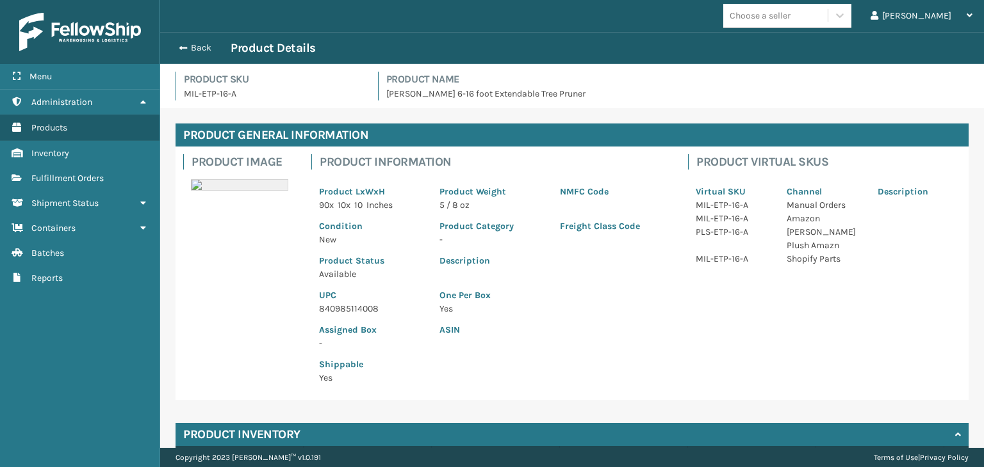
click at [341, 305] on p "840985114008" at bounding box center [371, 308] width 105 height 13
copy p "840985114008"
click at [209, 50] on button "Back" at bounding box center [201, 48] width 59 height 12
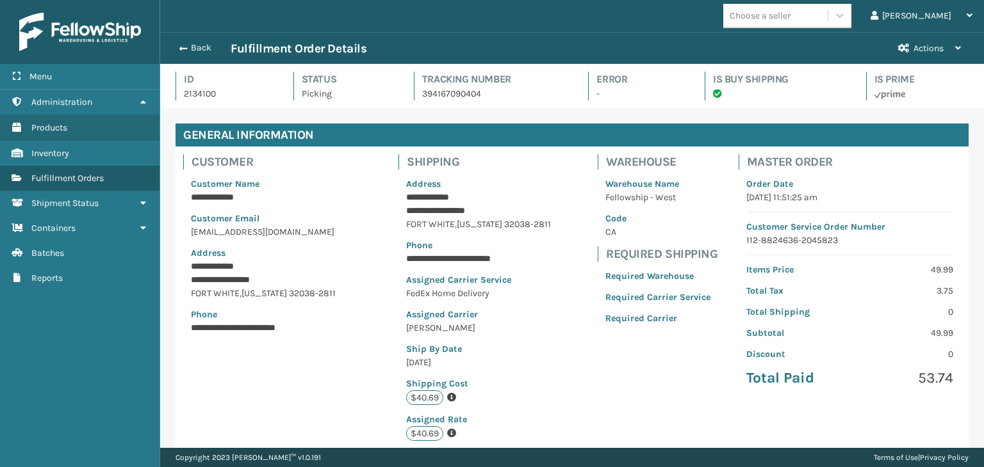
scroll to position [31, 823]
click at [205, 50] on button "Back" at bounding box center [201, 48] width 59 height 12
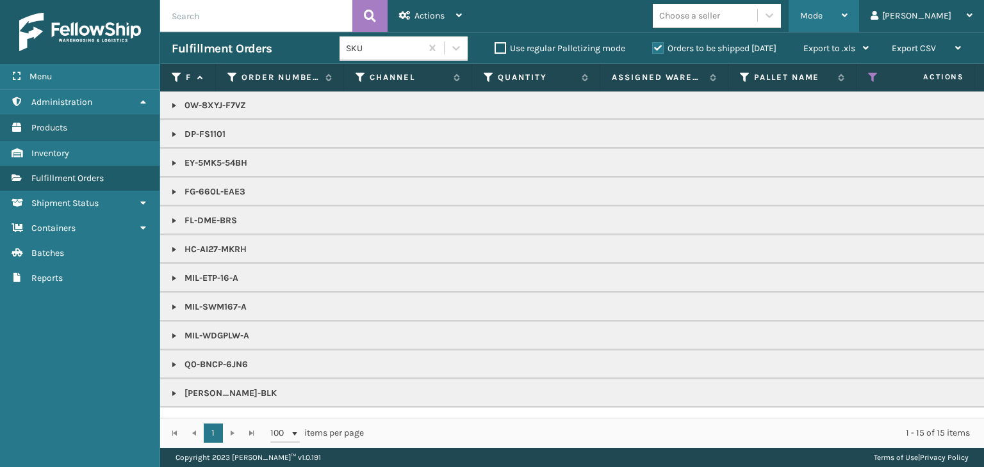
click at [847, 17] on div "Mode" at bounding box center [823, 16] width 47 height 32
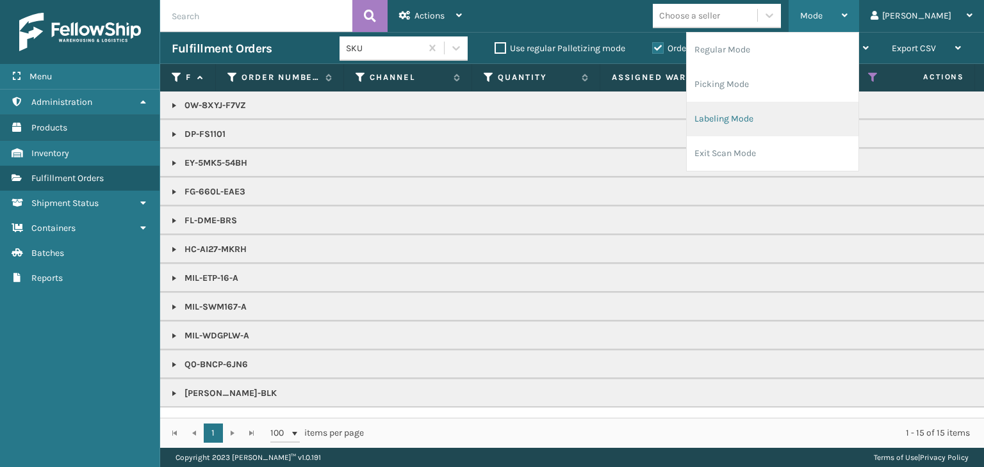
click at [811, 126] on li "Labeling Mode" at bounding box center [772, 119] width 172 height 35
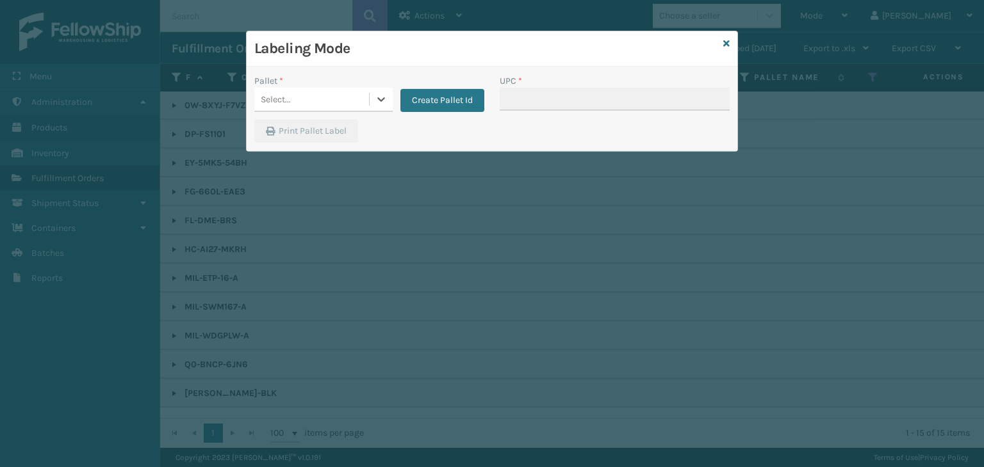
click at [286, 116] on div "Pallet * 0 results available. Select is focused ,type to refine list, press Dow…" at bounding box center [369, 96] width 245 height 45
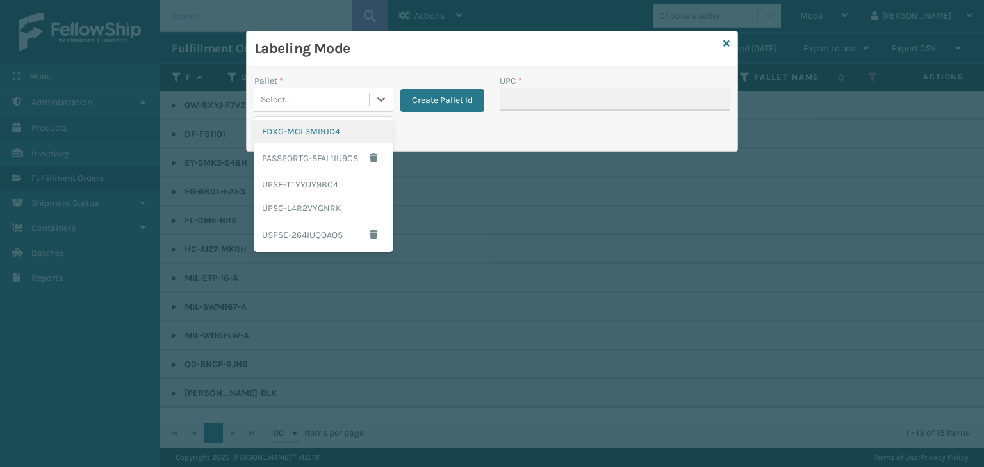
click at [289, 107] on div "Select..." at bounding box center [311, 99] width 115 height 21
drag, startPoint x: 305, startPoint y: 141, endPoint x: 499, endPoint y: 92, distance: 200.7
click at [310, 140] on div "FDXG-MCL3MI9JD4" at bounding box center [323, 132] width 138 height 24
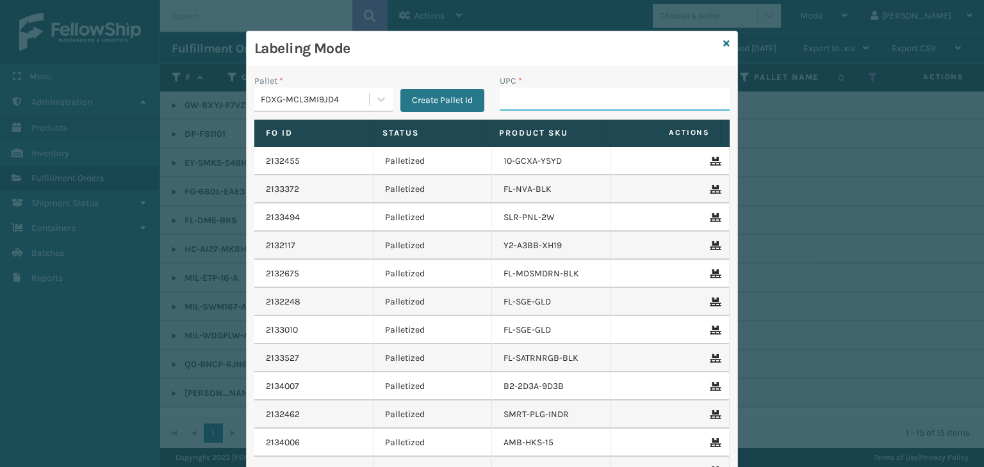
click at [529, 93] on input "UPC *" at bounding box center [614, 99] width 230 height 23
paste input "840985114008"
type input "840985114008"
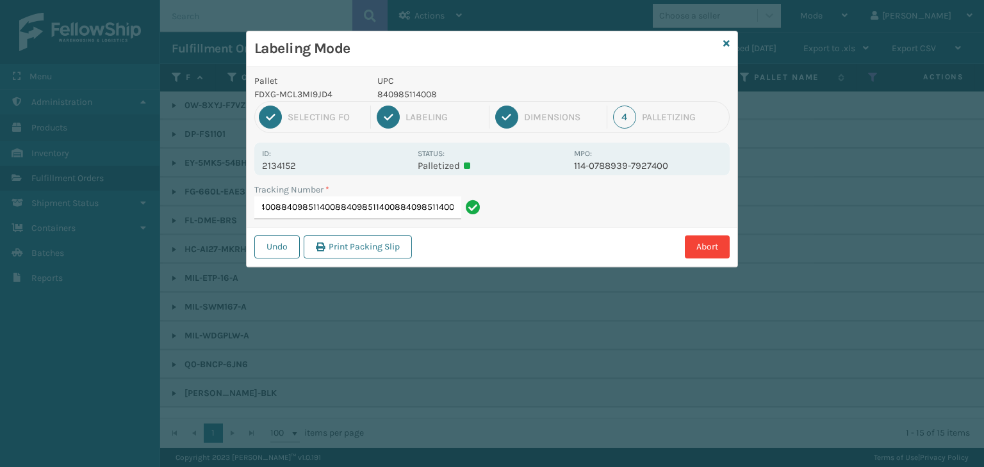
type input "3941674597298409851140088409851140088409851140088409851140088409851140088409851…"
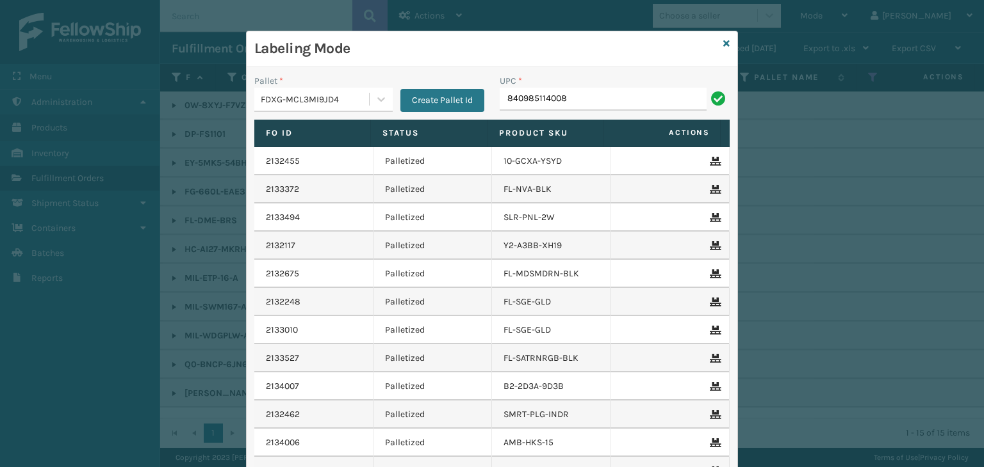
type input "840985114008"
click at [345, 95] on div "FDXG-MCL3MI9JD4" at bounding box center [315, 99] width 109 height 13
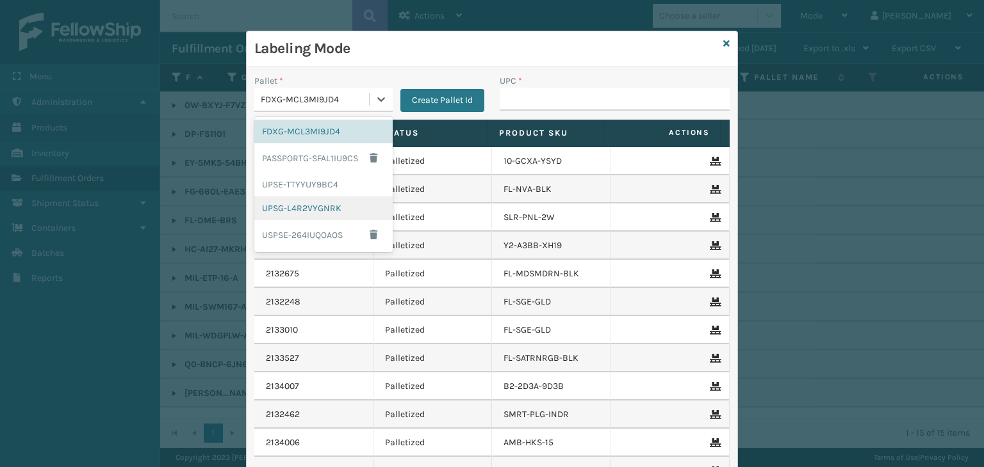
drag, startPoint x: 331, startPoint y: 208, endPoint x: 442, endPoint y: 144, distance: 128.0
click at [332, 208] on div "UPSG-L4R2VYGNRK" at bounding box center [323, 209] width 138 height 24
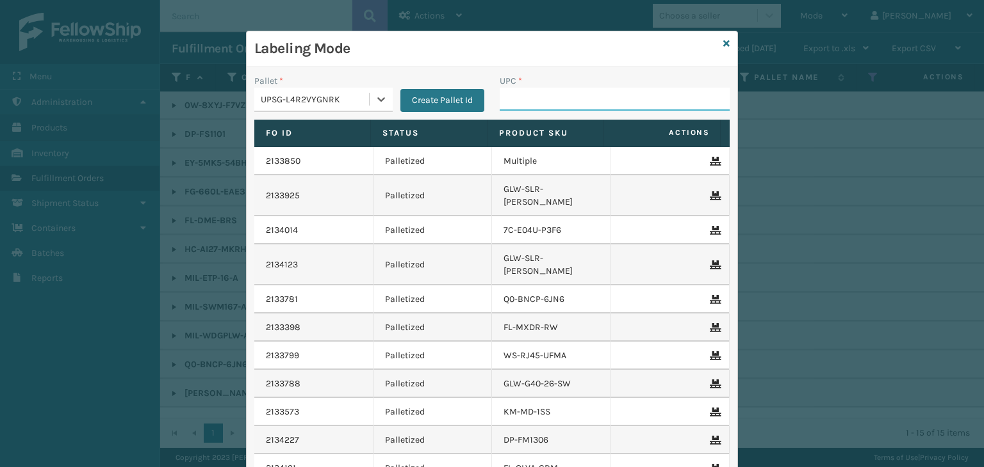
drag, startPoint x: 502, startPoint y: 108, endPoint x: 482, endPoint y: 104, distance: 20.2
click at [502, 108] on input "UPC *" at bounding box center [614, 99] width 230 height 23
type input "8578990"
click at [315, 108] on div "UPSG-L4R2VYGNRK" at bounding box center [311, 99] width 115 height 21
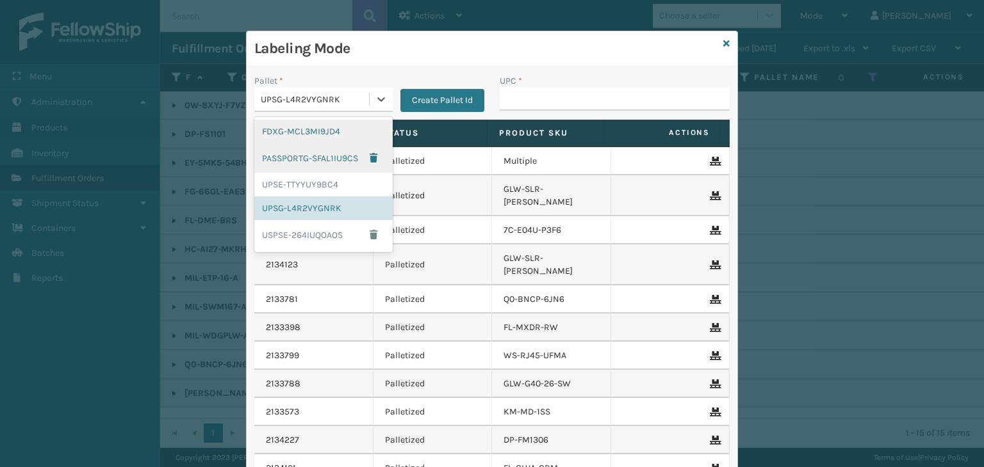
click at [310, 137] on div "FDXG-MCL3MI9JD4" at bounding box center [323, 132] width 138 height 24
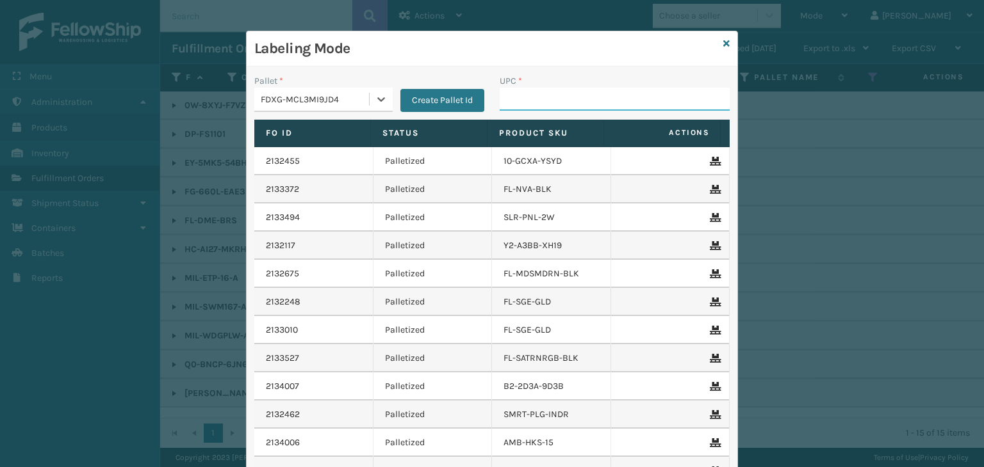
click at [561, 104] on input "UPC *" at bounding box center [614, 99] width 230 height 23
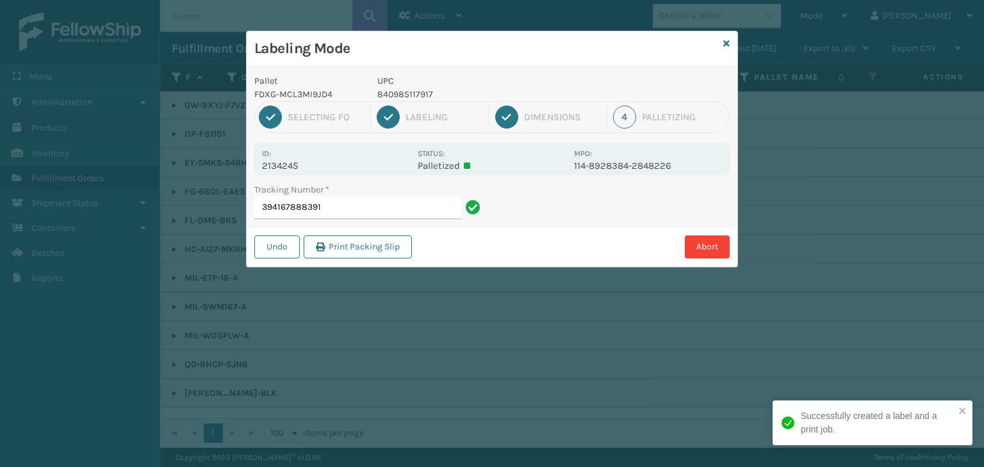
click at [423, 96] on p "840985117917" at bounding box center [471, 94] width 189 height 13
copy p "840985117917"
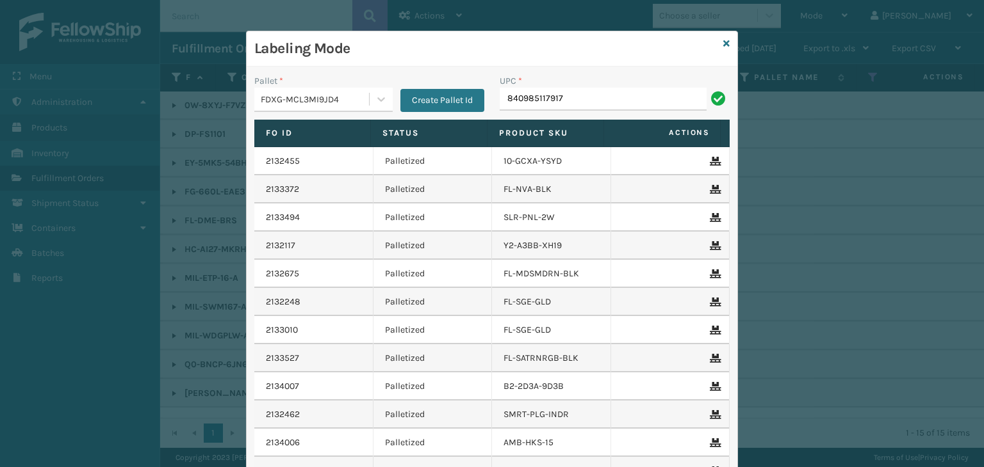
type input "840985117917"
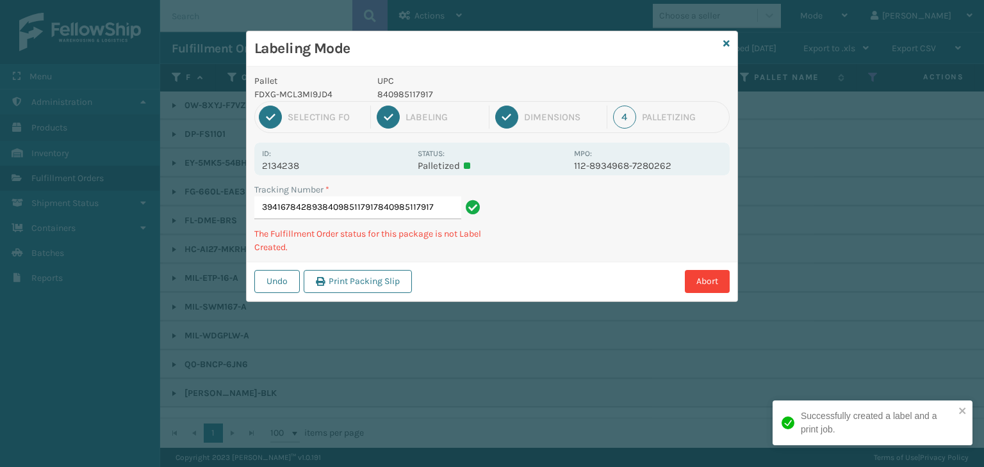
type input "394167842893840985117917840985117917840985117917"
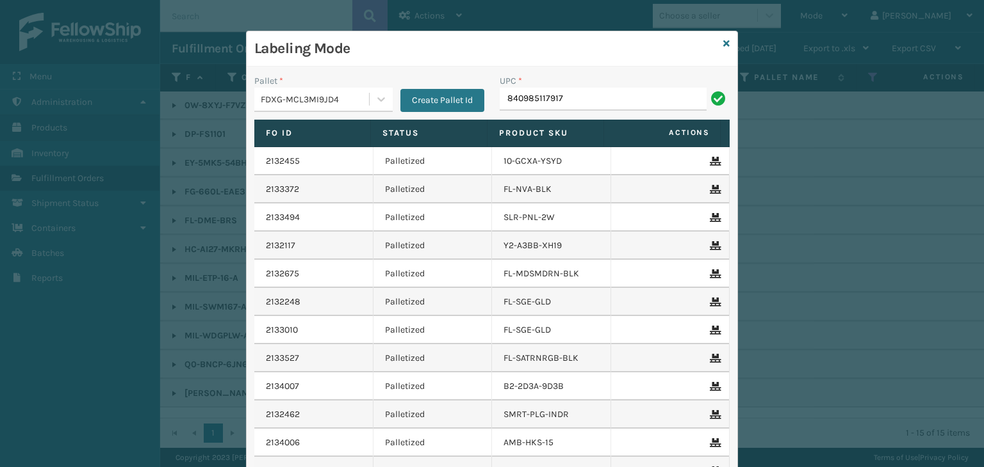
type input "840985117917"
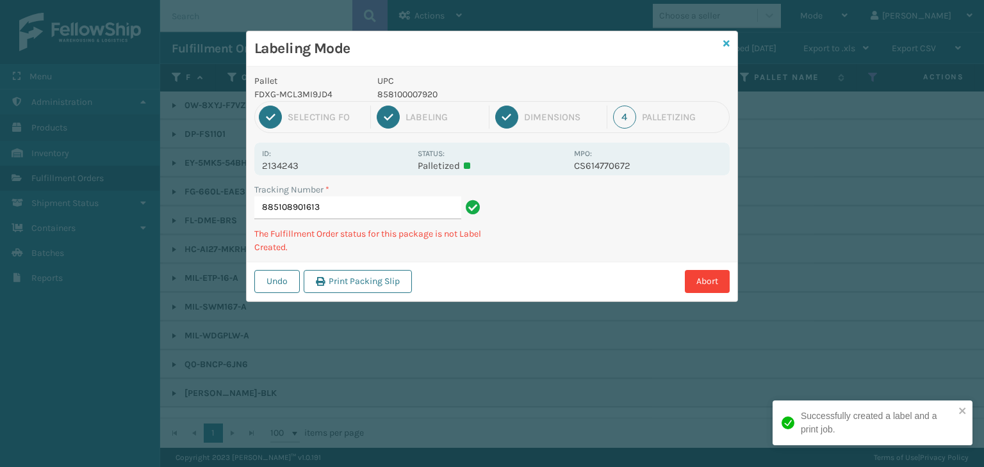
click at [724, 45] on icon at bounding box center [726, 43] width 6 height 9
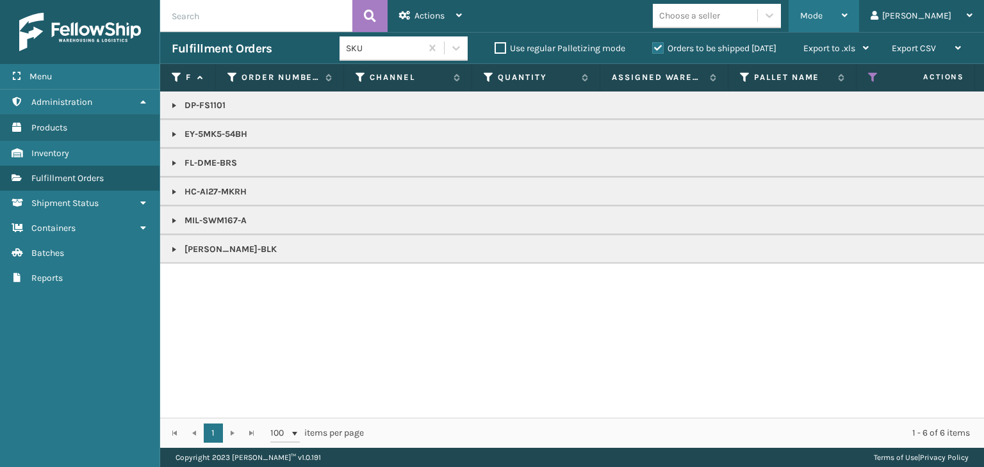
click at [822, 16] on span "Mode" at bounding box center [811, 15] width 22 height 11
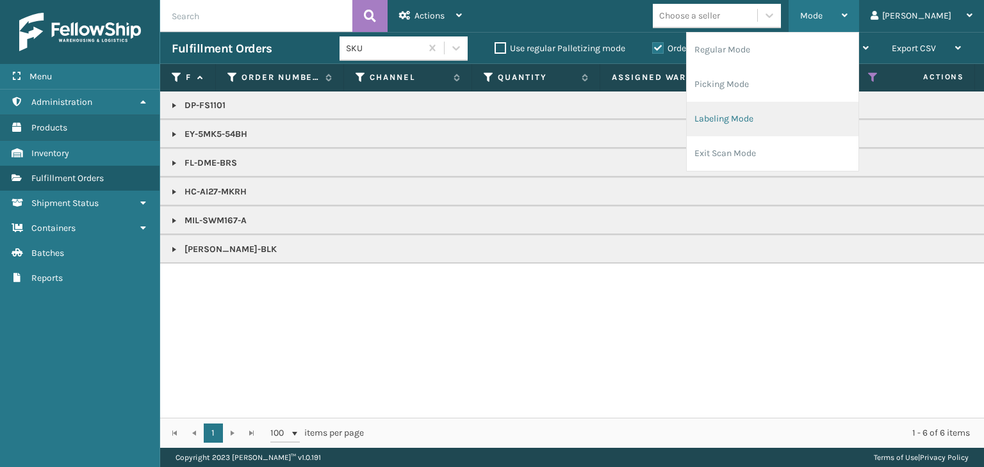
click at [803, 131] on li "Labeling Mode" at bounding box center [772, 119] width 172 height 35
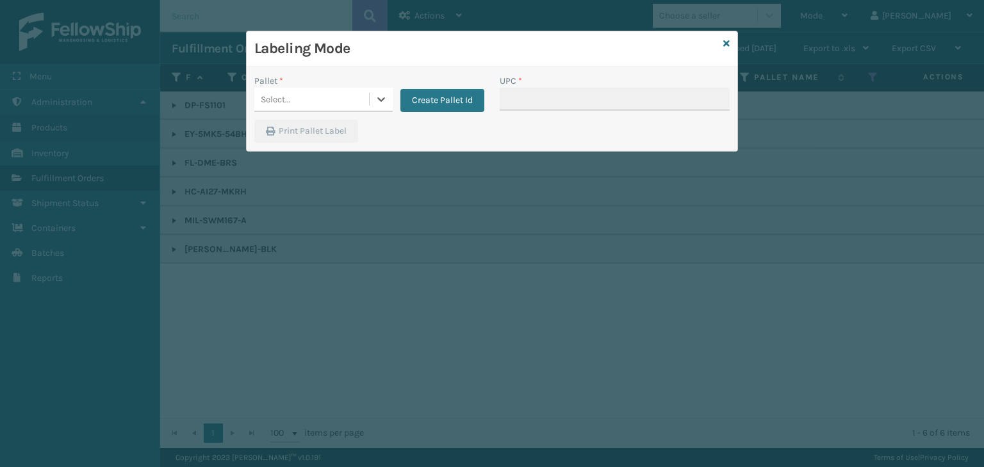
click at [307, 102] on div "Select..." at bounding box center [311, 99] width 115 height 21
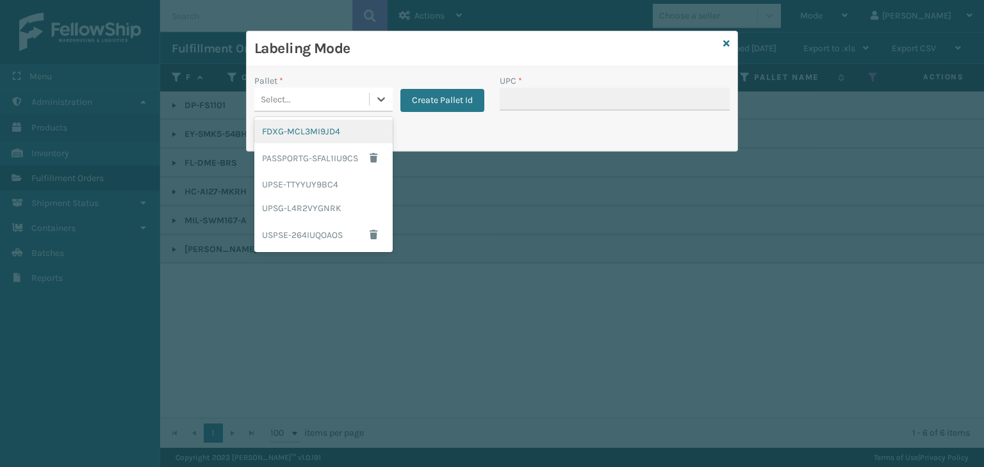
click at [304, 135] on div "FDXG-MCL3MI9JD4" at bounding box center [323, 132] width 138 height 24
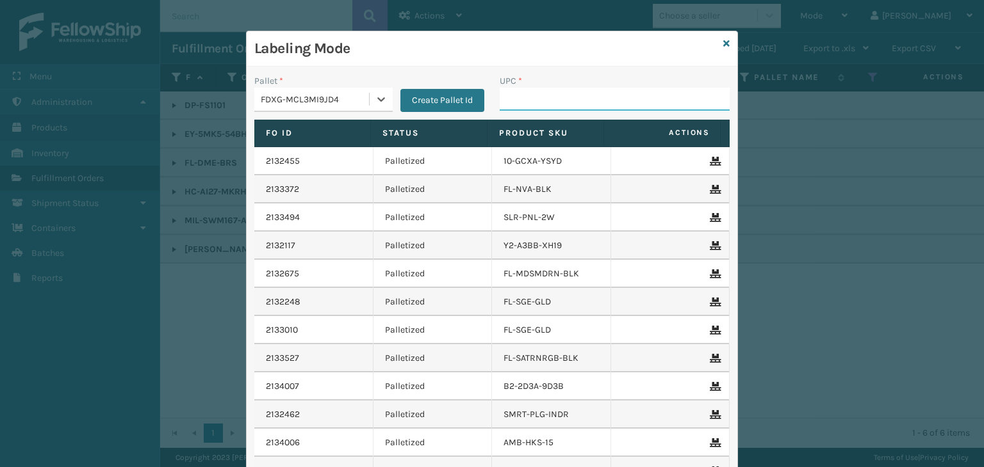
click at [587, 108] on input "UPC *" at bounding box center [614, 99] width 230 height 23
click at [723, 42] on icon at bounding box center [726, 43] width 6 height 9
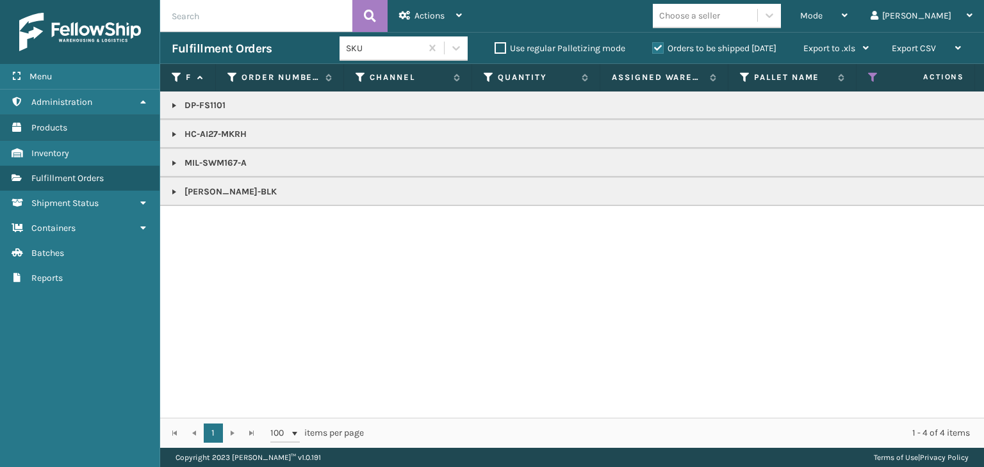
drag, startPoint x: 174, startPoint y: 163, endPoint x: 177, endPoint y: 171, distance: 8.7
click at [174, 163] on link at bounding box center [174, 163] width 10 height 10
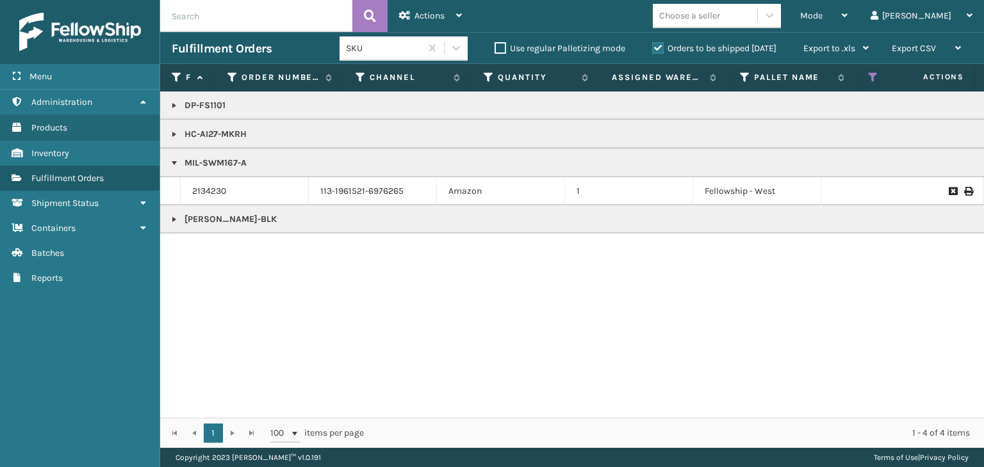
click at [203, 182] on td "2134230" at bounding box center [245, 191] width 128 height 28
click at [222, 196] on link "2134230" at bounding box center [209, 191] width 34 height 13
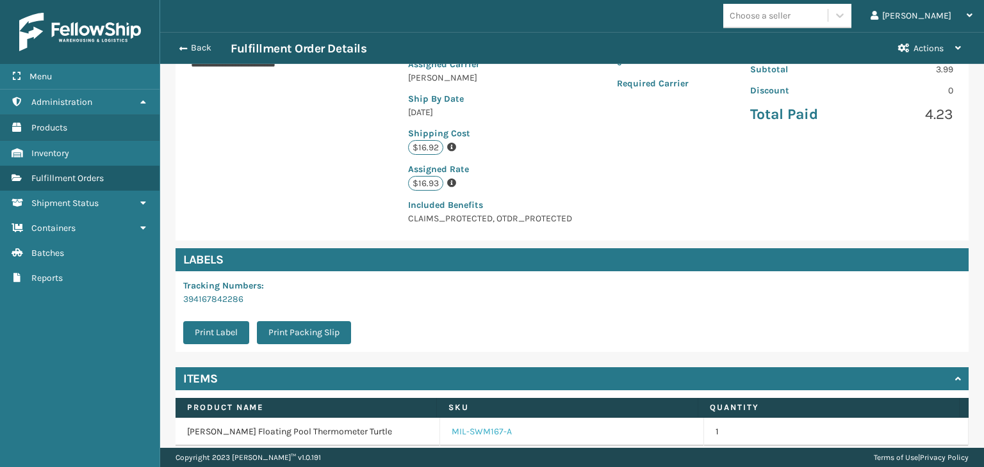
scroll to position [302, 0]
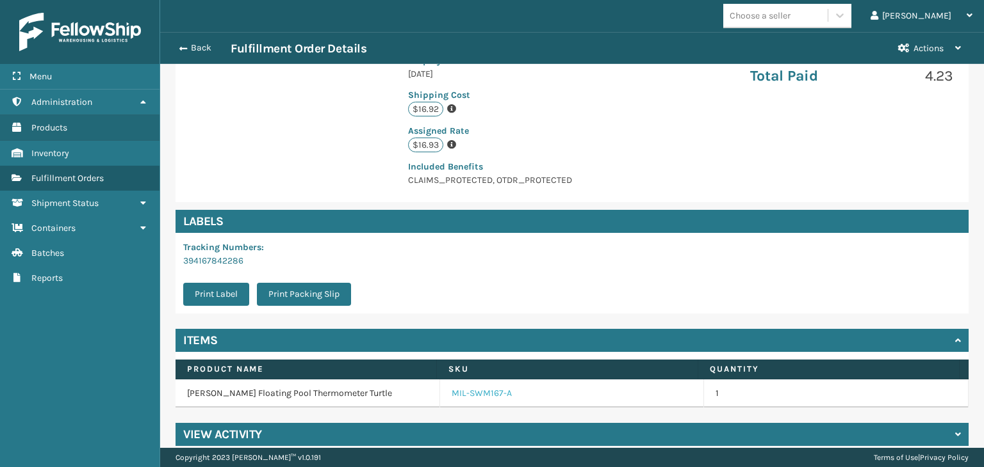
click at [489, 387] on link "MIL-SWM167-A" at bounding box center [481, 393] width 60 height 13
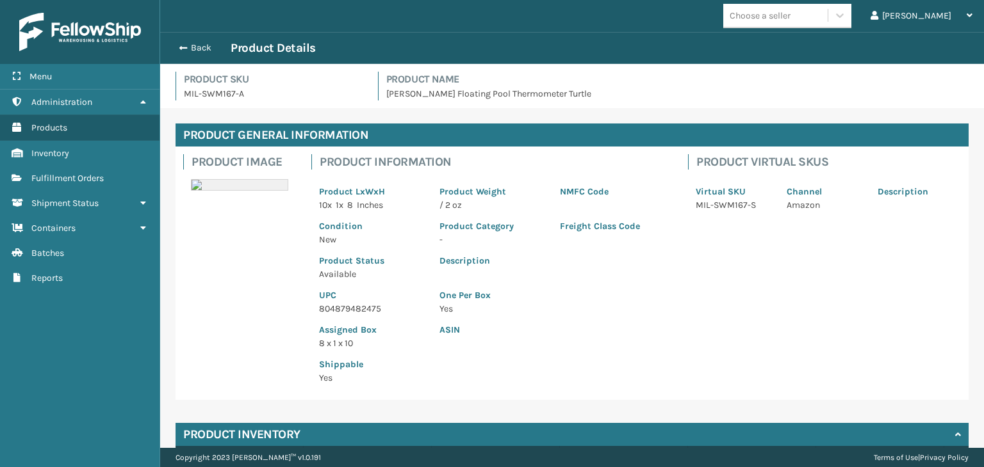
click at [346, 313] on p "804879482475" at bounding box center [371, 308] width 105 height 13
copy p "804879482475"
click at [208, 47] on button "Back" at bounding box center [201, 48] width 59 height 12
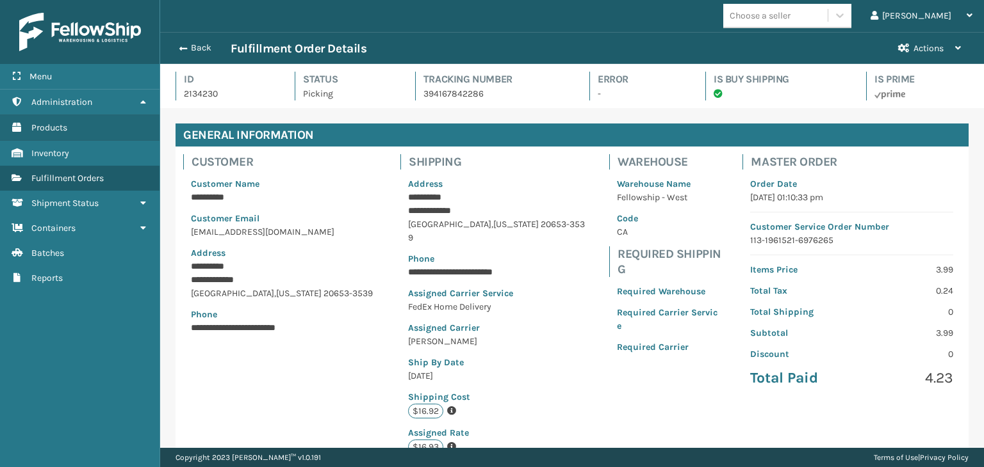
click at [208, 47] on button "Back" at bounding box center [201, 48] width 59 height 12
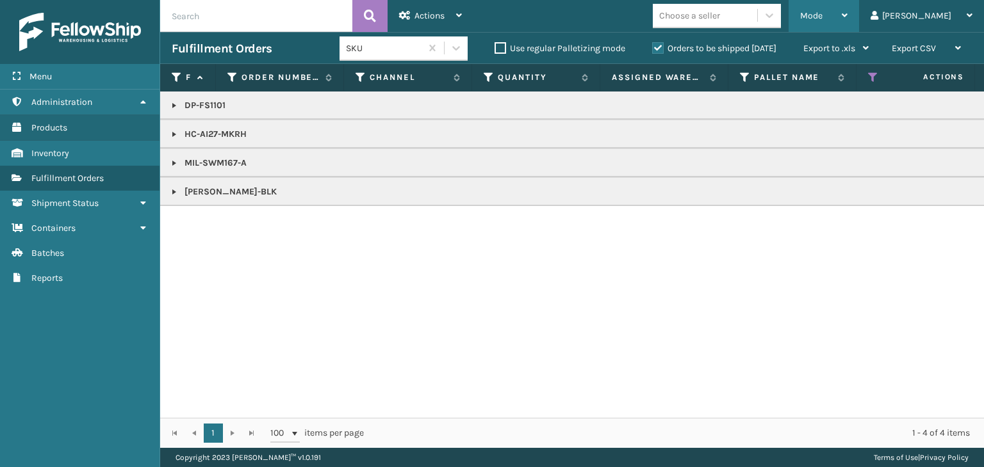
click at [847, 19] on div "Mode" at bounding box center [823, 16] width 47 height 32
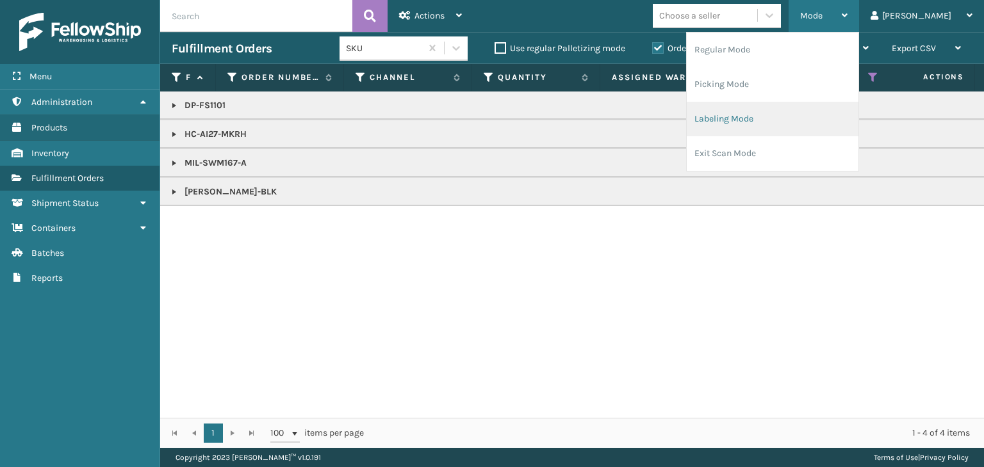
click at [811, 113] on li "Labeling Mode" at bounding box center [772, 119] width 172 height 35
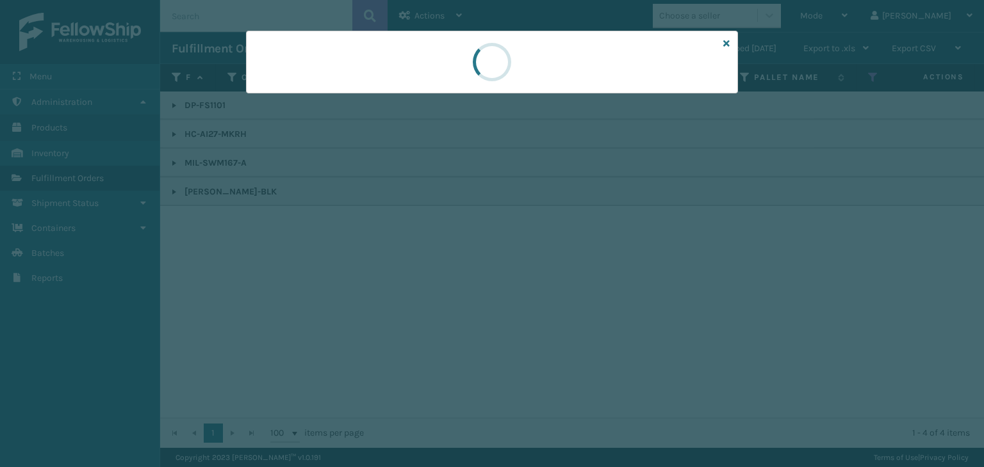
click at [283, 91] on div at bounding box center [492, 62] width 492 height 63
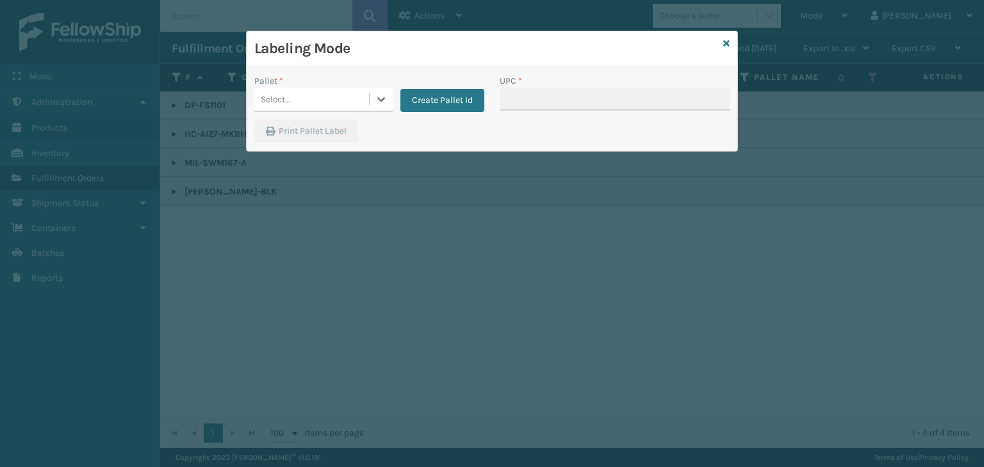
click at [283, 91] on div "Select..." at bounding box center [311, 99] width 115 height 21
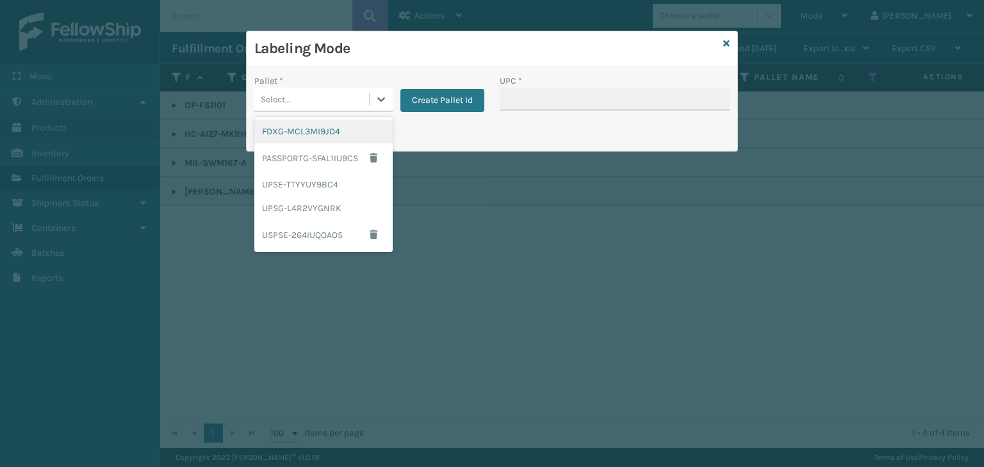
click at [318, 131] on div "FDXG-MCL3MI9JD4" at bounding box center [323, 132] width 138 height 24
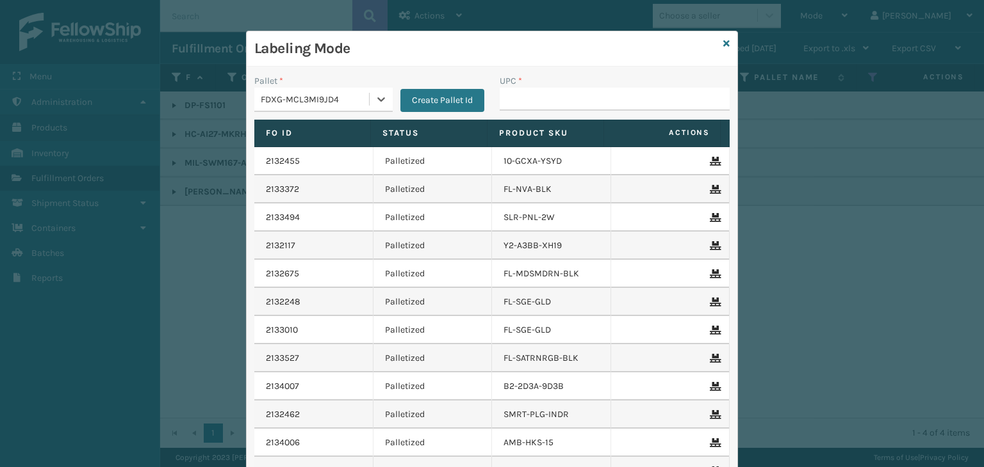
drag, startPoint x: 526, startPoint y: 79, endPoint x: 546, endPoint y: 106, distance: 33.1
click at [535, 93] on div "UPC *" at bounding box center [614, 92] width 230 height 36
drag, startPoint x: 545, startPoint y: 101, endPoint x: 555, endPoint y: 97, distance: 10.9
click at [544, 101] on input "UPC *" at bounding box center [614, 99] width 230 height 23
paste input "804879482475"
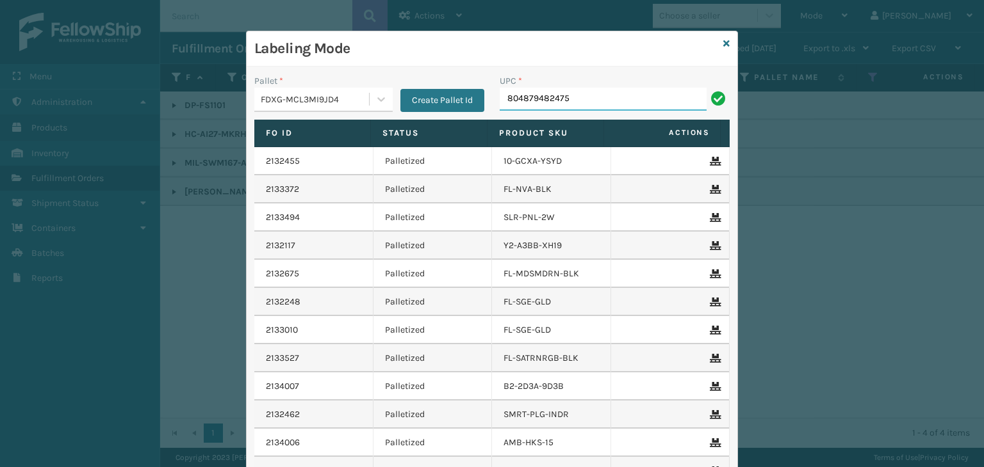
type input "804879482475"
click at [723, 45] on icon at bounding box center [726, 43] width 6 height 9
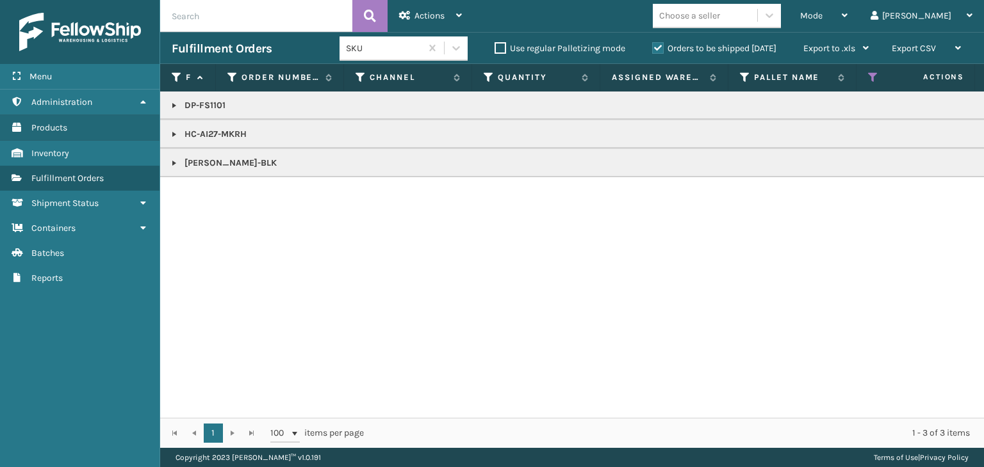
click at [221, 126] on td "HC-AI27-MKRH" at bounding box center [986, 134] width 1653 height 29
click at [222, 131] on p "HC-AI27-MKRH" at bounding box center [987, 134] width 1630 height 13
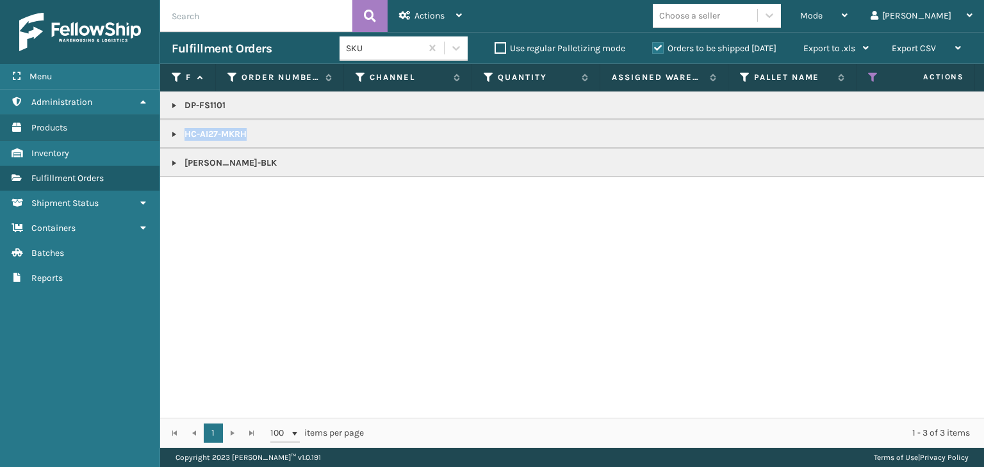
click at [222, 131] on p "HC-AI27-MKRH" at bounding box center [987, 134] width 1630 height 13
copy p "HC-AI27-MKRH"
click at [220, 165] on p "TL-EZRA-BLK" at bounding box center [987, 163] width 1630 height 13
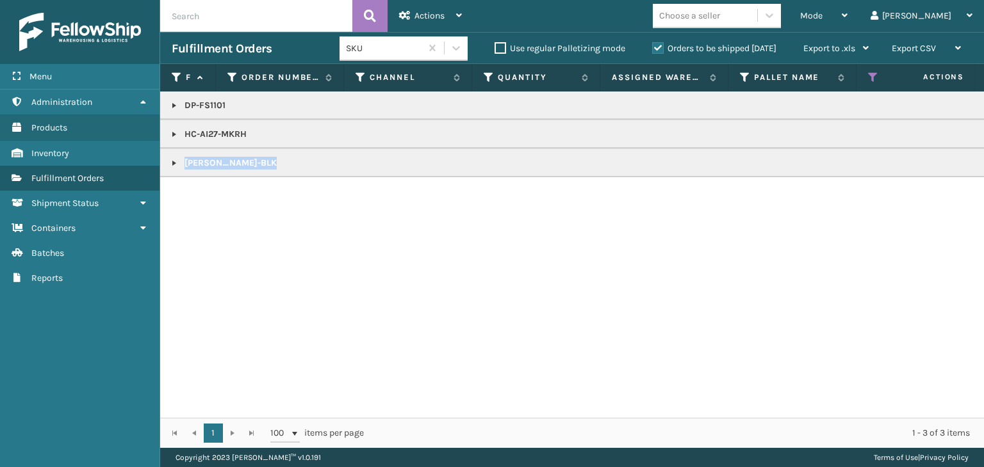
copy p "TL-EZRA-BLK"
click at [822, 10] on span "Mode" at bounding box center [811, 15] width 22 height 11
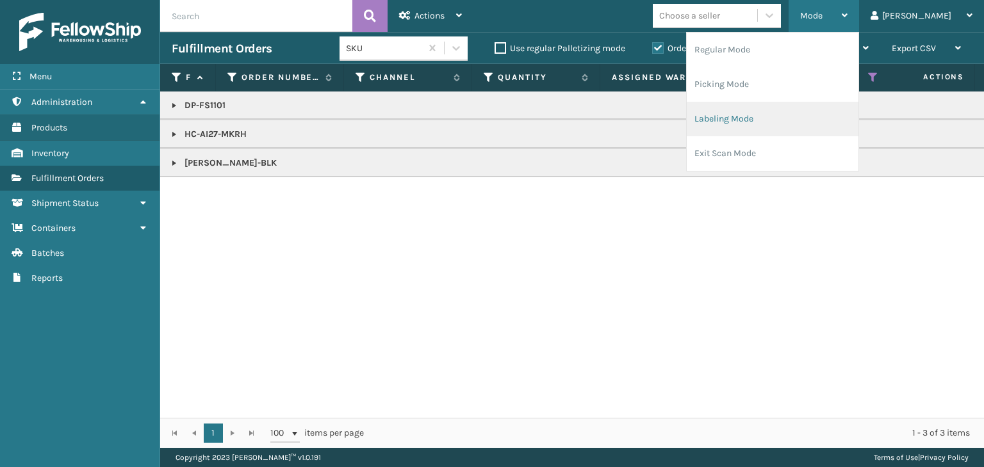
click at [815, 116] on li "Labeling Mode" at bounding box center [772, 119] width 172 height 35
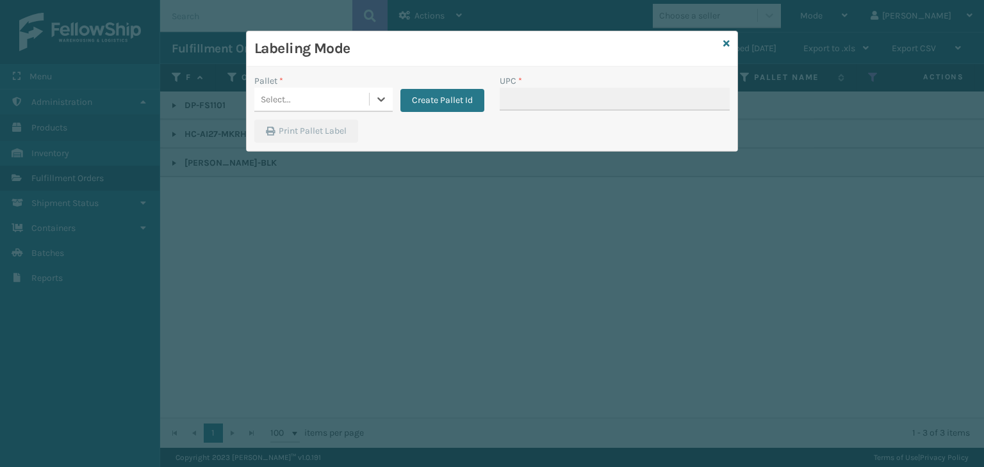
click at [316, 95] on div "Select..." at bounding box center [311, 99] width 115 height 21
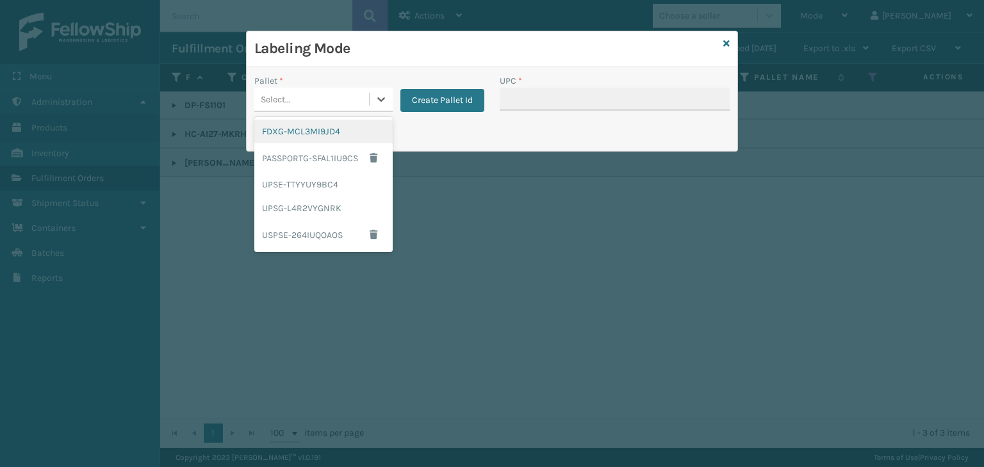
click at [306, 131] on div "FDXG-MCL3MI9JD4" at bounding box center [323, 132] width 138 height 24
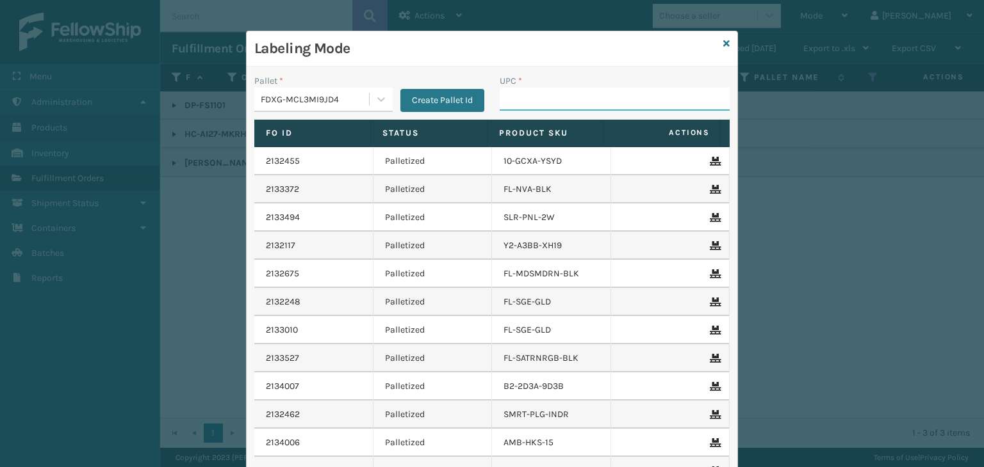
click at [596, 90] on input "UPC *" at bounding box center [614, 99] width 230 height 23
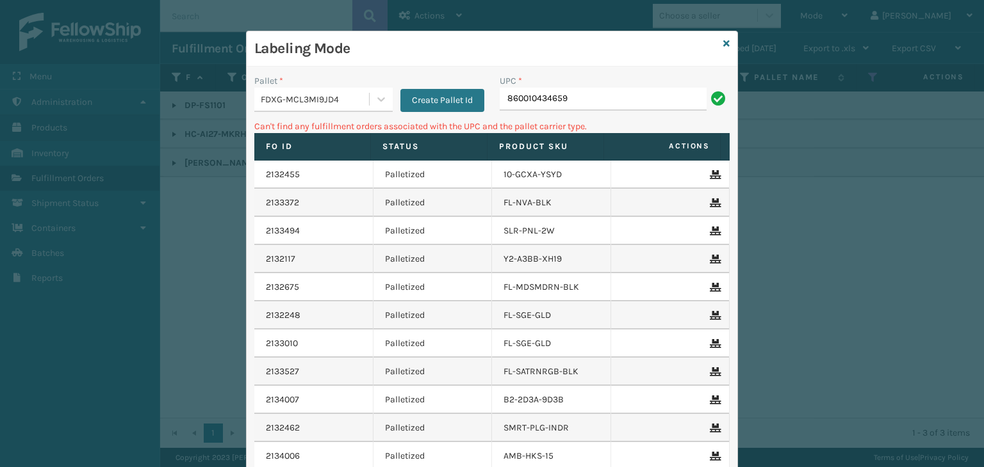
click at [314, 105] on div "FDXG-MCL3MI9JD4" at bounding box center [315, 99] width 109 height 13
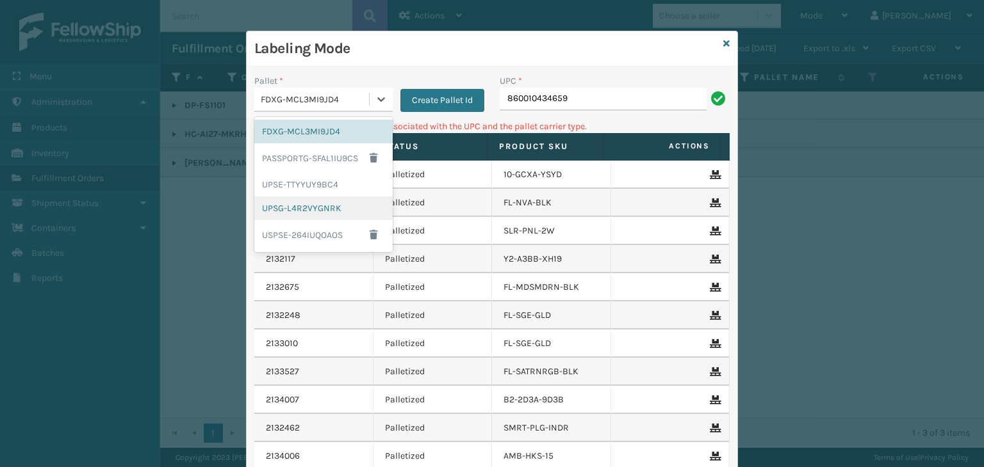
click at [330, 215] on div "UPSG-L4R2VYGNRK" at bounding box center [323, 209] width 138 height 24
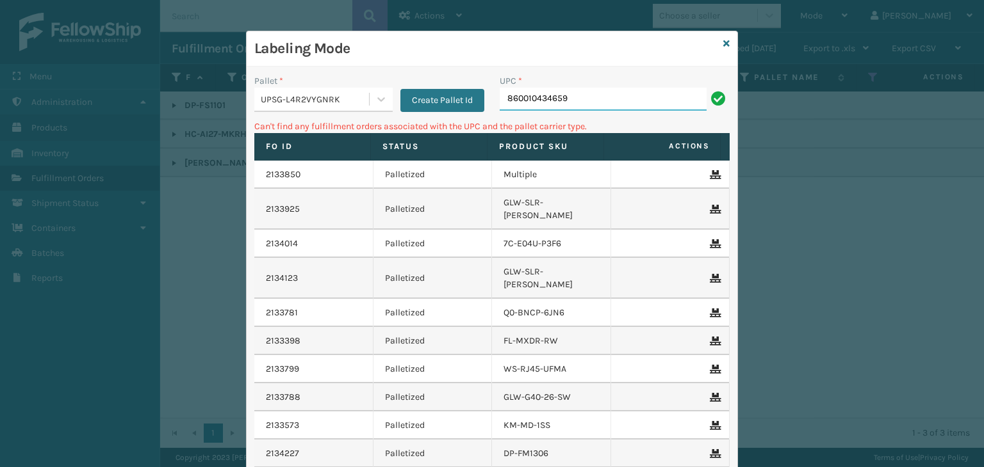
click at [589, 109] on input "860010434659" at bounding box center [602, 99] width 207 height 23
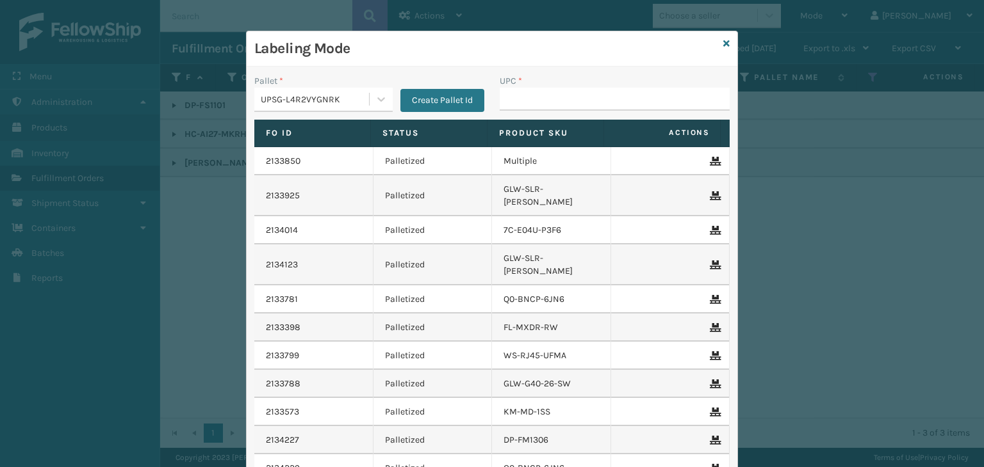
click at [717, 44] on div "Labeling Mode" at bounding box center [492, 48] width 491 height 35
click at [723, 44] on icon at bounding box center [726, 43] width 6 height 9
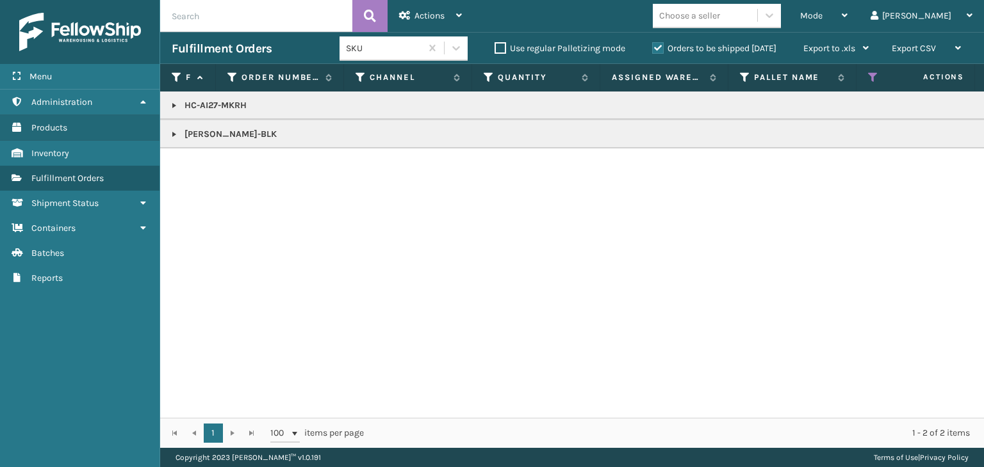
drag, startPoint x: 173, startPoint y: 110, endPoint x: 184, endPoint y: 115, distance: 11.8
click at [173, 110] on link at bounding box center [174, 106] width 10 height 10
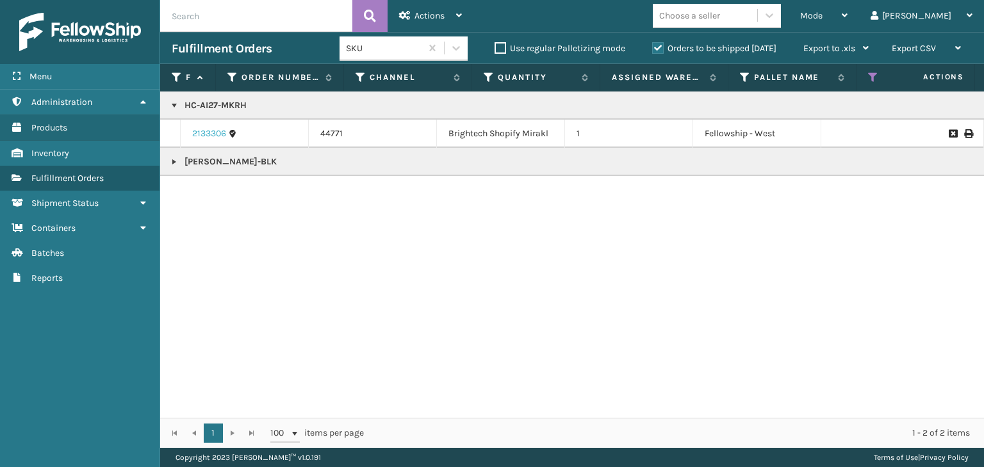
click at [215, 133] on link "2133306" at bounding box center [209, 133] width 34 height 13
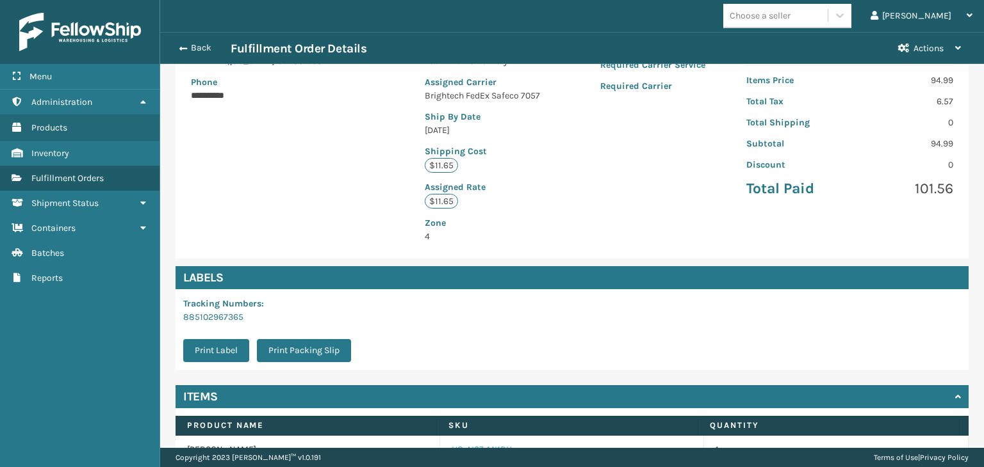
scroll to position [302, 0]
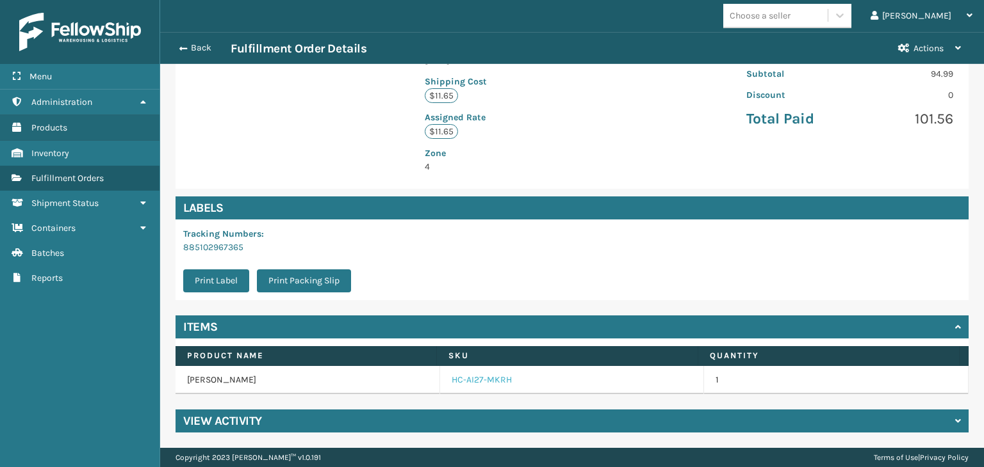
click at [469, 380] on link "HC-AI27-MKRH" at bounding box center [481, 380] width 60 height 13
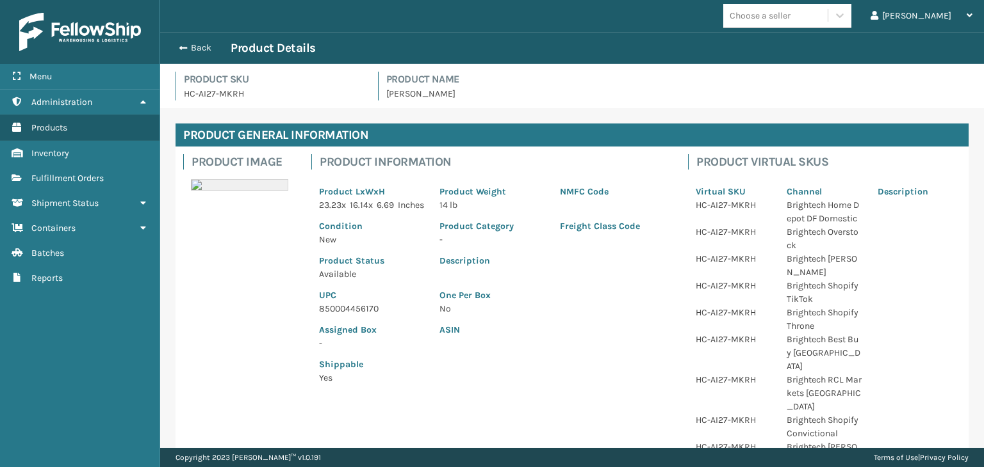
click at [352, 316] on p "850004456170" at bounding box center [371, 308] width 105 height 13
copy p "850004456170"
click at [205, 50] on button "Back" at bounding box center [201, 48] width 59 height 12
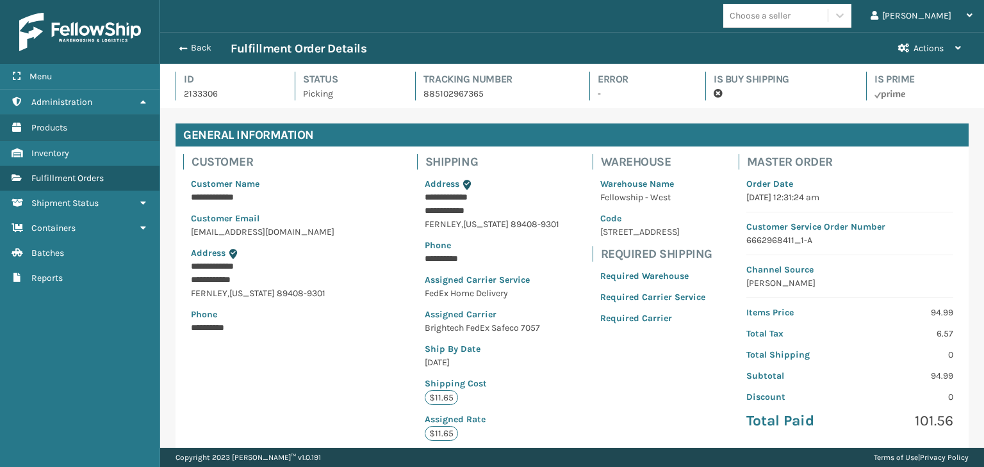
click at [204, 47] on button "Back" at bounding box center [201, 48] width 59 height 12
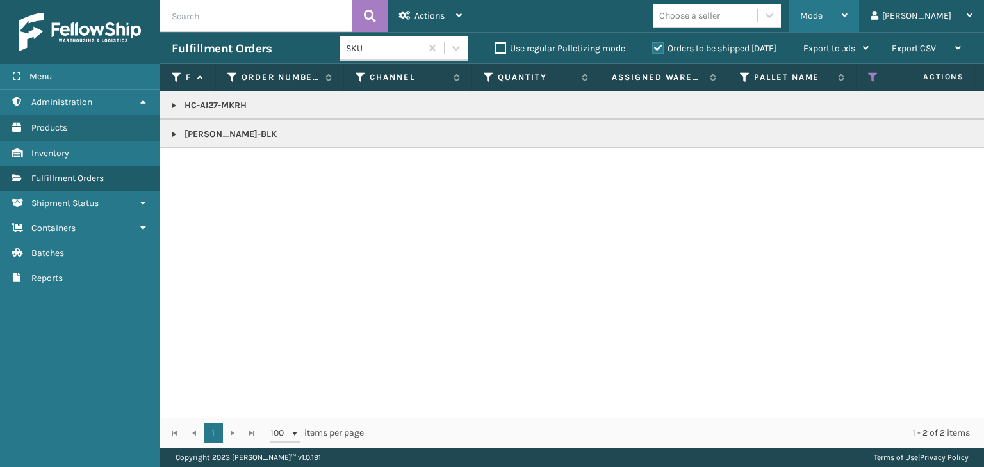
click at [822, 10] on span "Mode" at bounding box center [811, 15] width 22 height 11
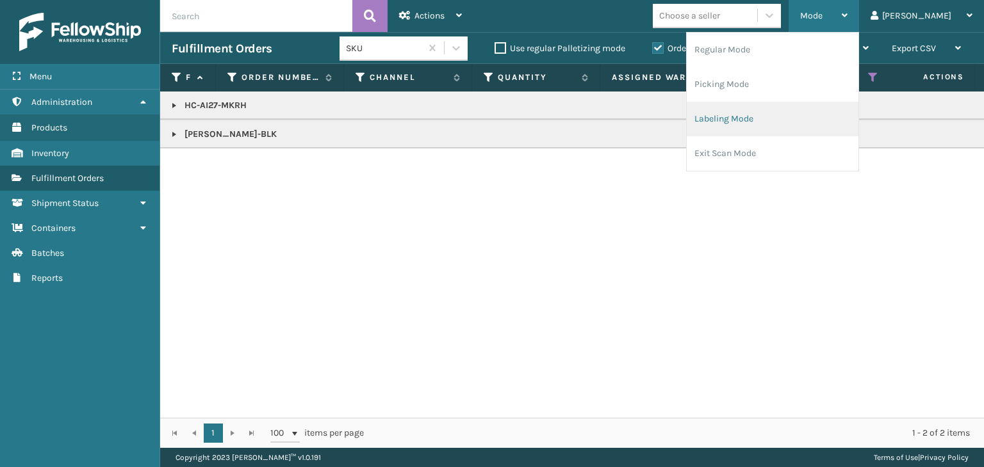
click at [816, 117] on li "Labeling Mode" at bounding box center [772, 119] width 172 height 35
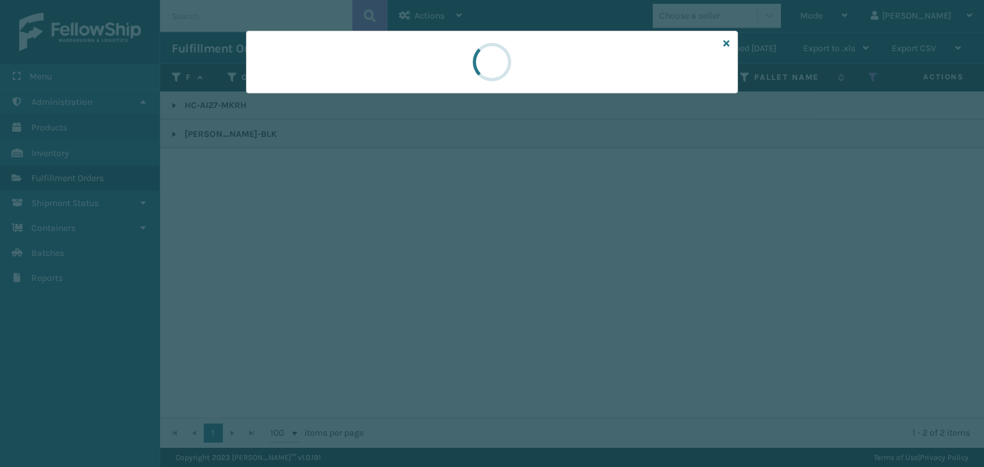
click at [327, 99] on div at bounding box center [492, 233] width 984 height 467
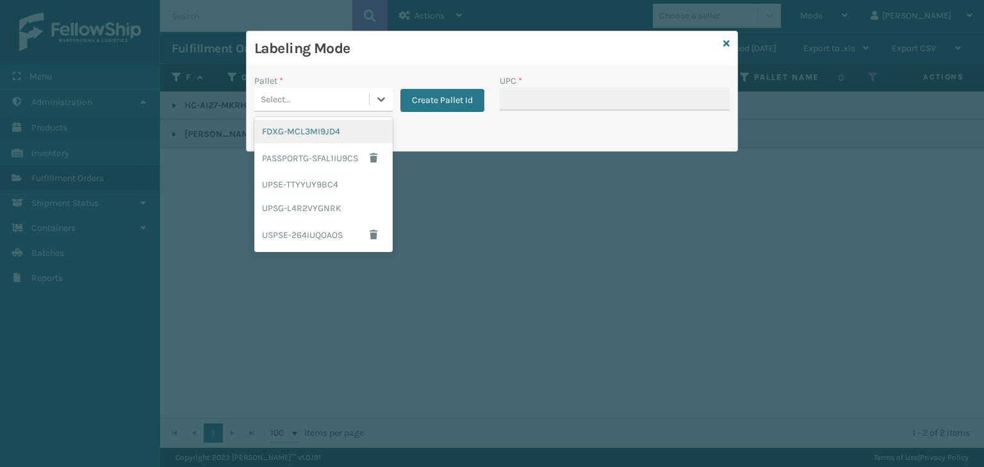
click at [327, 99] on div "Select..." at bounding box center [311, 99] width 115 height 21
click at [350, 130] on div "FDXG-MCL3MI9JD4" at bounding box center [323, 132] width 138 height 24
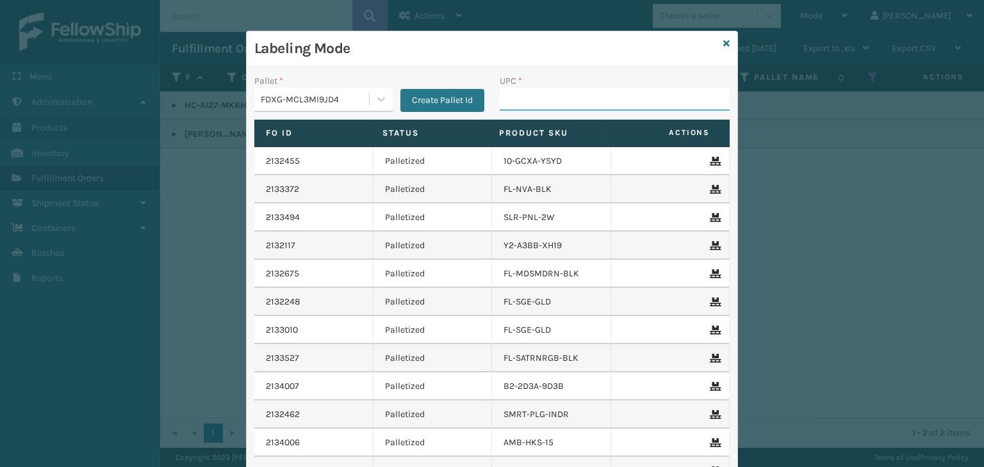
click at [556, 88] on input "UPC *" at bounding box center [614, 99] width 230 height 23
paste input "850004456170"
type input "850004456170"
paste input "850012486770"
type input "850012486770"
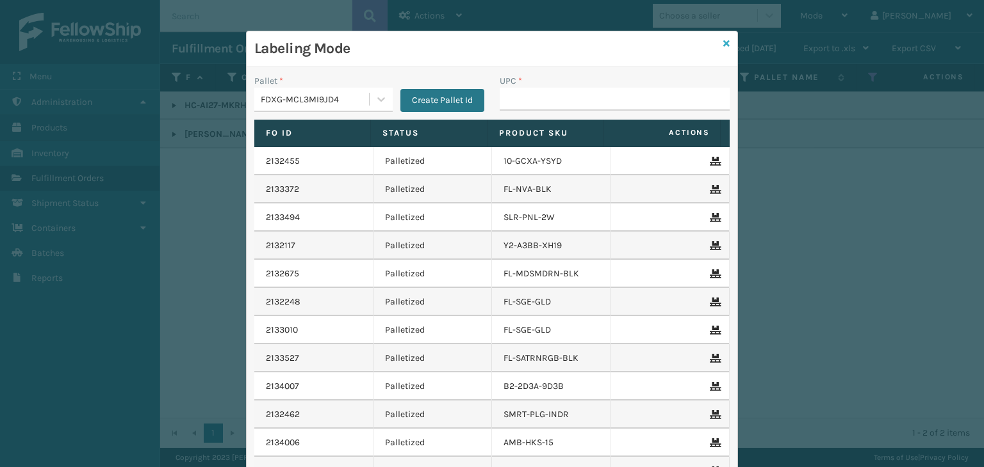
click at [723, 44] on icon at bounding box center [726, 43] width 6 height 9
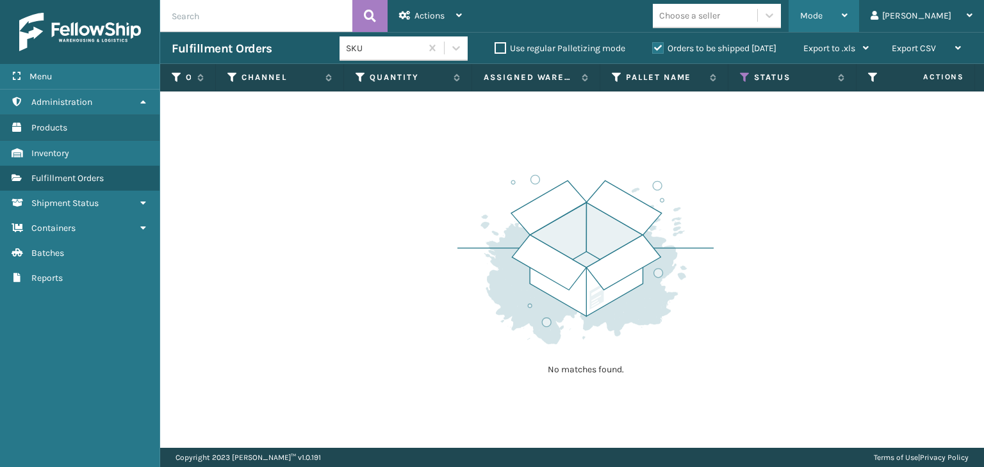
click at [847, 22] on div "Mode" at bounding box center [823, 16] width 47 height 32
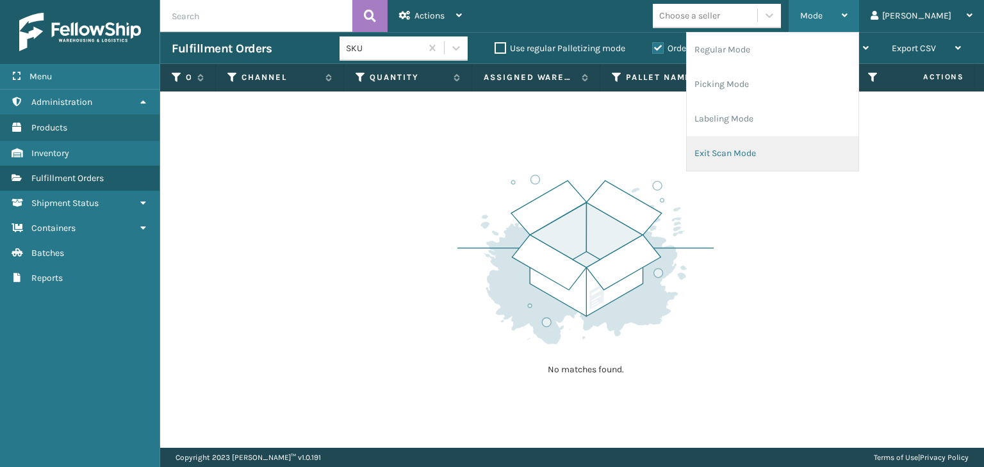
click at [844, 147] on li "Exit Scan Mode" at bounding box center [772, 153] width 172 height 35
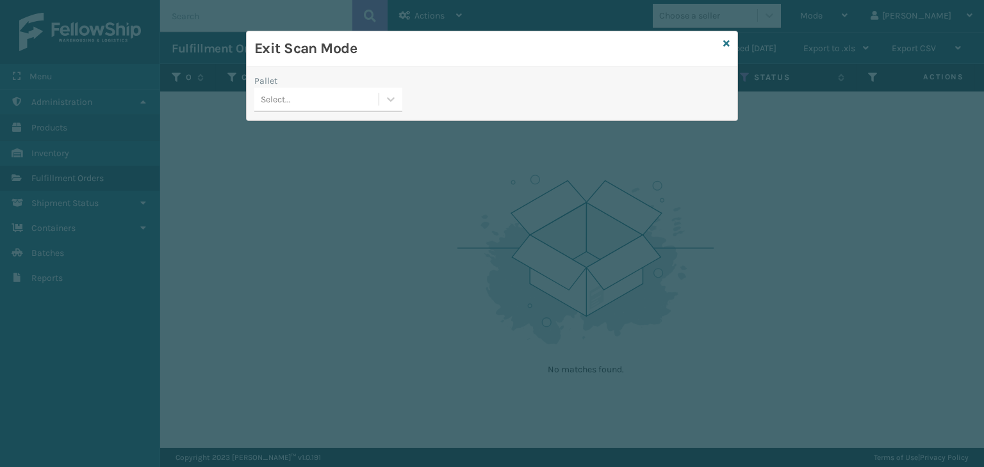
drag, startPoint x: 276, startPoint y: 95, endPoint x: 285, endPoint y: 113, distance: 20.0
click at [281, 102] on div "Select..." at bounding box center [276, 99] width 30 height 13
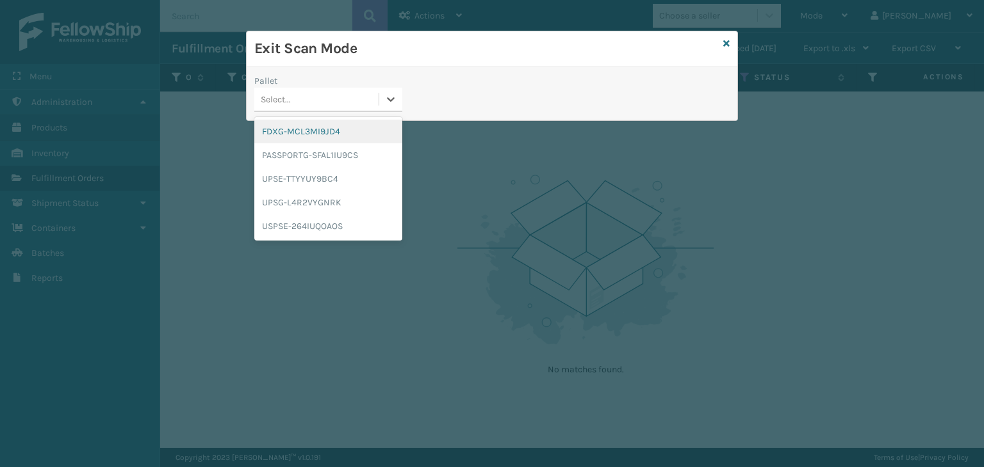
click at [293, 129] on div "FDXG-MCL3MI9JD4" at bounding box center [328, 132] width 148 height 24
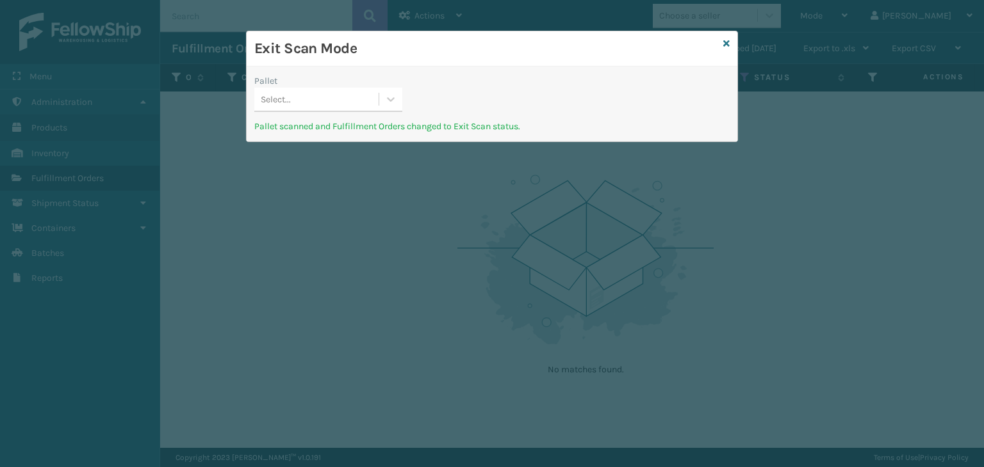
click at [313, 111] on div "Pallet Select..." at bounding box center [328, 96] width 163 height 45
click at [311, 95] on div "Select..." at bounding box center [316, 99] width 124 height 21
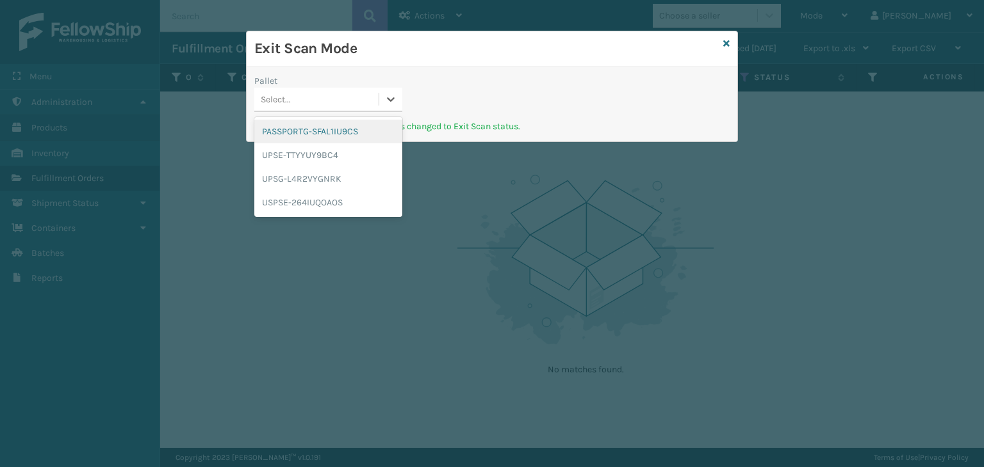
drag, startPoint x: 319, startPoint y: 129, endPoint x: 329, endPoint y: 123, distance: 12.1
click at [320, 129] on div "PASSPORTG-SFAL1IU9CS" at bounding box center [328, 132] width 148 height 24
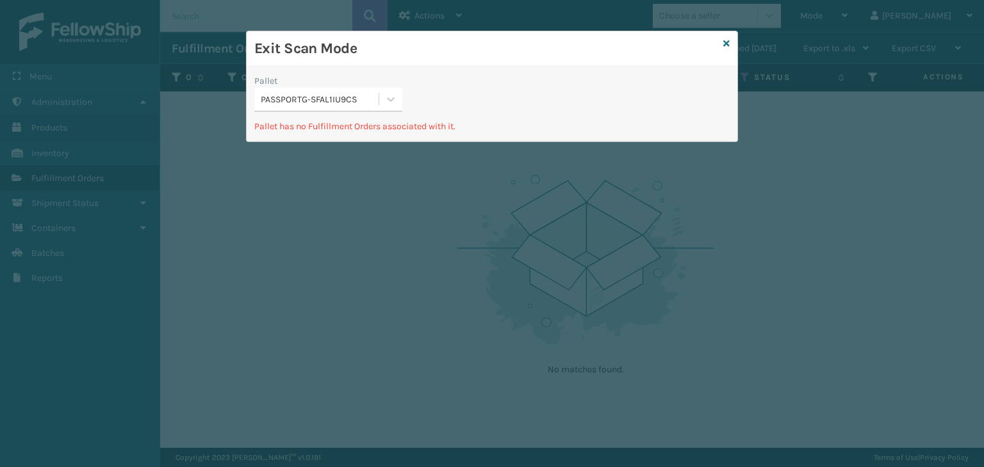
click at [336, 95] on div "PASSPORTG-SFAL1IU9CS" at bounding box center [320, 99] width 119 height 13
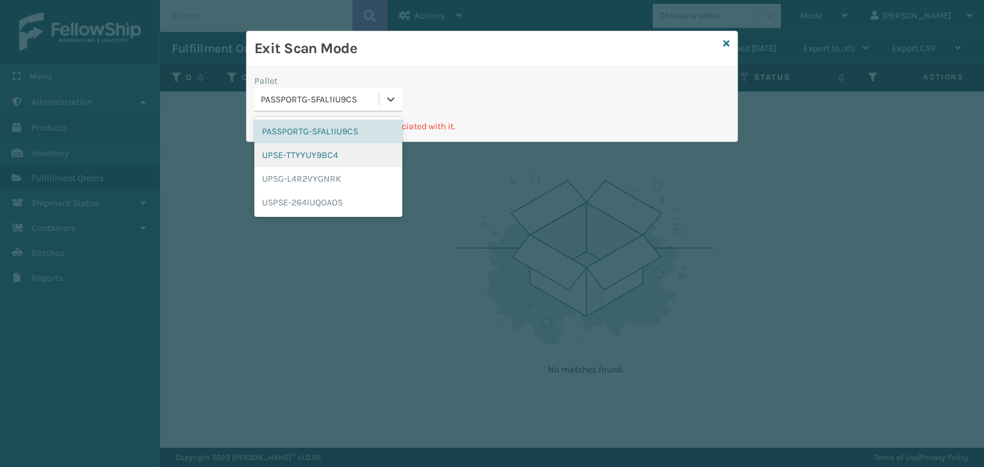
click at [345, 158] on div "UPSE-TTYYUY9BC4" at bounding box center [328, 155] width 148 height 24
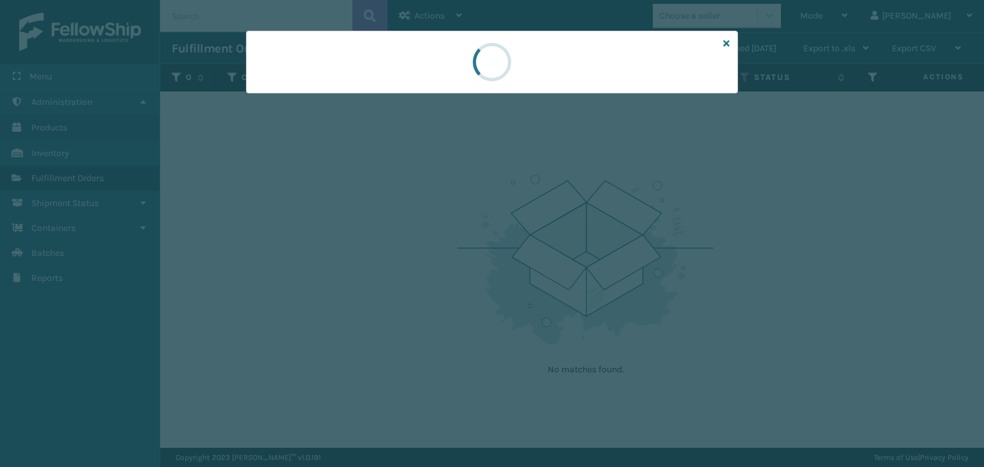
click at [345, 99] on div at bounding box center [492, 233] width 984 height 467
click at [345, 95] on div at bounding box center [492, 233] width 984 height 467
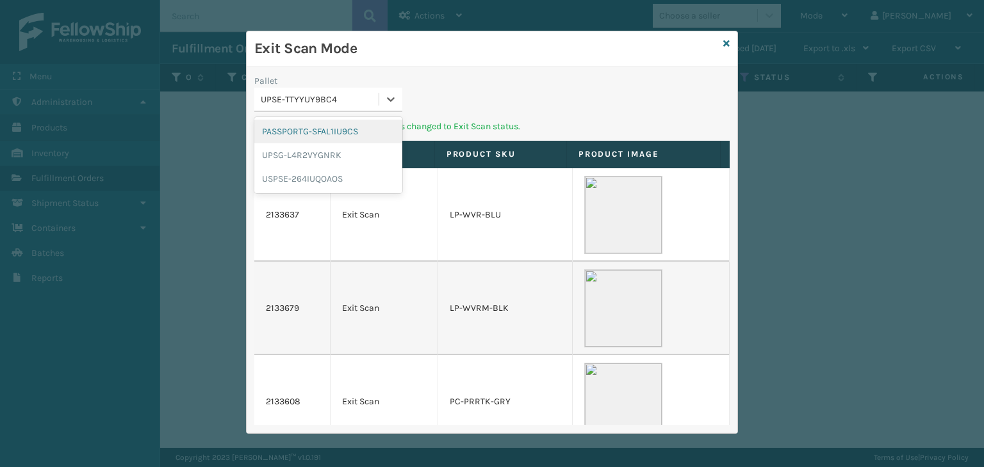
click at [345, 95] on div "UPSE-TTYYUY9BC4" at bounding box center [320, 99] width 119 height 13
click at [334, 151] on div "UPSG-L4R2VYGNRK" at bounding box center [328, 155] width 148 height 24
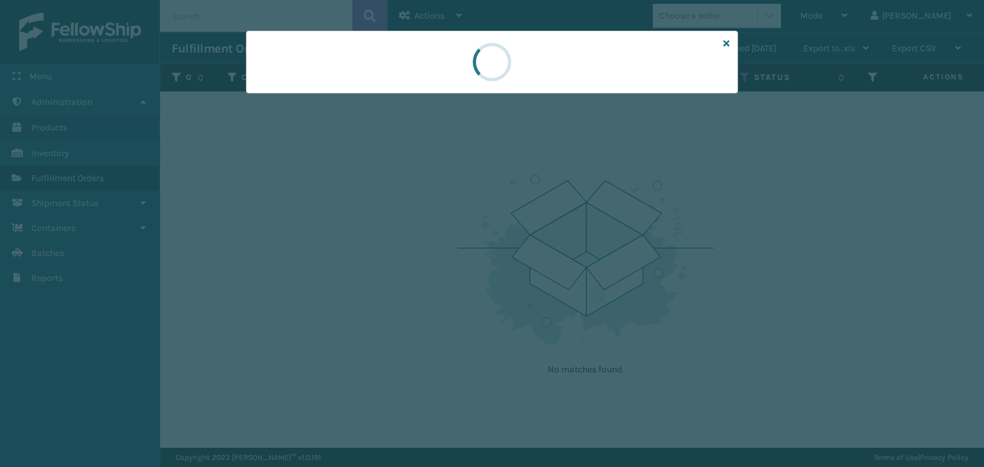
click at [324, 90] on div at bounding box center [492, 62] width 492 height 63
click at [325, 90] on div at bounding box center [492, 62] width 492 height 63
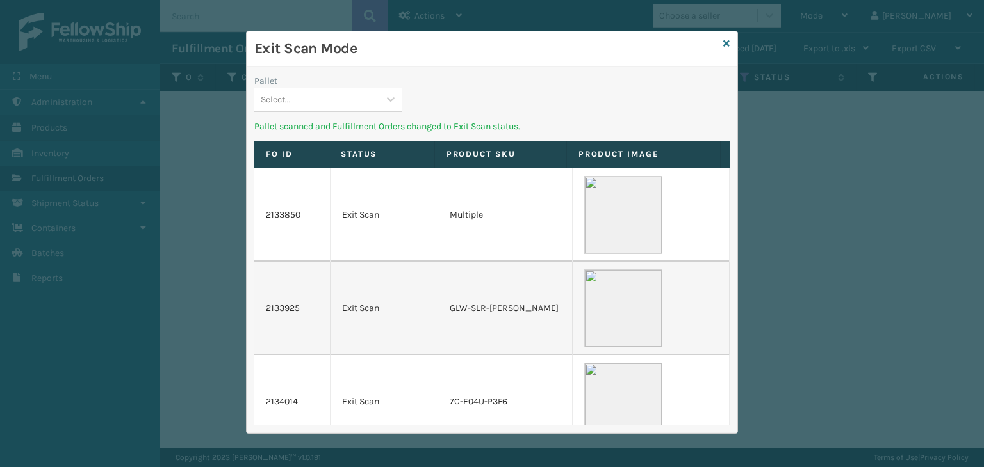
click at [374, 93] on div "Select..." at bounding box center [316, 99] width 124 height 21
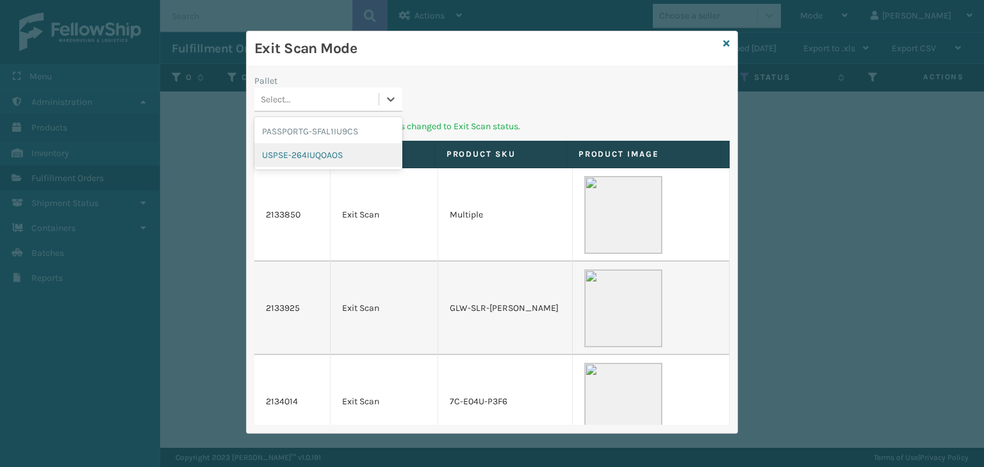
click at [337, 155] on div "USPSE-264IUQOAOS" at bounding box center [328, 155] width 148 height 24
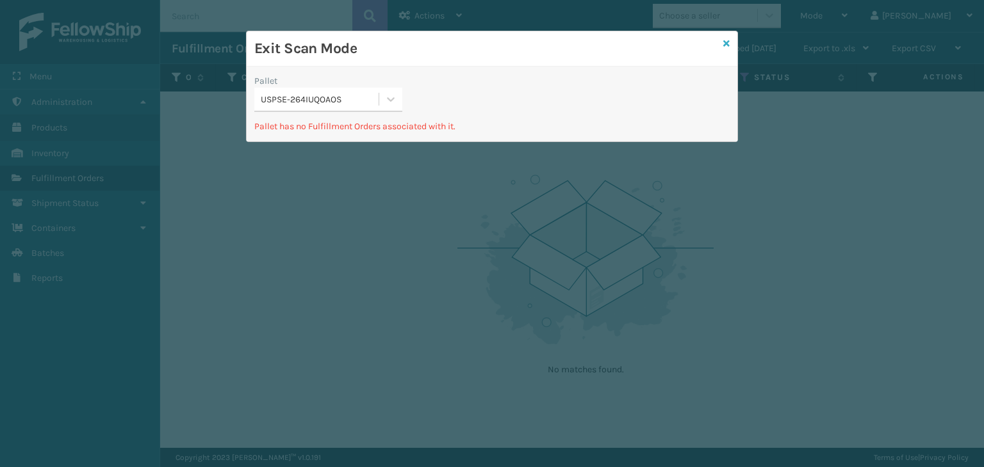
click at [727, 42] on icon at bounding box center [726, 43] width 6 height 9
